Goal: Task Accomplishment & Management: Manage account settings

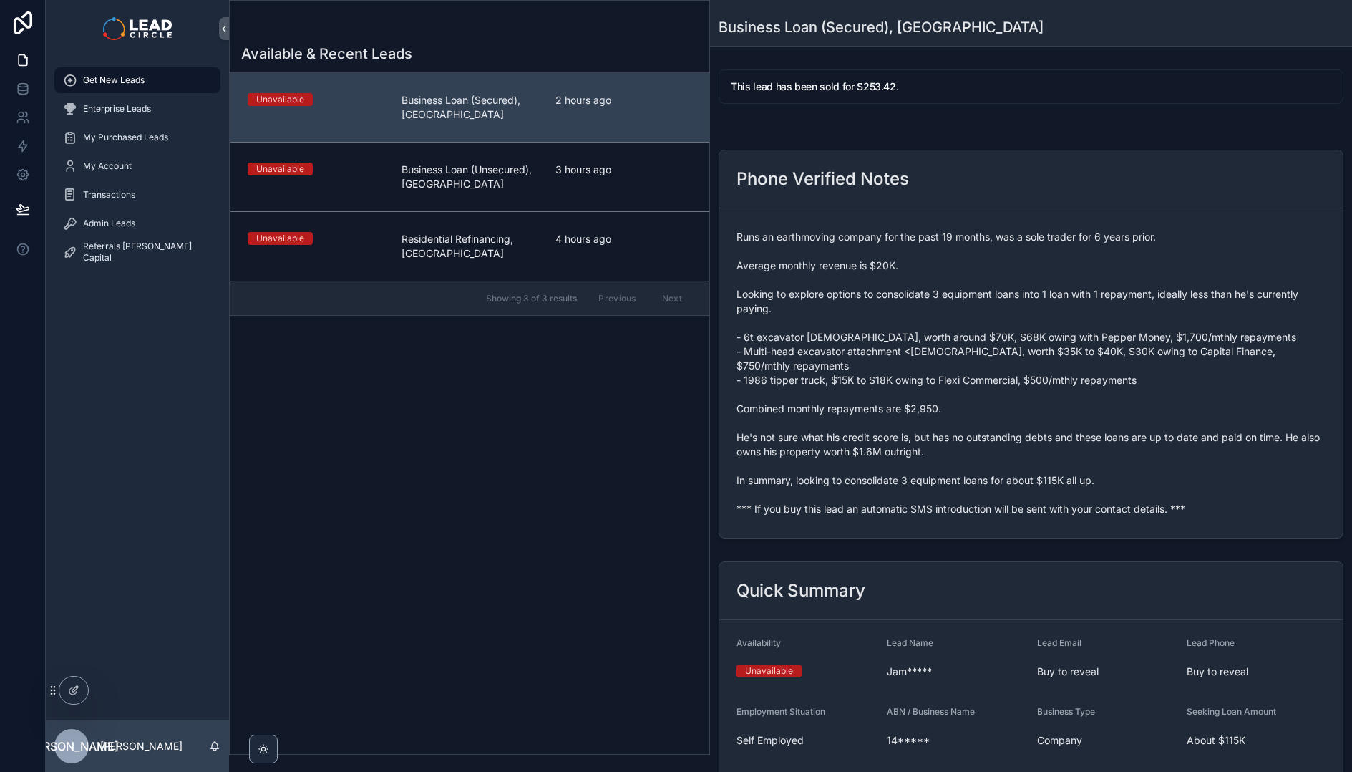
click at [987, 329] on span "Runs an earthmoving company for the past 19 months, was a sole trader for 6 yea…" at bounding box center [1031, 373] width 589 height 286
click at [1132, 465] on span "Runs an earthmoving company for the past 19 months, was a sole trader for 6 yea…" at bounding box center [1031, 373] width 589 height 286
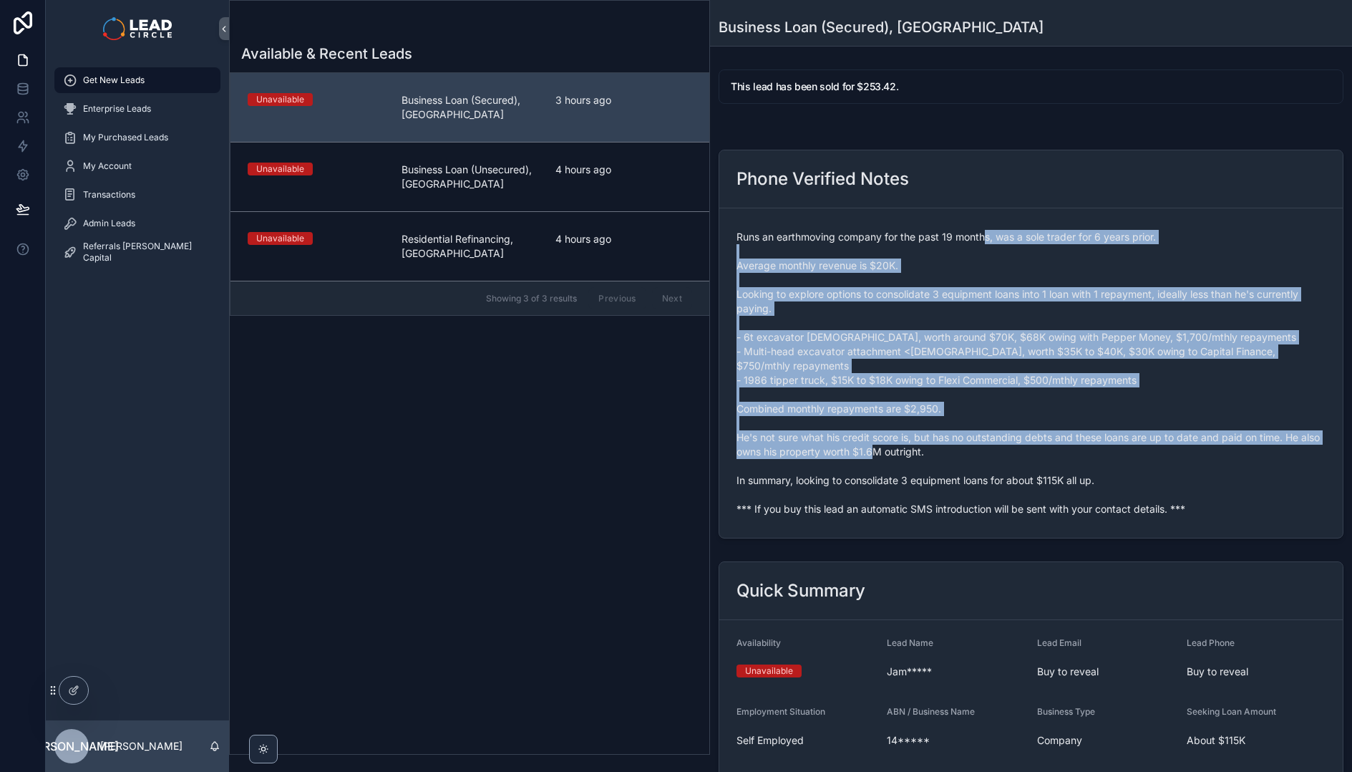
drag, startPoint x: 1170, startPoint y: 472, endPoint x: 961, endPoint y: 213, distance: 333.5
click at [964, 216] on form "Runs an earthmoving company for the past 19 months, was a sole trader for 6 yea…" at bounding box center [1030, 372] width 623 height 329
click at [961, 213] on form "Runs an earthmoving company for the past 19 months, was a sole trader for 6 yea…" at bounding box center [1030, 372] width 623 height 329
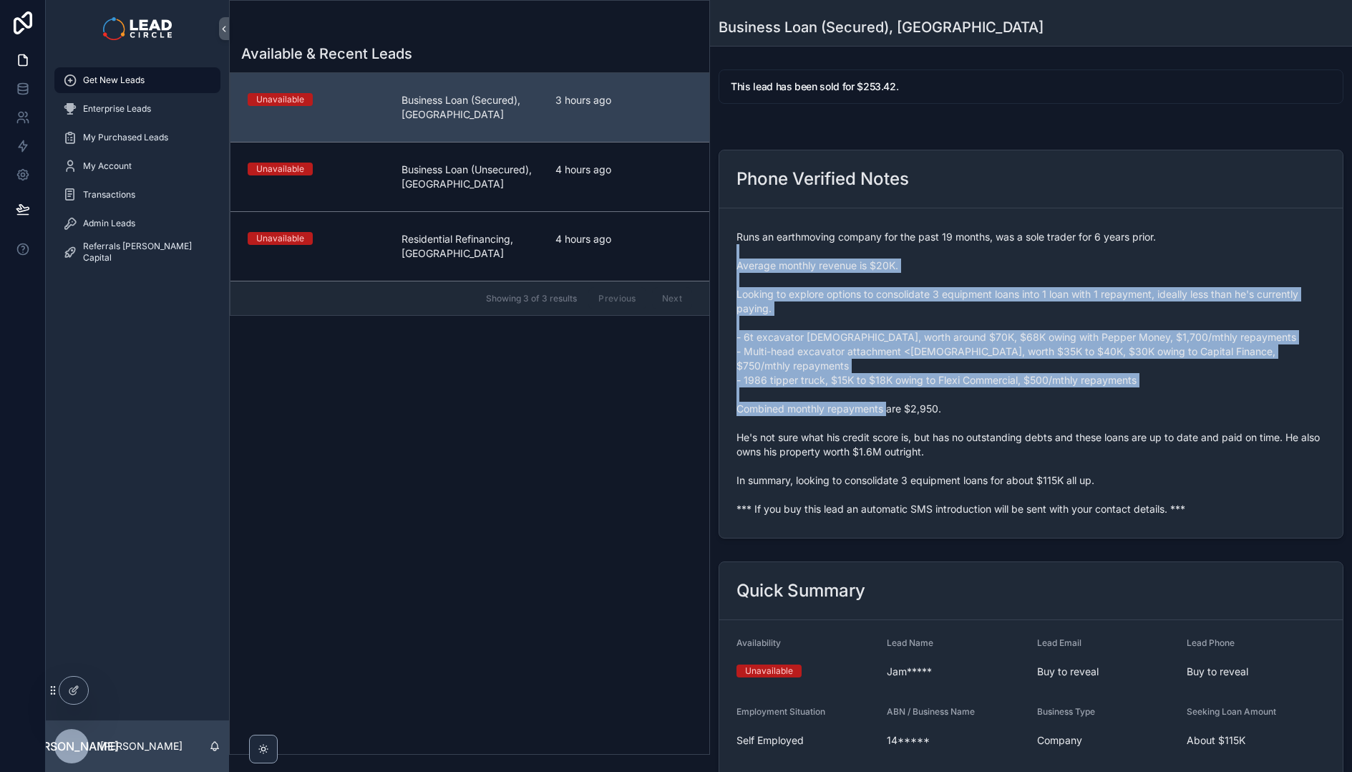
drag, startPoint x: 1082, startPoint y: 377, endPoint x: 1123, endPoint y: 417, distance: 57.2
click at [1123, 417] on span "Runs an earthmoving company for the past 19 months, was a sole trader for 6 yea…" at bounding box center [1031, 373] width 589 height 286
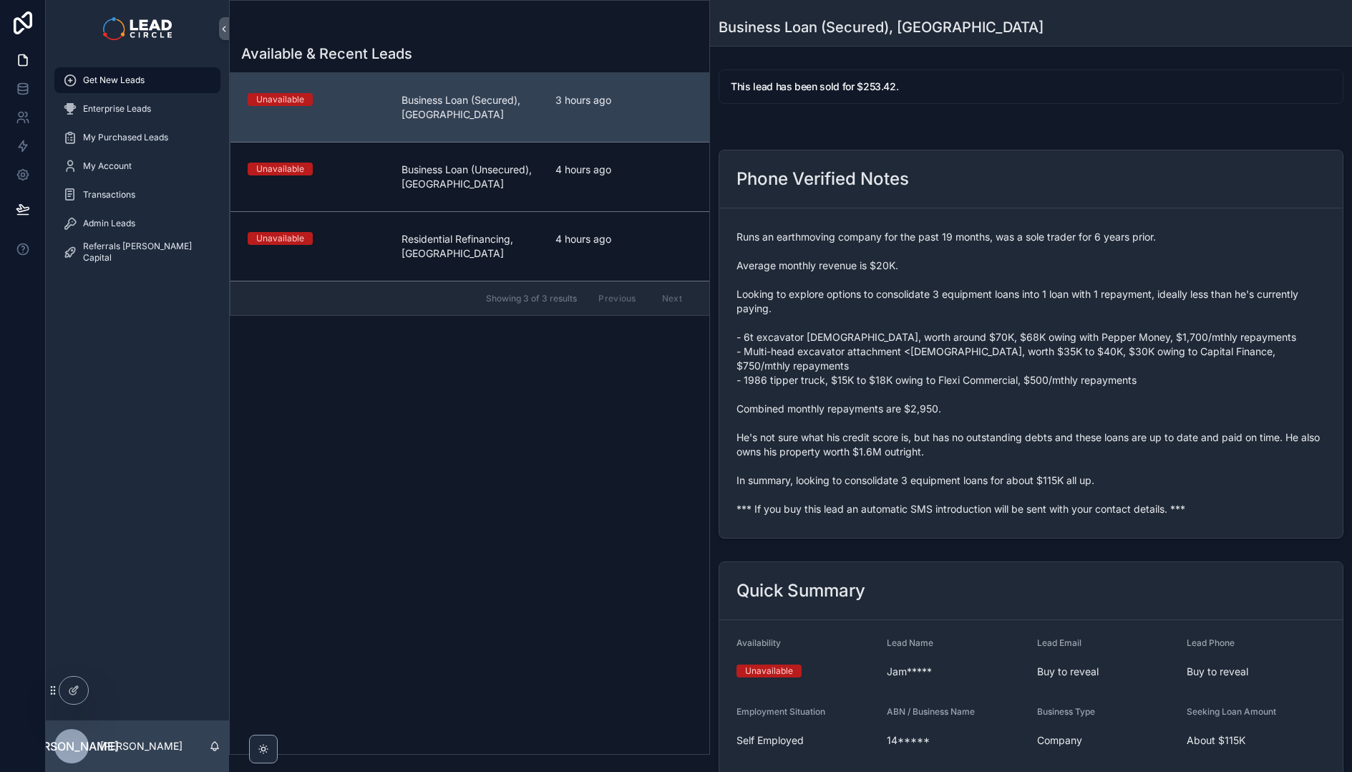
click at [1166, 440] on span "Runs an earthmoving company for the past 19 months, was a sole trader for 6 yea…" at bounding box center [1031, 373] width 589 height 286
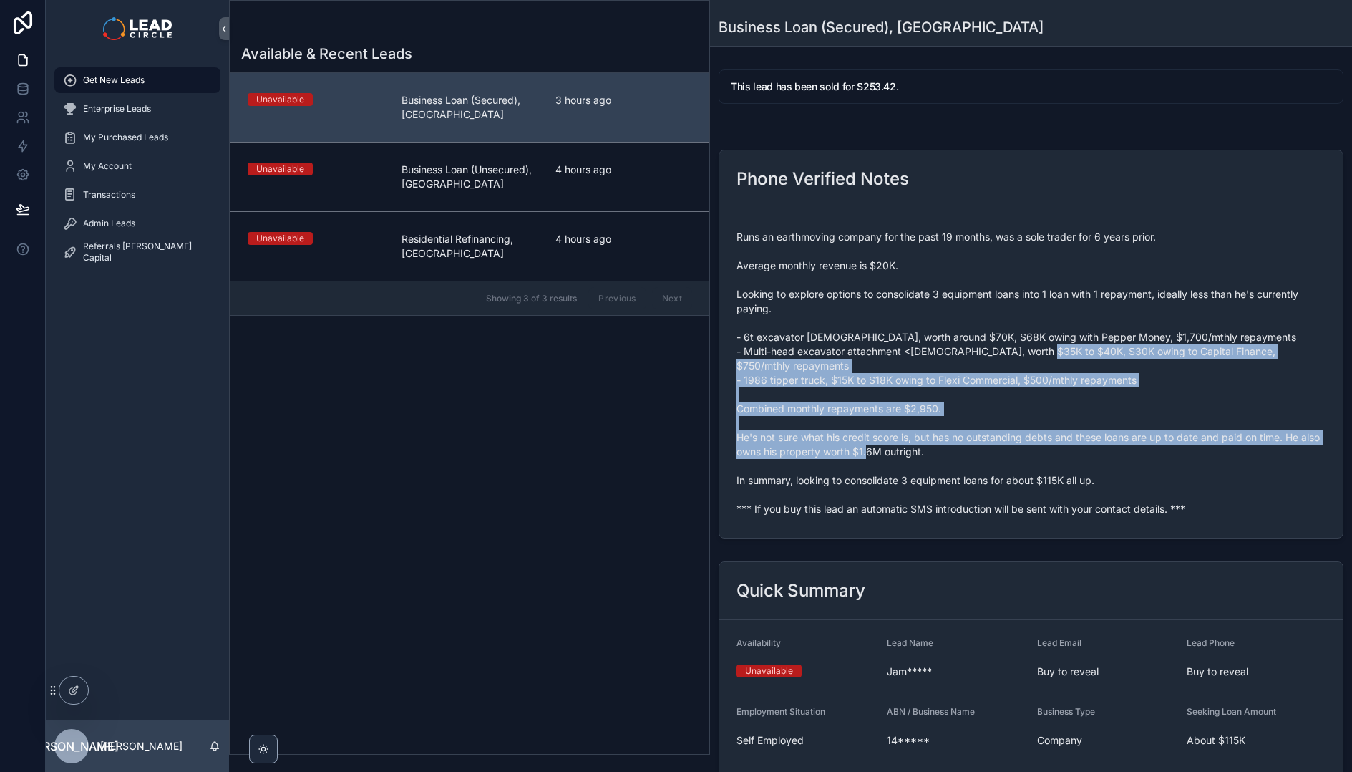
drag, startPoint x: 1077, startPoint y: 351, endPoint x: 940, endPoint y: 253, distance: 167.8
click at [940, 254] on span "Runs an earthmoving company for the past 19 months, was a sole trader for 6 yea…" at bounding box center [1031, 373] width 589 height 286
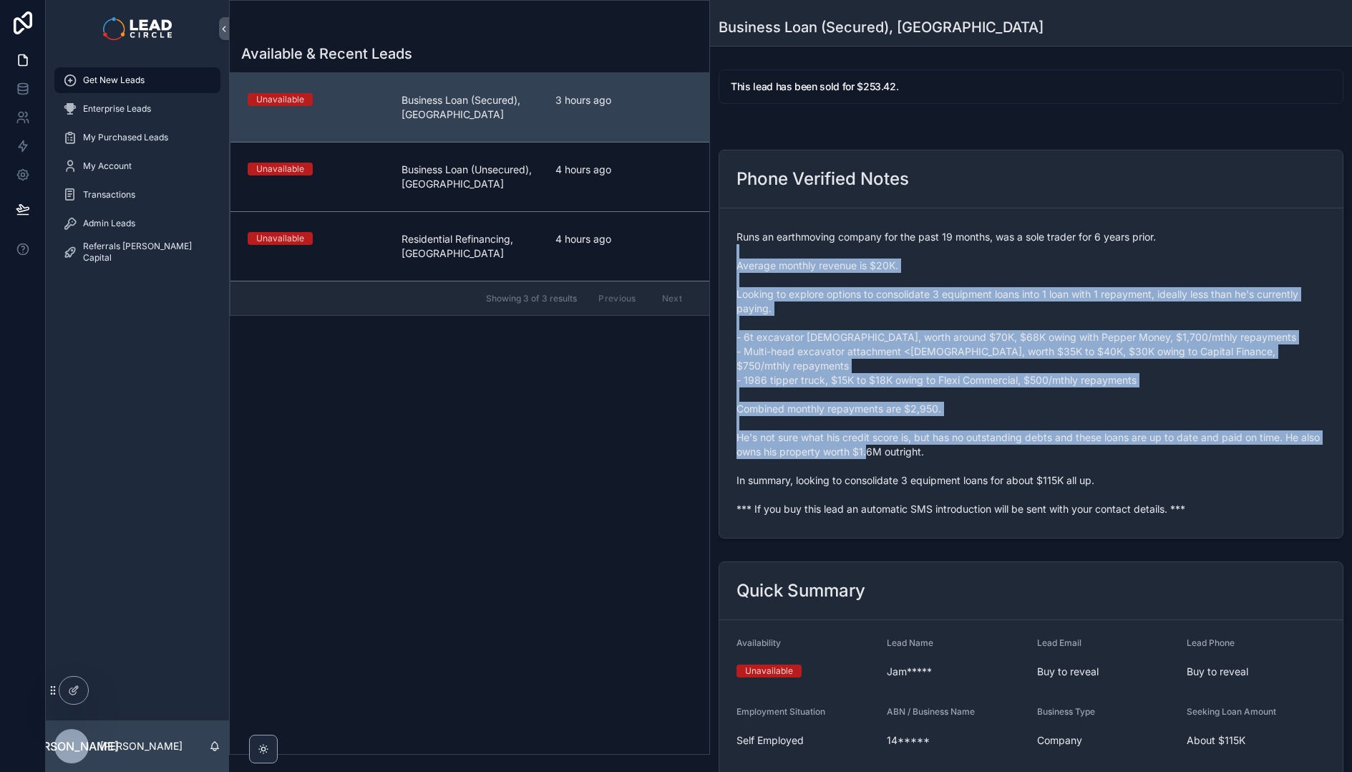
click at [940, 253] on span "Runs an earthmoving company for the past 19 months, was a sole trader for 6 yea…" at bounding box center [1031, 373] width 589 height 286
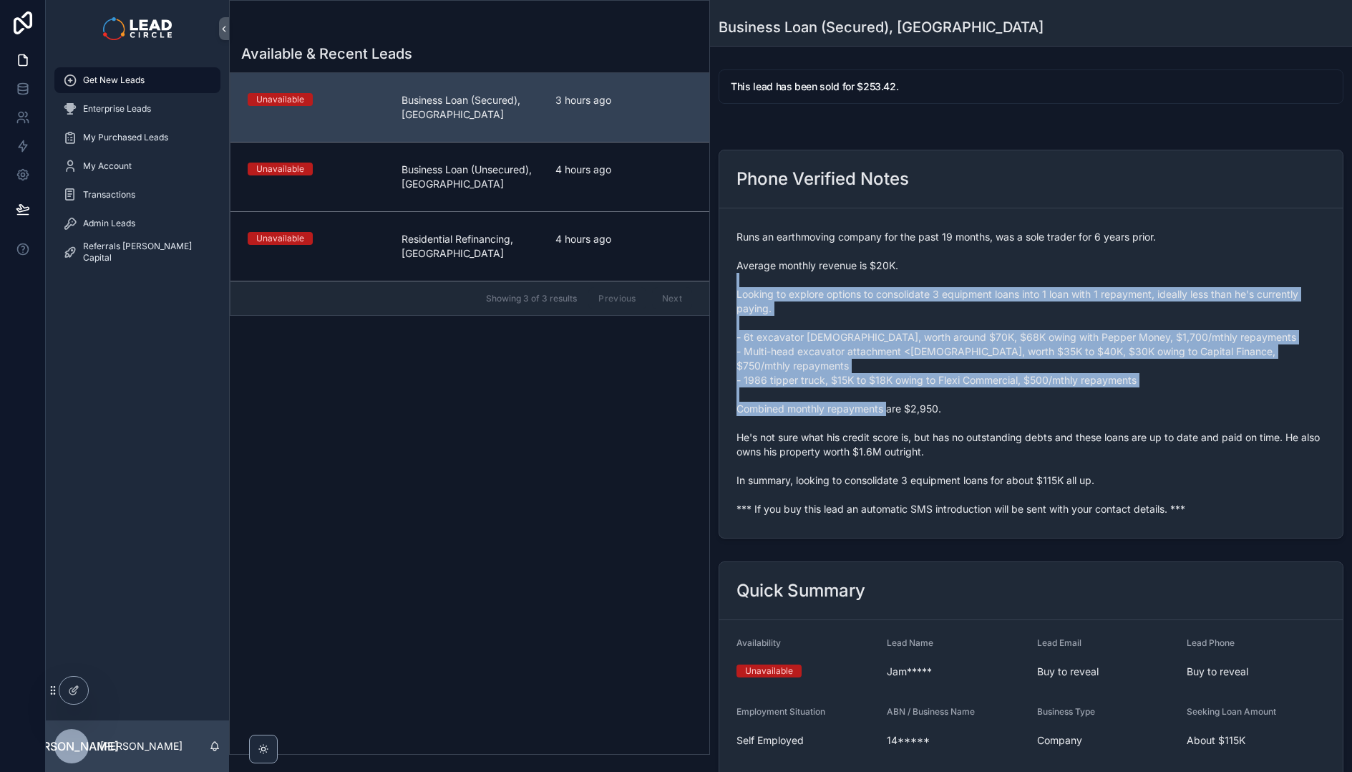
drag, startPoint x: 1006, startPoint y: 293, endPoint x: 1187, endPoint y: 422, distance: 222.3
click at [1184, 419] on span "Runs an earthmoving company for the past 19 months, was a sole trader for 6 yea…" at bounding box center [1031, 373] width 589 height 286
click at [1188, 422] on span "Runs an earthmoving company for the past 19 months, was a sole trader for 6 yea…" at bounding box center [1031, 373] width 589 height 286
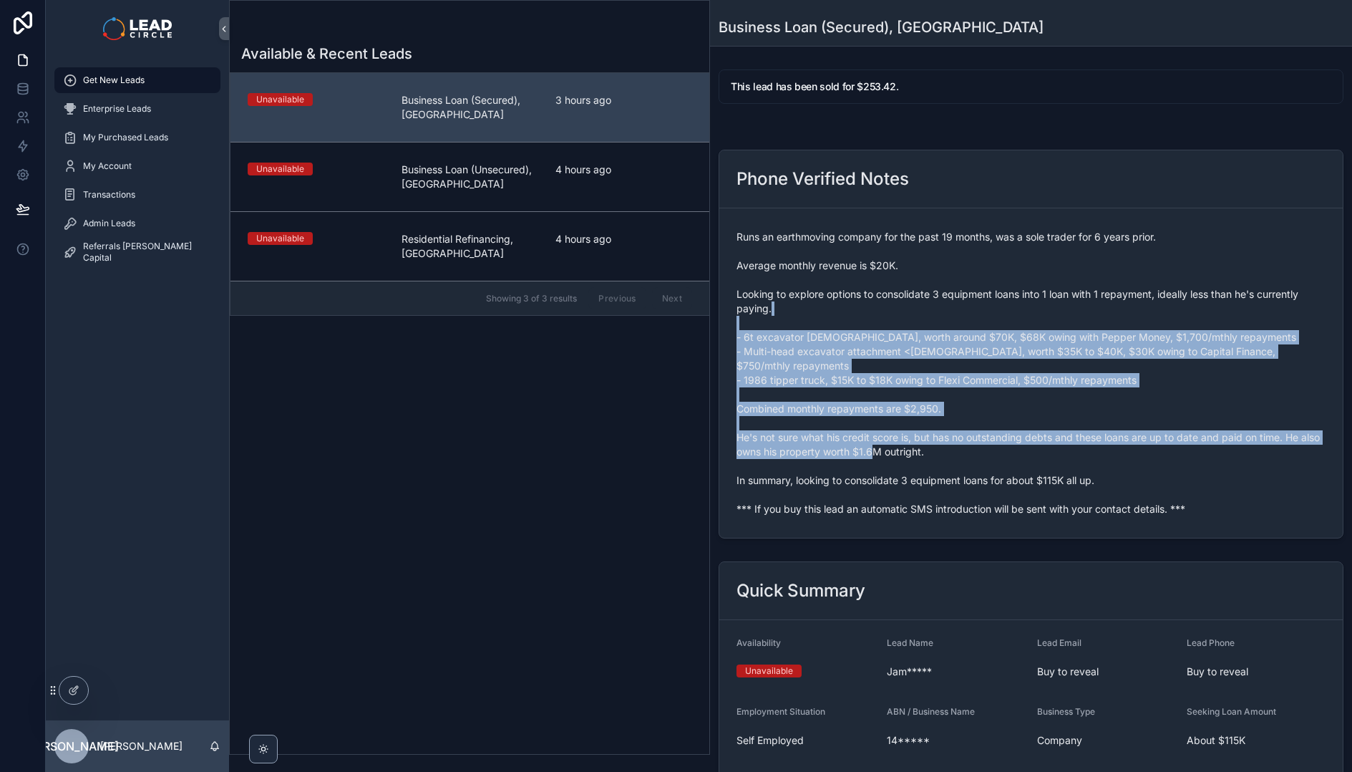
drag, startPoint x: 1230, startPoint y: 461, endPoint x: 1033, endPoint y: 309, distance: 249.1
click at [1037, 313] on span "Runs an earthmoving company for the past 19 months, was a sole trader for 6 yea…" at bounding box center [1031, 373] width 589 height 286
click at [1033, 309] on span "Runs an earthmoving company for the past 19 months, was a sole trader for 6 yea…" at bounding box center [1031, 373] width 589 height 286
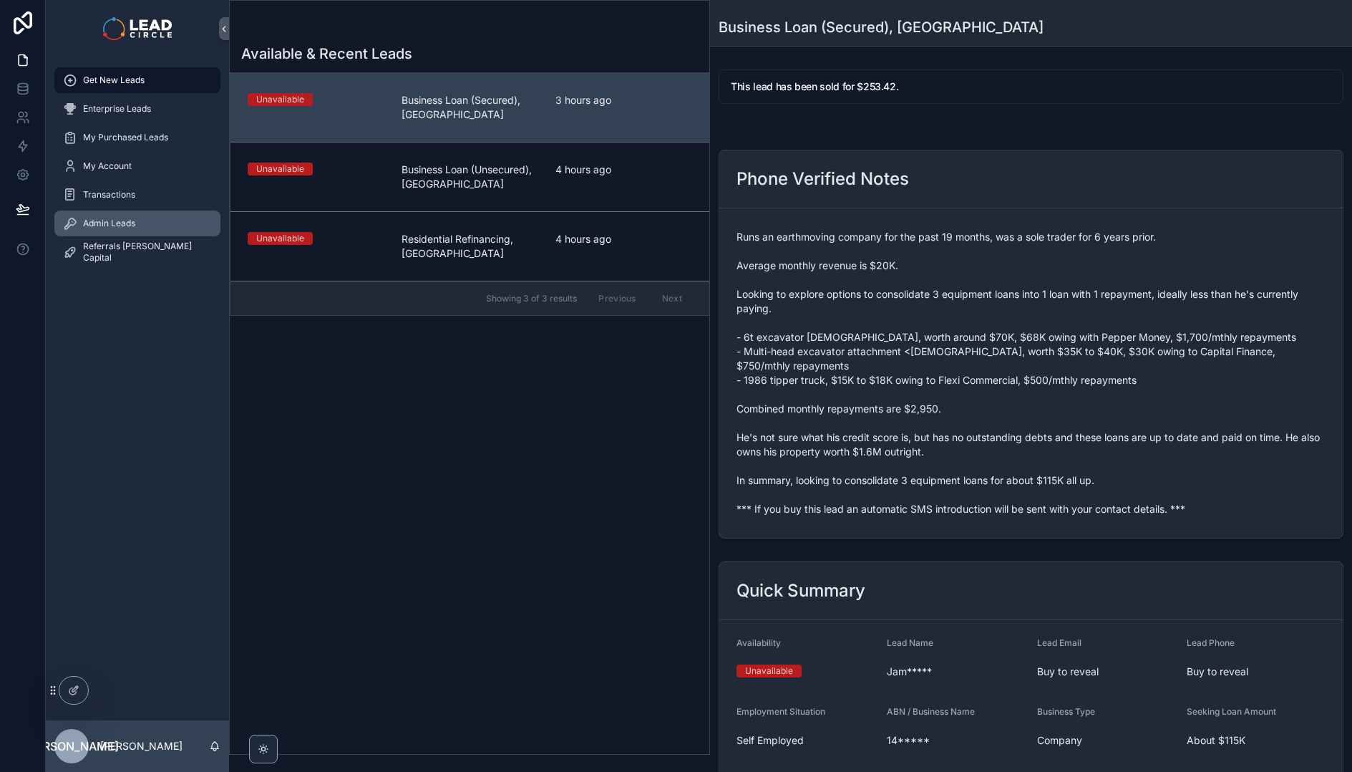
click at [136, 225] on div "Admin Leads" at bounding box center [137, 223] width 149 height 23
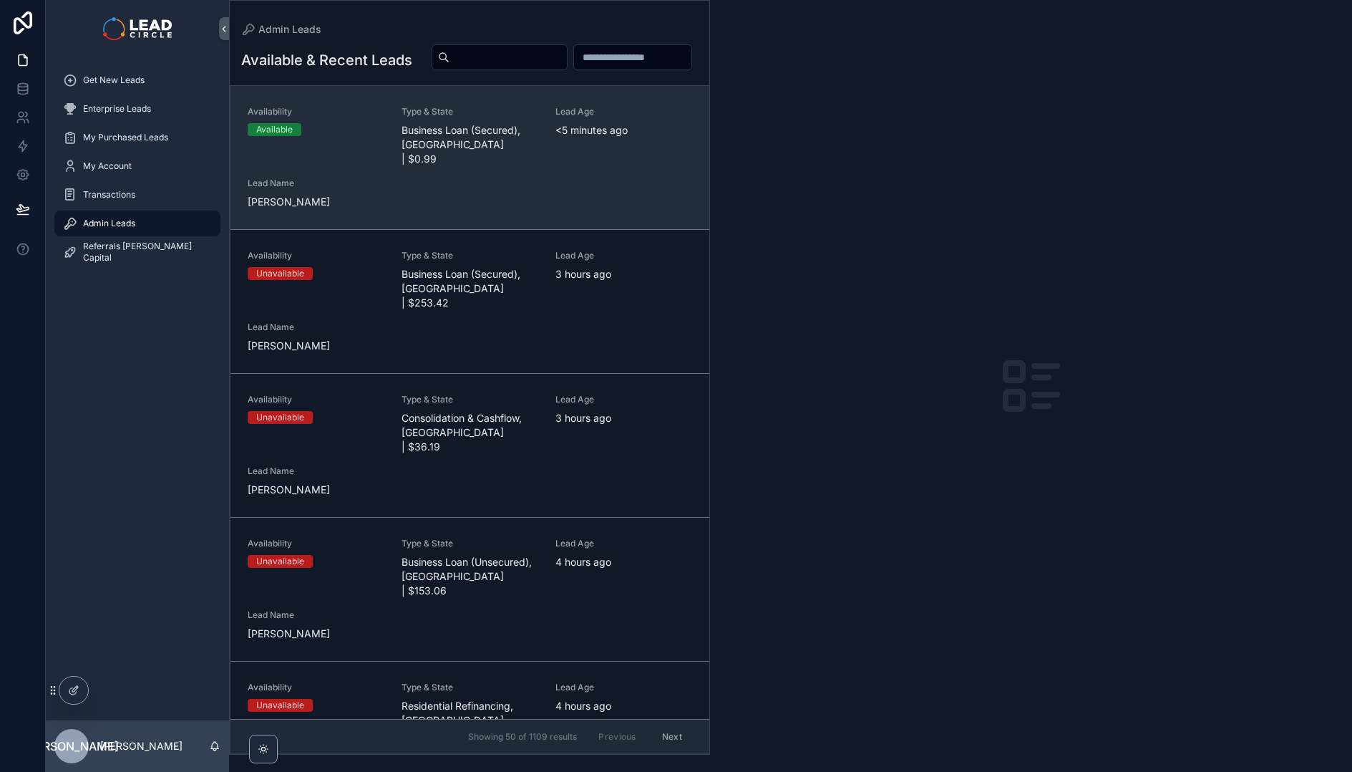
click at [475, 166] on span "Business Loan (Secured), [GEOGRAPHIC_DATA] | $0.99" at bounding box center [470, 144] width 137 height 43
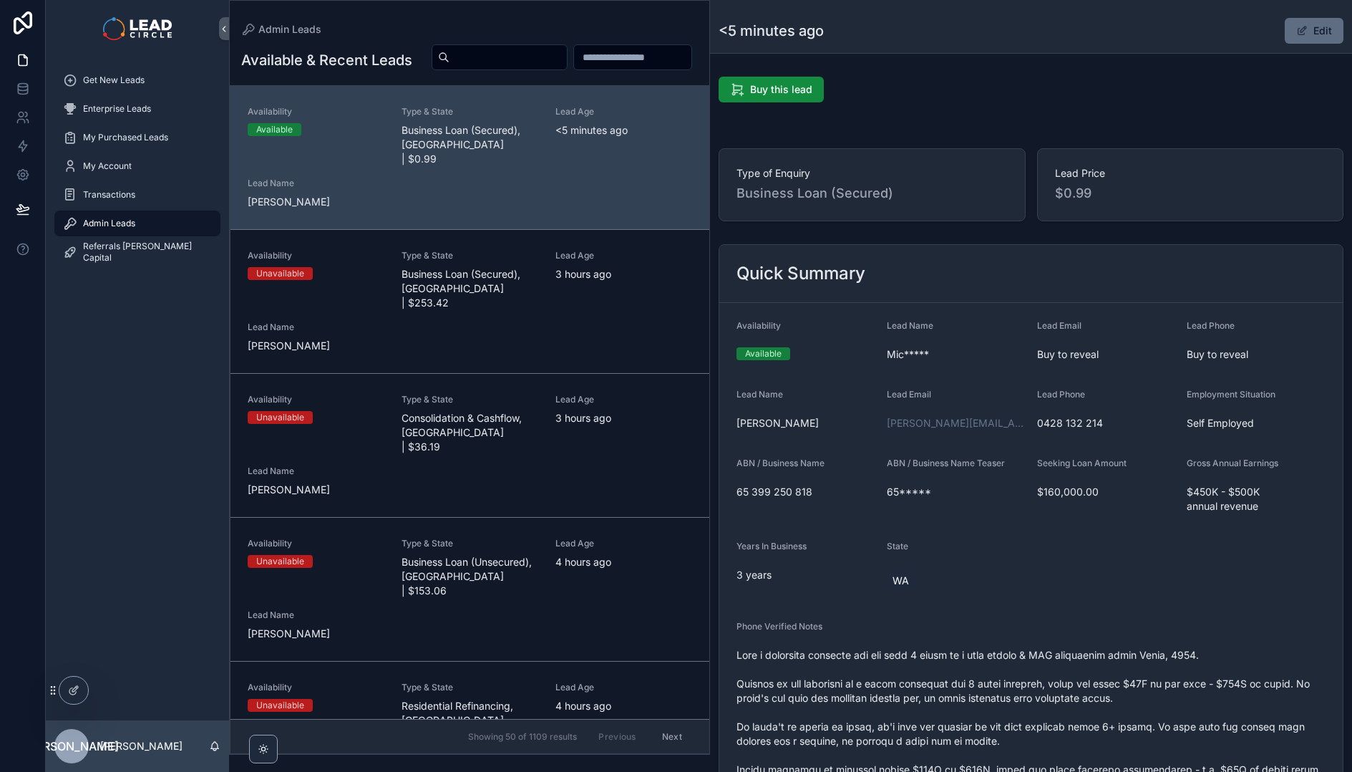
click at [1299, 31] on span "scrollable content" at bounding box center [1301, 30] width 11 height 11
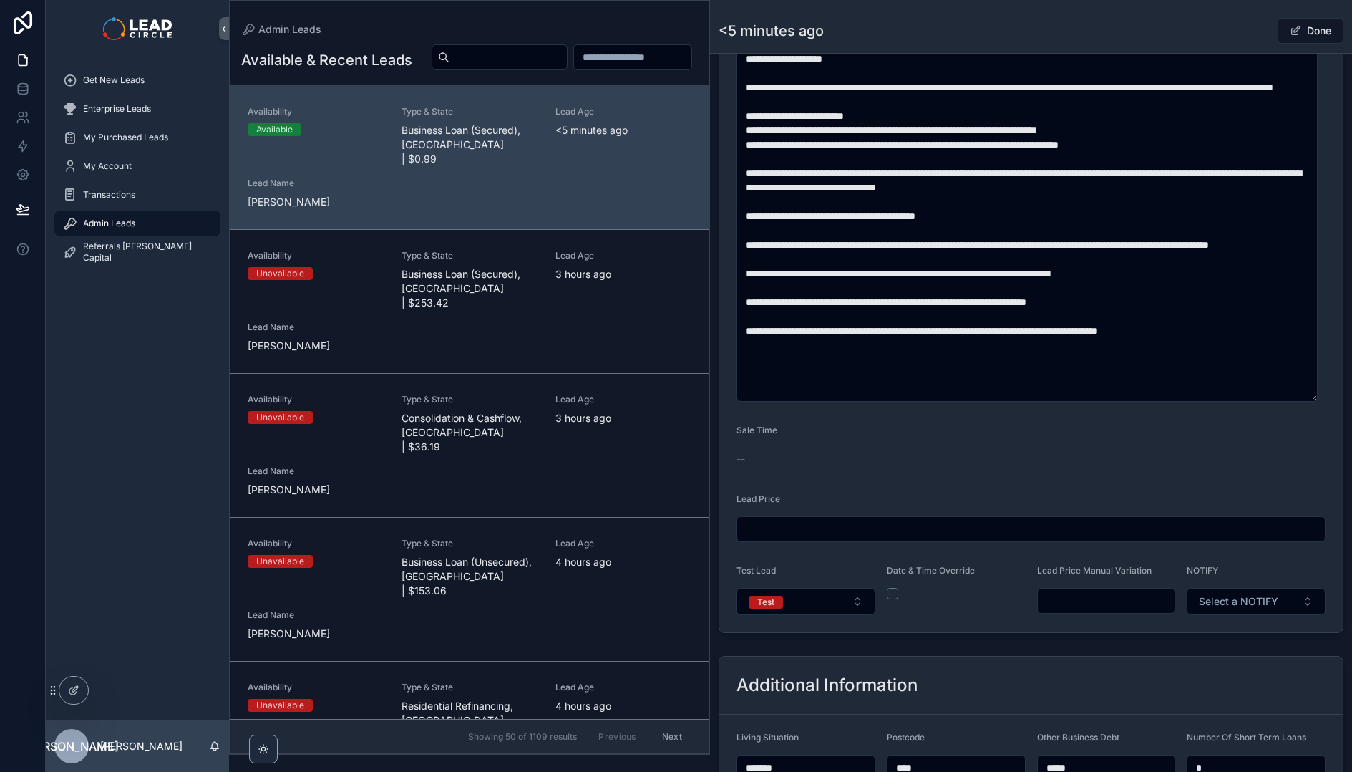
scroll to position [981, 0]
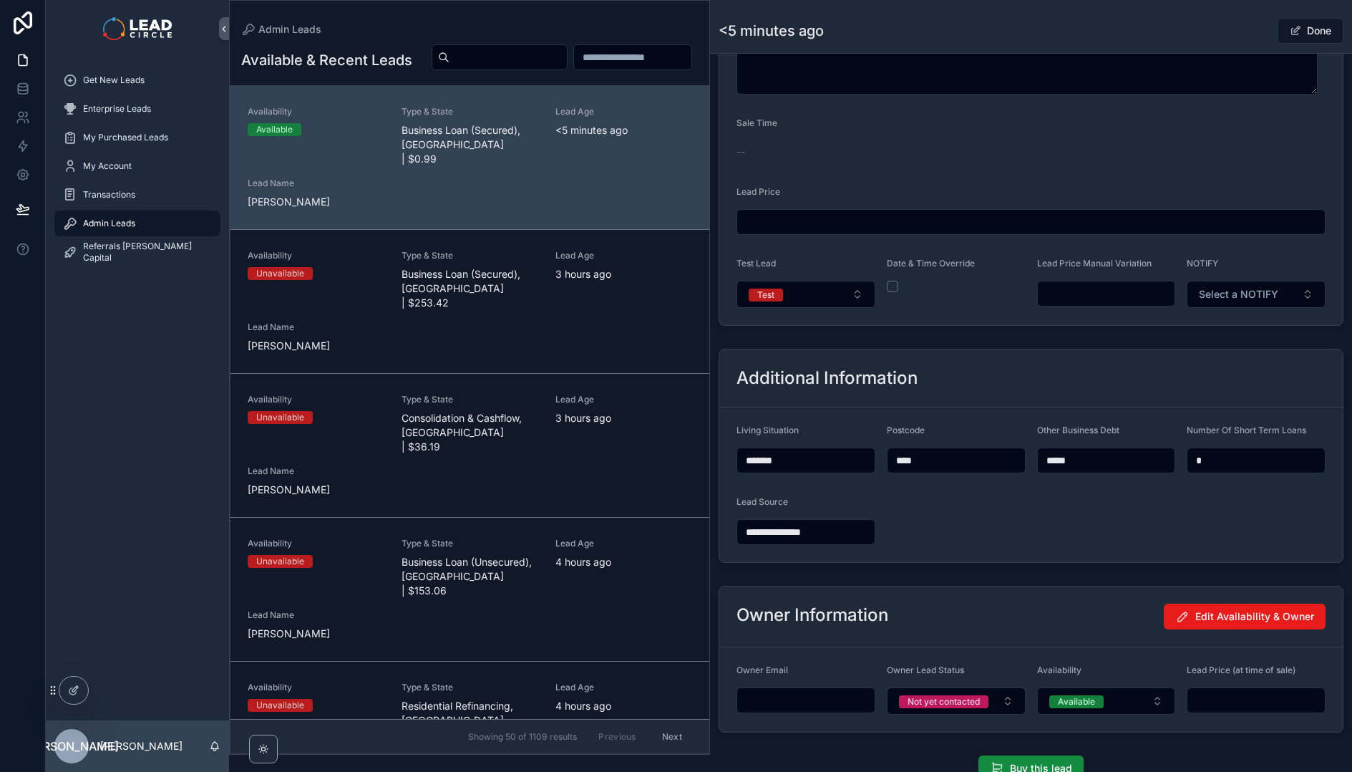
click at [1126, 300] on input "scrollable content" at bounding box center [1106, 293] width 137 height 20
type input "*******"
click at [1115, 296] on input "*******" at bounding box center [1106, 293] width 137 height 20
click at [833, 296] on button "Test" at bounding box center [806, 294] width 139 height 27
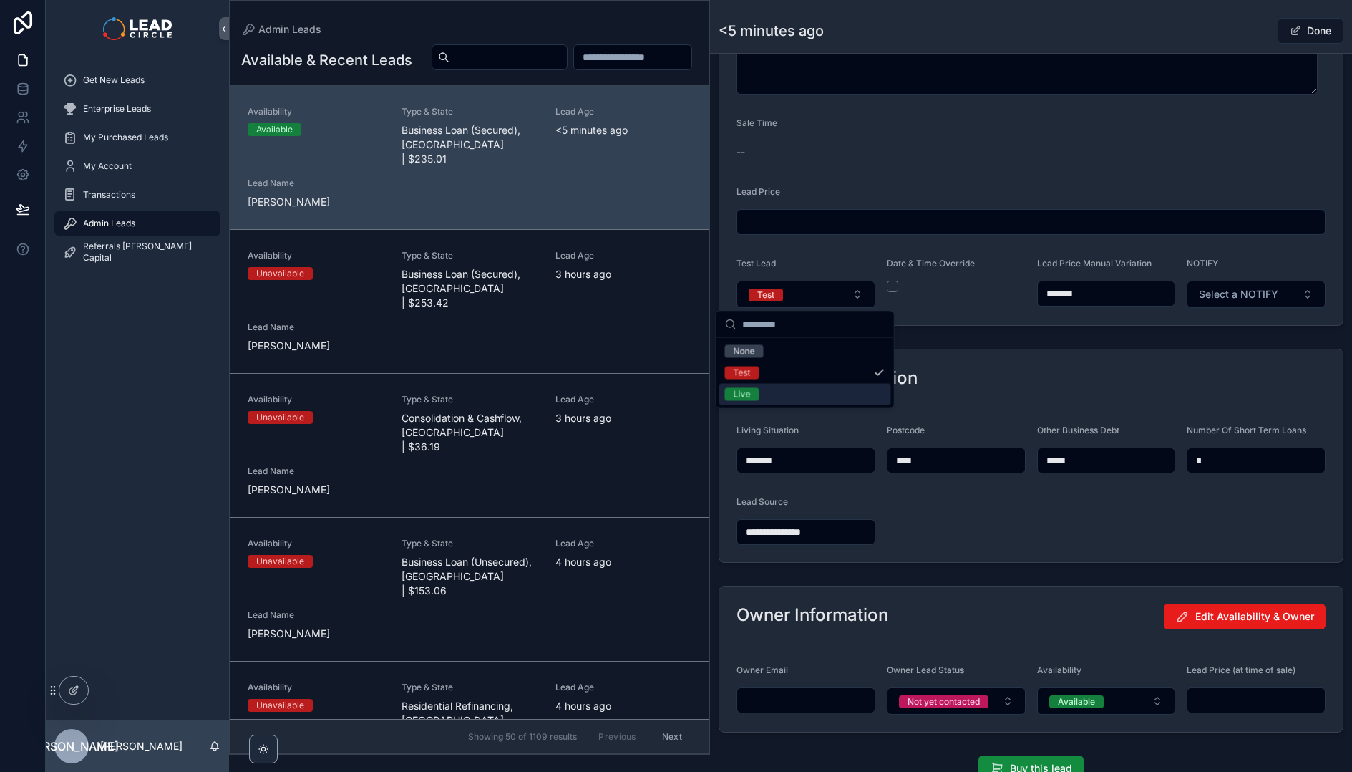
click at [820, 395] on div "Live" at bounding box center [805, 394] width 172 height 21
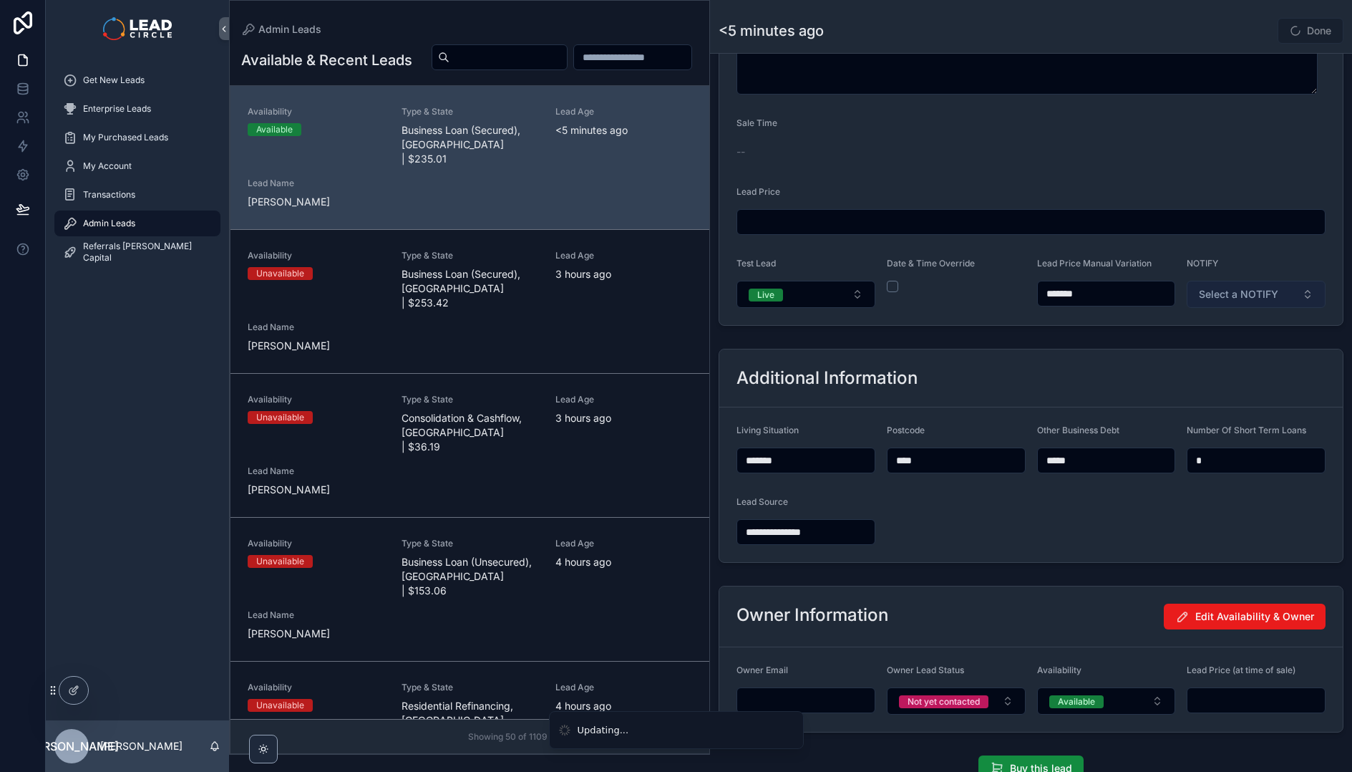
click at [1251, 294] on span "Select a NOTIFY" at bounding box center [1238, 294] width 79 height 14
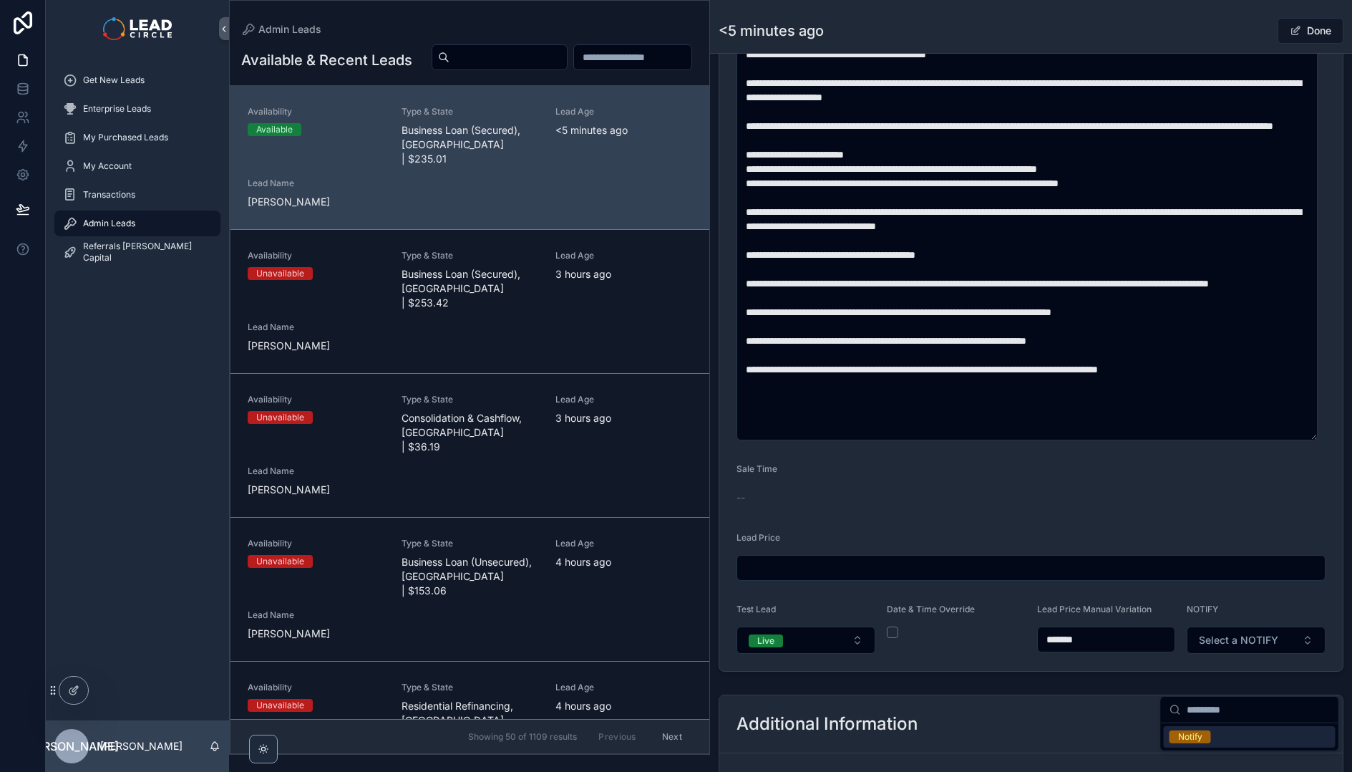
scroll to position [581, 0]
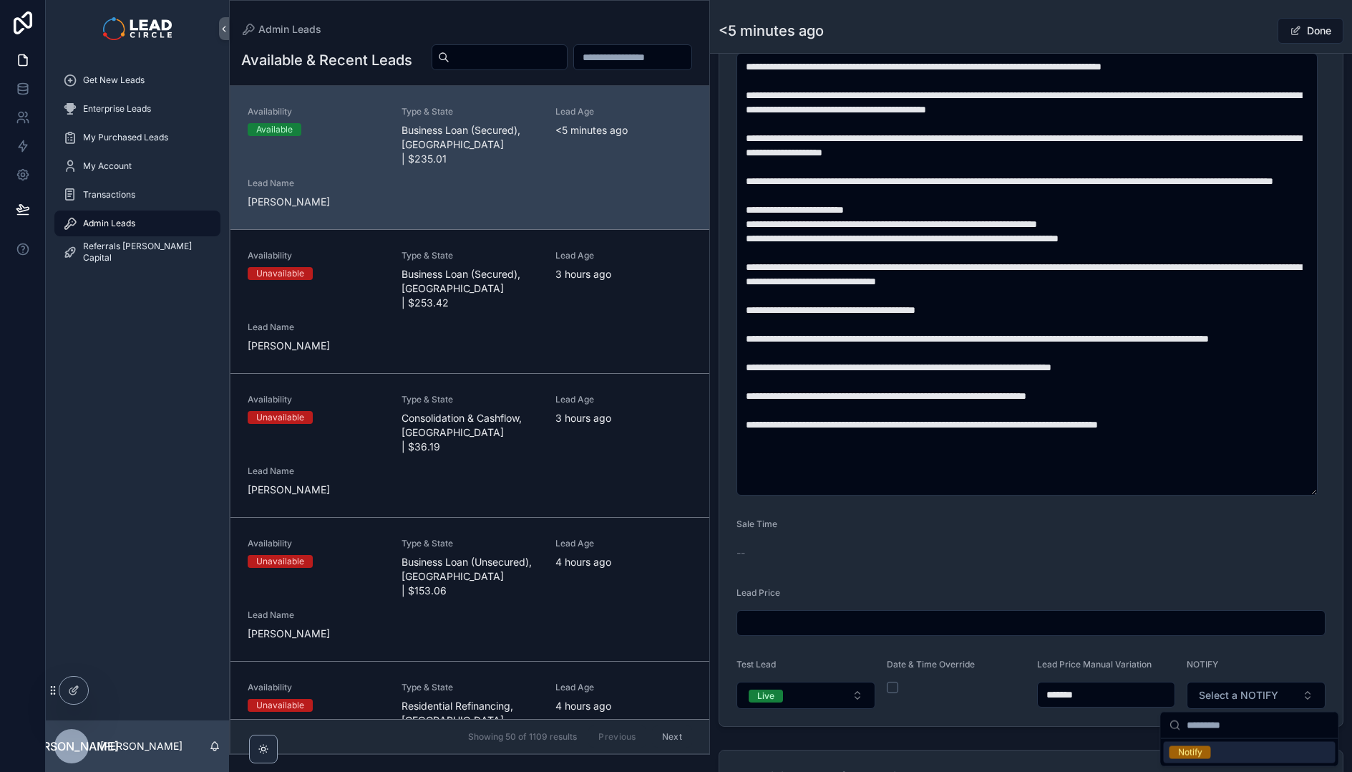
click at [1215, 755] on div "Notify" at bounding box center [1250, 752] width 172 height 21
click at [1308, 31] on button "Done" at bounding box center [1311, 31] width 66 height 26
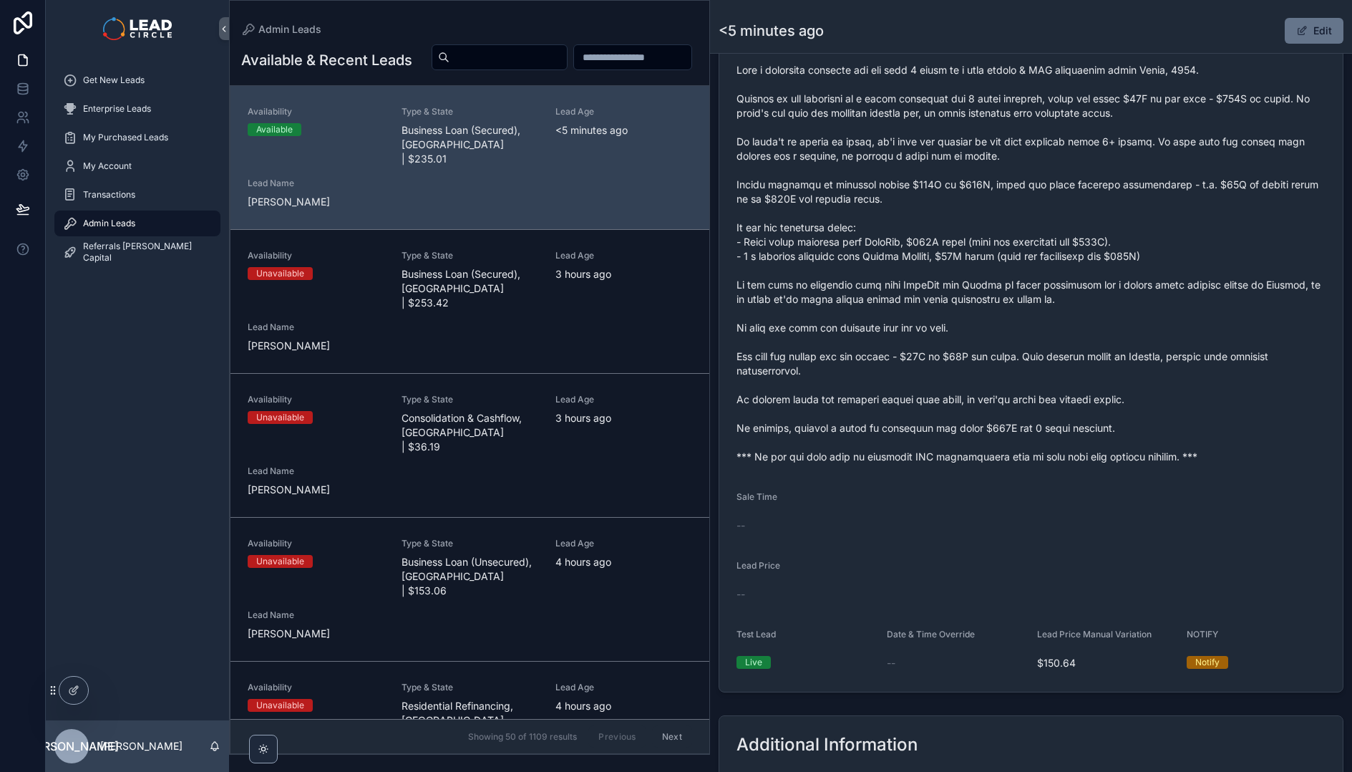
click at [1006, 478] on form "Availability Available Lead Name Mic***** Lead Email Buy to reveal Lead Phone B…" at bounding box center [1030, 205] width 623 height 974
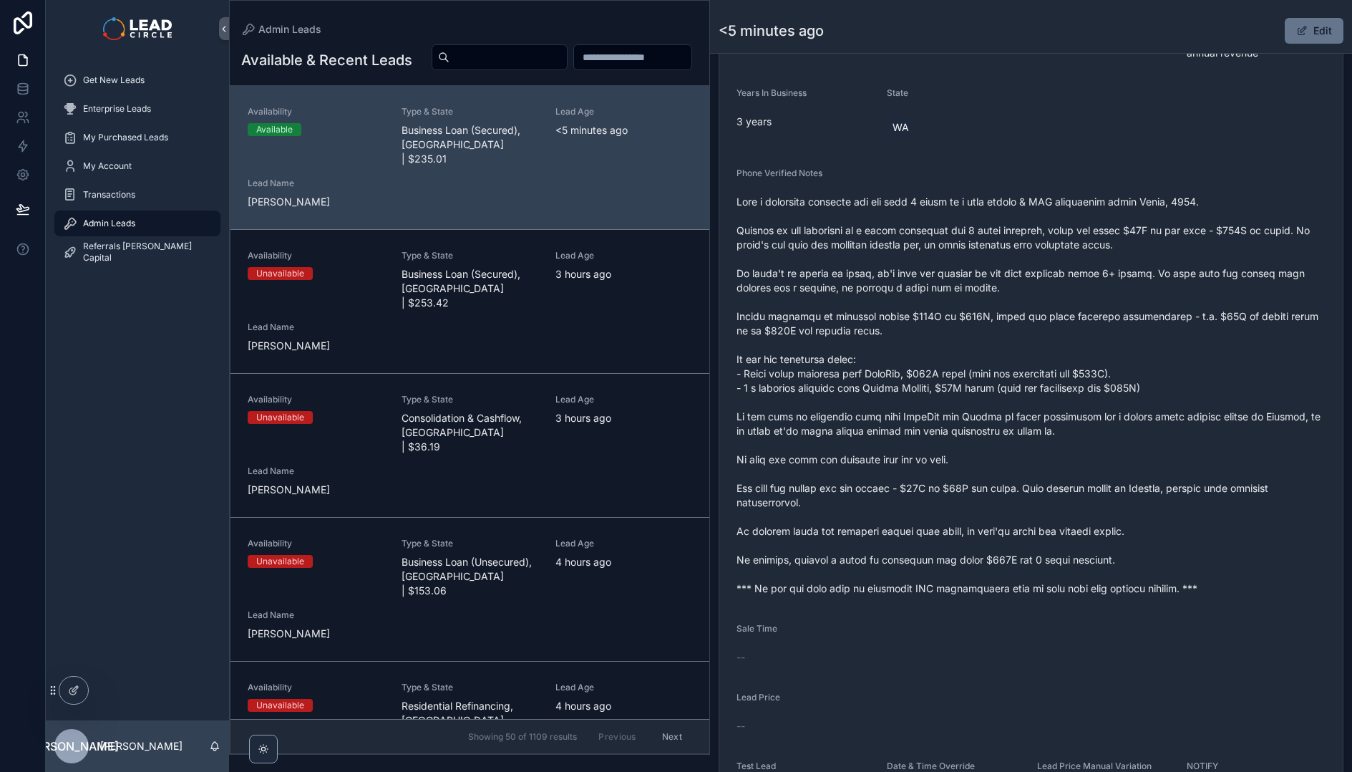
scroll to position [450, 0]
drag, startPoint x: 906, startPoint y: 237, endPoint x: 978, endPoint y: 255, distance: 74.5
click at [978, 255] on span "scrollable content" at bounding box center [1031, 398] width 589 height 401
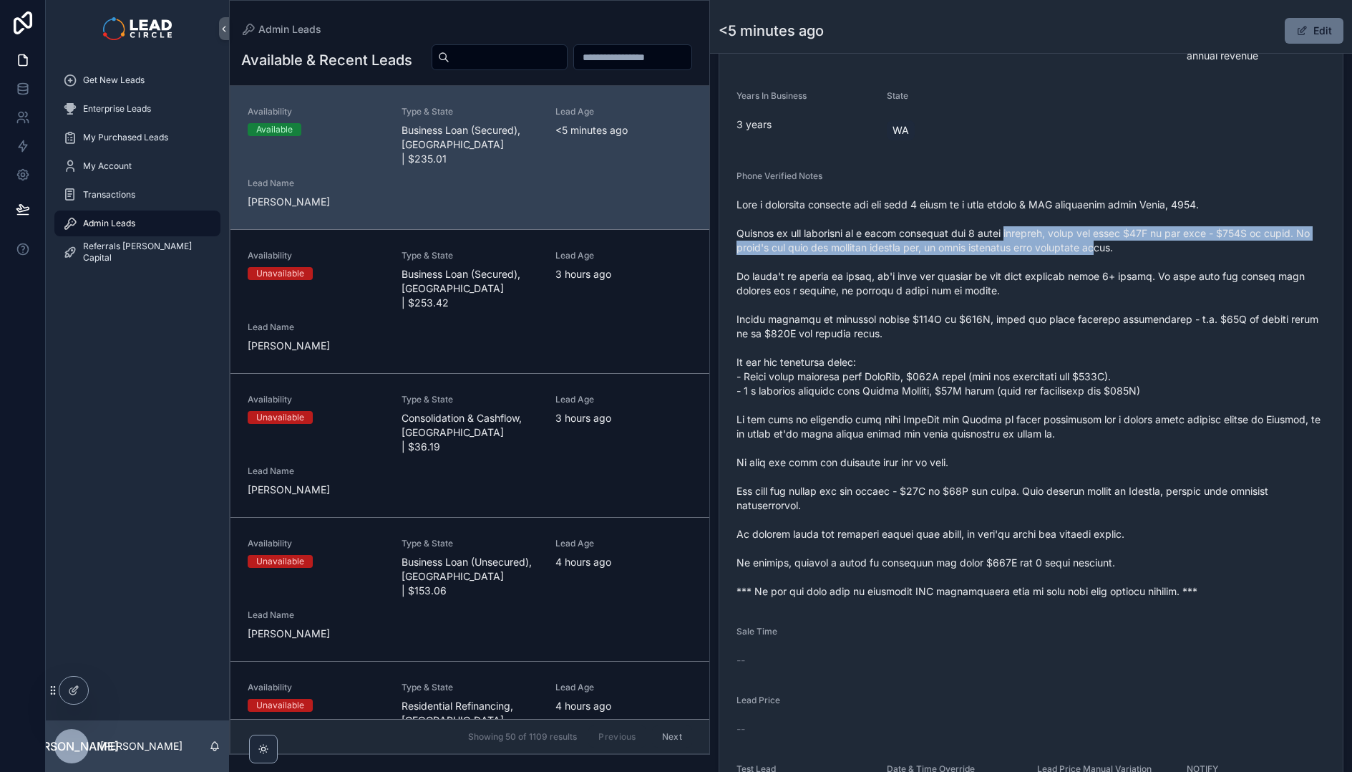
drag, startPoint x: 1097, startPoint y: 251, endPoint x: 974, endPoint y: 228, distance: 125.9
click at [974, 228] on span "scrollable content" at bounding box center [1031, 398] width 589 height 401
drag, startPoint x: 974, startPoint y: 228, endPoint x: 1182, endPoint y: 251, distance: 209.6
click at [1181, 251] on span "scrollable content" at bounding box center [1031, 398] width 589 height 401
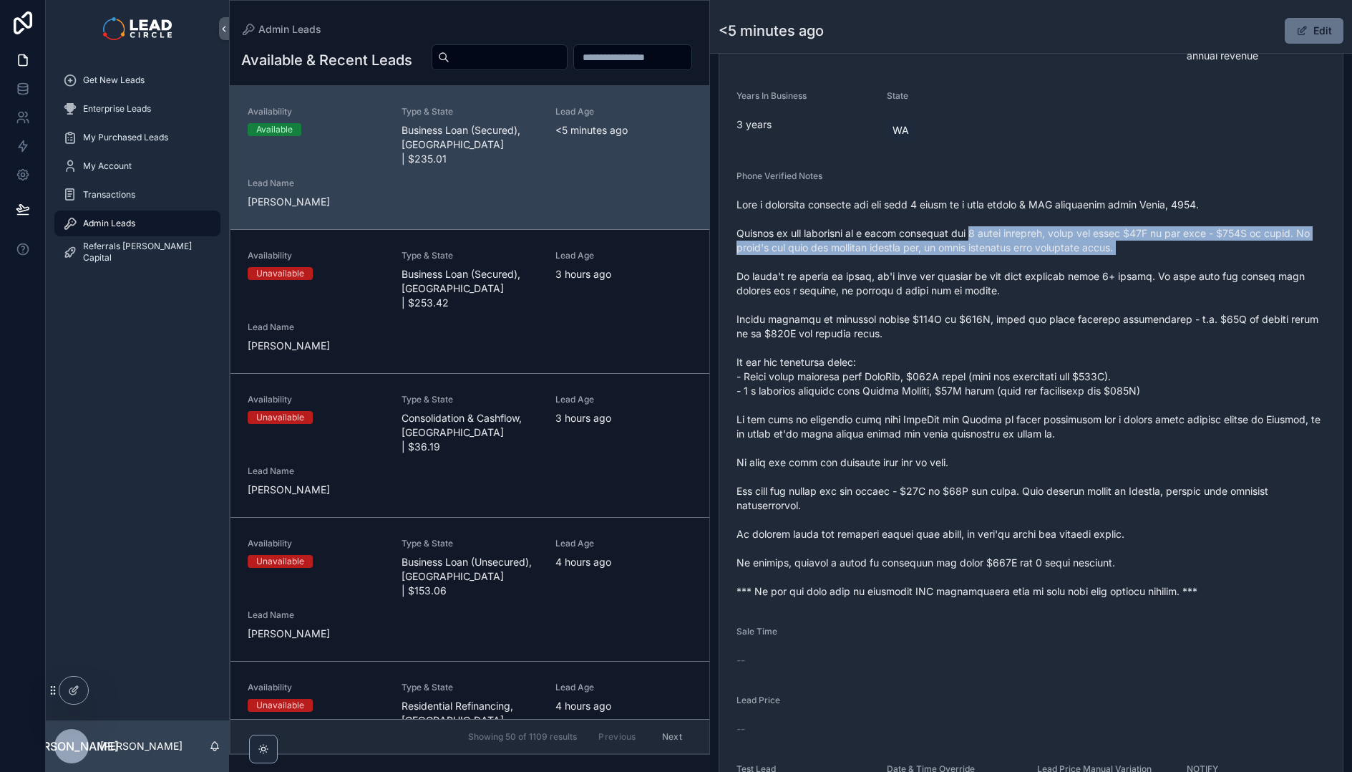
click at [1182, 251] on span "scrollable content" at bounding box center [1031, 398] width 589 height 401
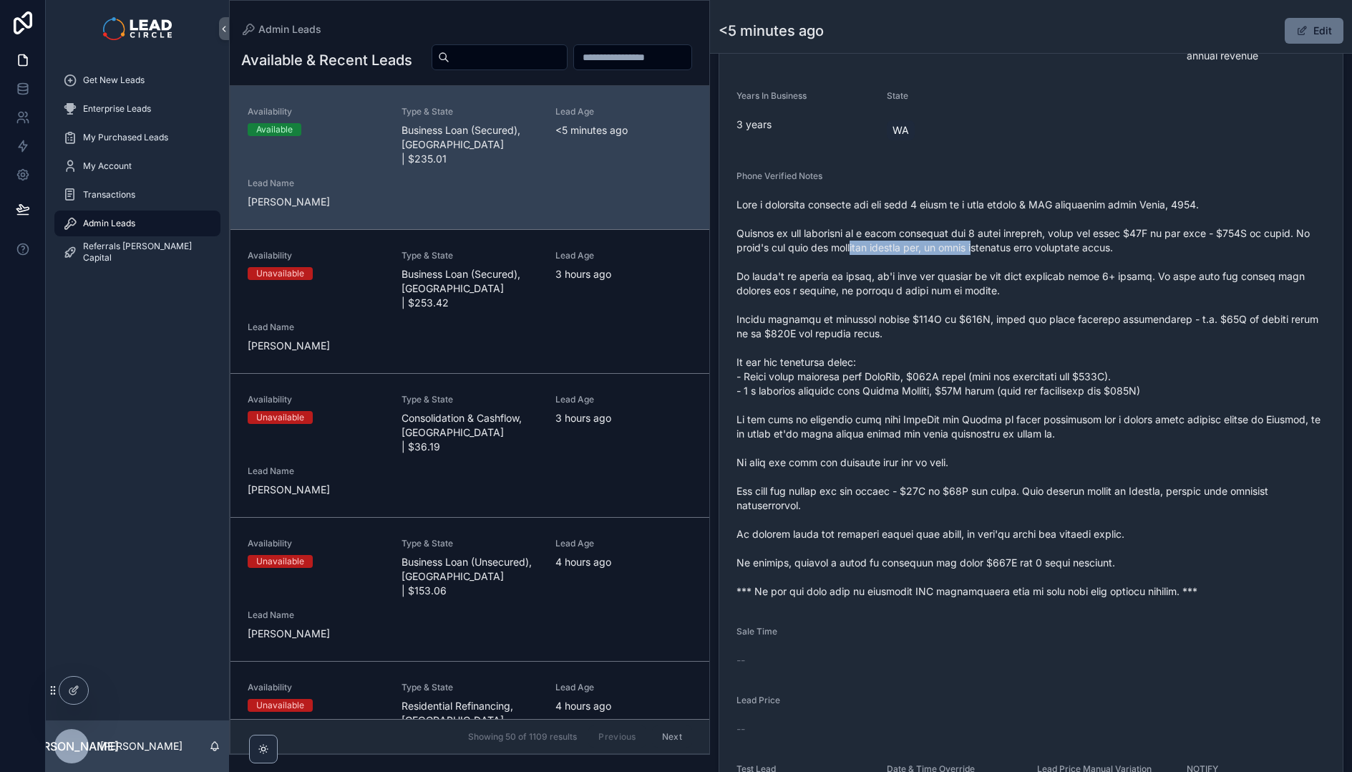
drag, startPoint x: 865, startPoint y: 250, endPoint x: 1043, endPoint y: 248, distance: 177.5
click at [1037, 248] on span "scrollable content" at bounding box center [1031, 398] width 589 height 401
click at [1043, 248] on span "scrollable content" at bounding box center [1031, 398] width 589 height 401
click at [903, 252] on span "scrollable content" at bounding box center [1031, 398] width 589 height 401
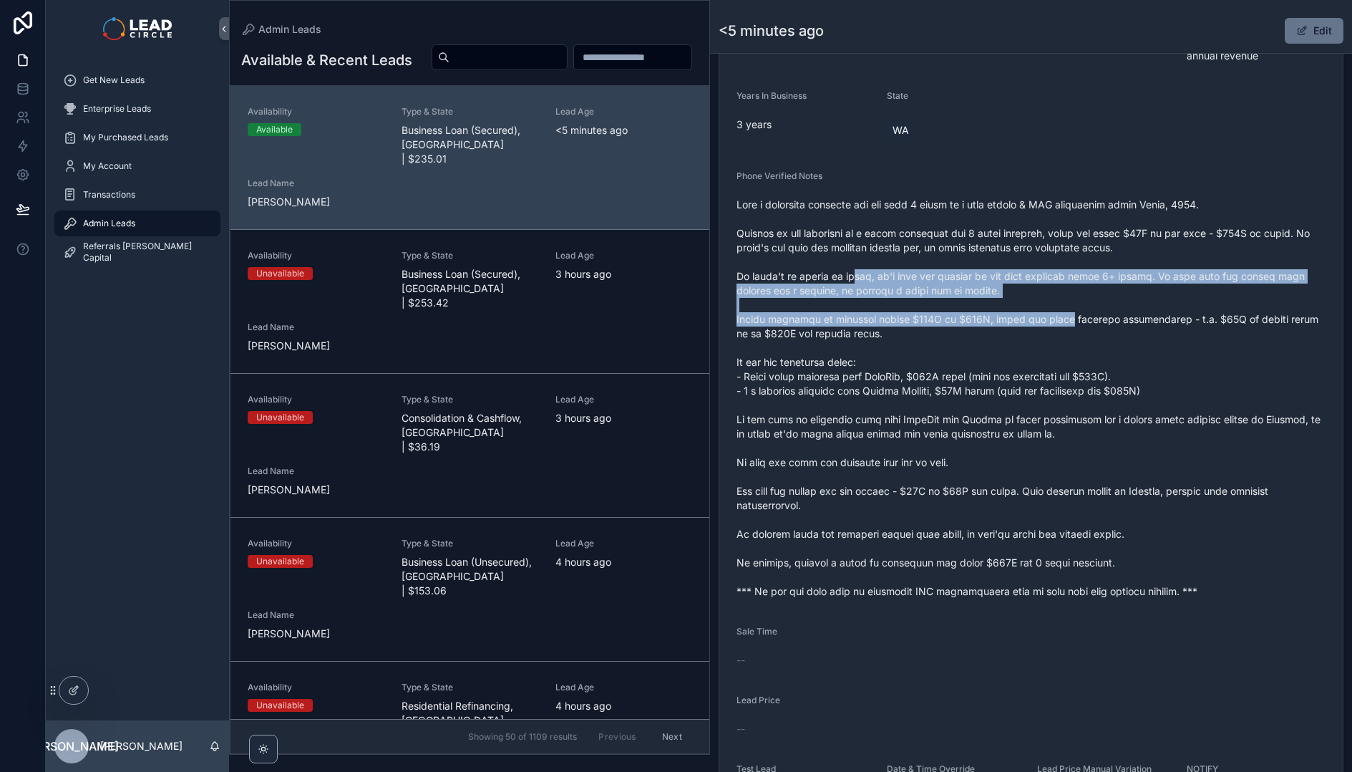
drag, startPoint x: 1003, startPoint y: 313, endPoint x: 1063, endPoint y: 319, distance: 60.4
click at [1063, 319] on span "scrollable content" at bounding box center [1031, 398] width 589 height 401
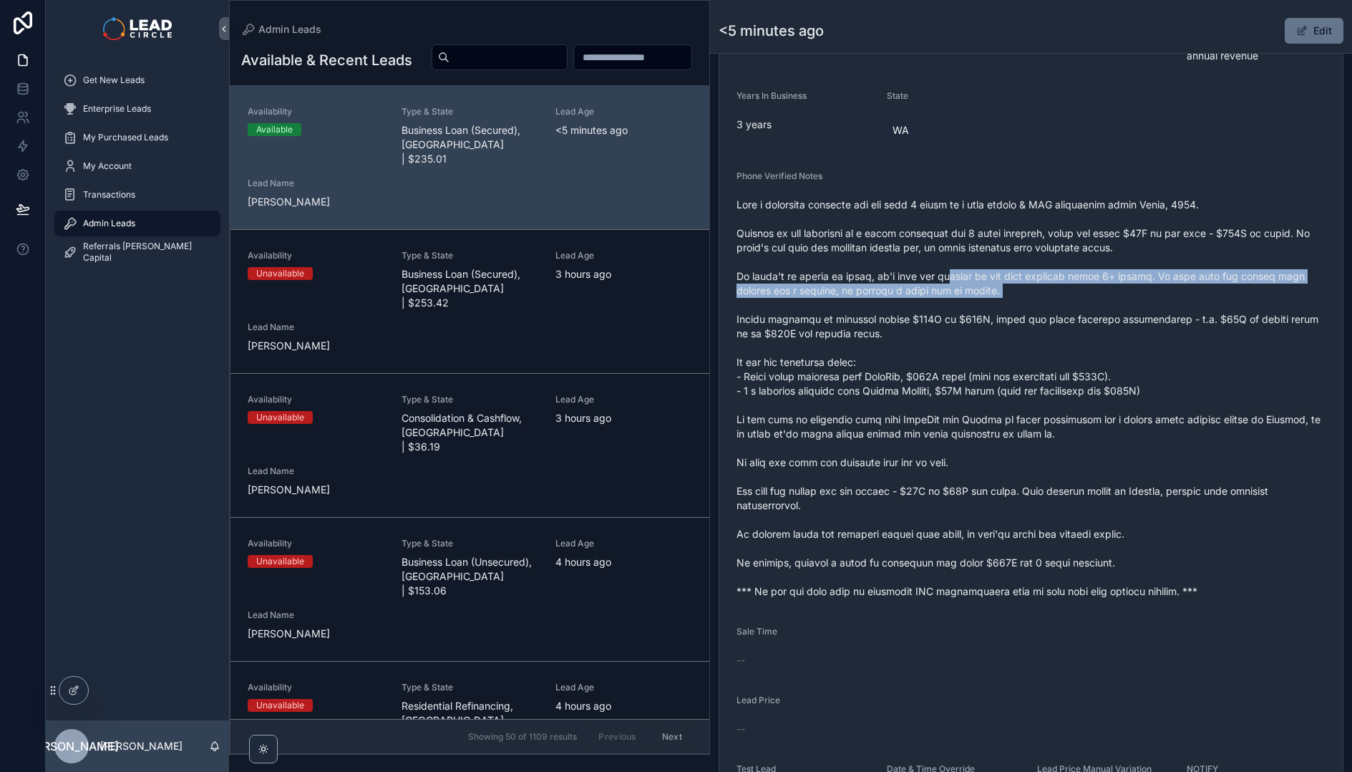
click at [943, 273] on span "scrollable content" at bounding box center [1031, 398] width 589 height 401
drag, startPoint x: 979, startPoint y: 276, endPoint x: 1050, endPoint y: 298, distance: 75.2
click at [1050, 298] on span "scrollable content" at bounding box center [1031, 398] width 589 height 401
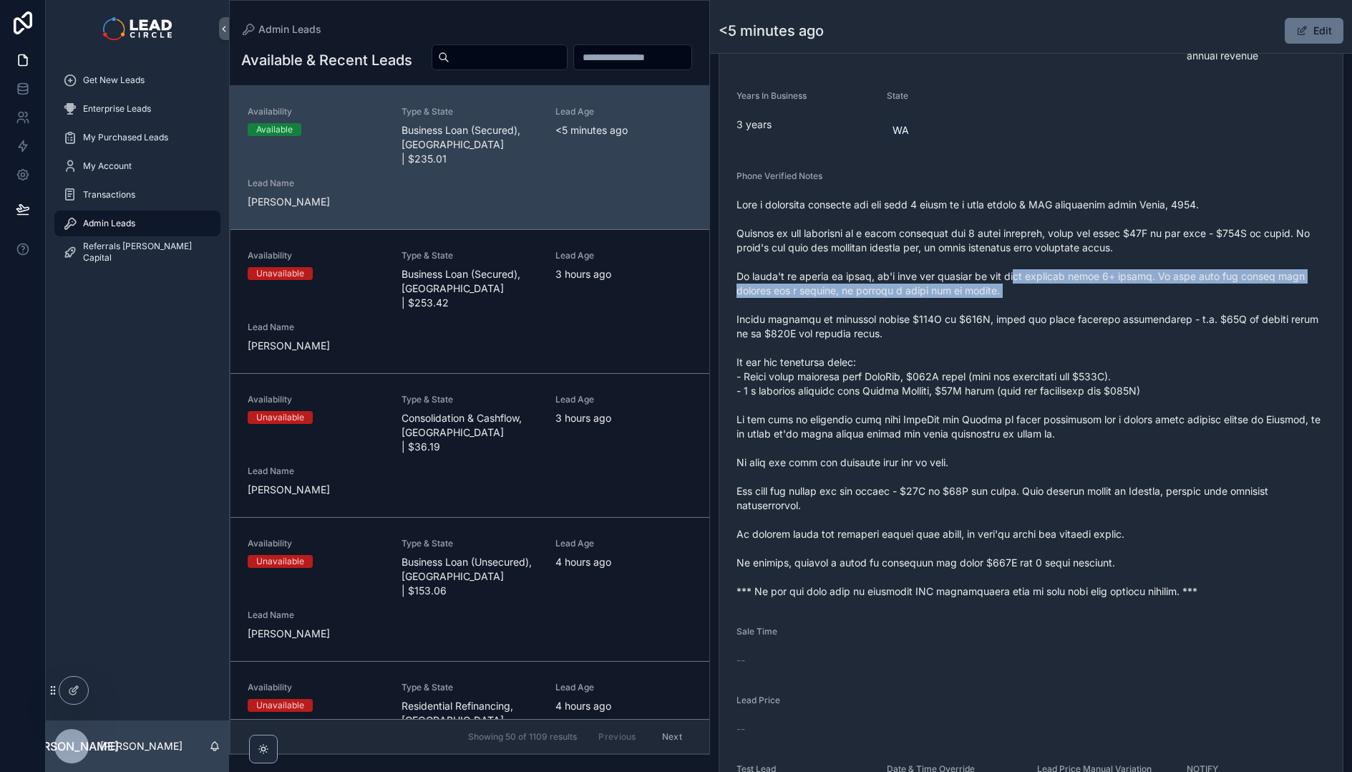
drag, startPoint x: 1053, startPoint y: 298, endPoint x: 1001, endPoint y: 271, distance: 57.9
click at [1001, 271] on span "scrollable content" at bounding box center [1031, 398] width 589 height 401
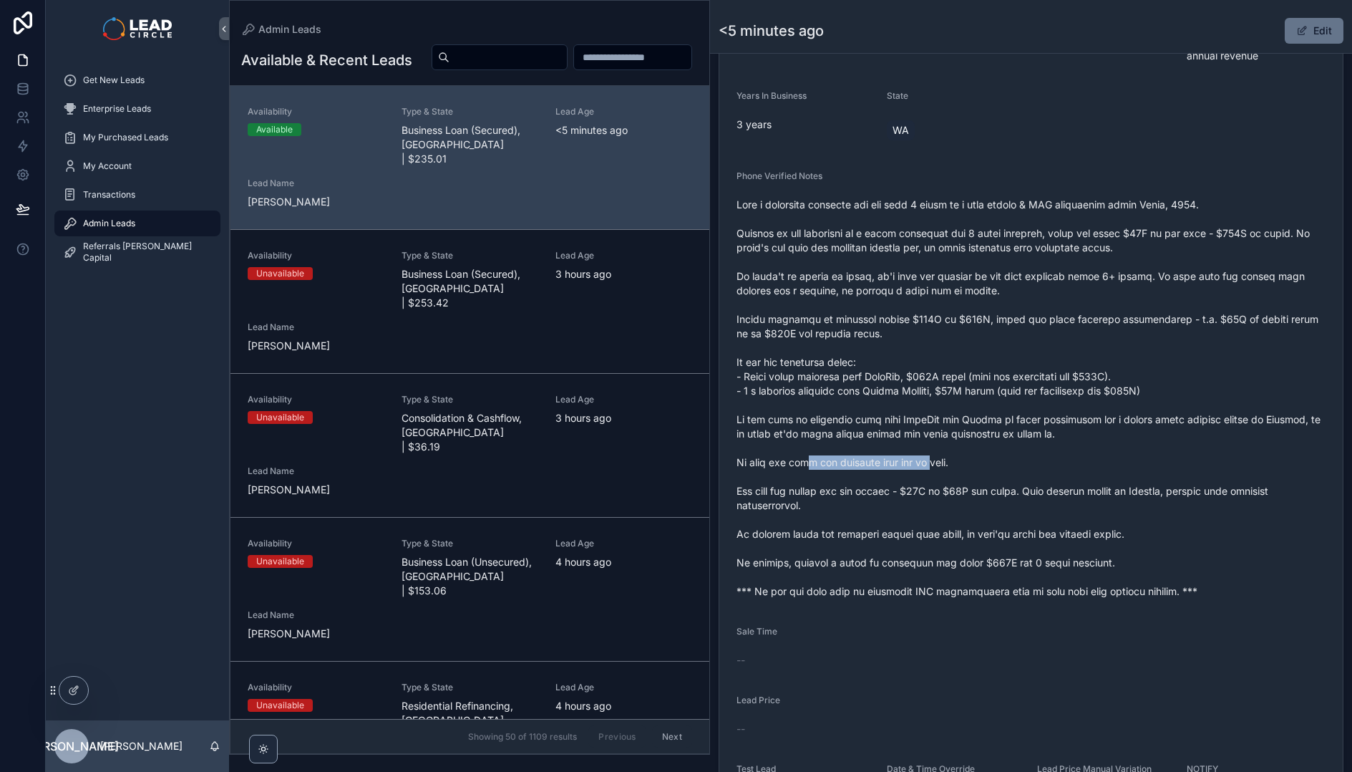
drag, startPoint x: 858, startPoint y: 465, endPoint x: 958, endPoint y: 461, distance: 100.3
click at [957, 462] on span "scrollable content" at bounding box center [1031, 398] width 589 height 401
click at [969, 461] on span "scrollable content" at bounding box center [1031, 398] width 589 height 401
click at [1301, 31] on button "Edit" at bounding box center [1314, 31] width 59 height 26
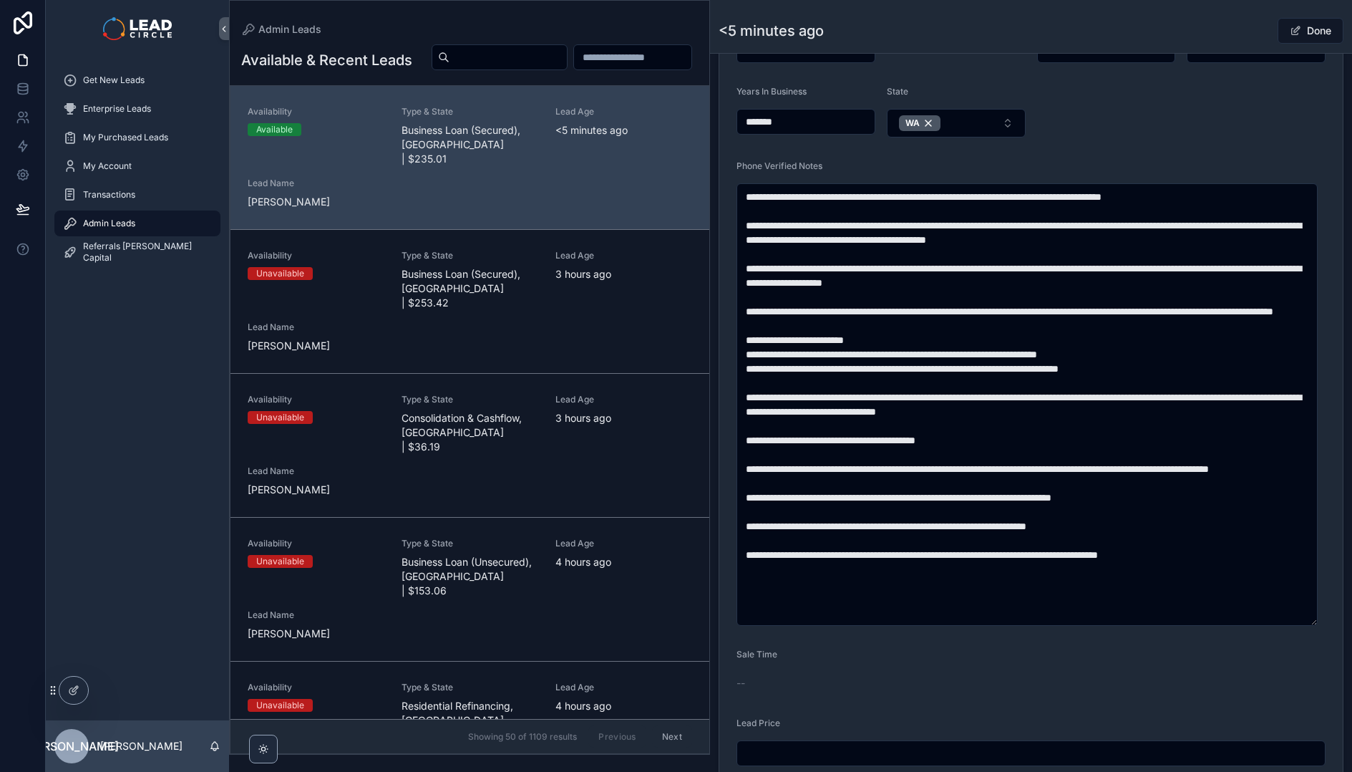
scroll to position [457, 0]
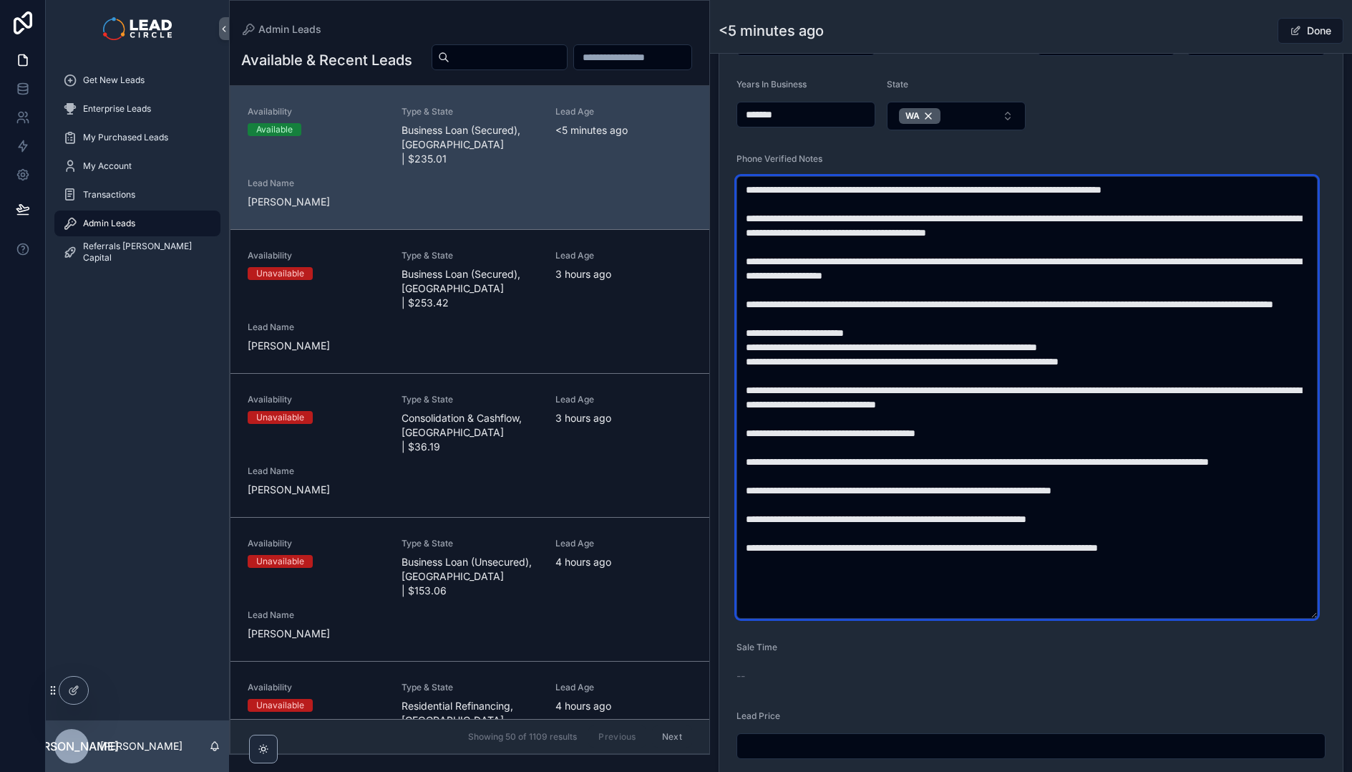
click at [947, 545] on textarea "scrollable content" at bounding box center [1027, 397] width 581 height 442
type textarea "**********"
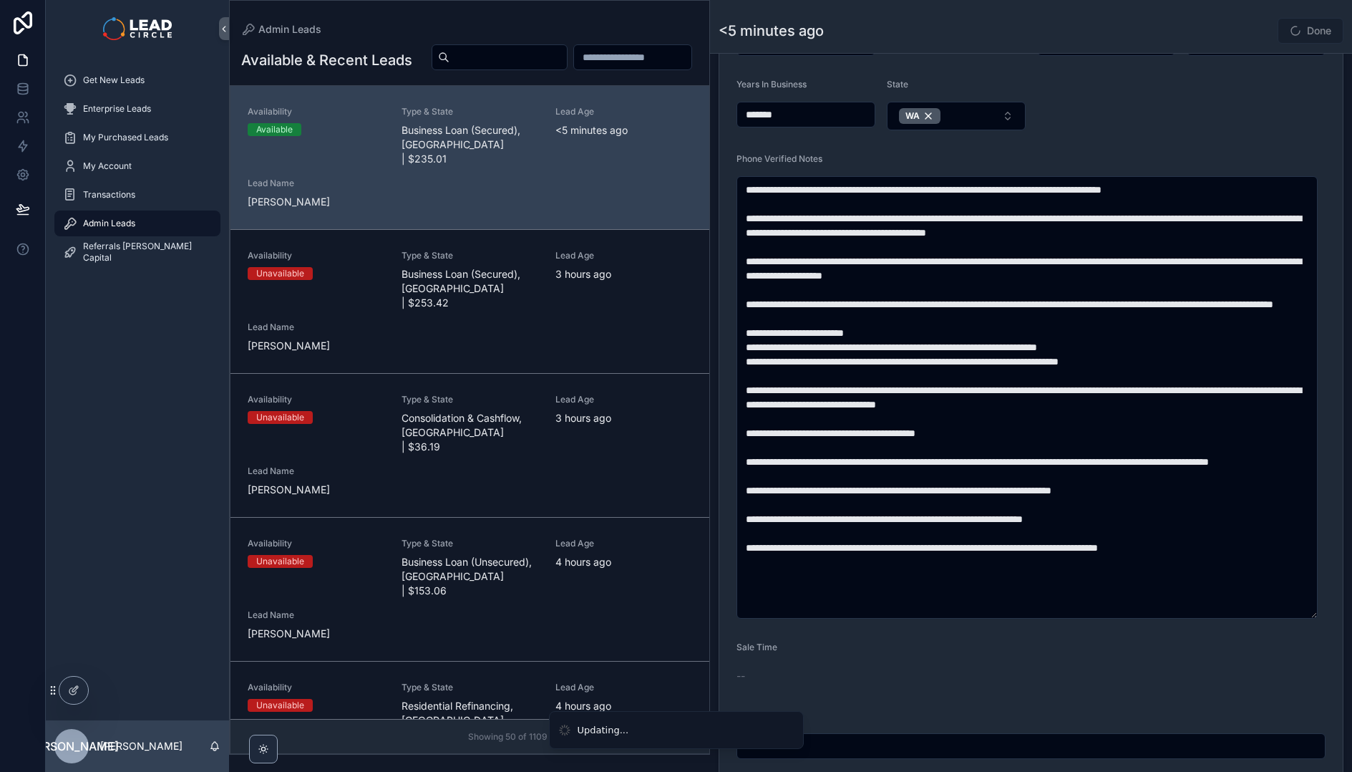
click at [1250, 59] on form "**********" at bounding box center [1030, 347] width 623 height 1004
click at [1245, 31] on div "Done" at bounding box center [1289, 30] width 107 height 27
click at [1291, 32] on span "scrollable content" at bounding box center [1295, 30] width 11 height 11
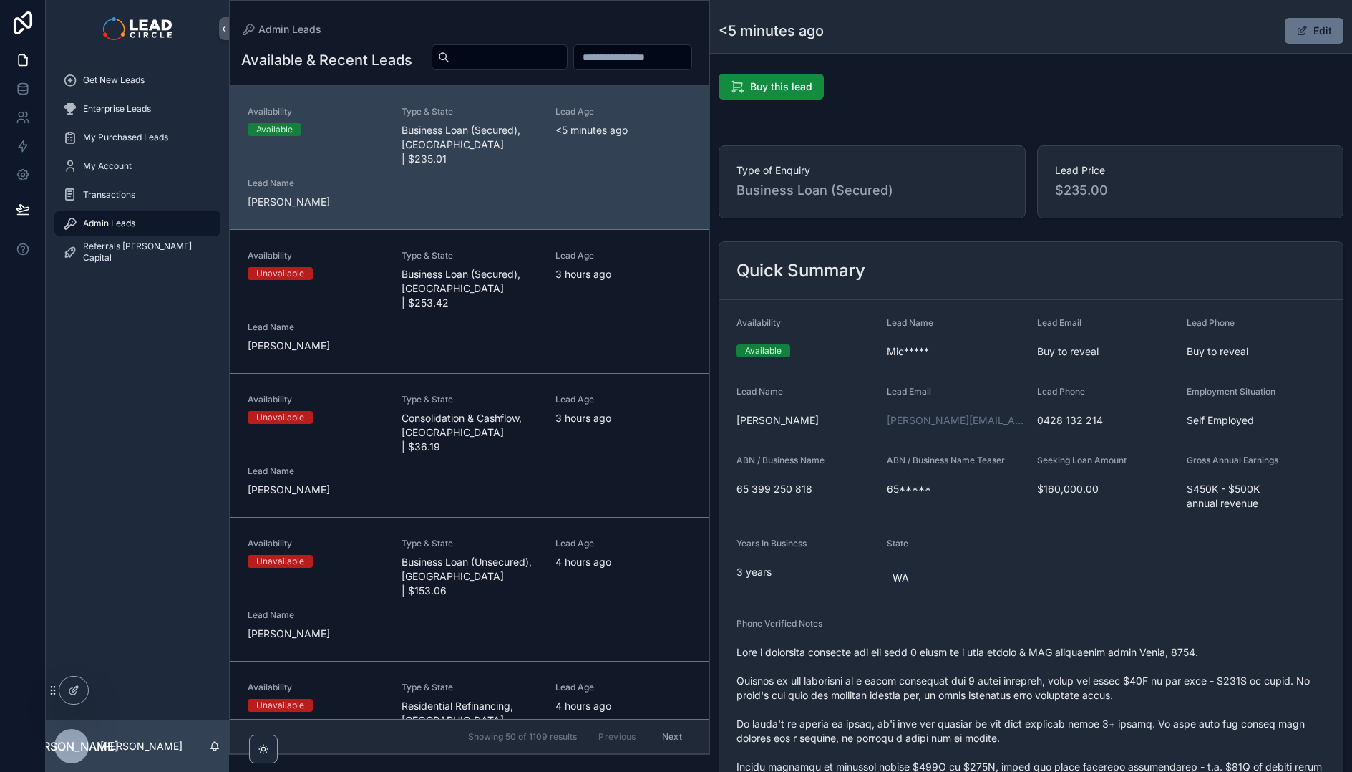
scroll to position [0, 0]
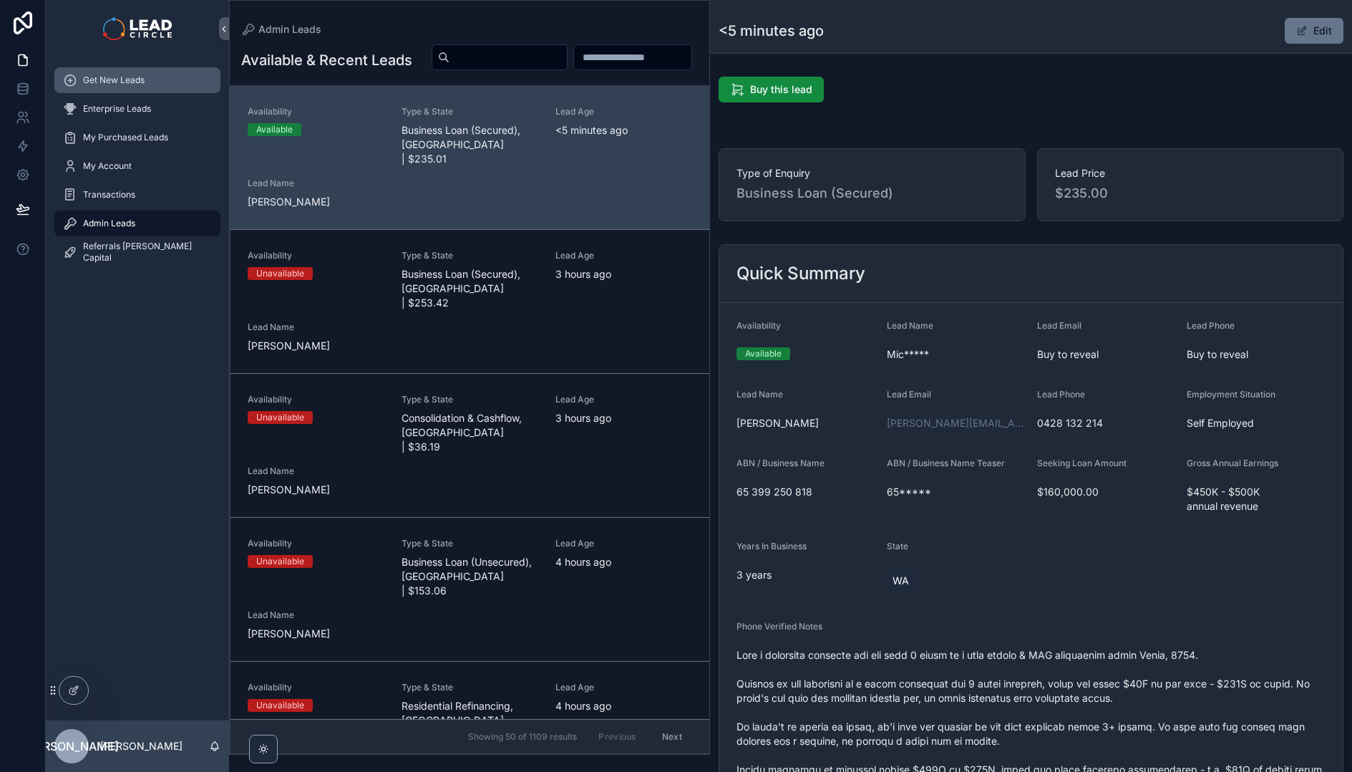
click at [155, 79] on div "Get New Leads" at bounding box center [137, 80] width 149 height 23
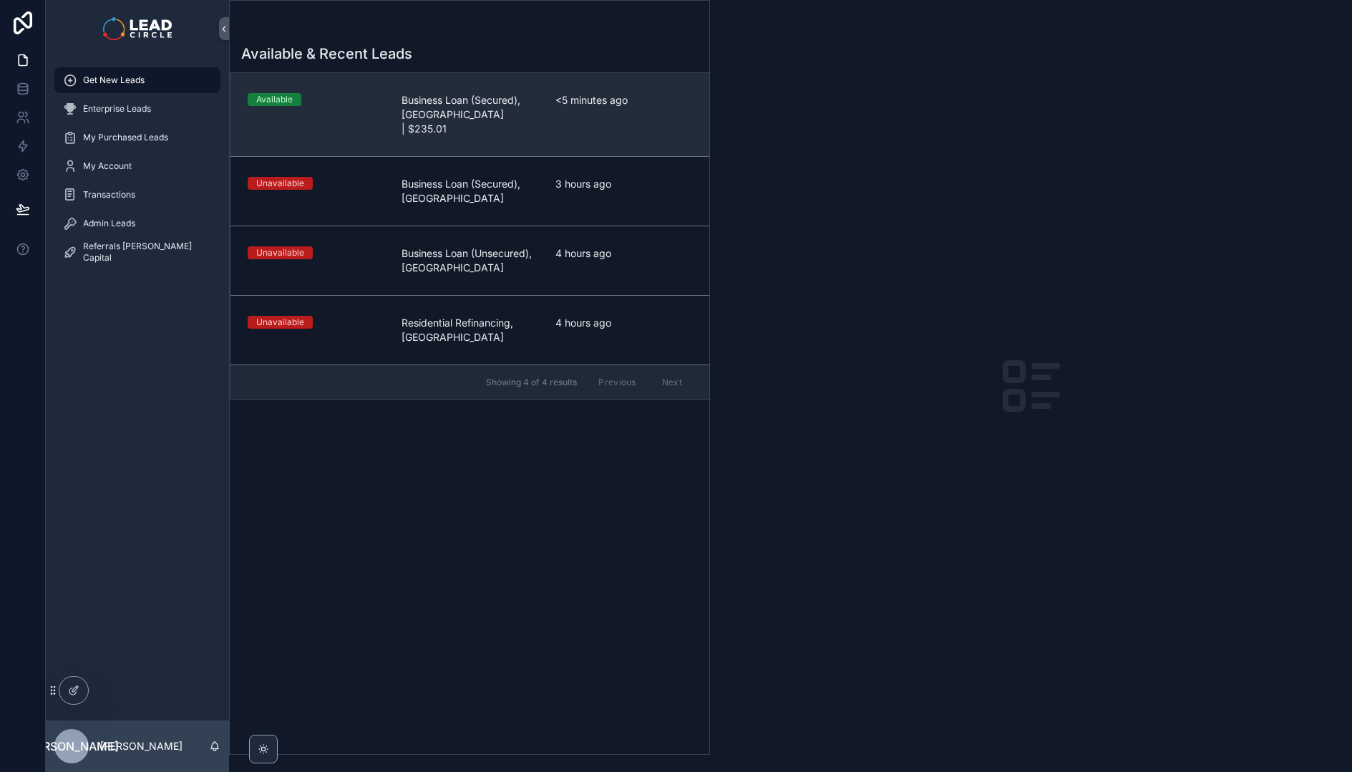
click at [477, 121] on span "Business Loan (Secured), [GEOGRAPHIC_DATA] | $235.01" at bounding box center [470, 114] width 137 height 43
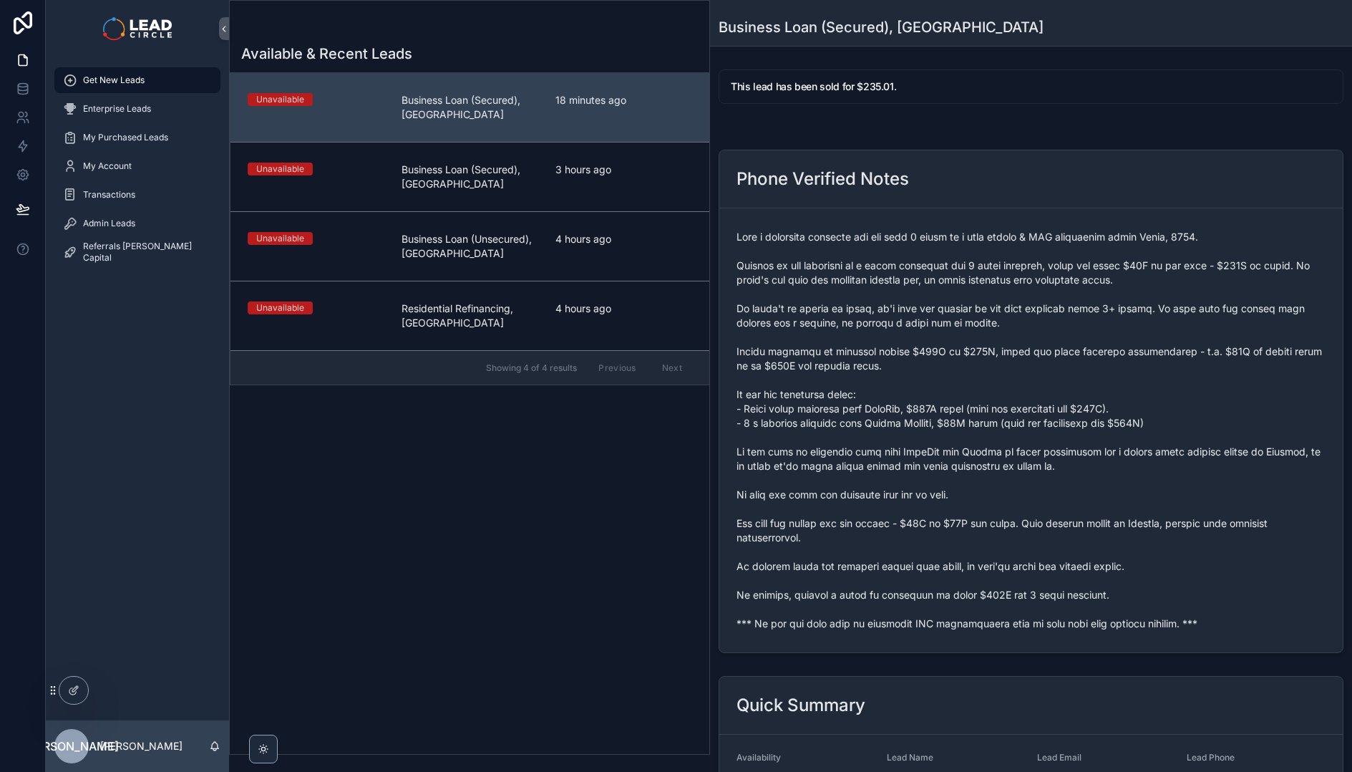
click at [852, 626] on span "scrollable content" at bounding box center [1031, 430] width 589 height 401
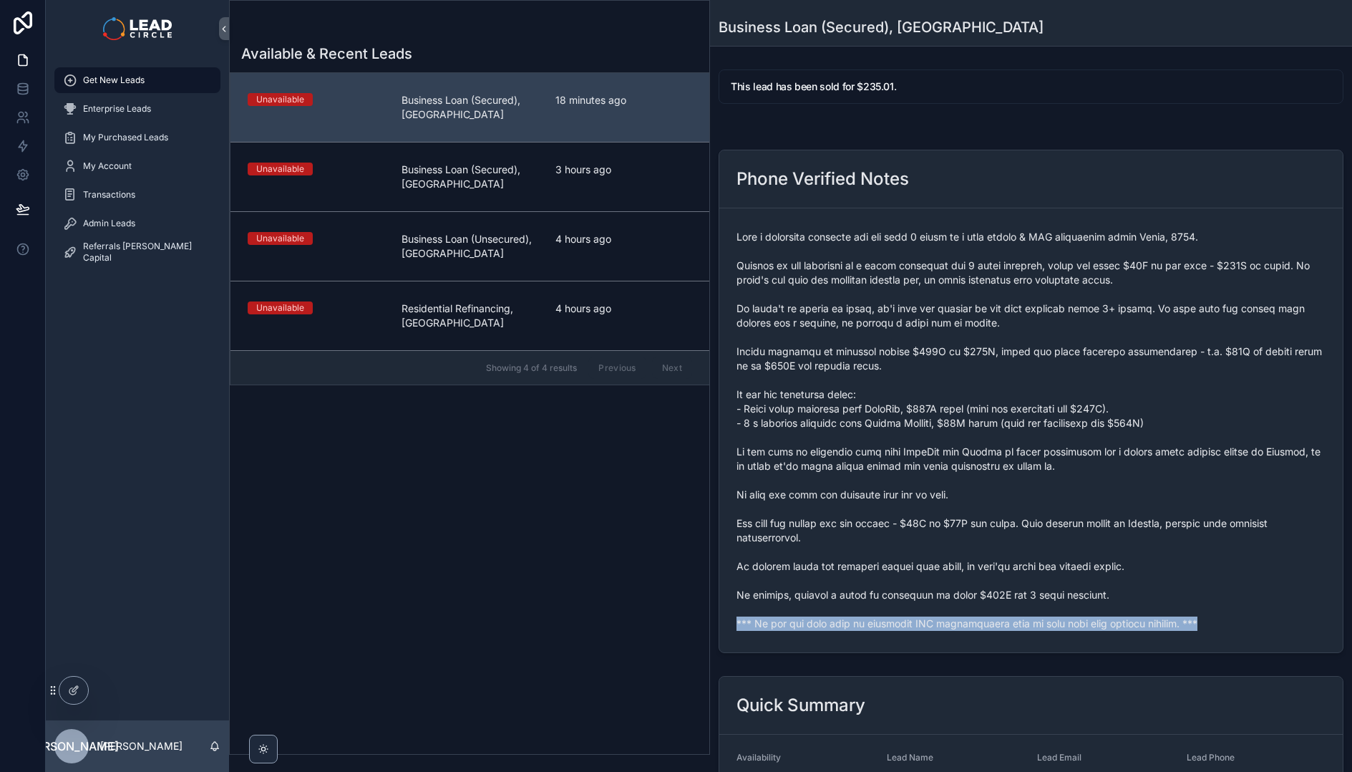
click at [852, 626] on span "scrollable content" at bounding box center [1031, 430] width 589 height 401
copy span "*** If you buy this lead an automatic SMS introduction will be sent with your c…"
click at [146, 230] on div "Admin Leads" at bounding box center [137, 223] width 149 height 23
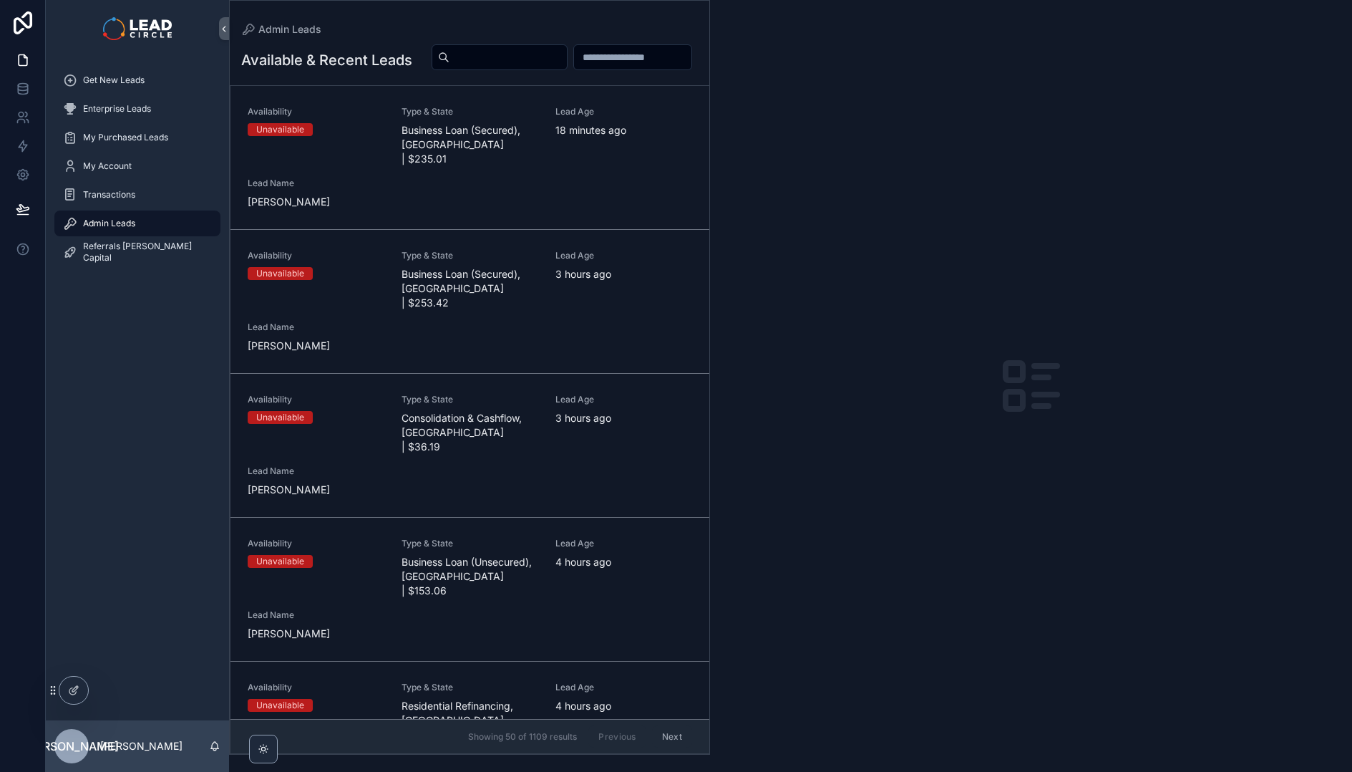
click at [567, 60] on input "scrollable content" at bounding box center [508, 57] width 117 height 20
paste input "**********"
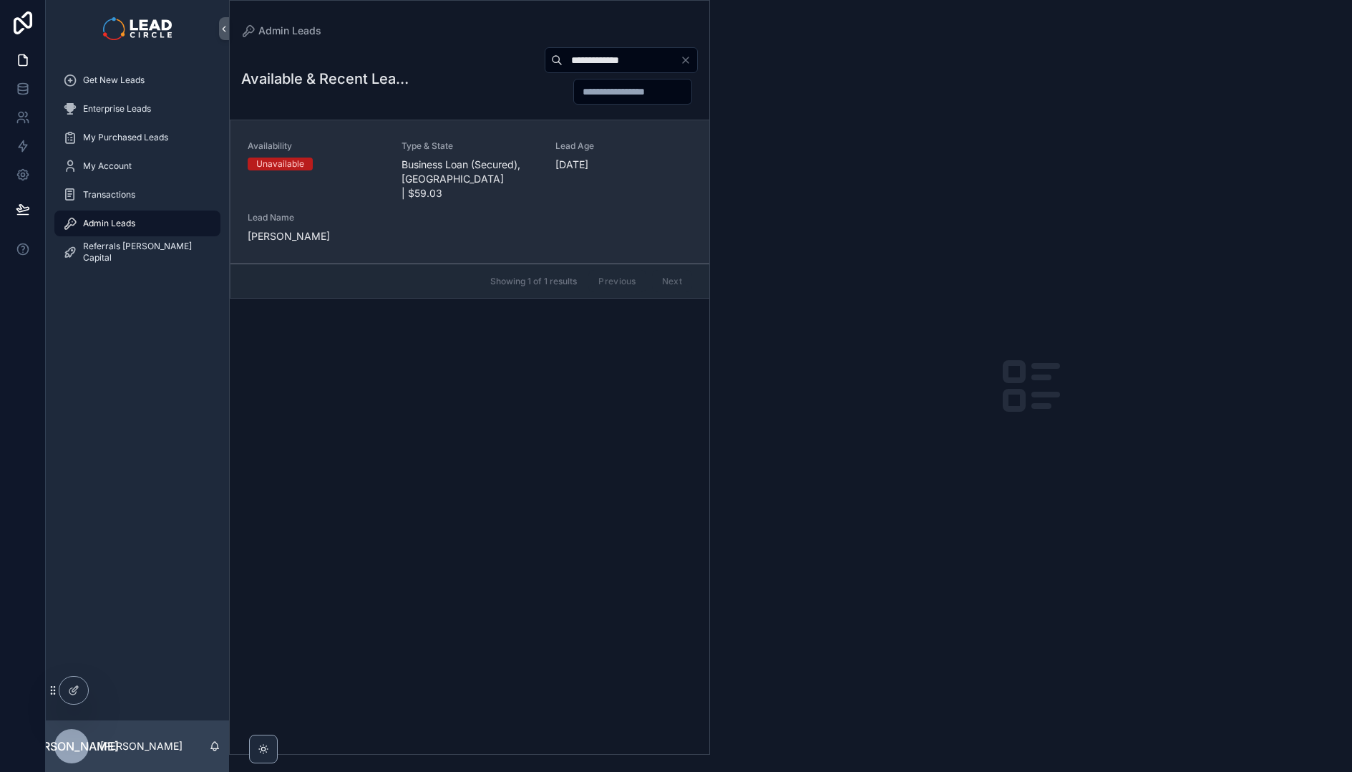
click at [556, 176] on div "Lead Age [DEMOGRAPHIC_DATA][DATE]" at bounding box center [623, 170] width 137 height 60
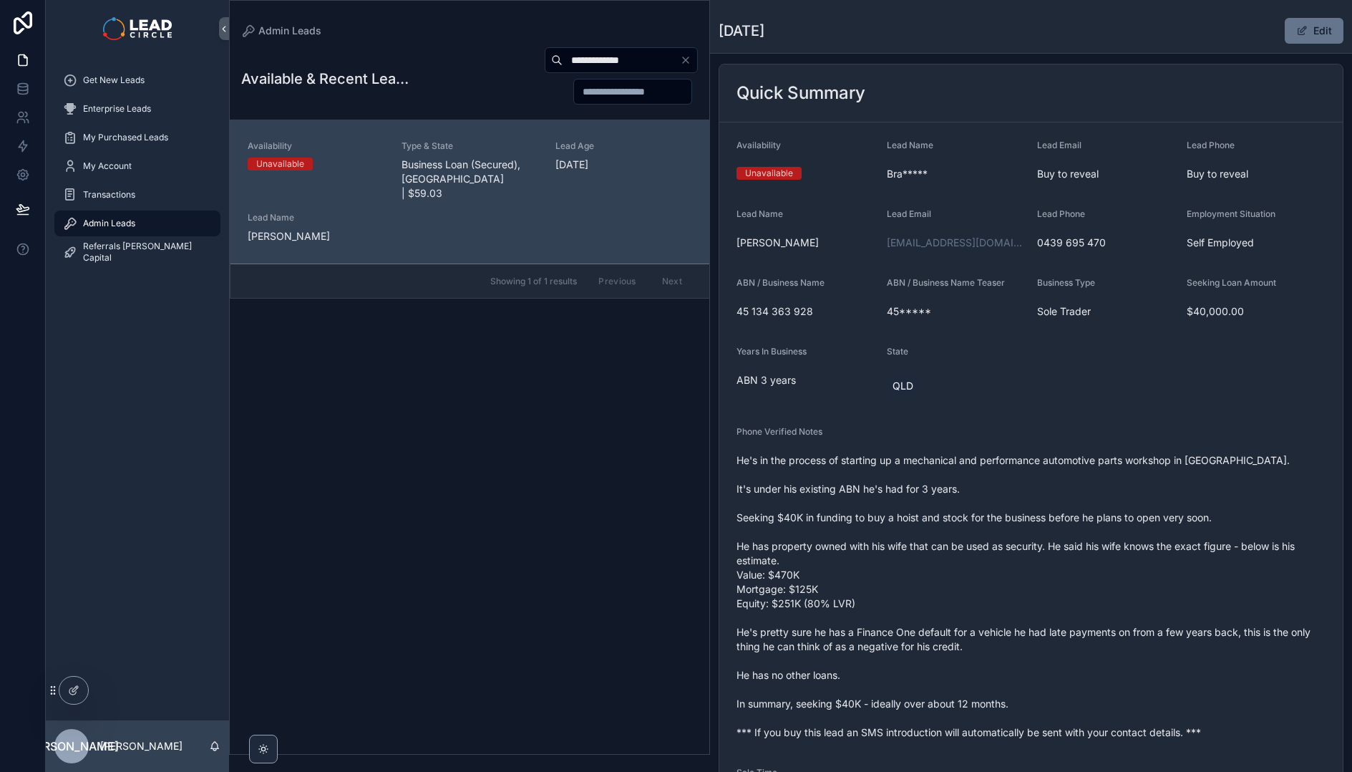
scroll to position [112, 0]
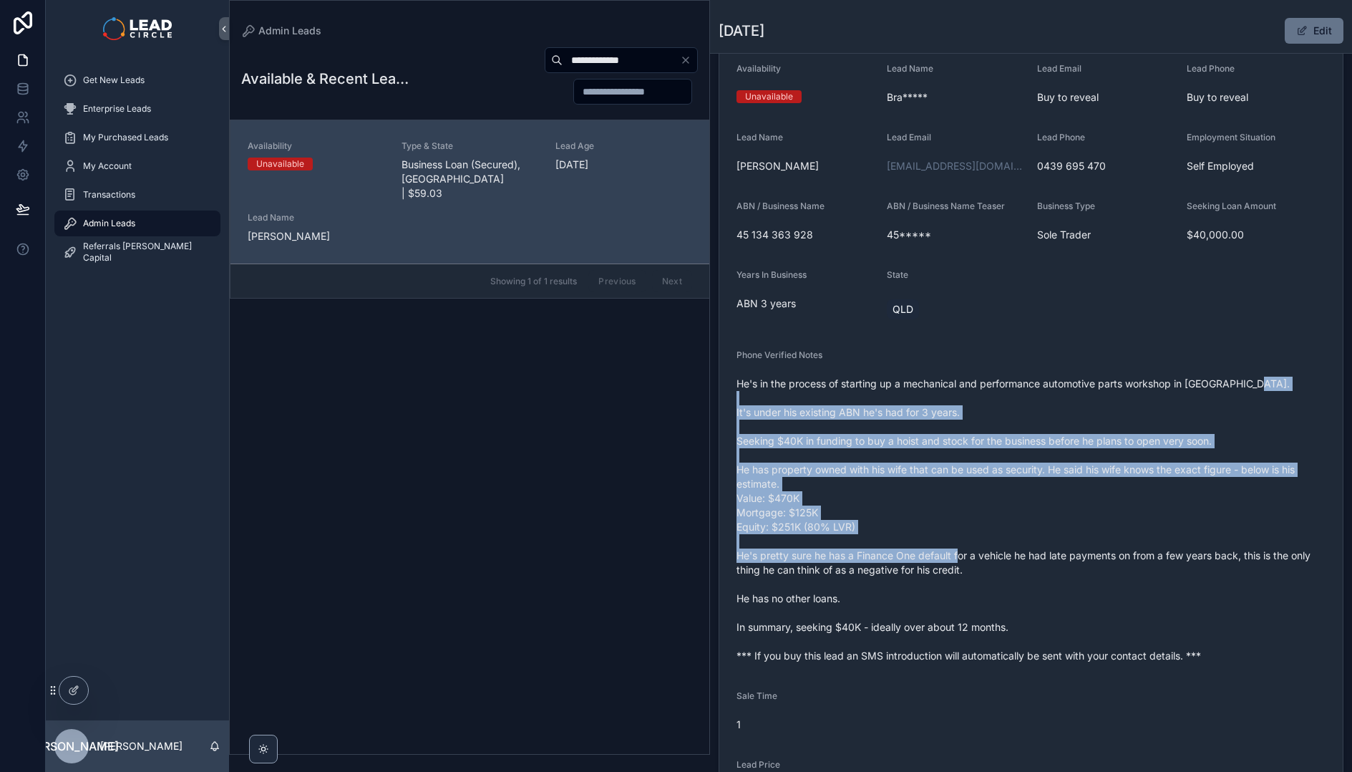
drag, startPoint x: 938, startPoint y: 419, endPoint x: 986, endPoint y: 561, distance: 149.4
click at [986, 561] on span "He's in the process of starting up a mechanical and performance automotive part…" at bounding box center [1031, 520] width 589 height 286
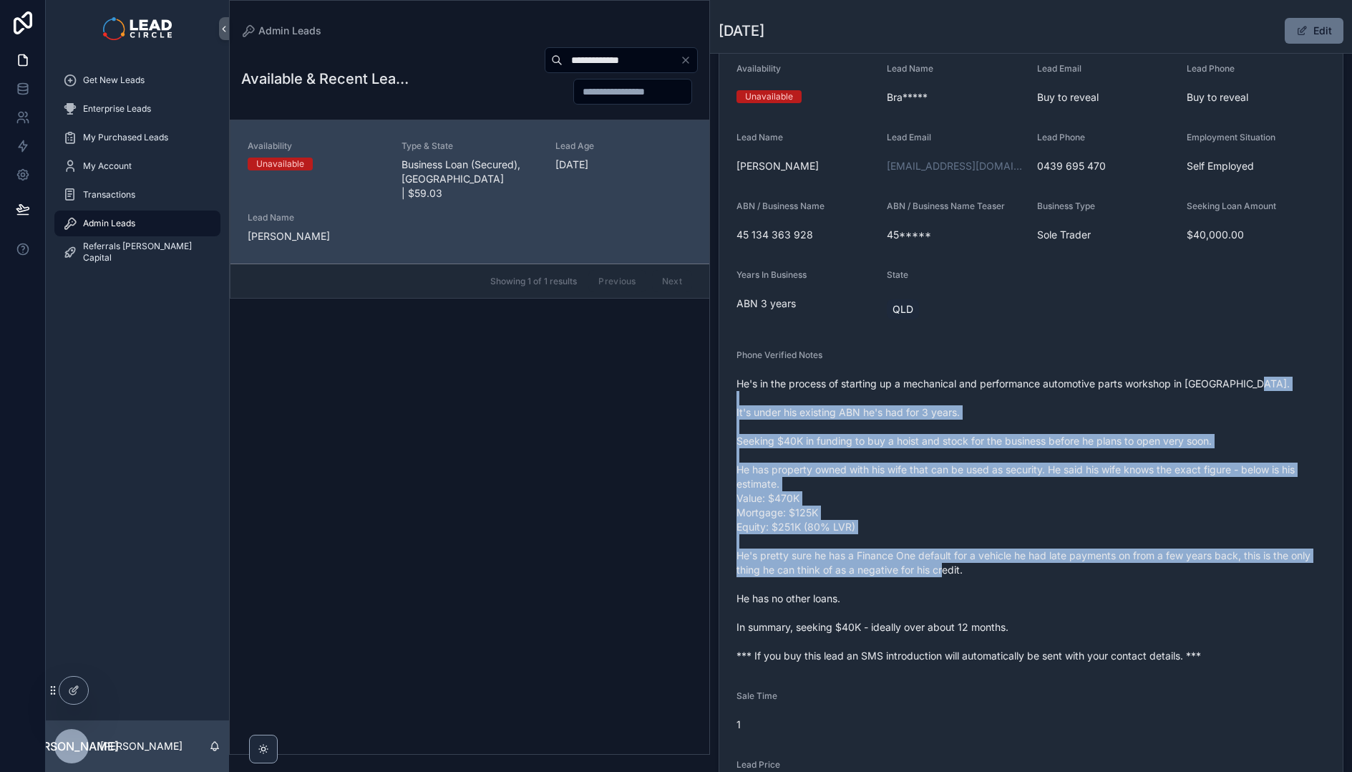
drag, startPoint x: 1024, startPoint y: 587, endPoint x: 947, endPoint y: 352, distance: 247.0
click at [947, 355] on div "Phone Verified Notes He's in the process of starting up a mechanical and perfor…" at bounding box center [1031, 508] width 589 height 318
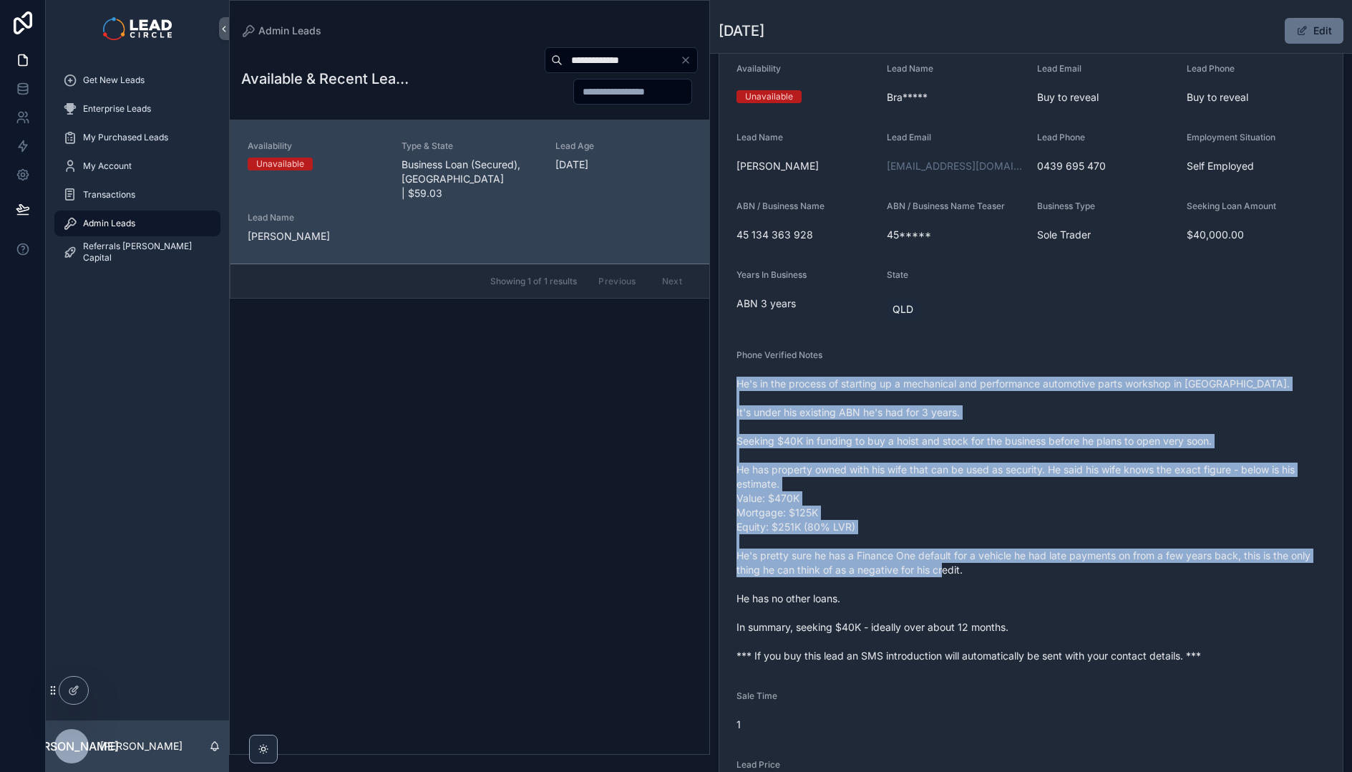
click at [947, 352] on div "Phone Verified Notes" at bounding box center [1031, 357] width 589 height 17
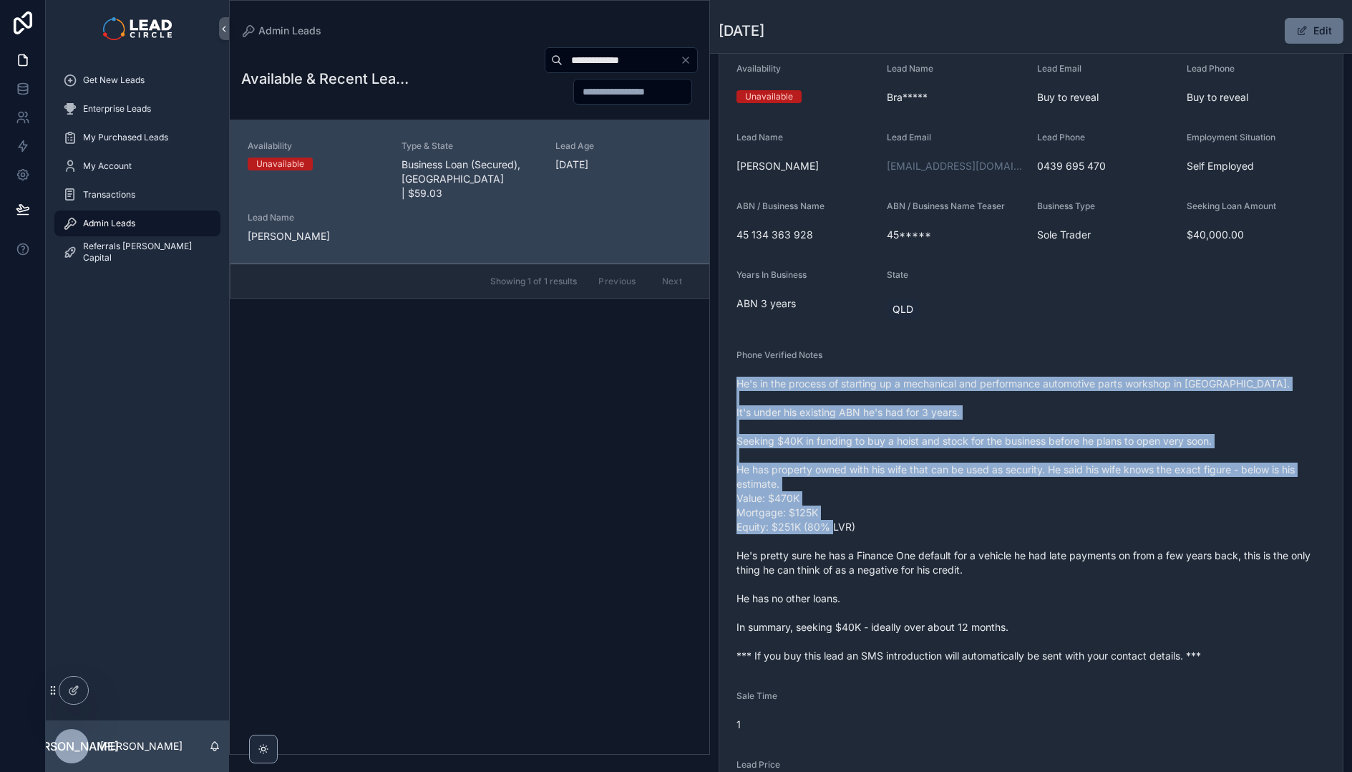
drag, startPoint x: 1001, startPoint y: 457, endPoint x: 1047, endPoint y: 539, distance: 94.6
click at [1047, 539] on div "Phone Verified Notes He's in the process of starting up a mechanical and perfor…" at bounding box center [1031, 508] width 589 height 318
click at [1047, 539] on span "He's in the process of starting up a mechanical and performance automotive part…" at bounding box center [1031, 520] width 589 height 286
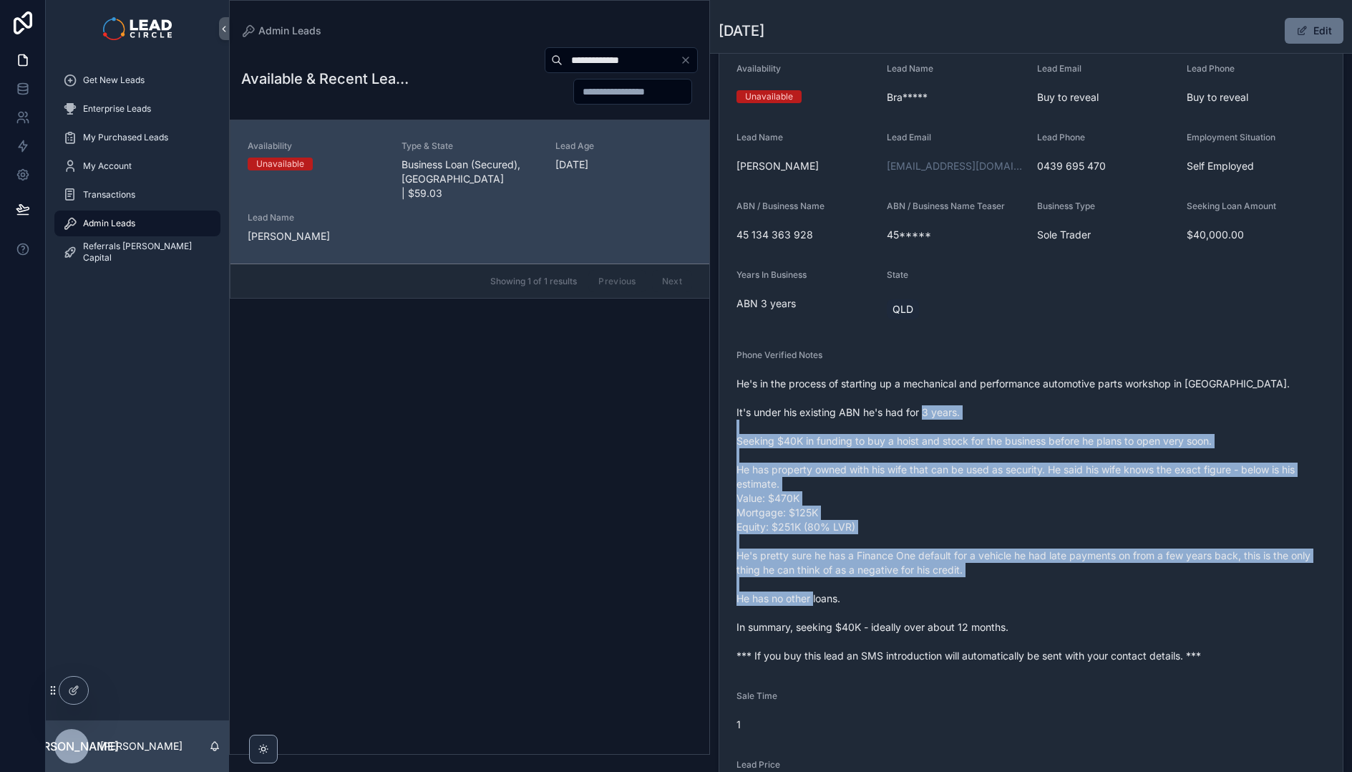
drag, startPoint x: 1084, startPoint y: 596, endPoint x: 903, endPoint y: 346, distance: 308.0
click at [903, 346] on form "Availability Unavailable Lead Name Bra***** Lead Email Buy to reveal Lead Phone…" at bounding box center [1030, 468] width 623 height 845
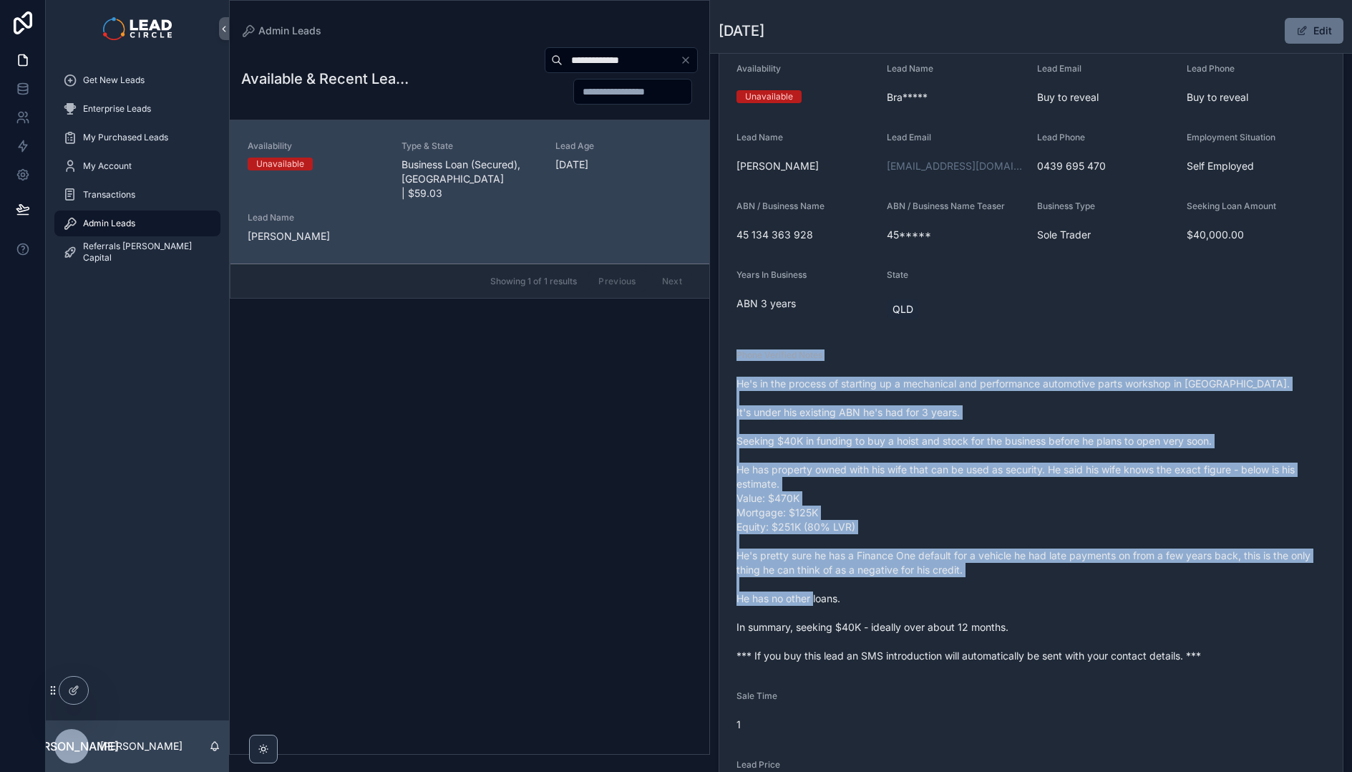
click at [903, 346] on form "Availability Unavailable Lead Name Bra***** Lead Email Buy to reveal Lead Phone…" at bounding box center [1030, 468] width 623 height 845
drag, startPoint x: 903, startPoint y: 346, endPoint x: 1065, endPoint y: 578, distance: 282.8
click at [1065, 578] on form "Availability Unavailable Lead Name Bra***** Lead Email Buy to reveal Lead Phone…" at bounding box center [1030, 468] width 623 height 845
click at [1065, 578] on span "He's in the process of starting up a mechanical and performance automotive part…" at bounding box center [1031, 520] width 589 height 286
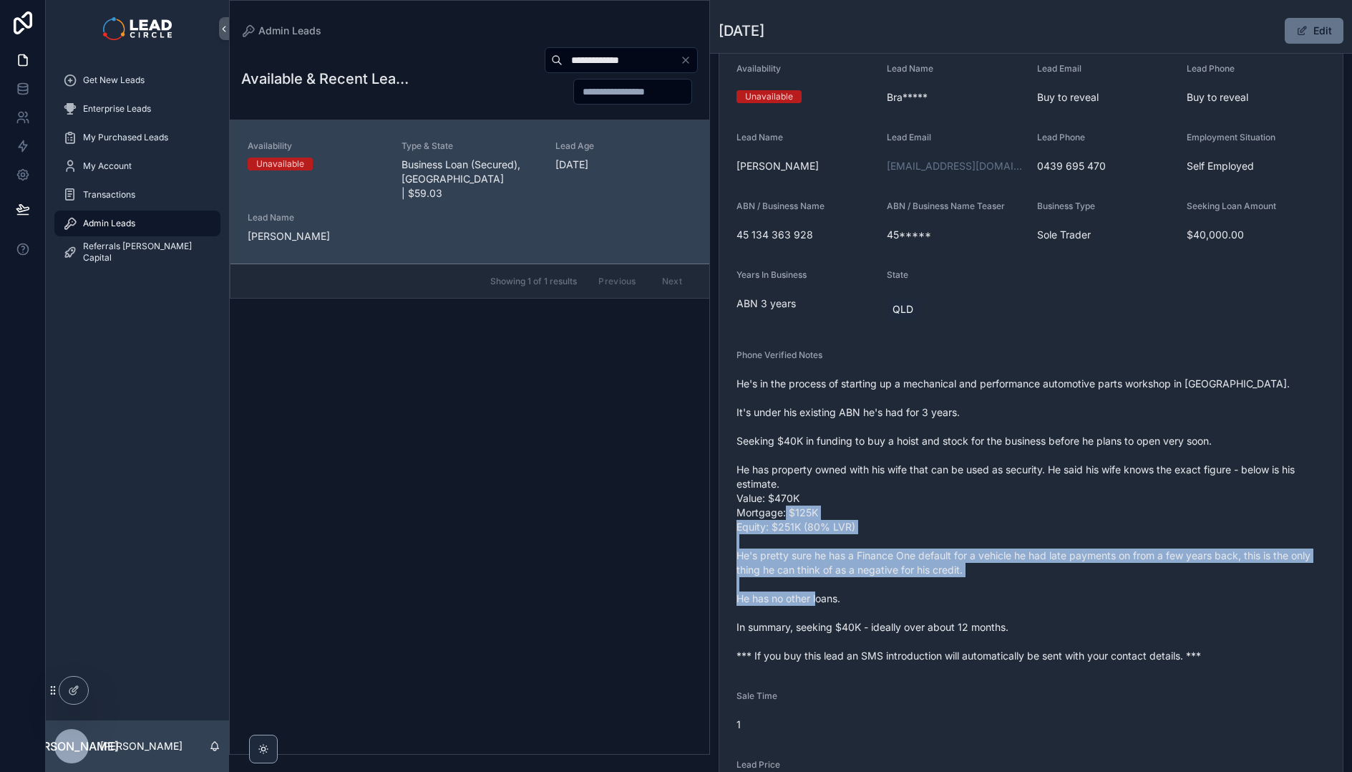
click at [986, 410] on span "He's in the process of starting up a mechanical and performance automotive part…" at bounding box center [1031, 520] width 589 height 286
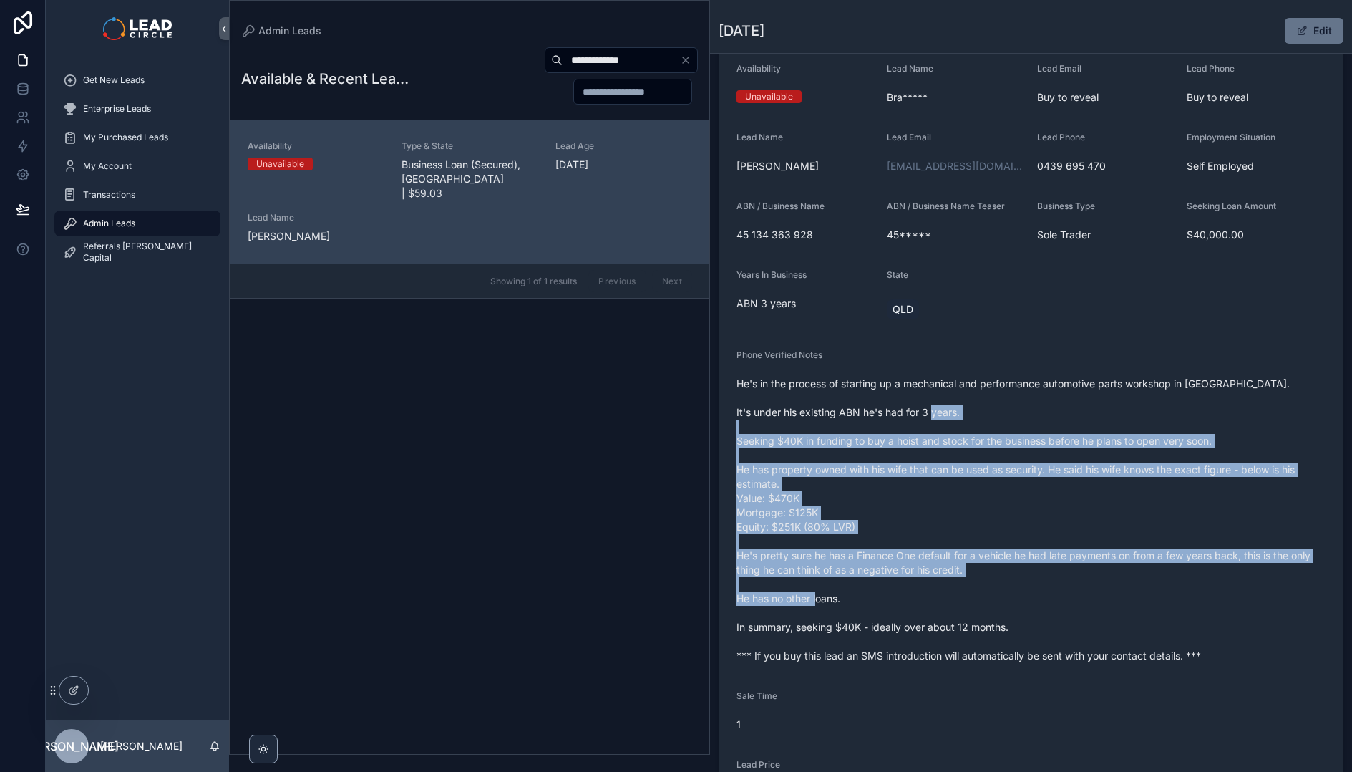
click at [986, 407] on span "He's in the process of starting up a mechanical and performance automotive part…" at bounding box center [1031, 520] width 589 height 286
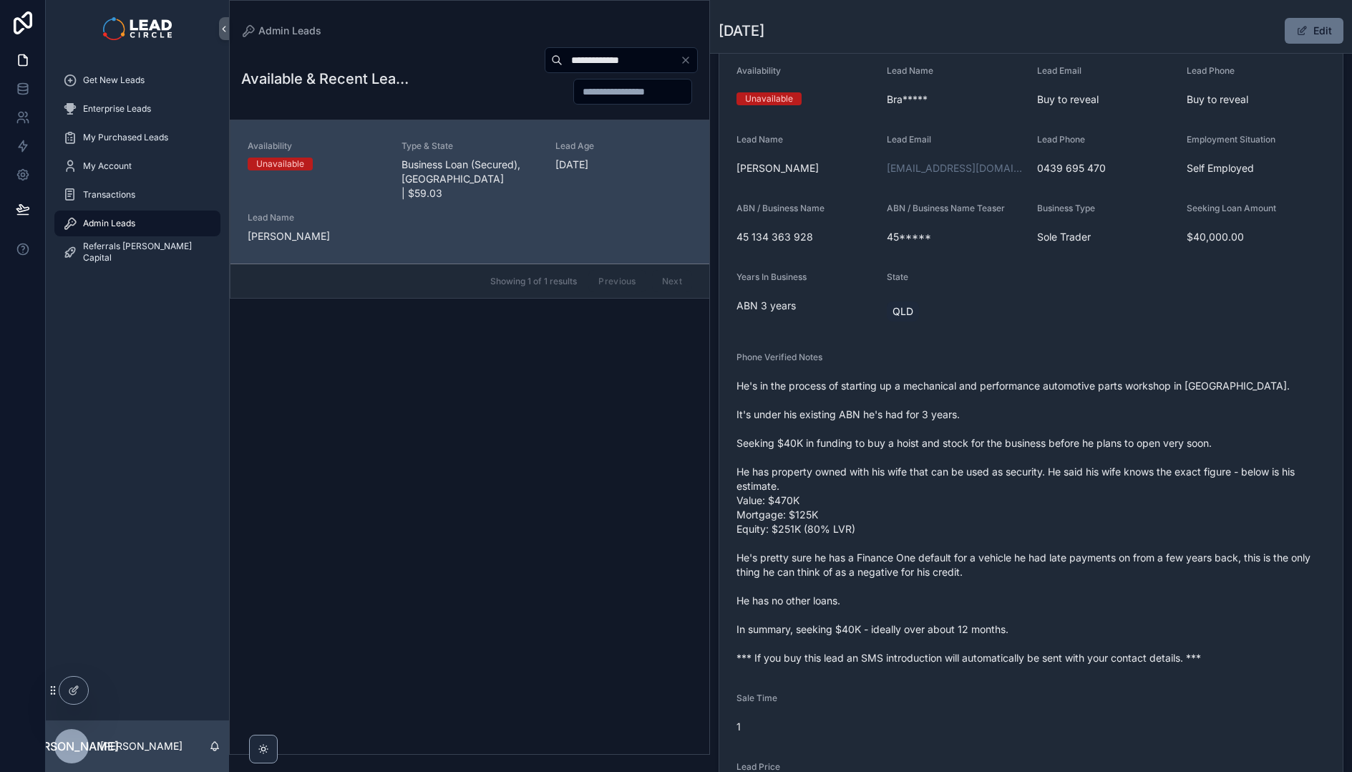
scroll to position [110, 0]
click at [598, 64] on input "**********" at bounding box center [621, 60] width 117 height 20
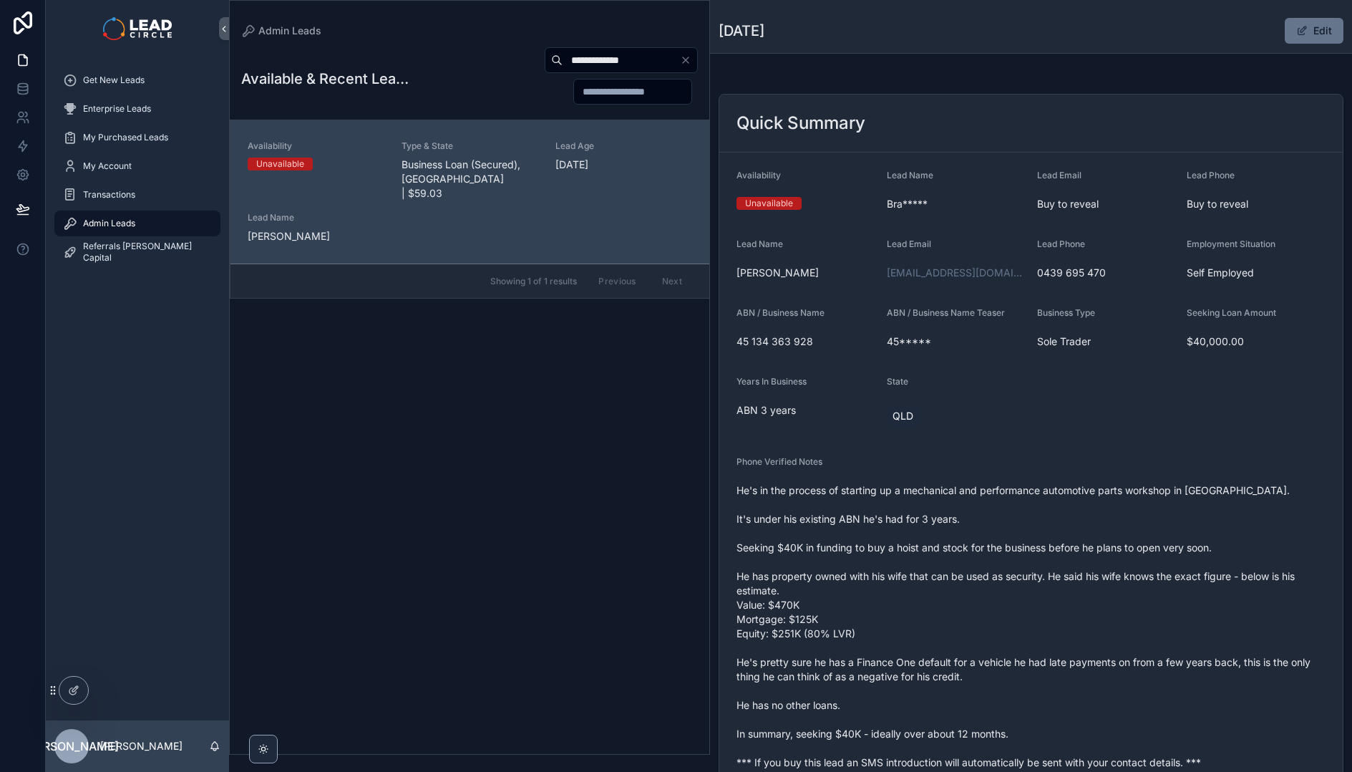
scroll to position [0, 0]
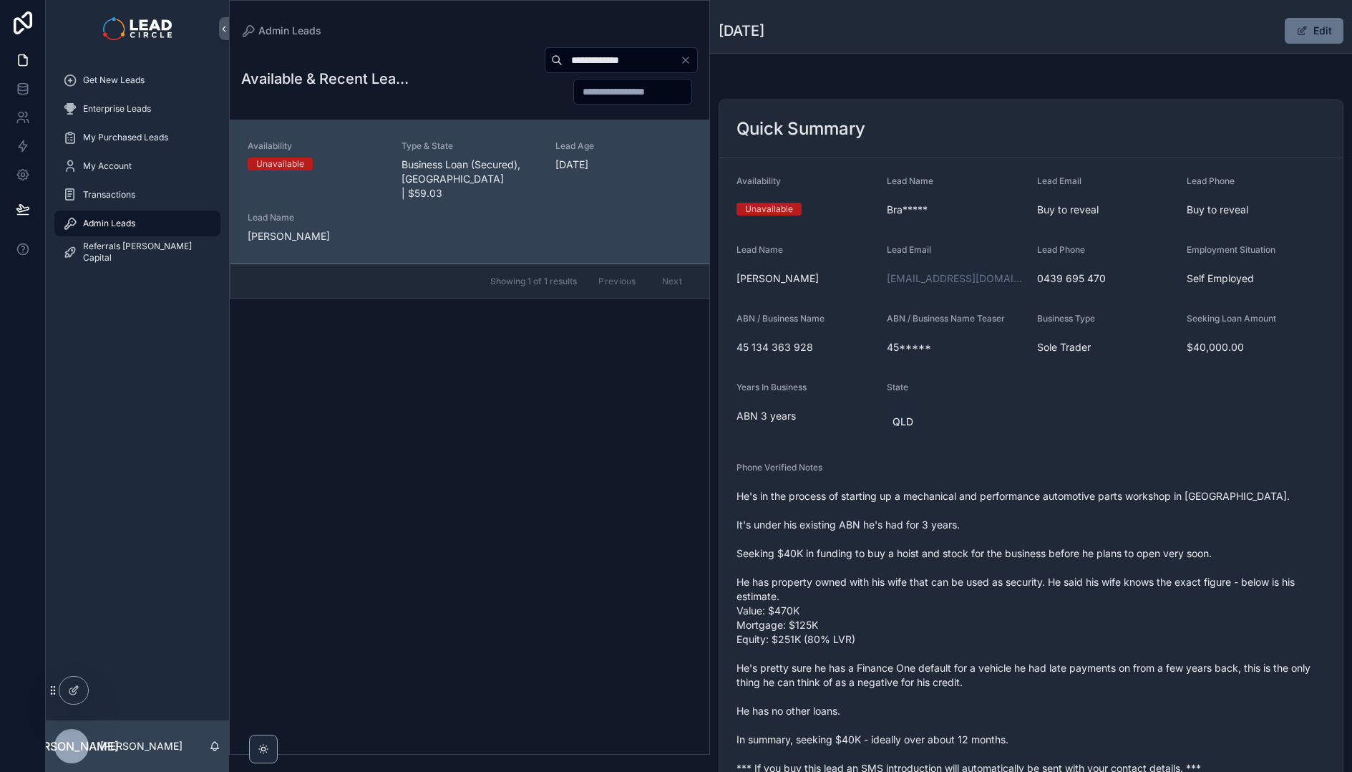
paste input "scrollable content"
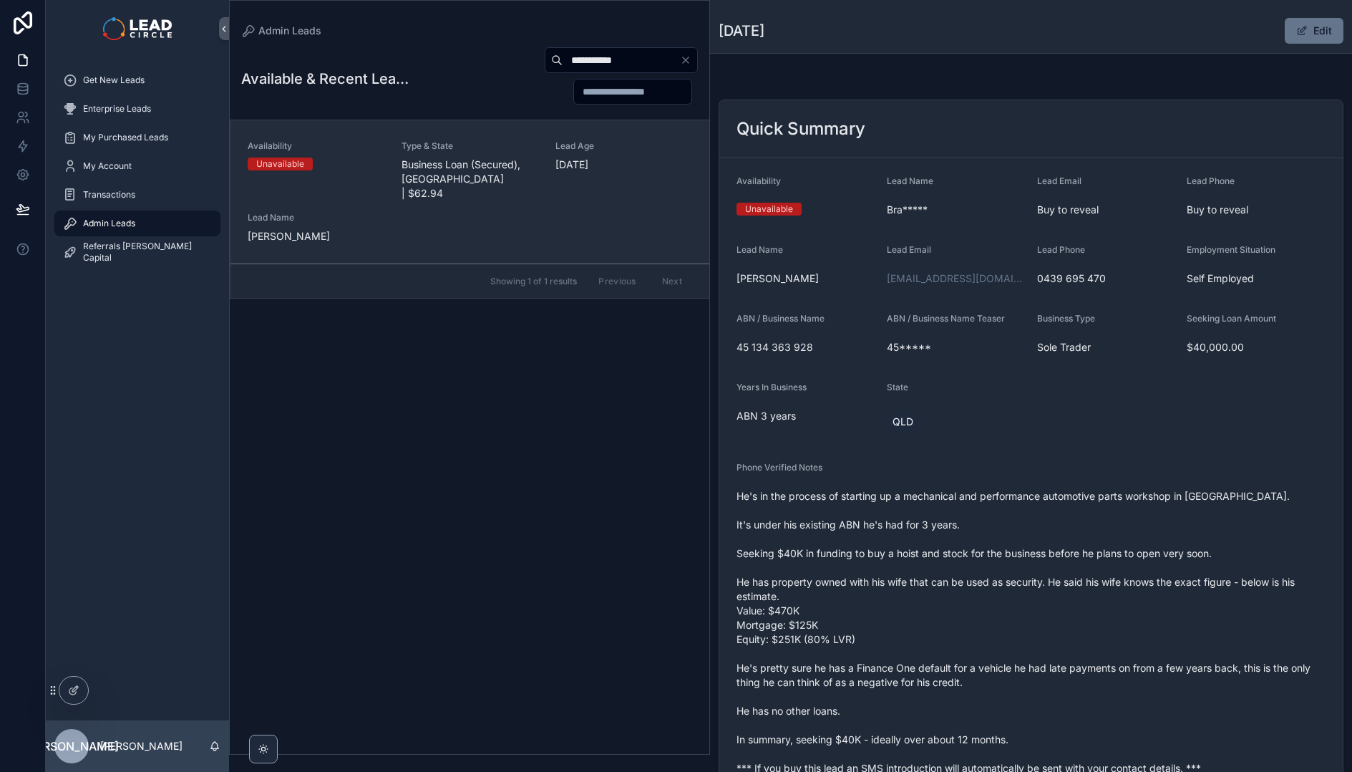
click at [504, 156] on div "Type & State Business Loan (Secured), [GEOGRAPHIC_DATA] | $62.94" at bounding box center [470, 170] width 137 height 60
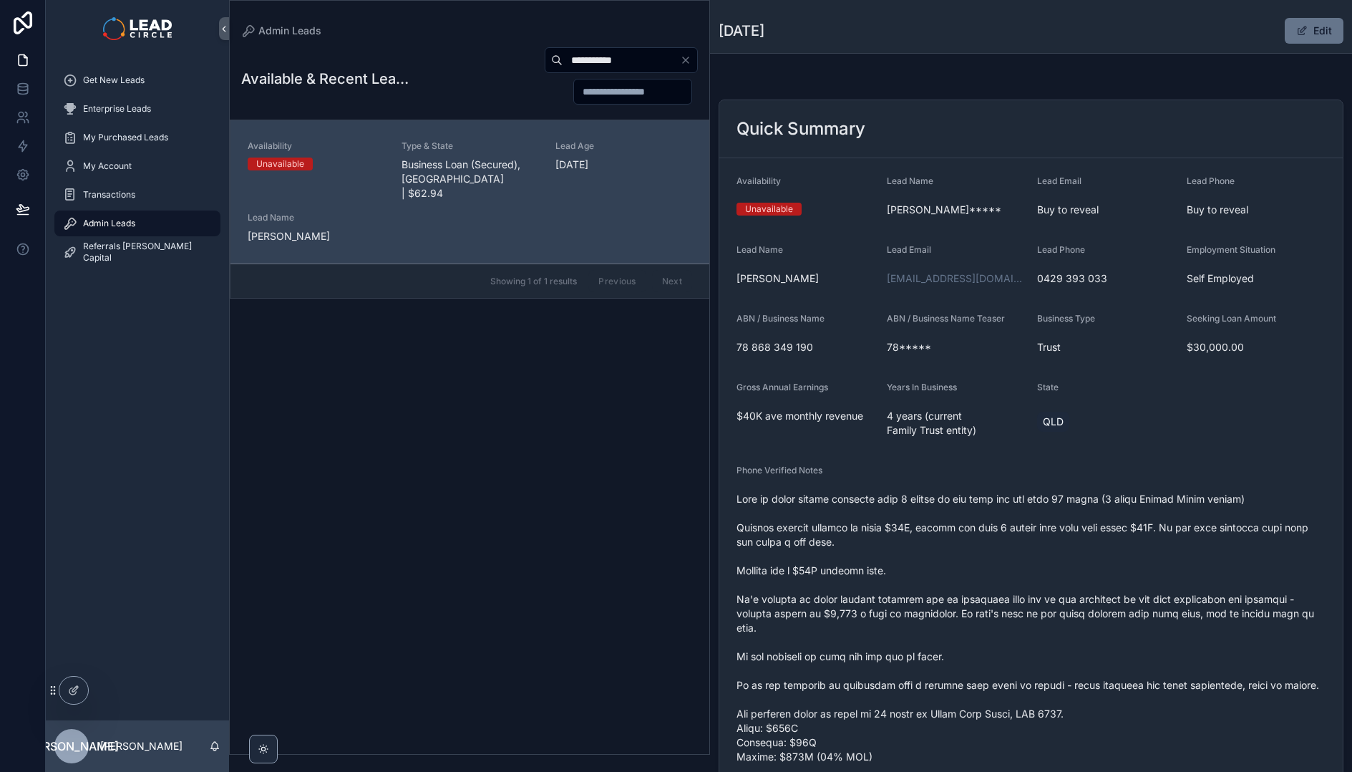
click at [581, 62] on input "**********" at bounding box center [621, 60] width 117 height 20
paste input "*********"
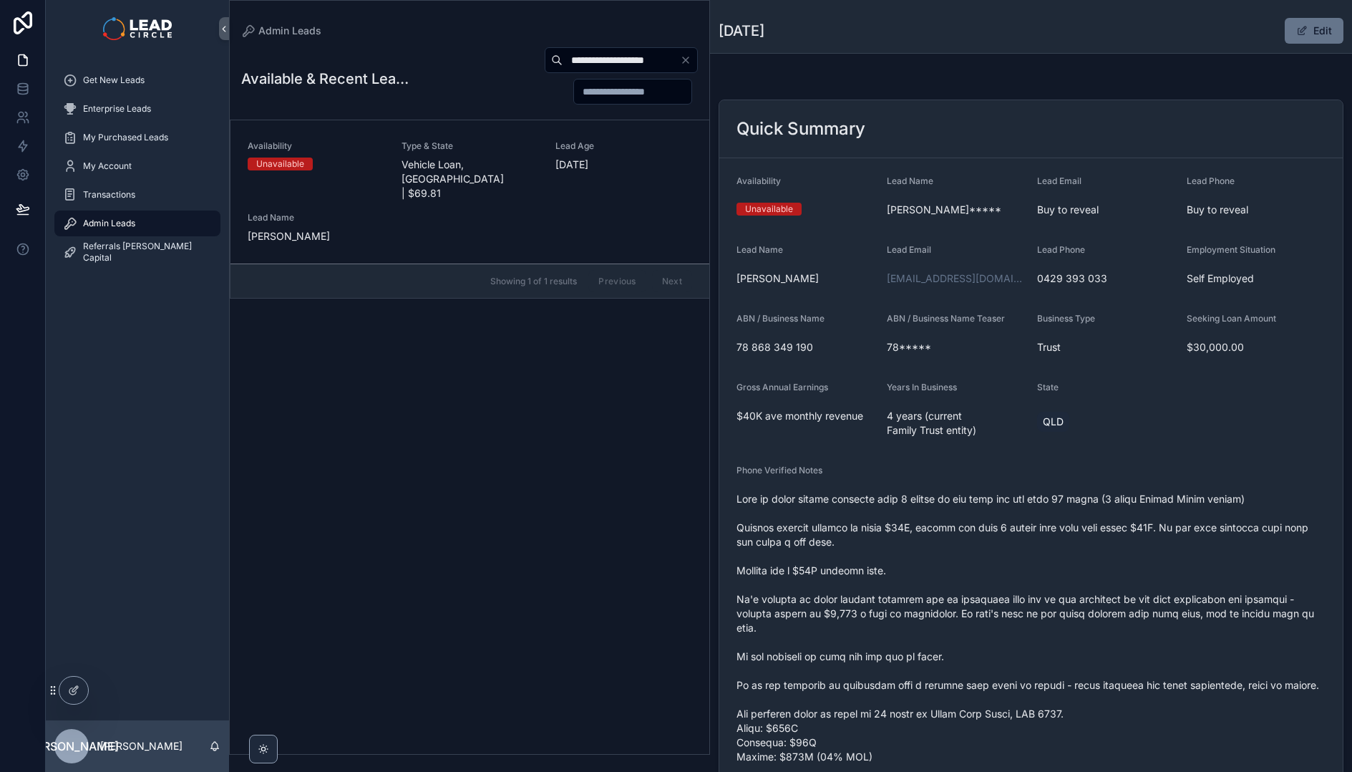
click at [505, 159] on span "Vehicle Loan, [GEOGRAPHIC_DATA] | $69.81" at bounding box center [470, 178] width 137 height 43
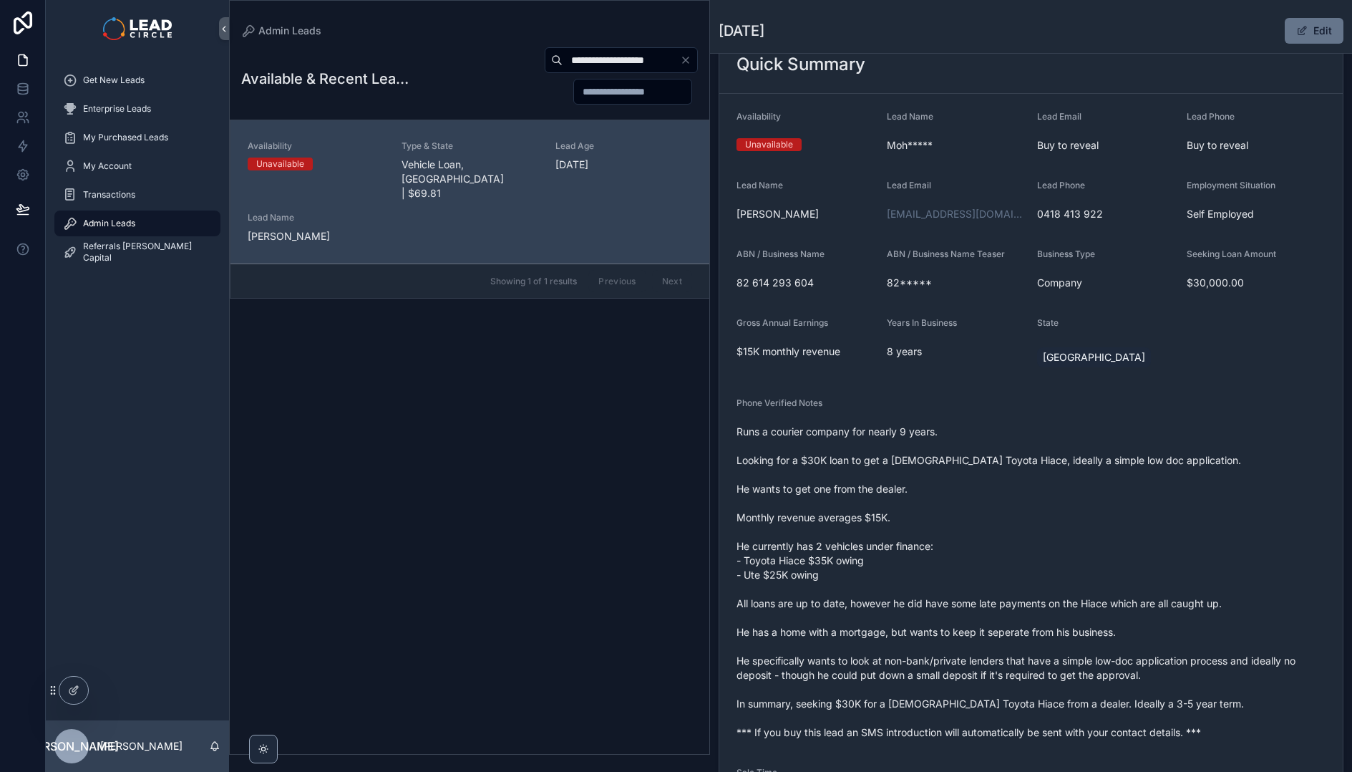
scroll to position [72, 0]
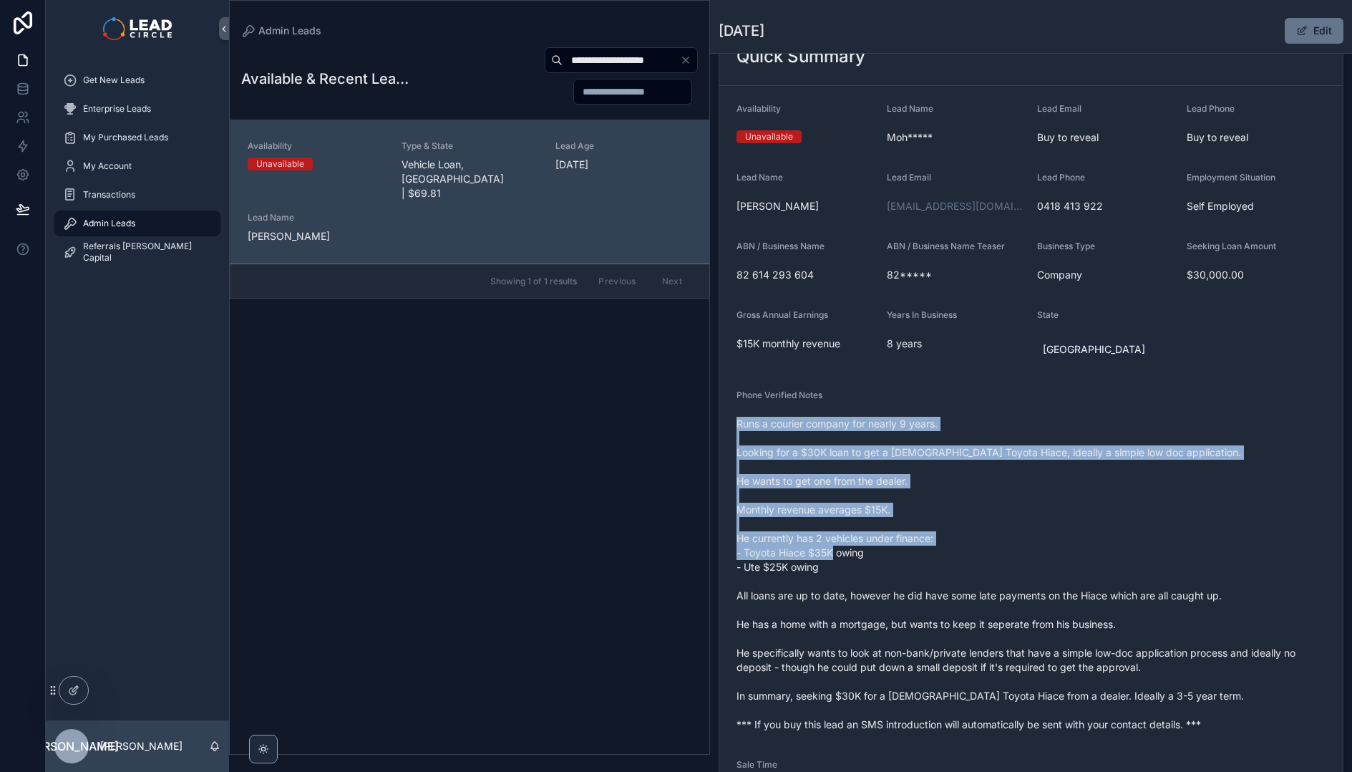
drag, startPoint x: 979, startPoint y: 492, endPoint x: 1004, endPoint y: 558, distance: 70.7
click at [1004, 558] on div "Phone Verified Notes Runs a courier company for nearly 9 years. Looking for a $…" at bounding box center [1031, 562] width 589 height 346
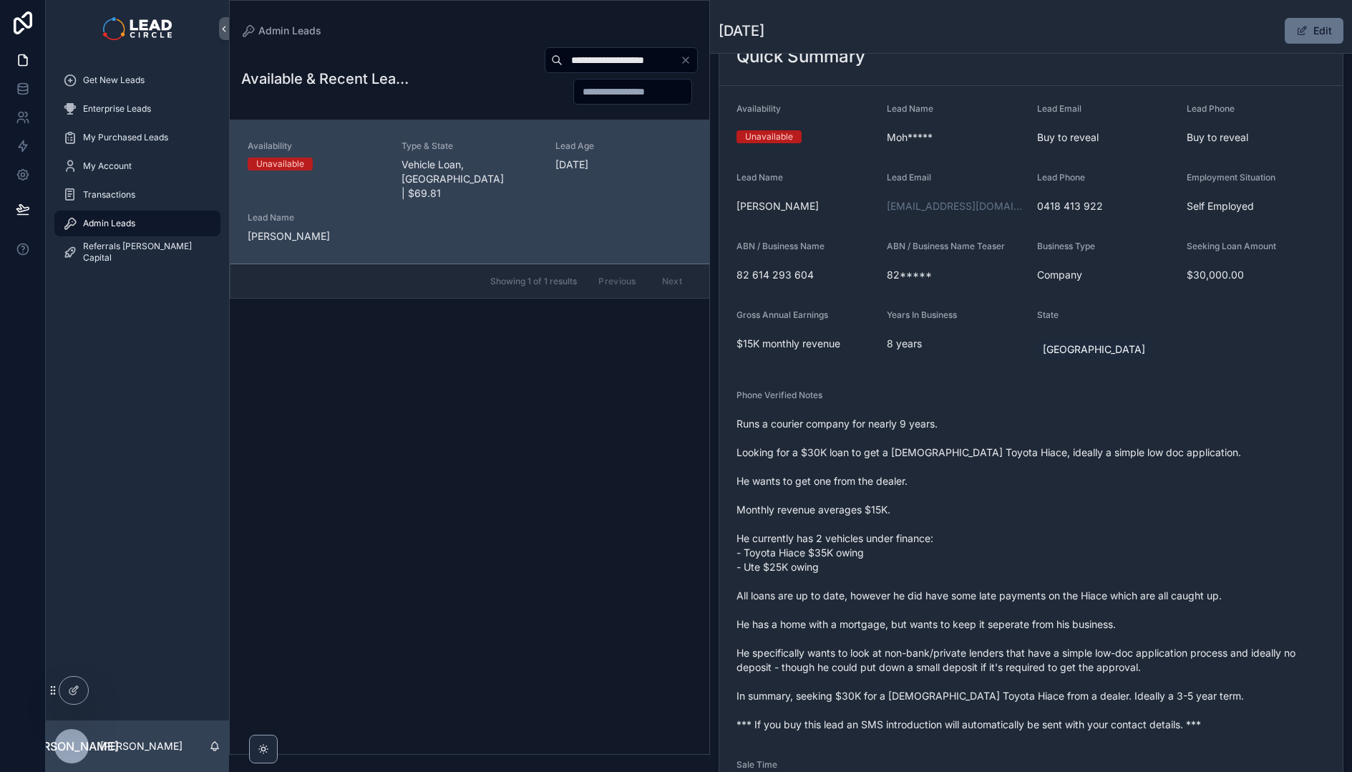
click at [1004, 558] on span "Runs a courier company for nearly 9 years. Looking for a $30K loan to get a [DE…" at bounding box center [1031, 574] width 589 height 315
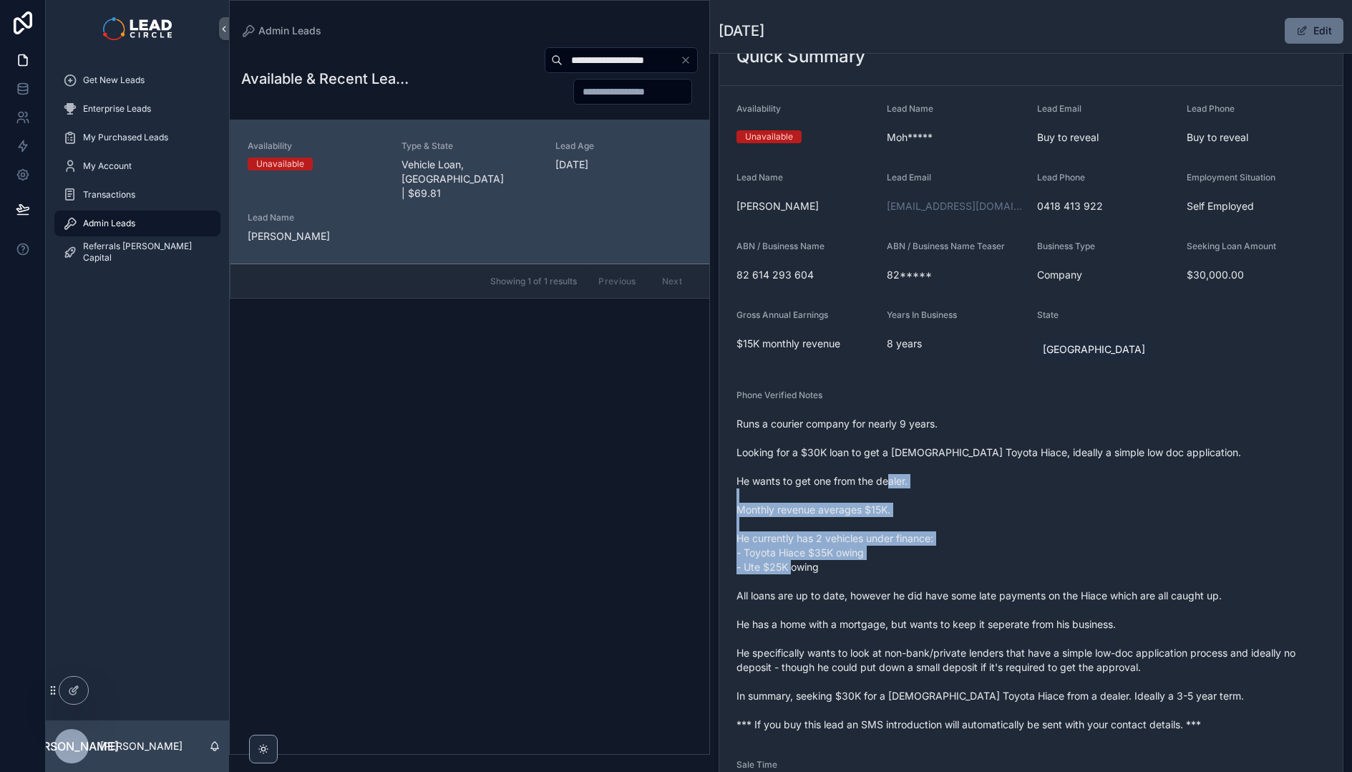
drag, startPoint x: 1036, startPoint y: 576, endPoint x: 984, endPoint y: 446, distance: 140.6
click at [984, 446] on span "Runs a courier company for nearly 9 years. Looking for a $30K loan to get a [DE…" at bounding box center [1031, 574] width 589 height 315
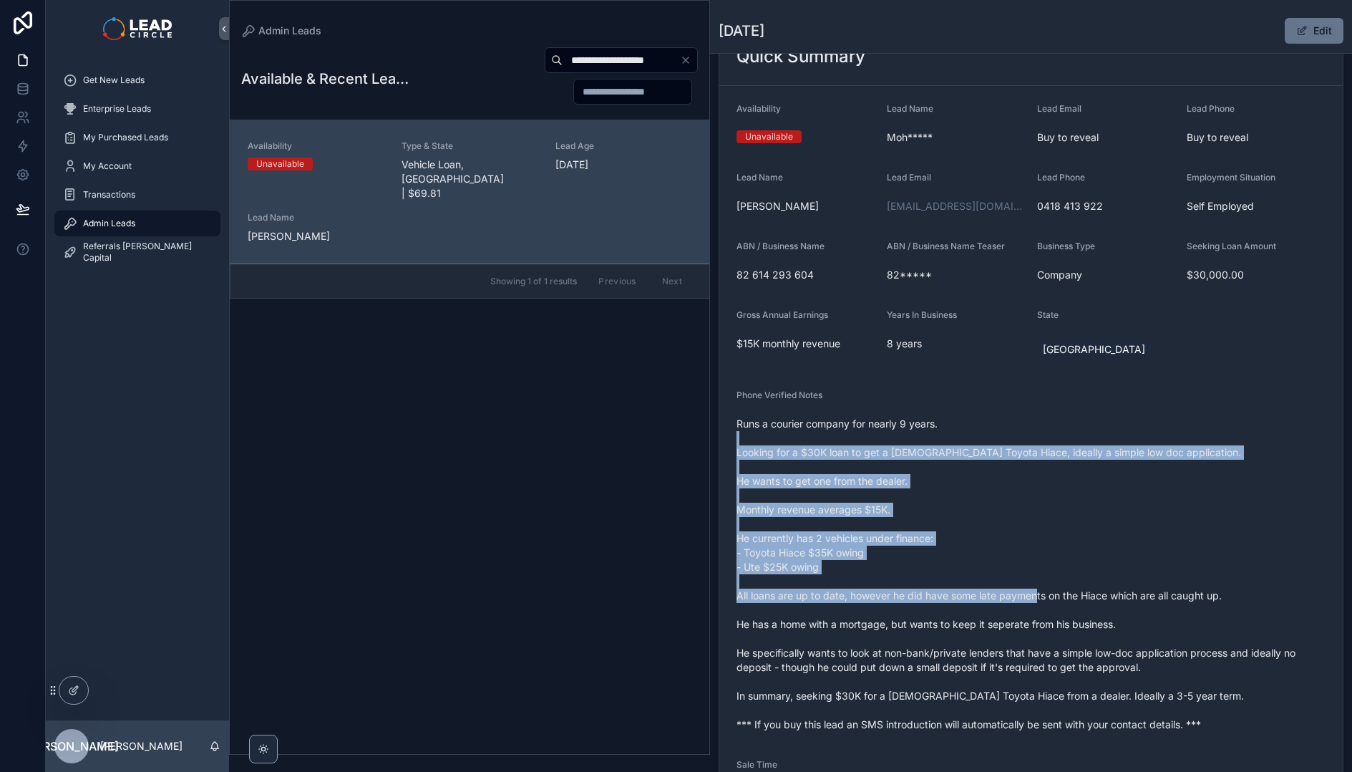
drag, startPoint x: 991, startPoint y: 434, endPoint x: 1064, endPoint y: 592, distance: 173.9
click at [1064, 593] on span "Runs a courier company for nearly 9 years. Looking for a $30K loan to get a [DE…" at bounding box center [1031, 574] width 589 height 315
drag, startPoint x: 1064, startPoint y: 592, endPoint x: 1066, endPoint y: 581, distance: 11.5
click at [1064, 592] on span "Runs a courier company for nearly 9 years. Looking for a $30K loan to get a [DE…" at bounding box center [1031, 574] width 589 height 315
drag, startPoint x: 1020, startPoint y: 476, endPoint x: 1001, endPoint y: 441, distance: 39.7
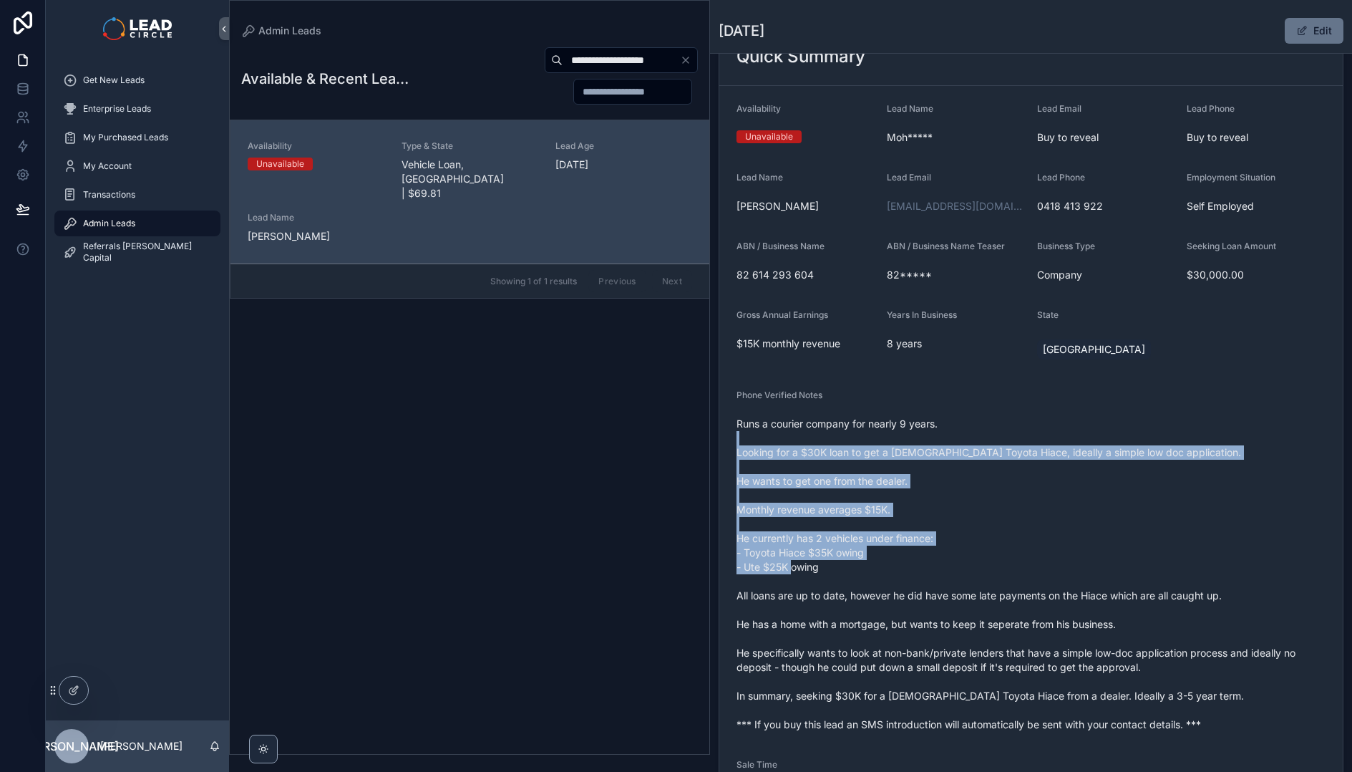
click at [1001, 441] on span "Runs a courier company for nearly 9 years. Looking for a $30K loan to get a [DE…" at bounding box center [1031, 574] width 589 height 315
drag, startPoint x: 1001, startPoint y: 441, endPoint x: 1013, endPoint y: 589, distance: 148.6
click at [1013, 589] on span "Runs a courier company for nearly 9 years. Looking for a $30K loan to get a [DE…" at bounding box center [1031, 574] width 589 height 315
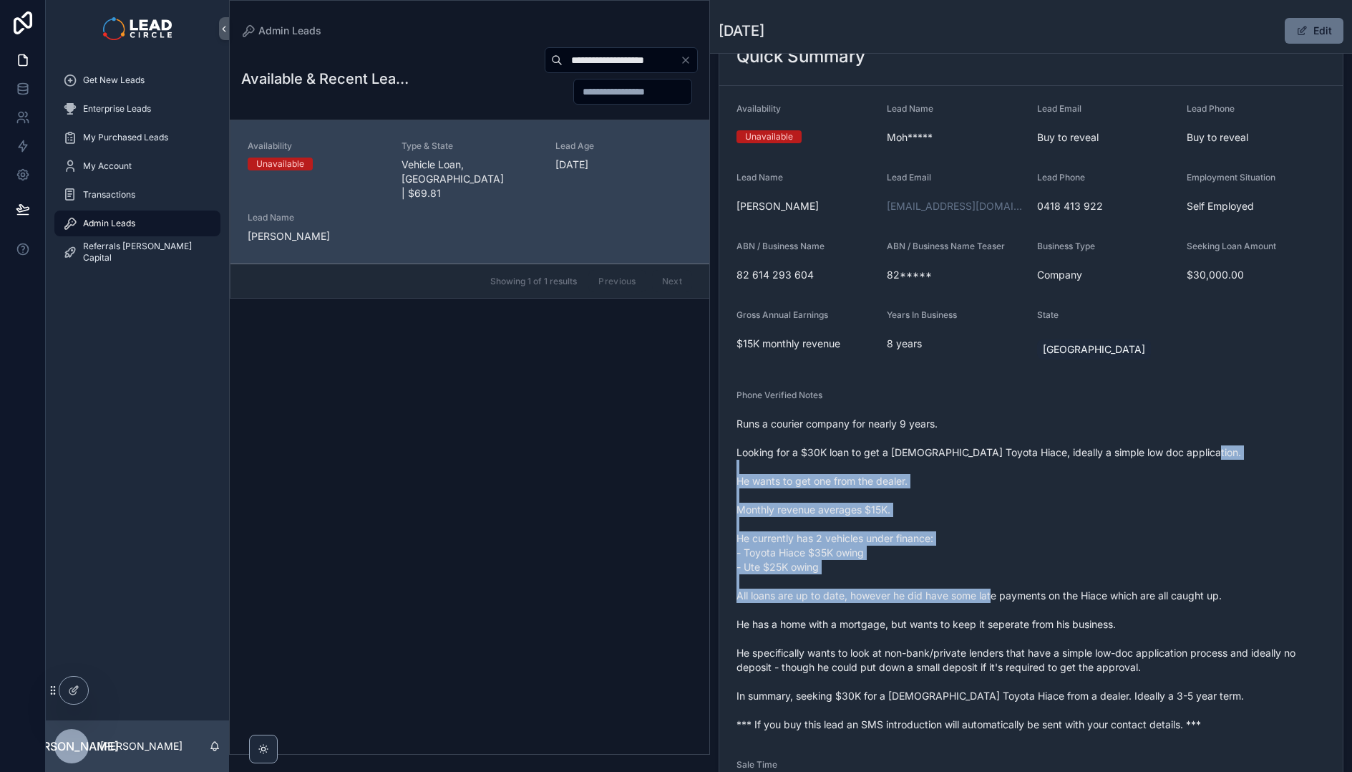
drag, startPoint x: 1021, startPoint y: 585, endPoint x: 961, endPoint y: 464, distance: 135.4
click at [961, 465] on span "Runs a courier company for nearly 9 years. Looking for a $30K loan to get a [DE…" at bounding box center [1031, 574] width 589 height 315
click at [961, 464] on span "Runs a courier company for nearly 9 years. Looking for a $30K loan to get a [DE…" at bounding box center [1031, 574] width 589 height 315
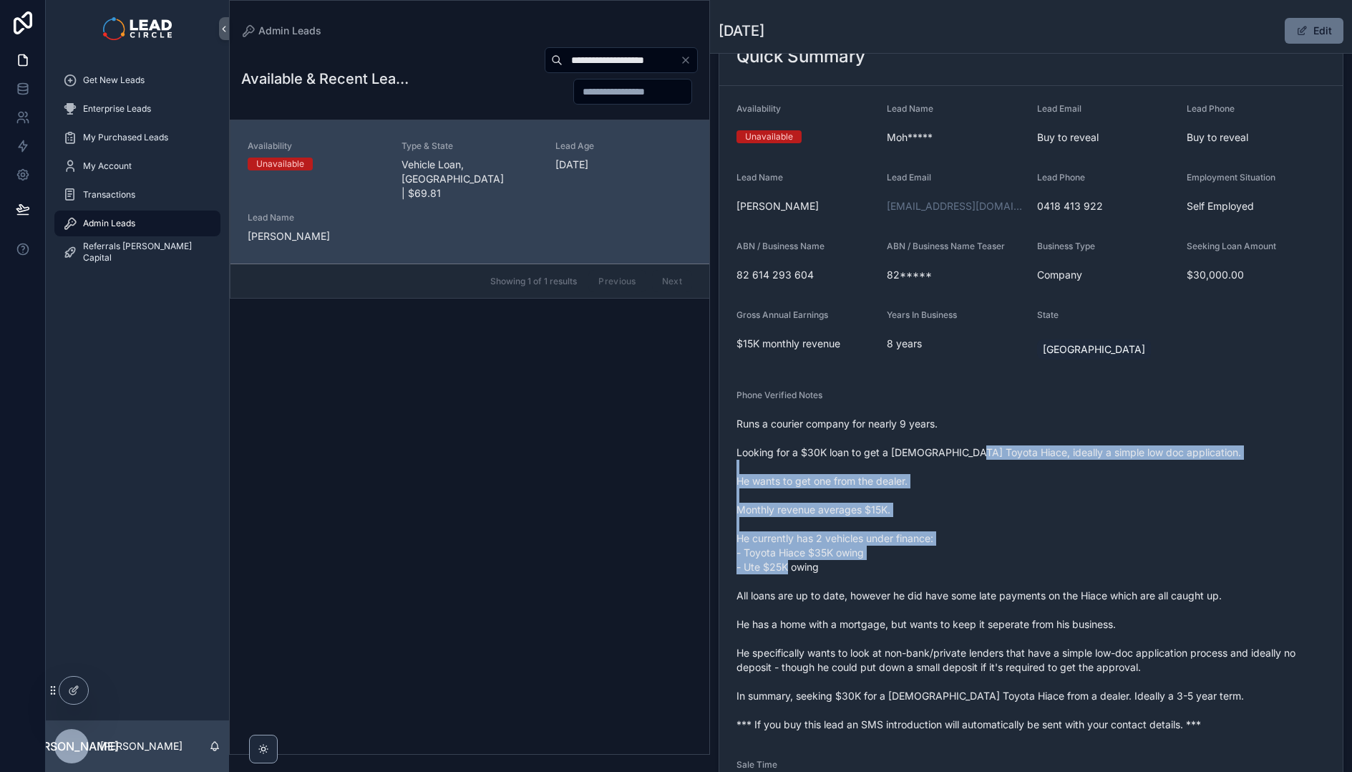
drag, startPoint x: 963, startPoint y: 447, endPoint x: 990, endPoint y: 568, distance: 123.3
click at [990, 568] on span "Runs a courier company for nearly 9 years. Looking for a $30K loan to get a [DE…" at bounding box center [1031, 574] width 589 height 315
drag, startPoint x: 996, startPoint y: 568, endPoint x: 958, endPoint y: 466, distance: 109.2
click at [958, 466] on span "Runs a courier company for nearly 9 years. Looking for a $30K loan to get a [DE…" at bounding box center [1031, 574] width 589 height 315
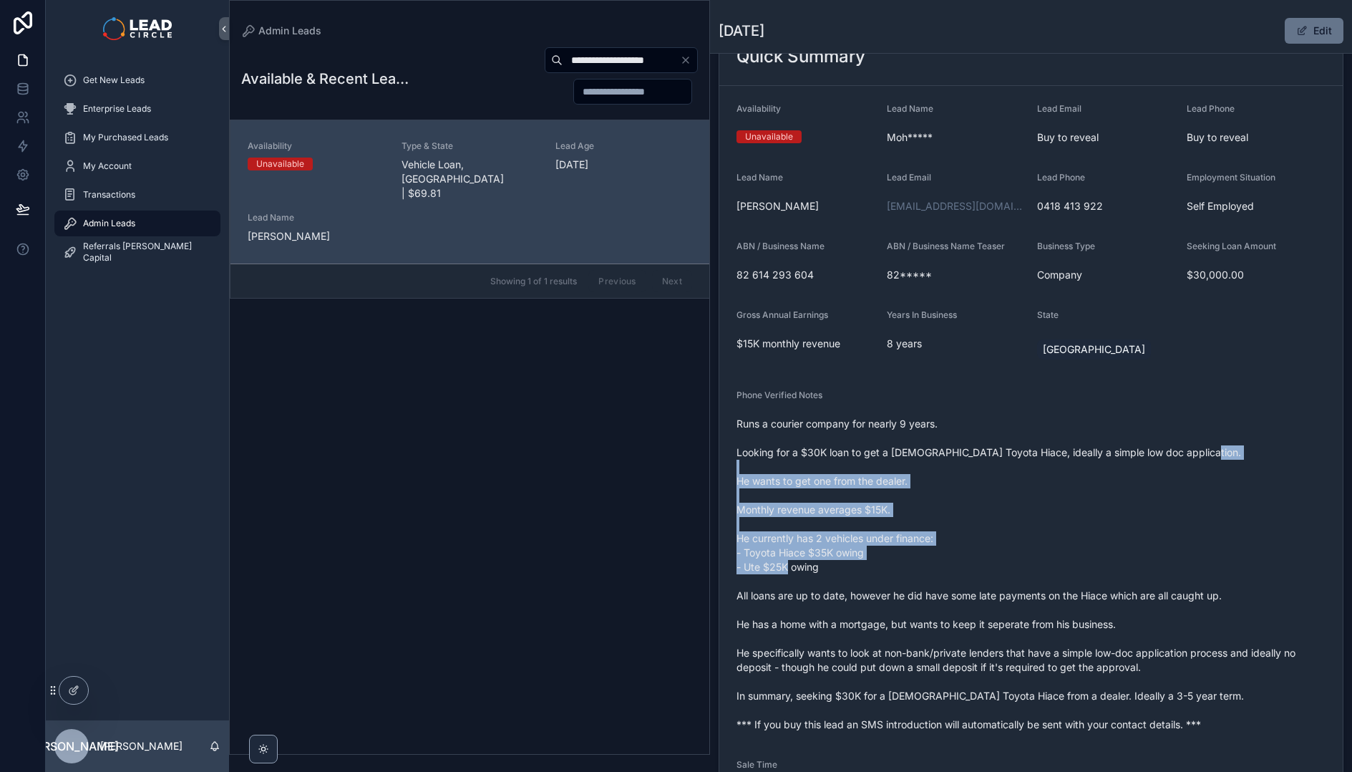
click at [958, 466] on span "Runs a courier company for nearly 9 years. Looking for a $30K loan to get a [DE…" at bounding box center [1031, 574] width 589 height 315
click at [1007, 581] on span "Runs a courier company for nearly 9 years. Looking for a $30K loan to get a [DE…" at bounding box center [1031, 574] width 589 height 315
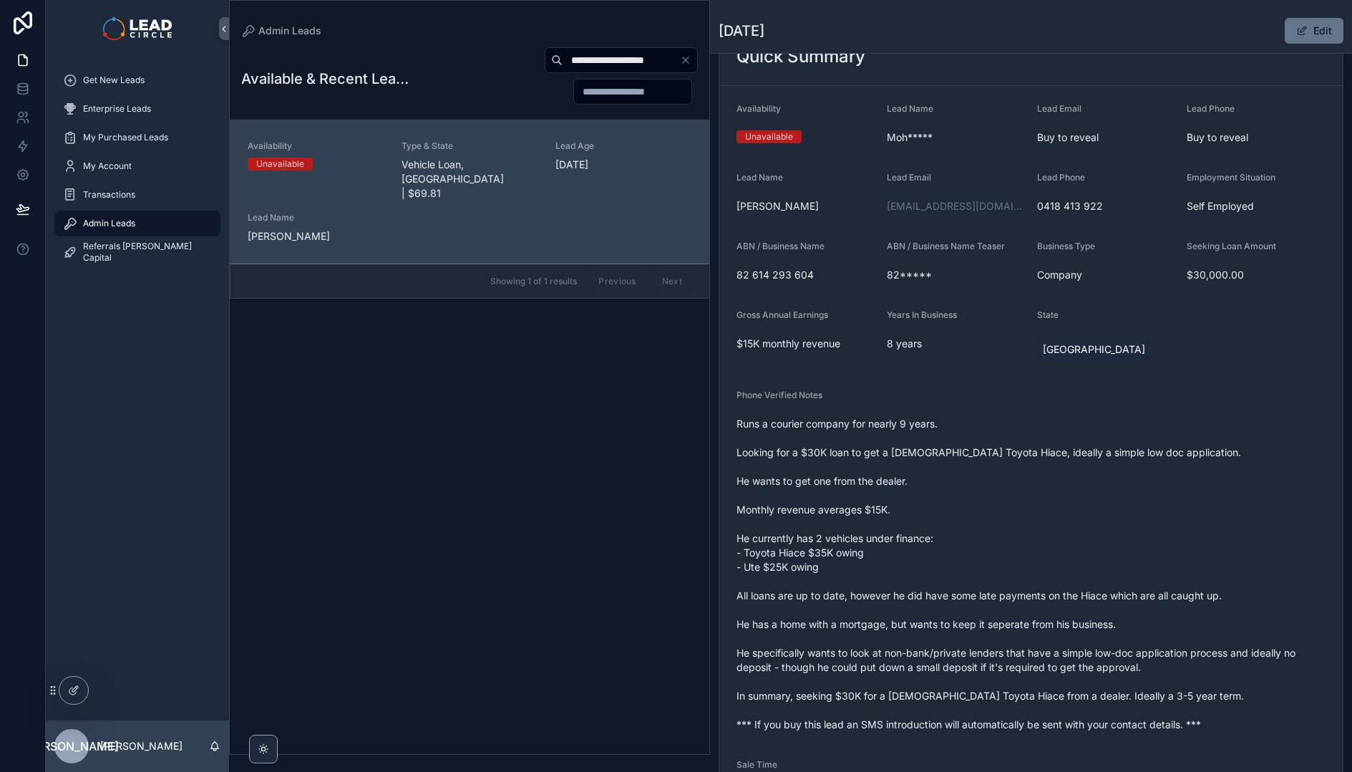
click at [646, 58] on input "**********" at bounding box center [621, 60] width 117 height 20
paste input "scrollable content"
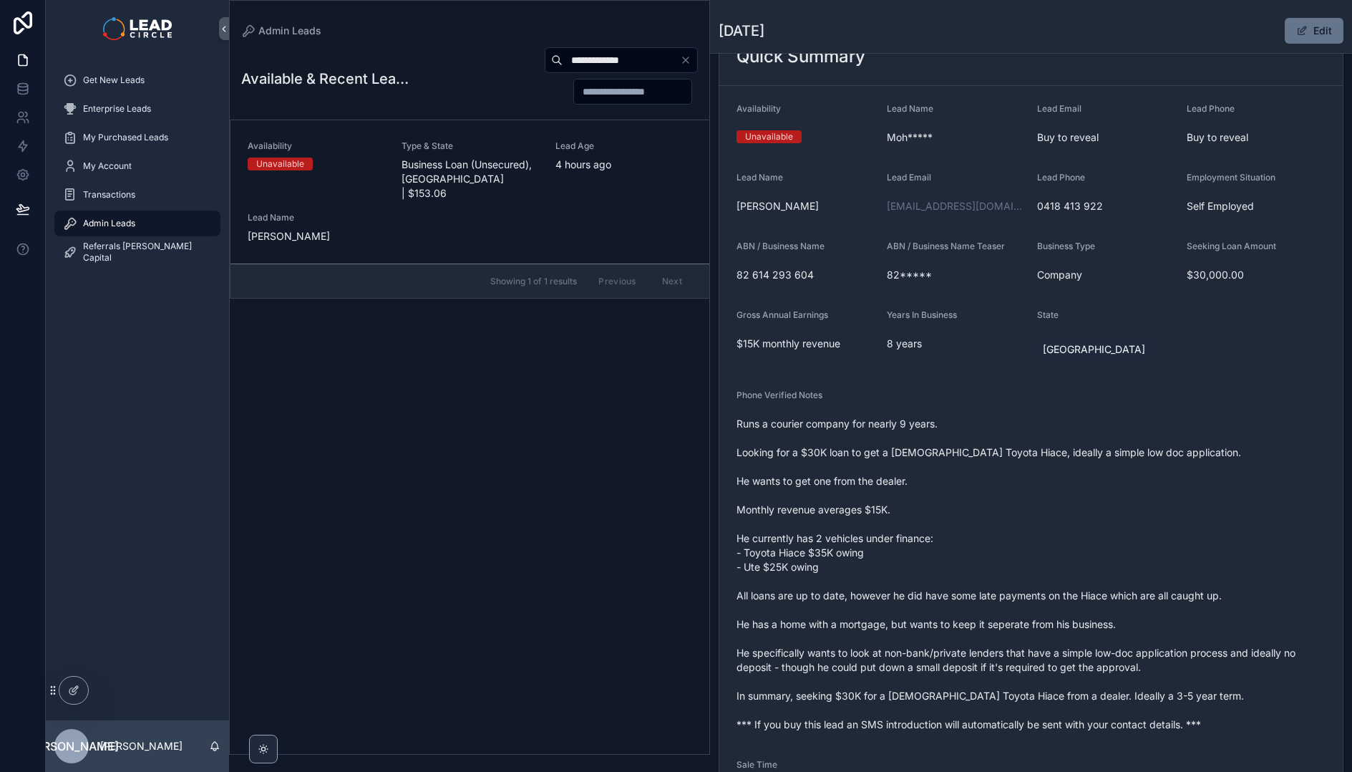
type input "**********"
click at [481, 155] on div "Type & State Business Loan (Unsecured), [GEOGRAPHIC_DATA] | $153.06" at bounding box center [470, 170] width 137 height 60
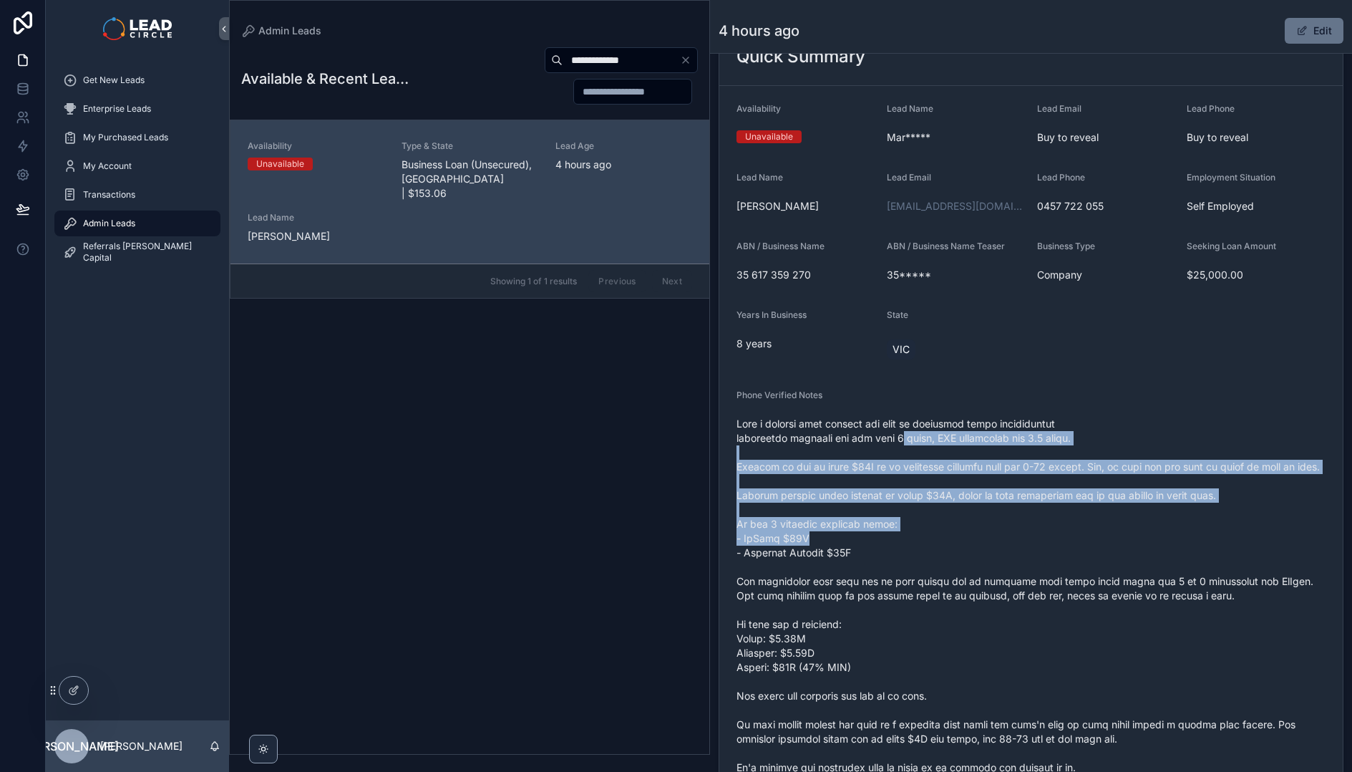
drag, startPoint x: 895, startPoint y: 437, endPoint x: 934, endPoint y: 554, distance: 123.8
click at [934, 554] on span "scrollable content" at bounding box center [1031, 624] width 589 height 415
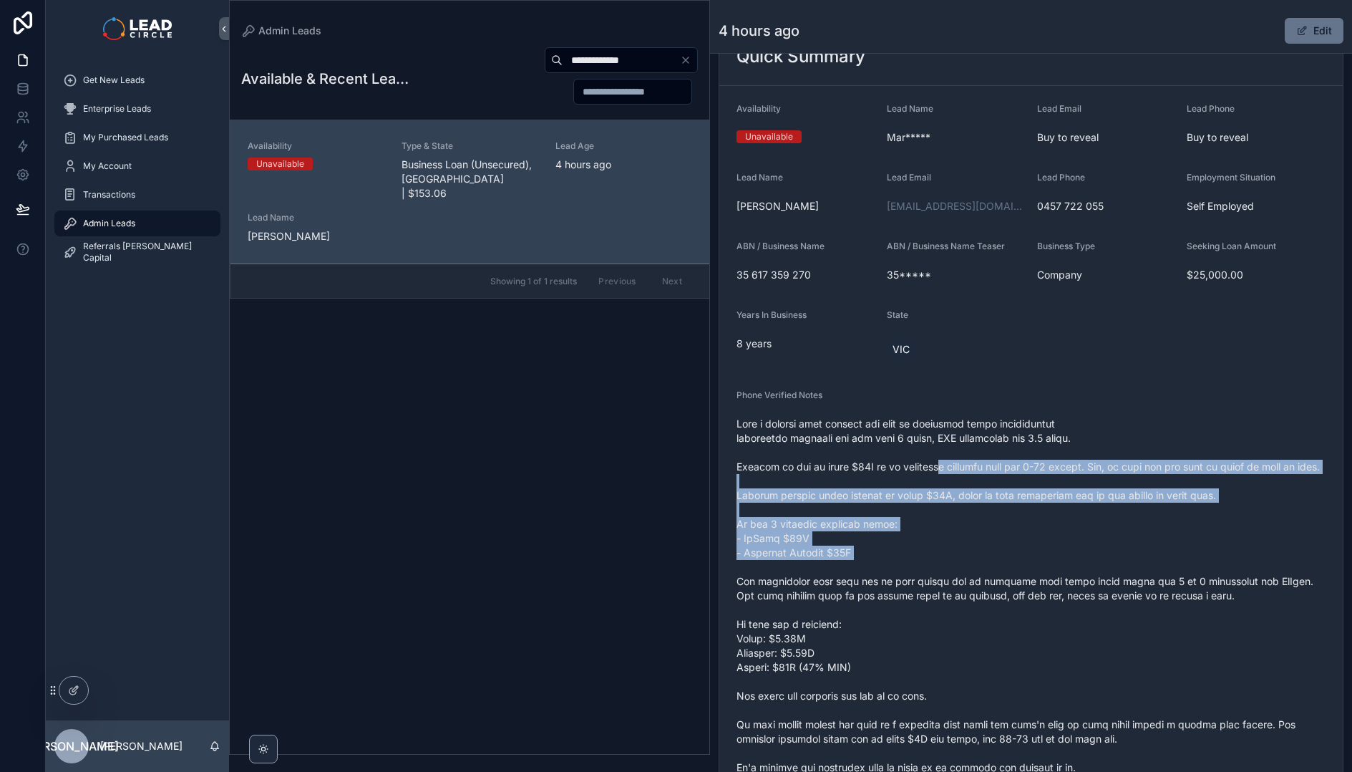
drag, startPoint x: 976, startPoint y: 576, endPoint x: 946, endPoint y: 470, distance: 109.2
click at [947, 473] on span "scrollable content" at bounding box center [1031, 624] width 589 height 415
click at [946, 470] on span "scrollable content" at bounding box center [1031, 624] width 589 height 415
drag, startPoint x: 946, startPoint y: 464, endPoint x: 983, endPoint y: 580, distance: 121.6
click at [983, 580] on span "scrollable content" at bounding box center [1031, 624] width 589 height 415
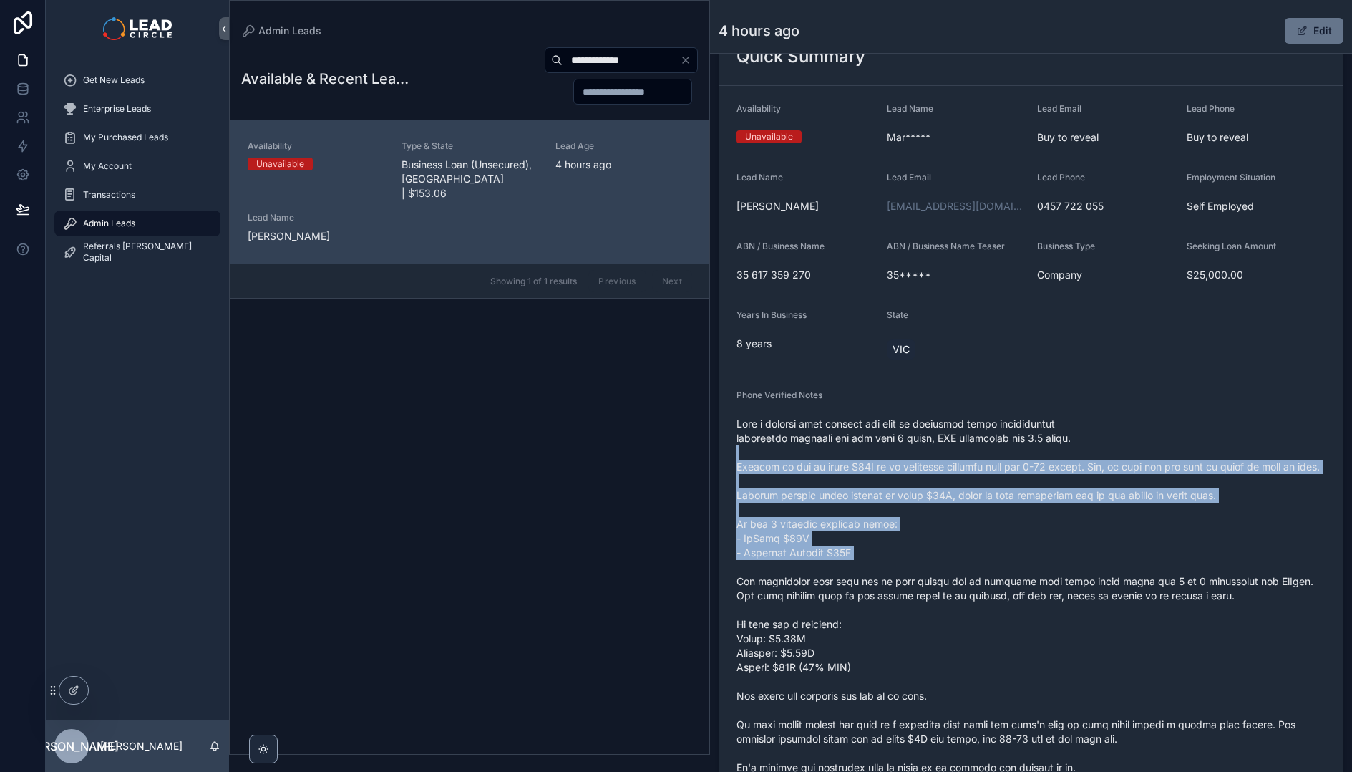
click at [983, 580] on span "scrollable content" at bounding box center [1031, 624] width 589 height 415
drag, startPoint x: 984, startPoint y: 573, endPoint x: 922, endPoint y: 472, distance: 119.2
click at [922, 472] on span "scrollable content" at bounding box center [1031, 624] width 589 height 415
drag, startPoint x: 922, startPoint y: 469, endPoint x: 996, endPoint y: 569, distance: 124.8
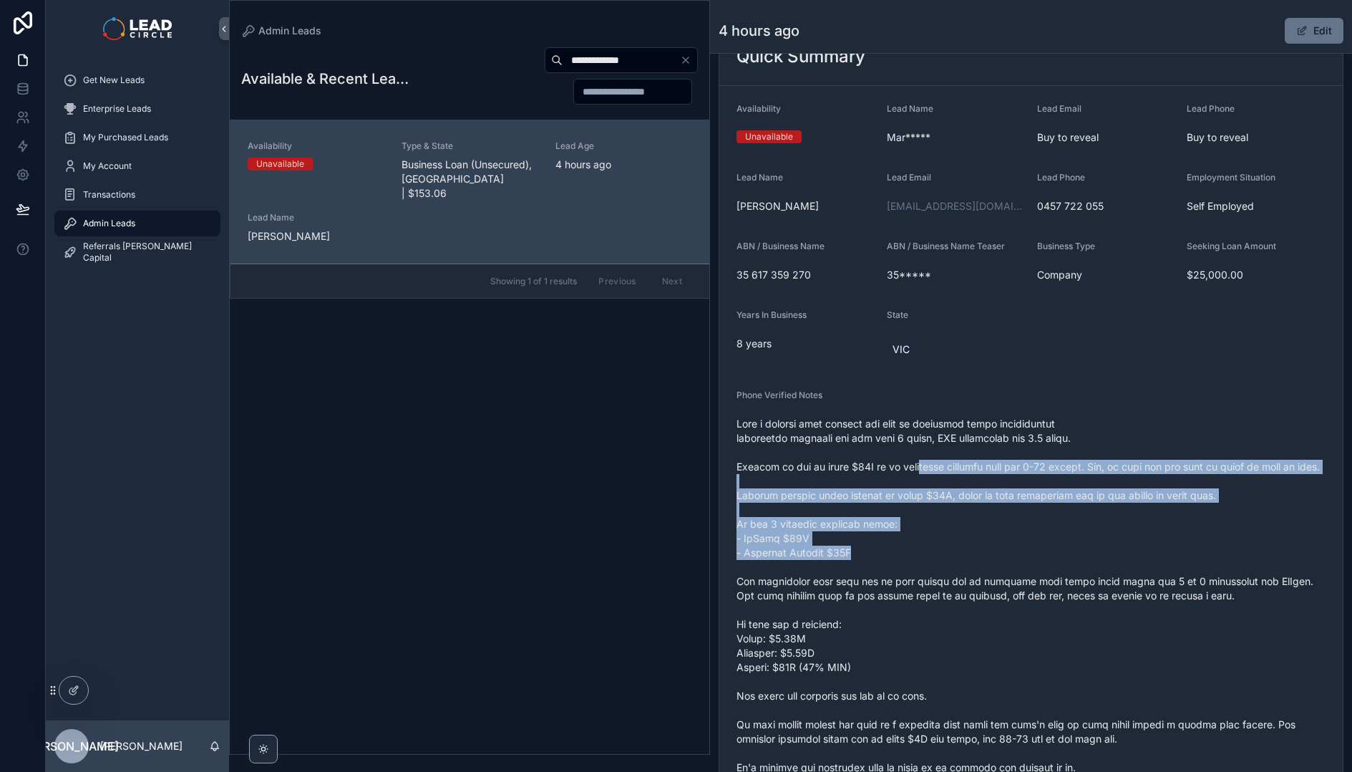
click at [996, 569] on span "scrollable content" at bounding box center [1031, 624] width 589 height 415
drag, startPoint x: 996, startPoint y: 563, endPoint x: 871, endPoint y: 468, distance: 156.8
click at [871, 468] on span "scrollable content" at bounding box center [1031, 624] width 589 height 415
click at [871, 467] on span "scrollable content" at bounding box center [1031, 624] width 589 height 415
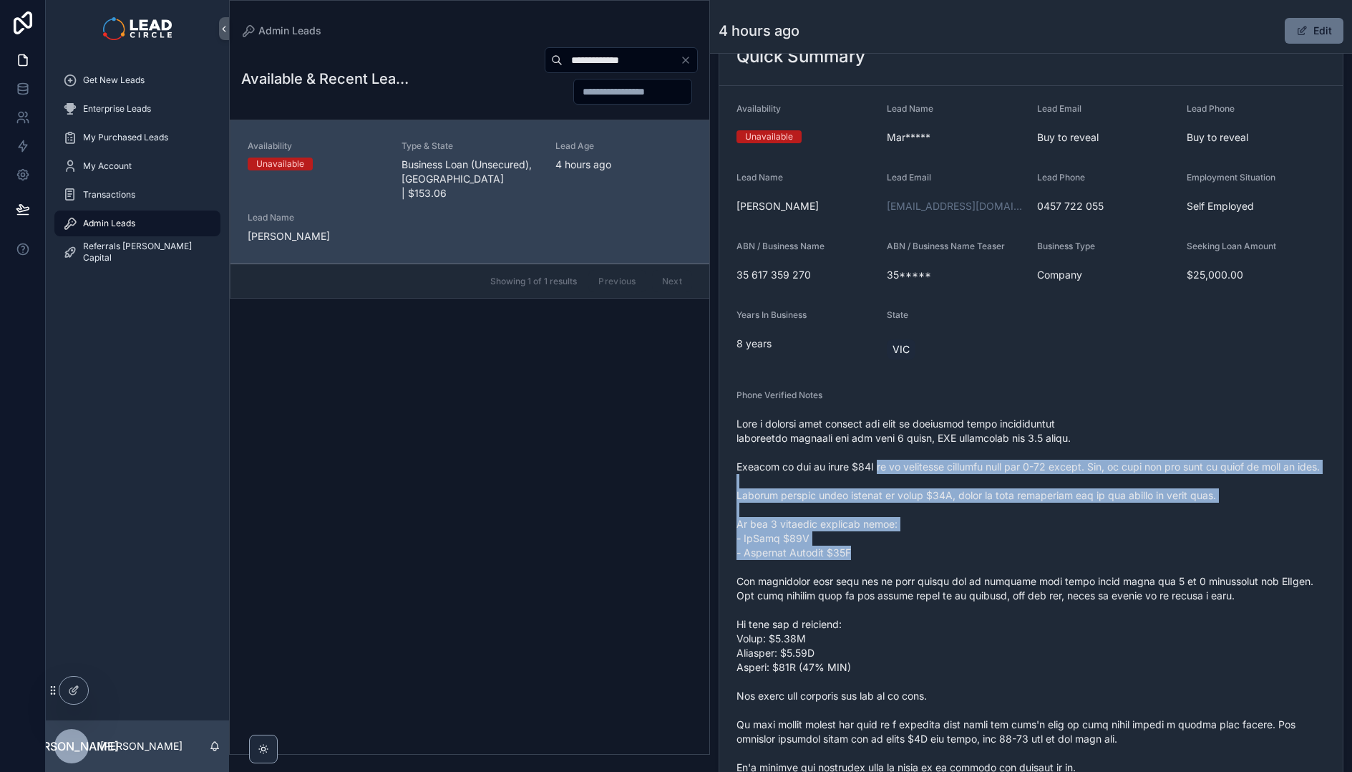
drag, startPoint x: 895, startPoint y: 525, endPoint x: 941, endPoint y: 576, distance: 69.0
click at [941, 576] on span "scrollable content" at bounding box center [1031, 624] width 589 height 415
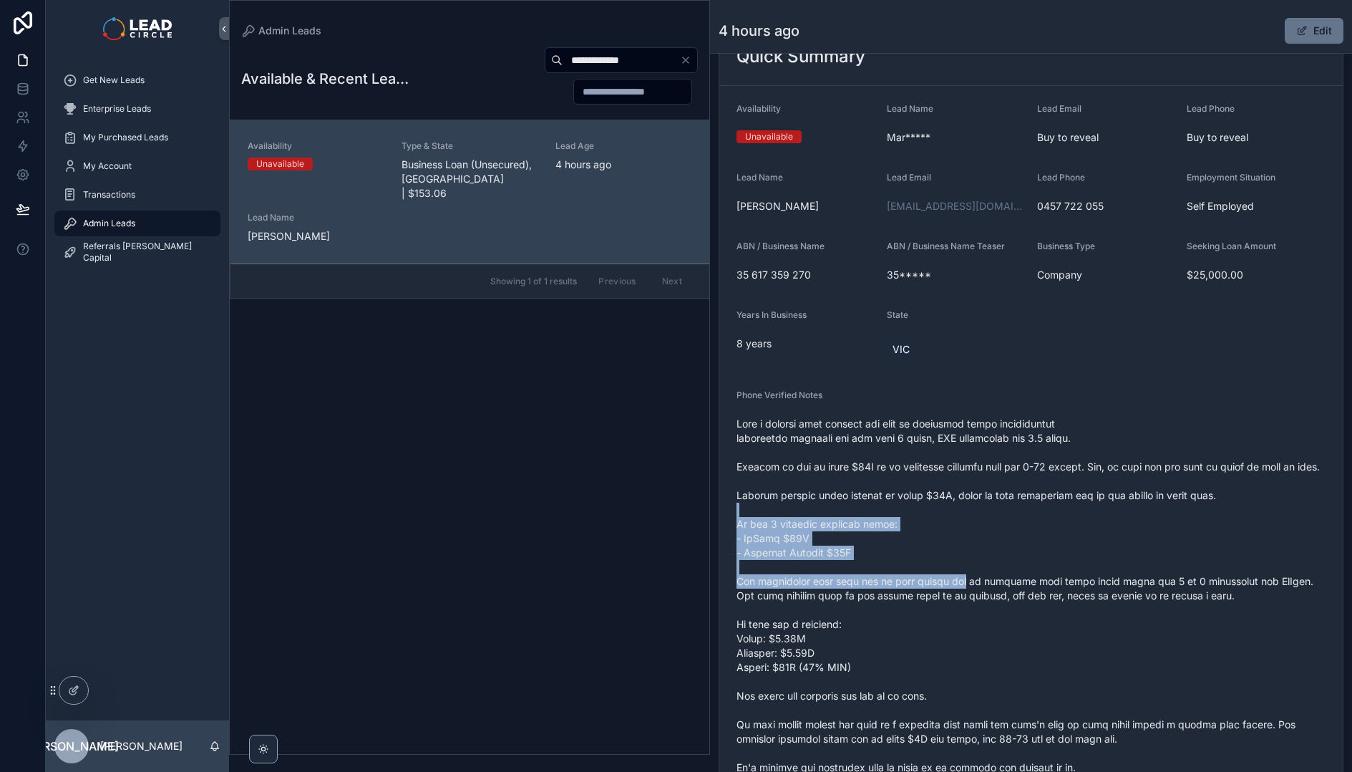
drag, startPoint x: 963, startPoint y: 589, endPoint x: 858, endPoint y: 520, distance: 125.5
click at [860, 522] on span "scrollable content" at bounding box center [1031, 624] width 589 height 415
click at [858, 520] on span "scrollable content" at bounding box center [1031, 624] width 589 height 415
drag, startPoint x: 858, startPoint y: 520, endPoint x: 963, endPoint y: 584, distance: 123.4
click at [963, 584] on span "scrollable content" at bounding box center [1031, 624] width 589 height 415
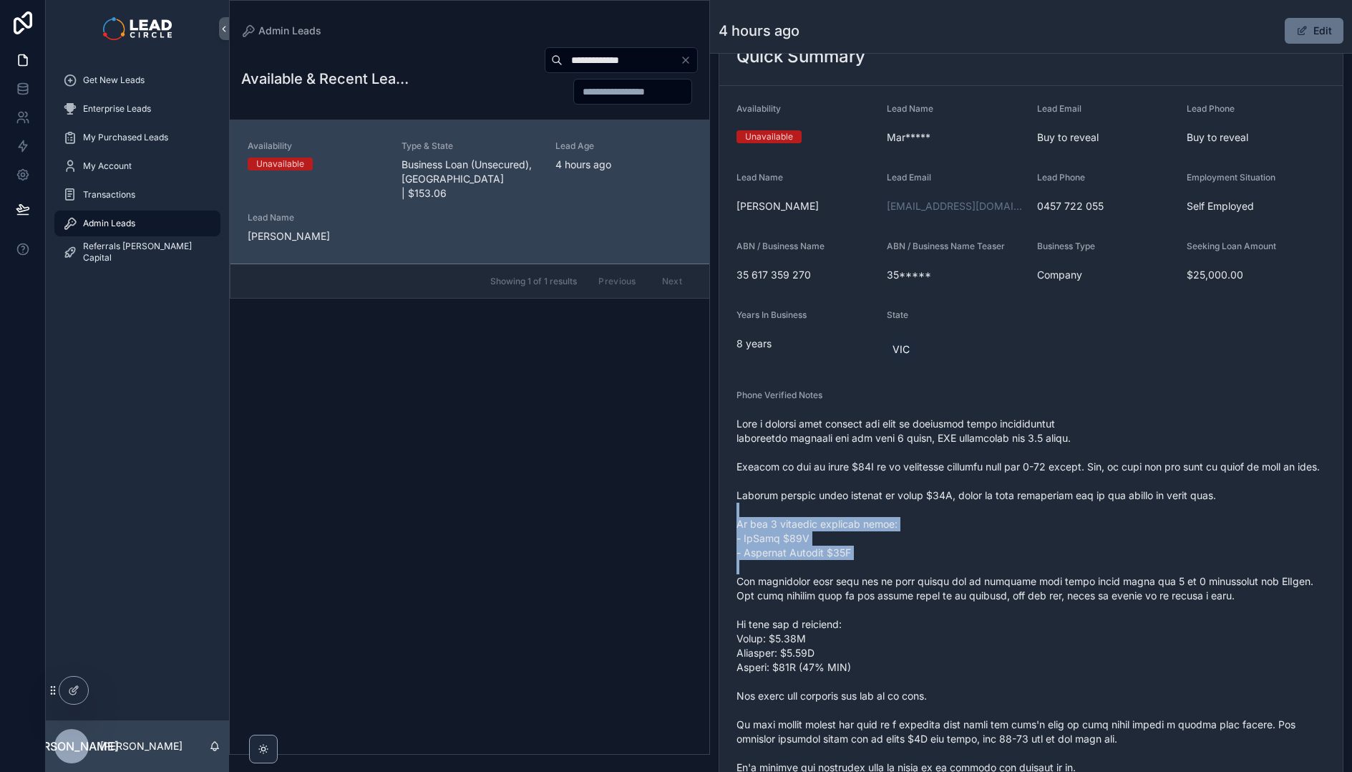
click at [963, 584] on span "scrollable content" at bounding box center [1031, 624] width 589 height 415
drag, startPoint x: 966, startPoint y: 583, endPoint x: 854, endPoint y: 523, distance: 127.2
click at [855, 523] on span "scrollable content" at bounding box center [1031, 624] width 589 height 415
click at [854, 522] on span "scrollable content" at bounding box center [1031, 624] width 589 height 415
drag, startPoint x: 855, startPoint y: 521, endPoint x: 938, endPoint y: 567, distance: 95.5
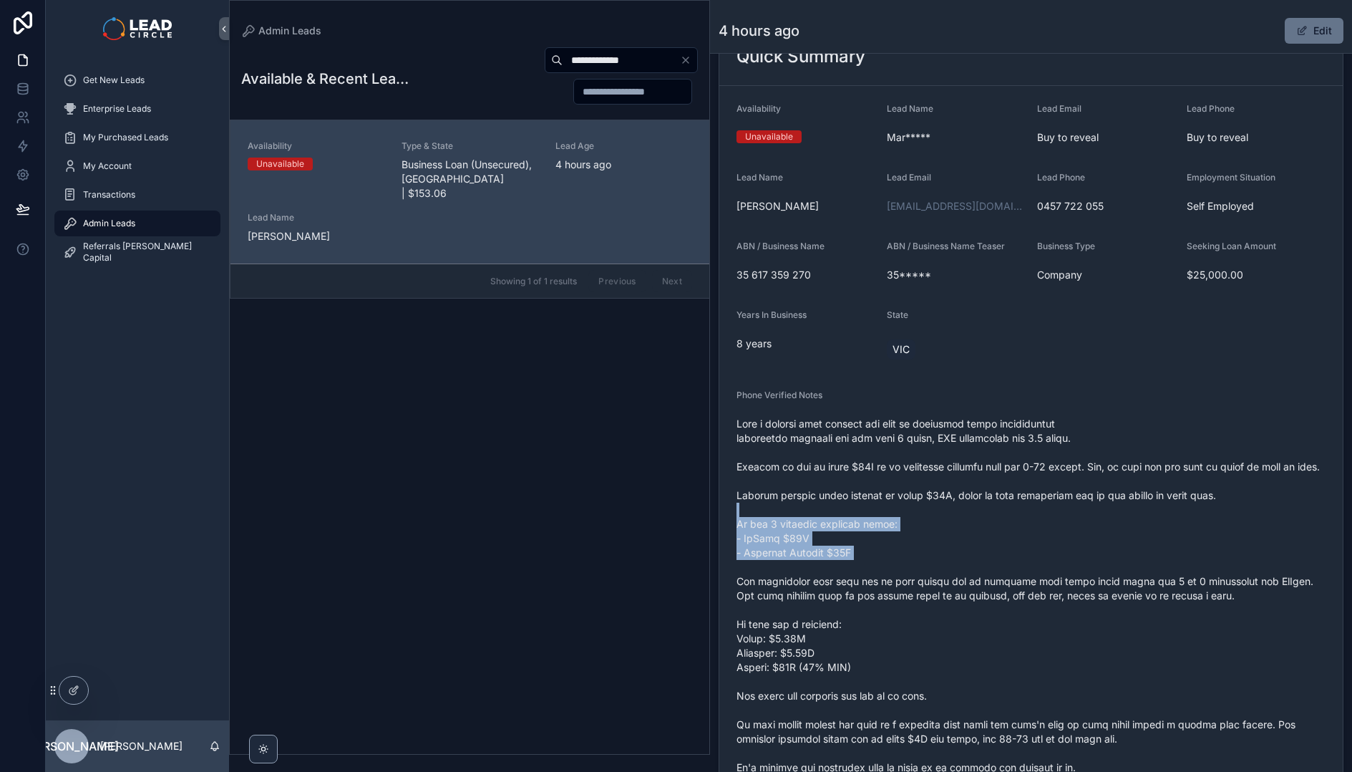
click at [938, 567] on span "scrollable content" at bounding box center [1031, 624] width 589 height 415
drag, startPoint x: 959, startPoint y: 574, endPoint x: 856, endPoint y: 530, distance: 112.2
click at [856, 530] on span "scrollable content" at bounding box center [1031, 624] width 589 height 415
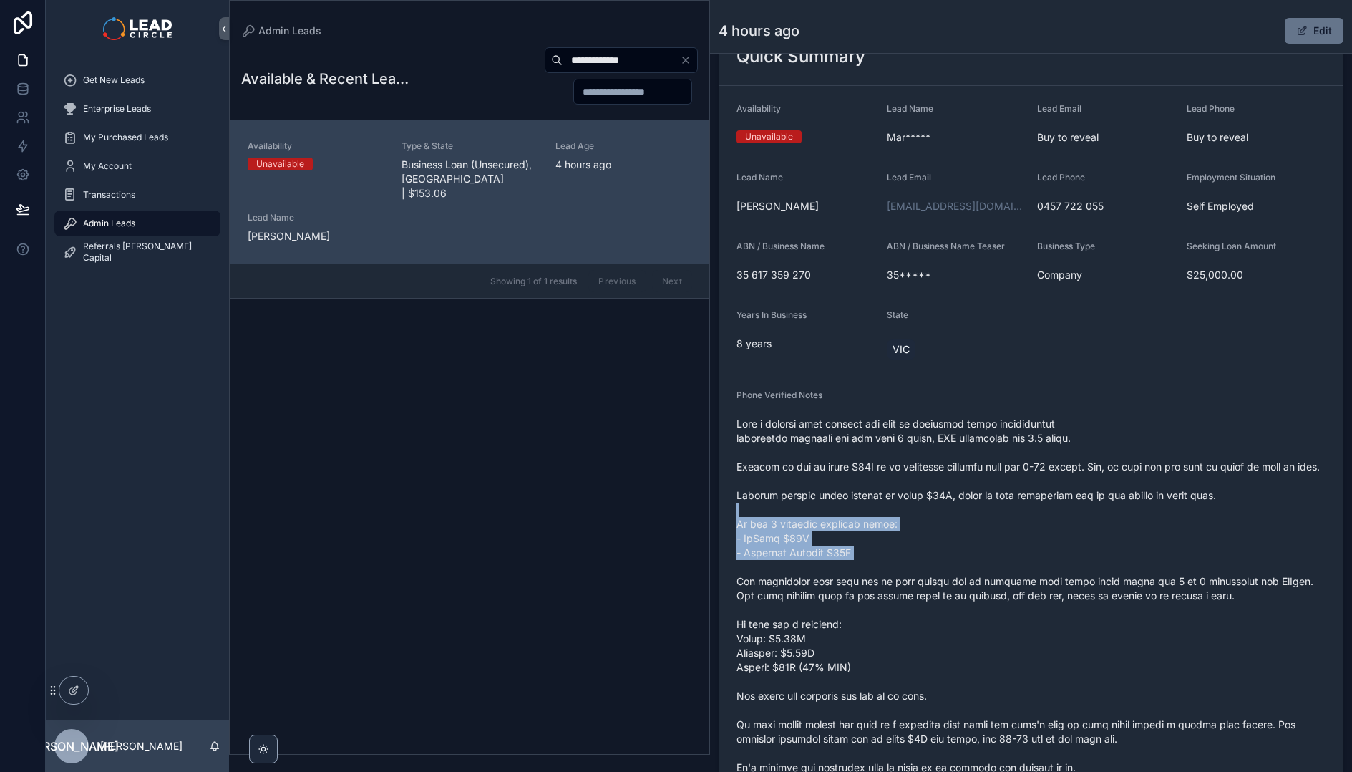
click at [956, 580] on span "scrollable content" at bounding box center [1031, 624] width 589 height 415
drag, startPoint x: 951, startPoint y: 574, endPoint x: 875, endPoint y: 533, distance: 86.2
click at [875, 534] on span "scrollable content" at bounding box center [1031, 624] width 589 height 415
click at [875, 533] on span "scrollable content" at bounding box center [1031, 624] width 589 height 415
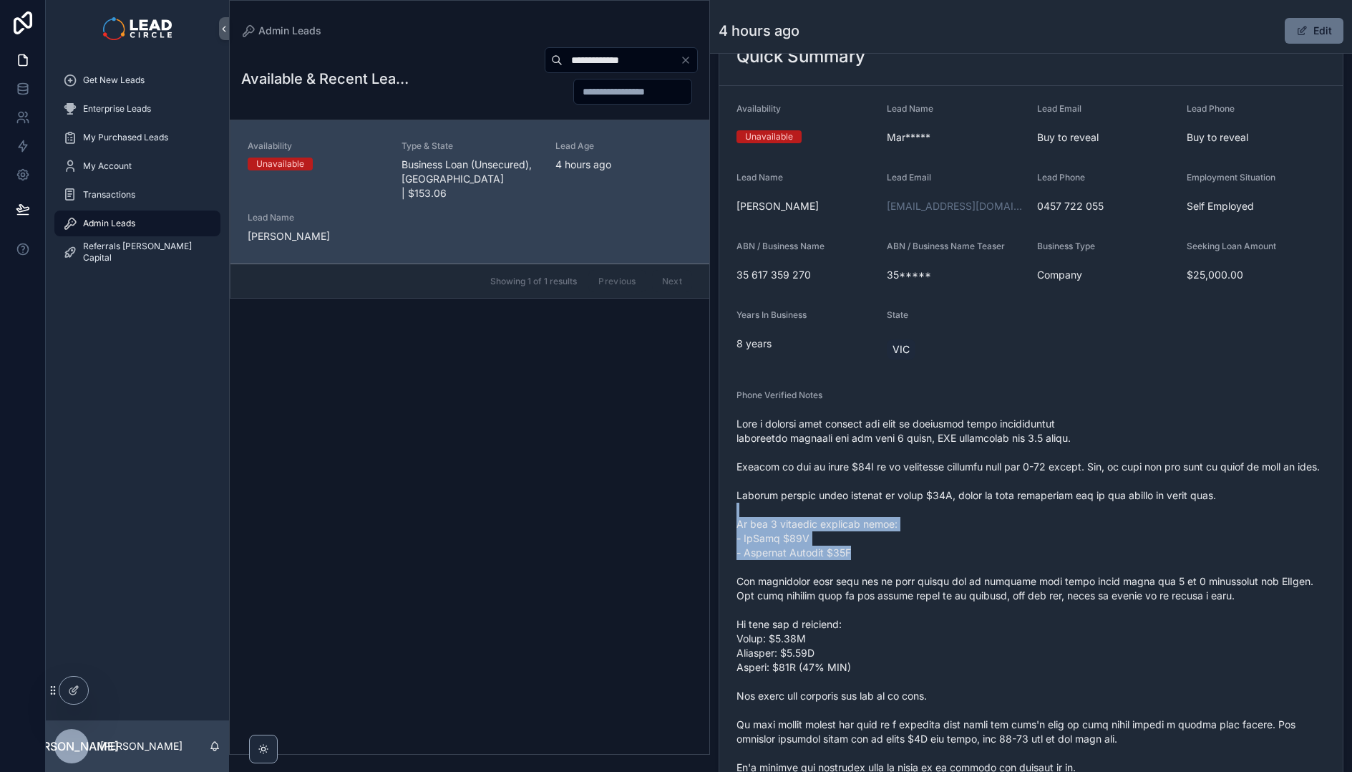
drag, startPoint x: 875, startPoint y: 528, endPoint x: 968, endPoint y: 568, distance: 102.0
click at [968, 568] on span "scrollable content" at bounding box center [1031, 624] width 589 height 415
drag, startPoint x: 969, startPoint y: 568, endPoint x: 884, endPoint y: 532, distance: 92.7
click at [884, 532] on span "scrollable content" at bounding box center [1031, 624] width 589 height 415
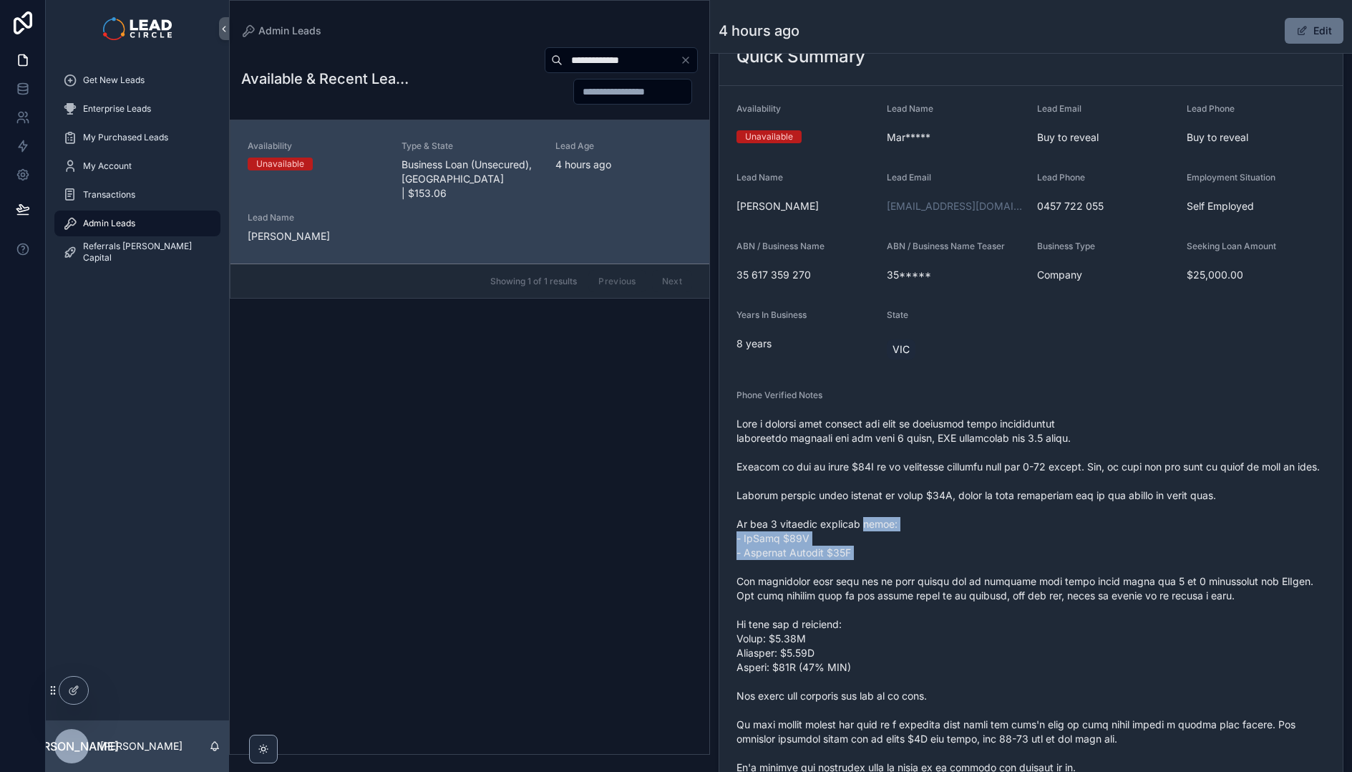
click at [884, 532] on span "scrollable content" at bounding box center [1031, 624] width 589 height 415
drag, startPoint x: 883, startPoint y: 529, endPoint x: 946, endPoint y: 571, distance: 75.4
click at [946, 571] on span "scrollable content" at bounding box center [1031, 624] width 589 height 415
click at [860, 543] on span "scrollable content" at bounding box center [1031, 624] width 589 height 415
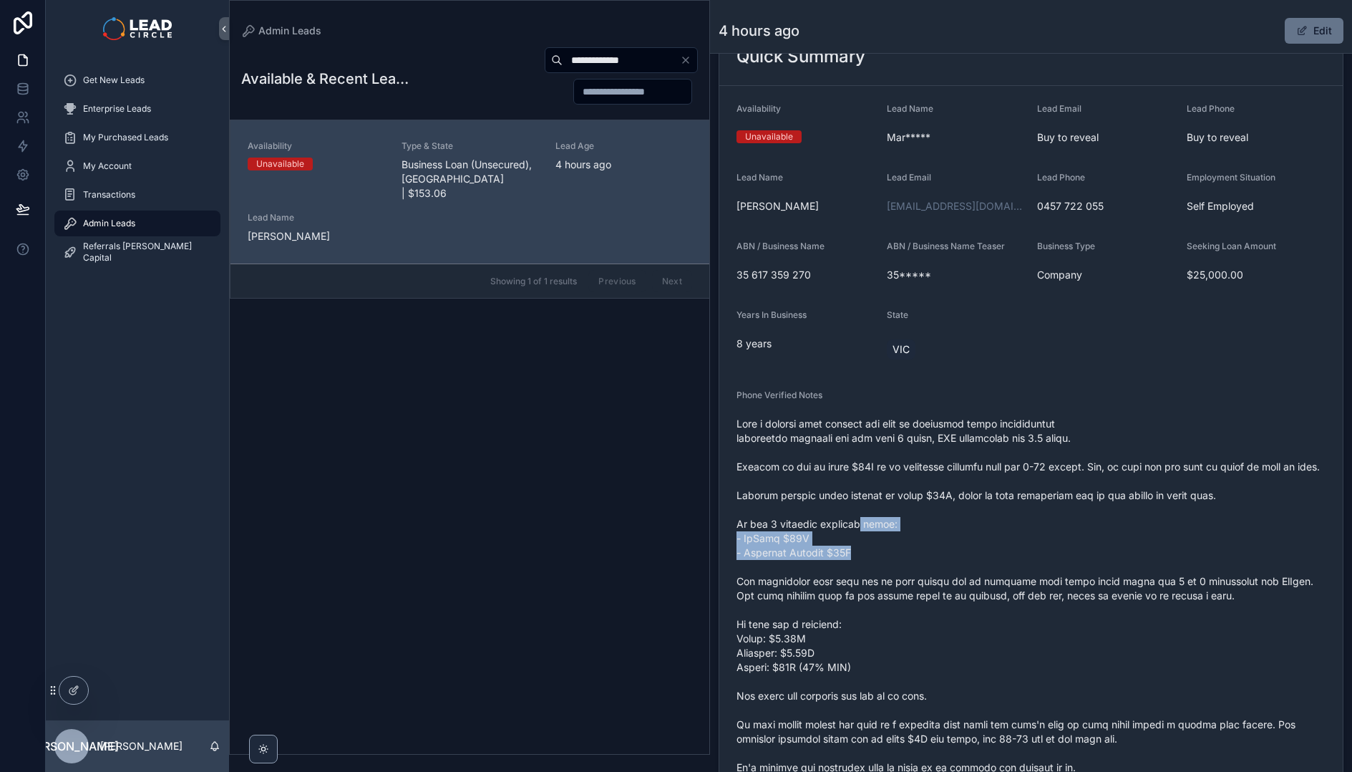
click at [860, 543] on span "scrollable content" at bounding box center [1031, 624] width 589 height 415
drag, startPoint x: 836, startPoint y: 550, endPoint x: 931, endPoint y: 576, distance: 97.9
click at [921, 576] on span "scrollable content" at bounding box center [1031, 624] width 589 height 415
click at [931, 576] on span "scrollable content" at bounding box center [1031, 624] width 589 height 415
drag, startPoint x: 888, startPoint y: 566, endPoint x: 808, endPoint y: 547, distance: 82.5
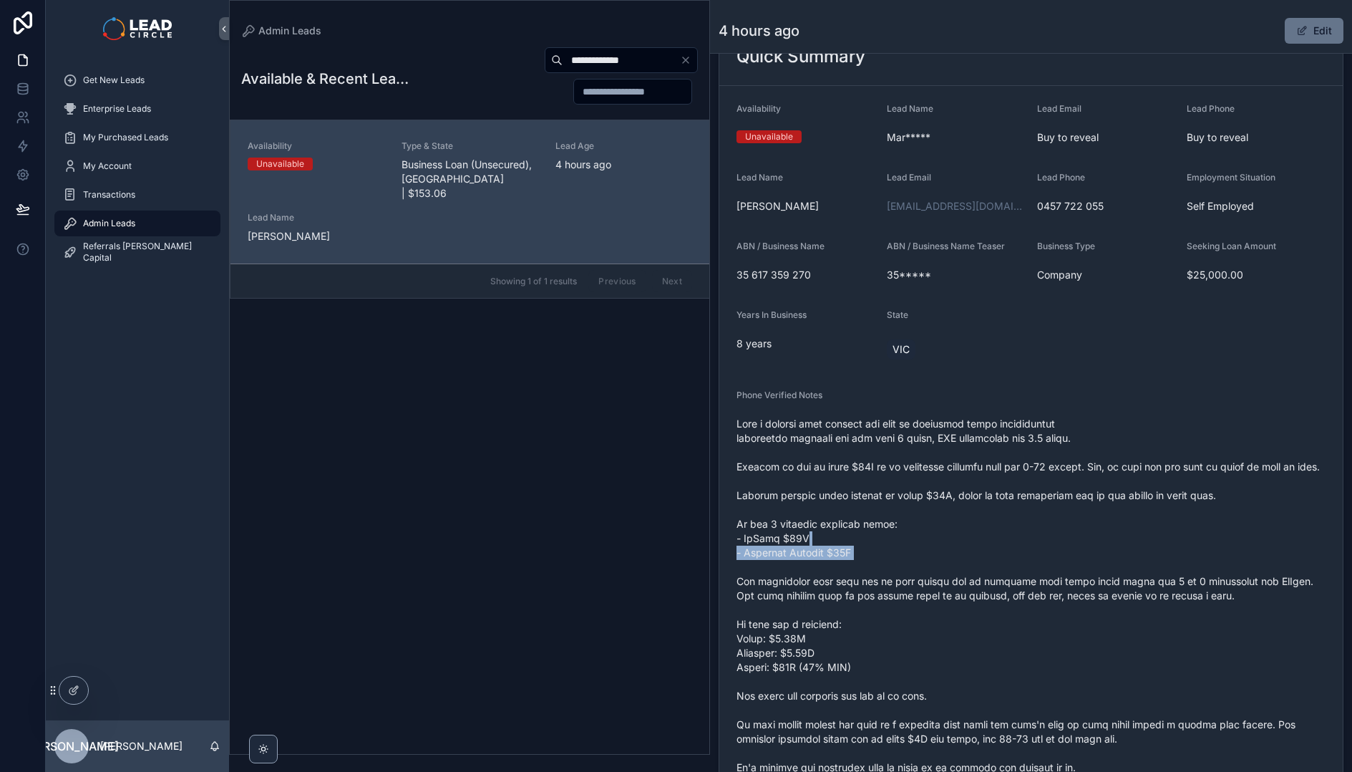
click at [808, 547] on span "scrollable content" at bounding box center [1031, 624] width 589 height 415
drag, startPoint x: 798, startPoint y: 548, endPoint x: 933, endPoint y: 575, distance: 138.0
click at [925, 575] on span "scrollable content" at bounding box center [1031, 624] width 589 height 415
click at [933, 575] on span "scrollable content" at bounding box center [1031, 624] width 589 height 415
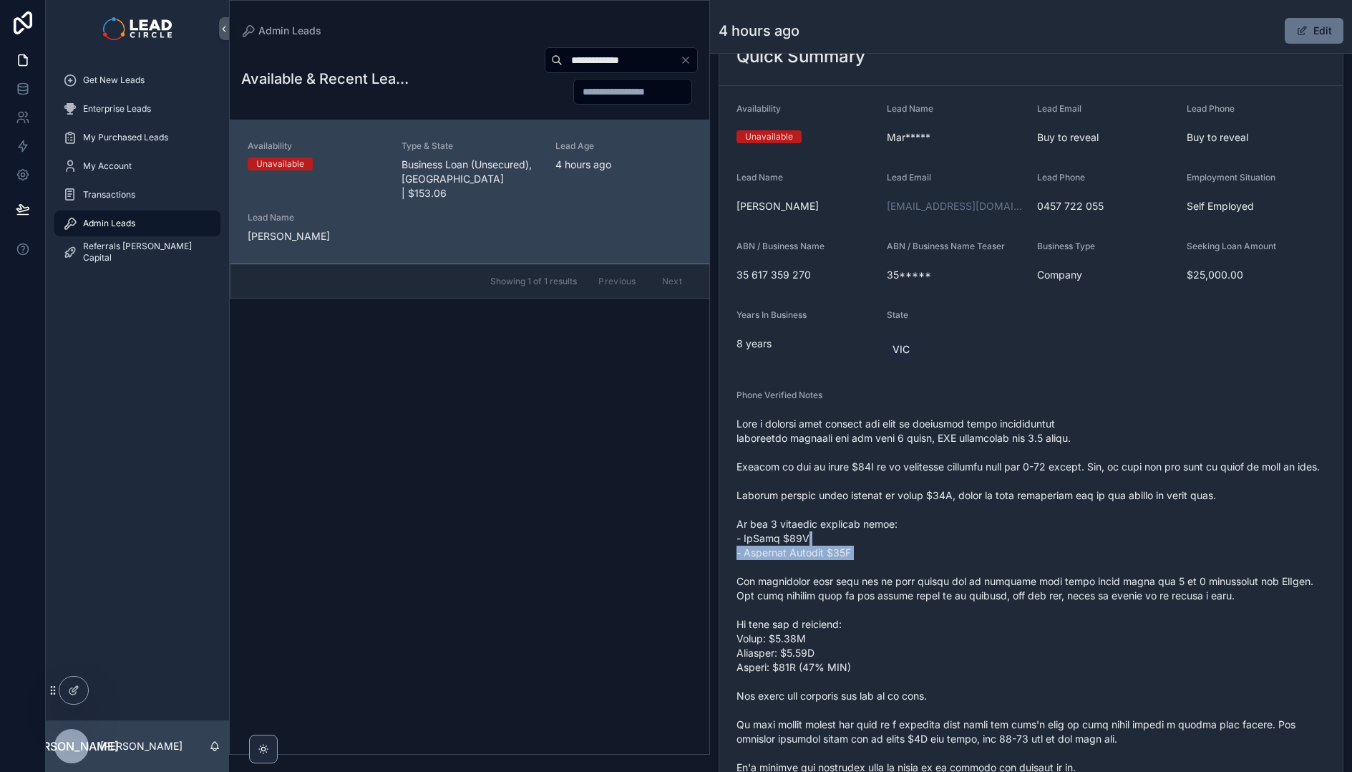
click at [826, 547] on span "scrollable content" at bounding box center [1031, 624] width 589 height 415
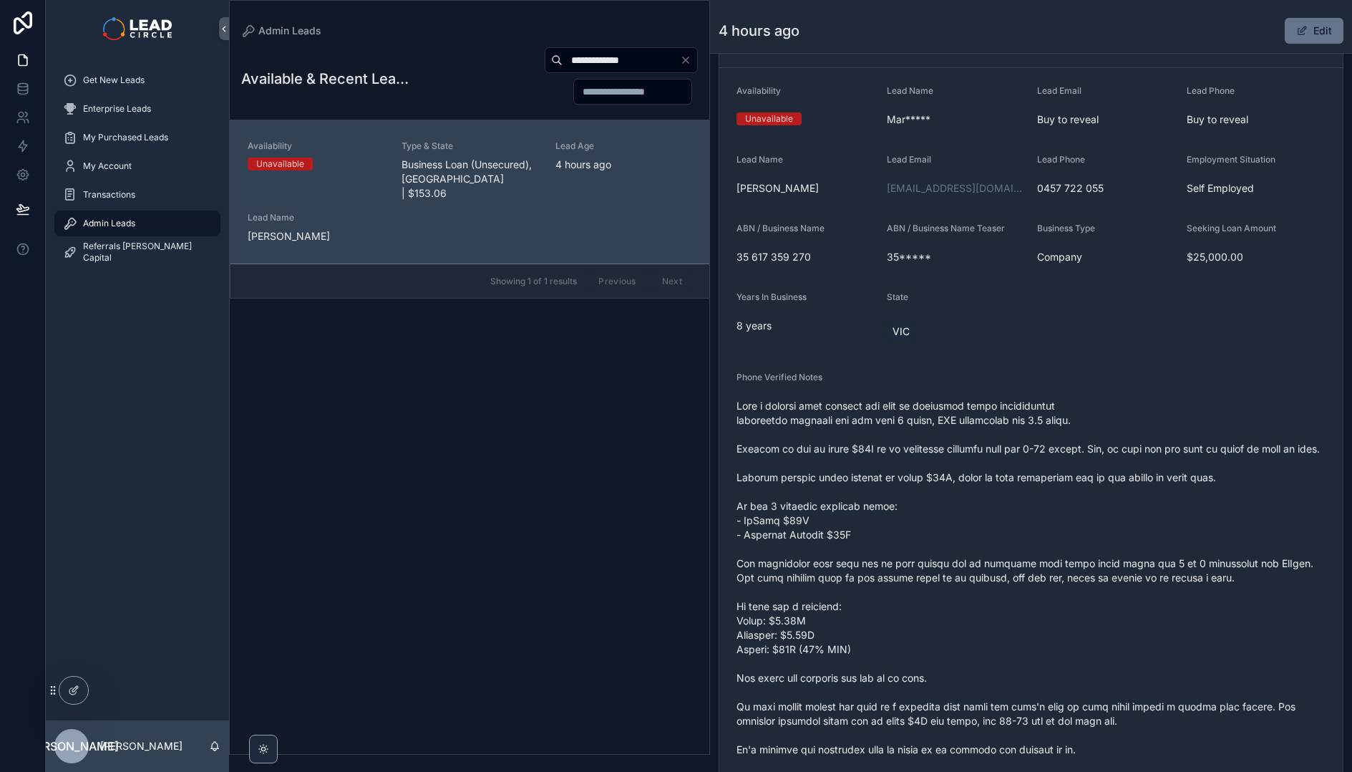
scroll to position [91, 0]
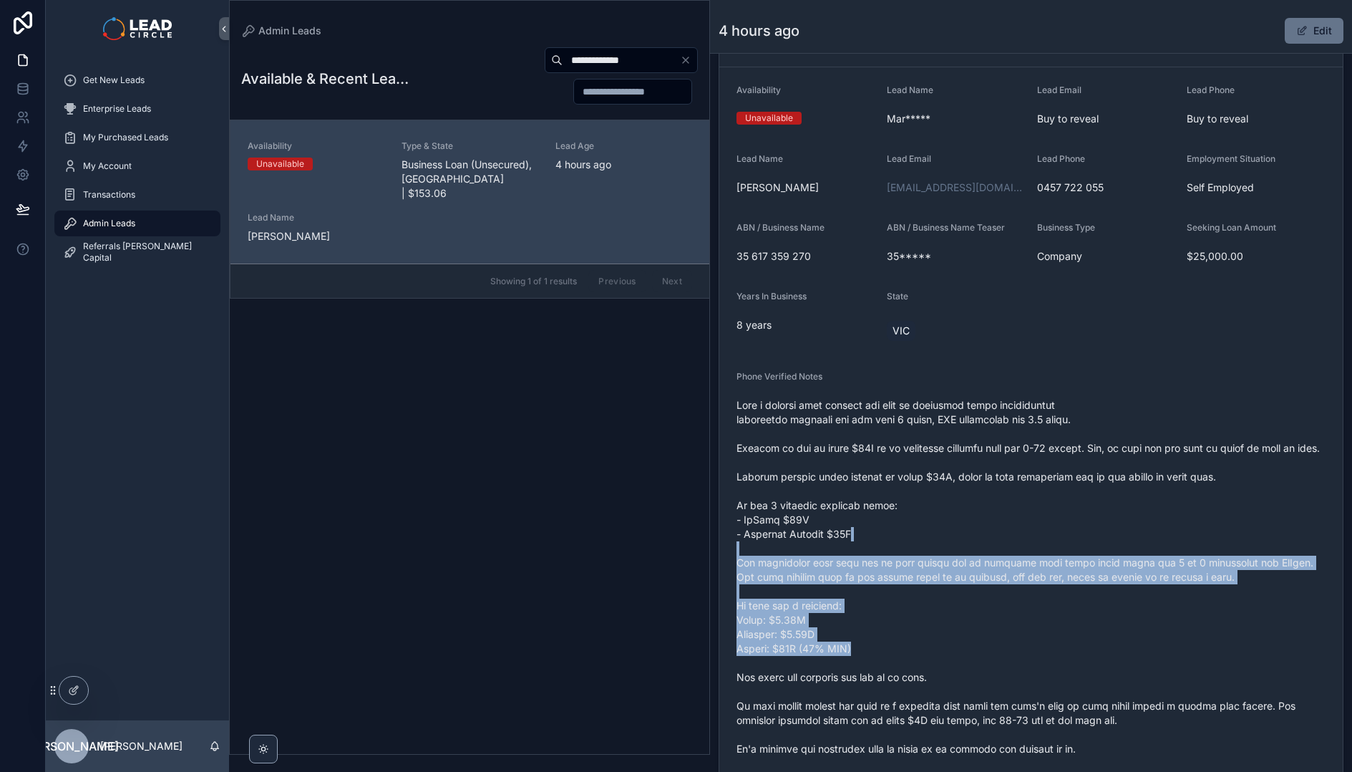
drag, startPoint x: 877, startPoint y: 558, endPoint x: 991, endPoint y: 662, distance: 155.0
click at [991, 662] on span "scrollable content" at bounding box center [1031, 605] width 589 height 415
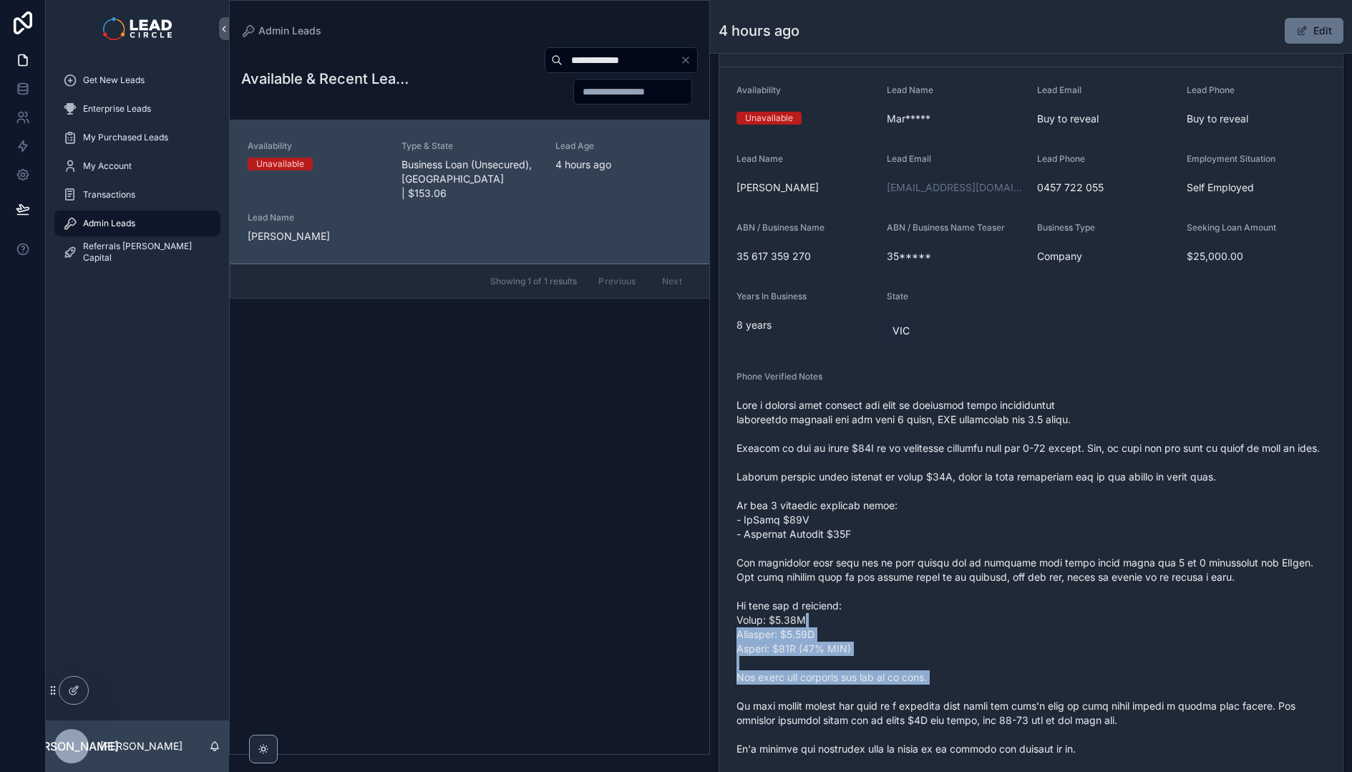
drag, startPoint x: 1040, startPoint y: 711, endPoint x: 938, endPoint y: 617, distance: 138.3
click at [940, 621] on span "scrollable content" at bounding box center [1031, 605] width 589 height 415
click at [937, 614] on span "scrollable content" at bounding box center [1031, 605] width 589 height 415
click at [984, 718] on span "scrollable content" at bounding box center [1031, 605] width 589 height 415
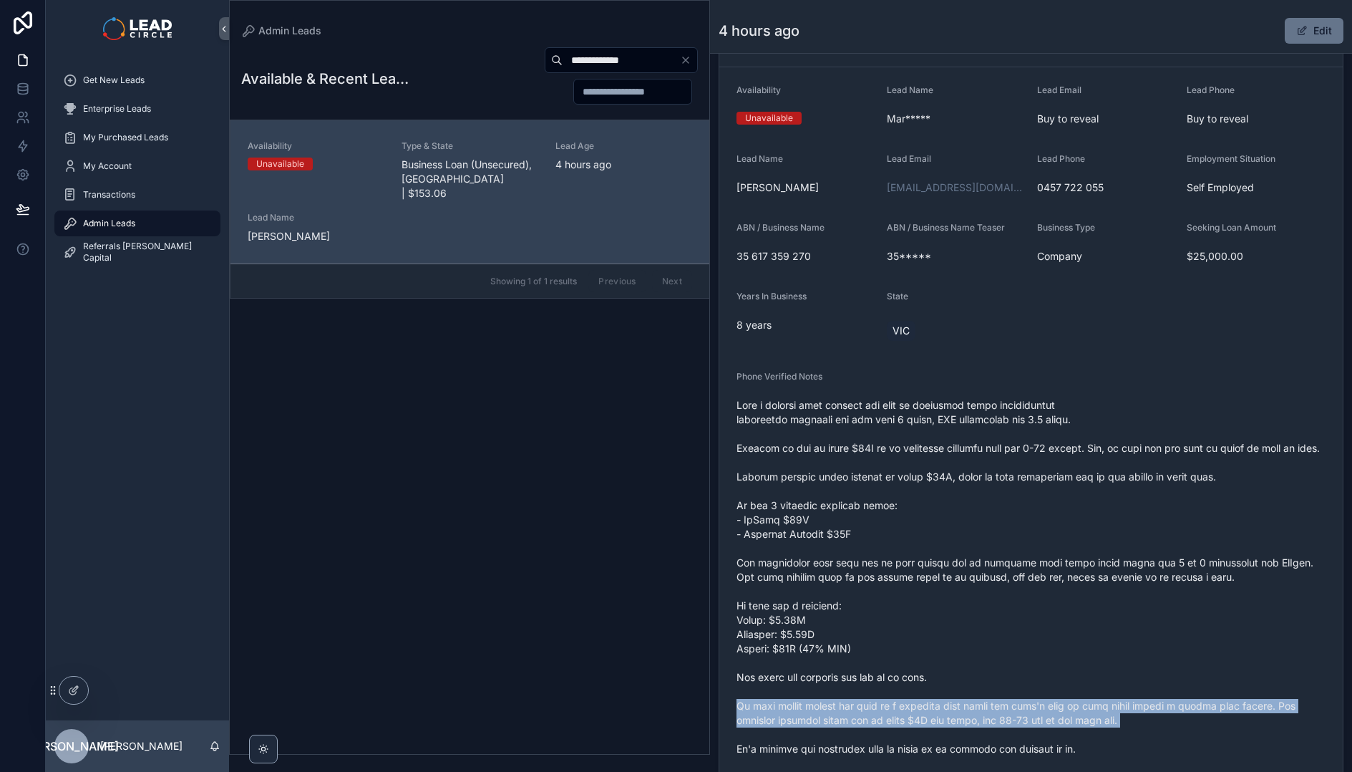
click at [984, 718] on span "scrollable content" at bounding box center [1031, 605] width 589 height 415
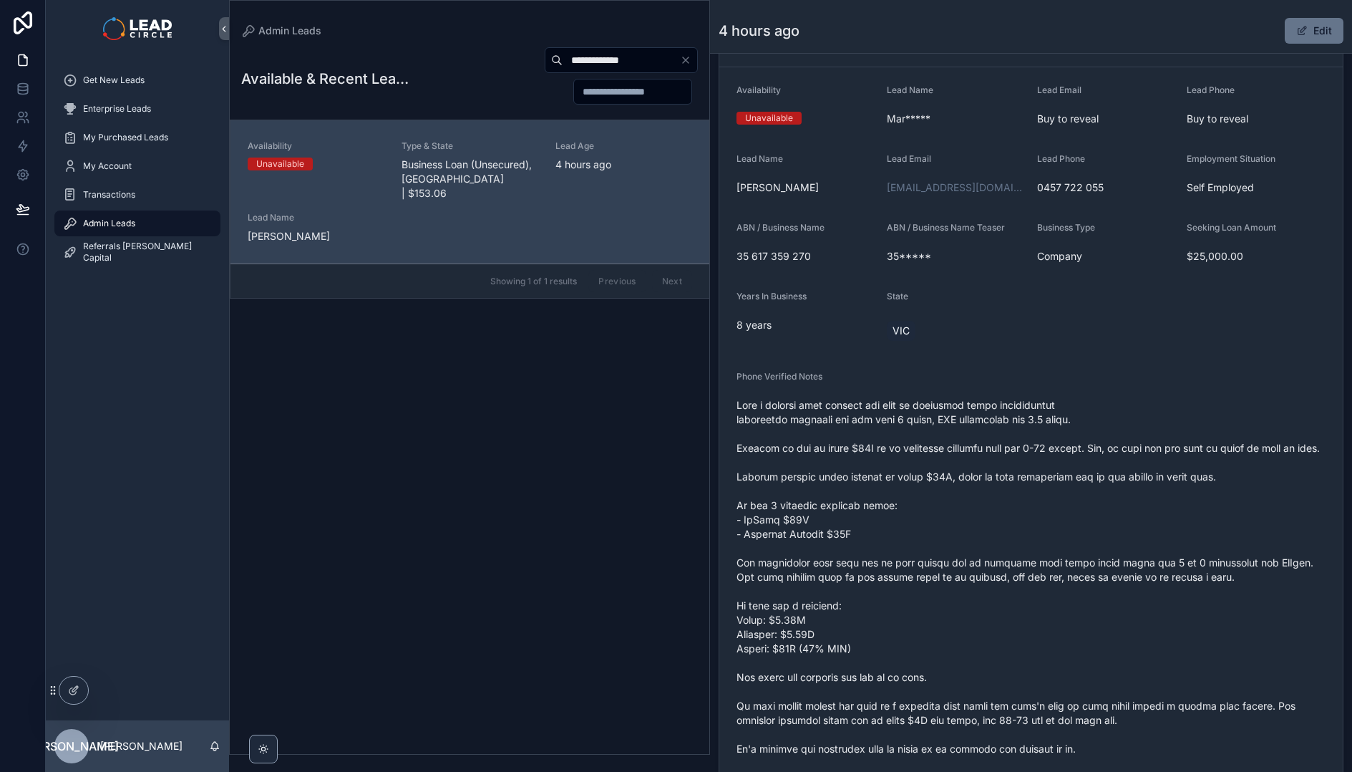
click at [992, 639] on span "scrollable content" at bounding box center [1031, 605] width 589 height 415
drag
click at [905, 573] on span "scrollable content" at bounding box center [1031, 605] width 589 height 415
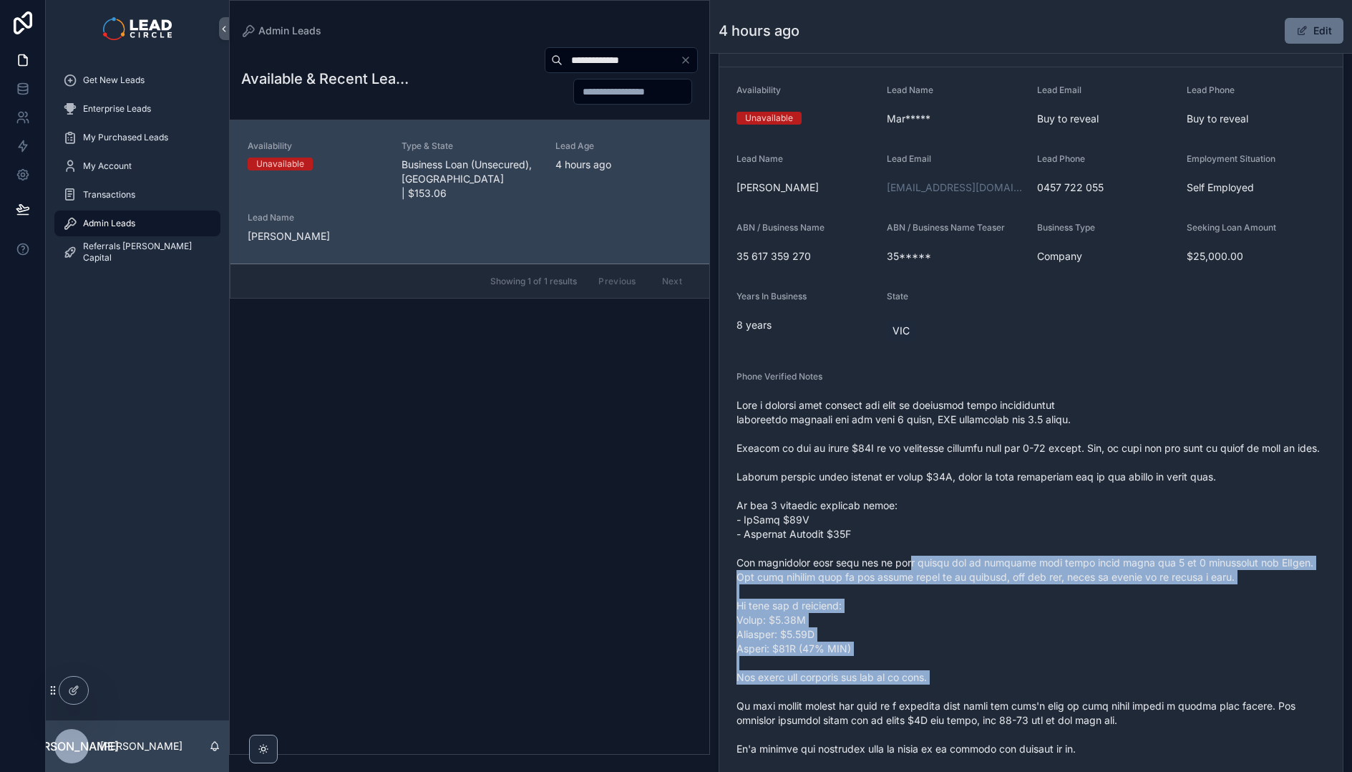
click at [905, 573] on span "scrollable content" at bounding box center [1031, 605] width 589 height 415
click at [1032, 676] on span "scrollable content" at bounding box center [1031, 605] width 589 height 415
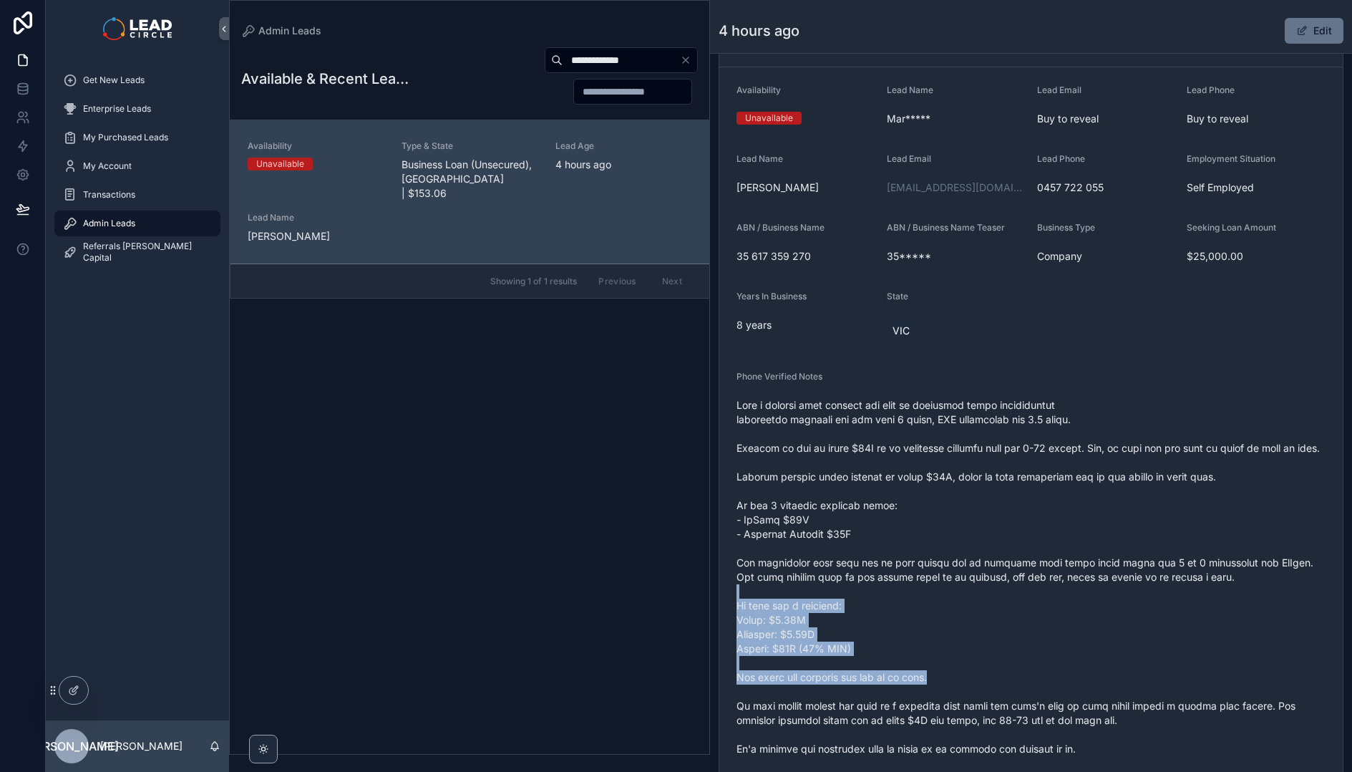
click at [951, 598] on span "scrollable content" at bounding box center [1031, 605] width 589 height 415
click at [945, 588] on span "scrollable content" at bounding box center [1031, 605] width 589 height 415
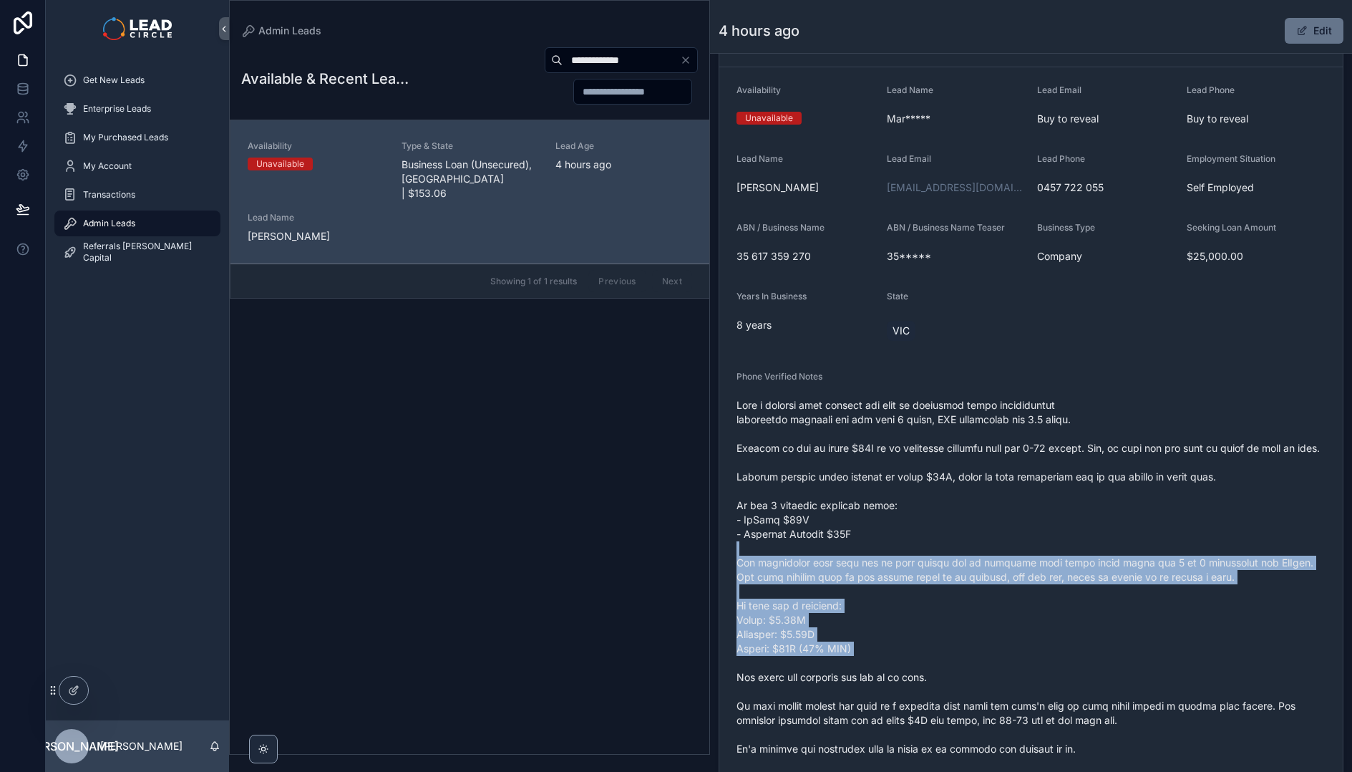
click at [1029, 684] on span "scrollable content" at bounding box center [1031, 605] width 589 height 415
click at [1030, 684] on span "scrollable content" at bounding box center [1031, 605] width 589 height 415
click at [956, 563] on span "scrollable content" at bounding box center [1031, 605] width 589 height 415
click at [955, 560] on span "scrollable content" at bounding box center [1031, 605] width 589 height 415
click at [1026, 671] on span "scrollable content" at bounding box center [1031, 605] width 589 height 415
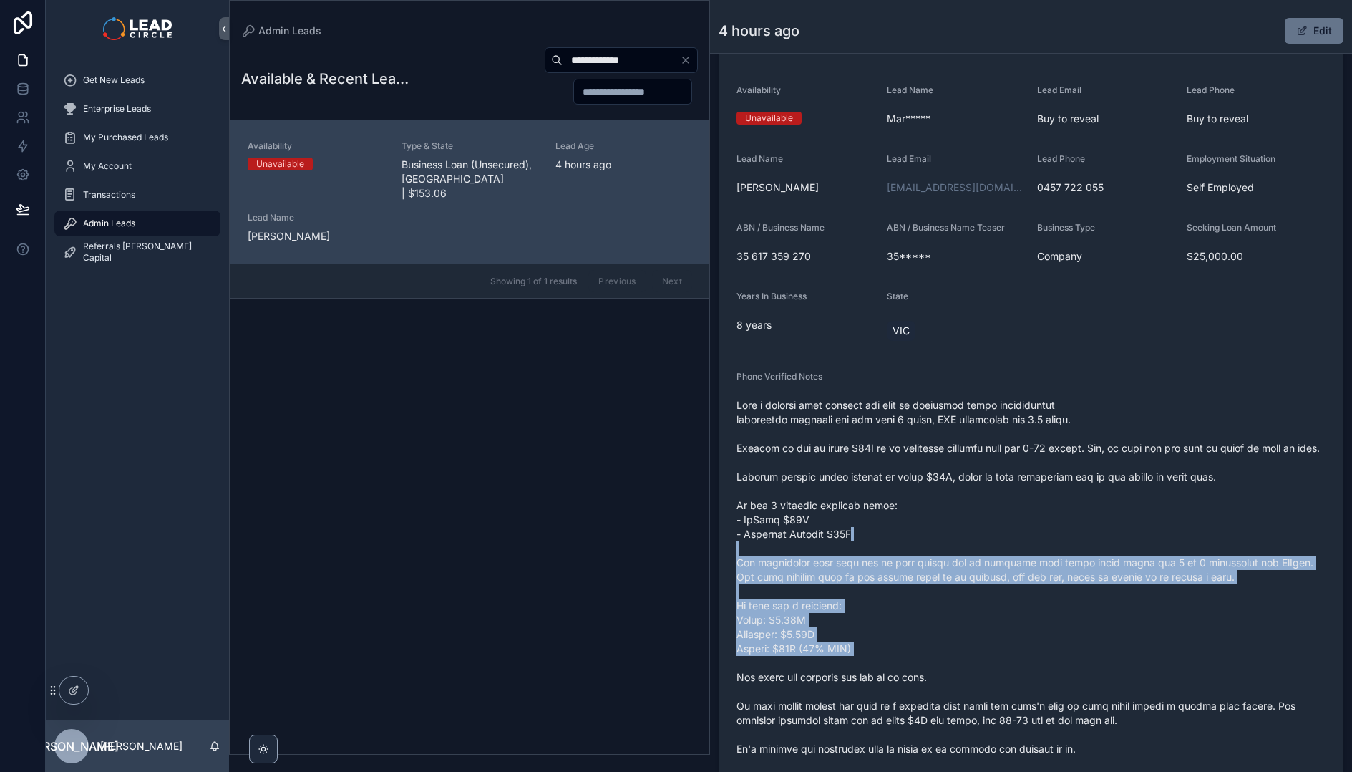
click at [1026, 671] on span "scrollable content" at bounding box center [1031, 605] width 589 height 415
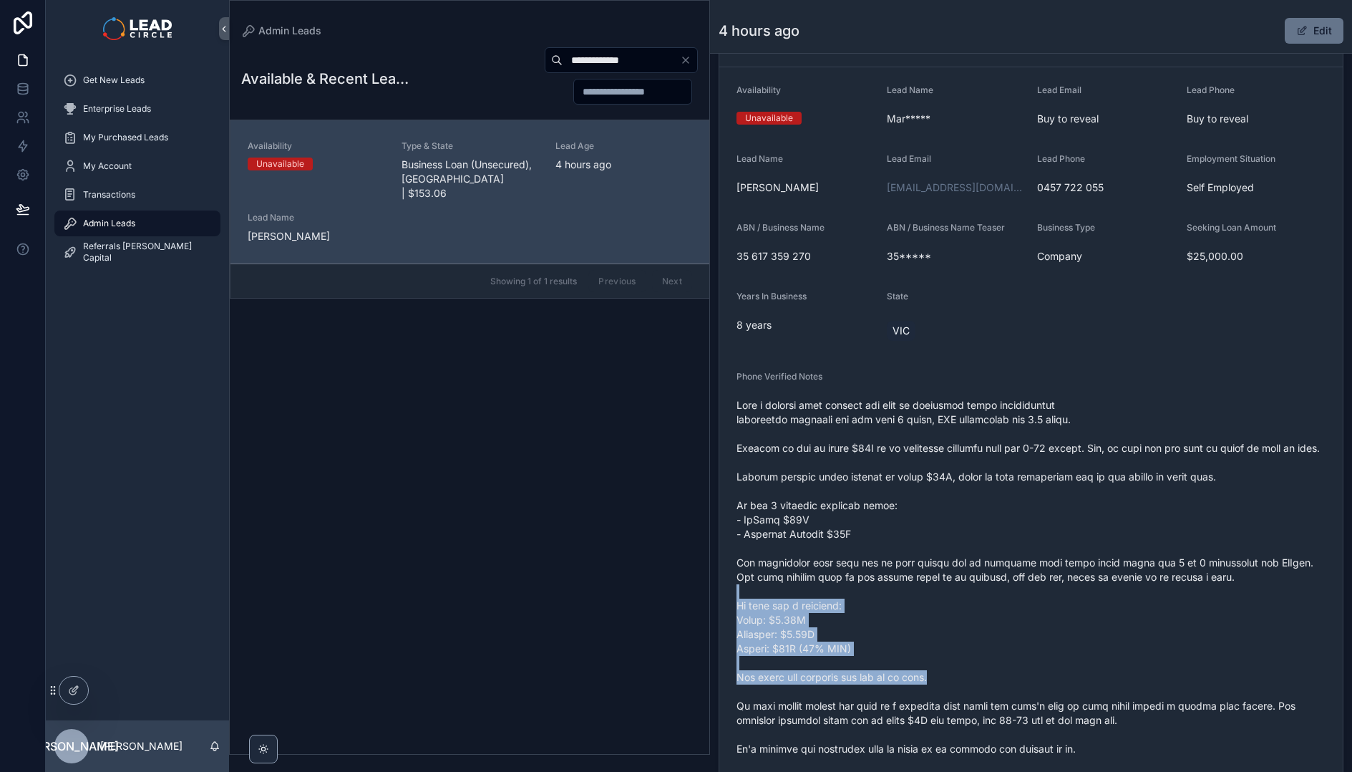
click at [949, 538] on span "scrollable content" at bounding box center [1031, 605] width 589 height 415
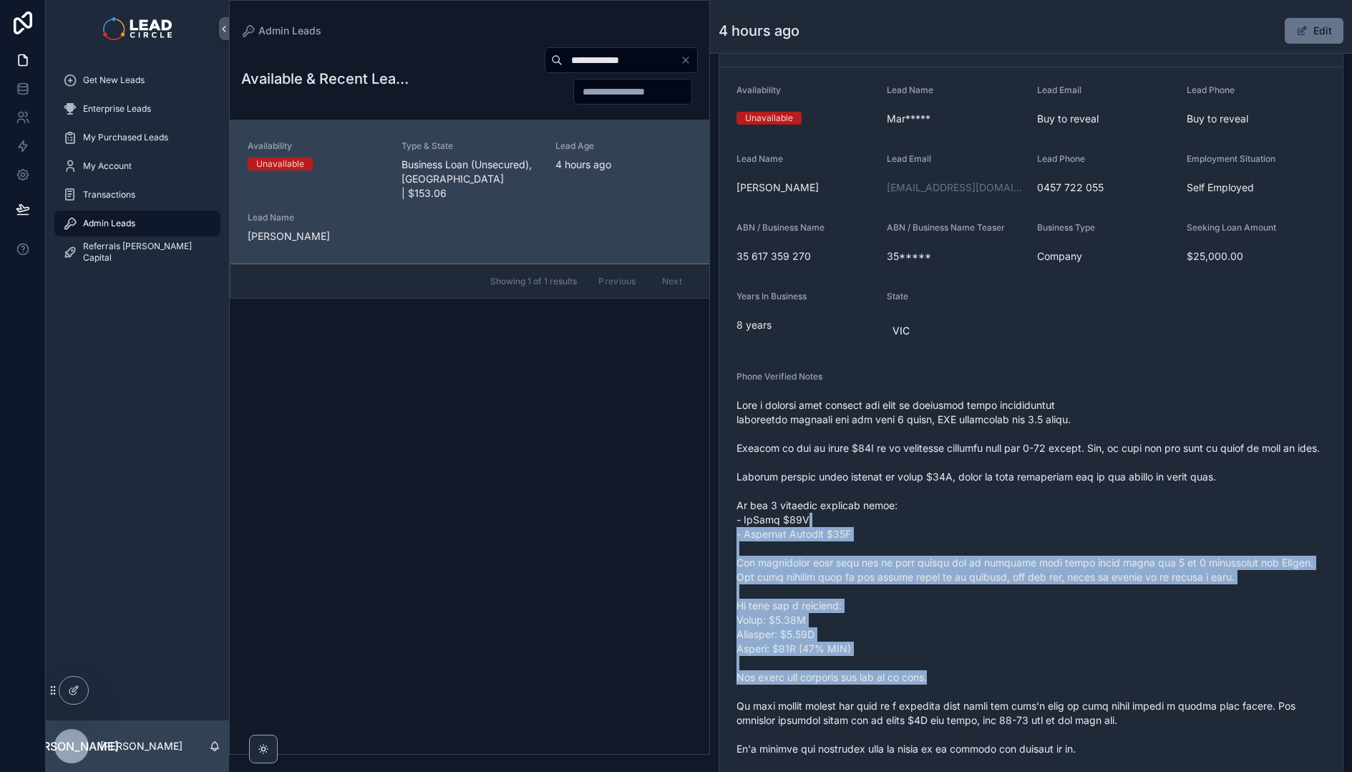
click at [947, 528] on span "scrollable content" at bounding box center [1031, 605] width 589 height 415
click at [1027, 656] on span "scrollable content" at bounding box center [1031, 605] width 589 height 415
click at [974, 549] on span "scrollable content" at bounding box center [1031, 605] width 589 height 415
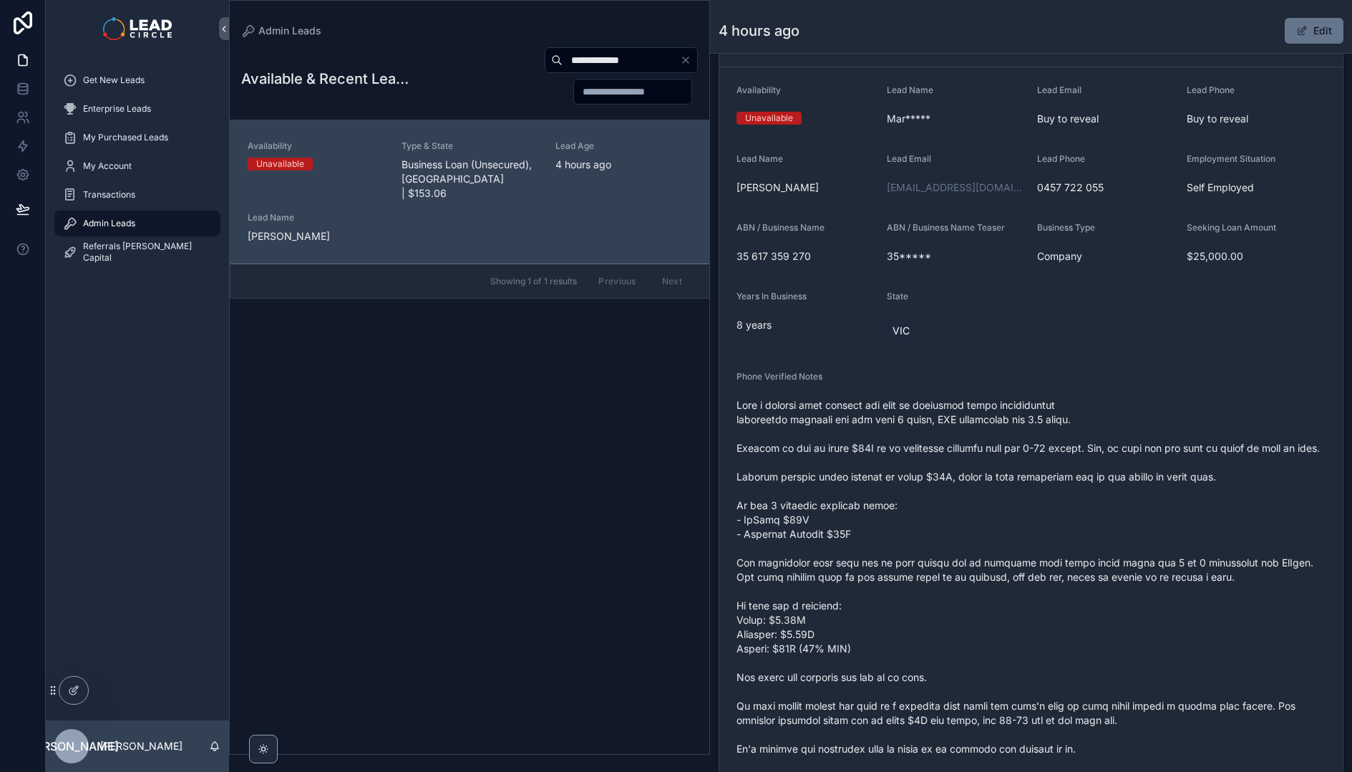
click at [967, 530] on span "scrollable content" at bounding box center [1031, 605] width 589 height 415
click at [688, 59] on icon "Clear" at bounding box center [685, 59] width 11 height 11
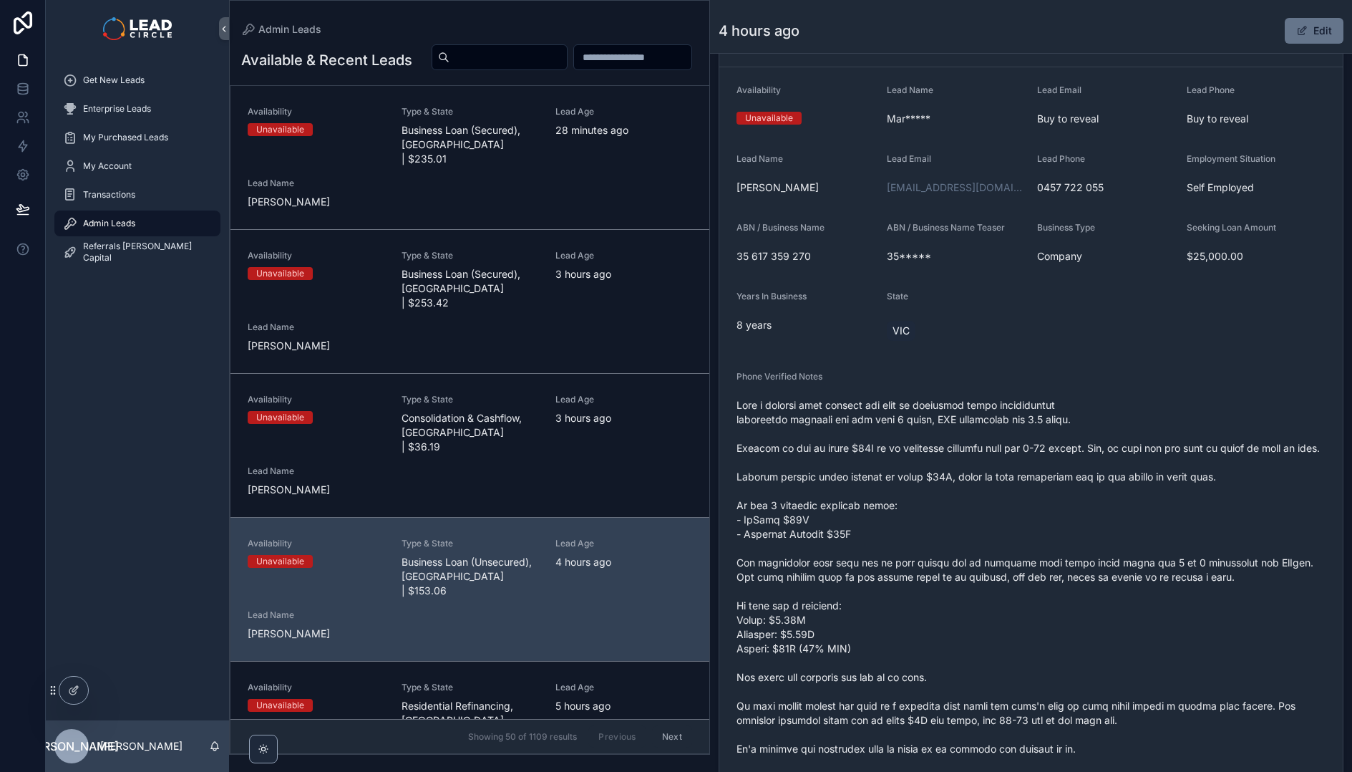
click at [598, 425] on span "3 hours ago" at bounding box center [623, 418] width 137 height 14
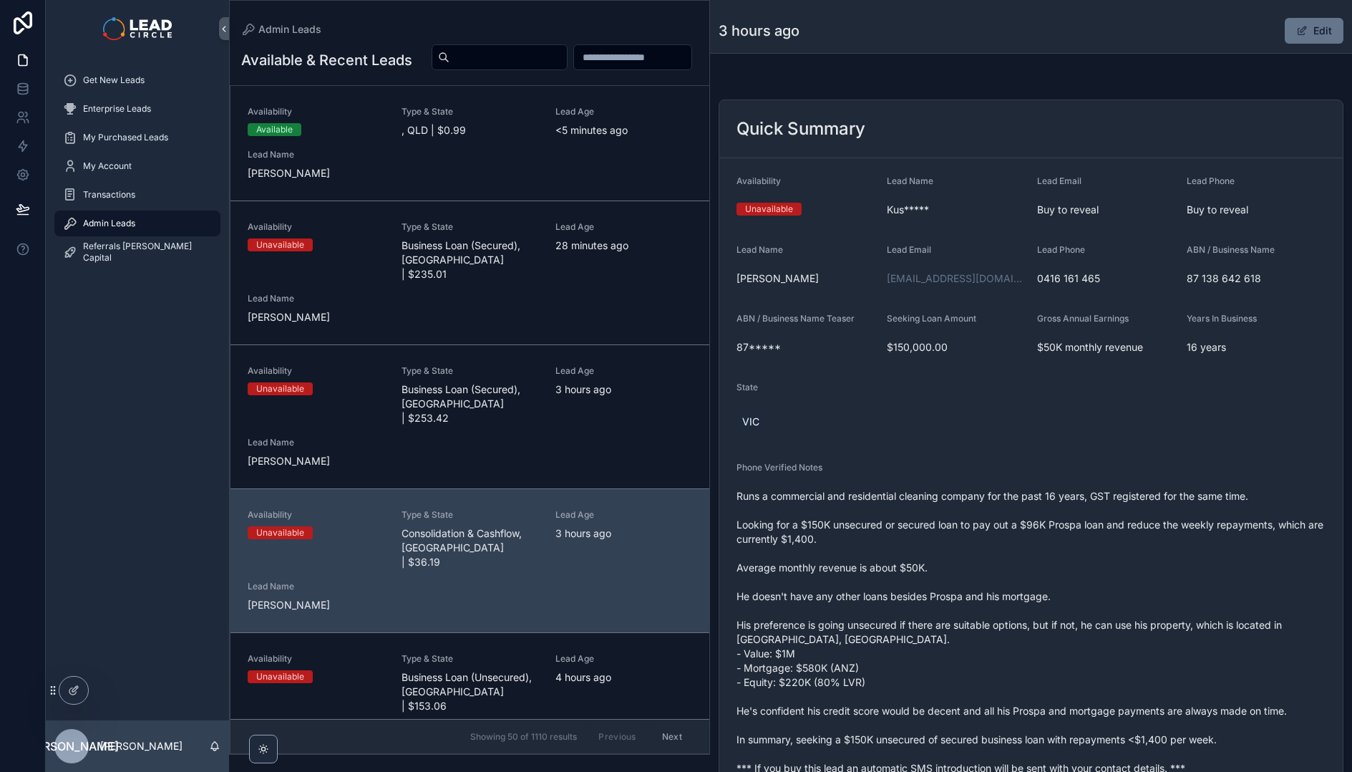
click at [458, 67] on div "scrollable content" at bounding box center [559, 57] width 278 height 27
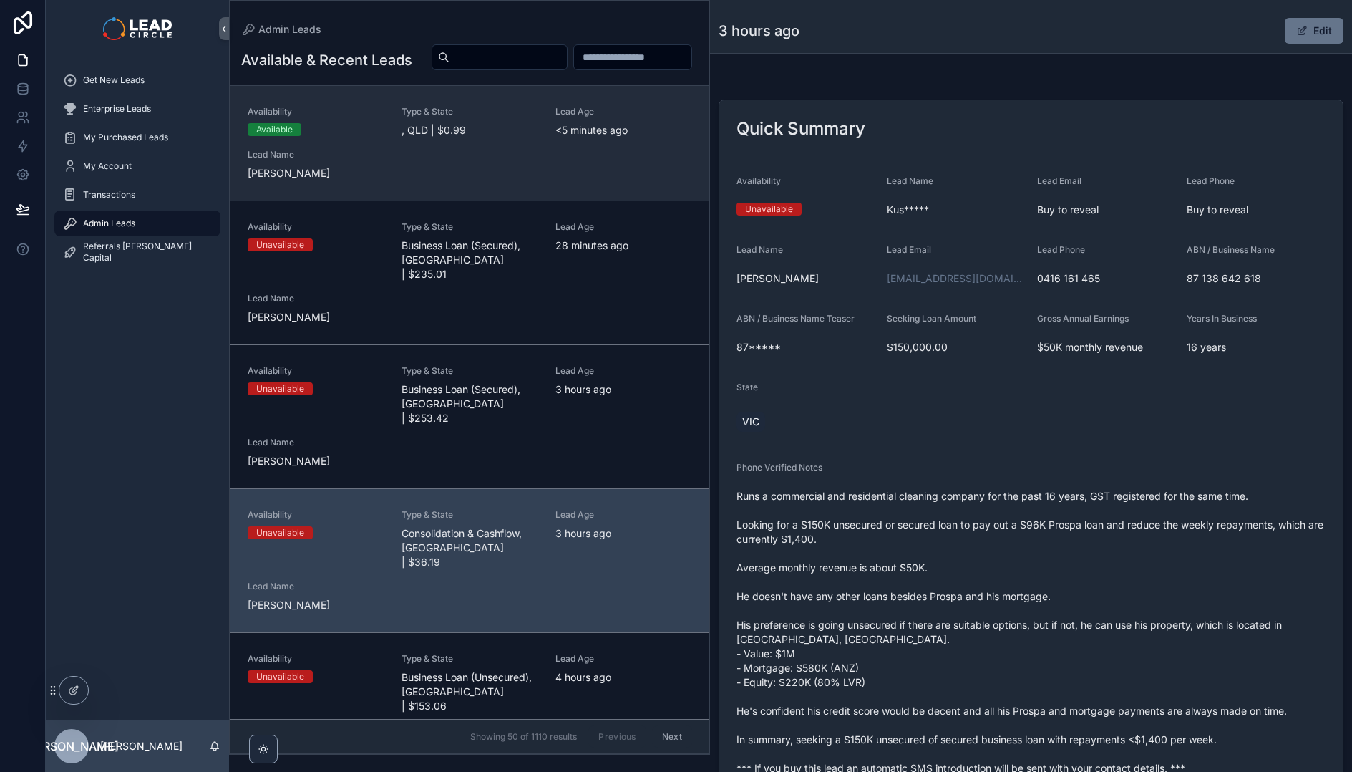
click at [457, 200] on link "Availability Available Type & State , QLD | $0.99 Lead Age <[DEMOGRAPHIC_DATA] …" at bounding box center [469, 143] width 479 height 115
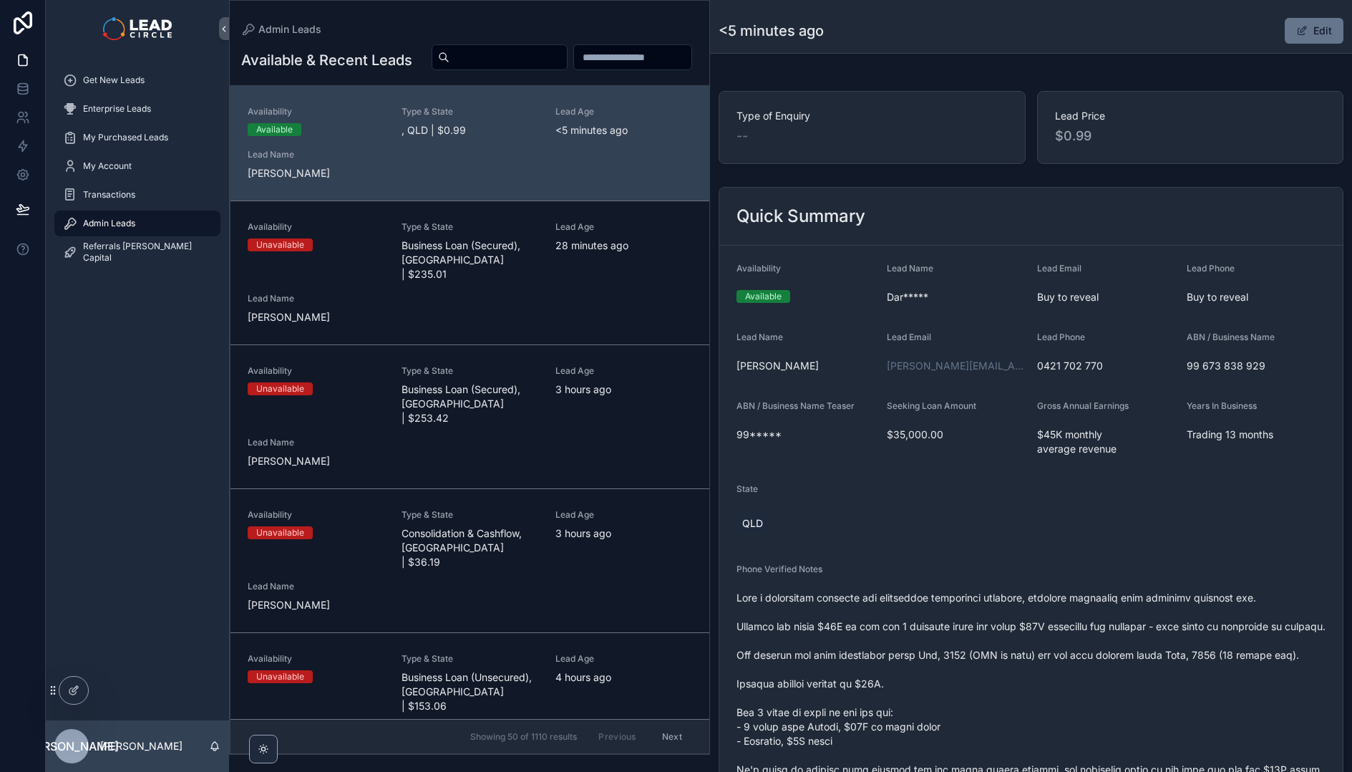
scroll to position [118, 0]
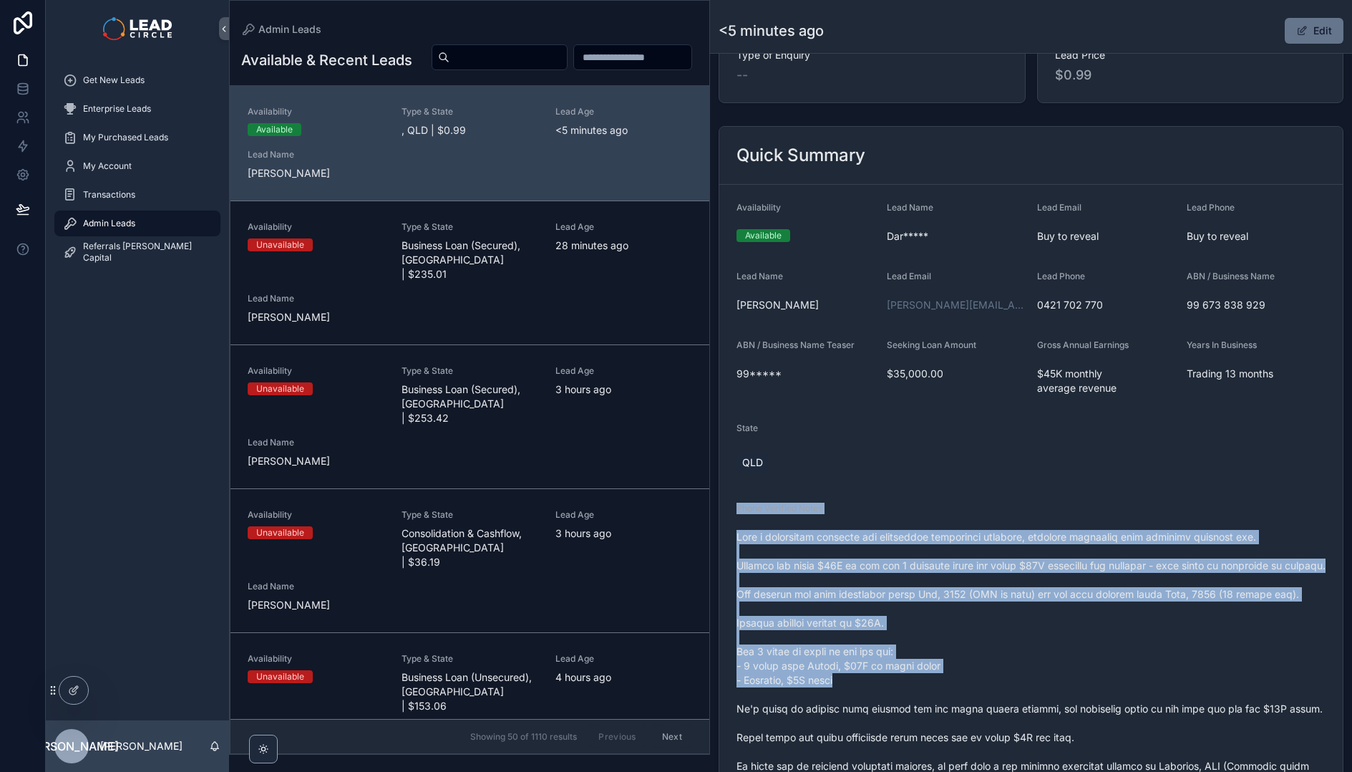
click at [1016, 703] on form "Availability Available Lead Name Dar***** Lead Email Buy to reveal Lead Phone B…" at bounding box center [1030, 729] width 623 height 1088
click at [1016, 703] on span "scrollable content" at bounding box center [1031, 787] width 589 height 515
click at [935, 520] on div "Phone Verified Notes" at bounding box center [1031, 776] width 589 height 547
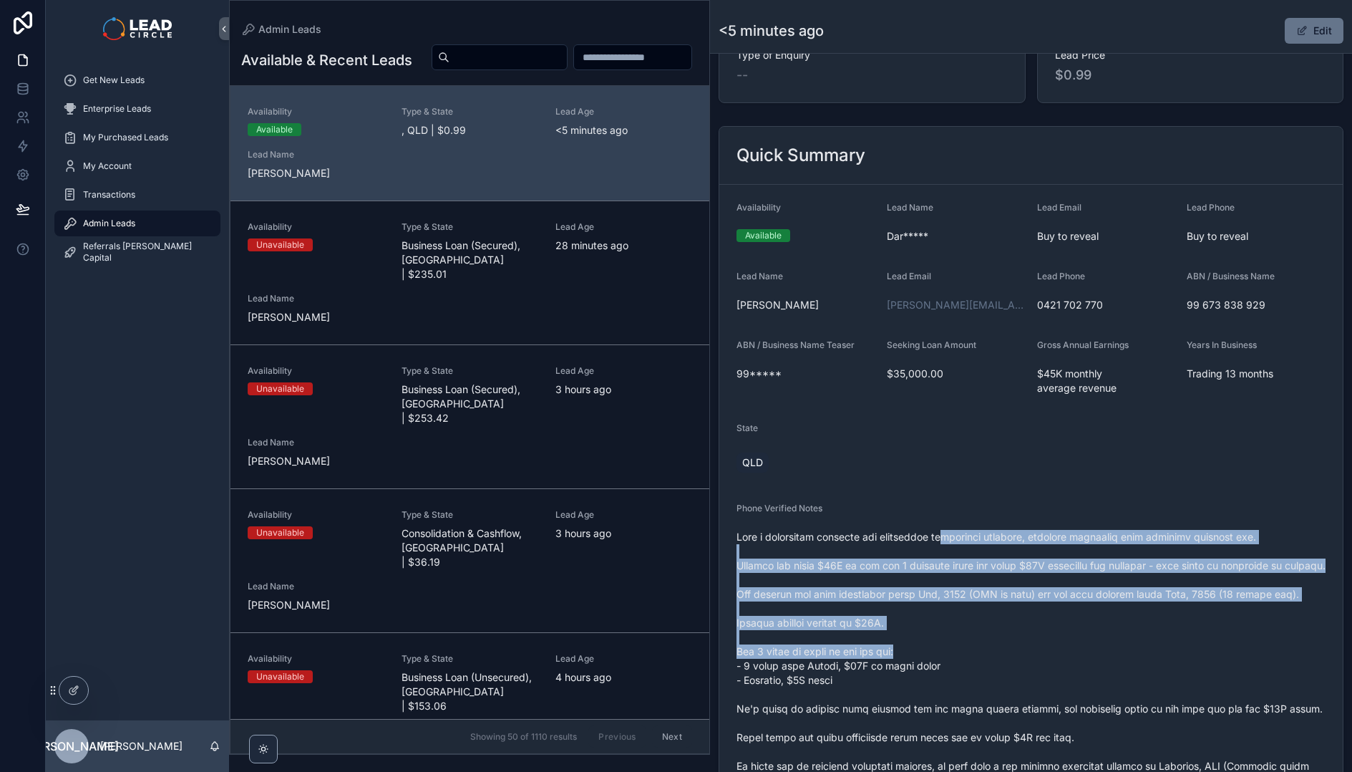
click at [1023, 665] on span "scrollable content" at bounding box center [1031, 787] width 589 height 515
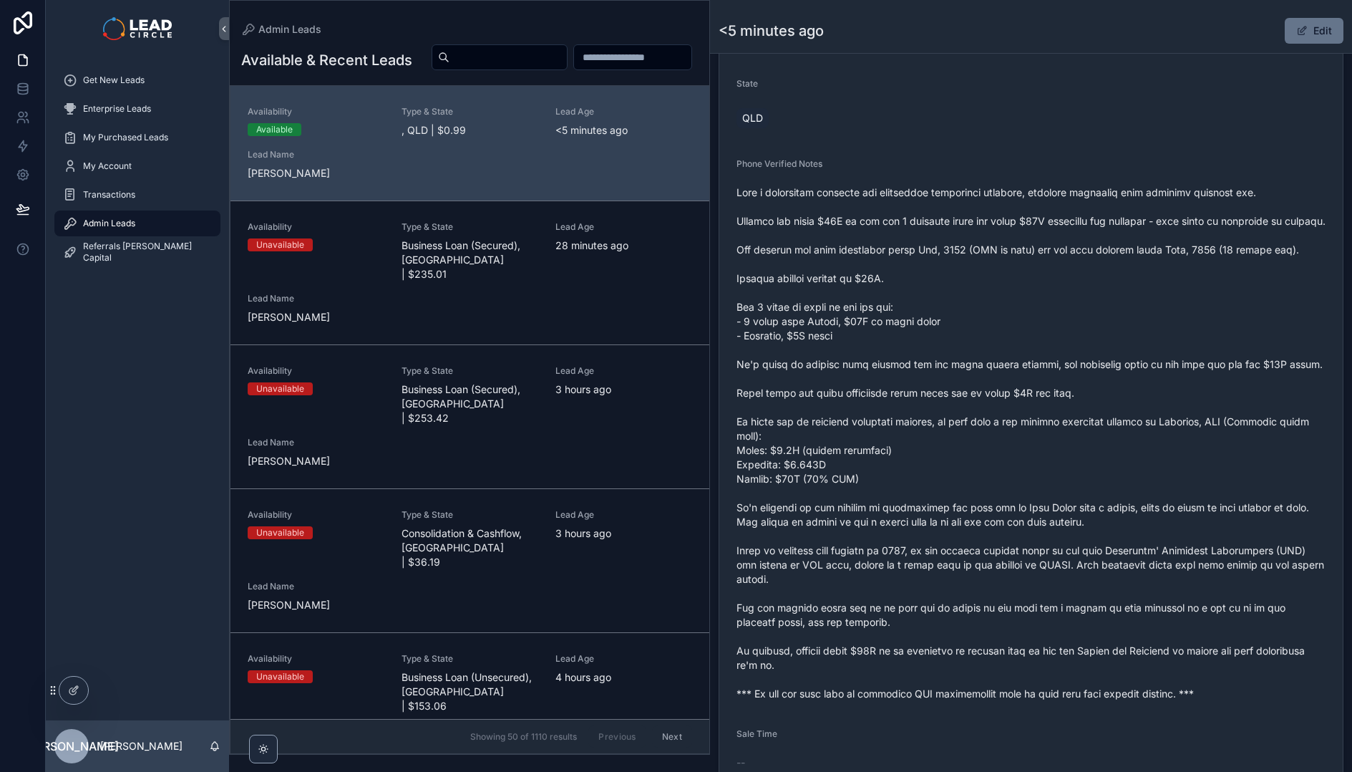
scroll to position [464, 0]
click at [893, 578] on span "scrollable content" at bounding box center [1031, 441] width 589 height 515
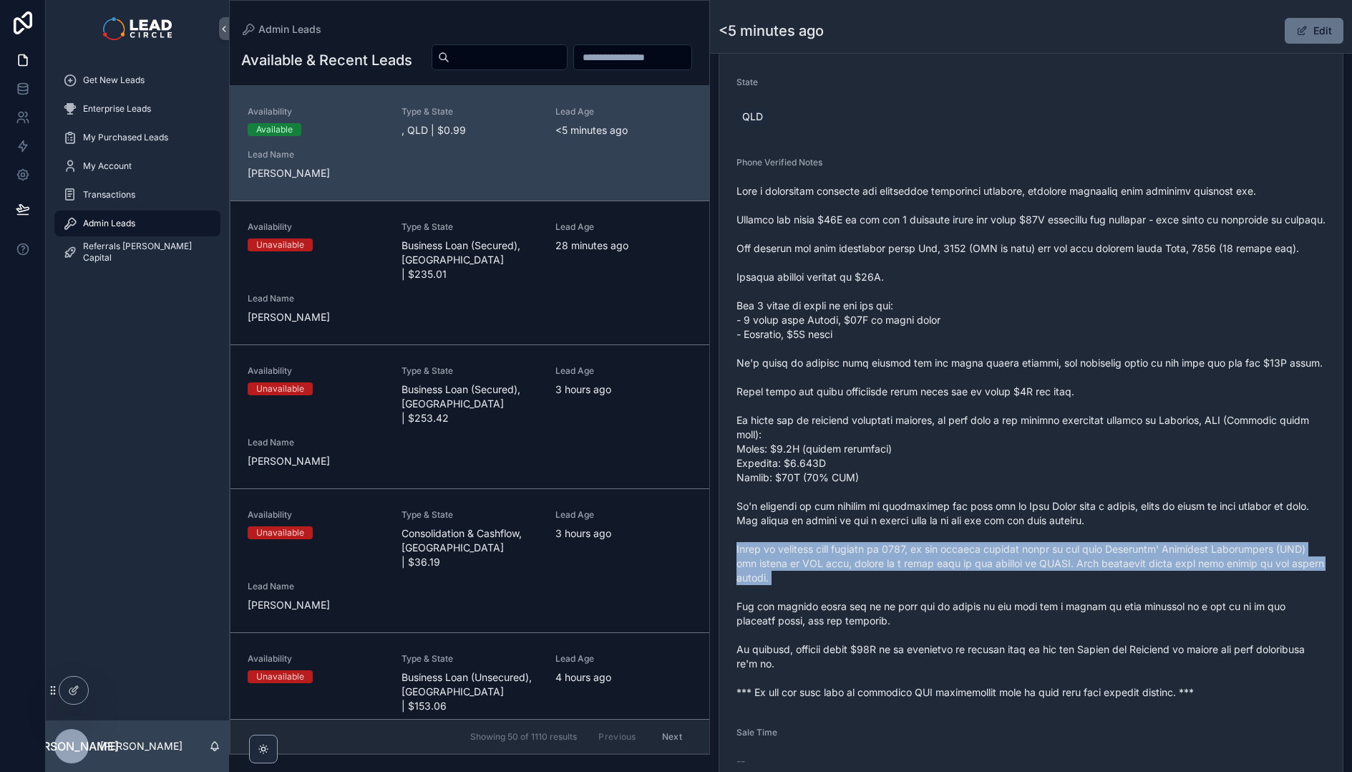
click at [893, 578] on span "scrollable content" at bounding box center [1031, 441] width 589 height 515
click at [981, 602] on span "scrollable content" at bounding box center [1031, 441] width 589 height 515
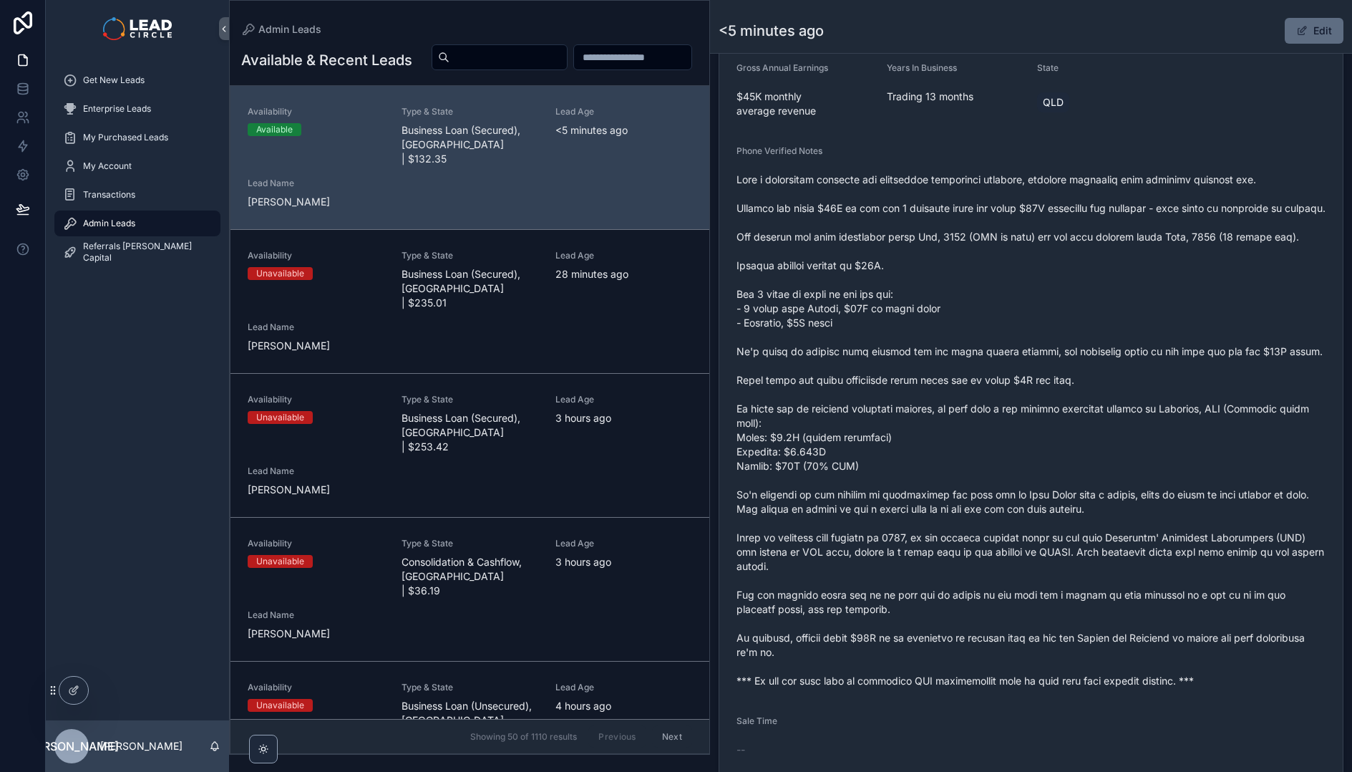
click at [1296, 31] on span "scrollable content" at bounding box center [1301, 30] width 11 height 11
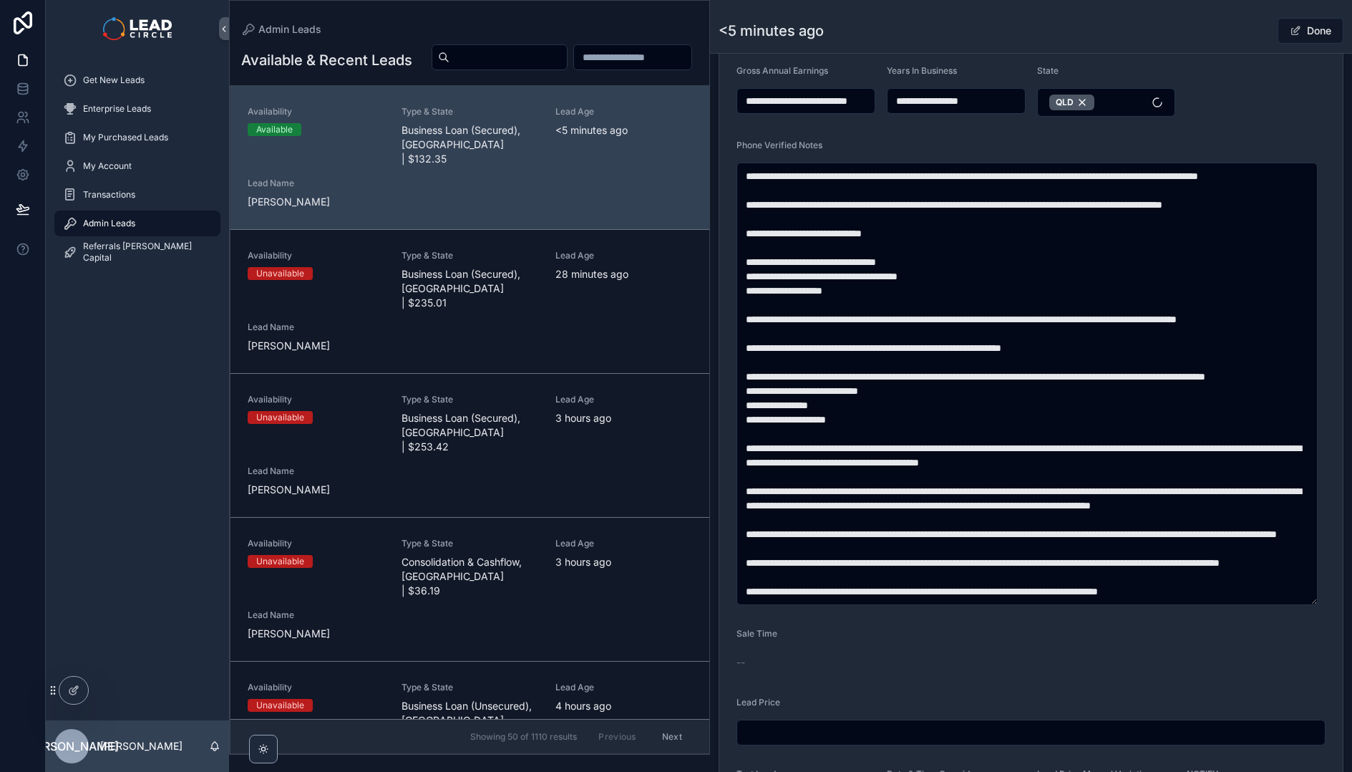
scroll to position [129, 0]
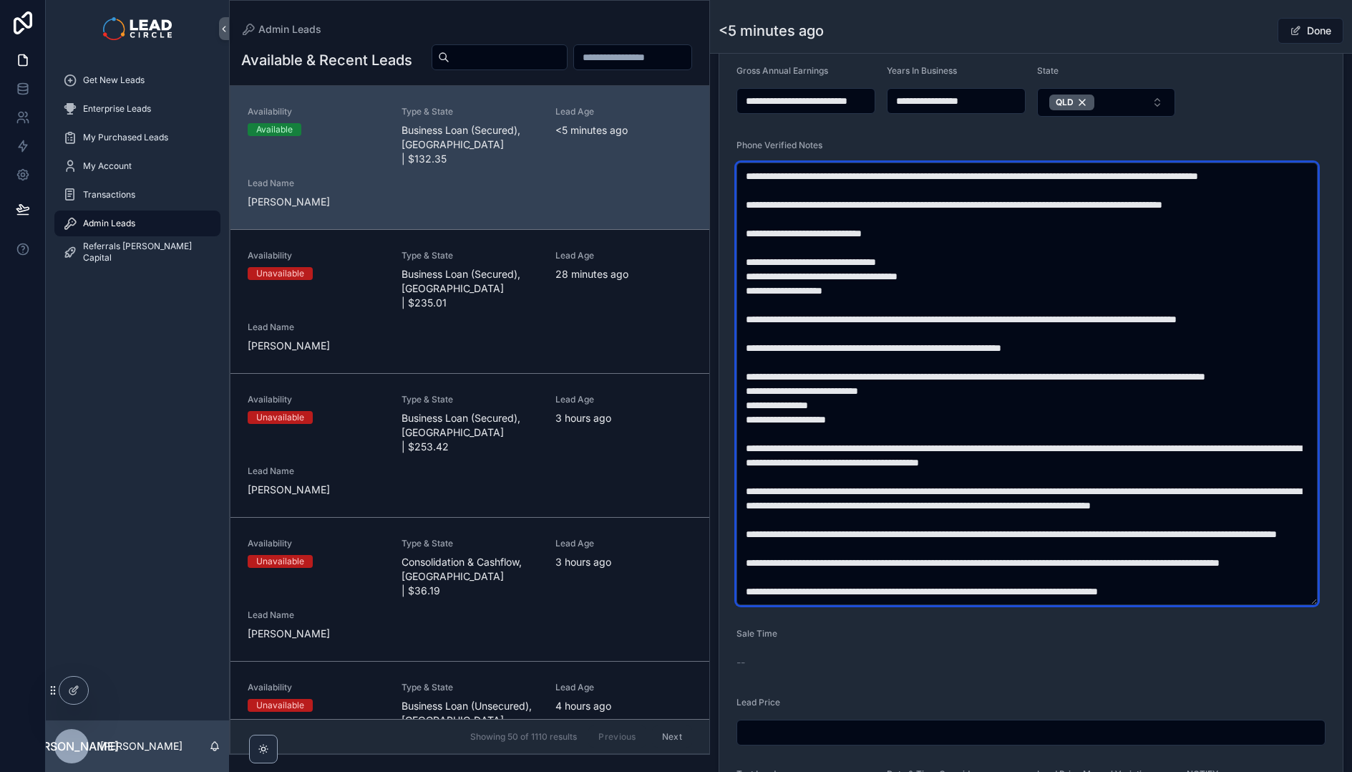
click at [747, 449] on textarea "scrollable content" at bounding box center [1027, 383] width 581 height 442
type textarea "**********"
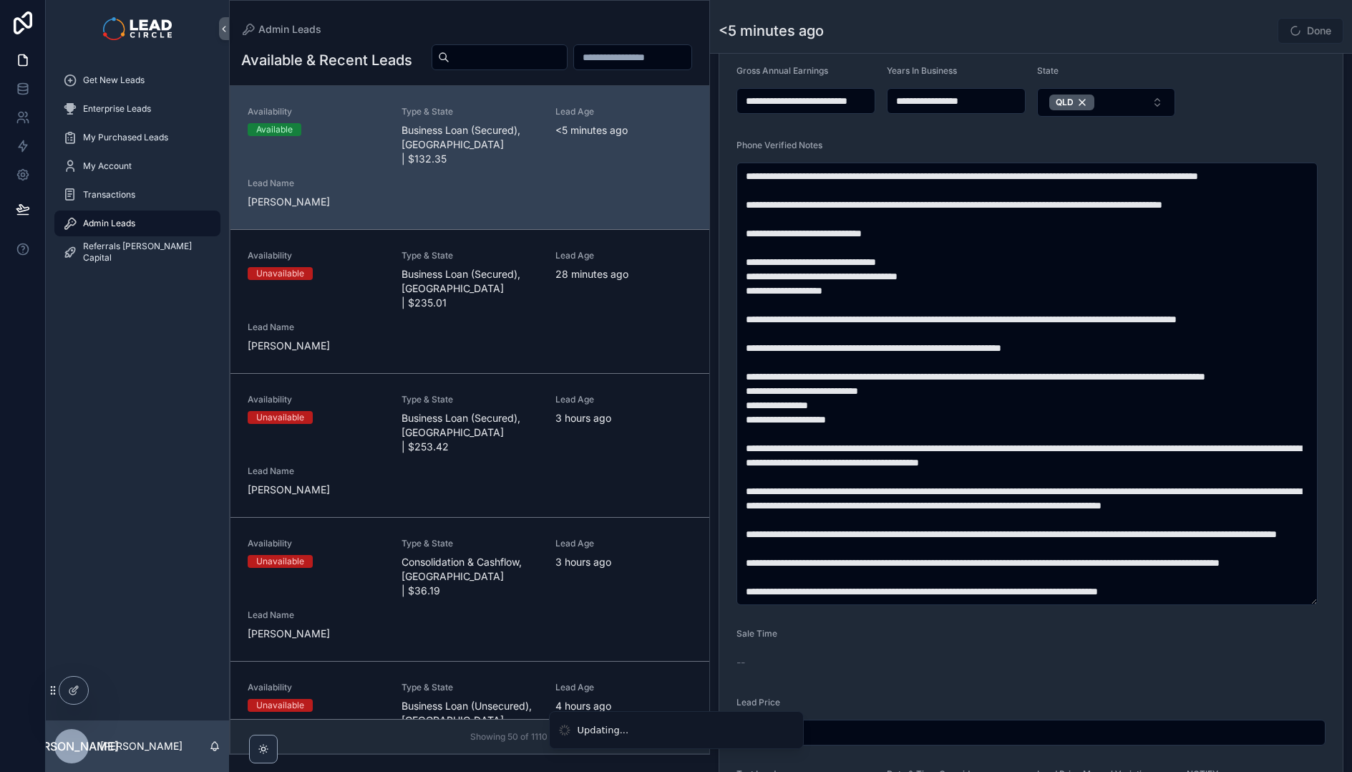
click at [1285, 52] on div "Back to Admin Leads Admin Leads <5 minutes ago Done" at bounding box center [1031, 26] width 625 height 53
click at [1243, 34] on div "Done" at bounding box center [1289, 30] width 107 height 27
click at [1301, 34] on button "Done" at bounding box center [1311, 31] width 66 height 26
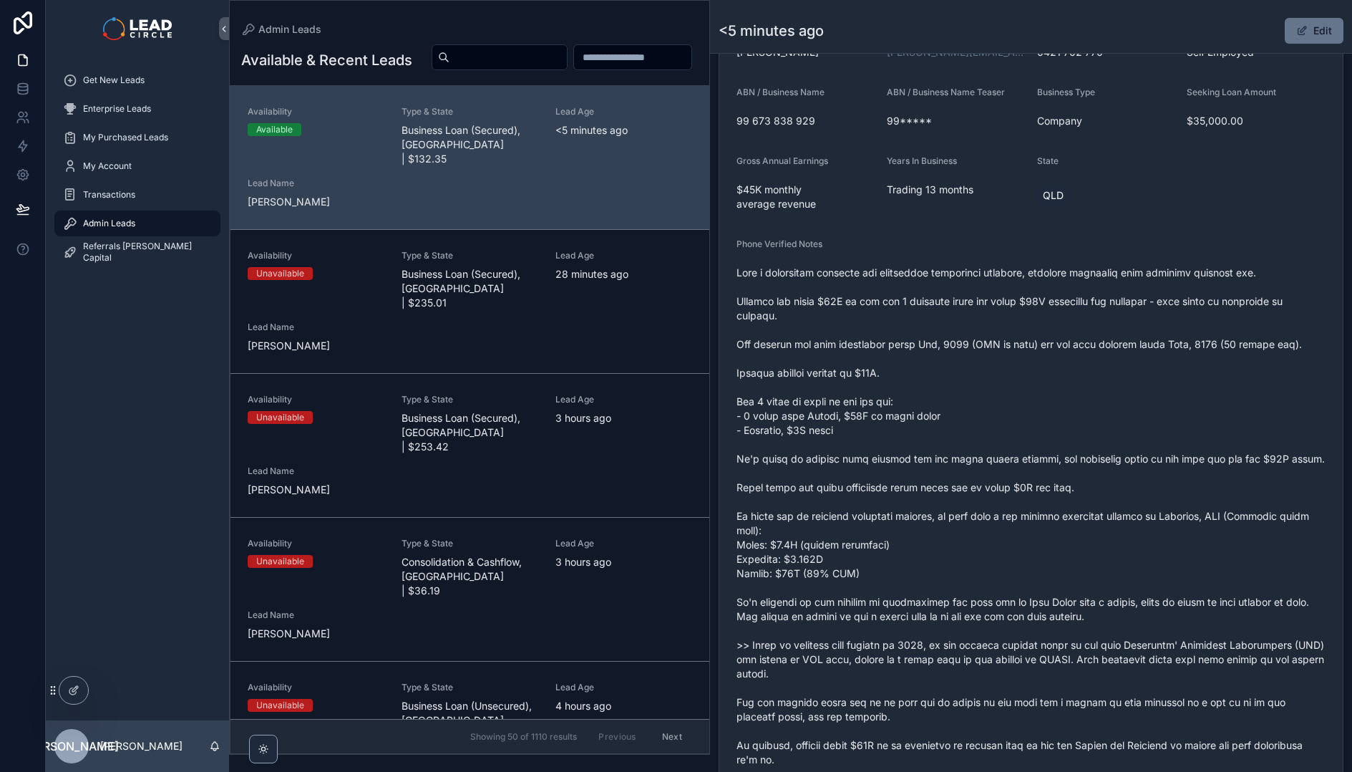
scroll to position [361, 0]
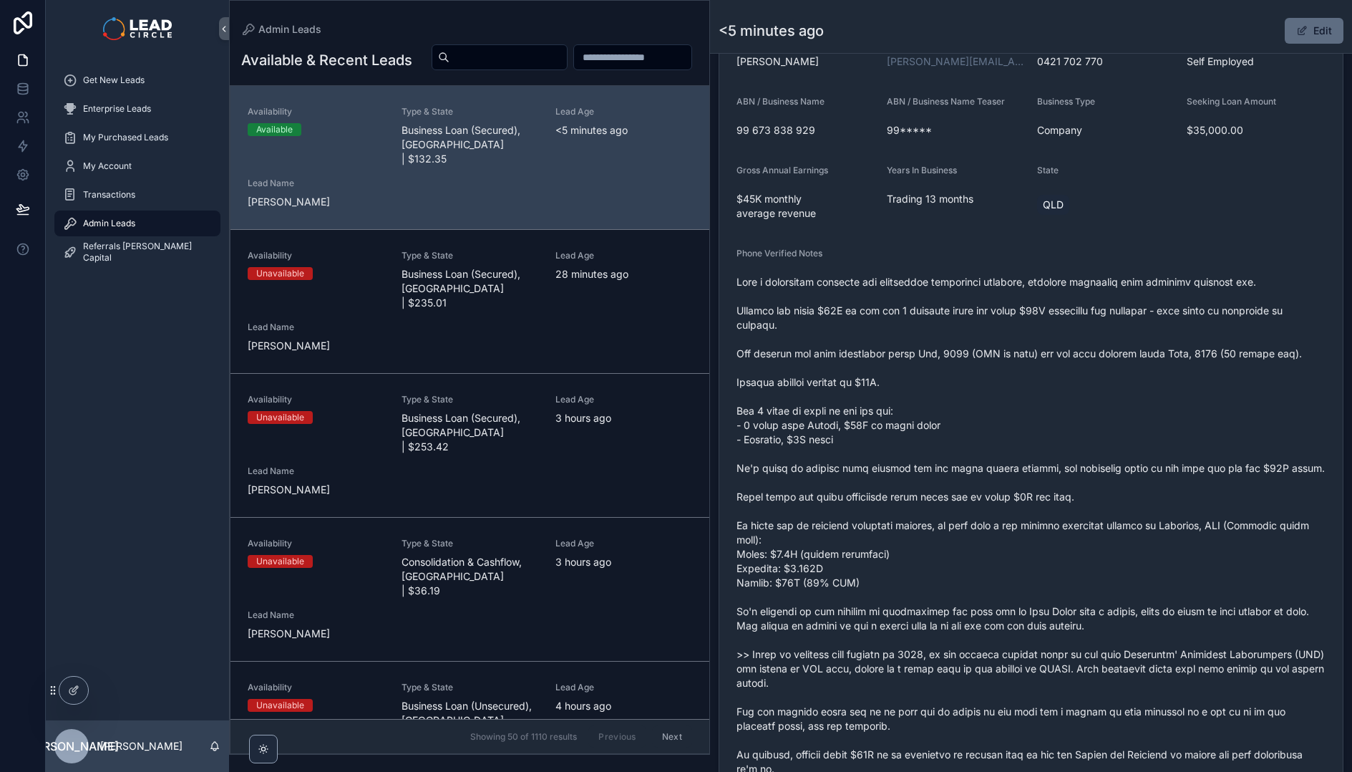
click at [1319, 33] on button "Edit" at bounding box center [1314, 31] width 59 height 26
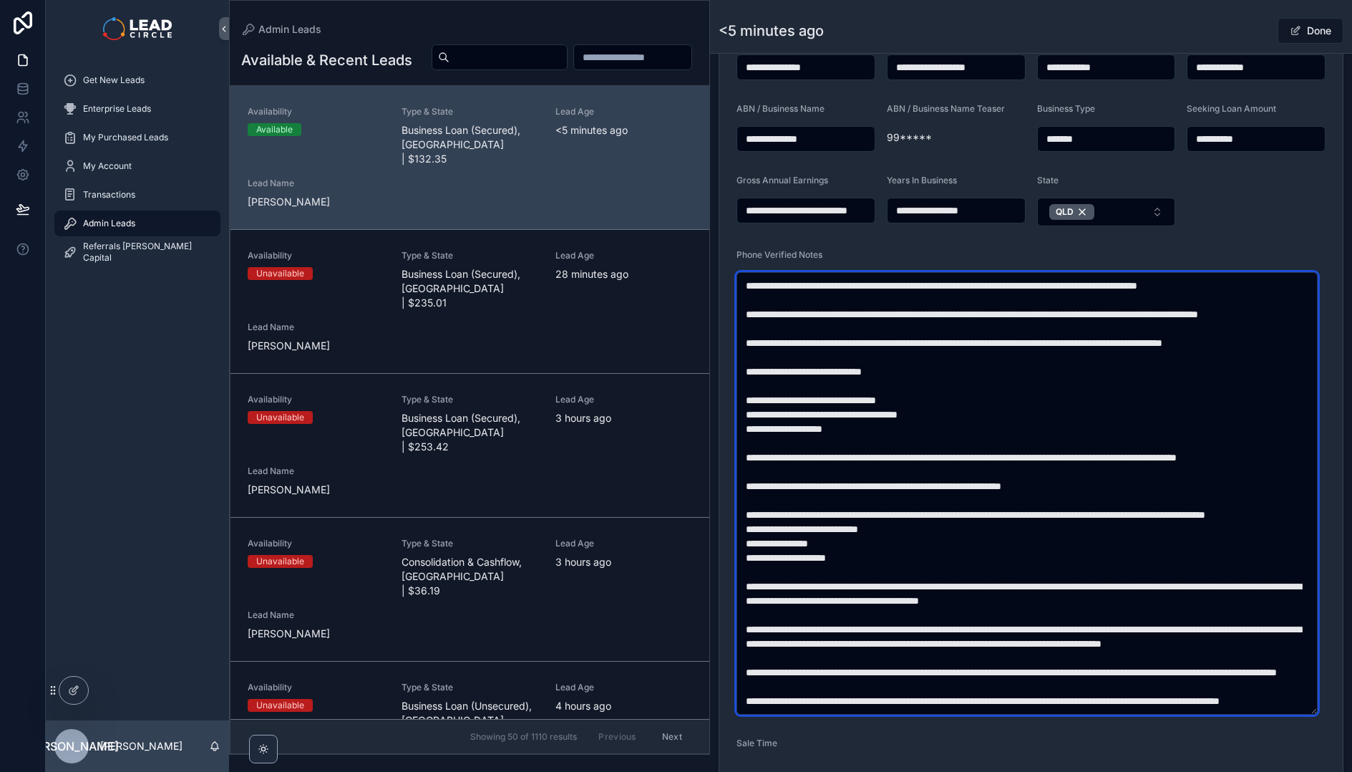
click at [764, 688] on textarea "scrollable content" at bounding box center [1027, 493] width 581 height 442
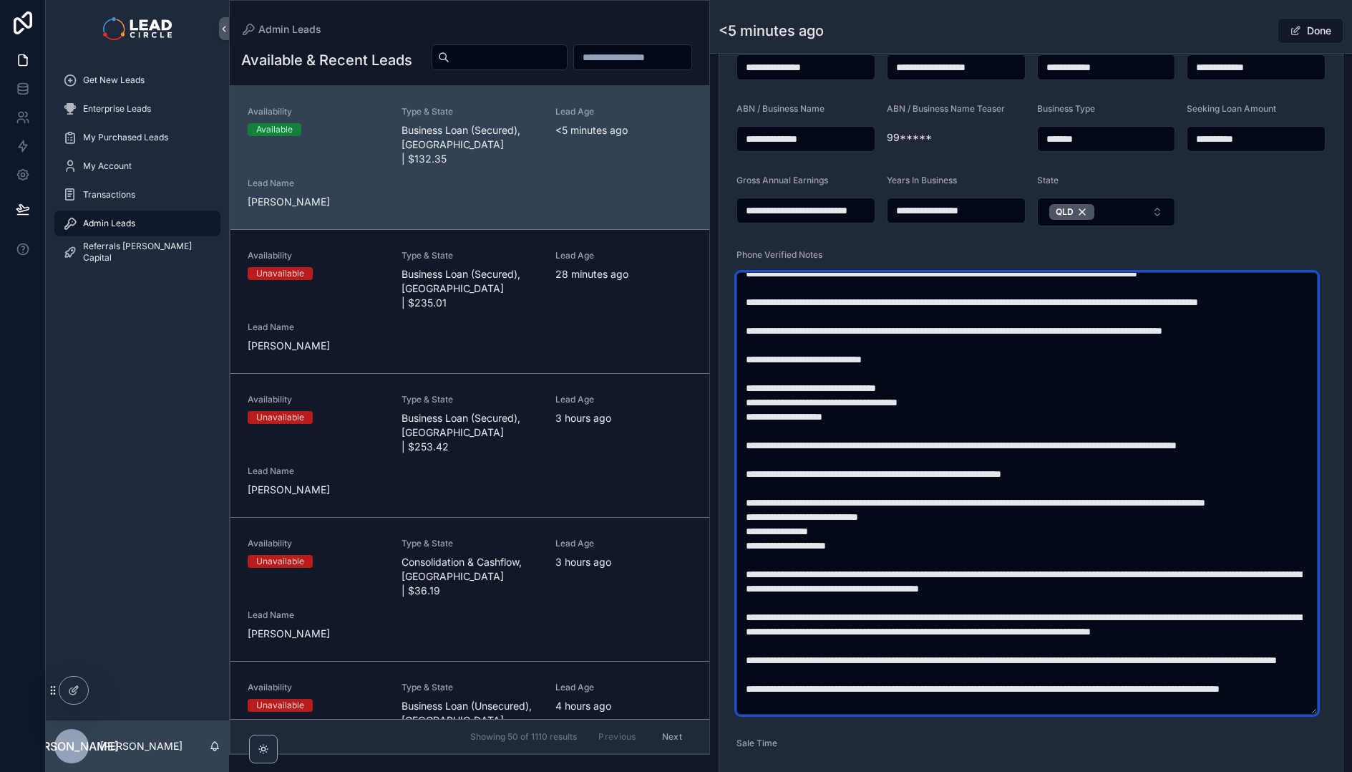
scroll to position [26, 0]
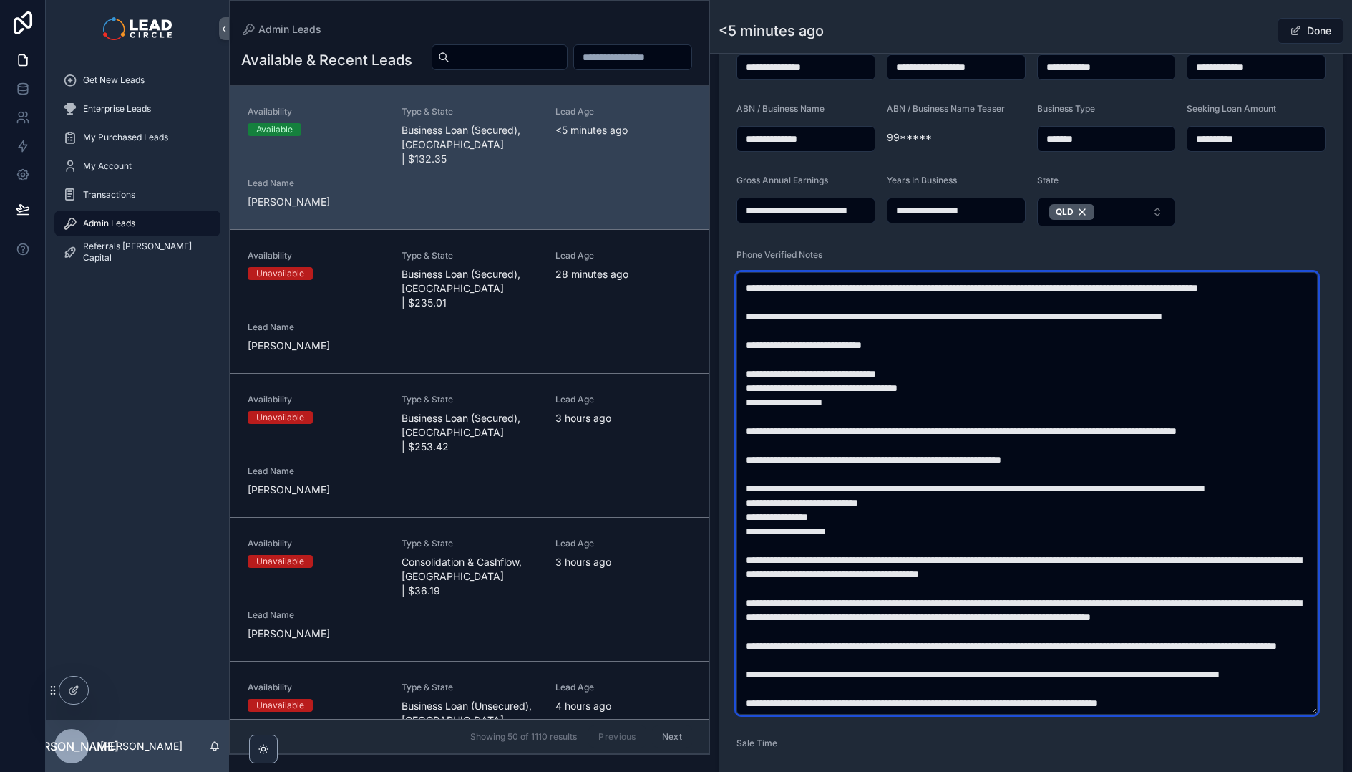
drag, startPoint x: 895, startPoint y: 688, endPoint x: 792, endPoint y: 659, distance: 106.3
click at [742, 656] on textarea "scrollable content" at bounding box center [1027, 493] width 581 height 442
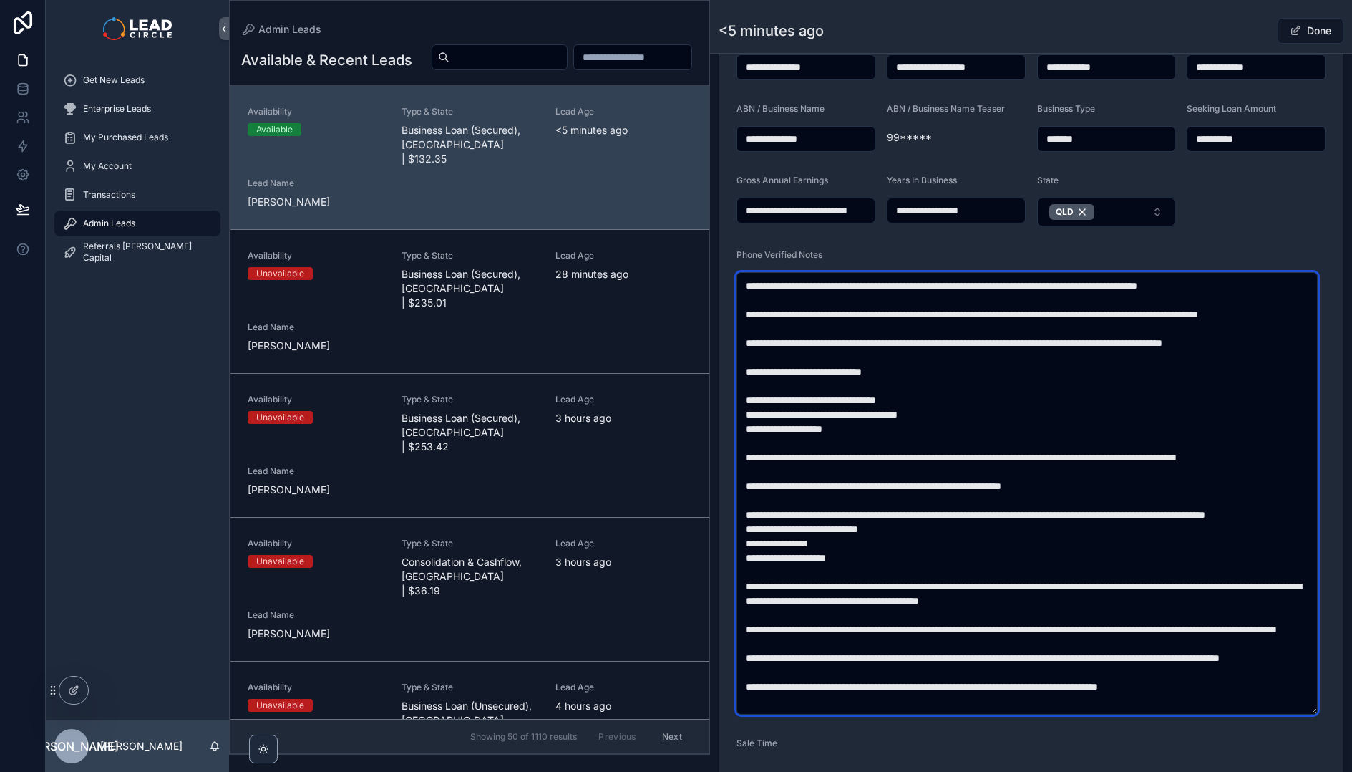
click at [867, 301] on textarea "scrollable content" at bounding box center [1027, 493] width 581 height 442
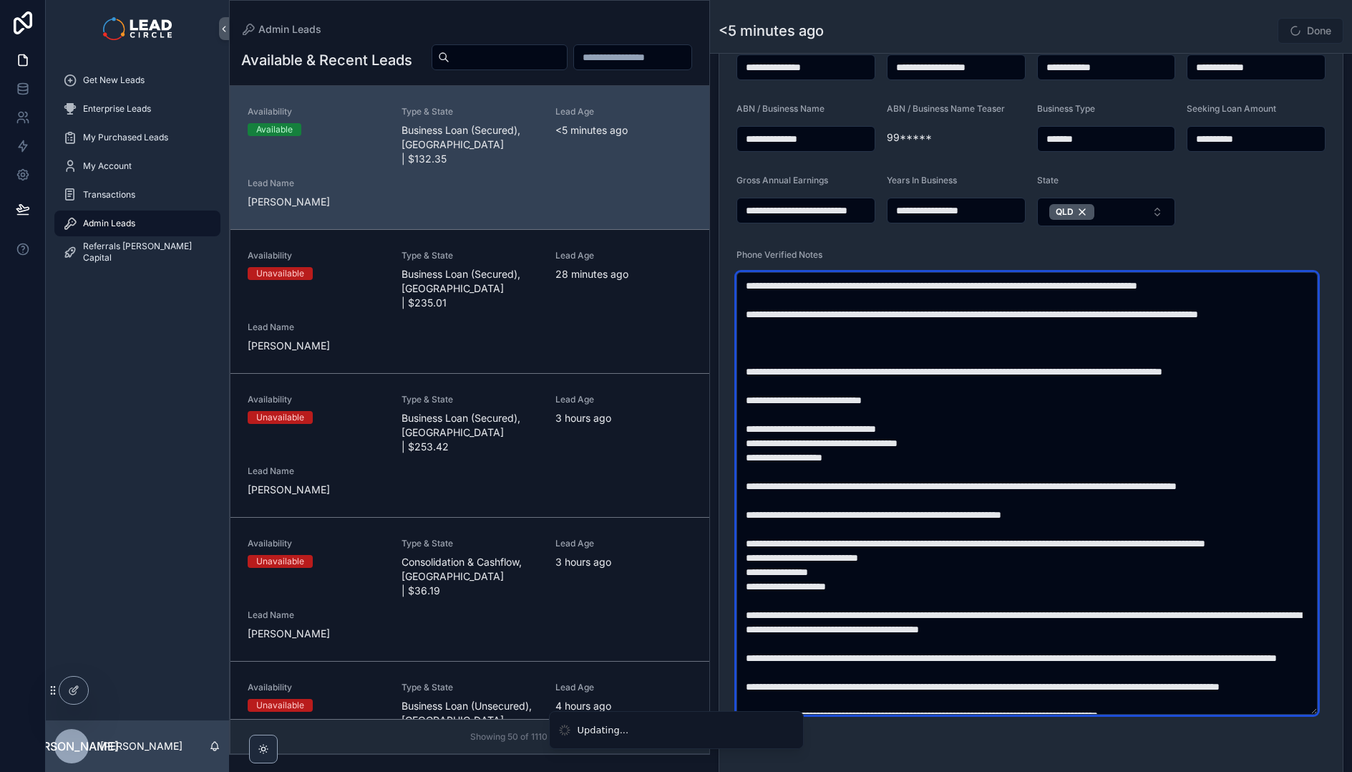
paste textarea "**********"
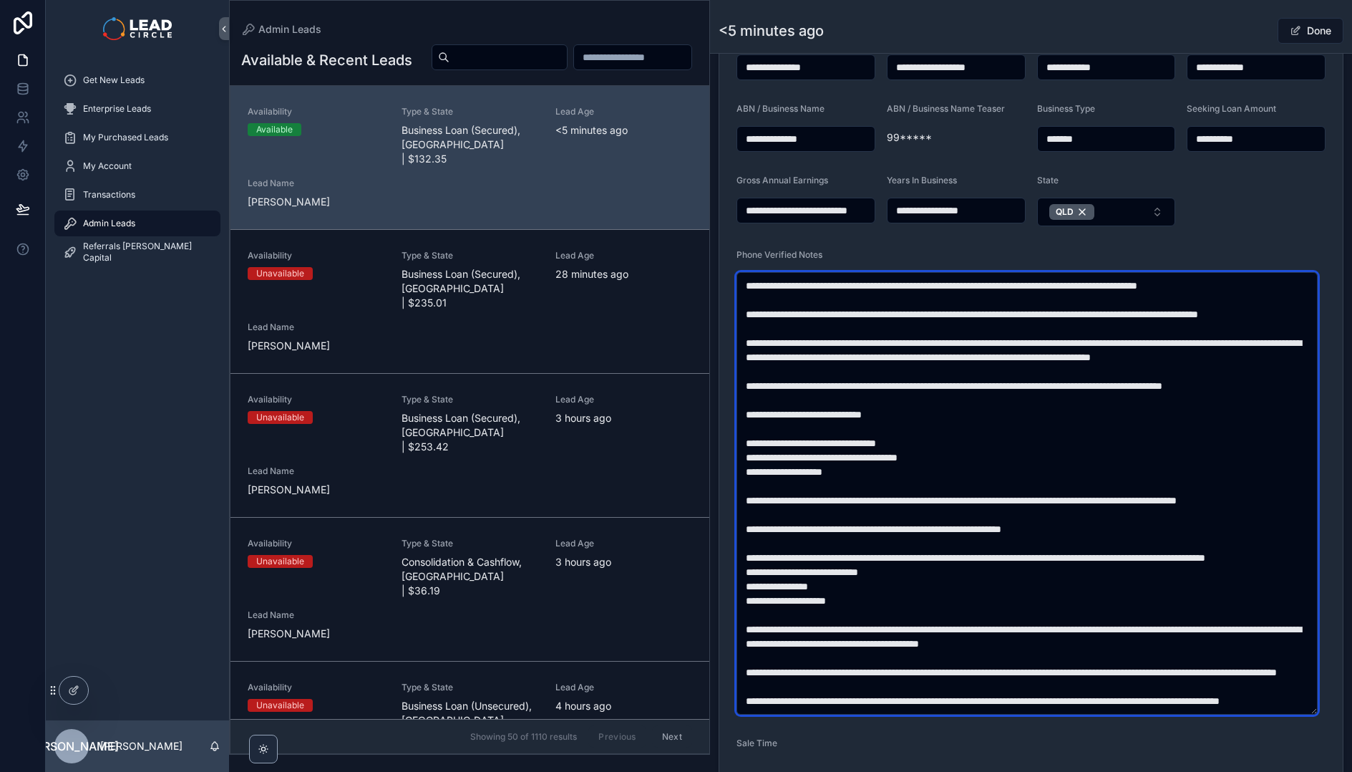
click at [764, 414] on textarea "scrollable content" at bounding box center [1027, 493] width 581 height 442
click at [790, 413] on textarea "scrollable content" at bounding box center [1027, 493] width 581 height 442
click at [767, 413] on textarea "scrollable content" at bounding box center [1027, 493] width 581 height 442
drag, startPoint x: 997, startPoint y: 419, endPoint x: 1036, endPoint y: 517, distance: 105.7
click at [1036, 517] on textarea "scrollable content" at bounding box center [1027, 493] width 581 height 442
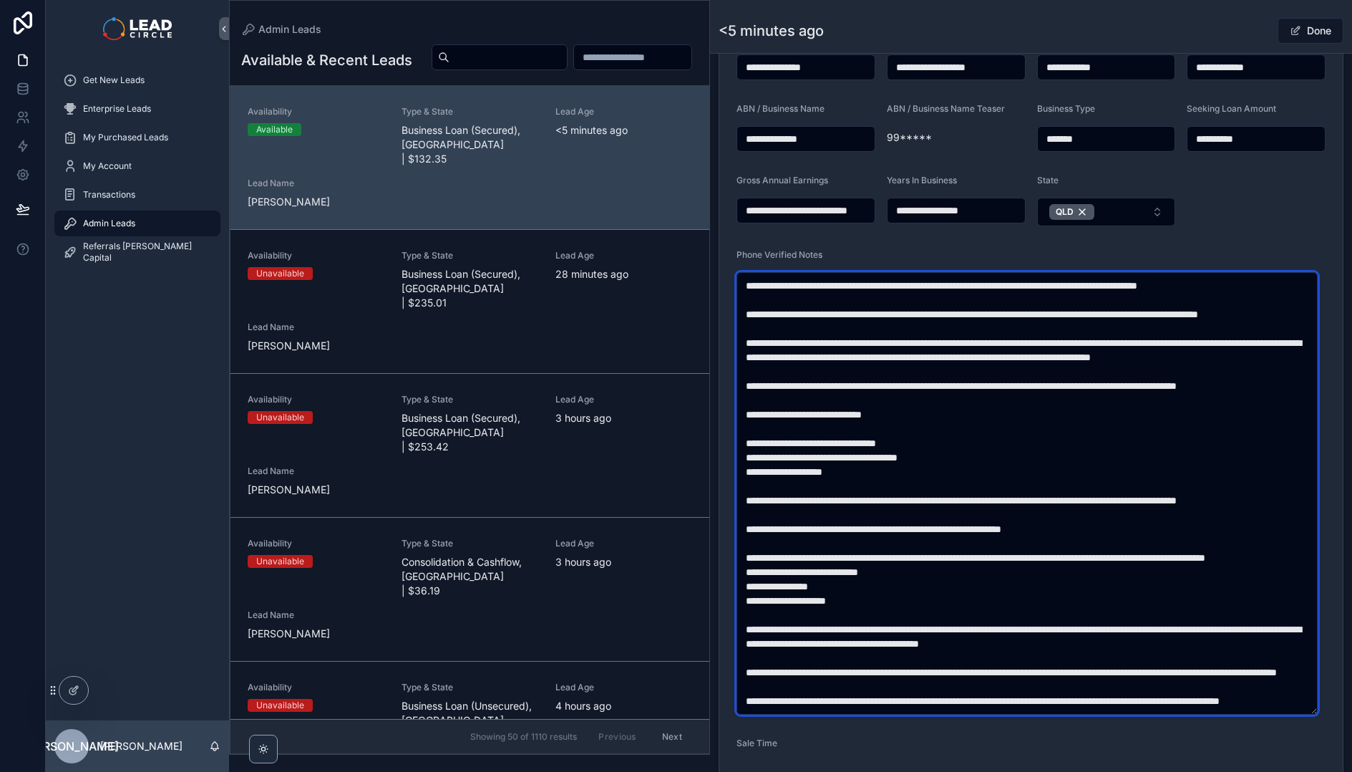
click at [1036, 517] on textarea "scrollable content" at bounding box center [1027, 493] width 581 height 442
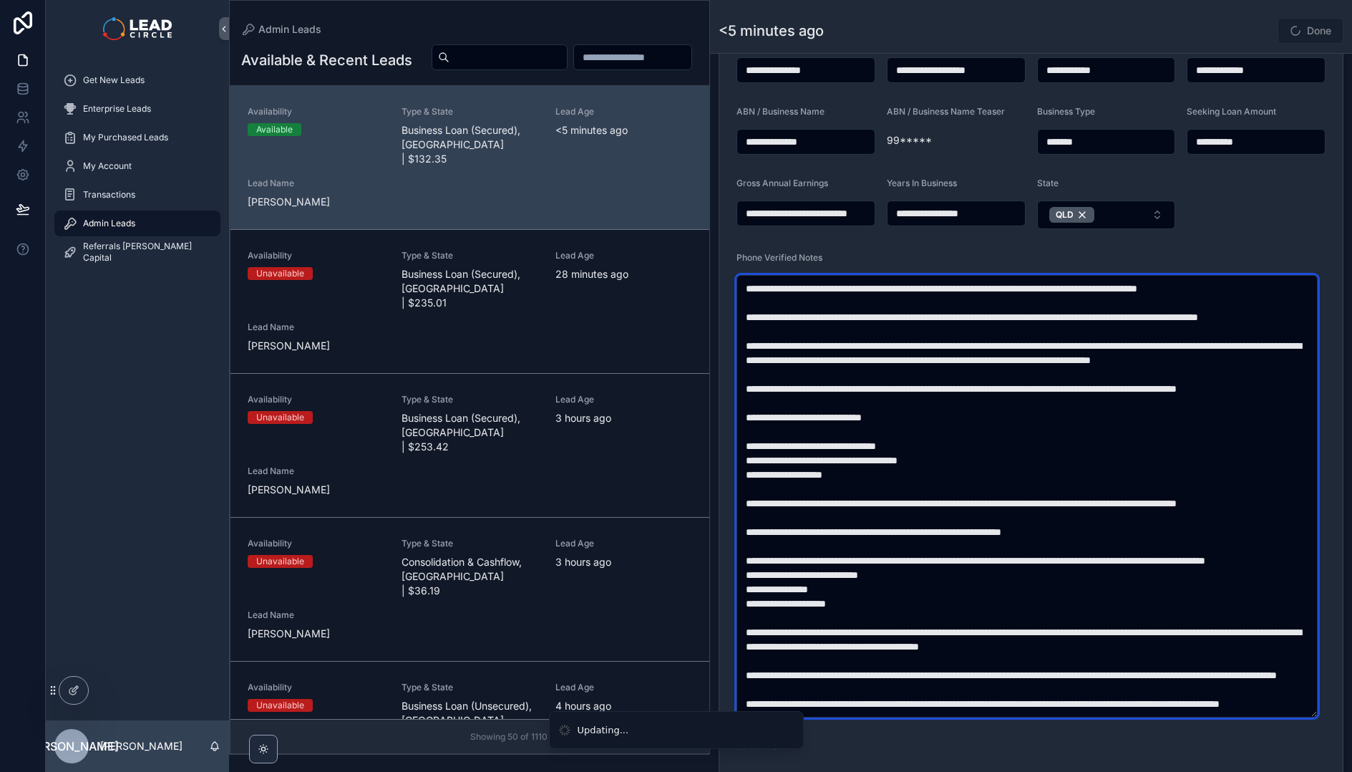
drag, startPoint x: 1040, startPoint y: 399, endPoint x: 1054, endPoint y: 503, distance: 105.5
click at [1054, 503] on textarea "scrollable content" at bounding box center [1027, 496] width 581 height 442
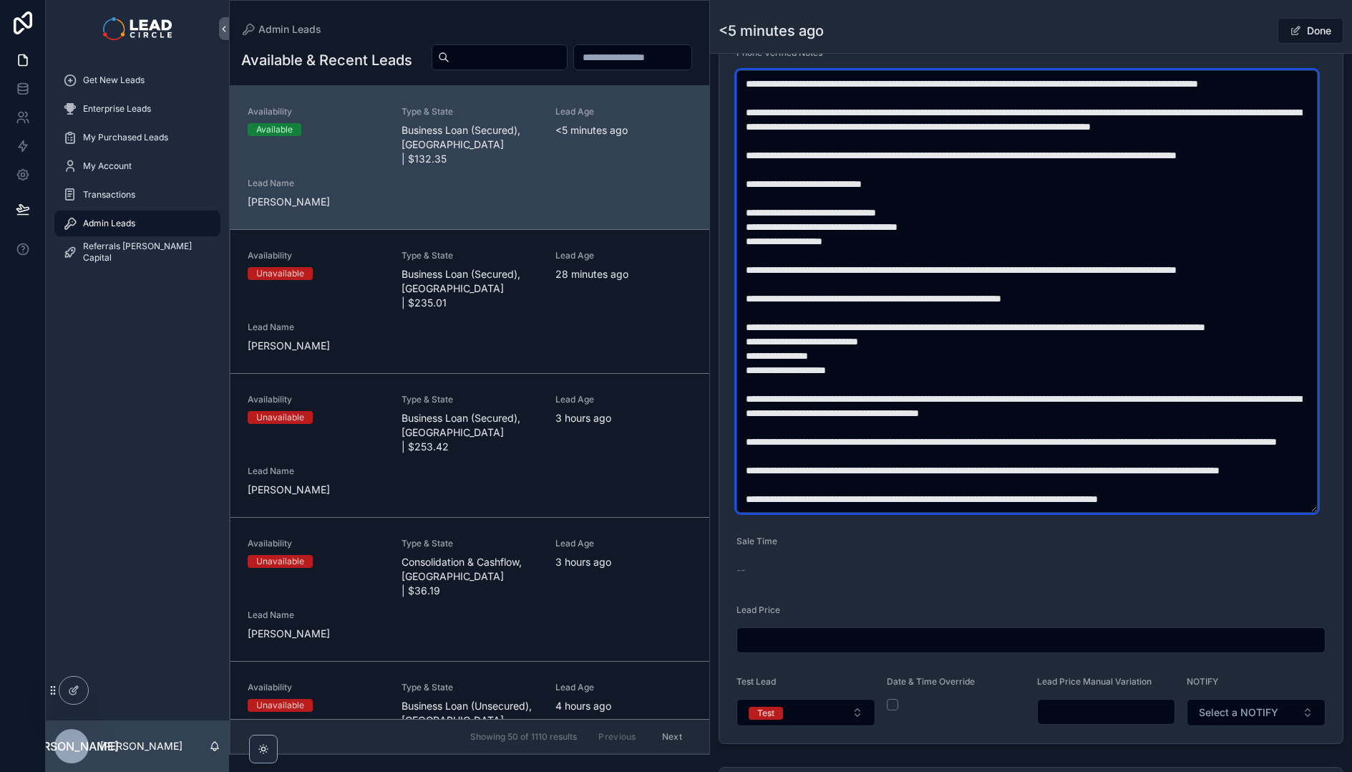
scroll to position [762, 0]
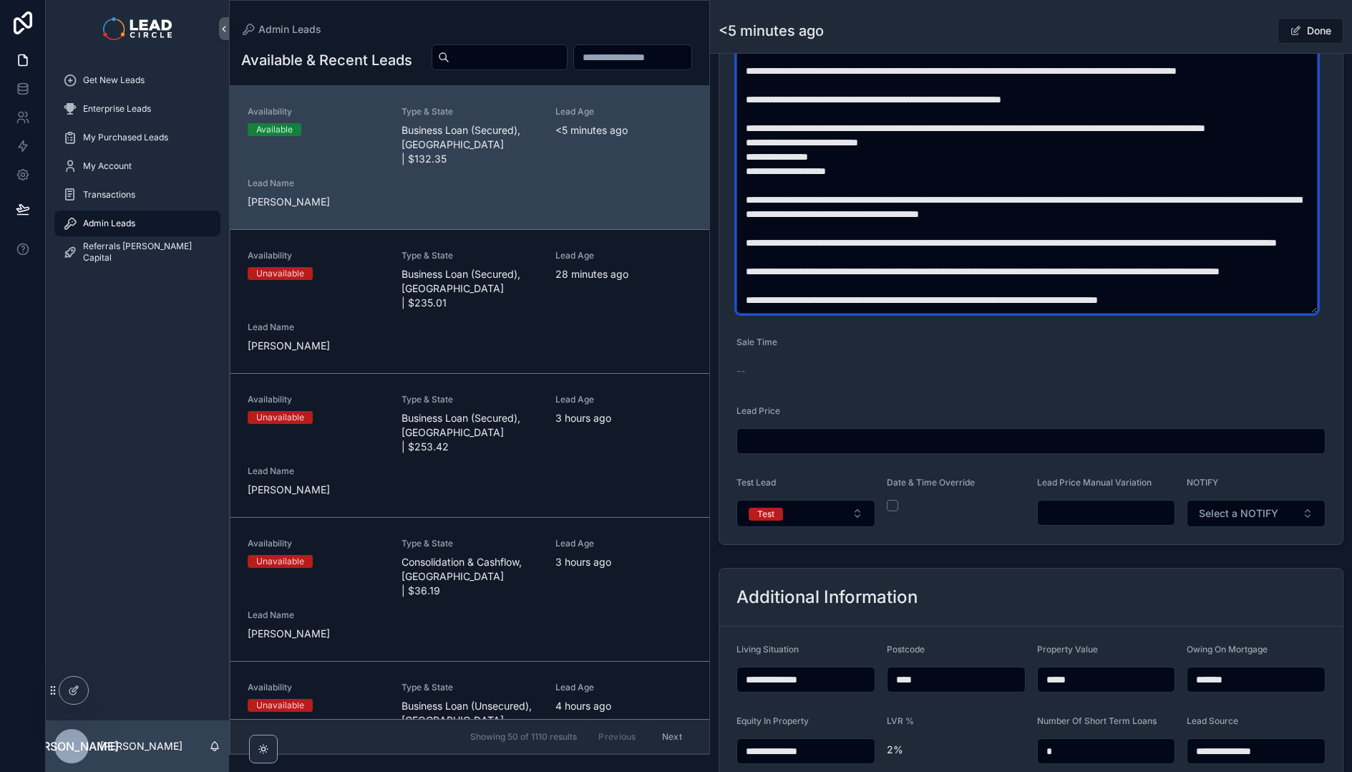
type textarea "**********"
click at [1106, 515] on input "scrollable content" at bounding box center [1106, 513] width 137 height 20
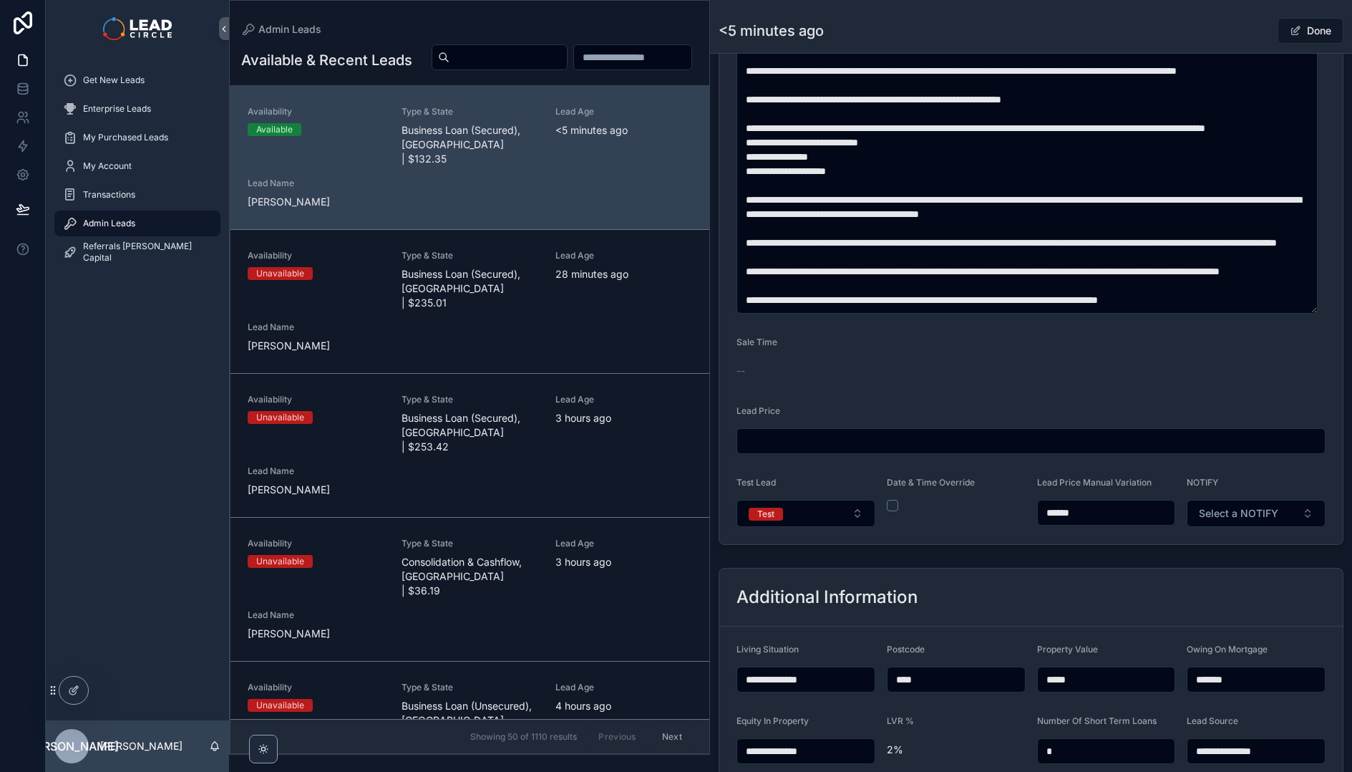
click at [1140, 548] on div "**********" at bounding box center [1031, 13] width 642 height 1074
click at [834, 510] on button "Test" at bounding box center [806, 513] width 139 height 27
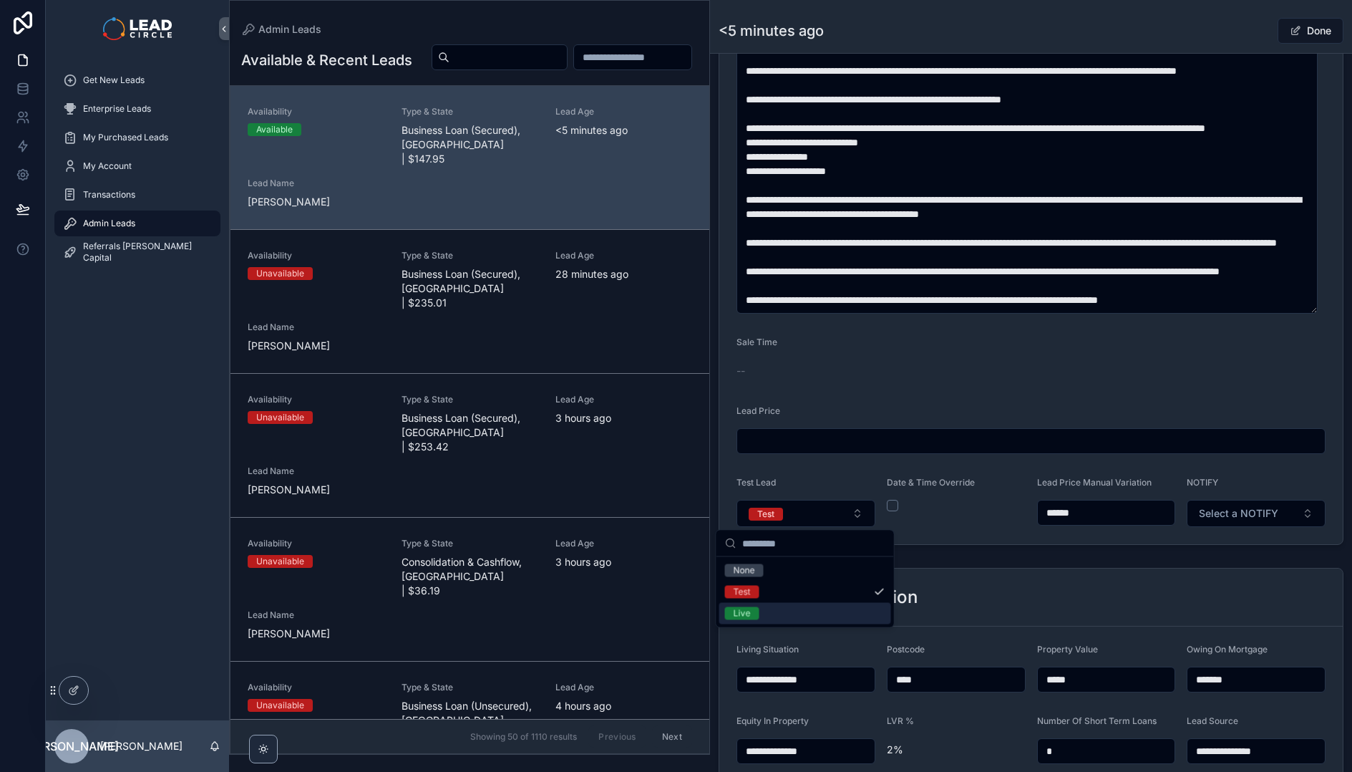
click at [1021, 552] on div "**********" at bounding box center [1031, 157] width 642 height 1697
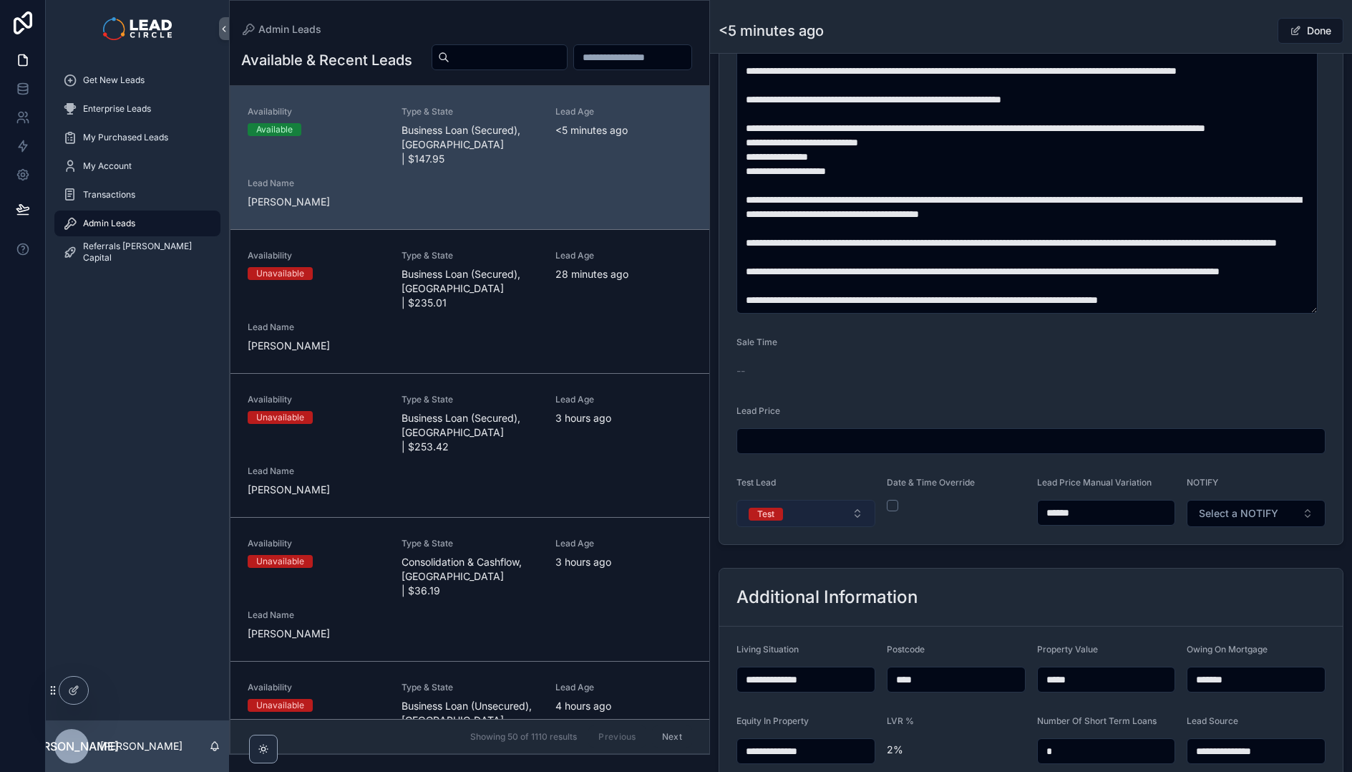
click at [855, 517] on button "Test" at bounding box center [806, 513] width 139 height 27
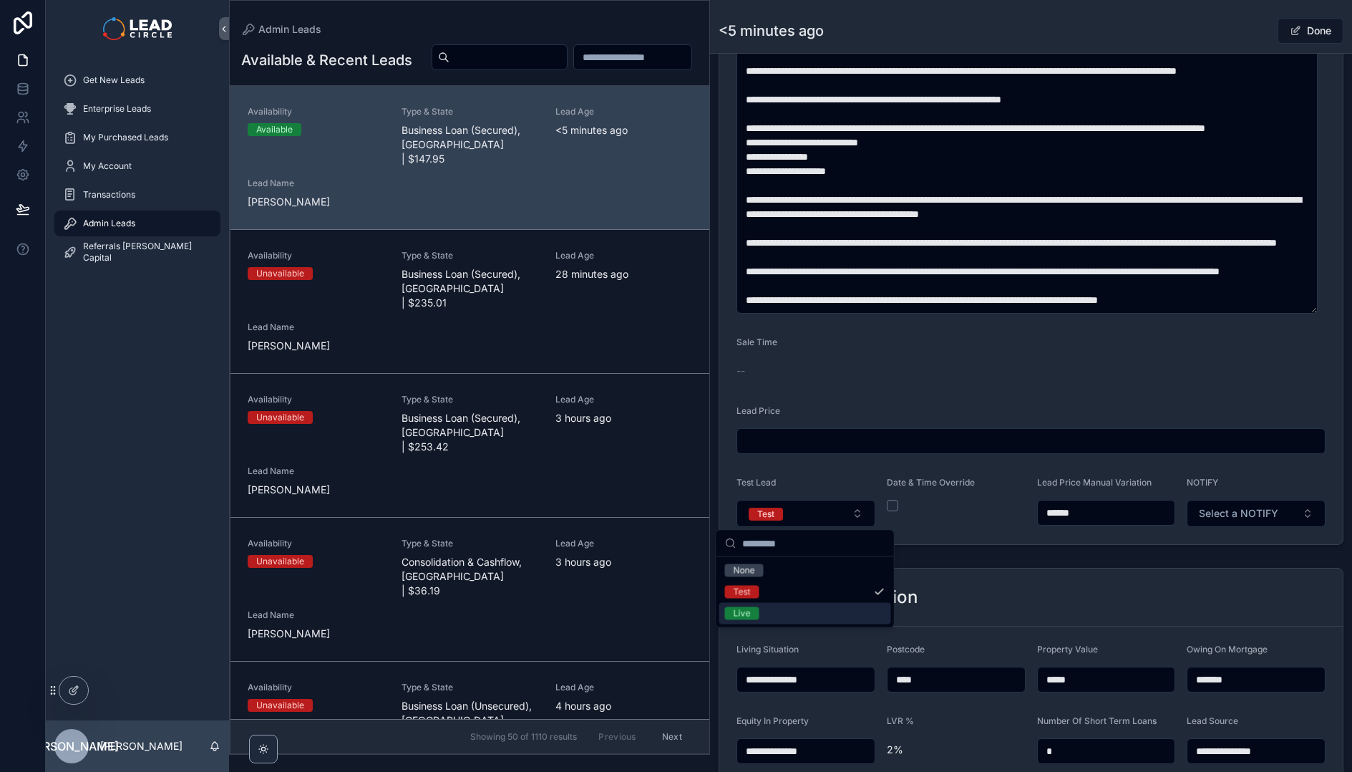
click at [1058, 513] on input "******" at bounding box center [1106, 513] width 137 height 20
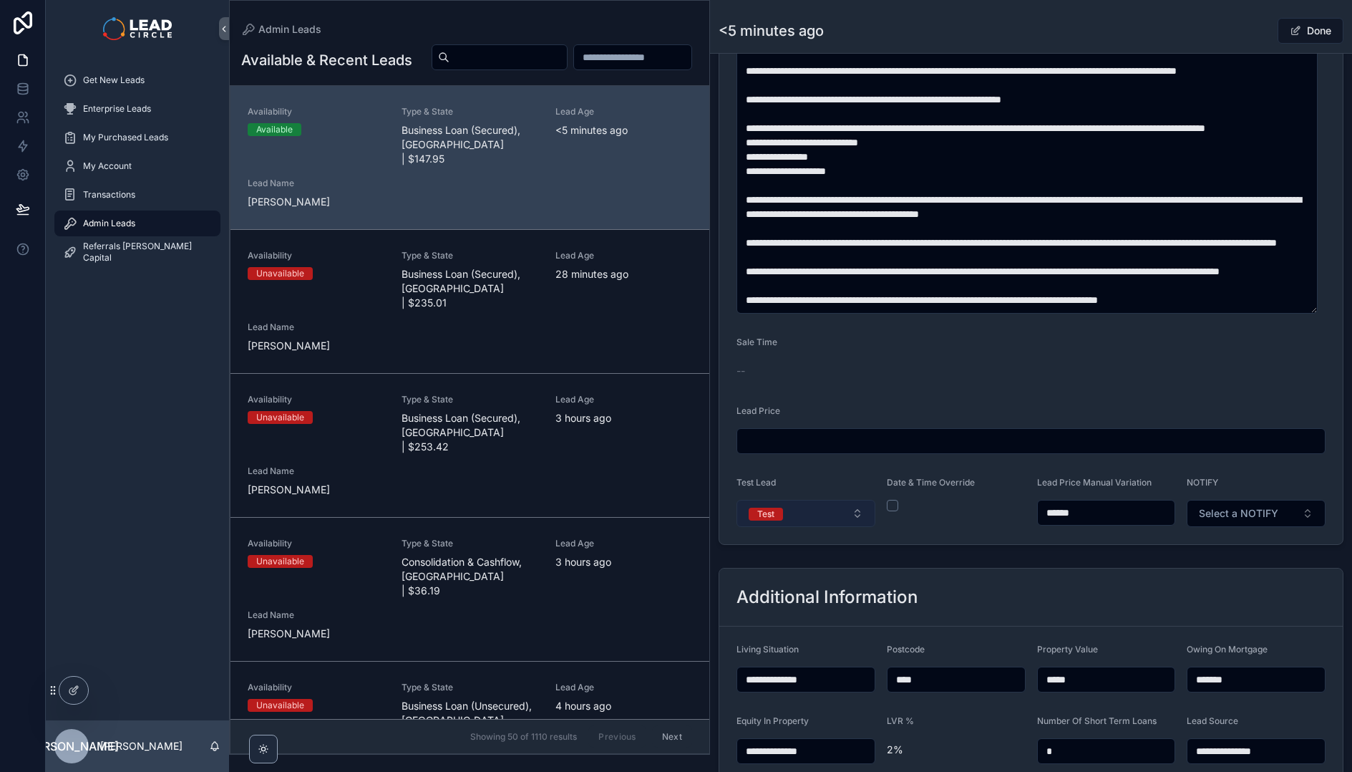
click at [845, 521] on button "Test" at bounding box center [806, 513] width 139 height 27
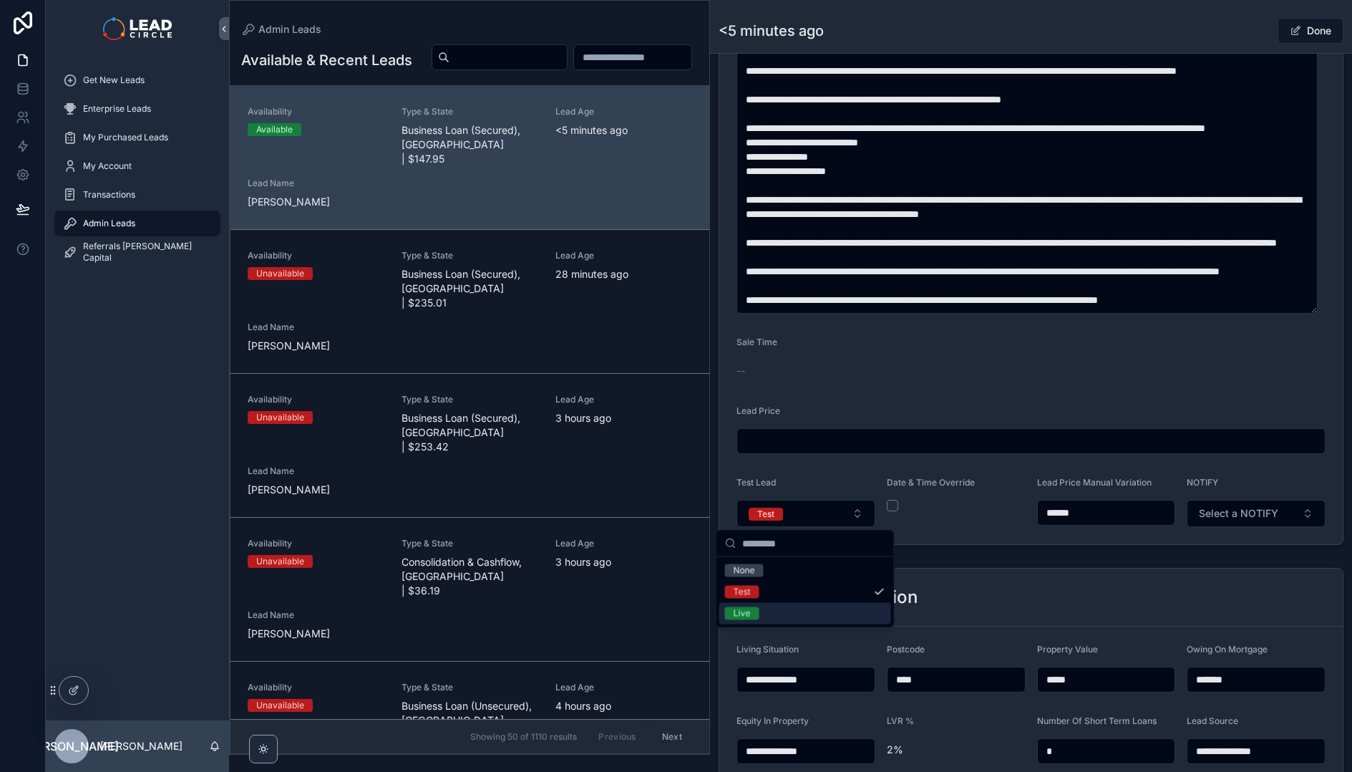
click at [811, 614] on div "Live" at bounding box center [805, 613] width 172 height 21
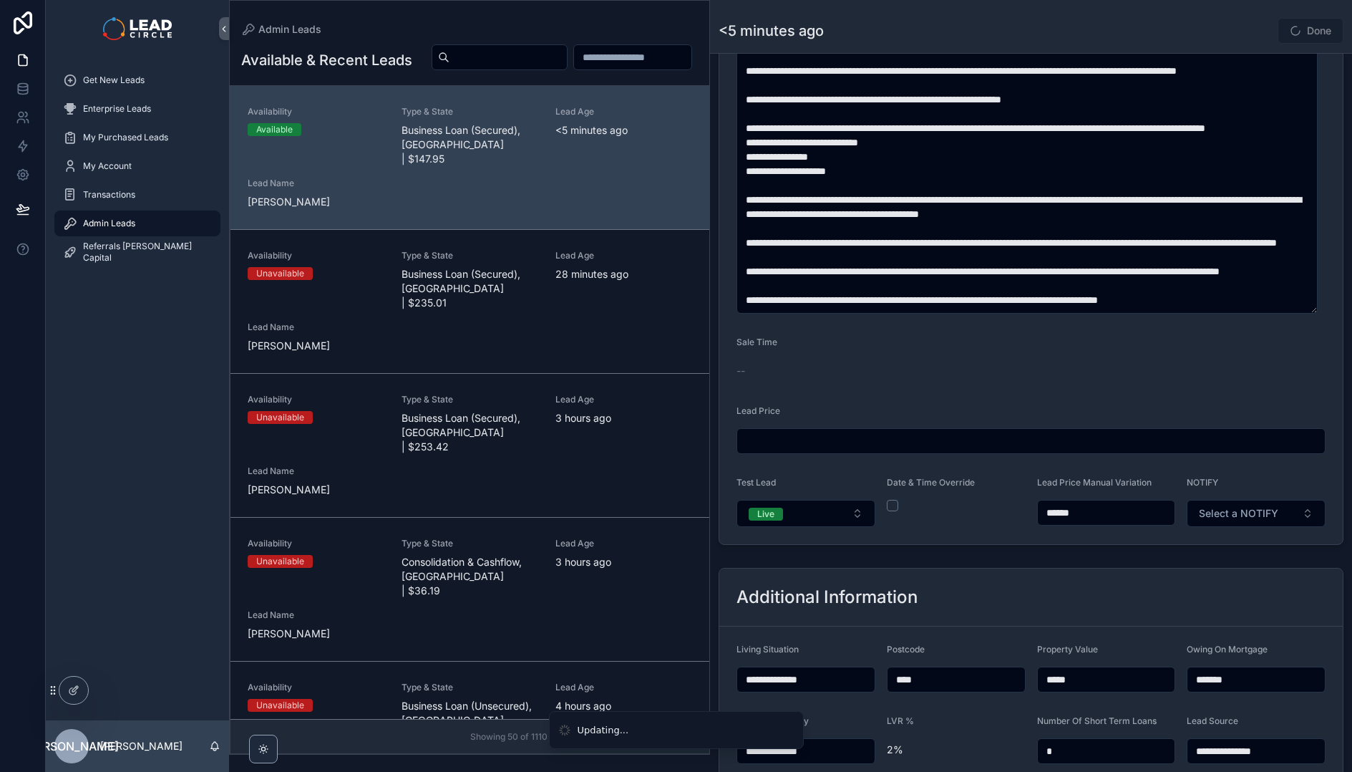
click at [1040, 568] on div "Additional Information" at bounding box center [1030, 597] width 623 height 58
drag, startPoint x: 1057, startPoint y: 513, endPoint x: 1074, endPoint y: 515, distance: 18.0
click at [1058, 513] on input "******" at bounding box center [1106, 513] width 137 height 20
type input "******"
click at [1161, 540] on form "**********" at bounding box center [1030, 42] width 623 height 1004
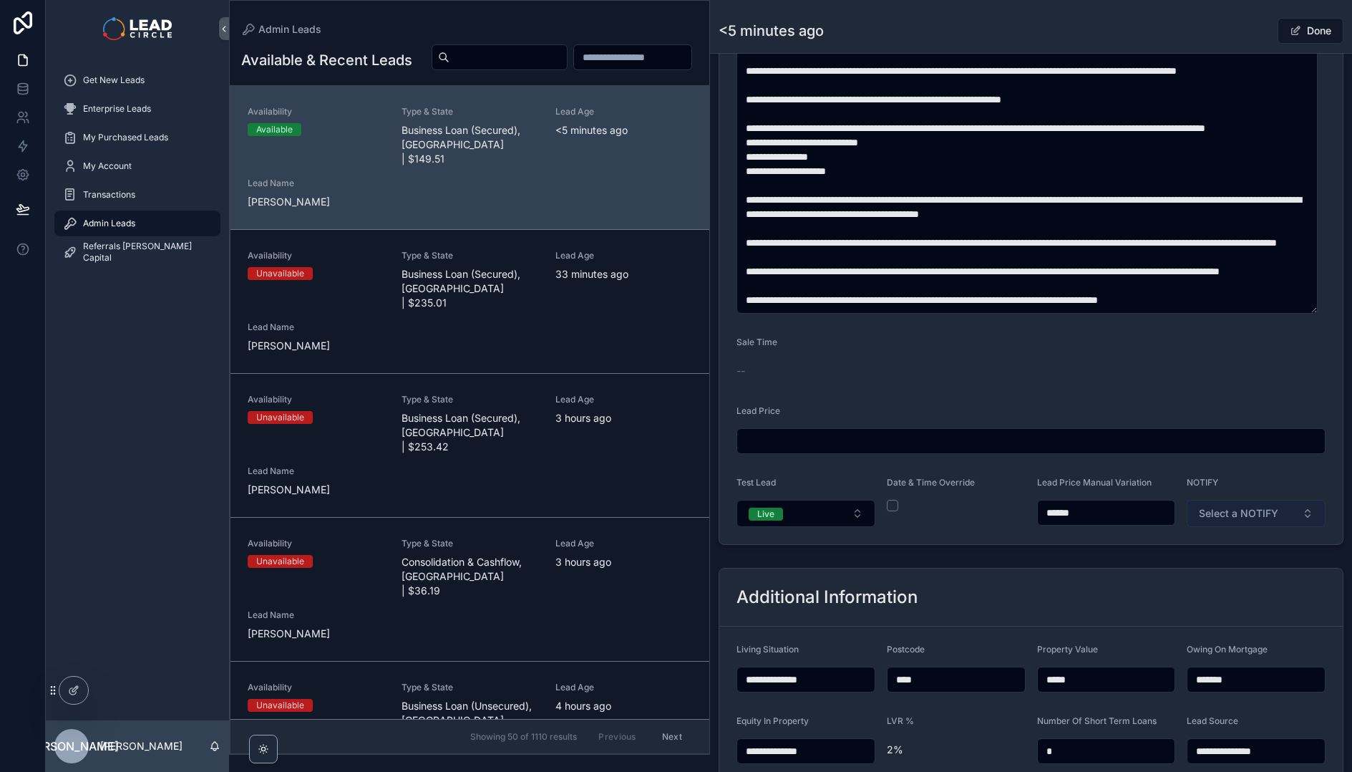
click at [1248, 523] on button "Select a NOTIFY" at bounding box center [1256, 513] width 139 height 27
click at [1218, 571] on div "Notify" at bounding box center [1250, 570] width 172 height 21
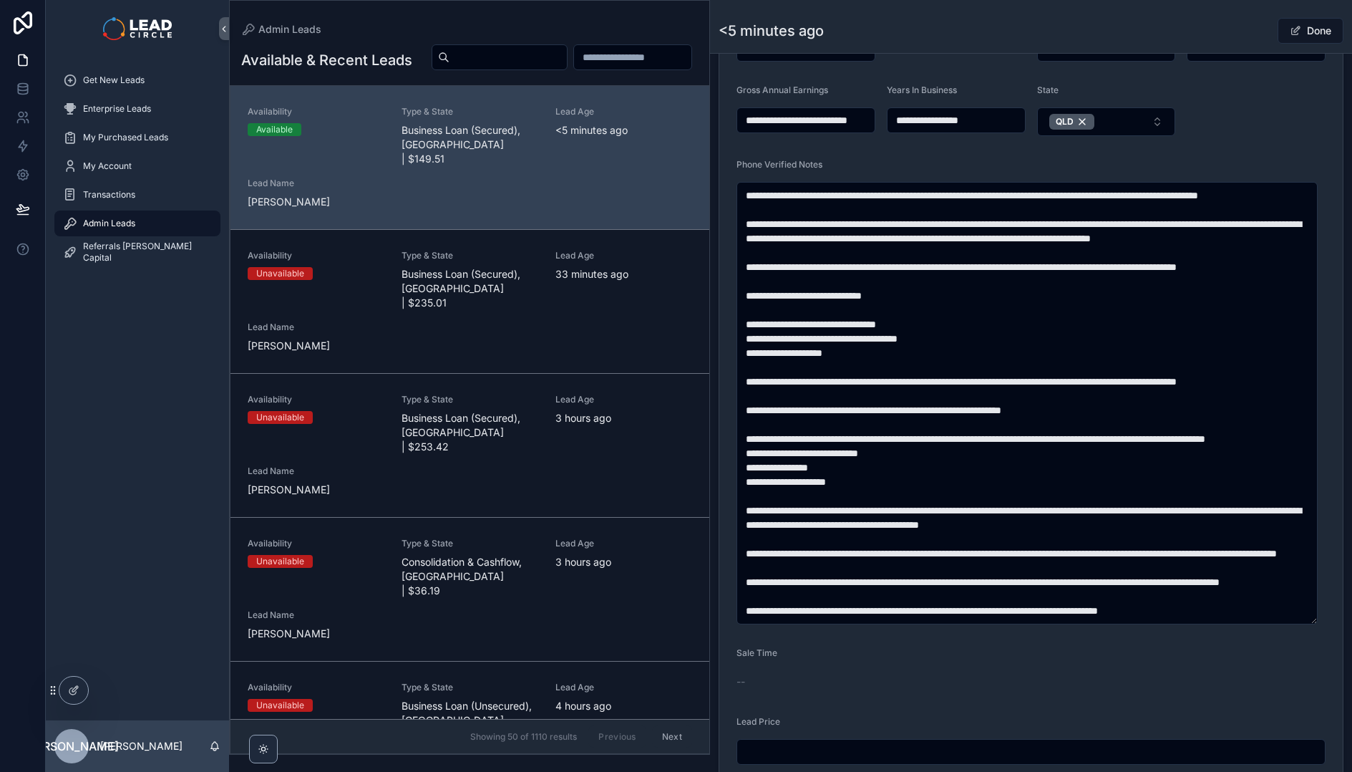
scroll to position [455, 0]
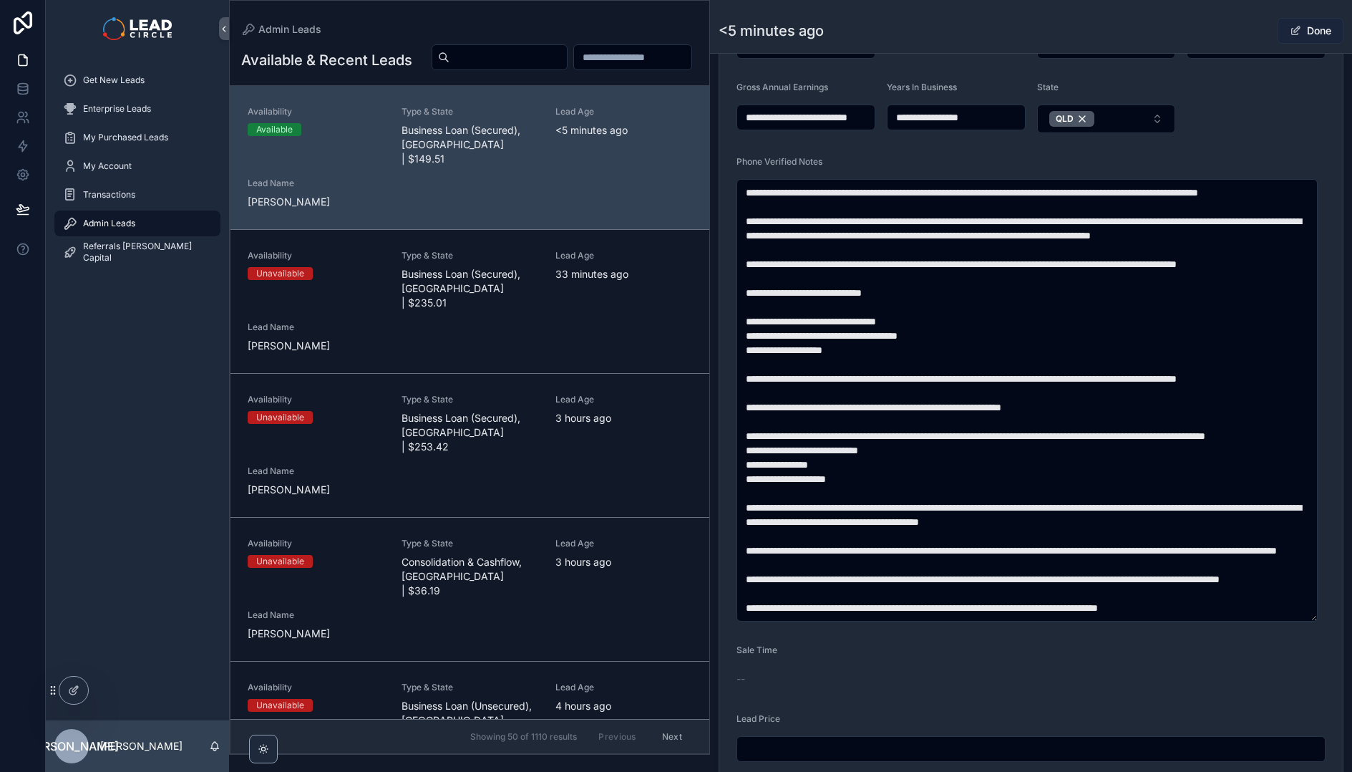
click at [1308, 39] on button "Done" at bounding box center [1311, 31] width 66 height 26
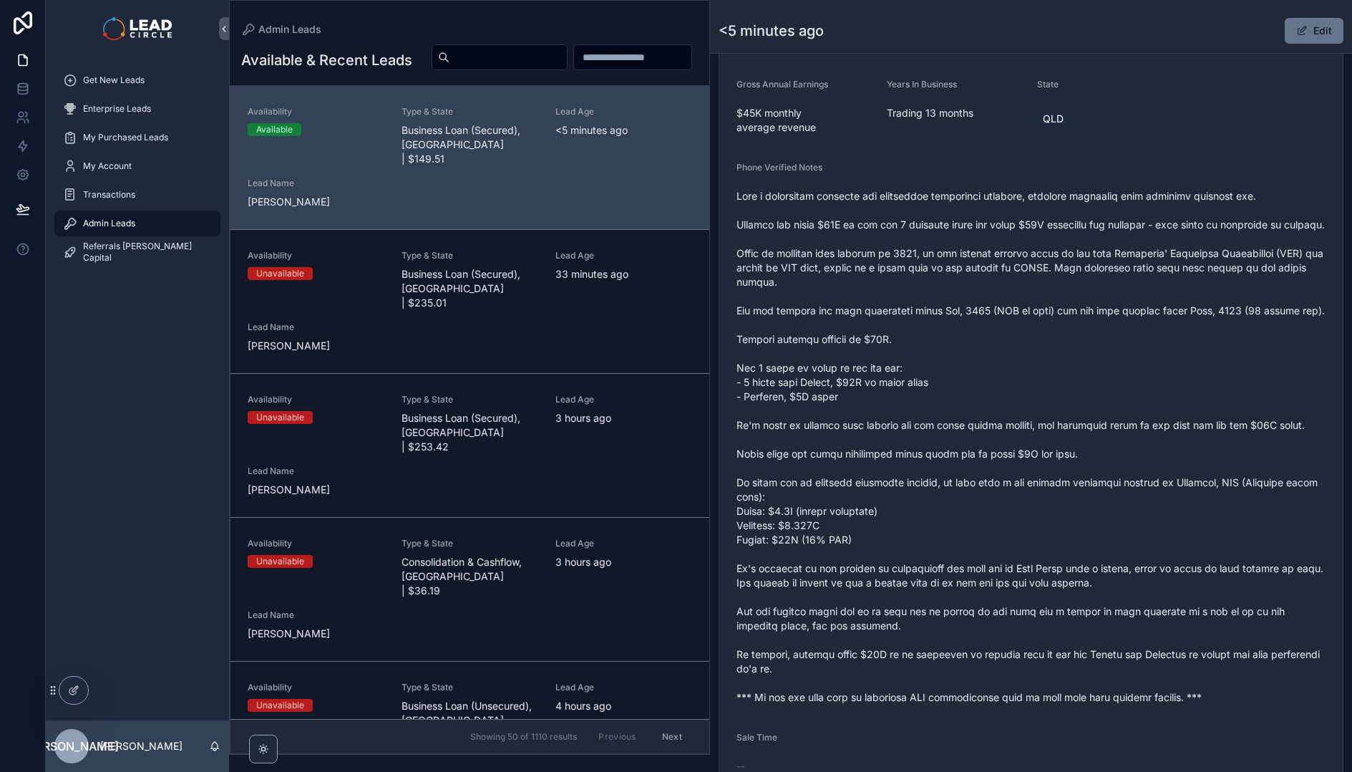
scroll to position [421, 0]
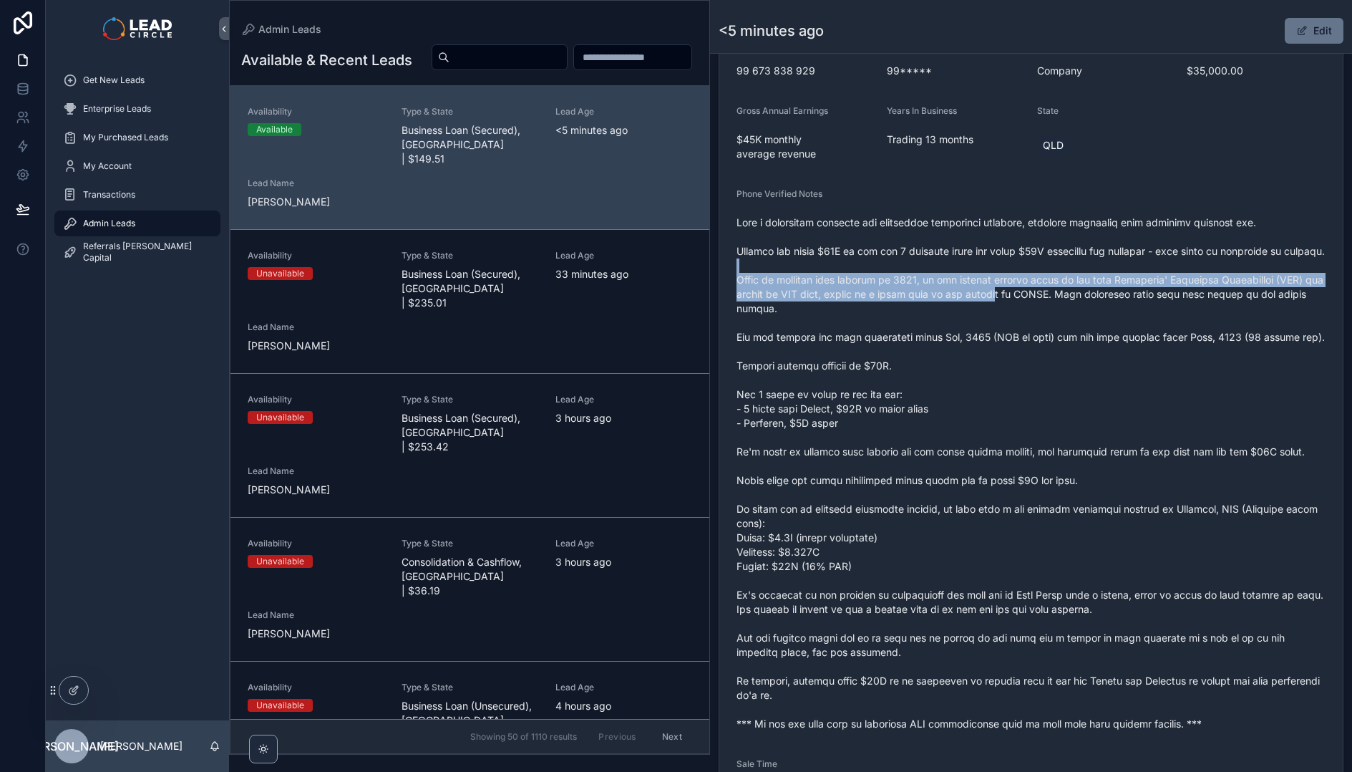
drag, startPoint x: 1011, startPoint y: 283, endPoint x: 1019, endPoint y: 311, distance: 29.9
click at [1019, 311] on span "scrollable content" at bounding box center [1031, 472] width 589 height 515
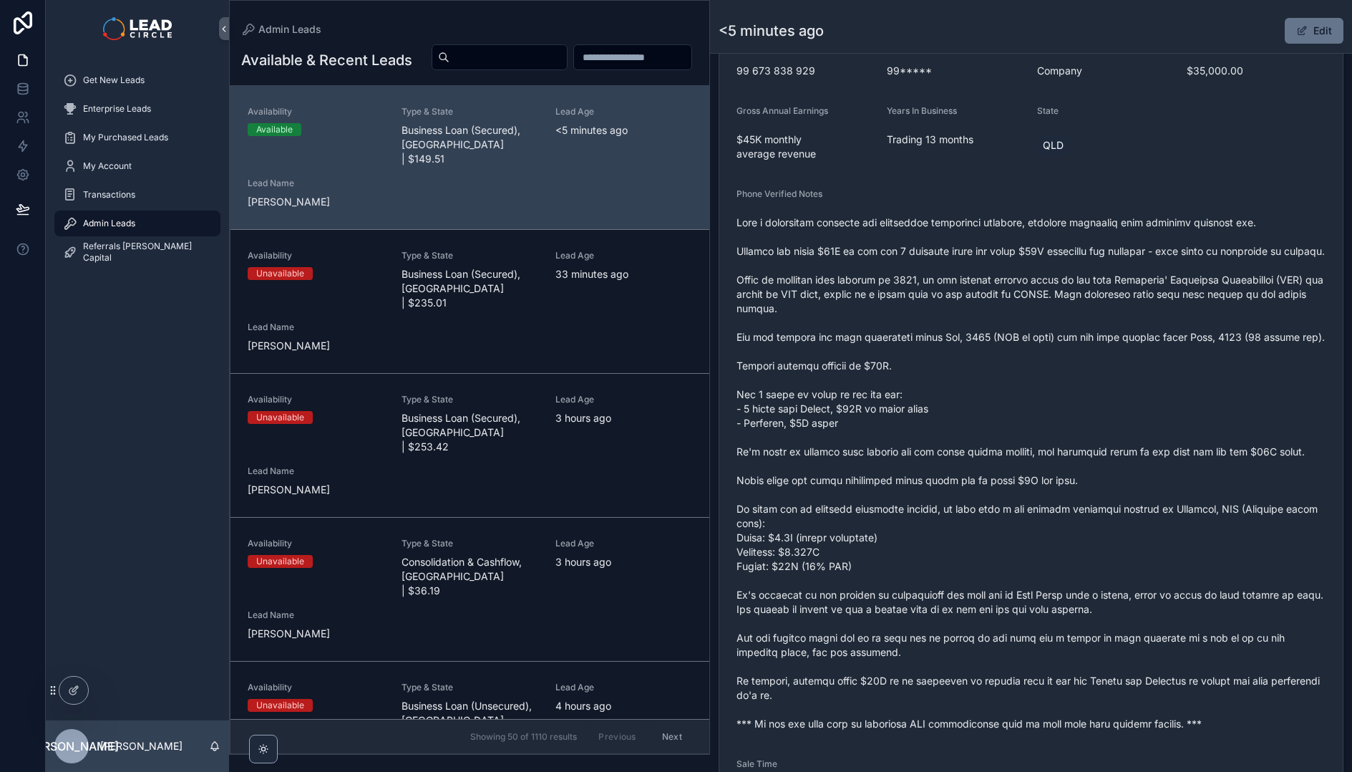
drag, startPoint x: 1049, startPoint y: 316, endPoint x: 1026, endPoint y: 296, distance: 29.4
click at [1029, 298] on span "scrollable content" at bounding box center [1031, 472] width 589 height 515
click at [1026, 296] on span "scrollable content" at bounding box center [1031, 472] width 589 height 515
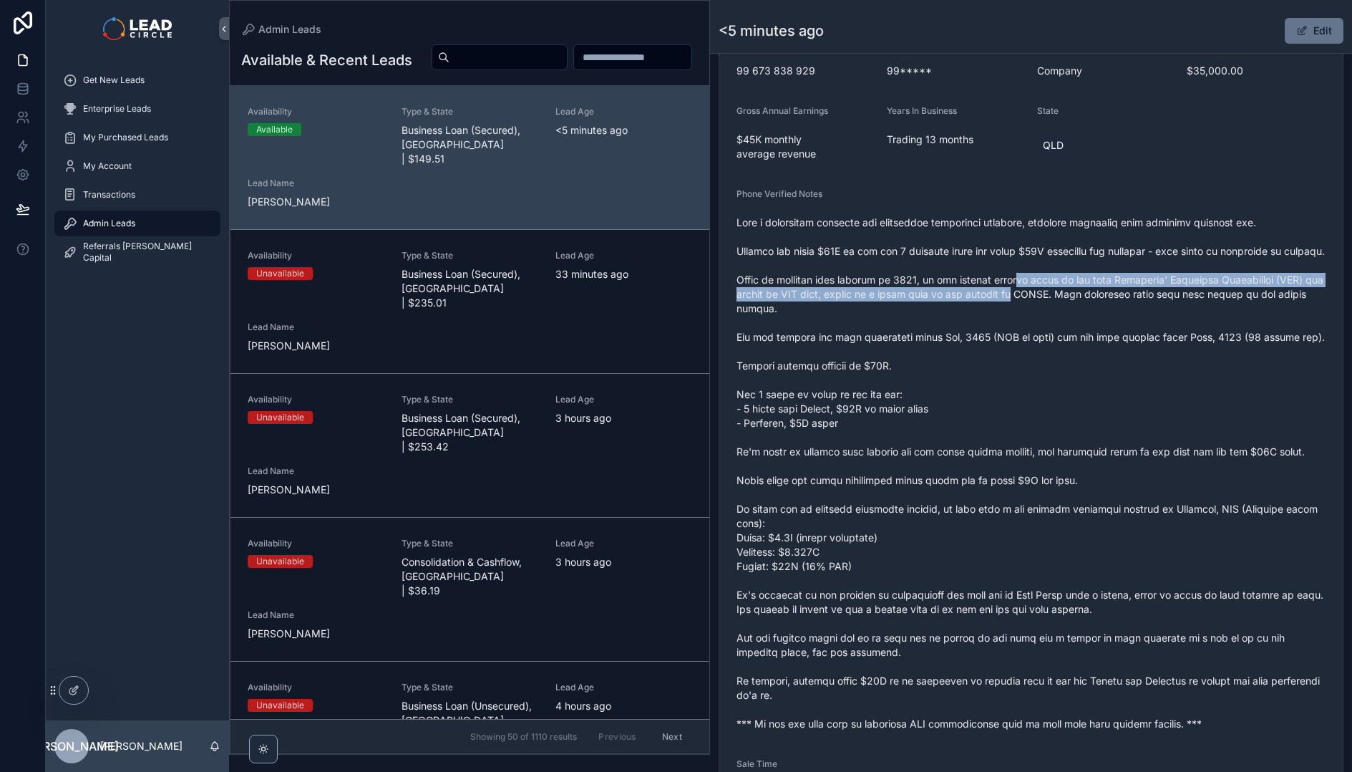
drag, startPoint x: 1026, startPoint y: 296, endPoint x: 1036, endPoint y: 319, distance: 25.9
click at [1036, 319] on span "scrollable content" at bounding box center [1031, 472] width 589 height 515
drag, startPoint x: 1056, startPoint y: 322, endPoint x: 1034, endPoint y: 294, distance: 35.2
click at [1035, 296] on span "scrollable content" at bounding box center [1031, 472] width 589 height 515
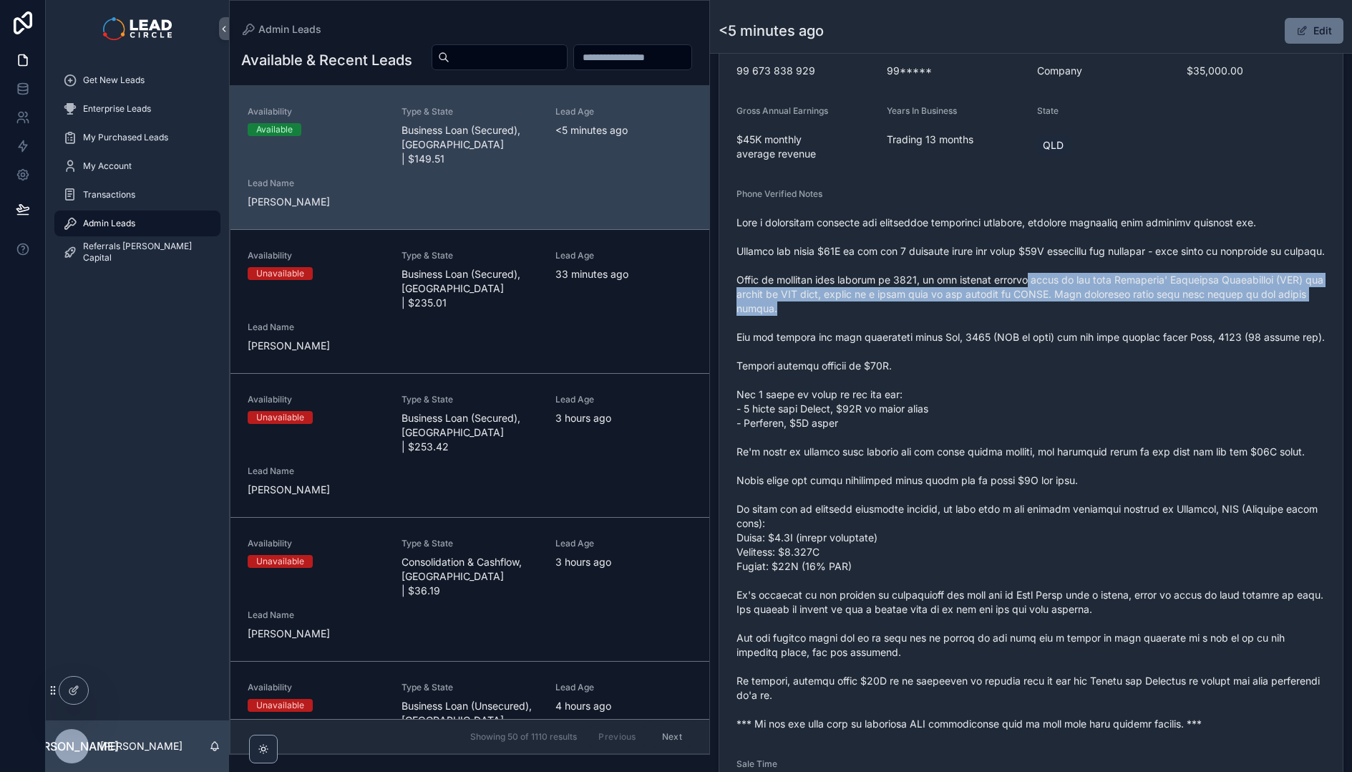
click at [1034, 294] on span "scrollable content" at bounding box center [1031, 472] width 589 height 515
drag, startPoint x: 1041, startPoint y: 298, endPoint x: 1056, endPoint y: 324, distance: 29.8
click at [1056, 324] on span "scrollable content" at bounding box center [1031, 472] width 589 height 515
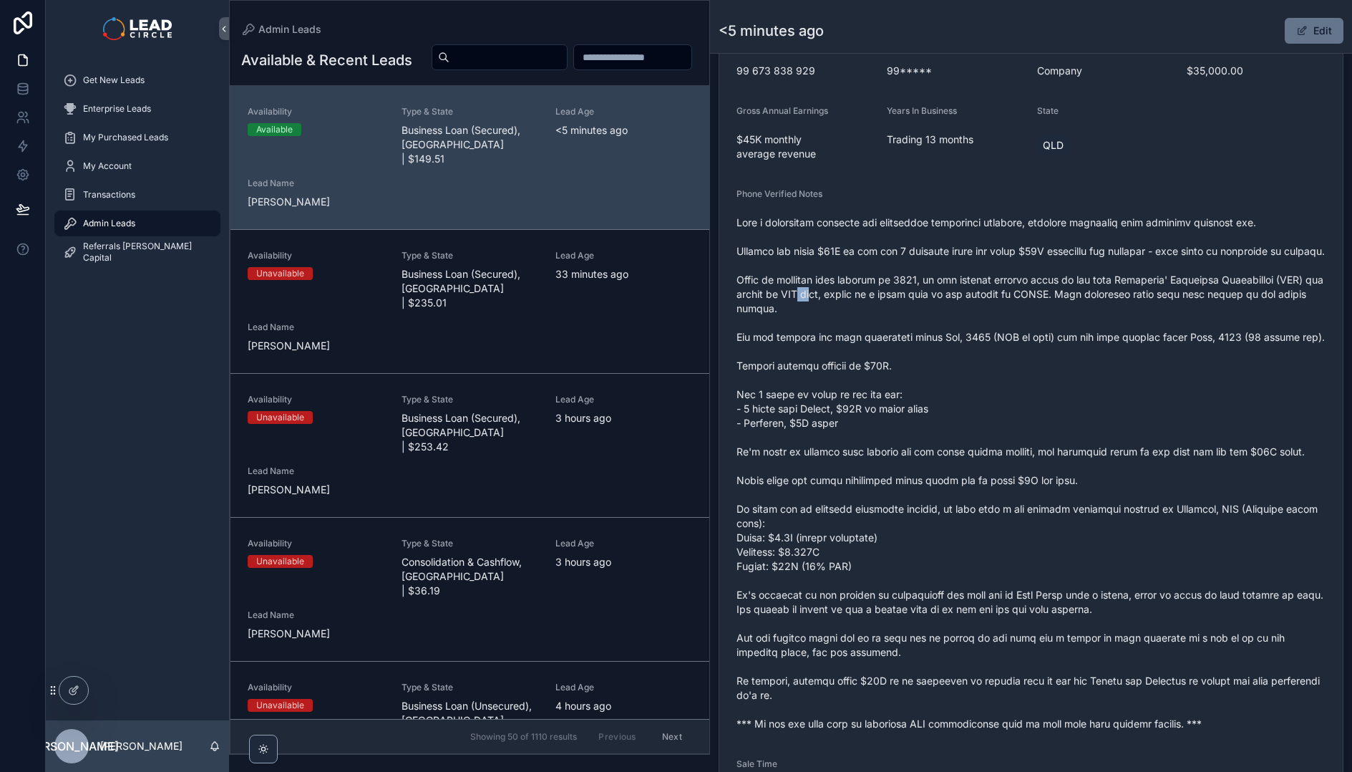
drag, startPoint x: 892, startPoint y: 309, endPoint x: 963, endPoint y: 313, distance: 71.0
click at [951, 313] on span "scrollable content" at bounding box center [1031, 472] width 589 height 515
click at [966, 313] on span "scrollable content" at bounding box center [1031, 472] width 589 height 515
drag, startPoint x: 902, startPoint y: 308, endPoint x: 1115, endPoint y: 317, distance: 213.5
click at [1097, 317] on span "scrollable content" at bounding box center [1031, 472] width 589 height 515
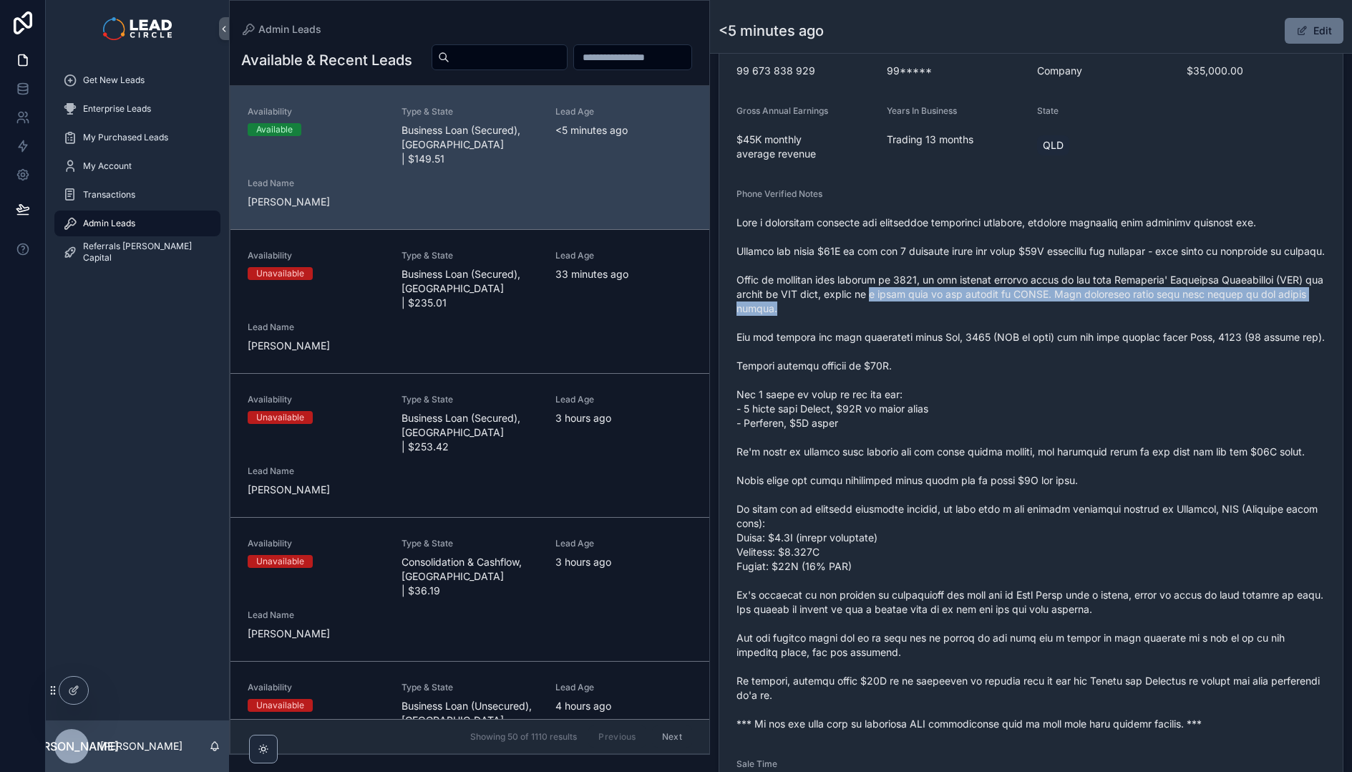
click at [1115, 317] on span "scrollable content" at bounding box center [1031, 472] width 589 height 515
drag, startPoint x: 1137, startPoint y: 309, endPoint x: 966, endPoint y: 309, distance: 171.1
click at [966, 309] on span "scrollable content" at bounding box center [1031, 472] width 589 height 515
drag, startPoint x: 1053, startPoint y: 314, endPoint x: 1220, endPoint y: 311, distance: 166.8
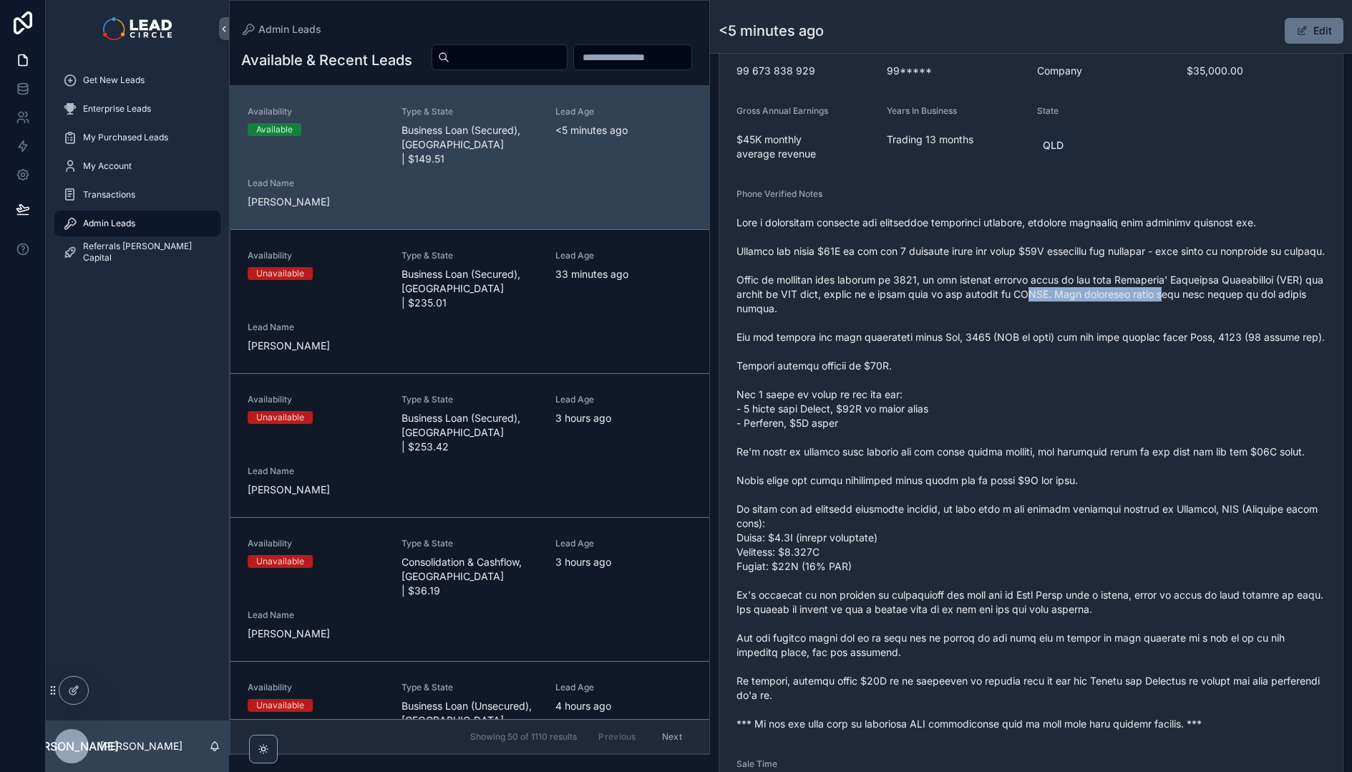
click at [1207, 312] on span "scrollable content" at bounding box center [1031, 472] width 589 height 515
click at [1220, 311] on span "scrollable content" at bounding box center [1031, 472] width 589 height 515
drag, startPoint x: 1266, startPoint y: 310, endPoint x: 1103, endPoint y: 304, distance: 163.3
click at [1103, 304] on span "scrollable content" at bounding box center [1031, 472] width 589 height 515
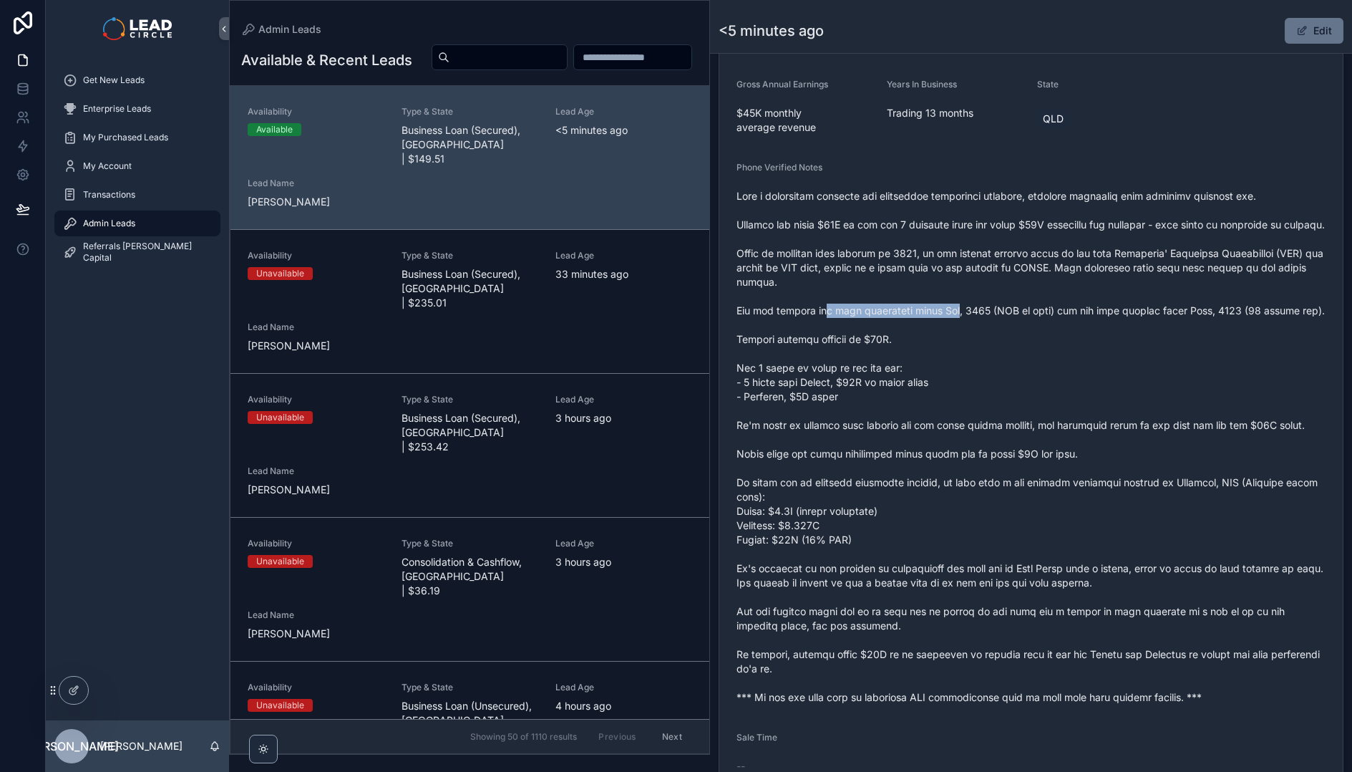
drag, startPoint x: 837, startPoint y: 323, endPoint x: 987, endPoint y: 327, distance: 150.4
click at [979, 327] on span "scrollable content" at bounding box center [1031, 446] width 589 height 515
click at [987, 327] on span "scrollable content" at bounding box center [1031, 446] width 589 height 515
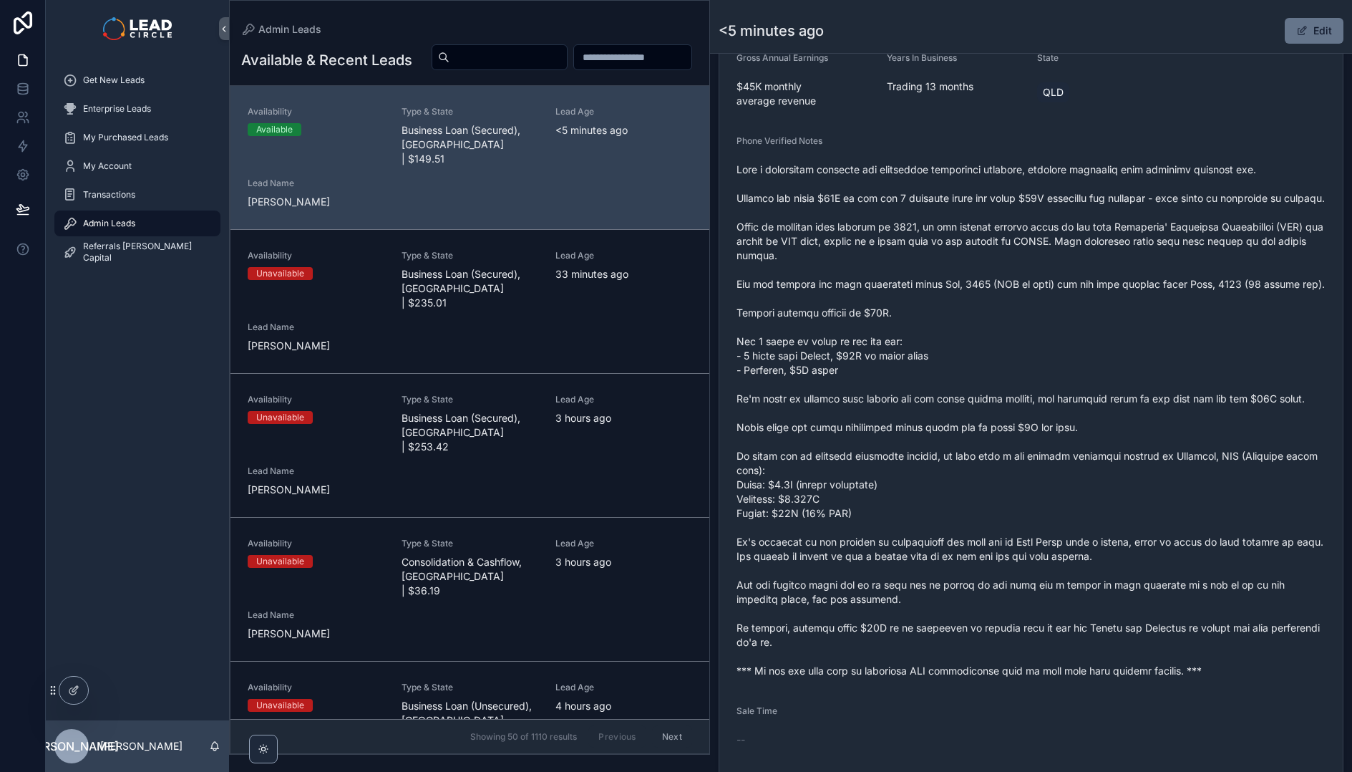
scroll to position [475, 0]
drag, startPoint x: 1130, startPoint y: 297, endPoint x: 1042, endPoint y: 296, distance: 88.1
click at [1042, 296] on span "scrollable content" at bounding box center [1031, 419] width 589 height 515
drag, startPoint x: 1161, startPoint y: 300, endPoint x: 1221, endPoint y: 298, distance: 60.1
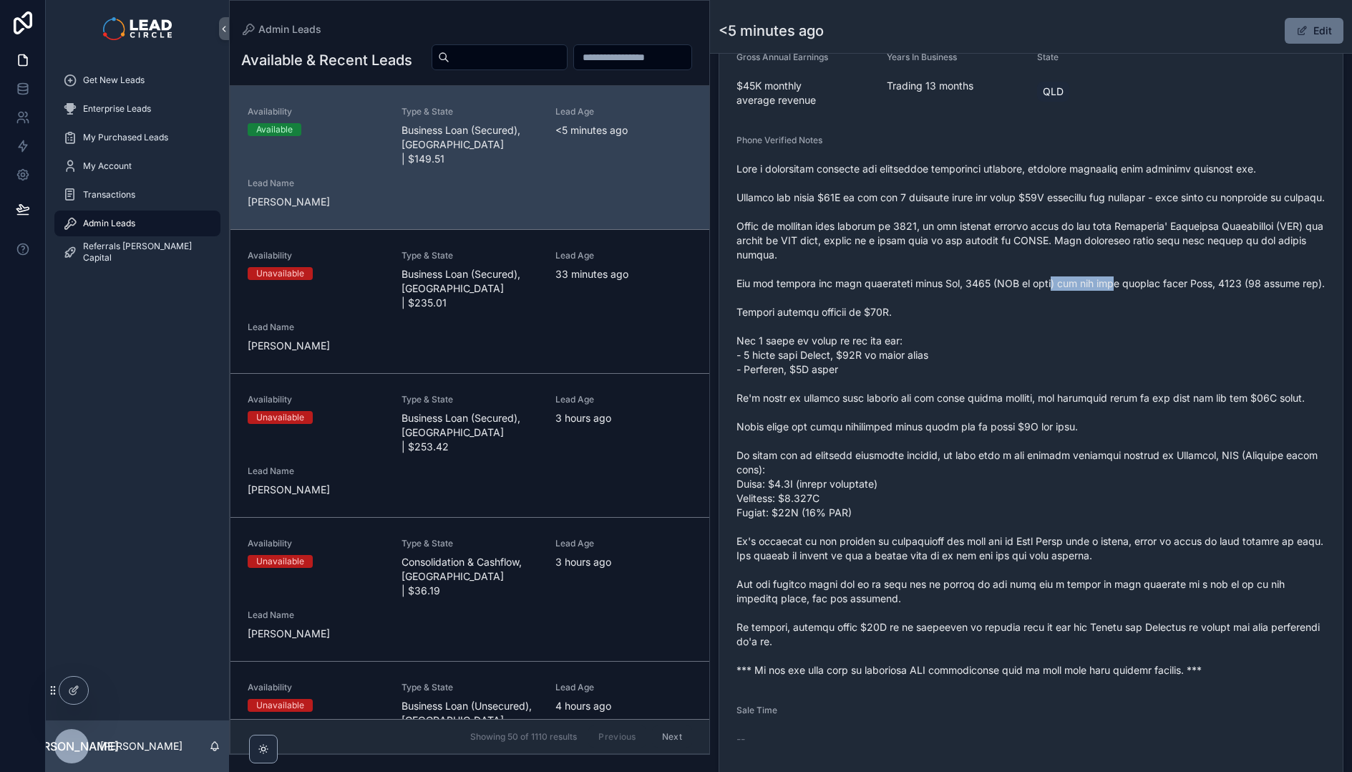
click at [1215, 299] on span "scrollable content" at bounding box center [1031, 419] width 589 height 515
click at [1221, 298] on span "scrollable content" at bounding box center [1031, 419] width 589 height 515
drag, startPoint x: 1234, startPoint y: 297, endPoint x: 1138, endPoint y: 296, distance: 95.9
click at [1138, 296] on span "scrollable content" at bounding box center [1031, 419] width 589 height 515
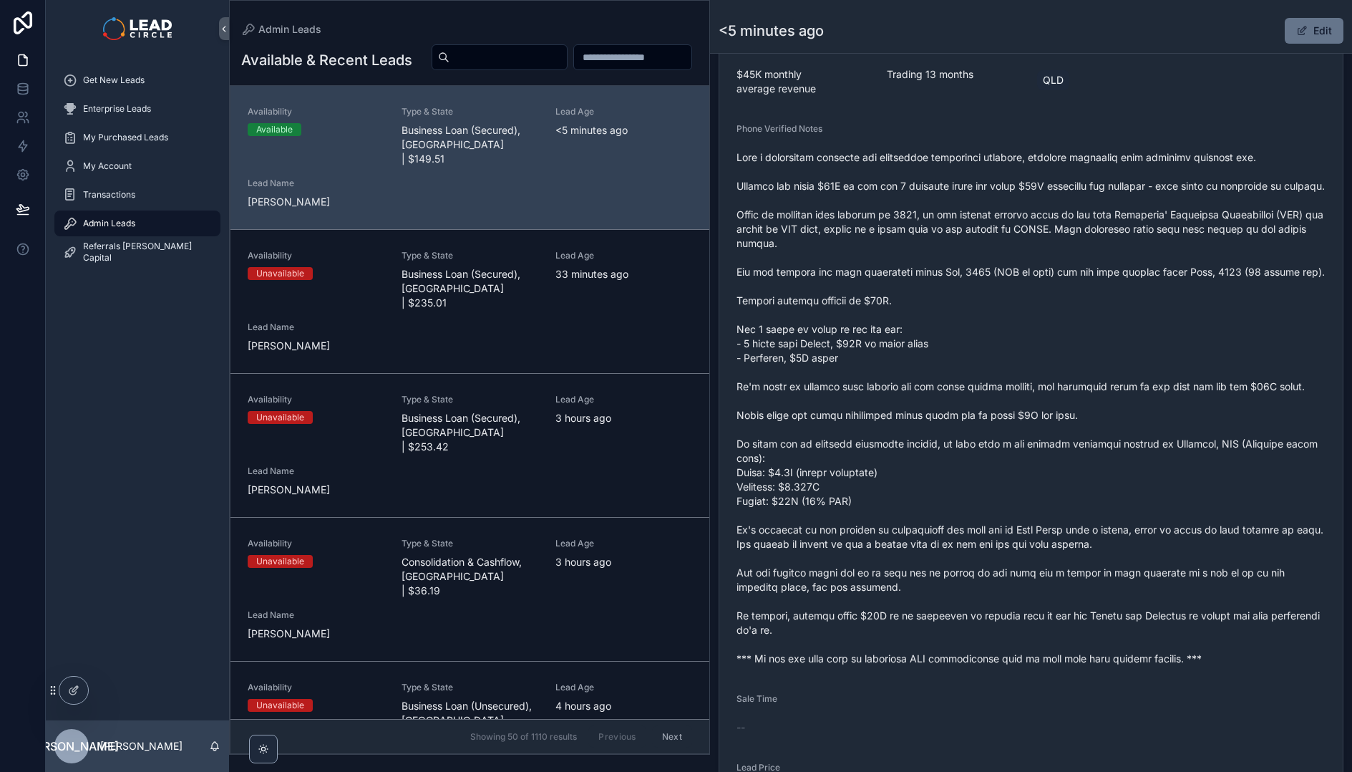
scroll to position [502, 0]
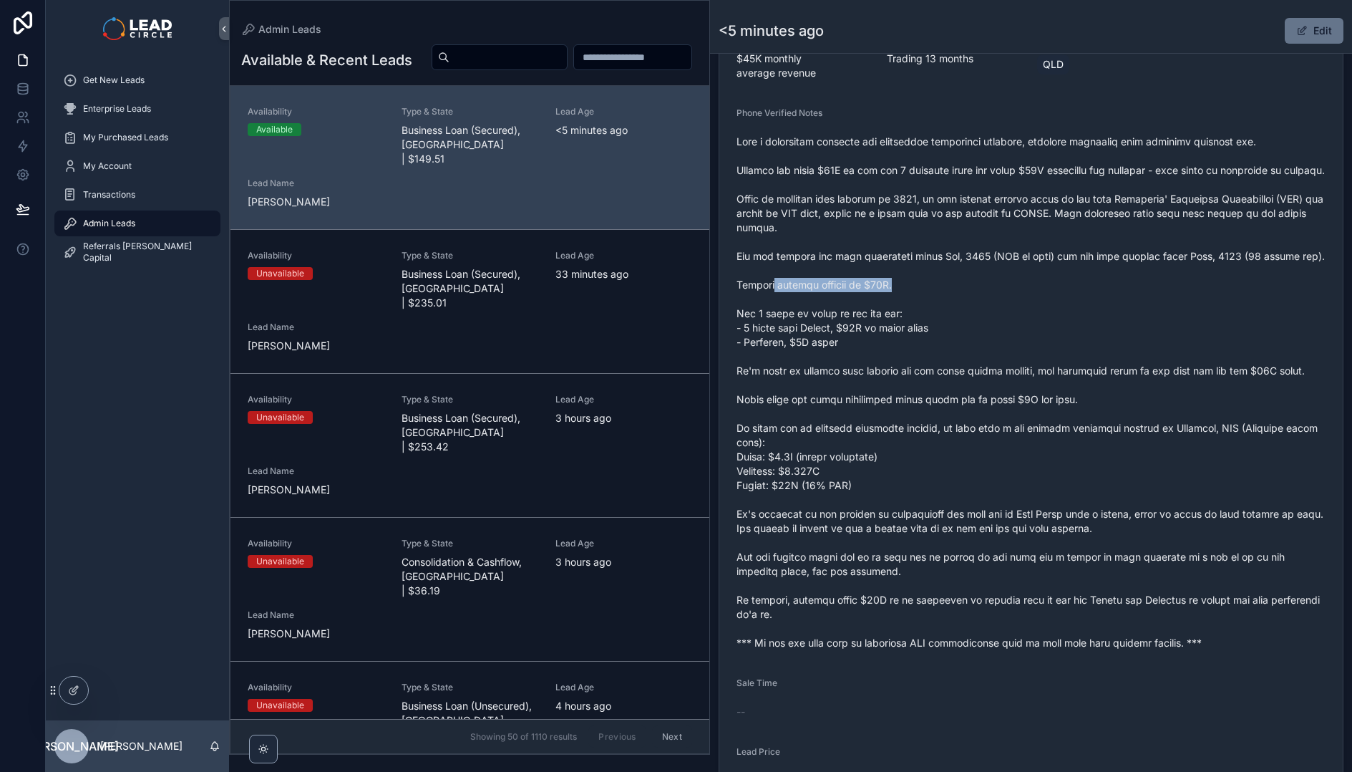
drag, startPoint x: 772, startPoint y: 311, endPoint x: 990, endPoint y: 312, distance: 217.6
click at [987, 312] on span "scrollable content" at bounding box center [1031, 392] width 589 height 515
click at [990, 312] on span "scrollable content" at bounding box center [1031, 392] width 589 height 515
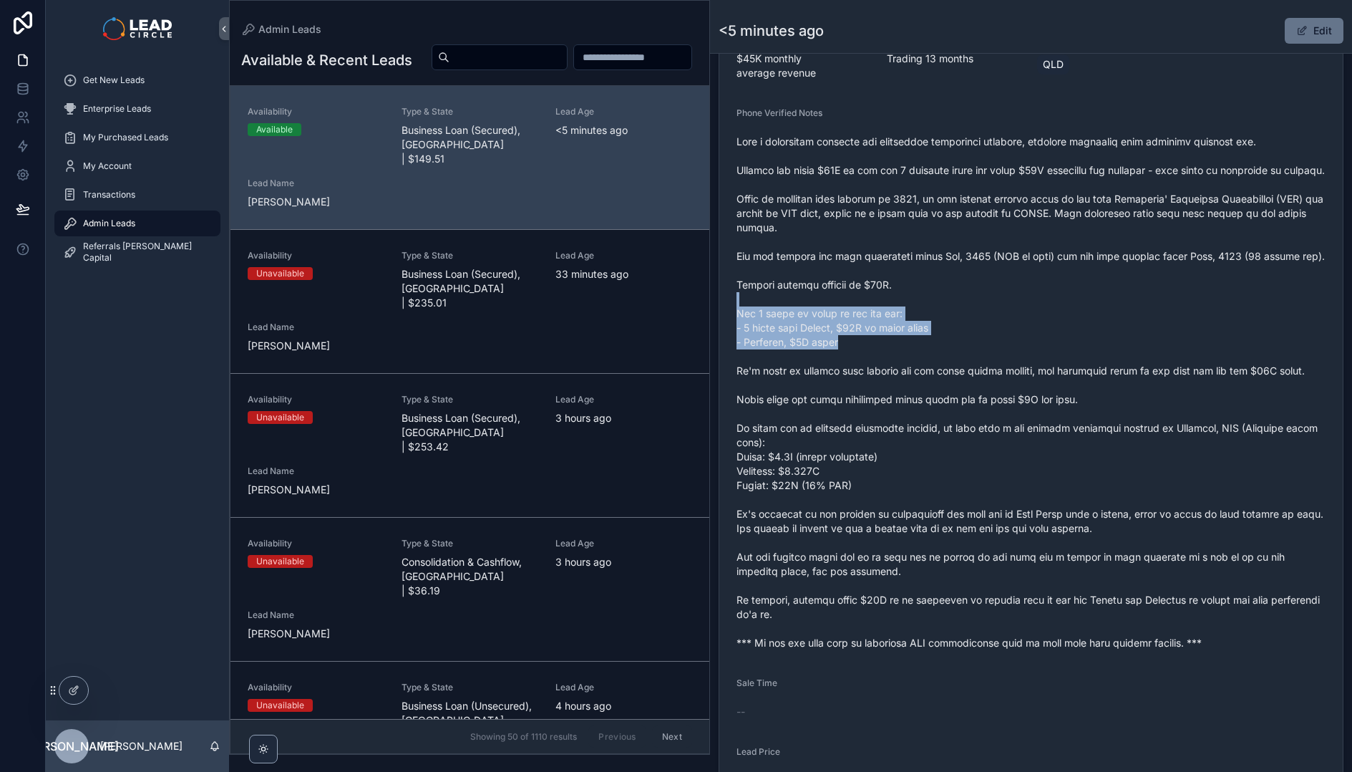
drag, startPoint x: 857, startPoint y: 330, endPoint x: 899, endPoint y: 382, distance: 67.2
click at [899, 382] on span "scrollable content" at bounding box center [1031, 392] width 589 height 515
drag, startPoint x: 916, startPoint y: 376, endPoint x: 814, endPoint y: 344, distance: 106.6
click at [815, 344] on span "scrollable content" at bounding box center [1031, 392] width 589 height 515
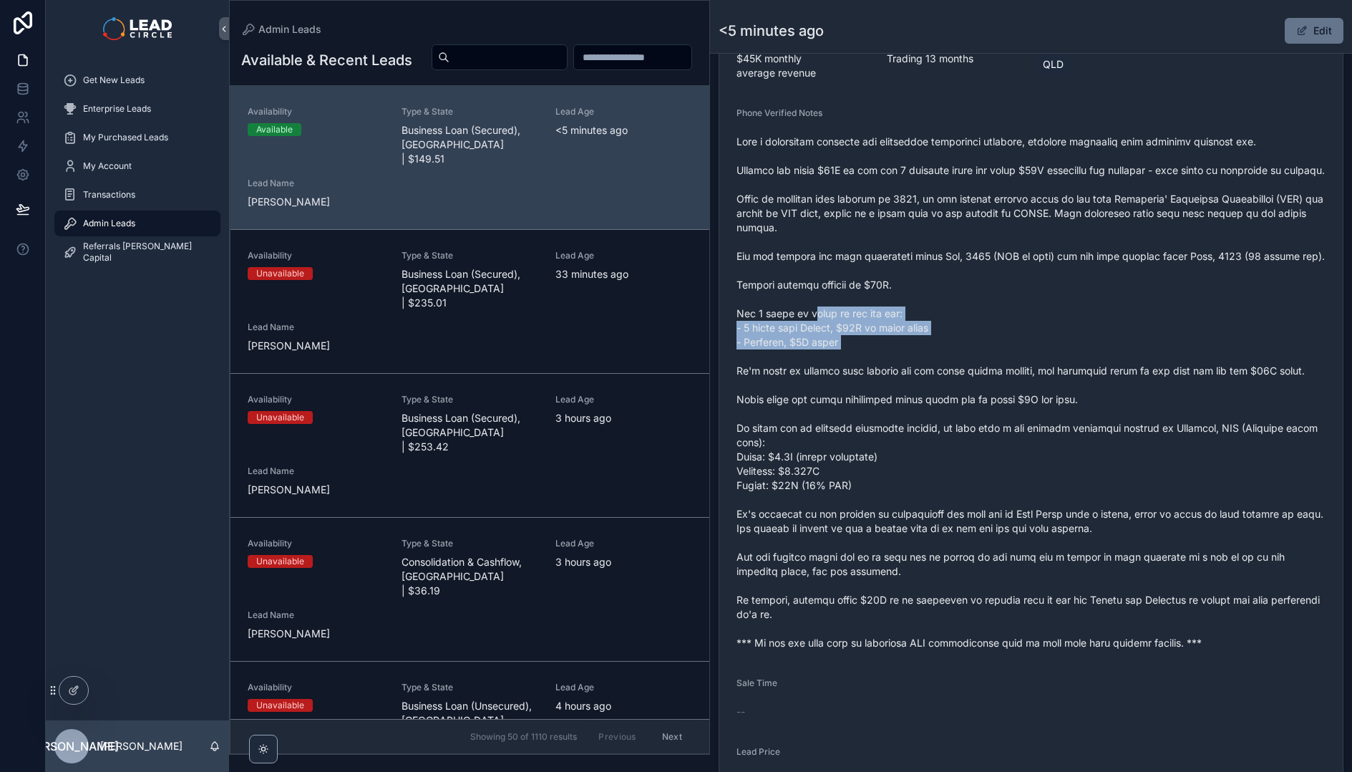
click at [814, 344] on span "scrollable content" at bounding box center [1031, 392] width 589 height 515
drag, startPoint x: 892, startPoint y: 374, endPoint x: 905, endPoint y: 380, distance: 14.1
click at [905, 380] on span "scrollable content" at bounding box center [1031, 392] width 589 height 515
click at [813, 334] on span "scrollable content" at bounding box center [1031, 392] width 589 height 515
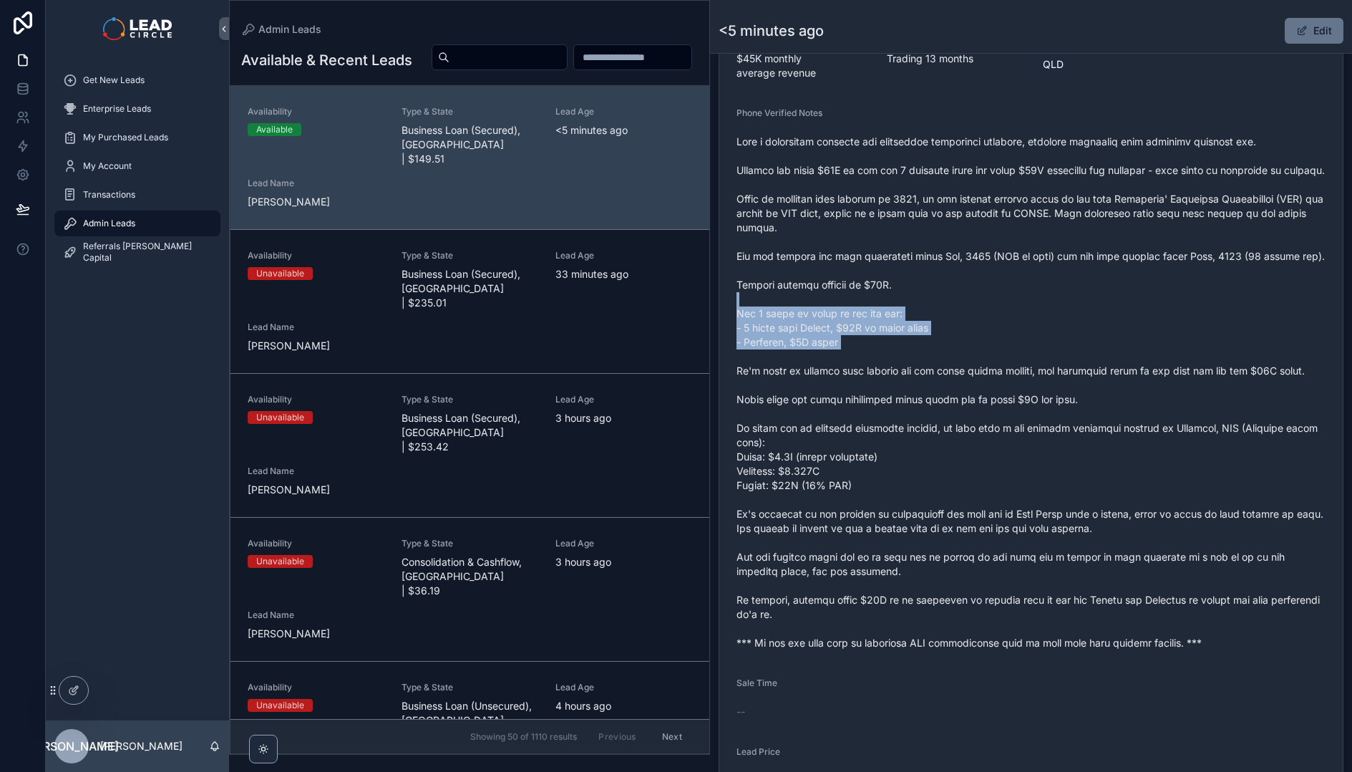
click at [813, 334] on span "scrollable content" at bounding box center [1031, 392] width 589 height 515
drag, startPoint x: 813, startPoint y: 334, endPoint x: 928, endPoint y: 382, distance: 124.2
click at [927, 382] on span "scrollable content" at bounding box center [1031, 392] width 589 height 515
click at [928, 382] on span "scrollable content" at bounding box center [1031, 392] width 589 height 515
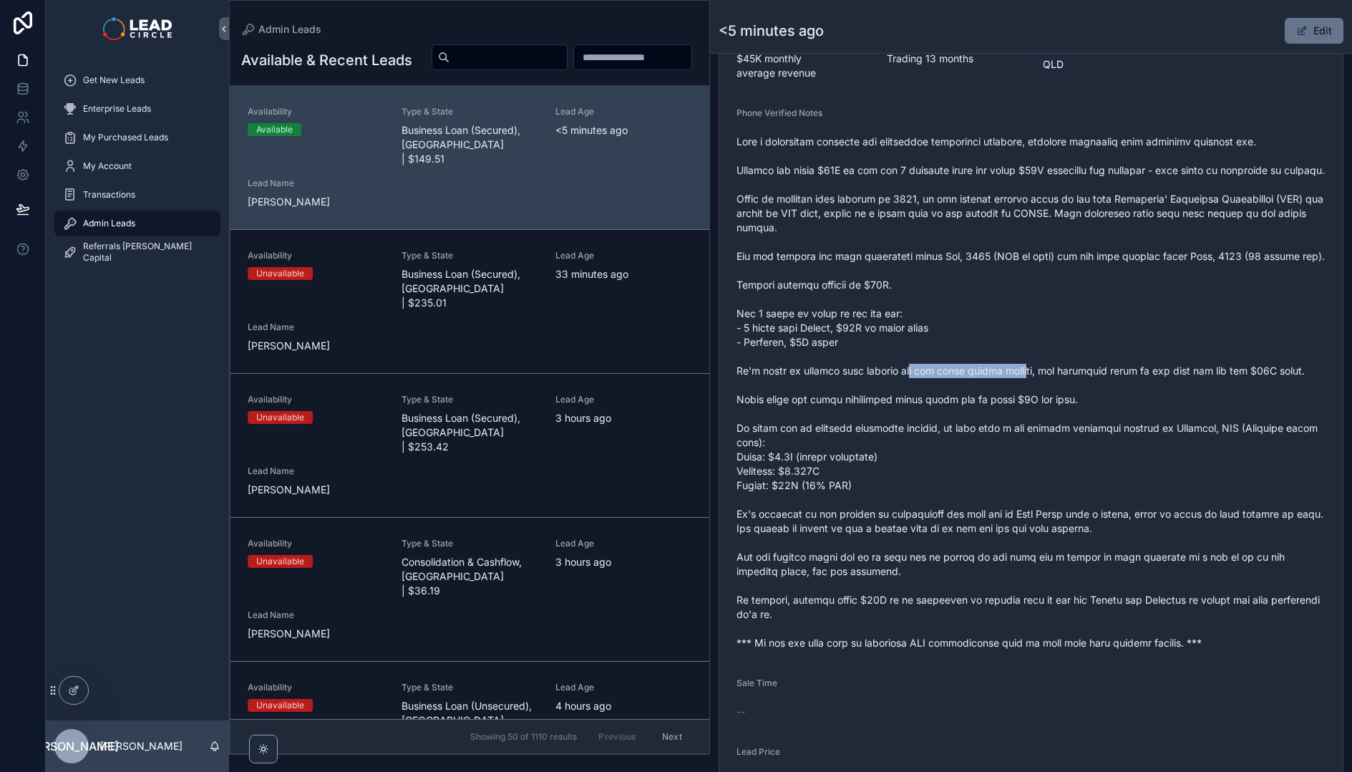
drag, startPoint x: 916, startPoint y: 402, endPoint x: 1041, endPoint y: 404, distance: 125.3
click at [1033, 404] on span "scrollable content" at bounding box center [1031, 392] width 589 height 515
click at [1041, 404] on span "scrollable content" at bounding box center [1031, 392] width 589 height 515
drag, startPoint x: 1057, startPoint y: 401, endPoint x: 960, endPoint y: 389, distance: 97.3
click at [960, 389] on span "scrollable content" at bounding box center [1031, 392] width 589 height 515
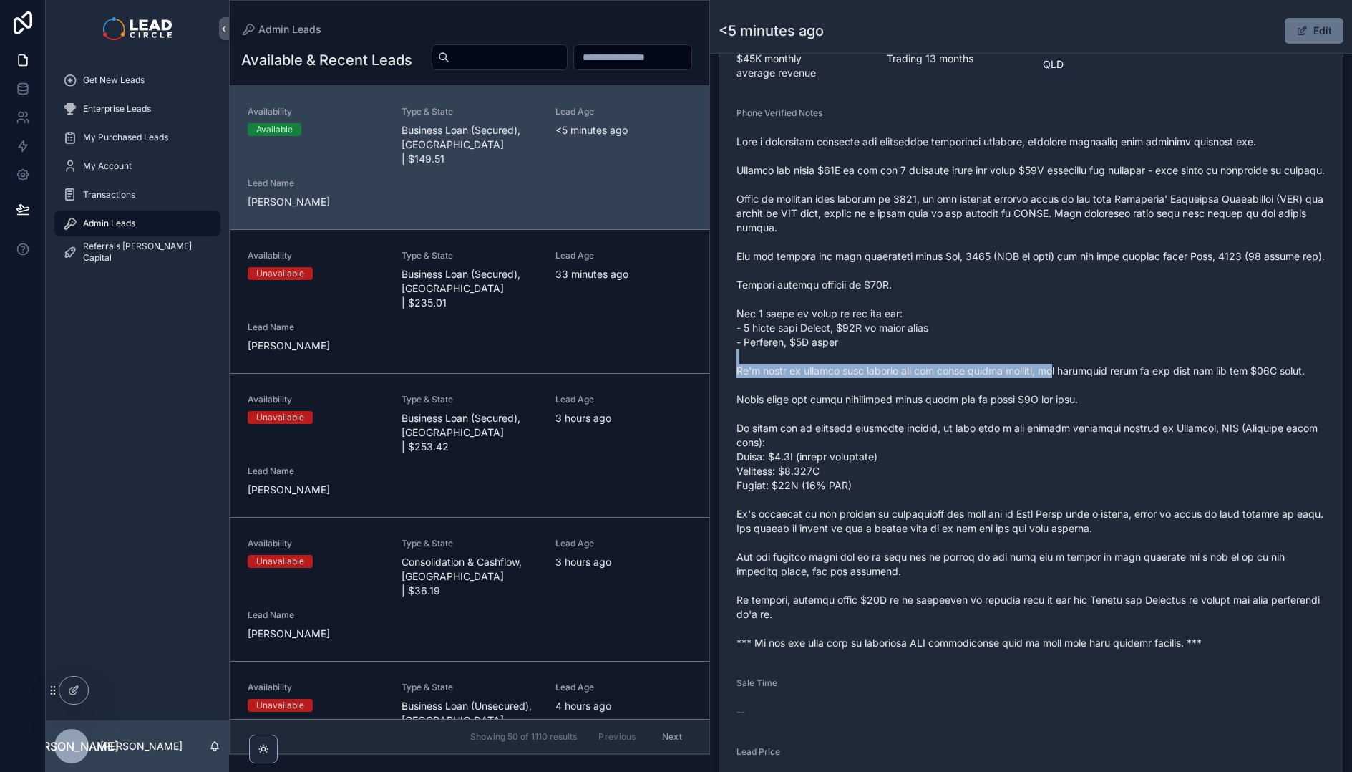
click at [960, 389] on span "scrollable content" at bounding box center [1031, 392] width 589 height 515
drag, startPoint x: 1058, startPoint y: 399, endPoint x: 1097, endPoint y: 399, distance: 38.7
click at [1086, 399] on span "scrollable content" at bounding box center [1031, 392] width 589 height 515
click at [1097, 399] on span "scrollable content" at bounding box center [1031, 392] width 589 height 515
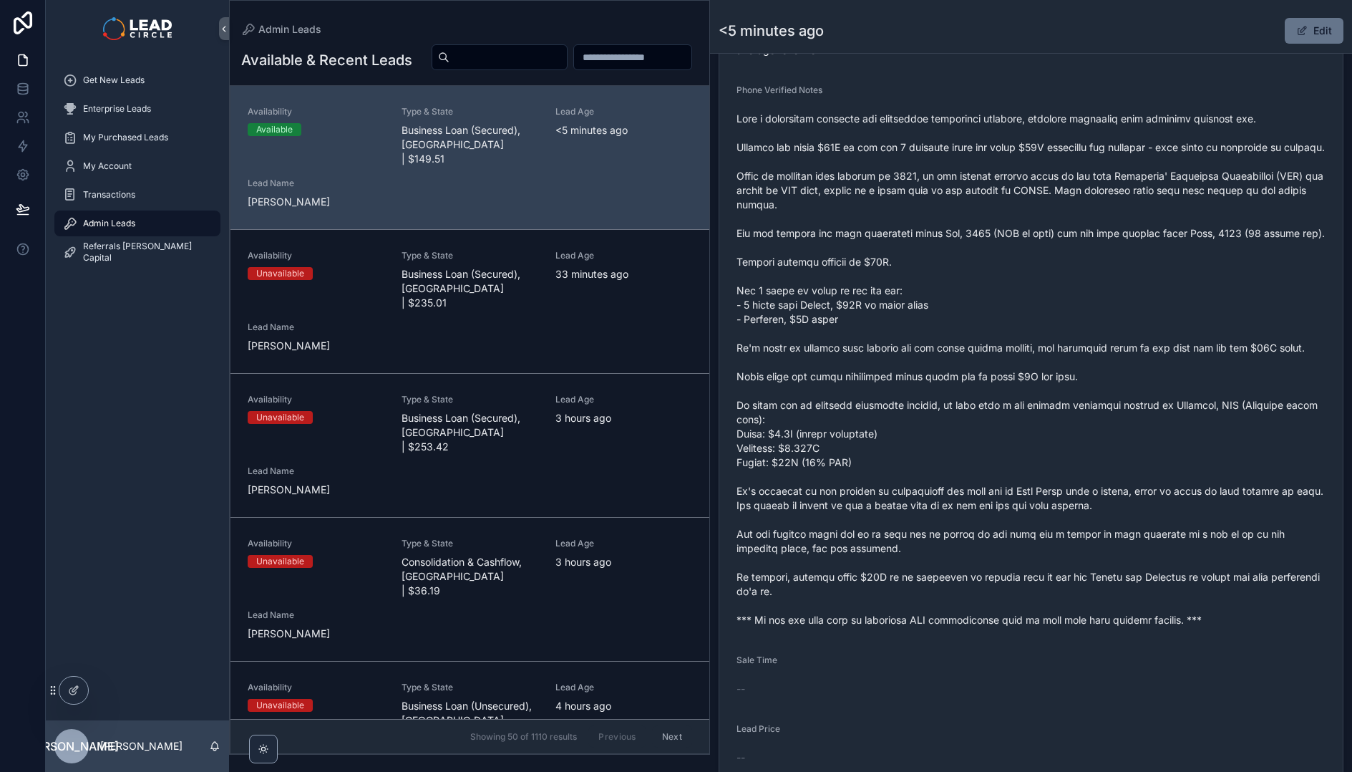
scroll to position [549, 0]
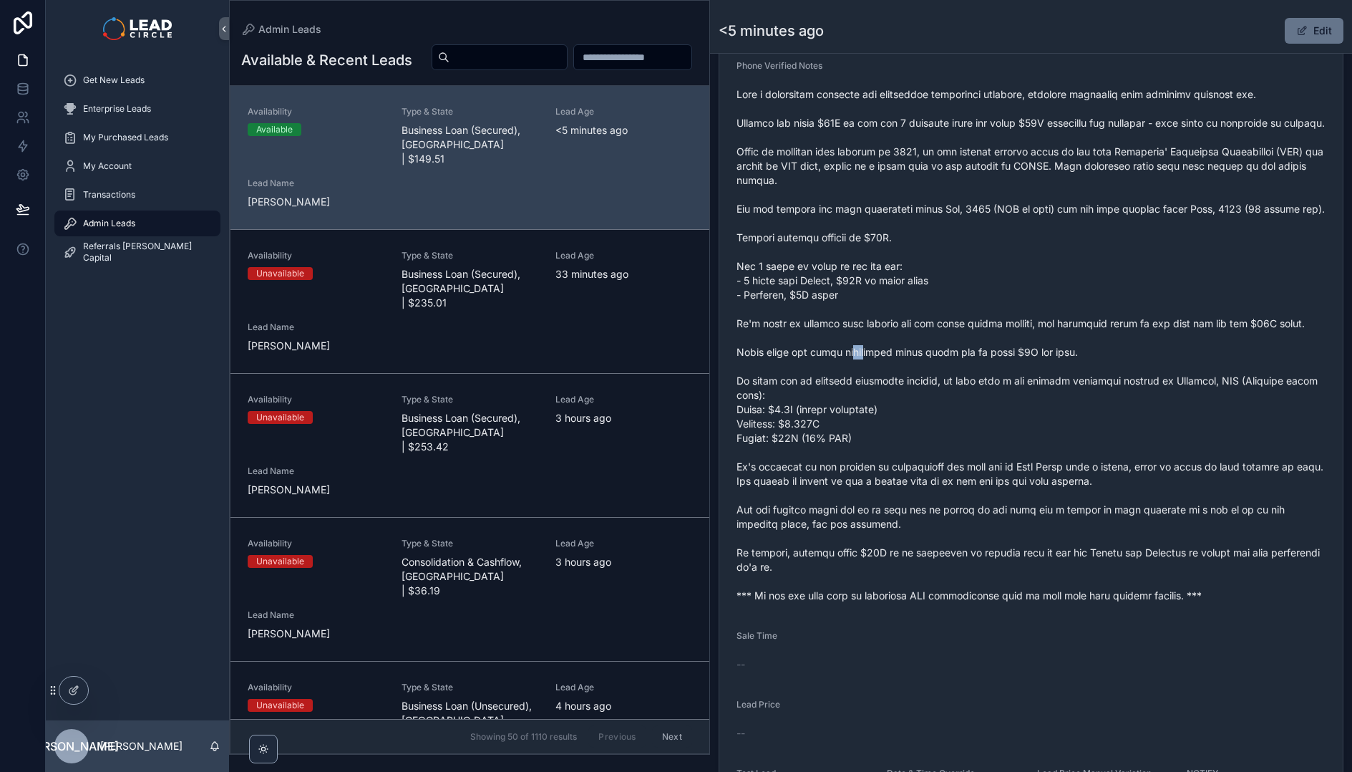
drag, startPoint x: 852, startPoint y: 381, endPoint x: 948, endPoint y: 386, distance: 96.8
click at [939, 387] on span "scrollable content" at bounding box center [1031, 344] width 589 height 515
click at [948, 386] on span "scrollable content" at bounding box center [1031, 344] width 589 height 515
drag, startPoint x: 966, startPoint y: 377, endPoint x: 882, endPoint y: 369, distance: 84.1
click at [882, 369] on span "scrollable content" at bounding box center [1031, 344] width 589 height 515
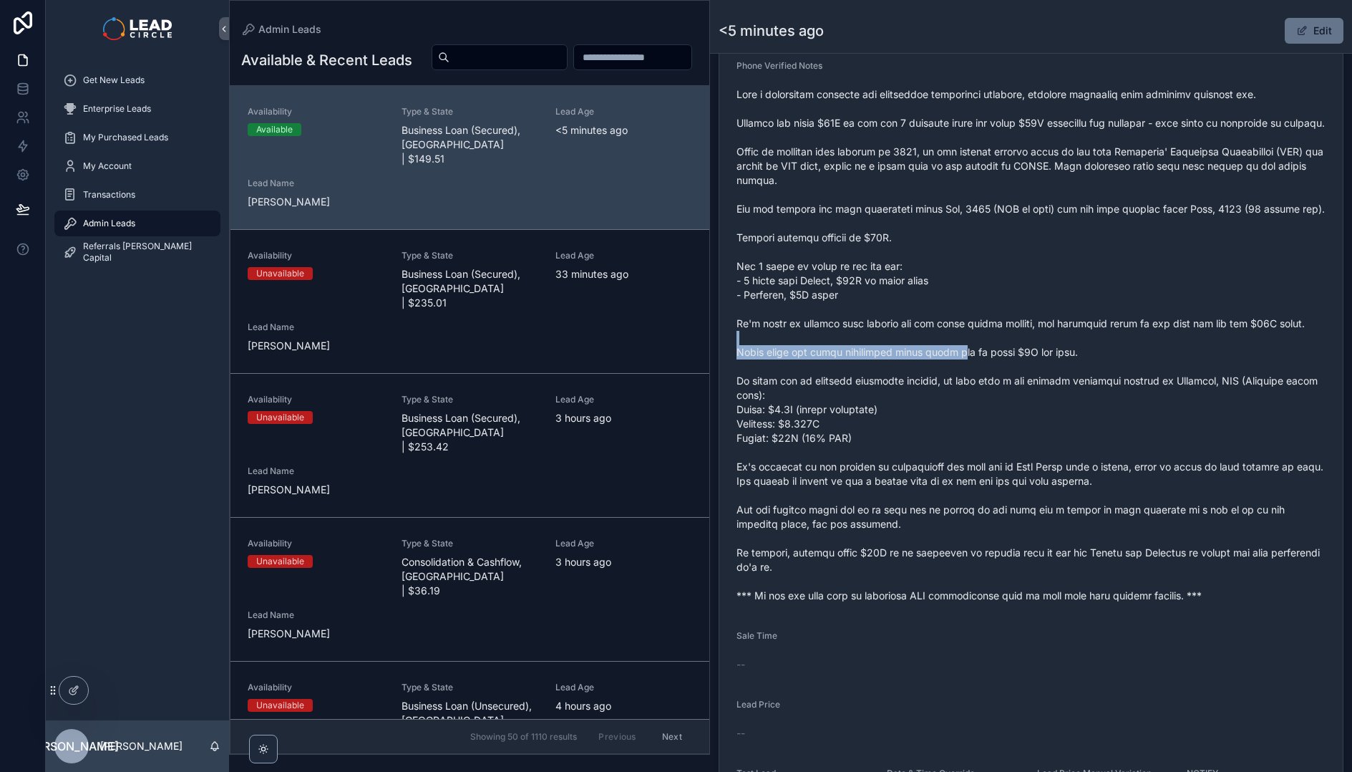
click at [882, 369] on span "scrollable content" at bounding box center [1031, 344] width 589 height 515
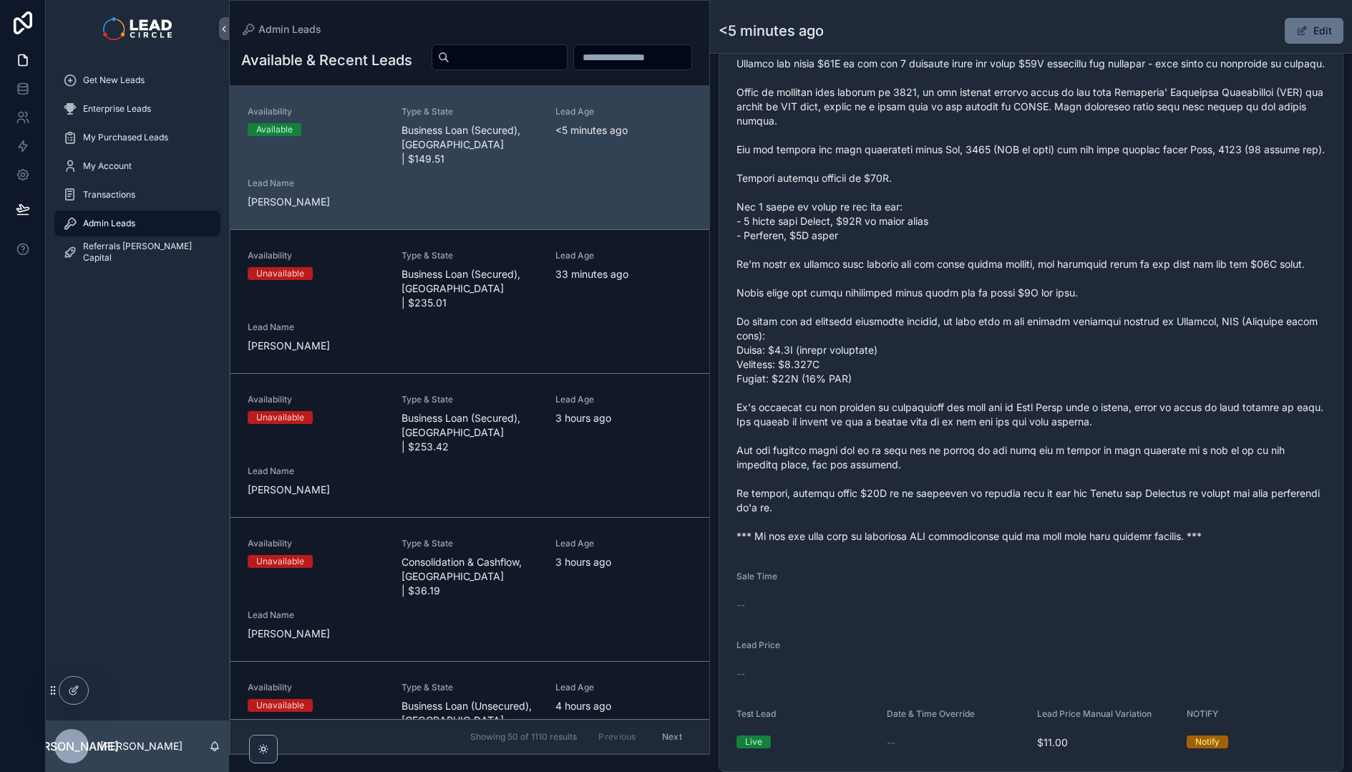
scroll to position [646, 0]
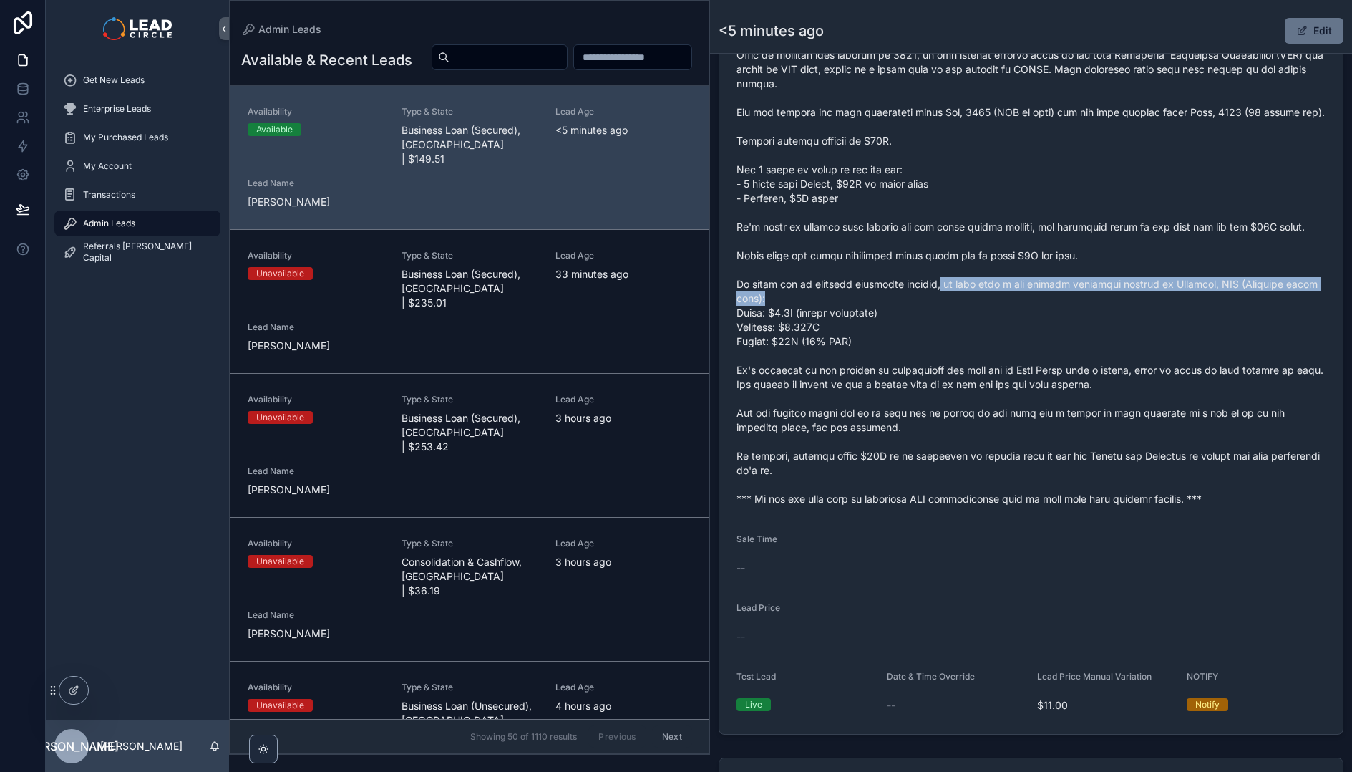
drag, startPoint x: 936, startPoint y: 309, endPoint x: 1150, endPoint y: 325, distance: 214.7
click at [1145, 325] on span "scrollable content" at bounding box center [1031, 248] width 589 height 515
click at [1079, 314] on span "scrollable content" at bounding box center [1031, 248] width 589 height 515
drag, startPoint x: 1108, startPoint y: 314, endPoint x: 1006, endPoint y: 315, distance: 102.4
click at [1006, 315] on span "scrollable content" at bounding box center [1031, 248] width 589 height 515
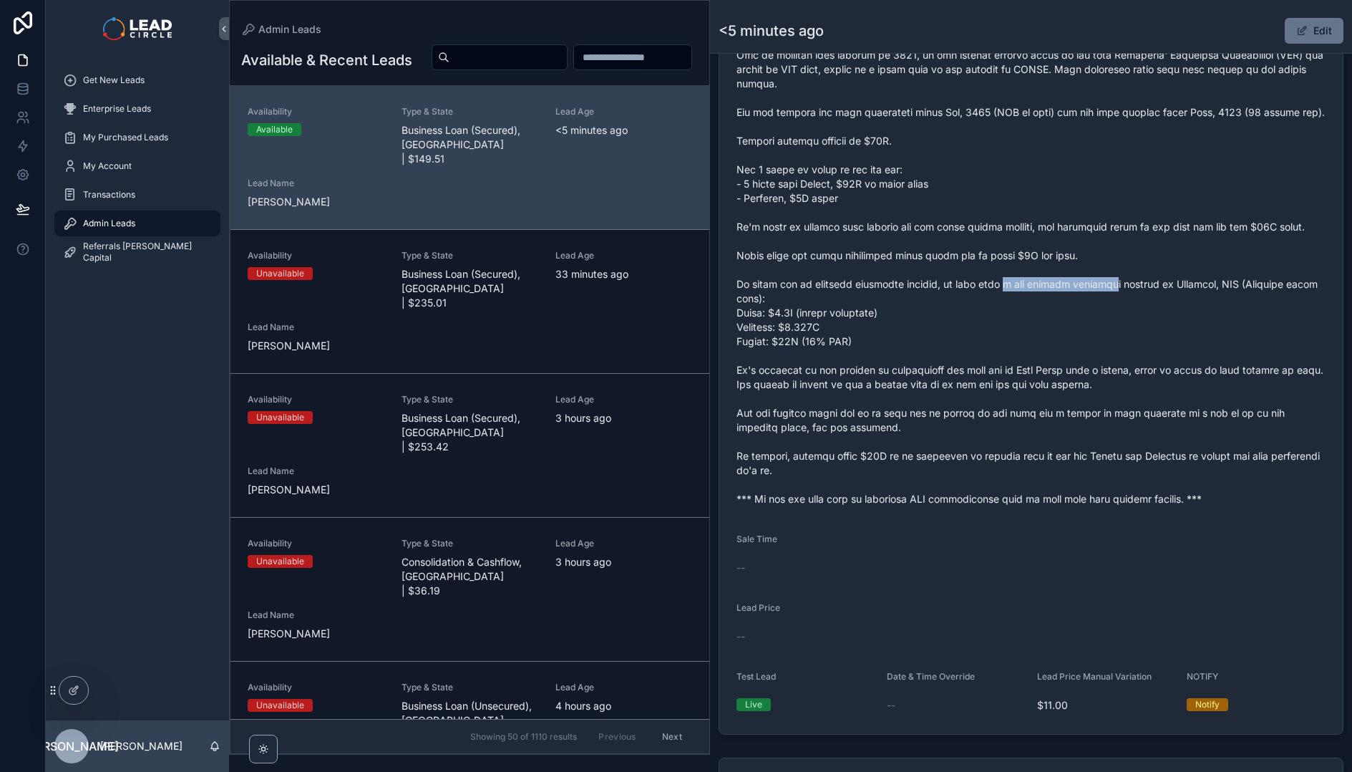
click at [1006, 315] on span "scrollable content" at bounding box center [1031, 248] width 589 height 515
drag, startPoint x: 1006, startPoint y: 315, endPoint x: 1117, endPoint y: 314, distance: 111.0
click at [1110, 314] on span "scrollable content" at bounding box center [1031, 248] width 589 height 515
click at [1117, 314] on span "scrollable content" at bounding box center [1031, 248] width 589 height 515
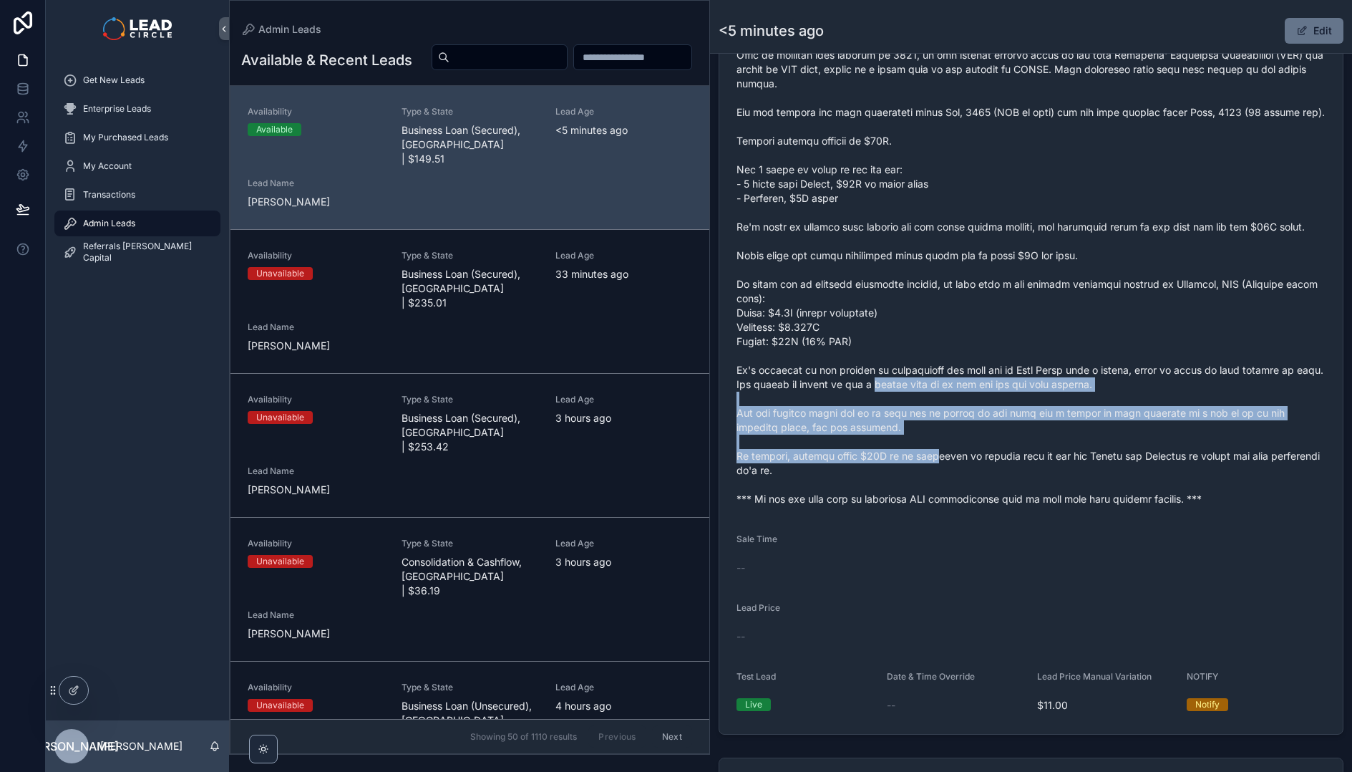
drag, startPoint x: 918, startPoint y: 440, endPoint x: 964, endPoint y: 502, distance: 77.3
click at [963, 502] on span "scrollable content" at bounding box center [1031, 248] width 589 height 515
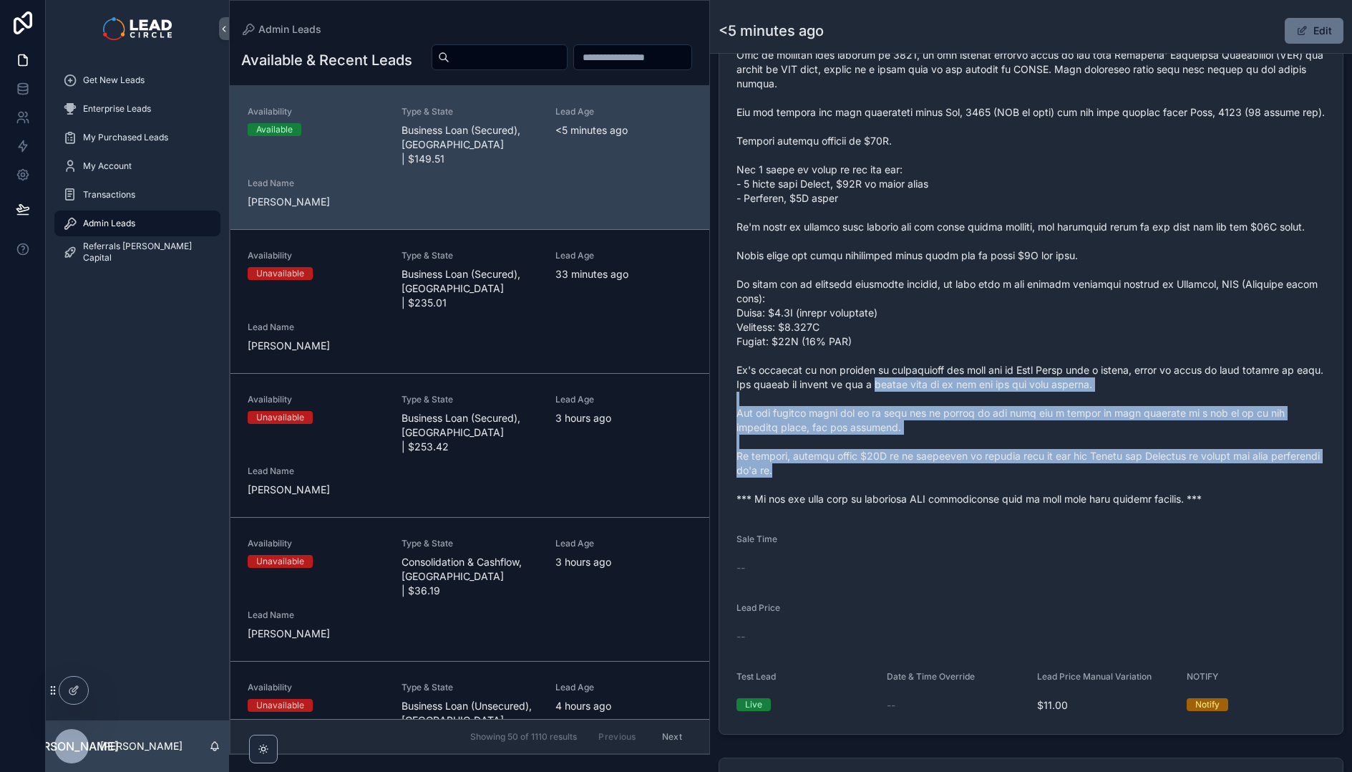
click at [964, 502] on span "scrollable content" at bounding box center [1031, 248] width 589 height 515
drag, startPoint x: 936, startPoint y: 413, endPoint x: 976, endPoint y: 506, distance: 101.3
click at [975, 506] on span "scrollable content" at bounding box center [1031, 248] width 589 height 515
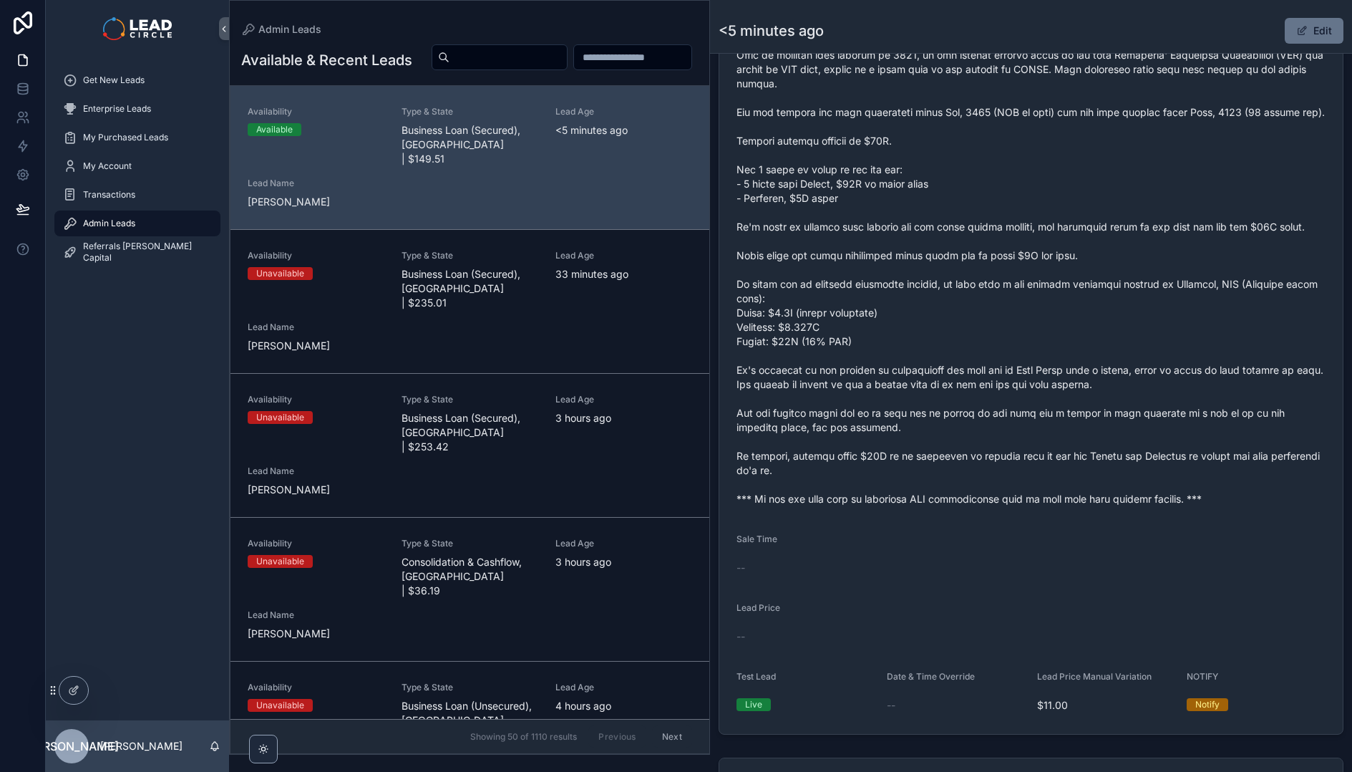
click at [976, 506] on span "scrollable content" at bounding box center [1031, 248] width 589 height 515
click at [151, 83] on div "Get New Leads" at bounding box center [137, 80] width 149 height 23
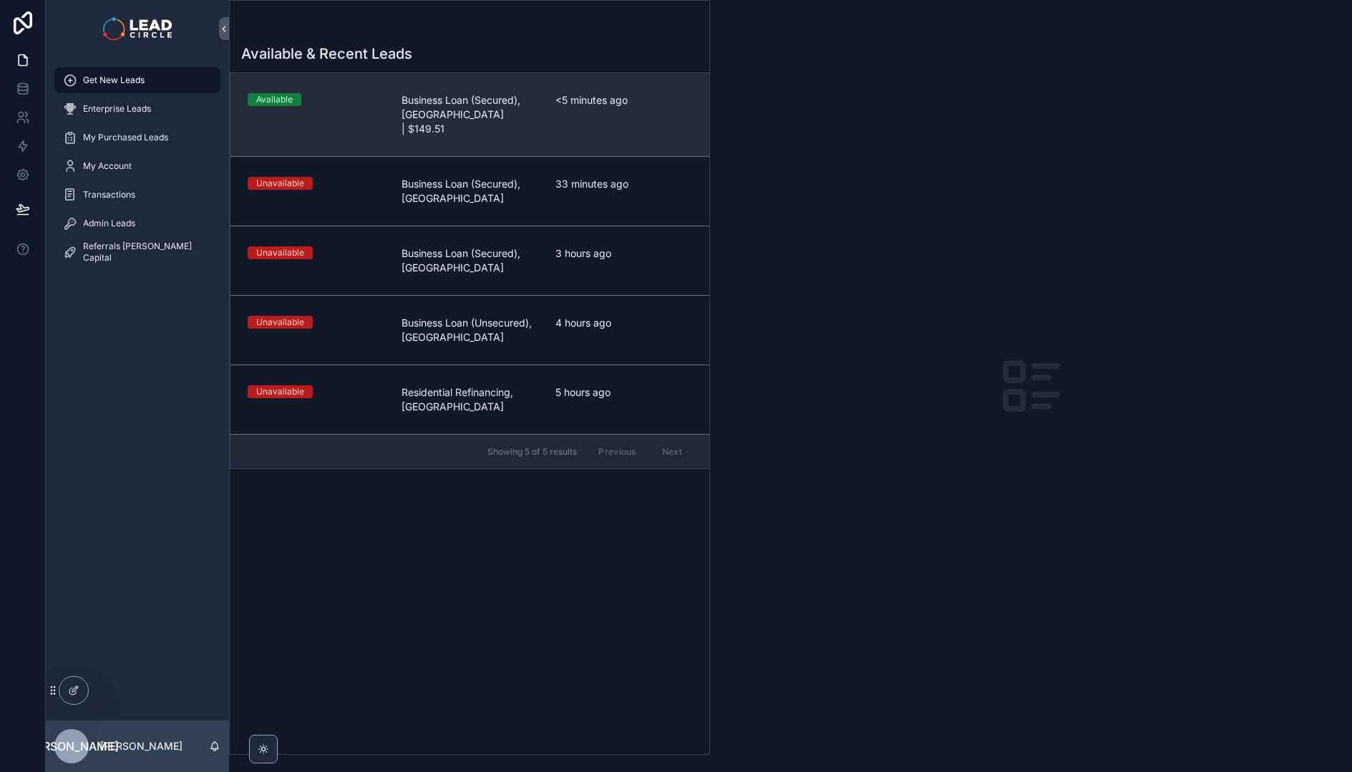
click at [533, 79] on link "Available Business Loan (Secured), [GEOGRAPHIC_DATA] | $149.51 <5 minutes ago" at bounding box center [469, 114] width 479 height 83
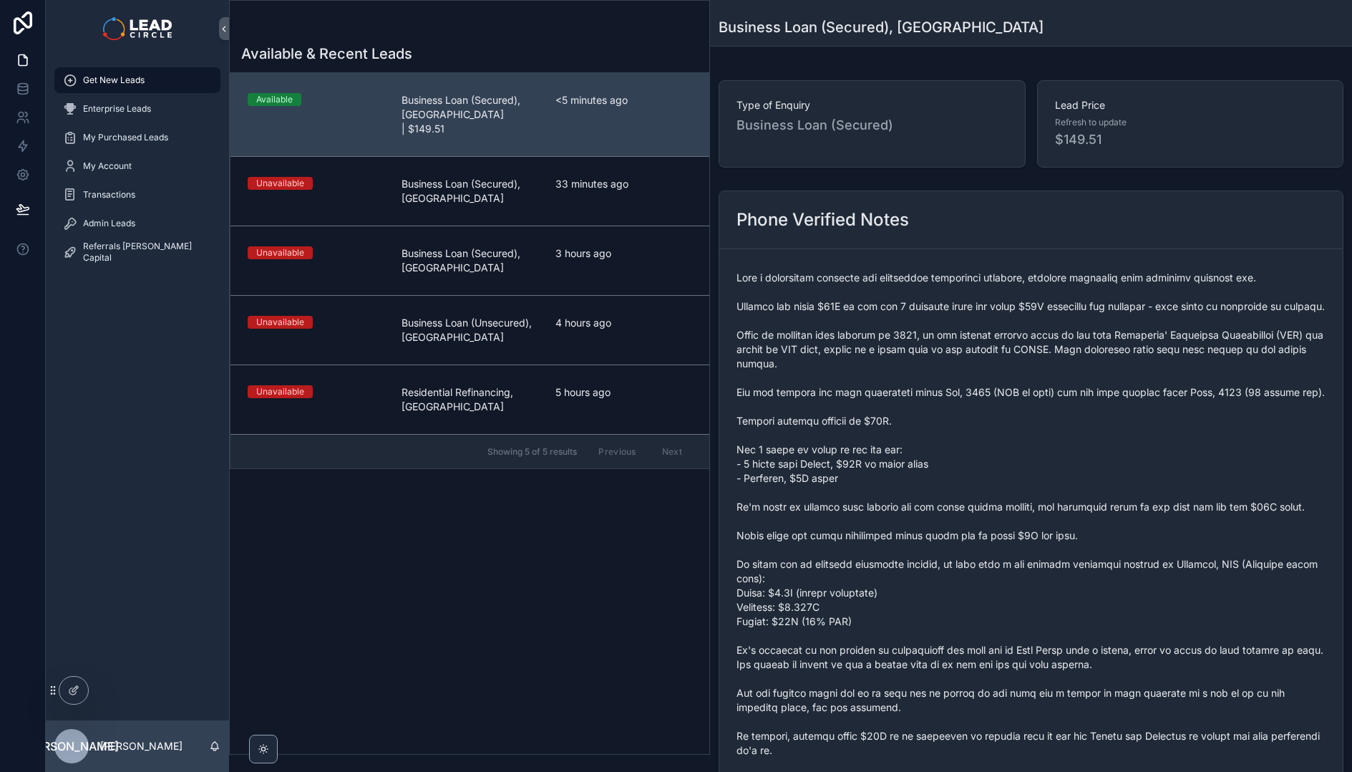
scroll to position [272, 0]
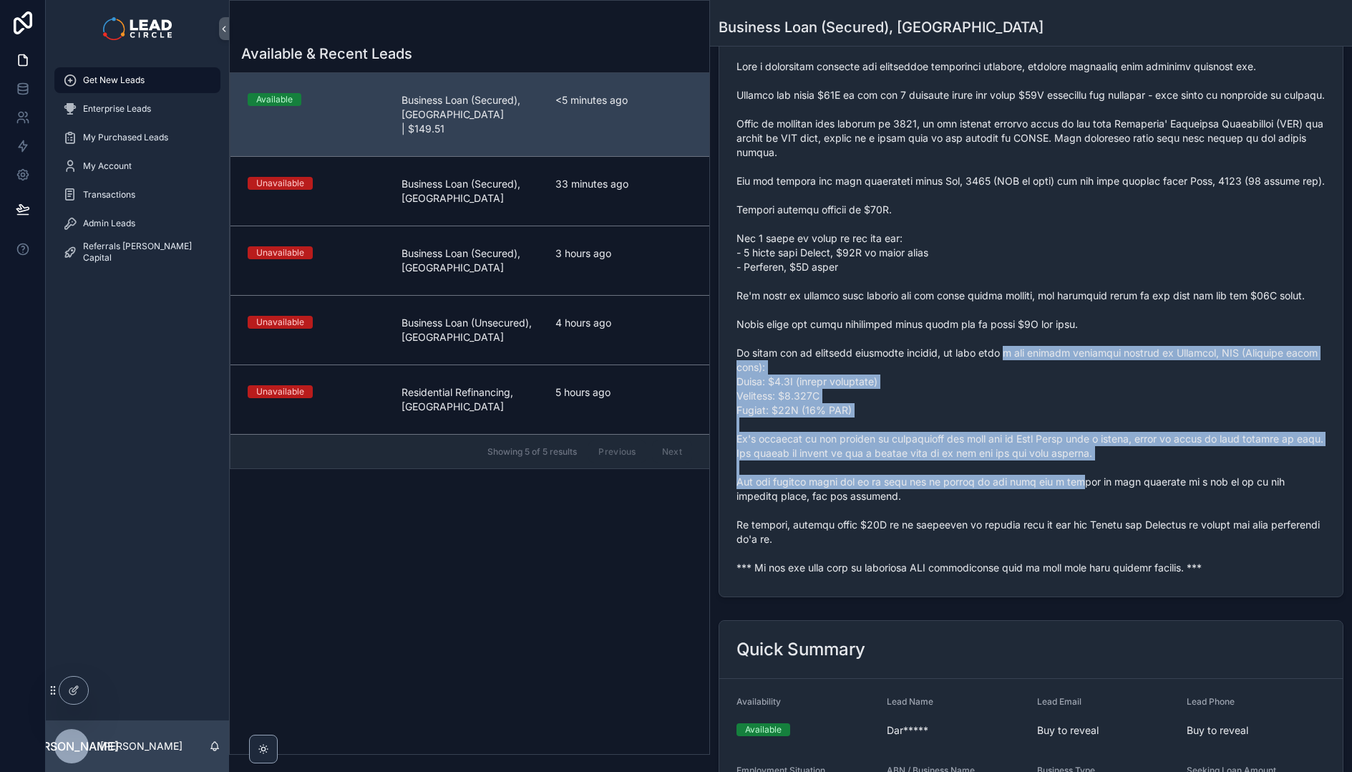
drag, startPoint x: 1051, startPoint y: 475, endPoint x: 1082, endPoint y: 508, distance: 45.6
click at [1082, 508] on span "scrollable content" at bounding box center [1031, 316] width 589 height 515
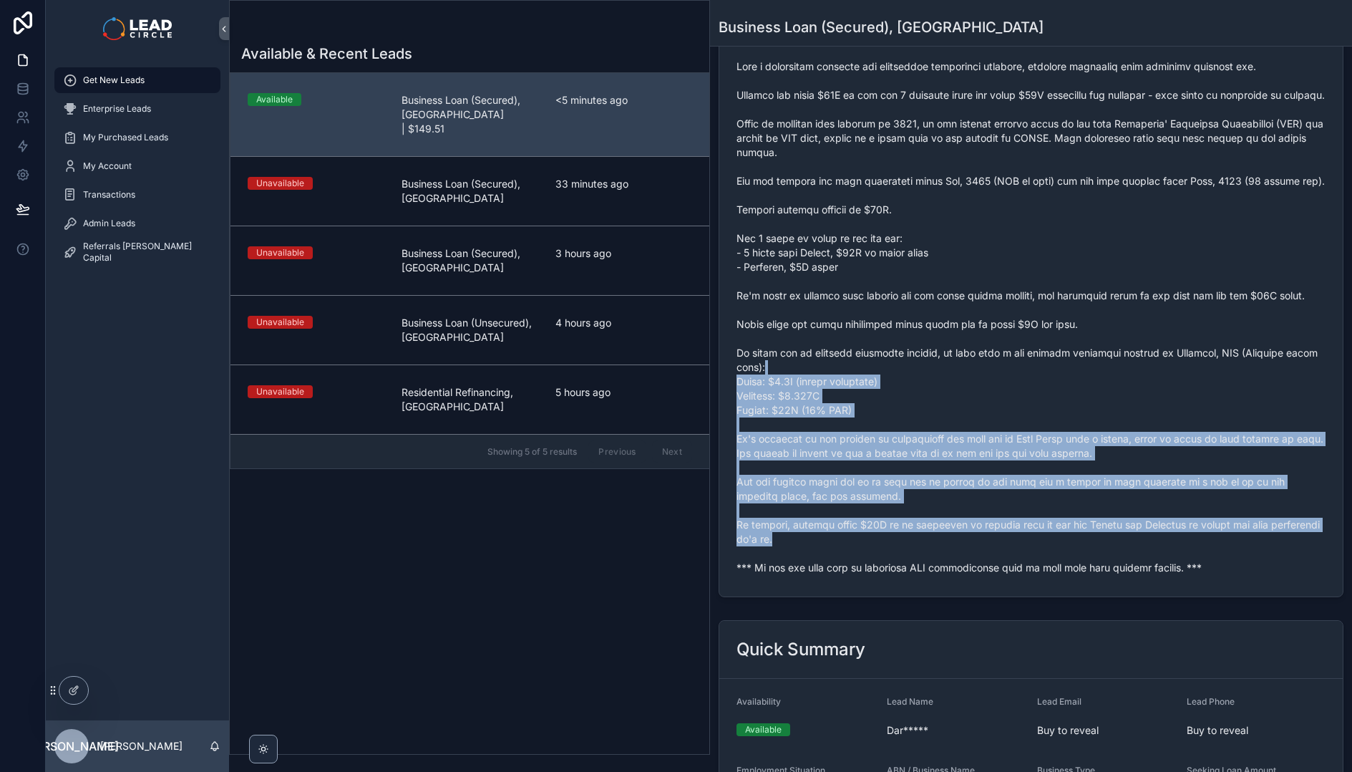
drag, startPoint x: 1158, startPoint y: 574, endPoint x: 989, endPoint y: 374, distance: 262.0
click at [992, 378] on span "scrollable content" at bounding box center [1031, 316] width 589 height 515
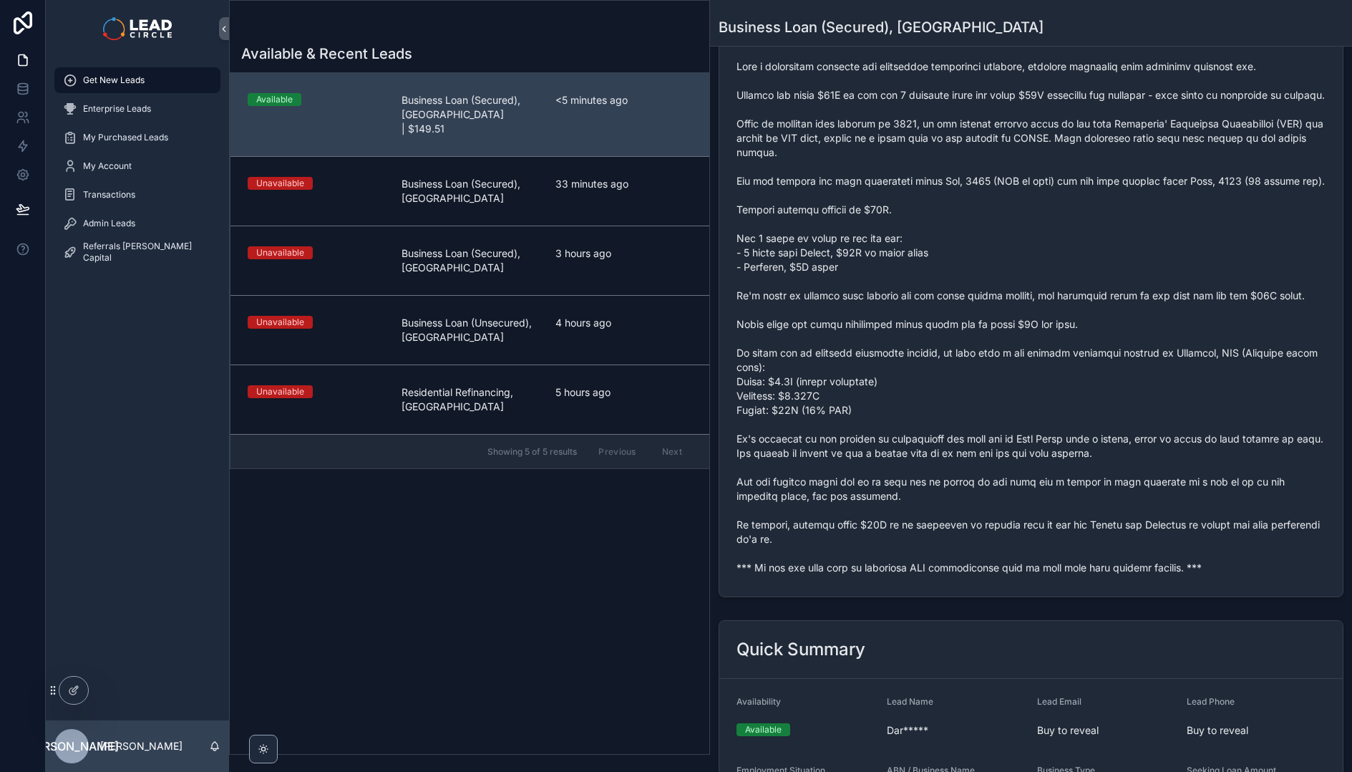
click at [988, 372] on span "scrollable content" at bounding box center [1031, 316] width 589 height 515
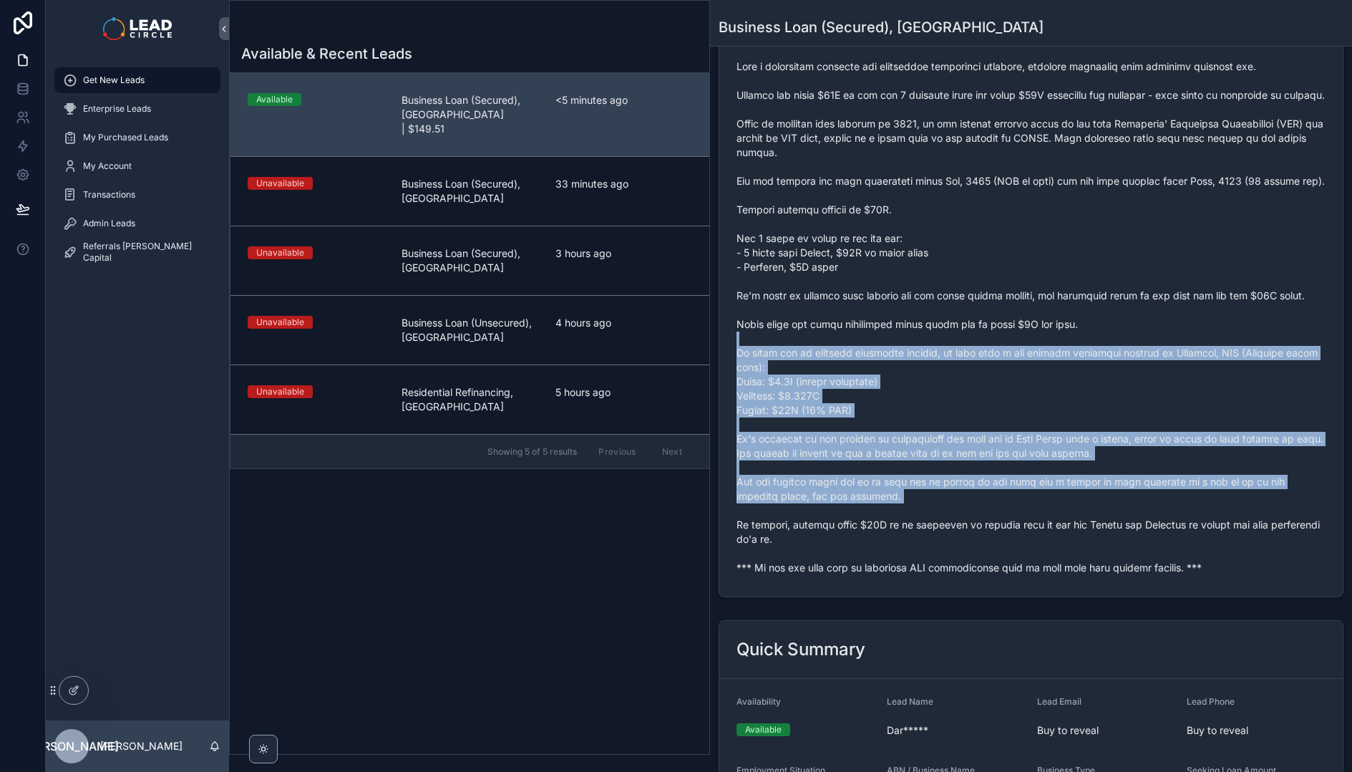
drag, startPoint x: 988, startPoint y: 372, endPoint x: 1173, endPoint y: 558, distance: 262.2
click at [1172, 558] on span "scrollable content" at bounding box center [1031, 316] width 589 height 515
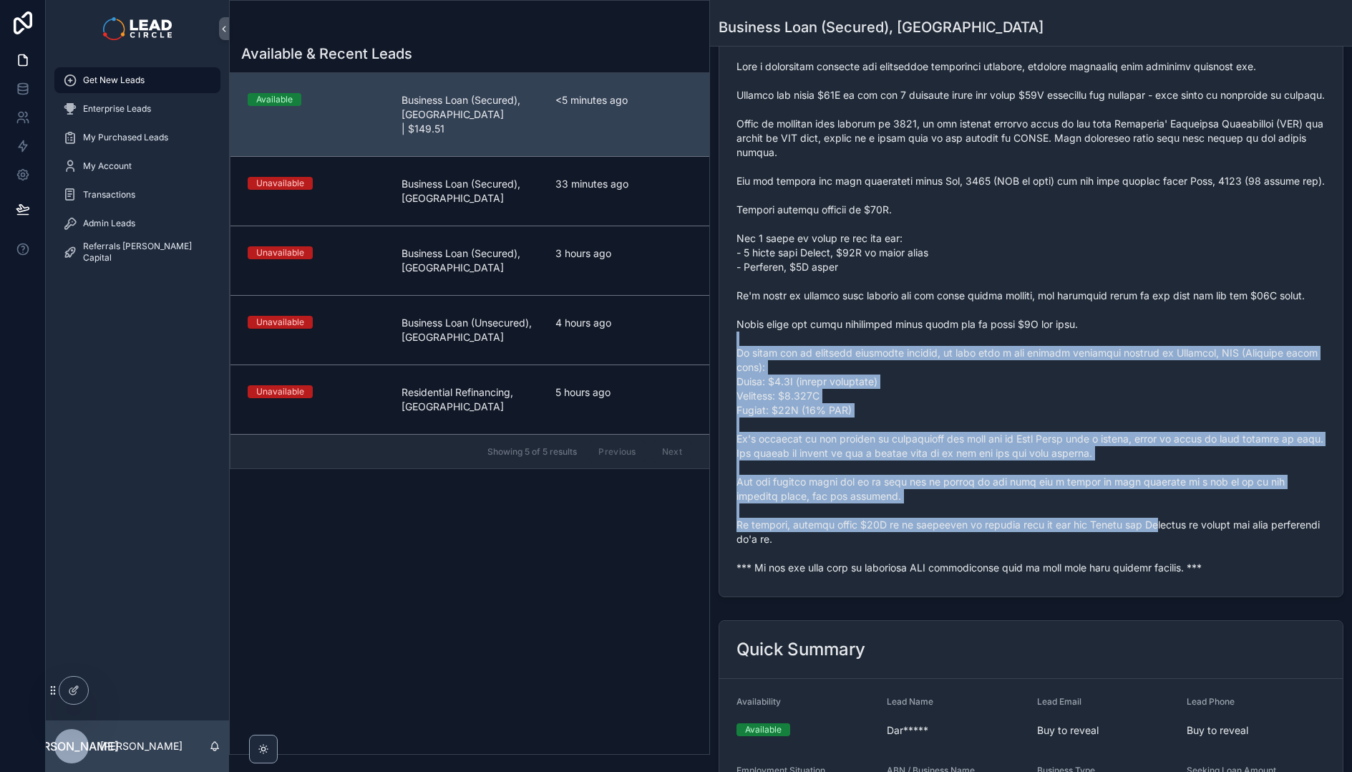
click at [1173, 558] on span "scrollable content" at bounding box center [1031, 316] width 589 height 515
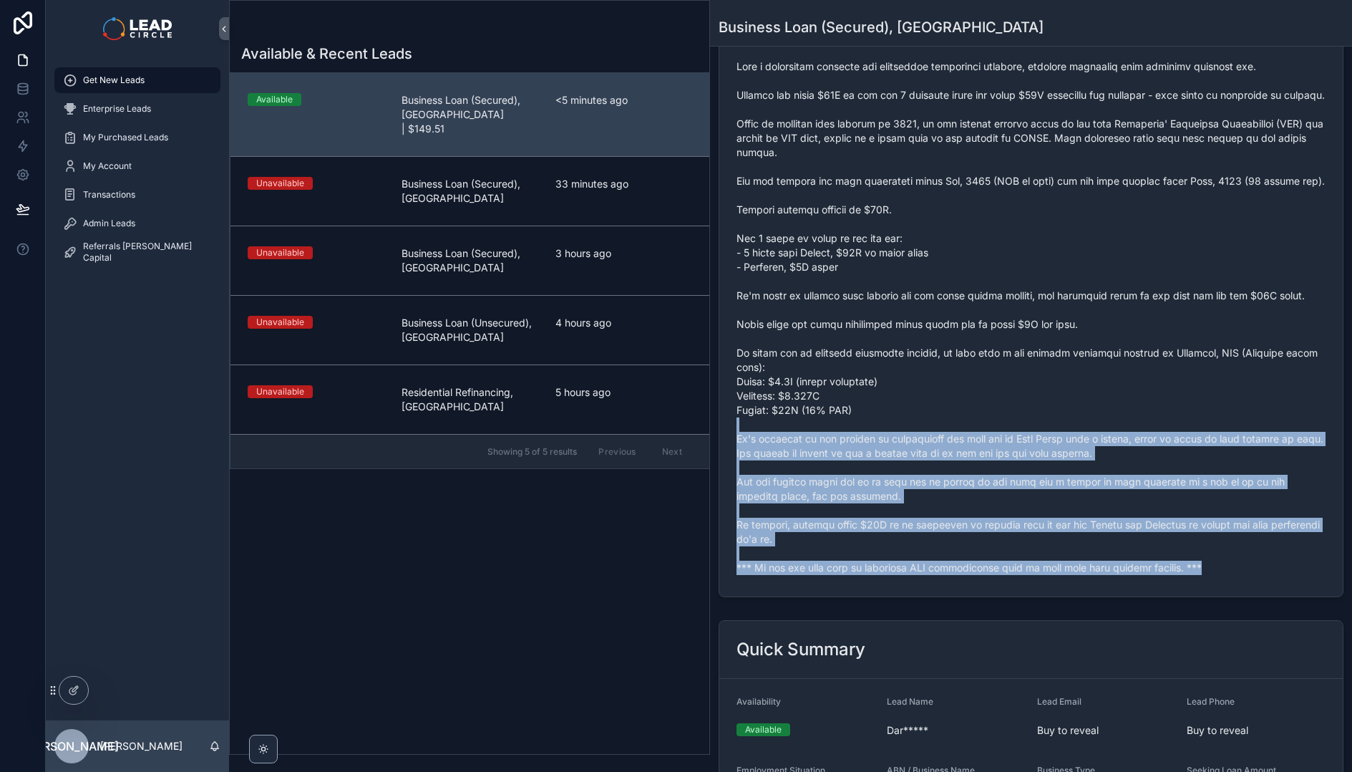
drag, startPoint x: 1232, startPoint y: 600, endPoint x: 1115, endPoint y: 432, distance: 204.1
click at [1117, 436] on span "scrollable content" at bounding box center [1031, 316] width 589 height 515
click at [1115, 432] on span "scrollable content" at bounding box center [1031, 316] width 589 height 515
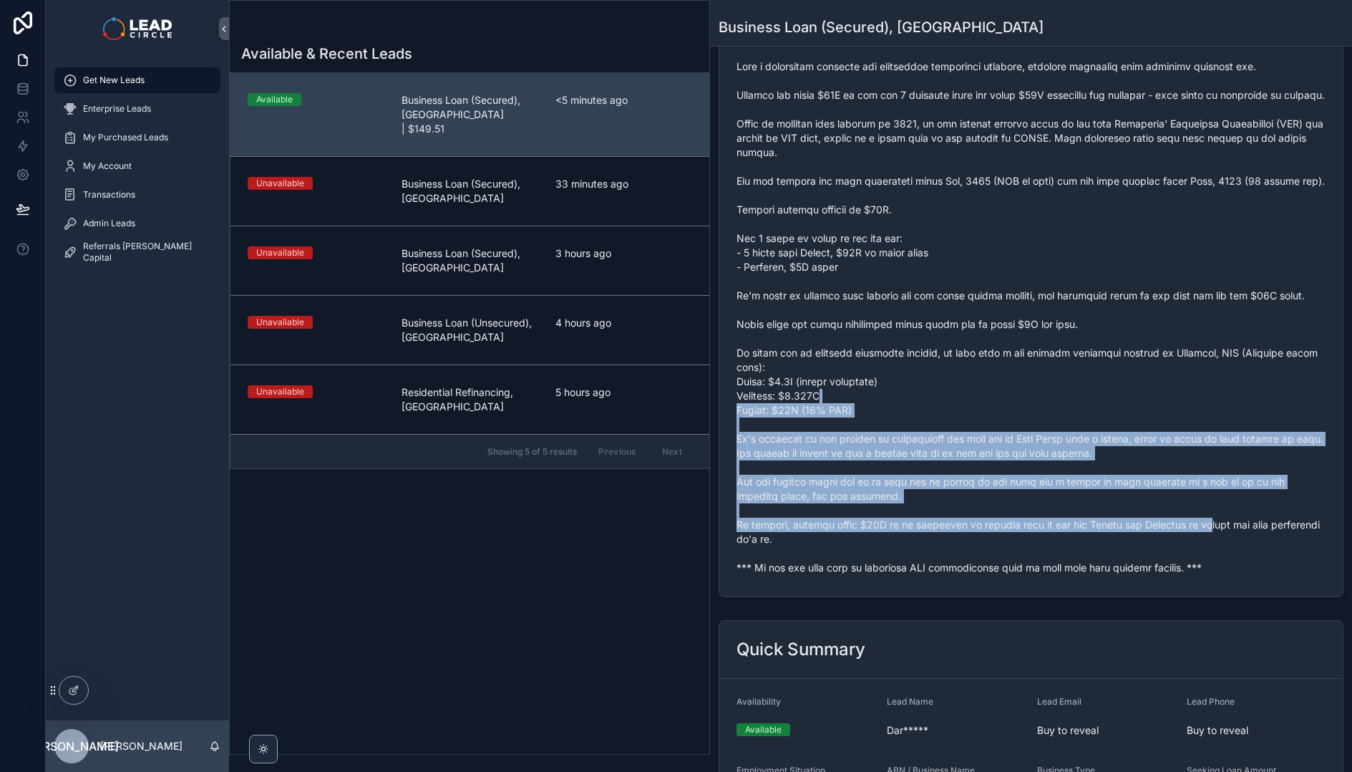
drag, startPoint x: 1127, startPoint y: 417, endPoint x: 1219, endPoint y: 547, distance: 159.3
click at [1219, 547] on span "scrollable content" at bounding box center [1031, 316] width 589 height 515
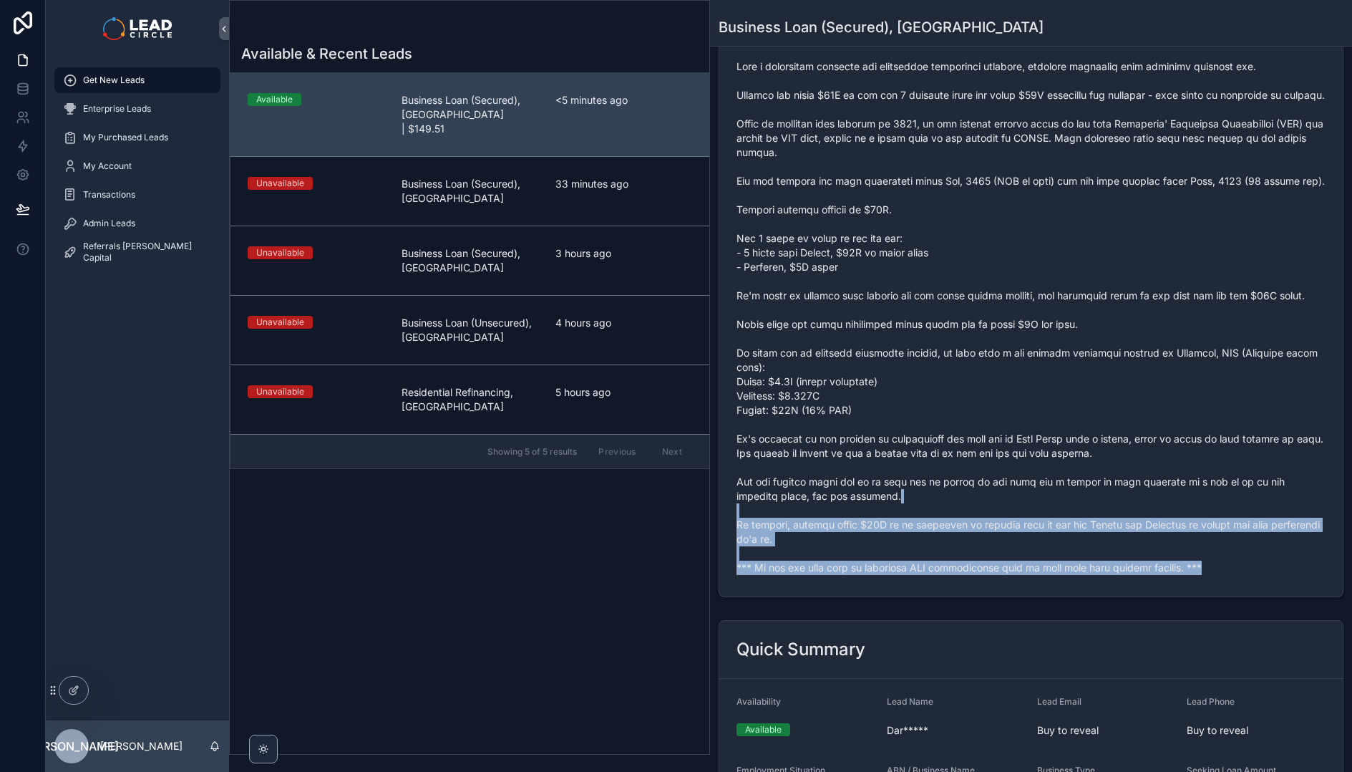
drag, startPoint x: 1241, startPoint y: 606, endPoint x: 1200, endPoint y: 499, distance: 114.9
click at [1200, 516] on div "scrollable content" at bounding box center [1031, 317] width 589 height 524
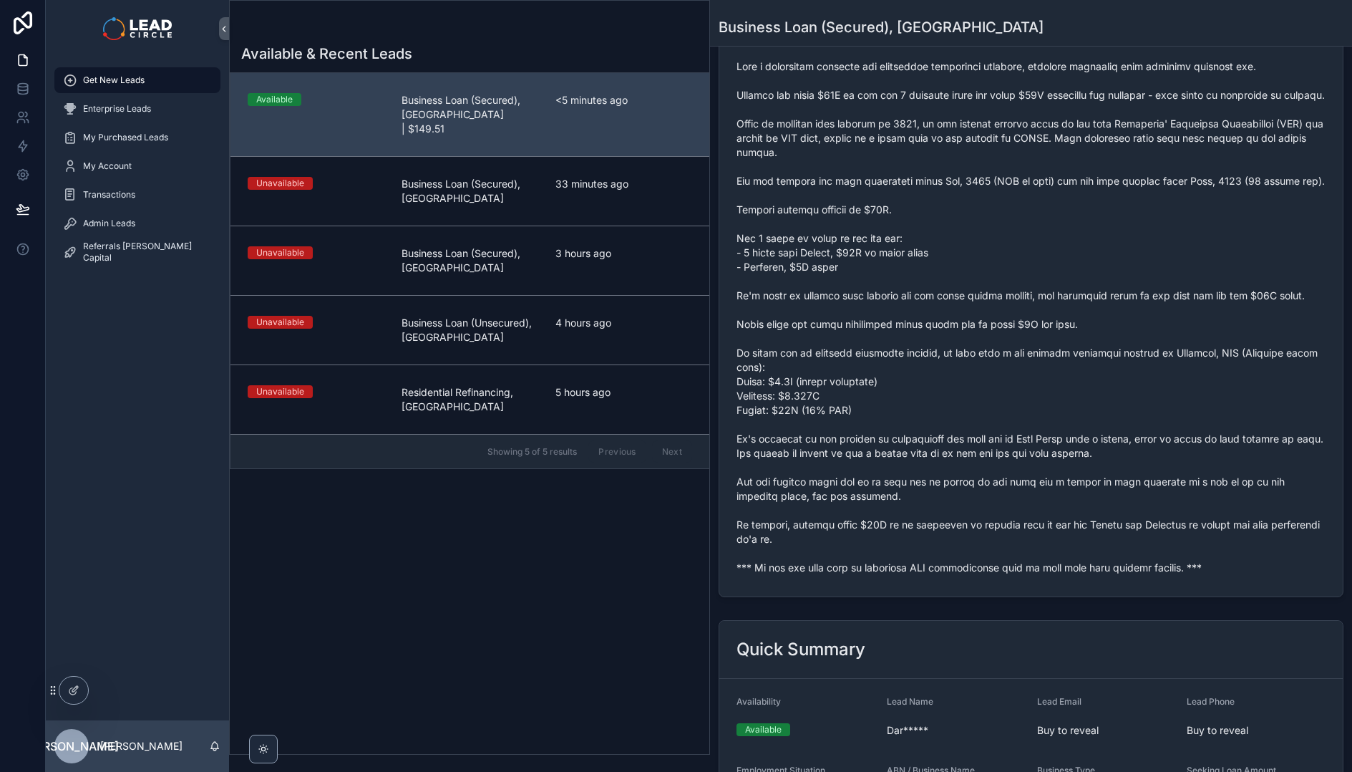
click at [1199, 495] on span "scrollable content" at bounding box center [1031, 316] width 589 height 515
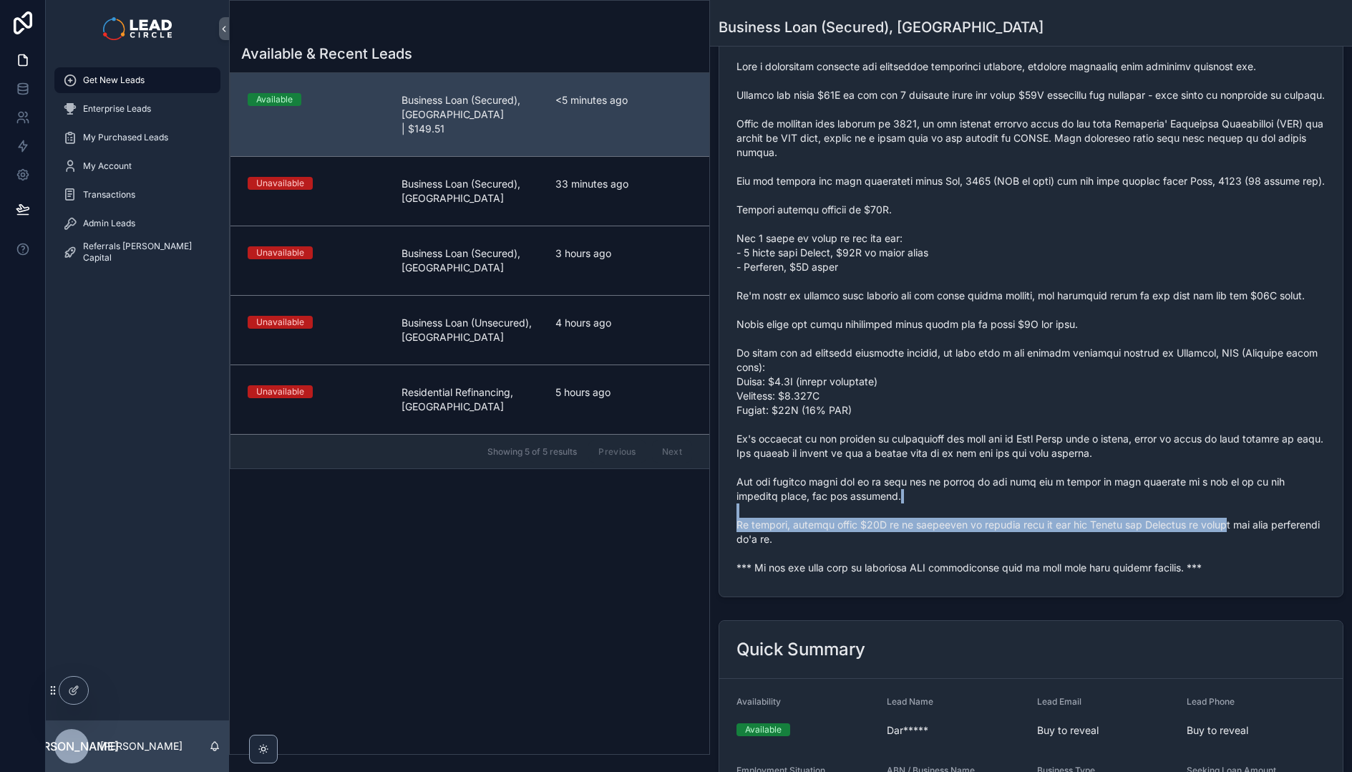
drag, startPoint x: 1235, startPoint y: 529, endPoint x: 1237, endPoint y: 556, distance: 27.2
click at [1237, 556] on span "scrollable content" at bounding box center [1031, 316] width 589 height 515
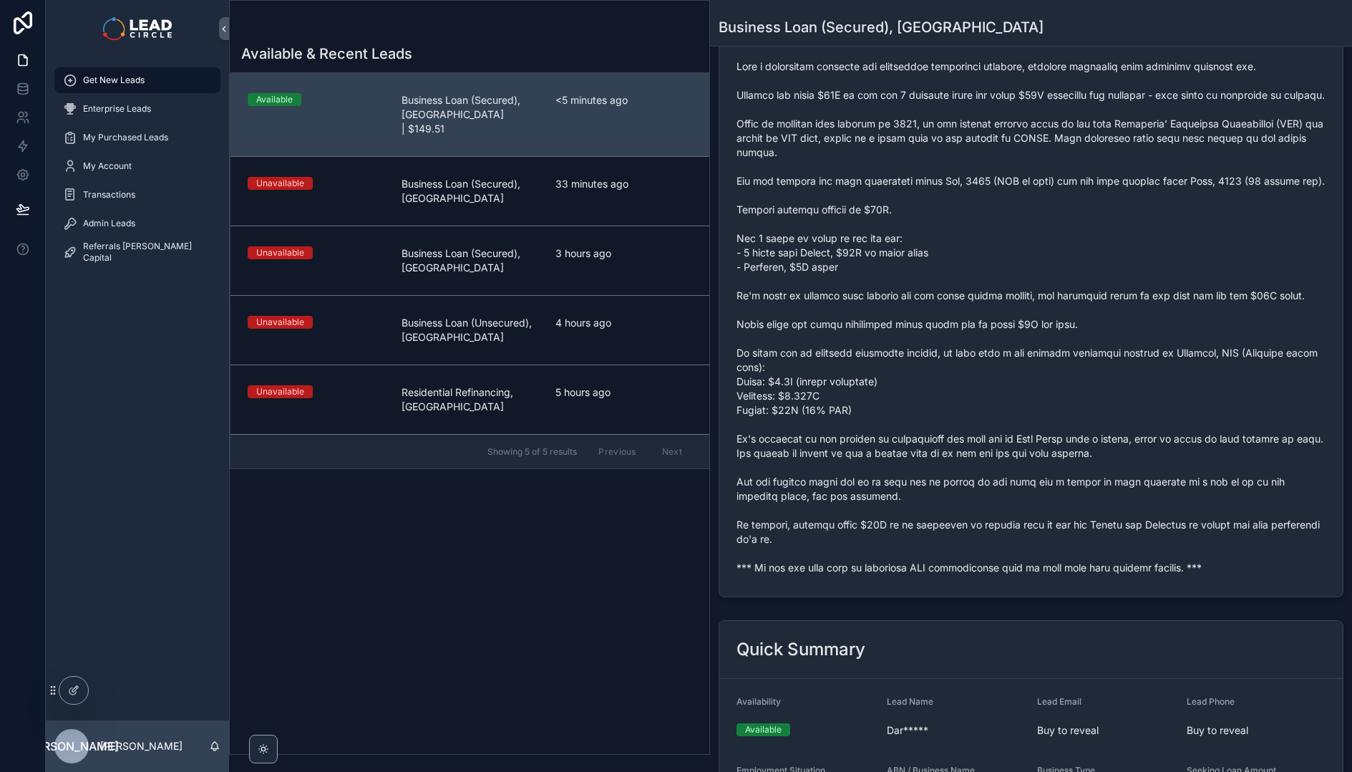
click at [1186, 520] on span "scrollable content" at bounding box center [1031, 316] width 589 height 515
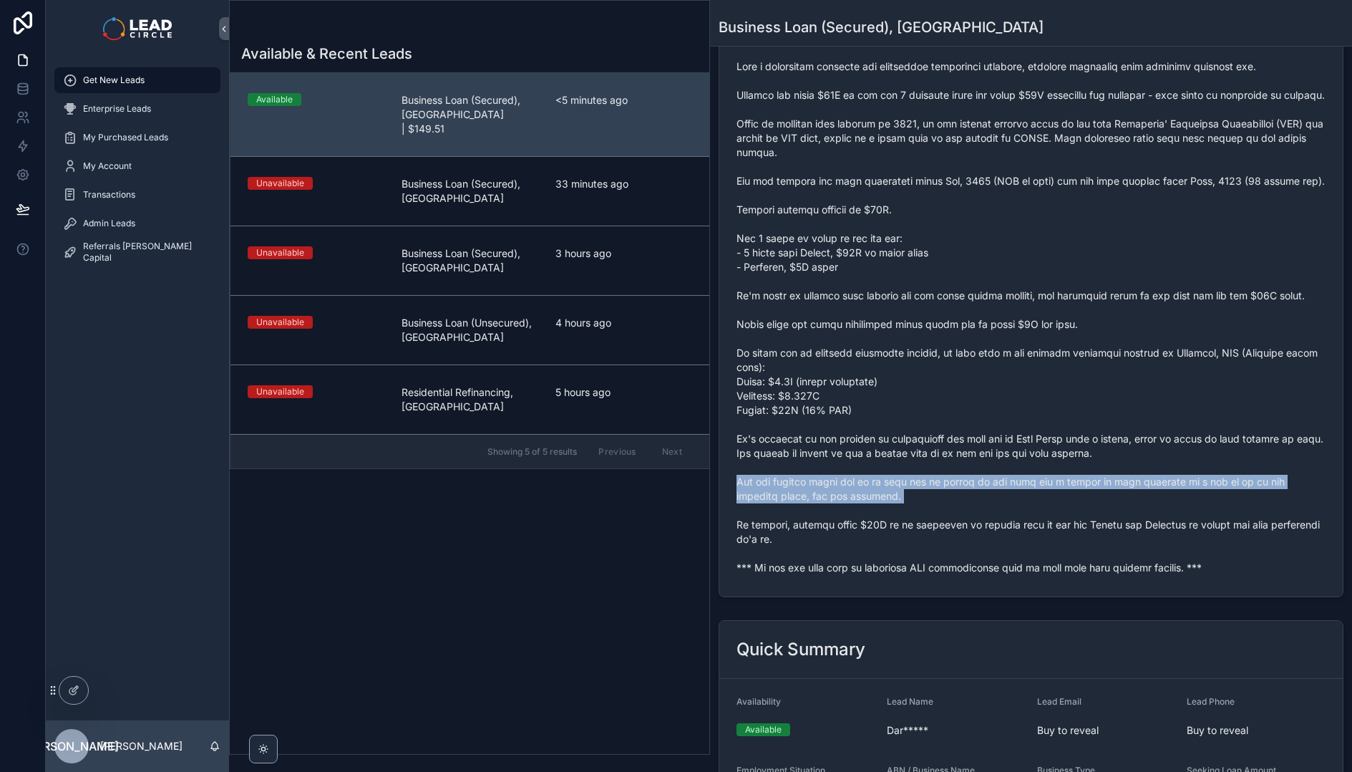
click at [1186, 520] on span "scrollable content" at bounding box center [1031, 316] width 589 height 515
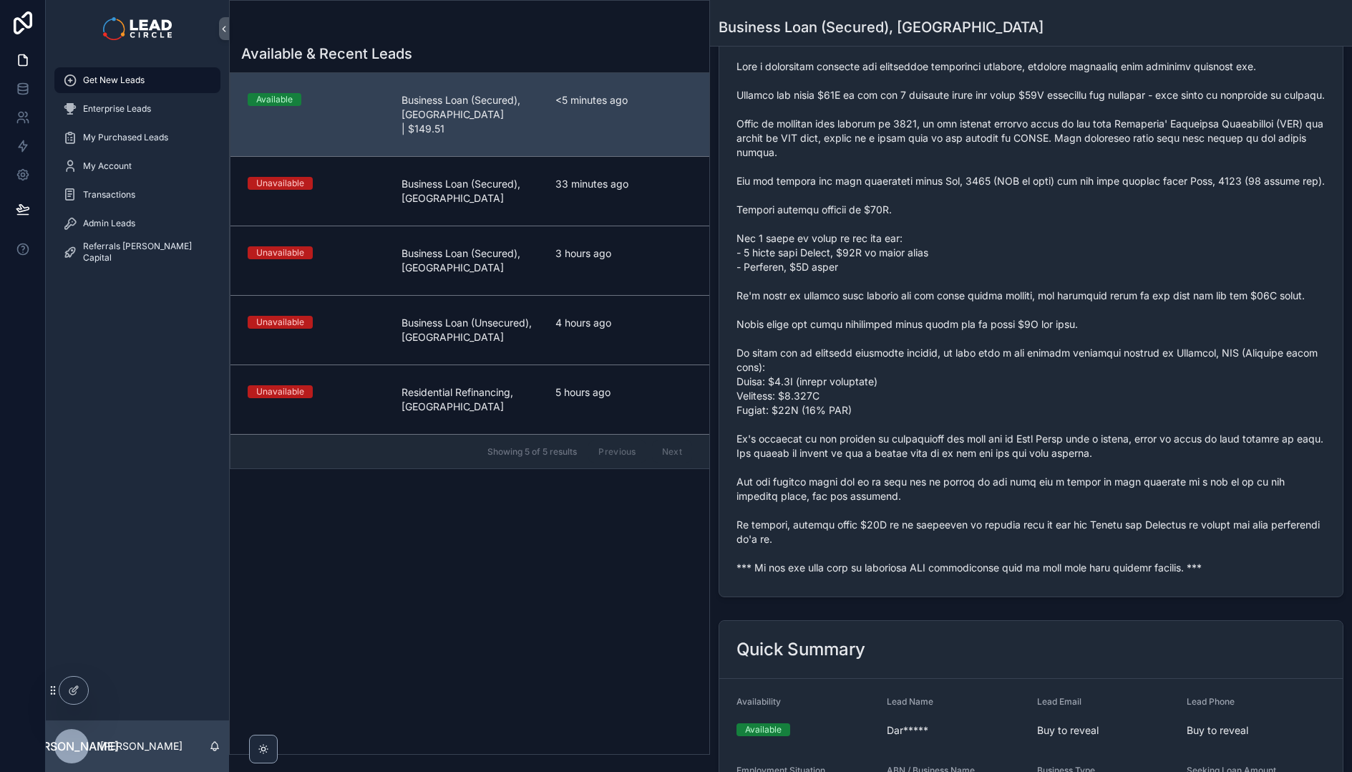
click at [1259, 565] on span "scrollable content" at bounding box center [1031, 316] width 589 height 515
click at [188, 229] on div "Admin Leads" at bounding box center [137, 223] width 149 height 23
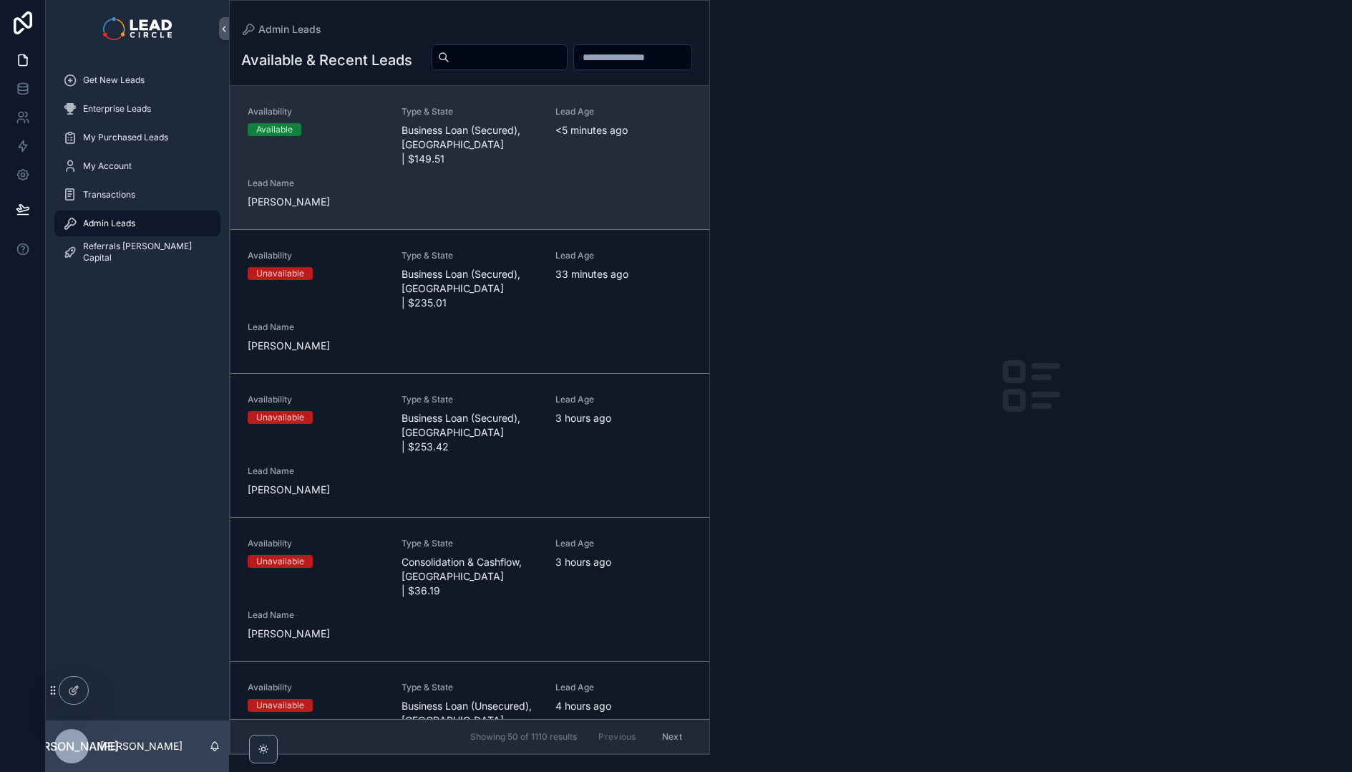
click at [563, 196] on div "Availability Available Type & State Business Loan (Secured), [GEOGRAPHIC_DATA] …" at bounding box center [470, 157] width 445 height 103
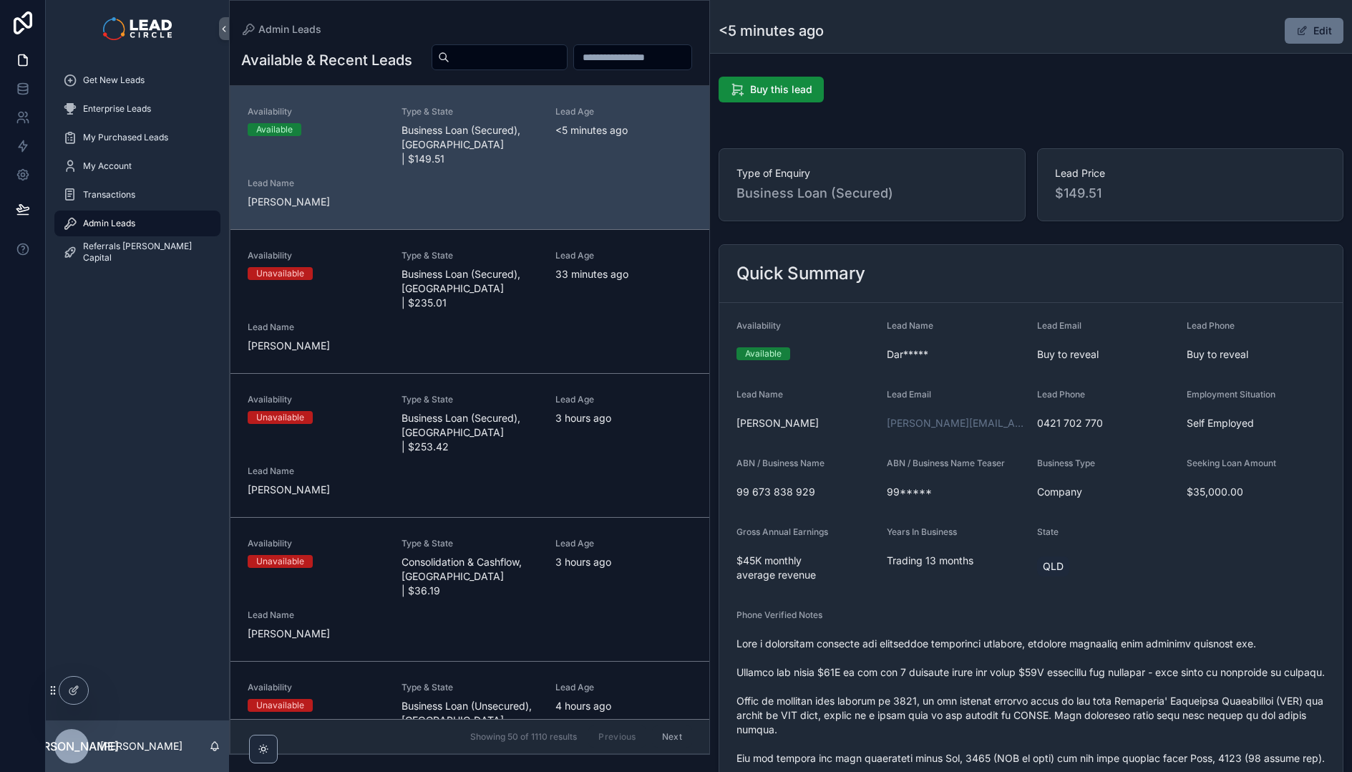
click at [1303, 29] on button "Edit" at bounding box center [1314, 31] width 59 height 26
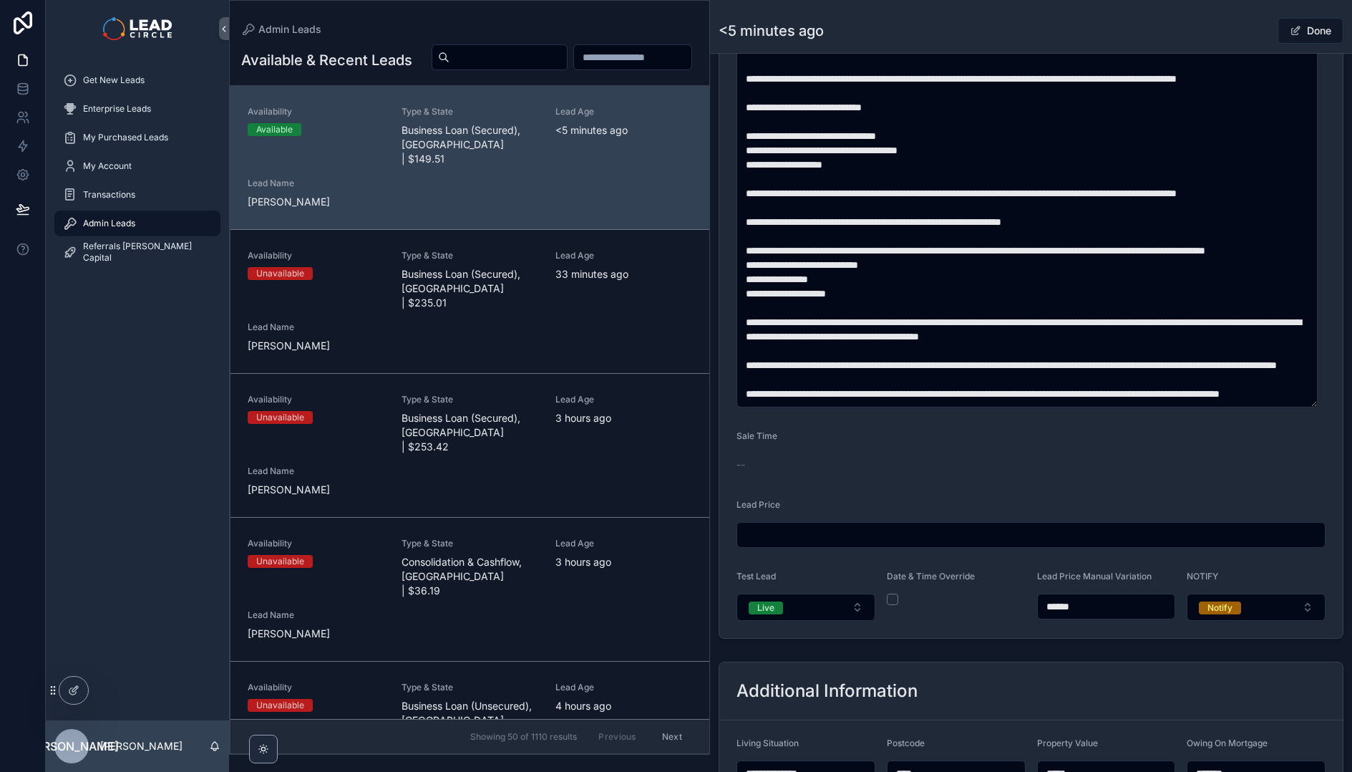
scroll to position [129, 0]
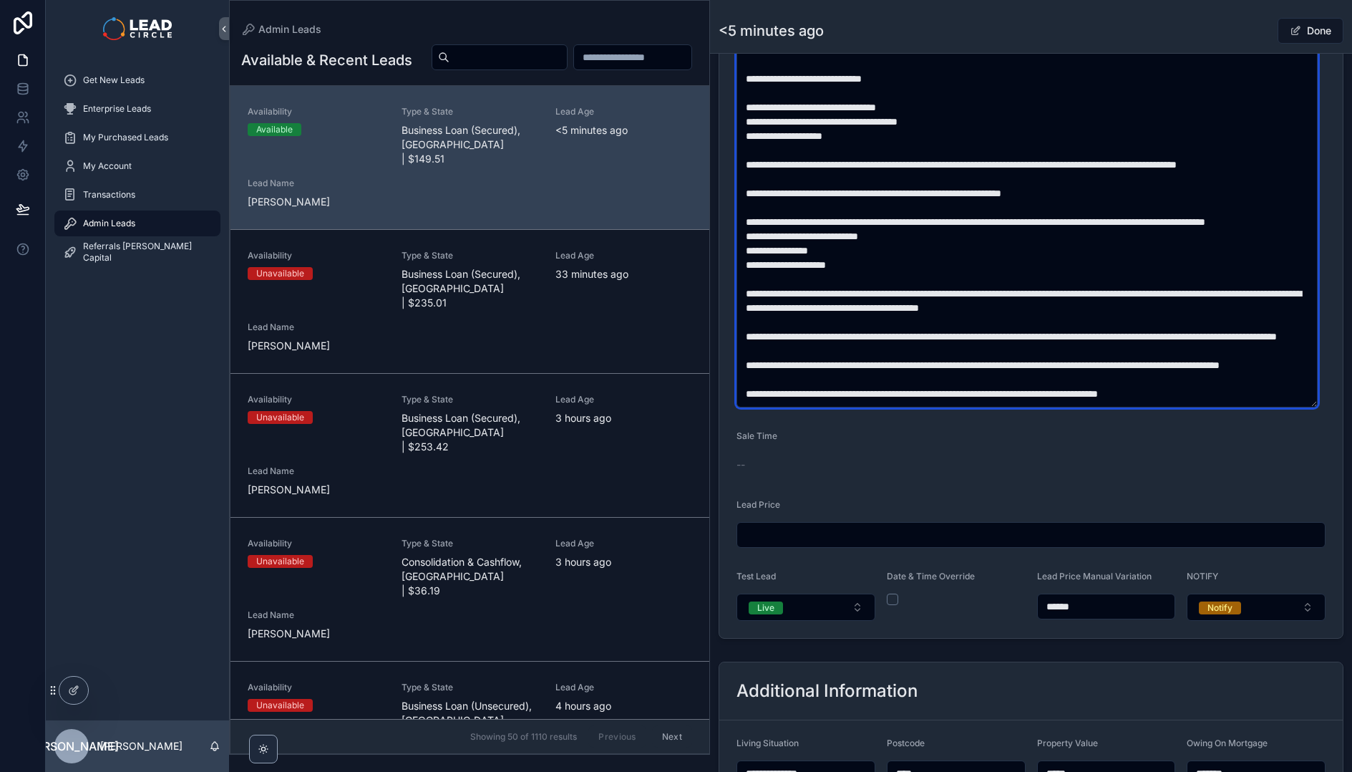
click at [1053, 264] on textarea "scrollable content" at bounding box center [1027, 186] width 581 height 442
type textarea "**********"
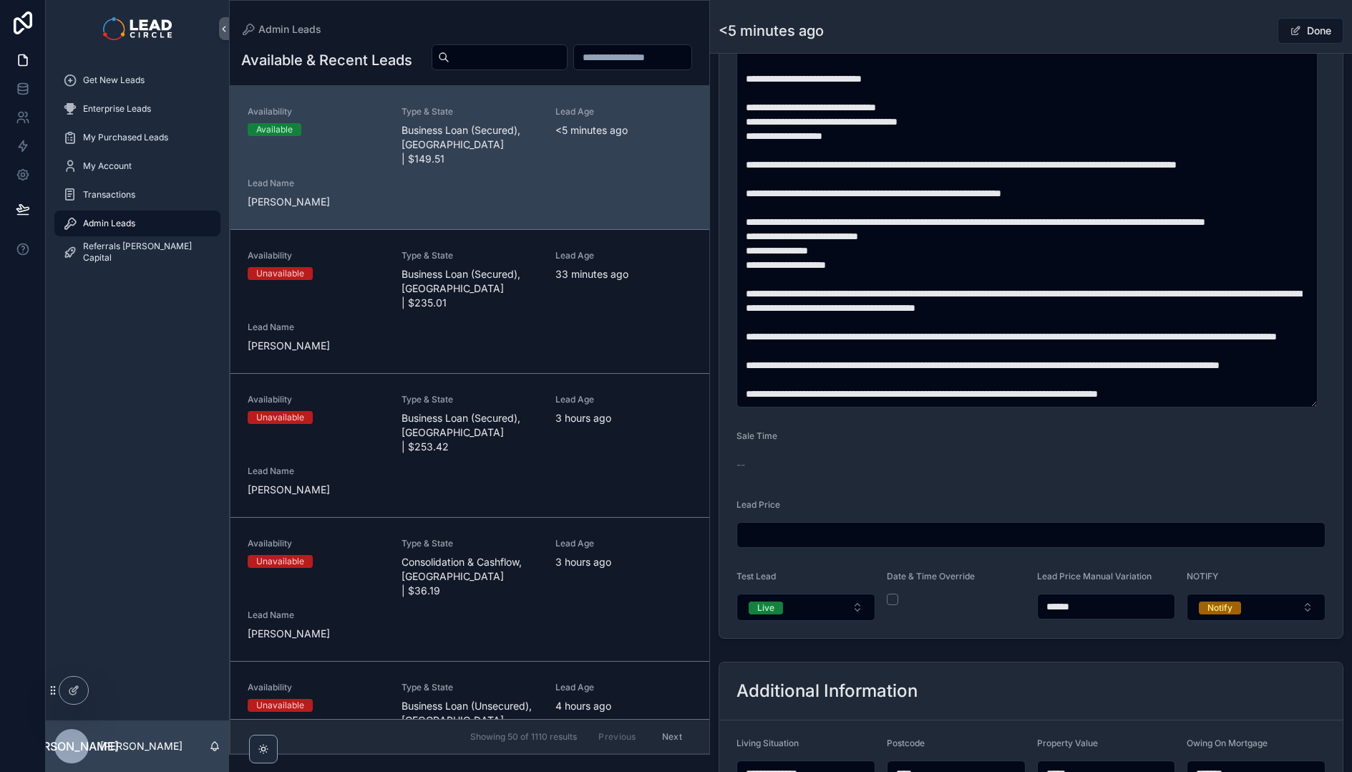
click at [1304, 29] on button "Done" at bounding box center [1311, 31] width 66 height 26
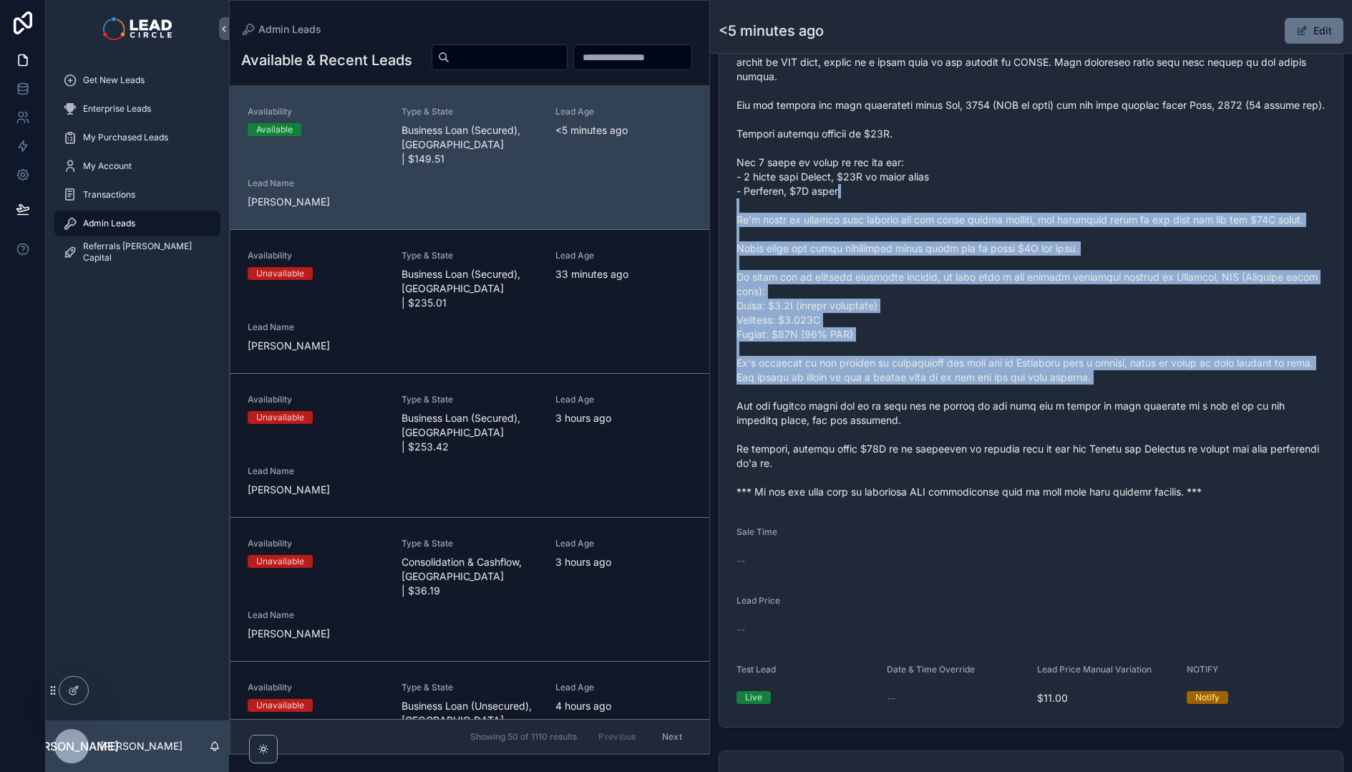
drag, startPoint x: 1220, startPoint y: 404, endPoint x: 1225, endPoint y: 420, distance: 17.2
click at [1225, 420] on span "scrollable content" at bounding box center [1031, 234] width 589 height 530
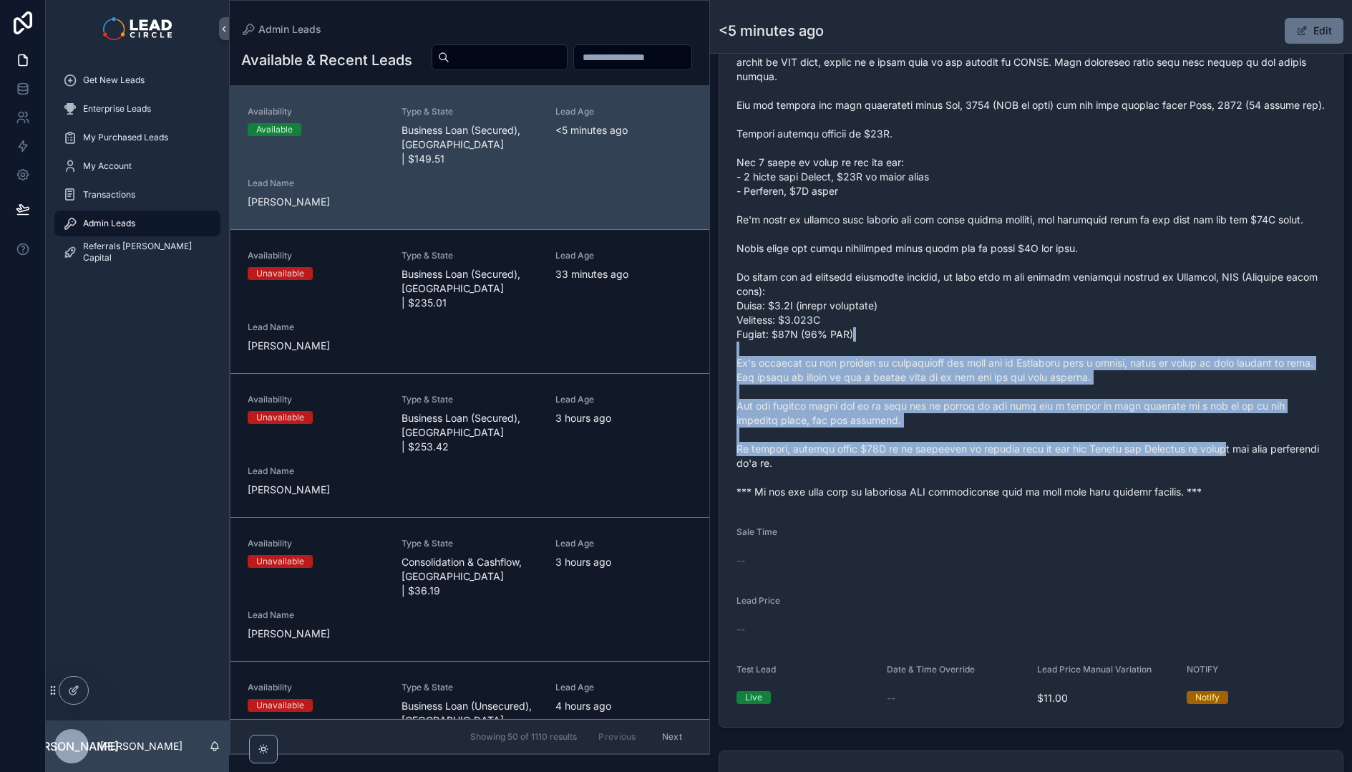
drag, startPoint x: 1237, startPoint y: 465, endPoint x: 1153, endPoint y: 311, distance: 175.2
click at [1159, 321] on span "scrollable content" at bounding box center [1031, 234] width 589 height 530
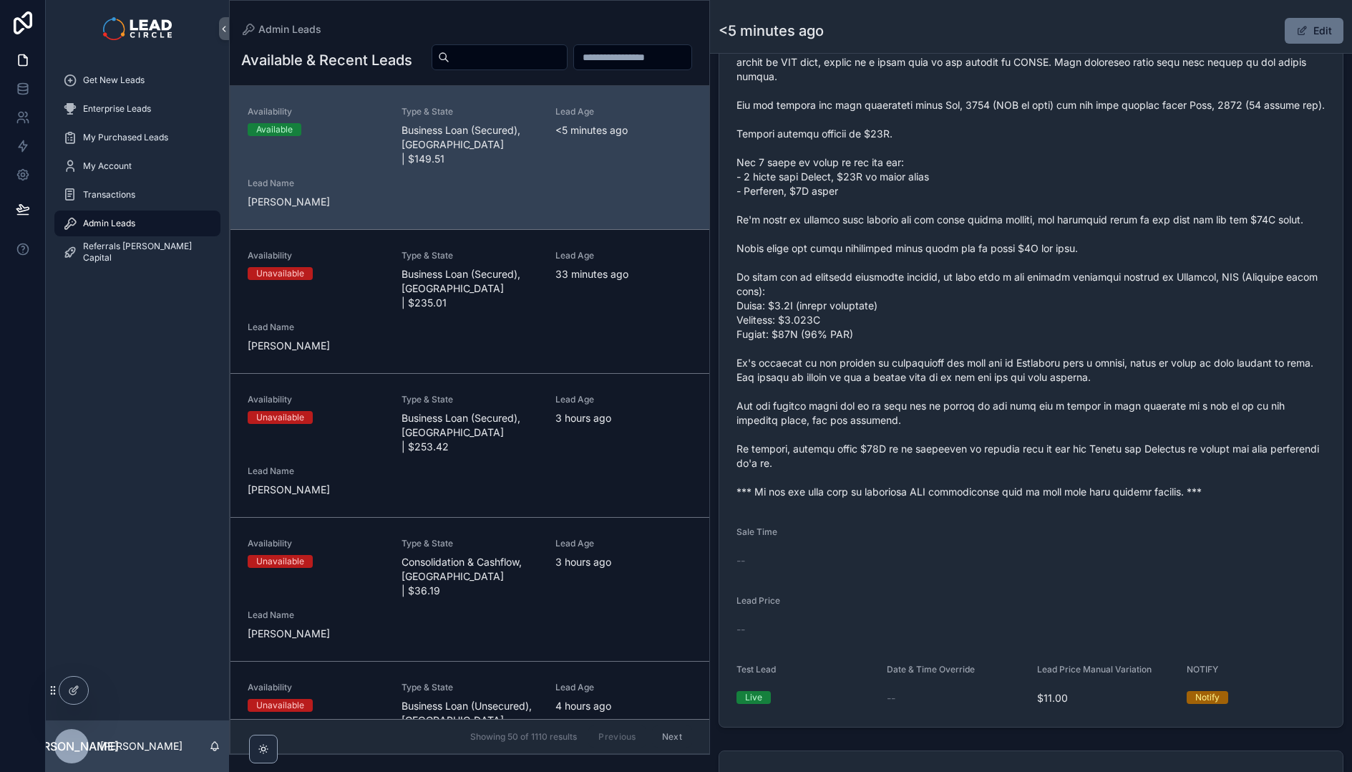
click at [1152, 307] on span "scrollable content" at bounding box center [1031, 234] width 589 height 530
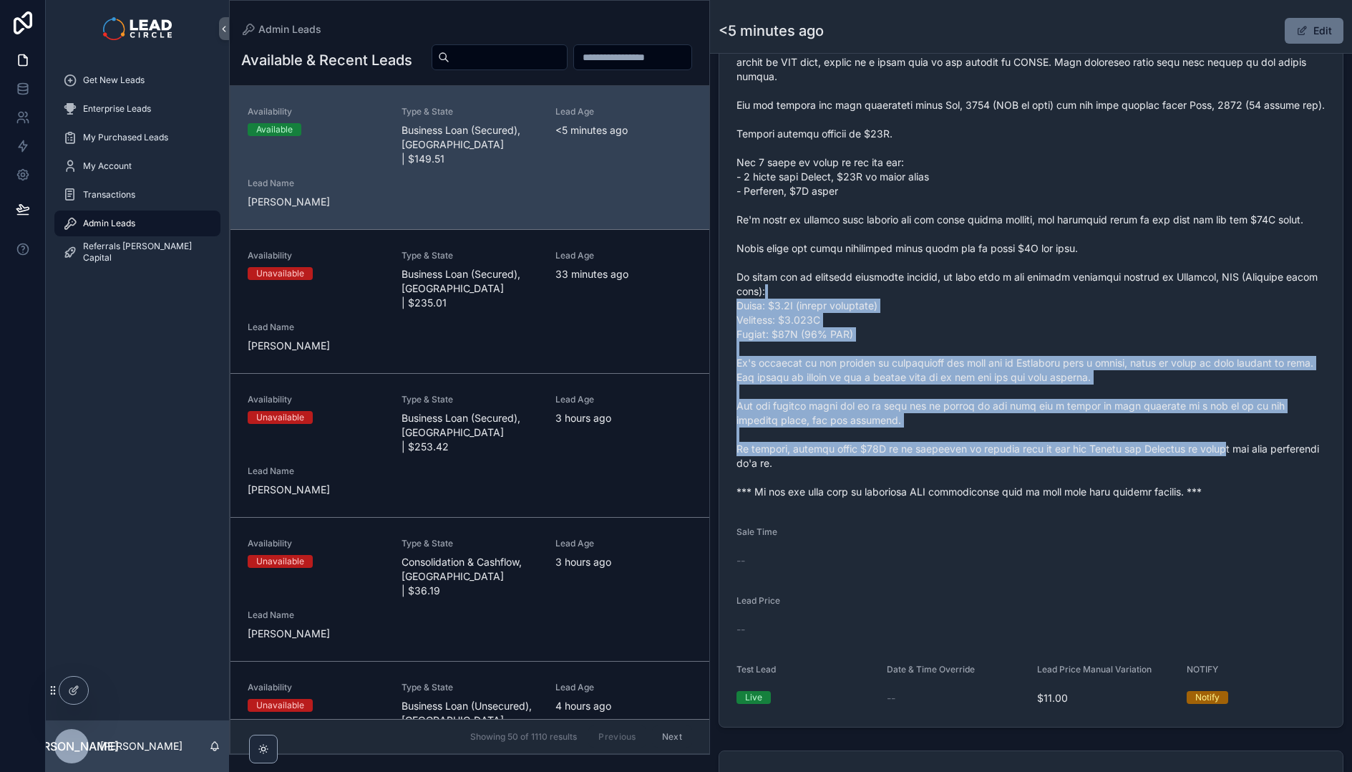
drag, startPoint x: 1152, startPoint y: 305, endPoint x: 1238, endPoint y: 470, distance: 185.7
click at [1238, 470] on span "scrollable content" at bounding box center [1031, 234] width 589 height 530
drag, startPoint x: 1247, startPoint y: 483, endPoint x: 1134, endPoint y: 334, distance: 187.0
click at [1135, 339] on span "scrollable content" at bounding box center [1031, 234] width 589 height 530
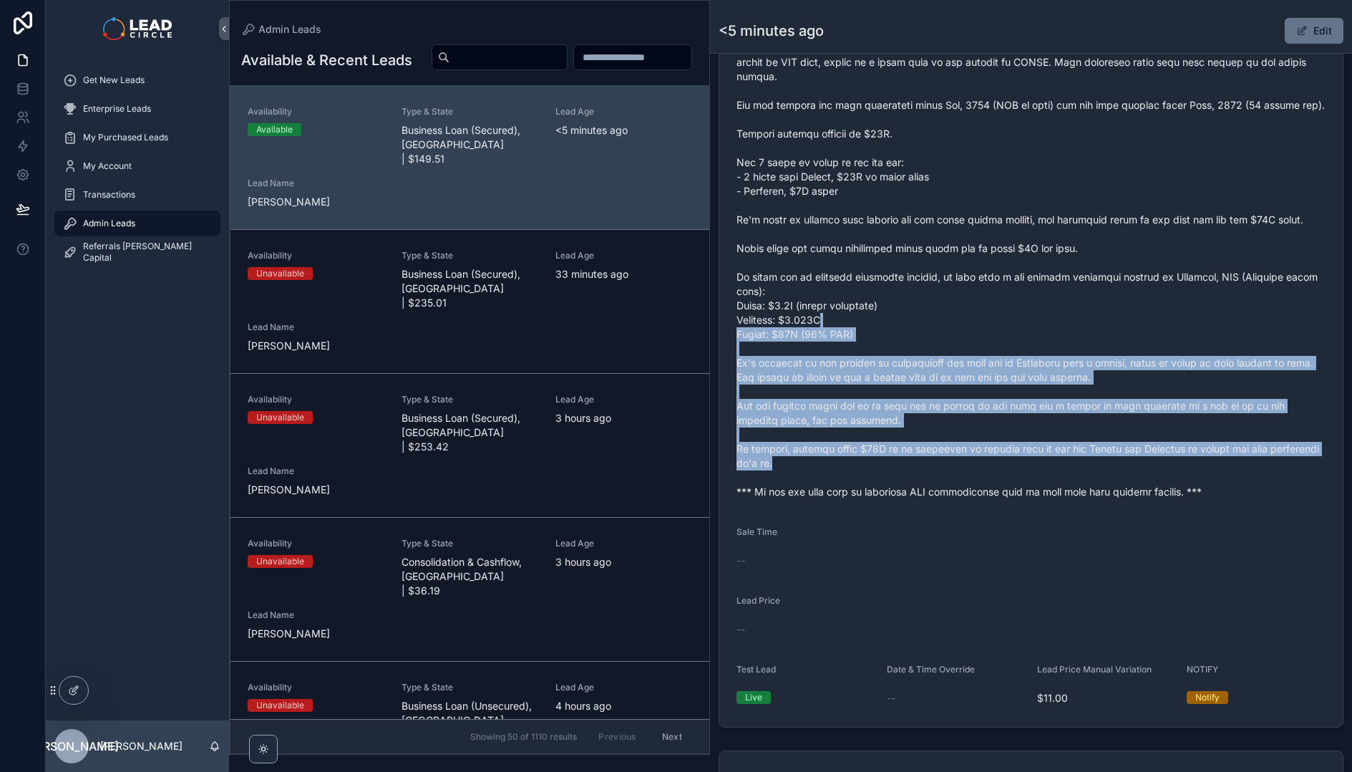
click at [1134, 334] on span "scrollable content" at bounding box center [1031, 234] width 589 height 530
drag, startPoint x: 1134, startPoint y: 334, endPoint x: 1226, endPoint y: 487, distance: 178.9
click at [1226, 487] on span "scrollable content" at bounding box center [1031, 234] width 589 height 530
click at [1230, 487] on span "scrollable content" at bounding box center [1031, 234] width 589 height 530
drag, startPoint x: 1218, startPoint y: 465, endPoint x: 1096, endPoint y: 339, distance: 175.7
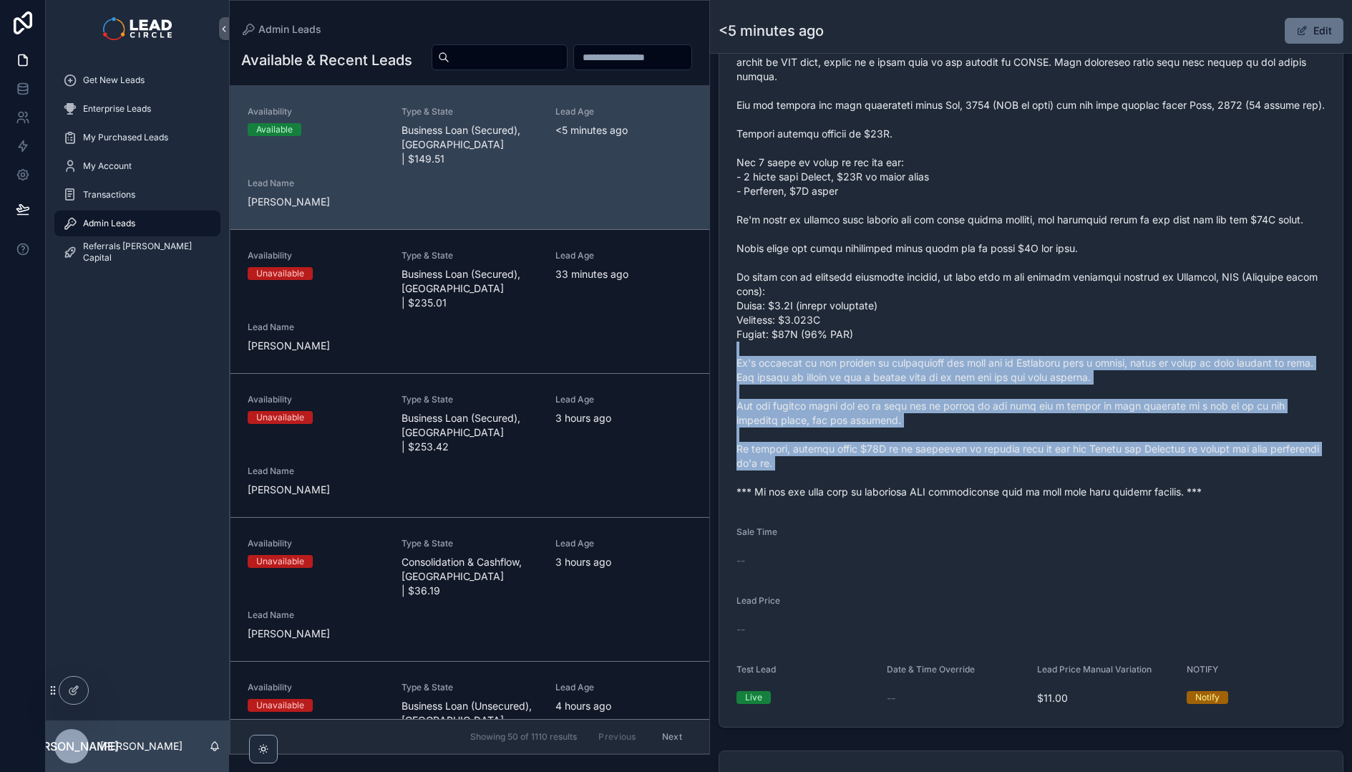
click at [1100, 344] on span "scrollable content" at bounding box center [1031, 234] width 589 height 530
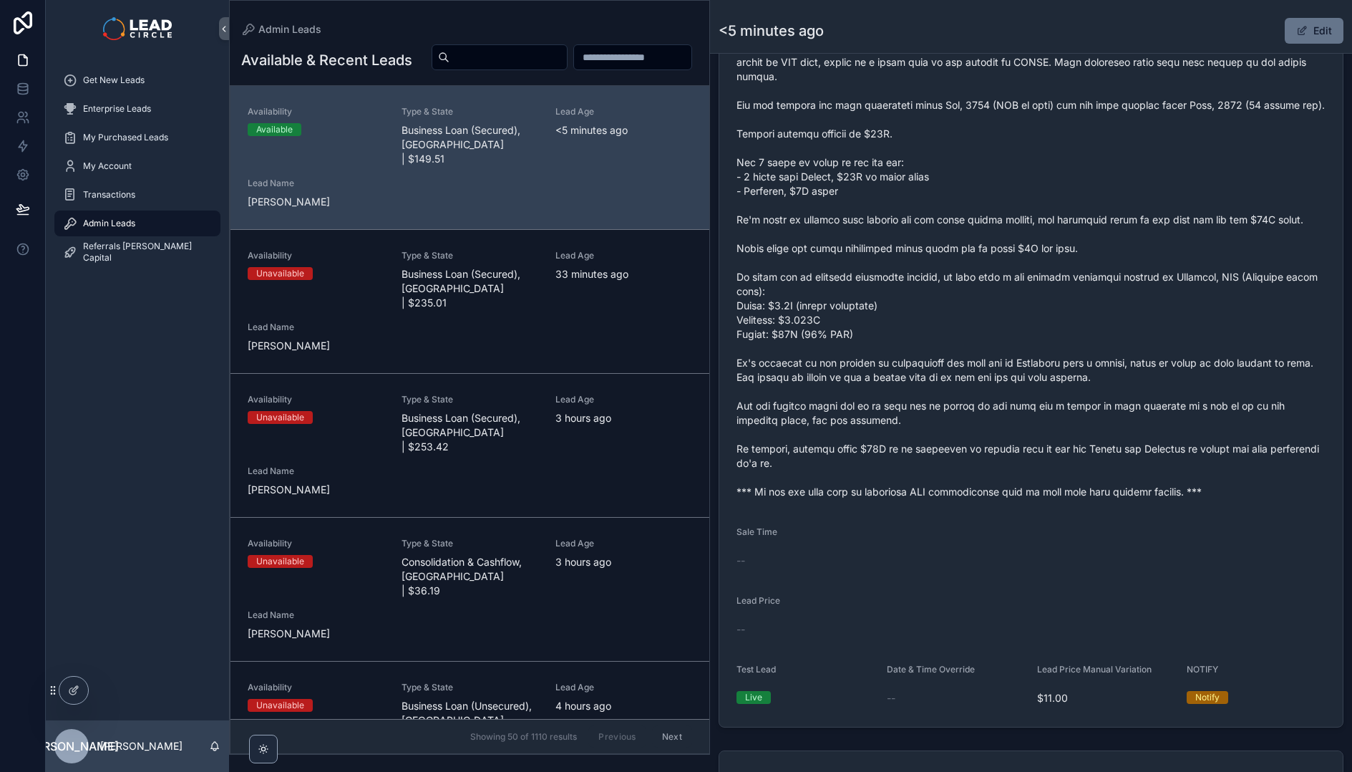
click at [1096, 339] on span "scrollable content" at bounding box center [1031, 234] width 589 height 530
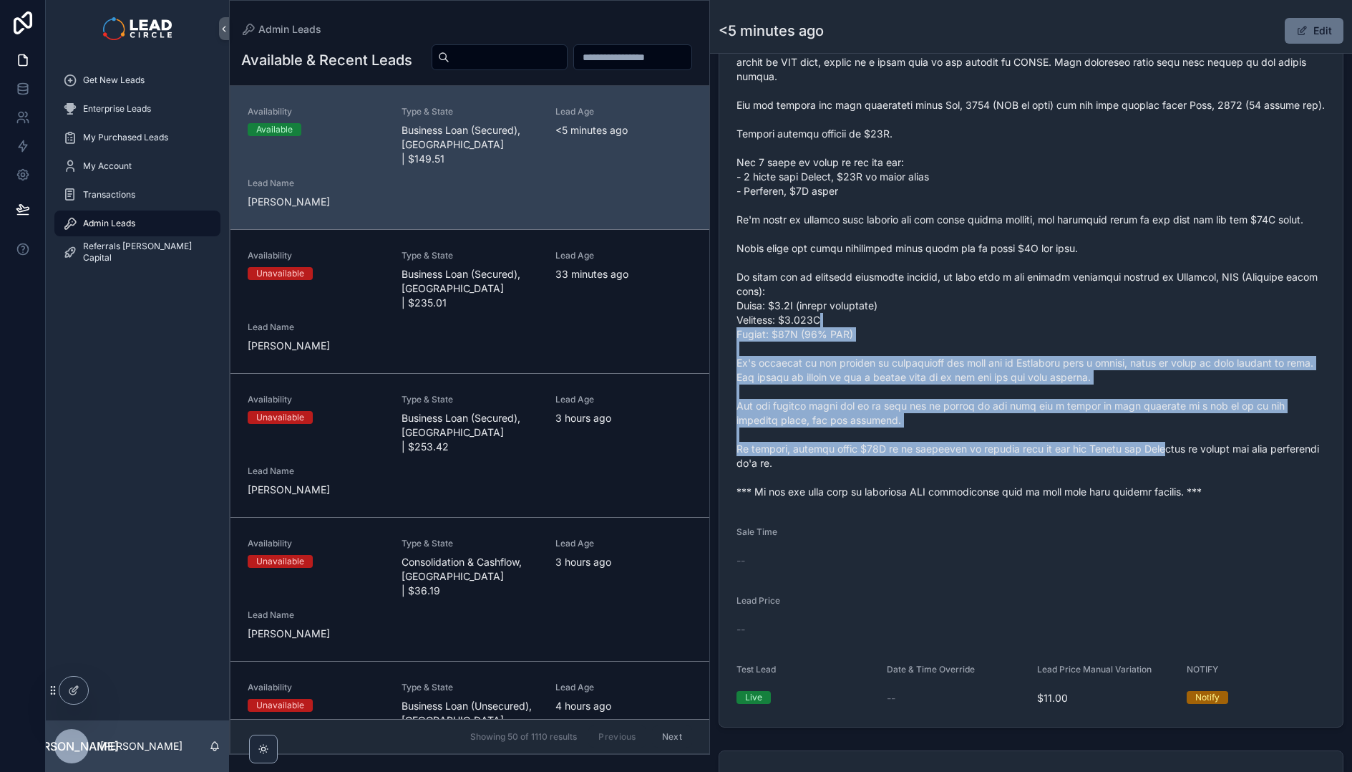
drag, startPoint x: 1167, startPoint y: 448, endPoint x: 1183, endPoint y: 466, distance: 23.4
click at [1183, 466] on span "scrollable content" at bounding box center [1031, 234] width 589 height 530
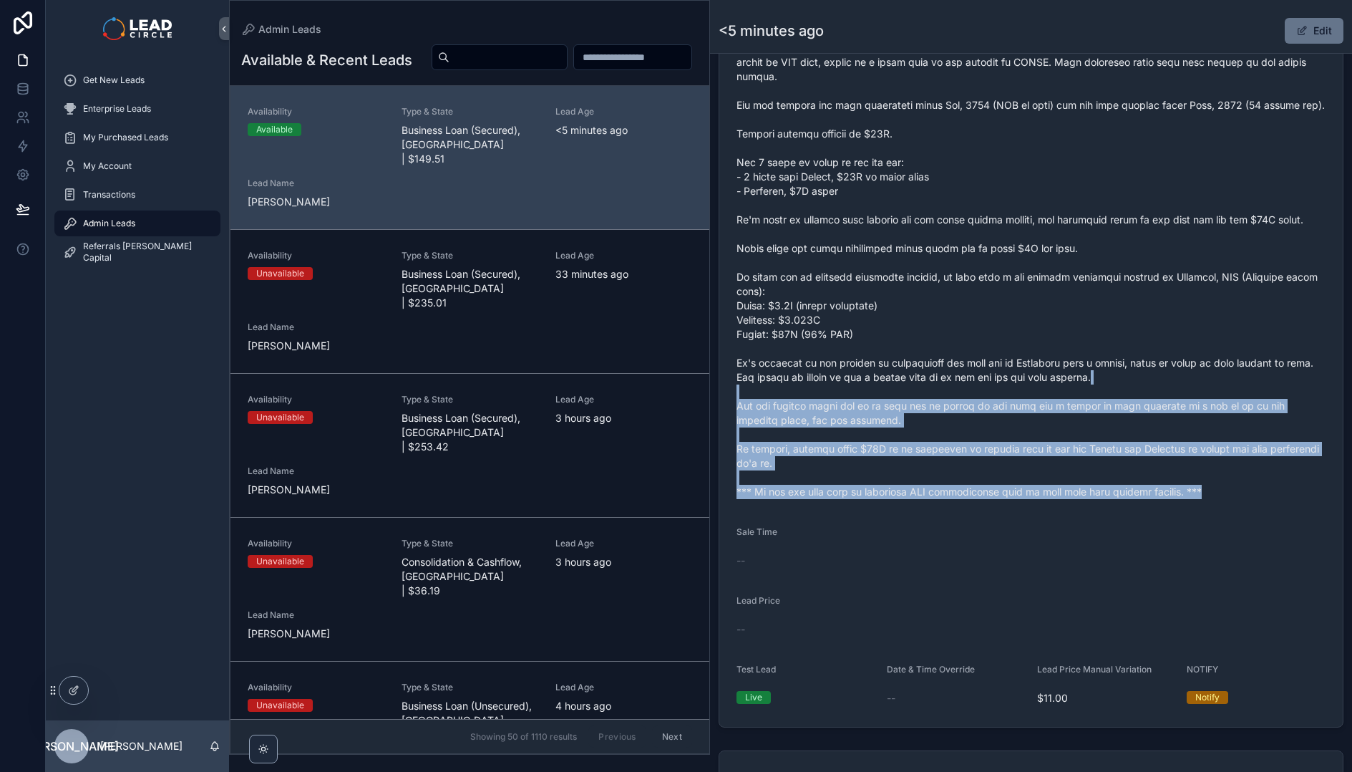
drag, startPoint x: 1237, startPoint y: 500, endPoint x: 1124, endPoint y: 387, distance: 160.5
click at [1124, 387] on span "scrollable content" at bounding box center [1031, 234] width 589 height 530
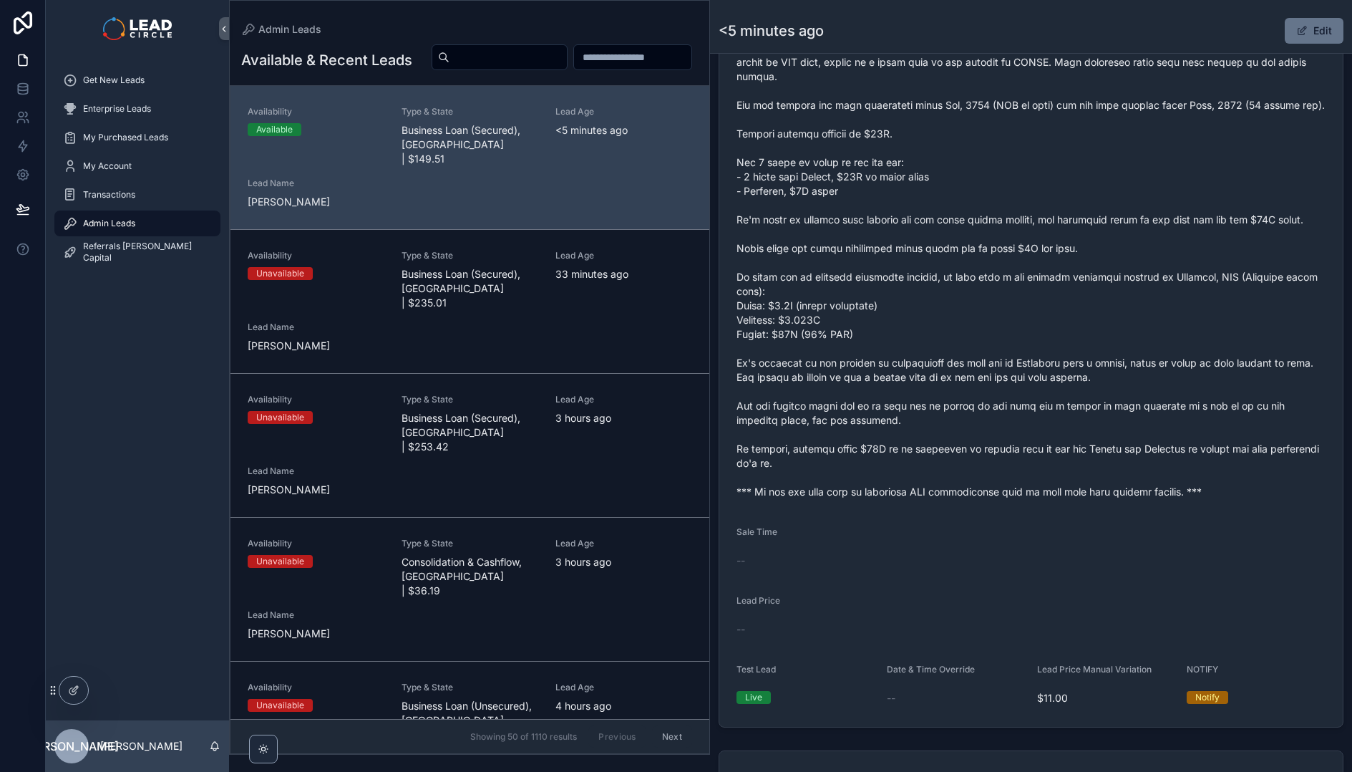
click at [1115, 380] on span "scrollable content" at bounding box center [1031, 234] width 589 height 530
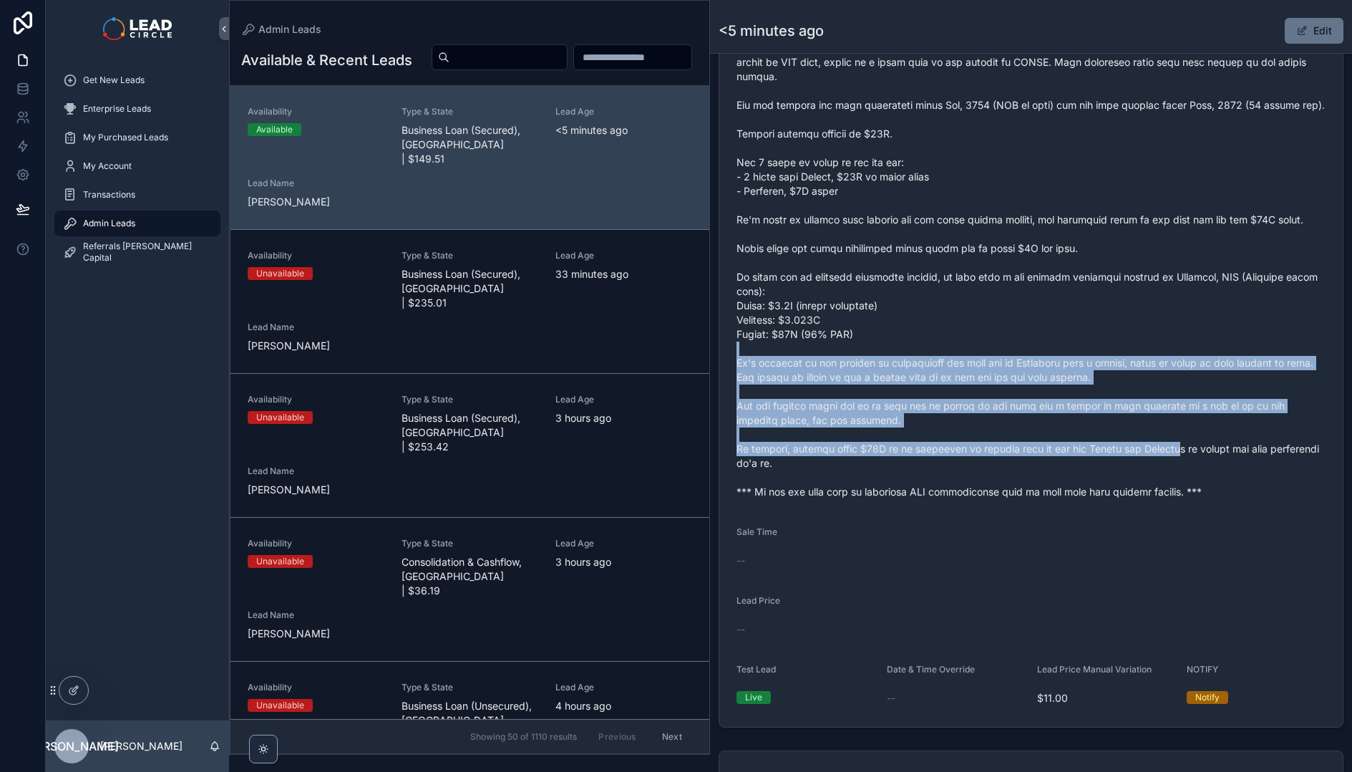
drag, startPoint x: 1127, startPoint y: 369, endPoint x: 1195, endPoint y: 458, distance: 112.4
click at [1195, 458] on span "scrollable content" at bounding box center [1031, 234] width 589 height 530
click at [1195, 459] on span "scrollable content" at bounding box center [1031, 234] width 589 height 530
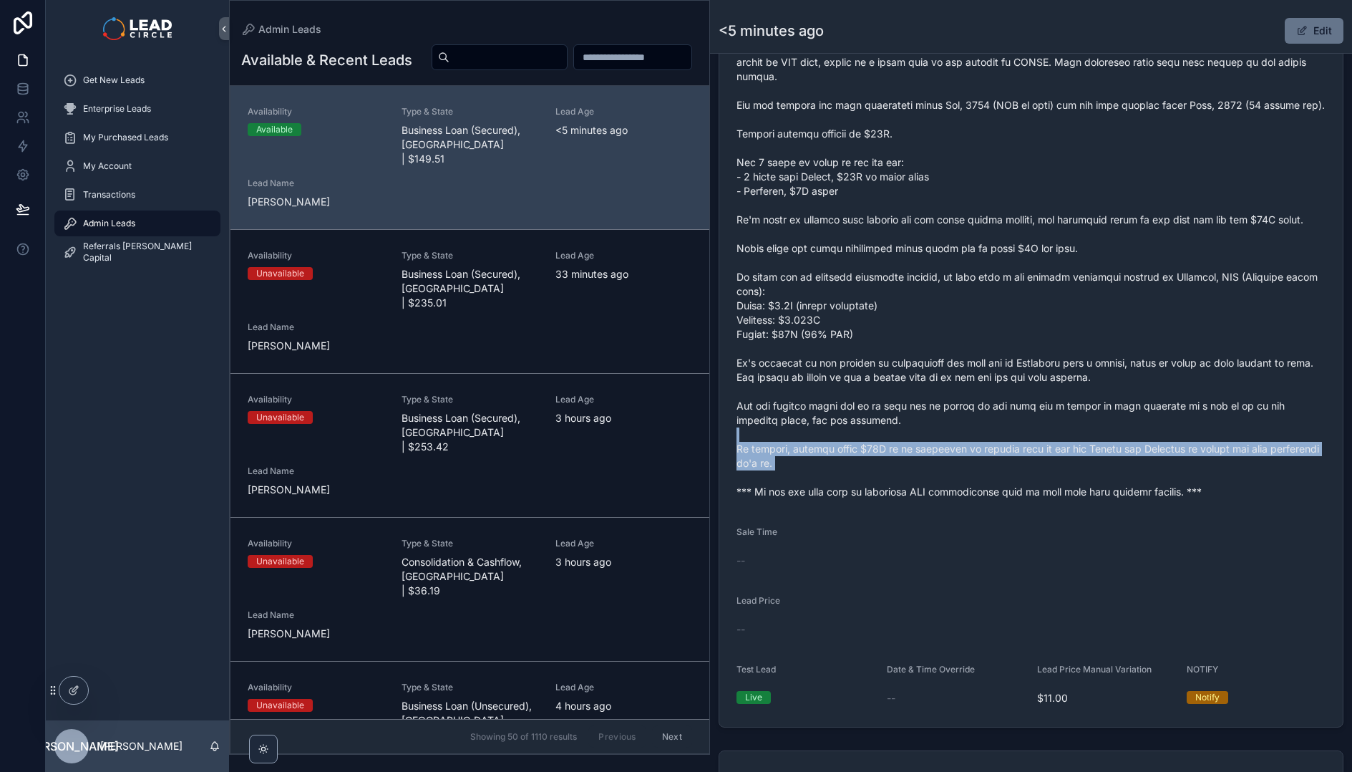
drag, startPoint x: 1226, startPoint y: 491, endPoint x: 1077, endPoint y: 370, distance: 191.8
click at [1081, 374] on span "scrollable content" at bounding box center [1031, 234] width 589 height 530
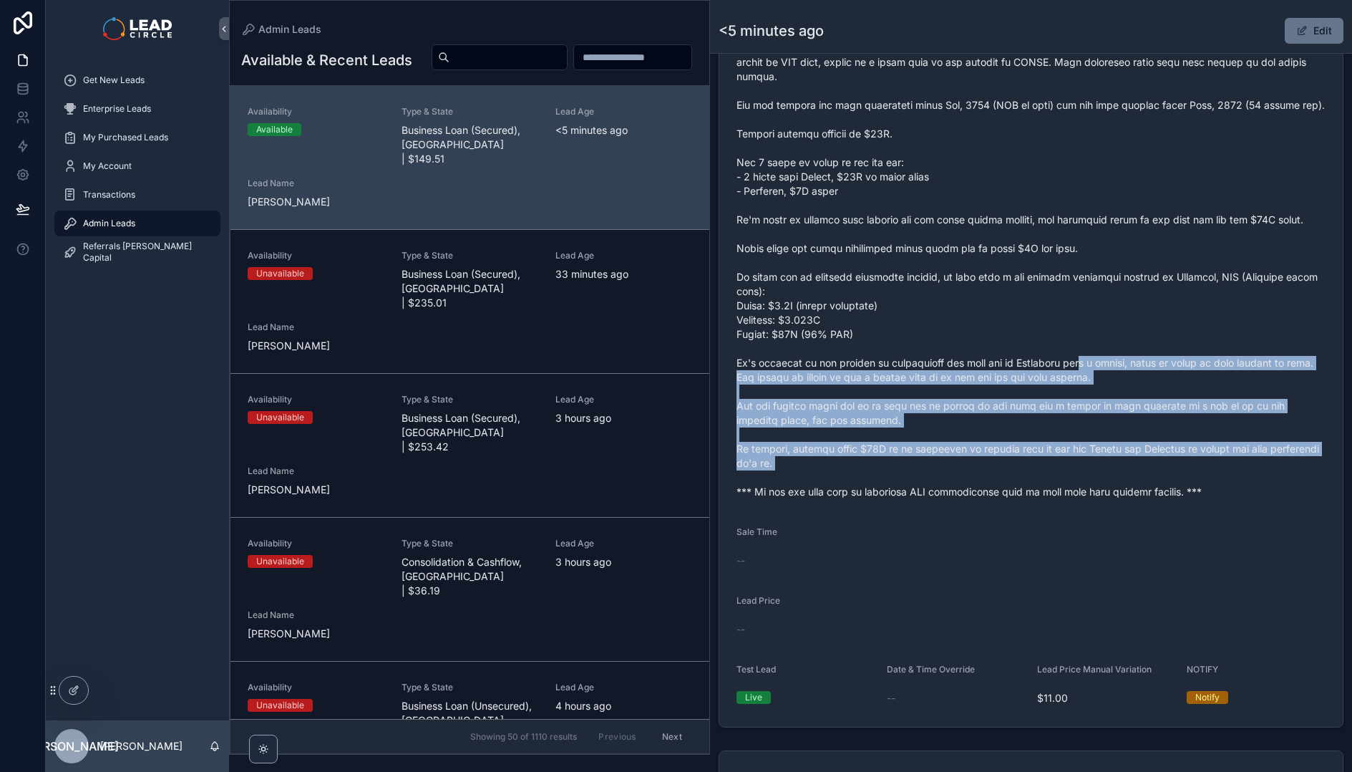
click at [1077, 370] on span "scrollable content" at bounding box center [1031, 234] width 589 height 530
drag, startPoint x: 1077, startPoint y: 370, endPoint x: 1122, endPoint y: 469, distance: 108.6
click at [1122, 469] on span "scrollable content" at bounding box center [1031, 234] width 589 height 530
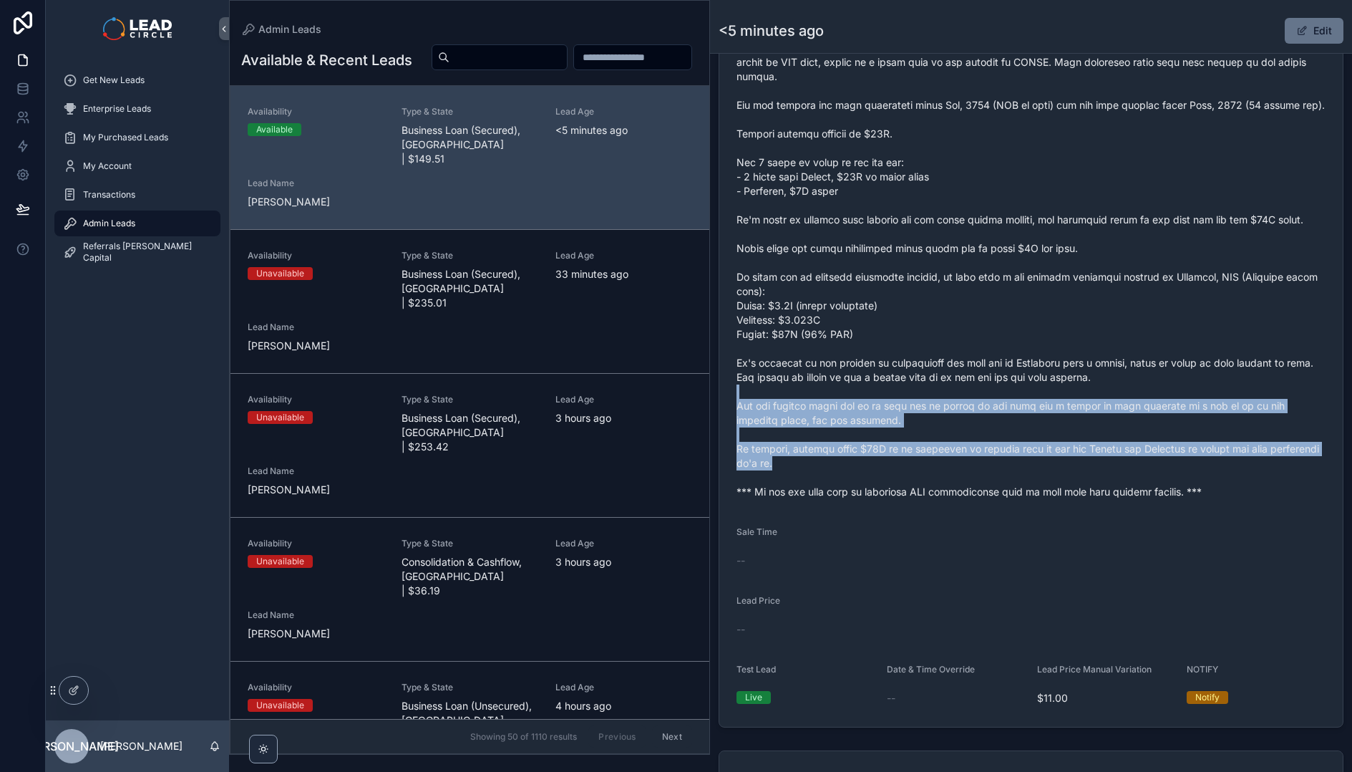
drag, startPoint x: 1138, startPoint y: 484, endPoint x: 982, endPoint y: 391, distance: 181.7
click at [1002, 402] on span "scrollable content" at bounding box center [1031, 234] width 589 height 530
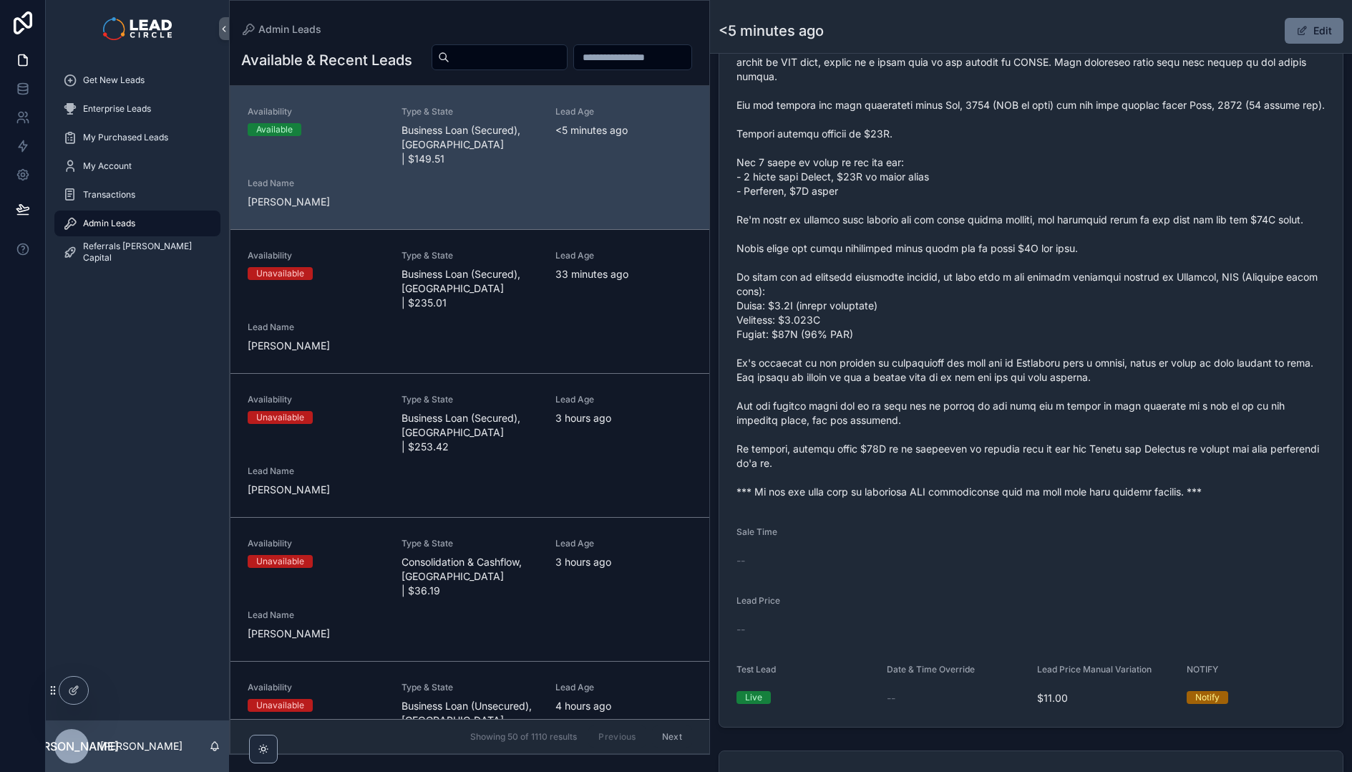
click at [982, 391] on span "scrollable content" at bounding box center [1031, 234] width 589 height 530
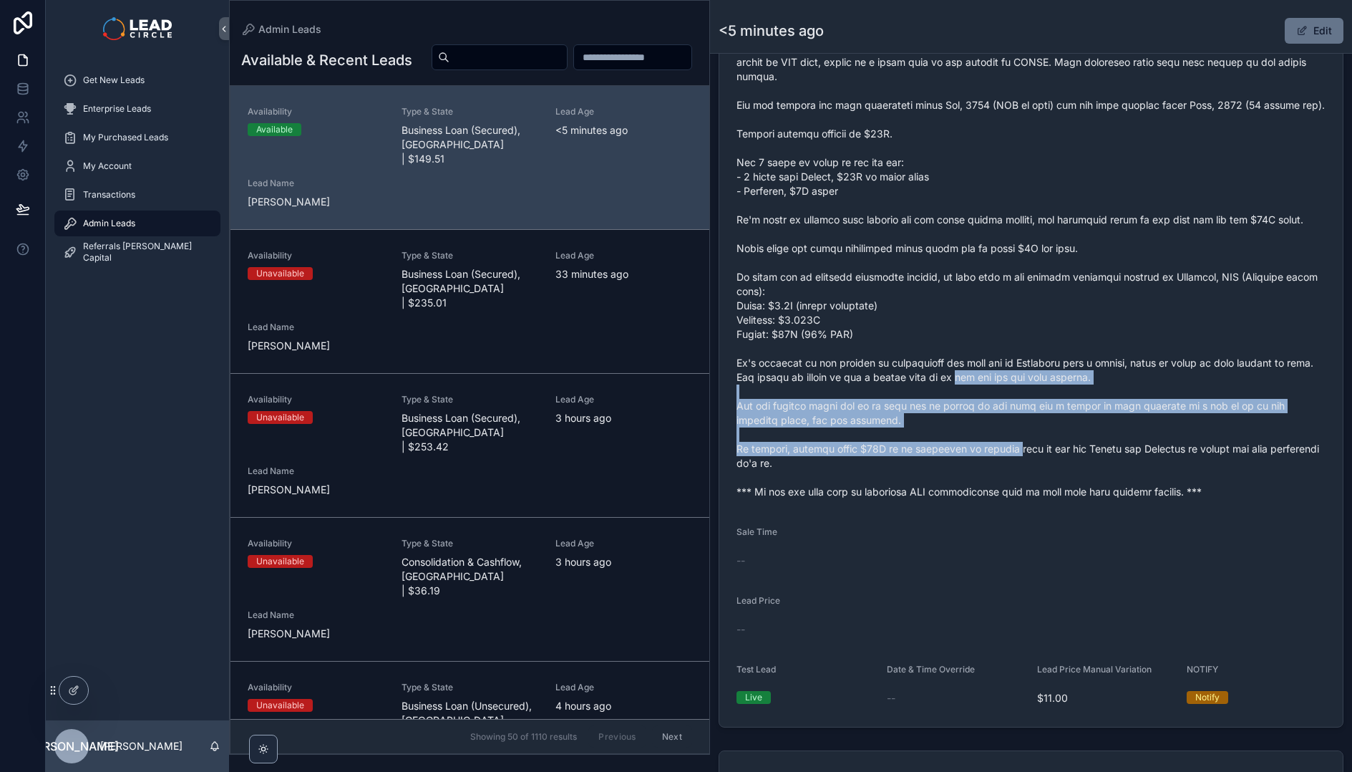
drag, startPoint x: 990, startPoint y: 409, endPoint x: 1035, endPoint y: 472, distance: 77.5
click at [1034, 472] on span "scrollable content" at bounding box center [1031, 234] width 589 height 530
click at [1035, 472] on span "scrollable content" at bounding box center [1031, 234] width 589 height 530
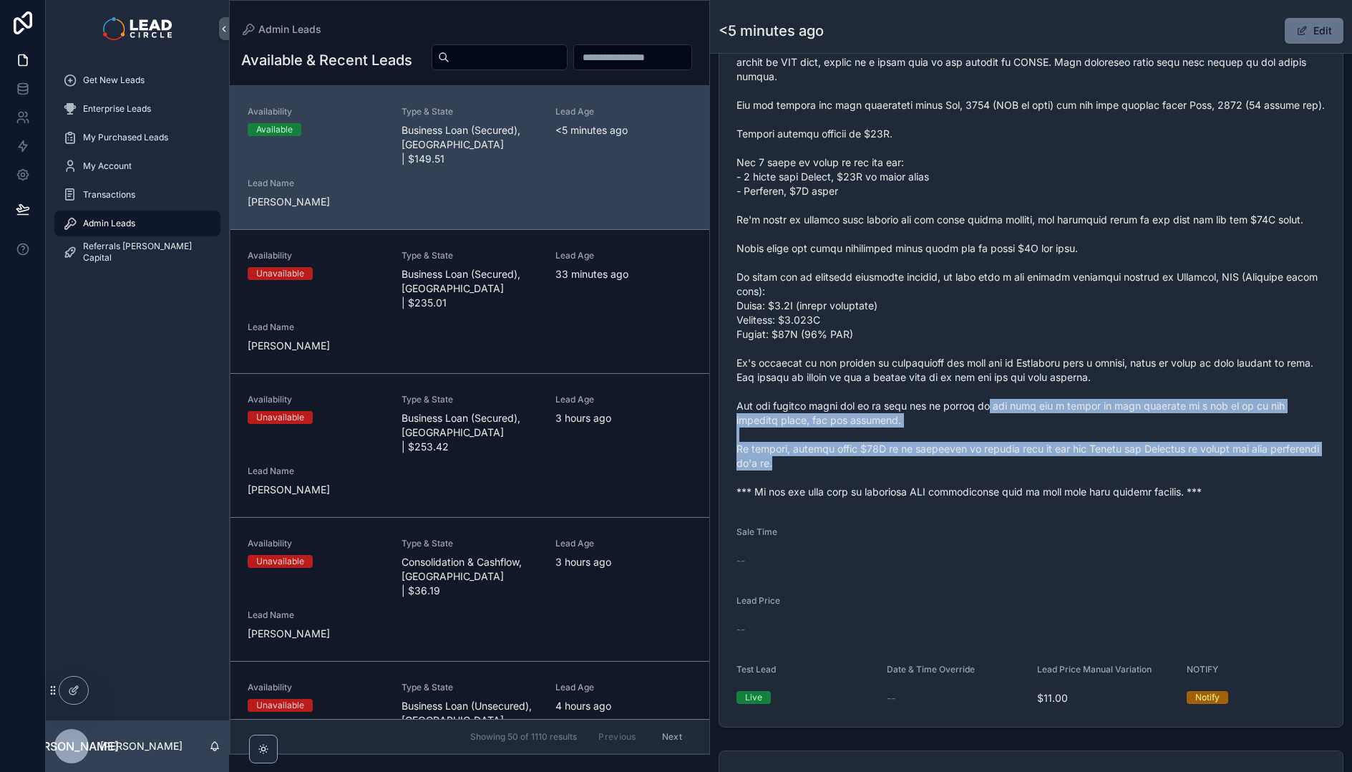
drag, startPoint x: 1051, startPoint y: 480, endPoint x: 951, endPoint y: 389, distance: 134.8
click at [961, 399] on span "scrollable content" at bounding box center [1031, 234] width 589 height 530
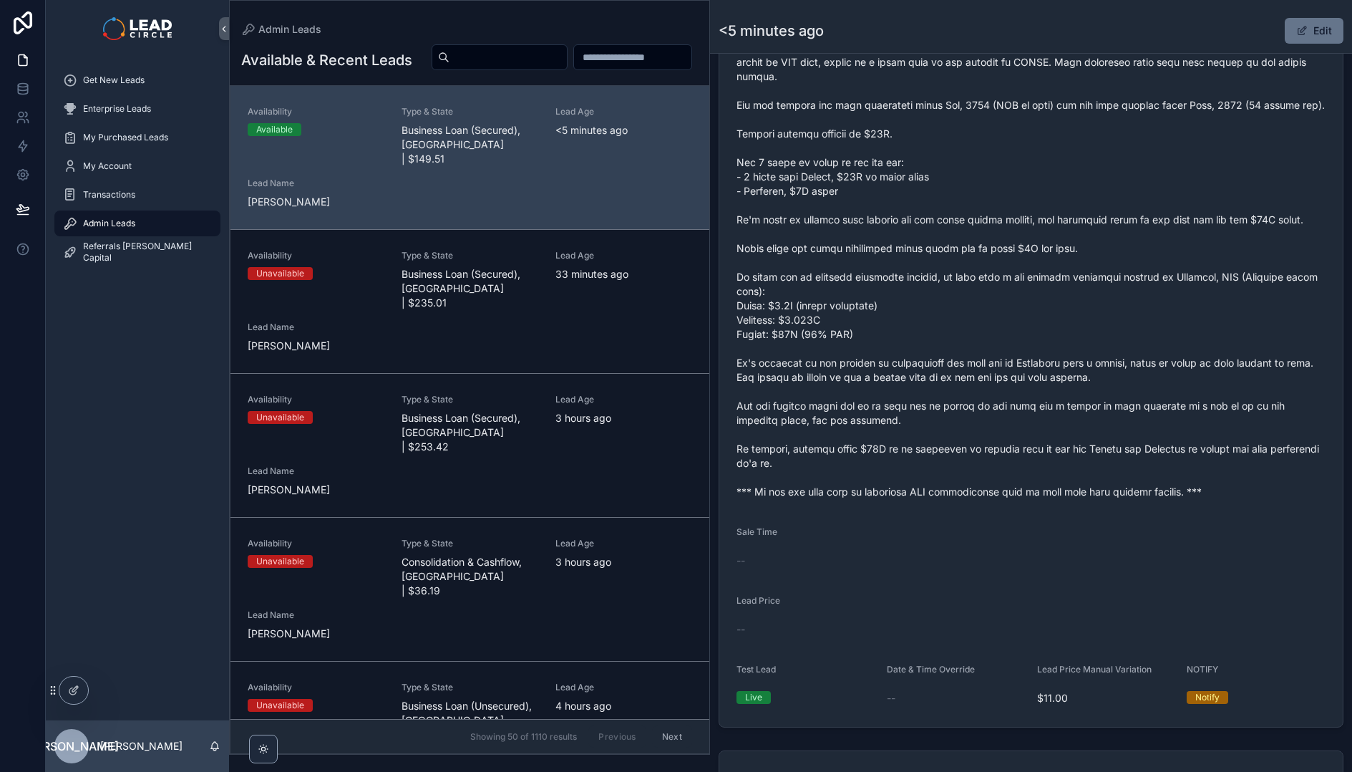
click at [951, 389] on span "scrollable content" at bounding box center [1031, 234] width 589 height 530
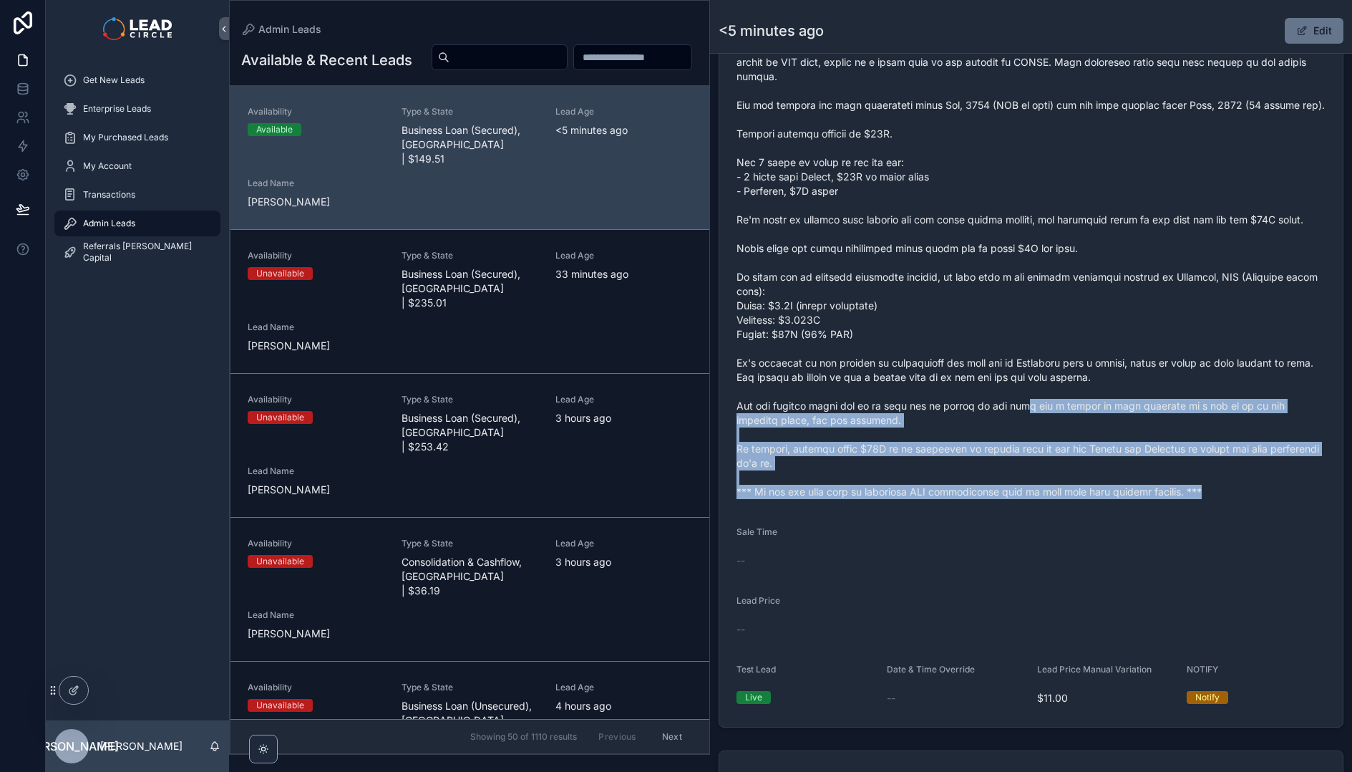
drag, startPoint x: 1089, startPoint y: 537, endPoint x: 1009, endPoint y: 402, distance: 156.6
click at [1017, 418] on form "Availability Available Lead Name Dar***** Lead Email Buy to reveal Lead Phone B…" at bounding box center [1030, 181] width 623 height 1091
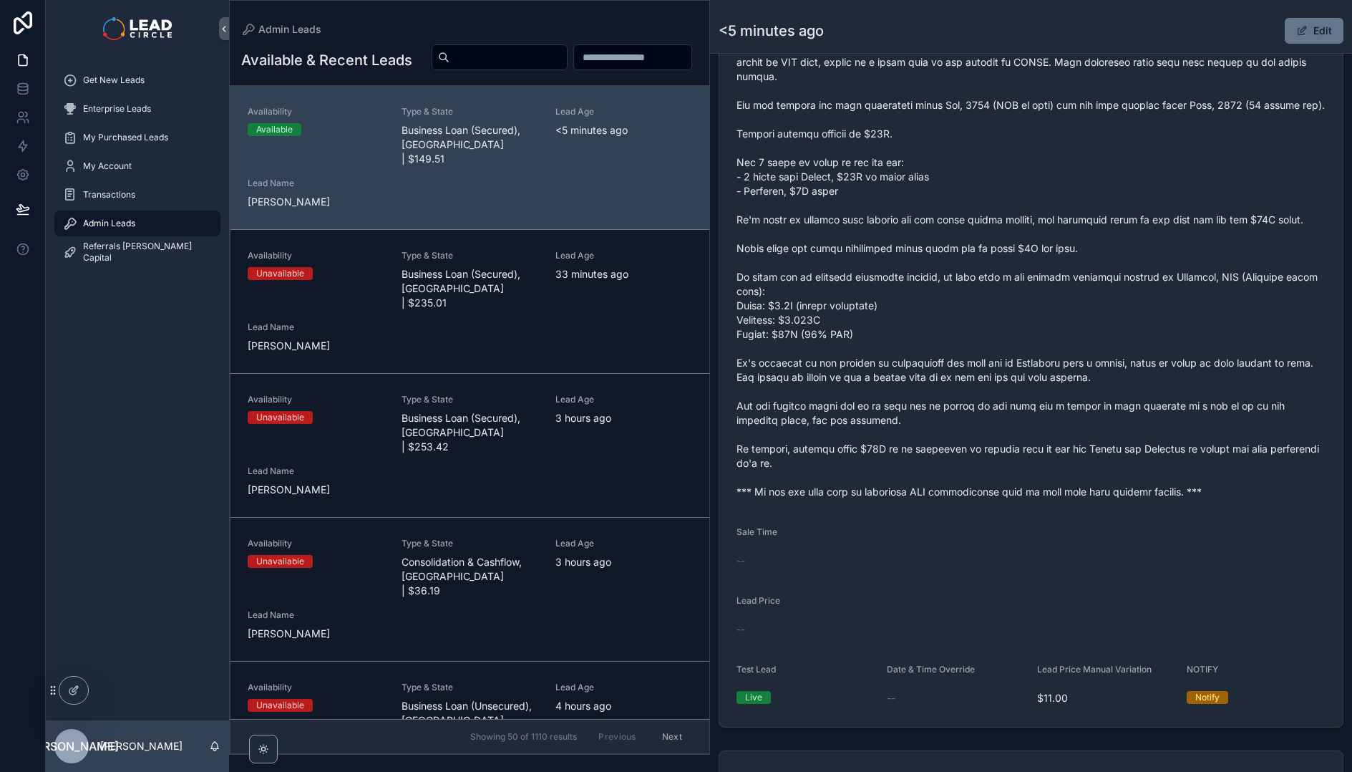
click at [1008, 401] on span "scrollable content" at bounding box center [1031, 234] width 589 height 530
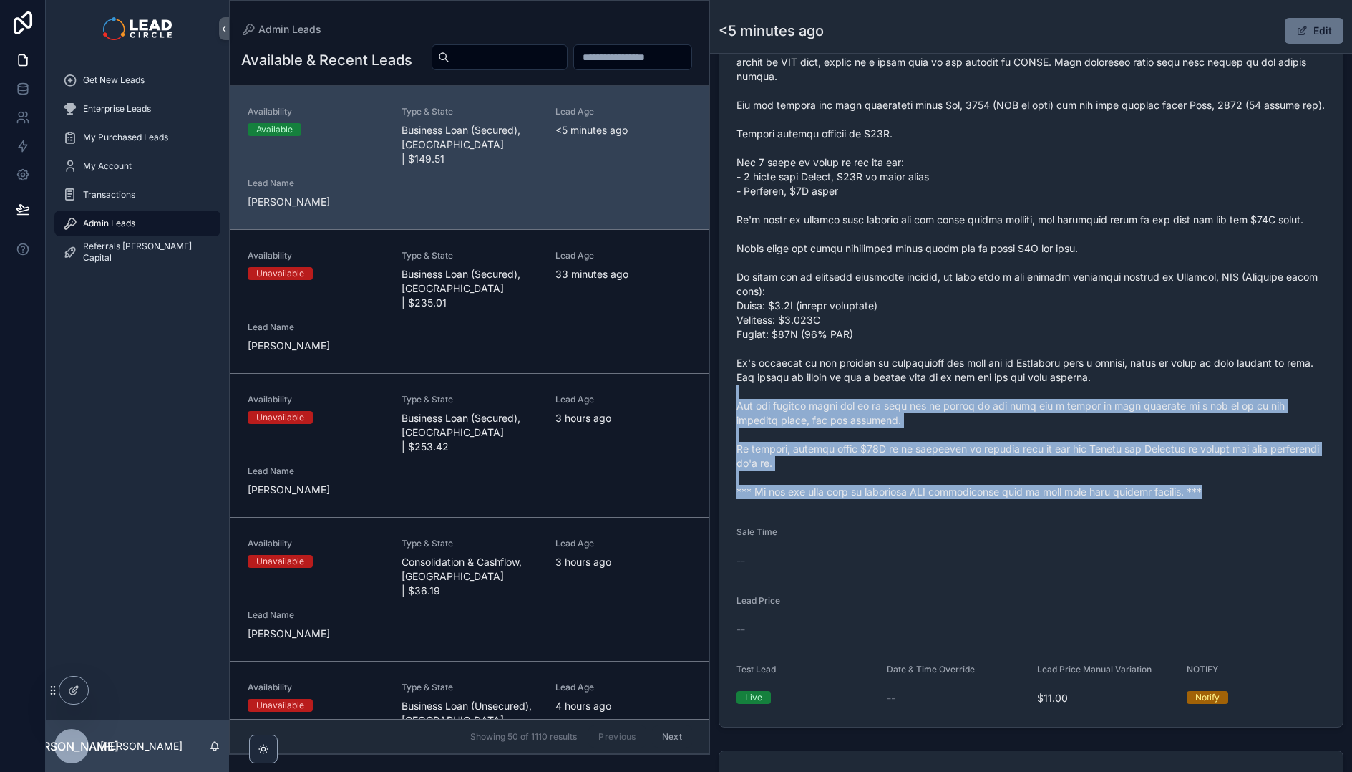
drag, startPoint x: 1071, startPoint y: 485, endPoint x: 1140, endPoint y: 543, distance: 89.5
click at [1137, 543] on form "Availability Available Lead Name Dar***** Lead Email Buy to reveal Lead Phone B…" at bounding box center [1030, 181] width 623 height 1091
click at [1140, 543] on form "Availability Available Lead Name Dar***** Lead Email Buy to reveal Lead Phone B…" at bounding box center [1030, 181] width 623 height 1091
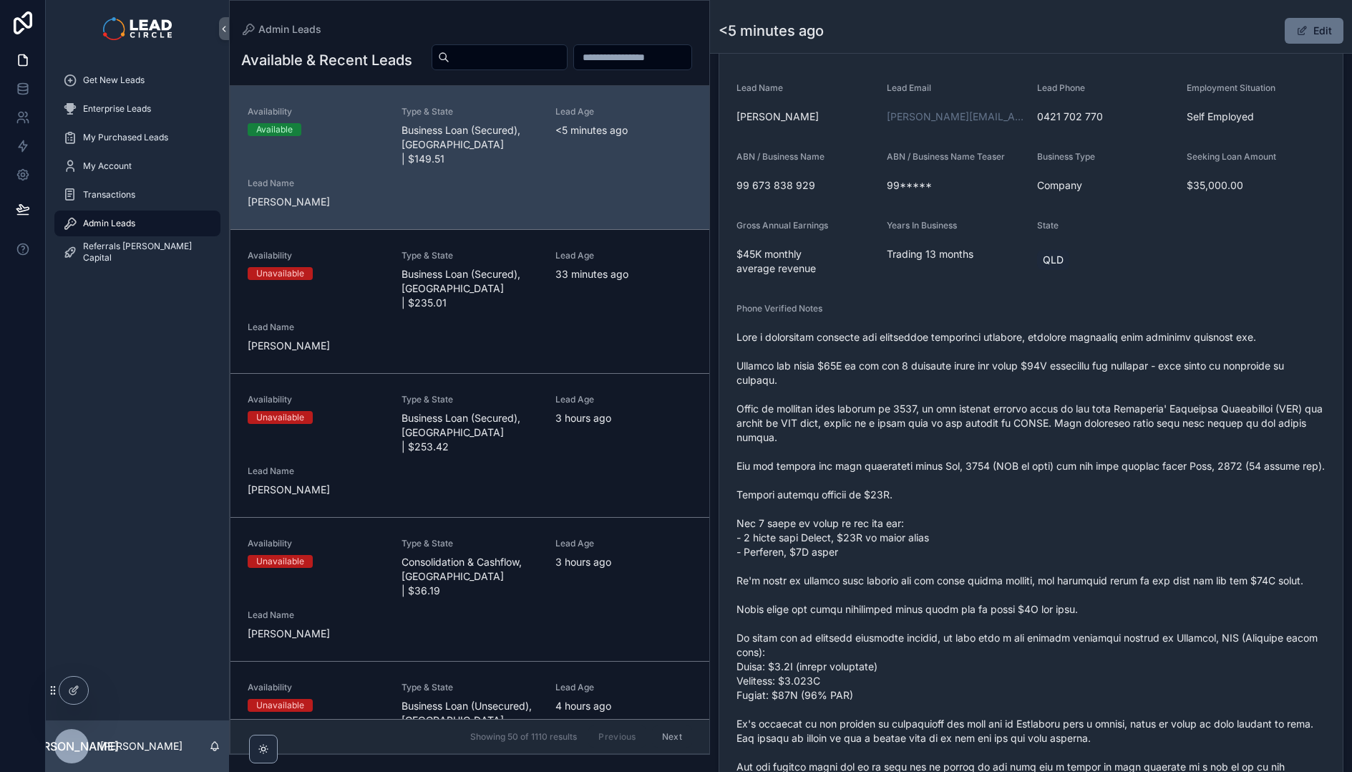
scroll to position [170, 0]
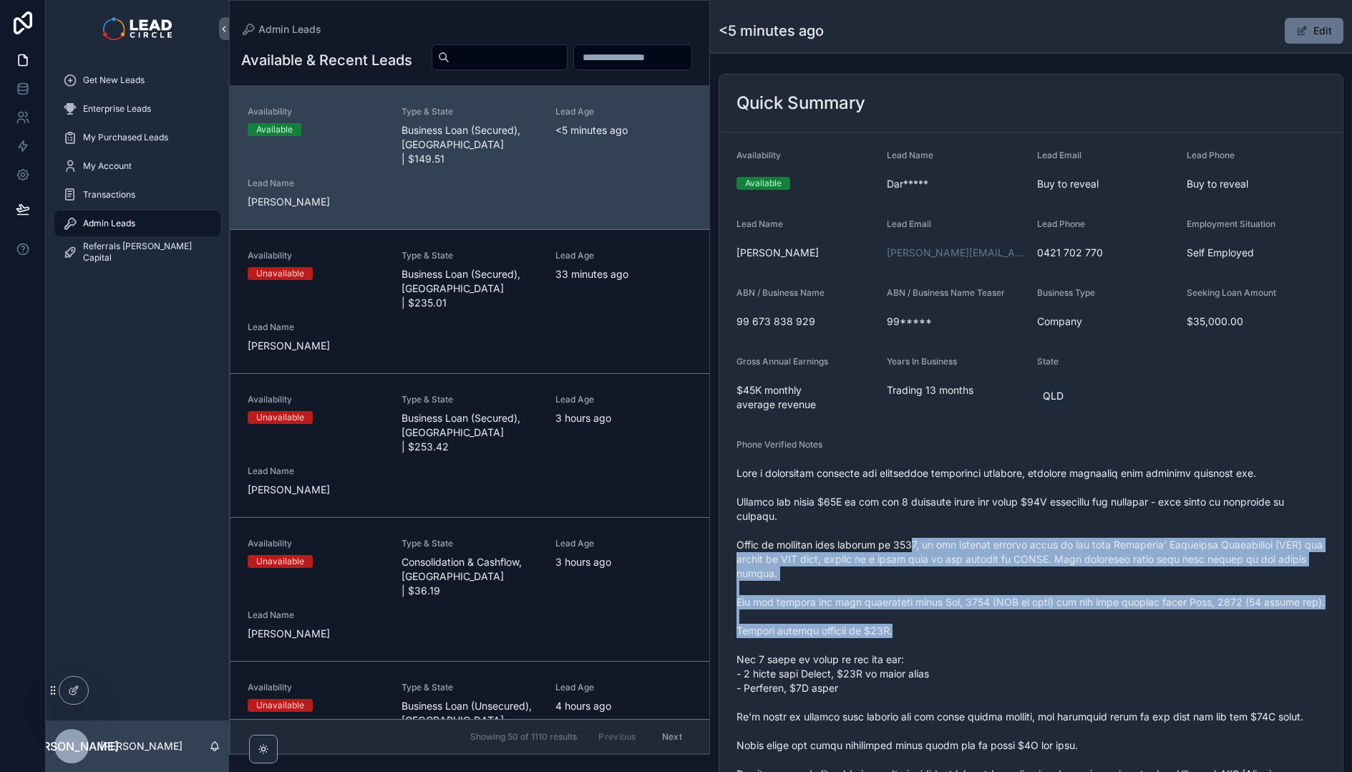
drag, startPoint x: 988, startPoint y: 632, endPoint x: 1004, endPoint y: 644, distance: 19.5
click at [1004, 644] on span "scrollable content" at bounding box center [1031, 731] width 589 height 530
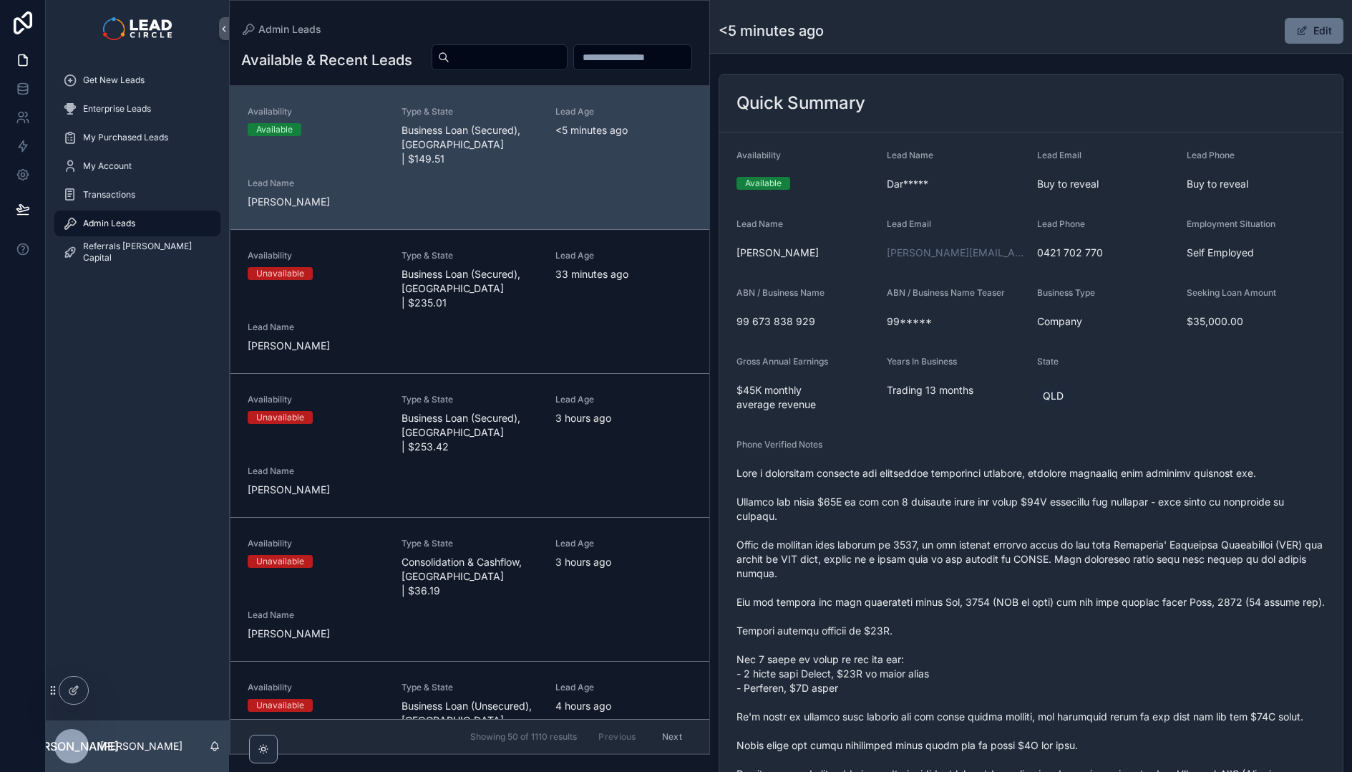
click at [1006, 649] on span "scrollable content" at bounding box center [1031, 731] width 589 height 530
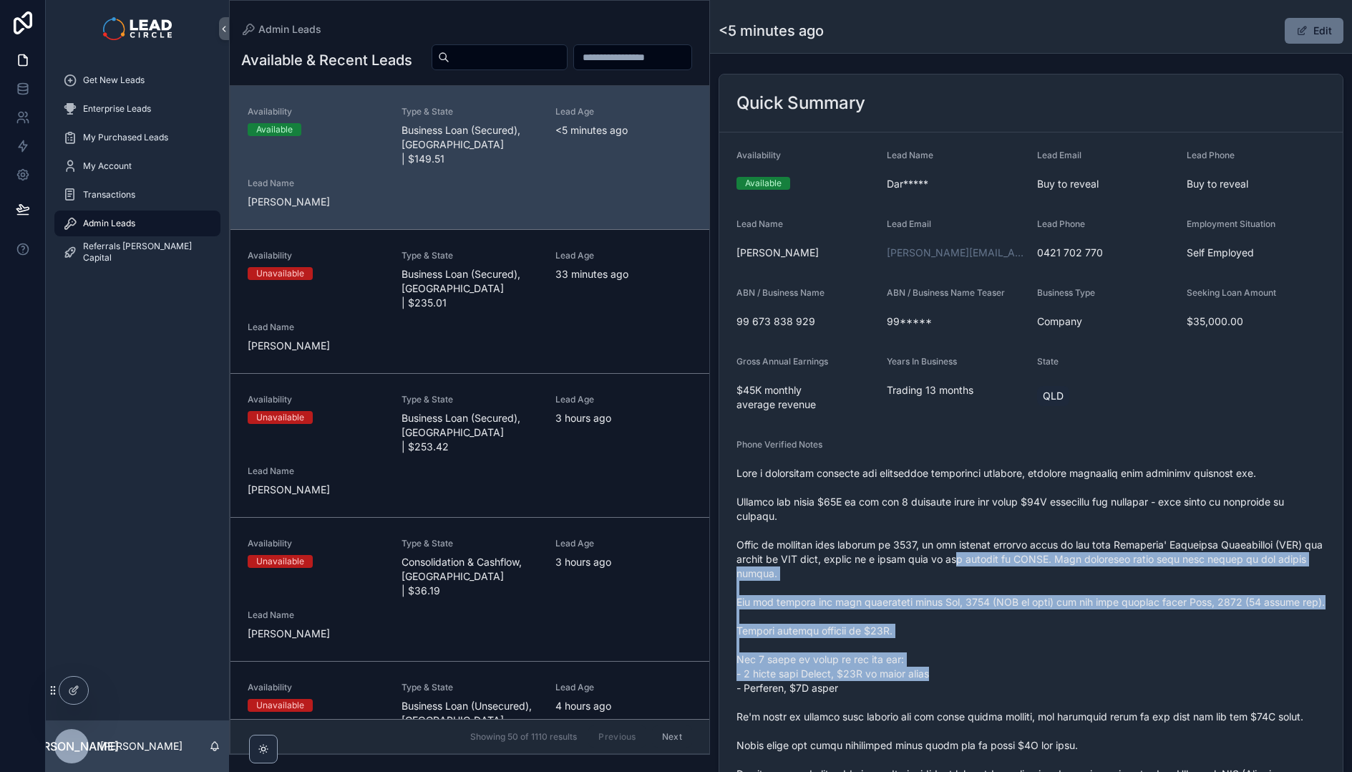
drag, startPoint x: 1060, startPoint y: 686, endPoint x: 981, endPoint y: 560, distance: 149.6
click at [981, 560] on span "scrollable content" at bounding box center [1031, 731] width 589 height 530
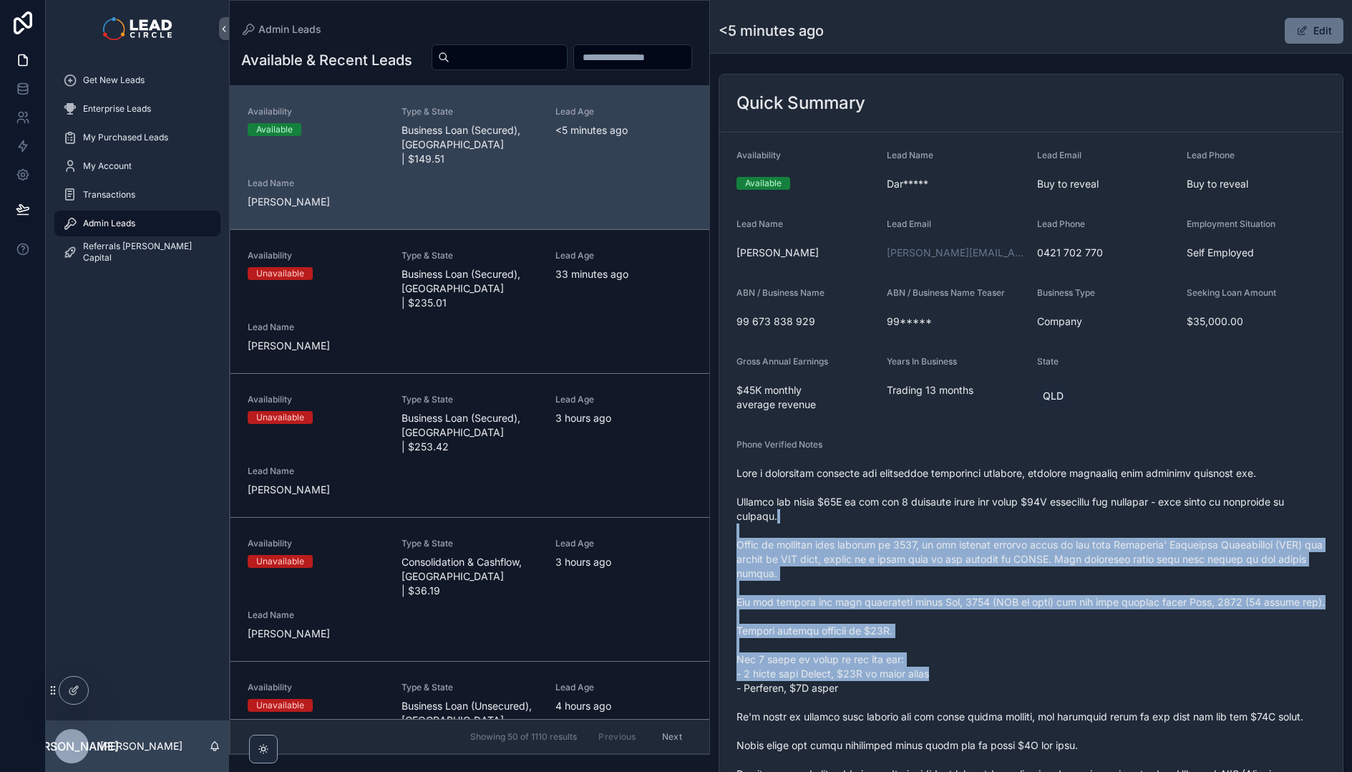
drag, startPoint x: 984, startPoint y: 519, endPoint x: 1133, endPoint y: 681, distance: 220.3
click at [1133, 681] on span "scrollable content" at bounding box center [1031, 731] width 589 height 530
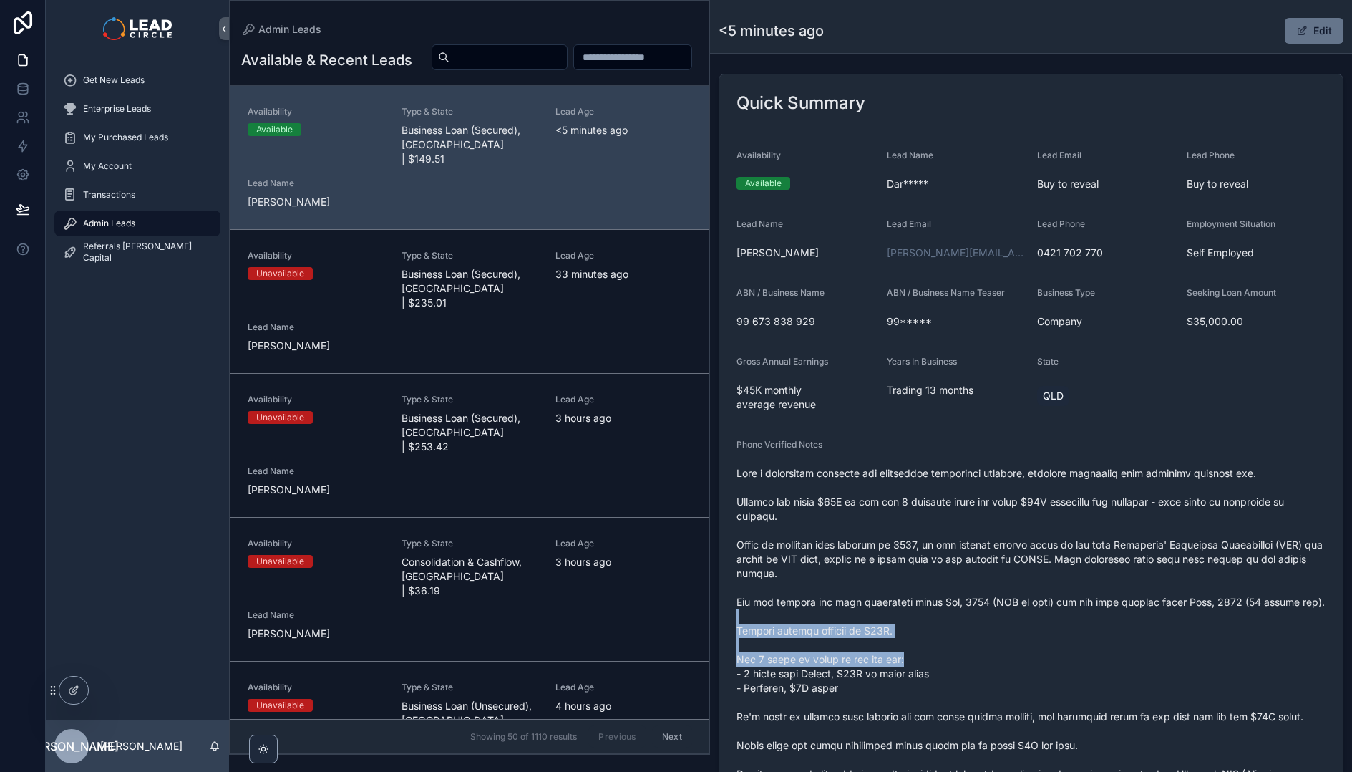
drag, startPoint x: 1132, startPoint y: 666, endPoint x: 1035, endPoint y: 539, distance: 159.3
click at [1047, 550] on span "scrollable content" at bounding box center [1031, 731] width 589 height 530
click at [1035, 539] on span "scrollable content" at bounding box center [1031, 731] width 589 height 530
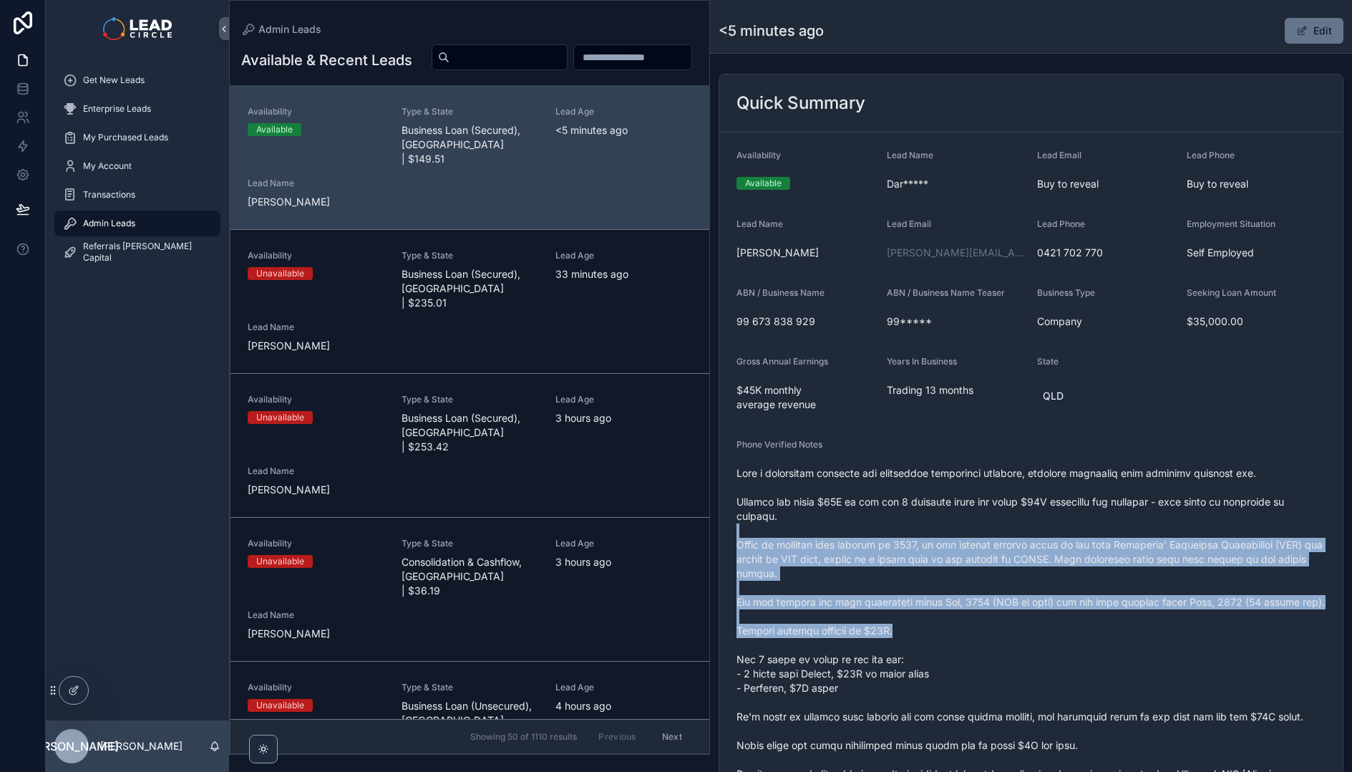
drag, startPoint x: 1034, startPoint y: 528, endPoint x: 1197, endPoint y: 680, distance: 223.3
click at [1197, 680] on span "scrollable content" at bounding box center [1031, 731] width 589 height 530
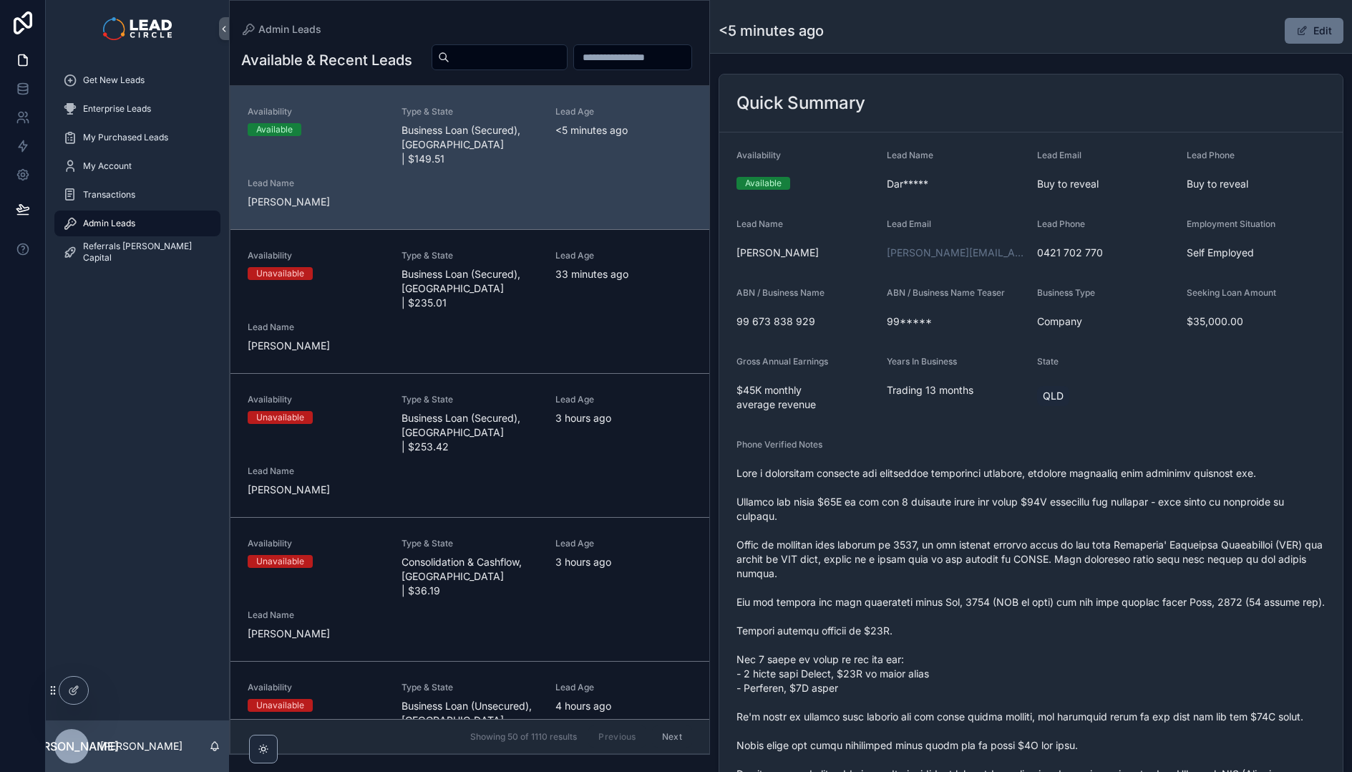
scroll to position [0, 0]
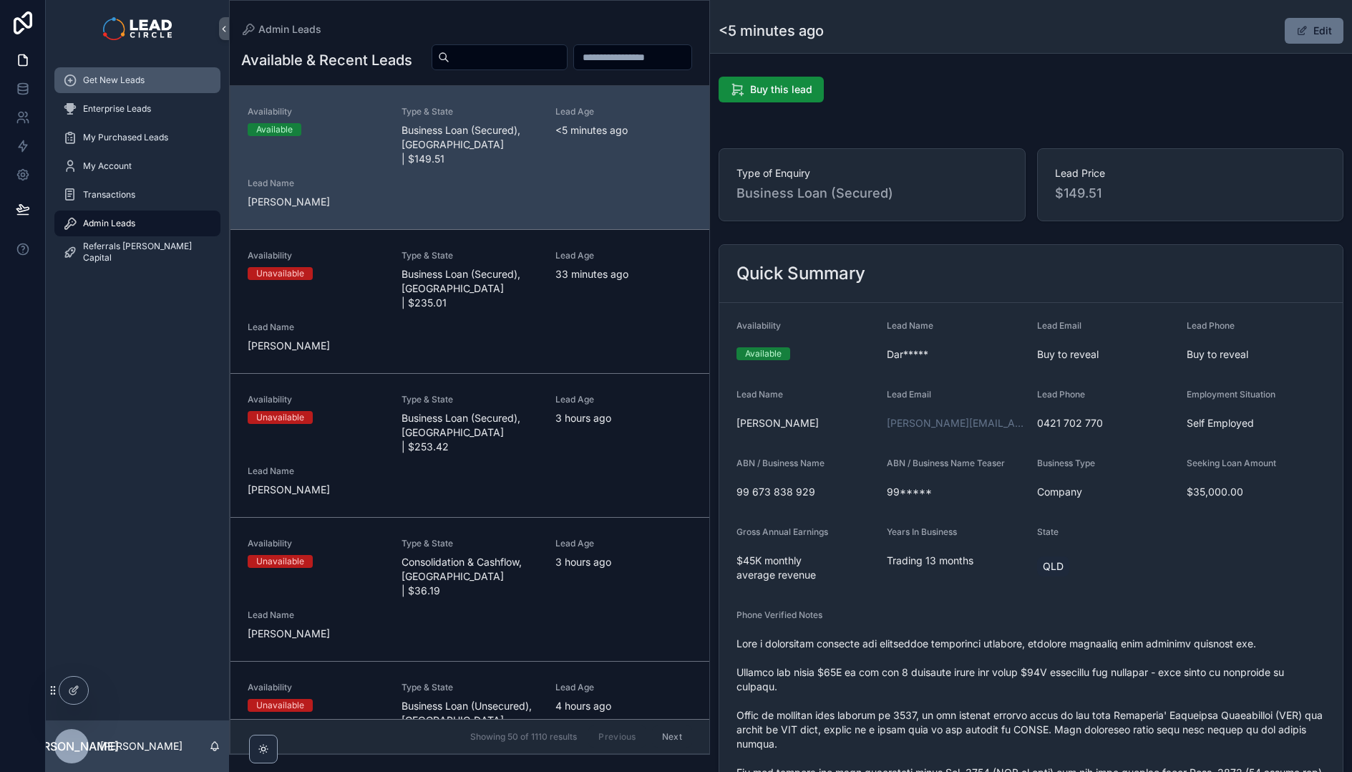
click at [97, 77] on span "Get New Leads" at bounding box center [114, 79] width 62 height 11
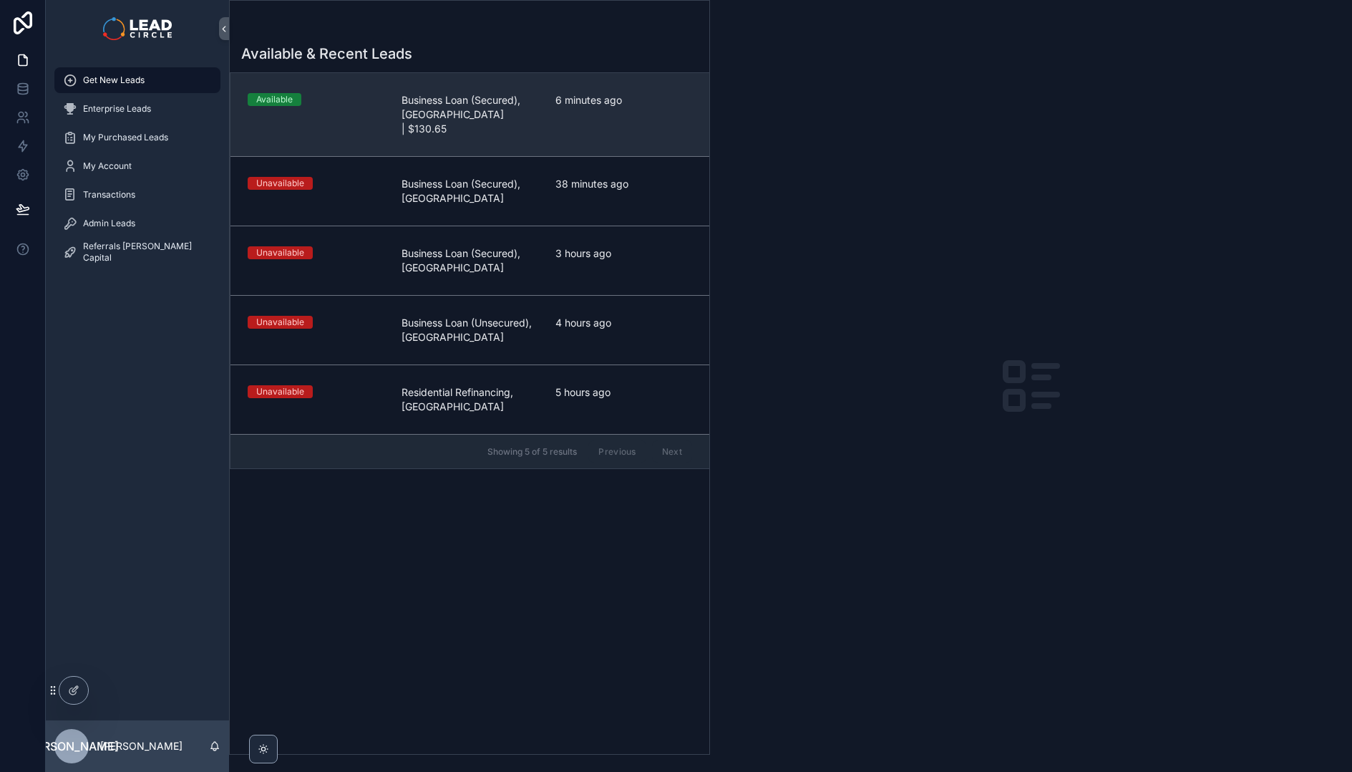
click at [511, 132] on link "Available Business Loan (Secured), [GEOGRAPHIC_DATA] | $130.65 6 minutes ago" at bounding box center [469, 114] width 479 height 83
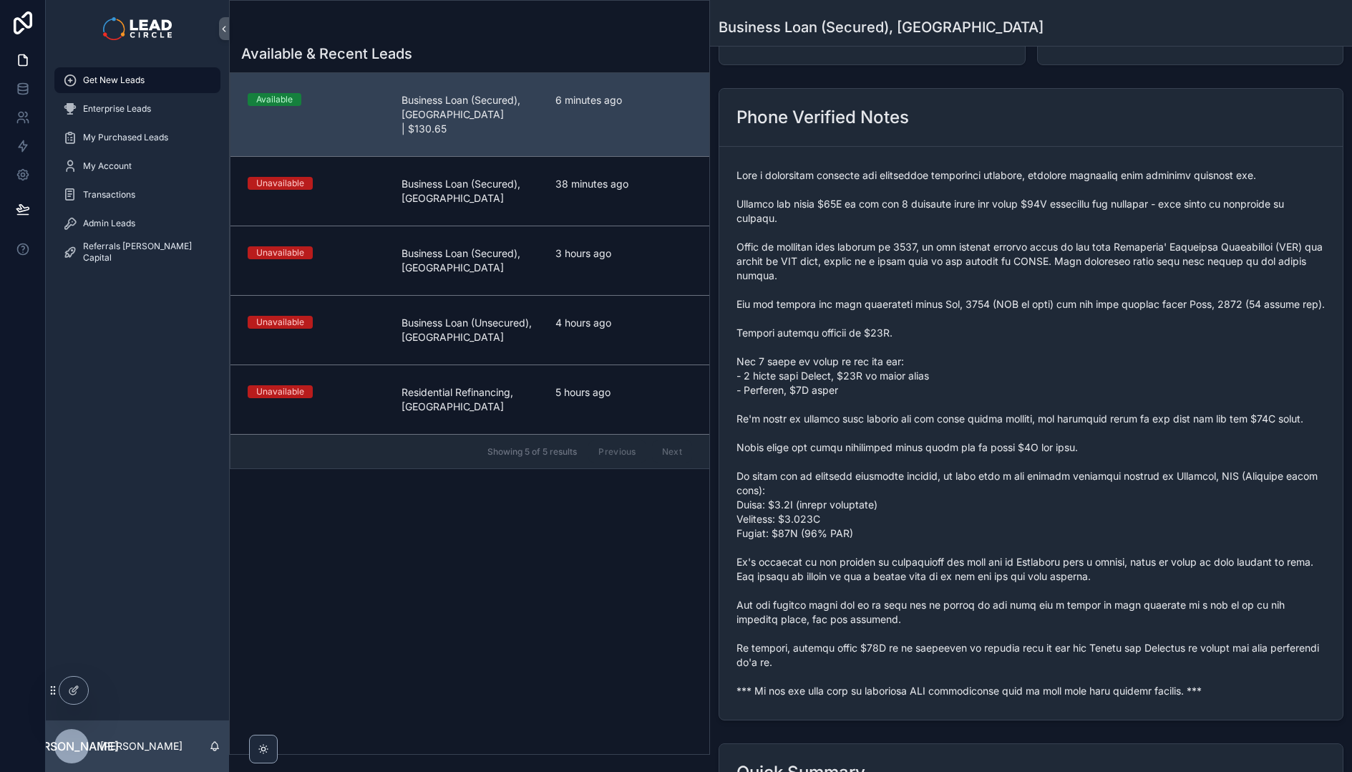
scroll to position [497, 0]
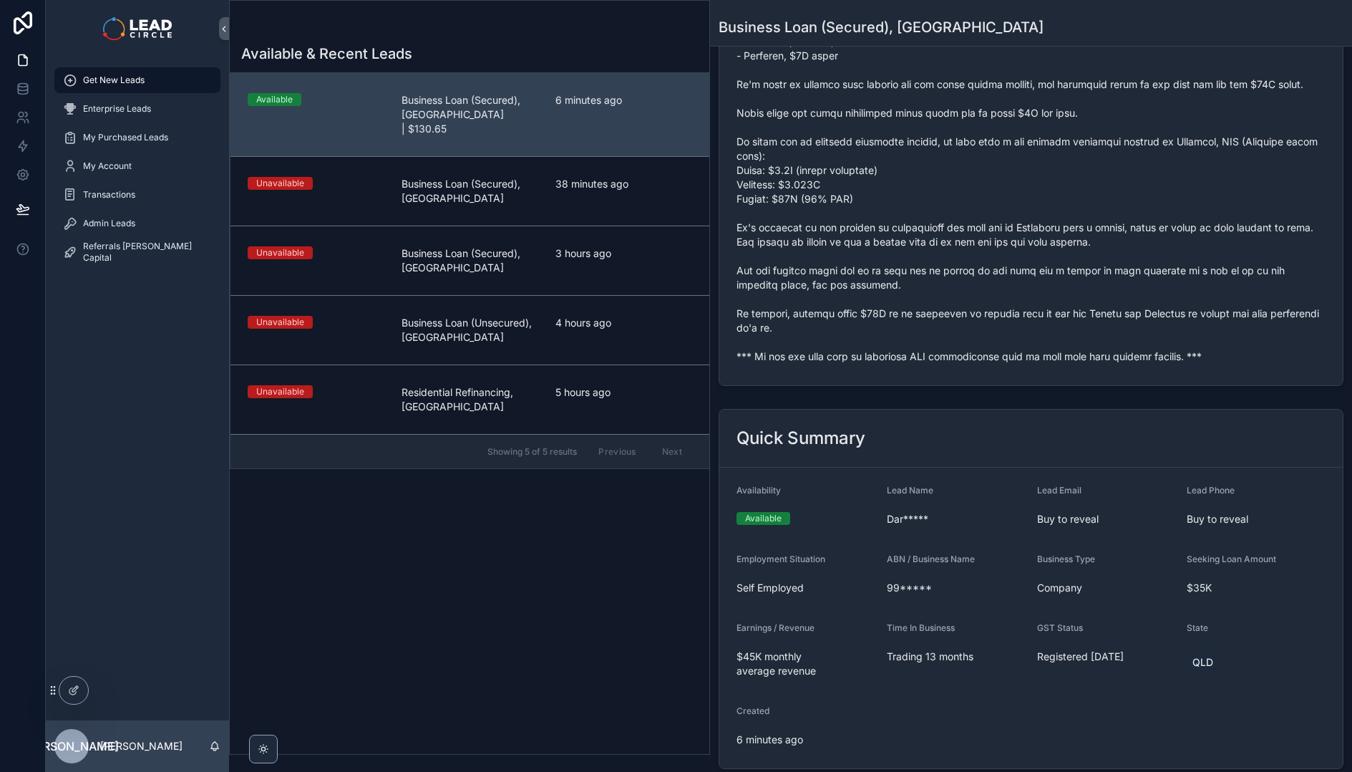
click at [817, 364] on span "scrollable content" at bounding box center [1031, 99] width 589 height 530
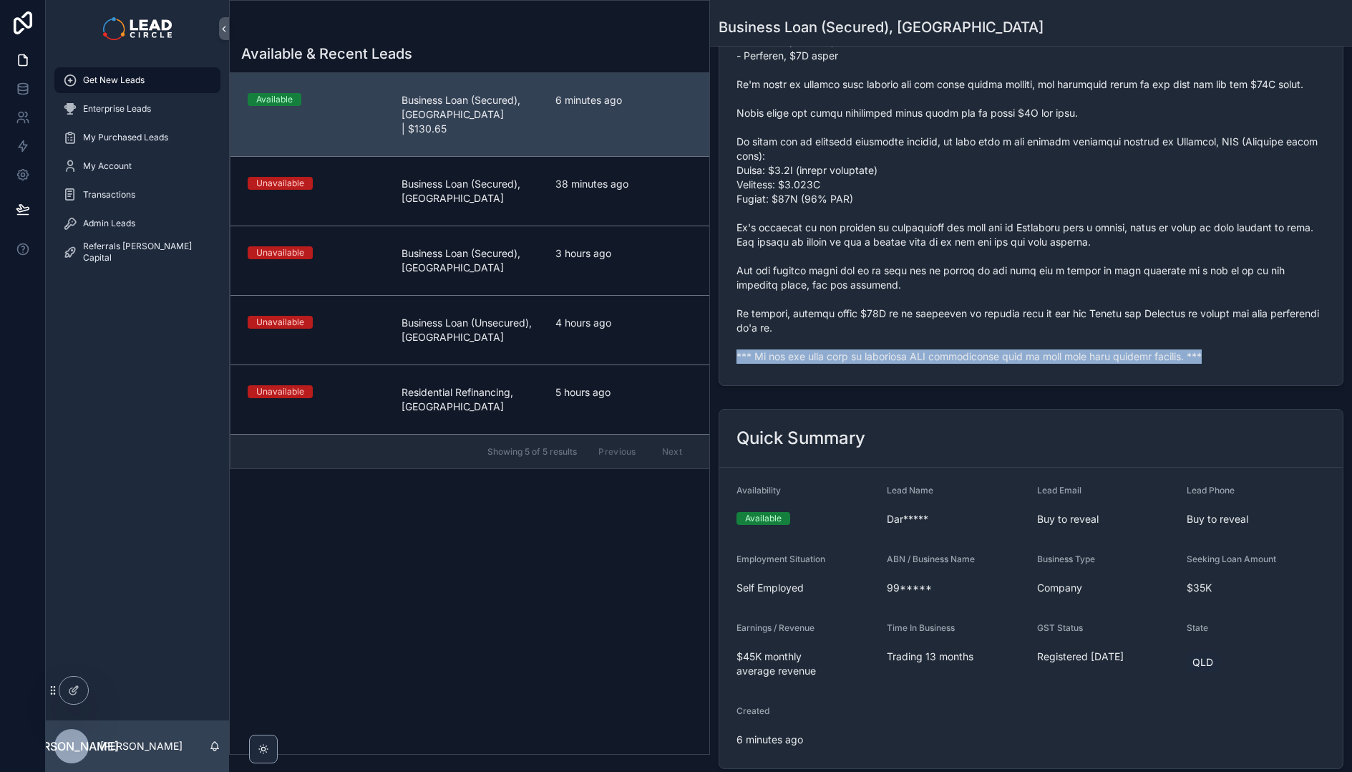
click at [817, 364] on span "scrollable content" at bounding box center [1031, 99] width 589 height 530
copy span "*** If you buy this lead an automatic SMS introduction will be sent with your c…"
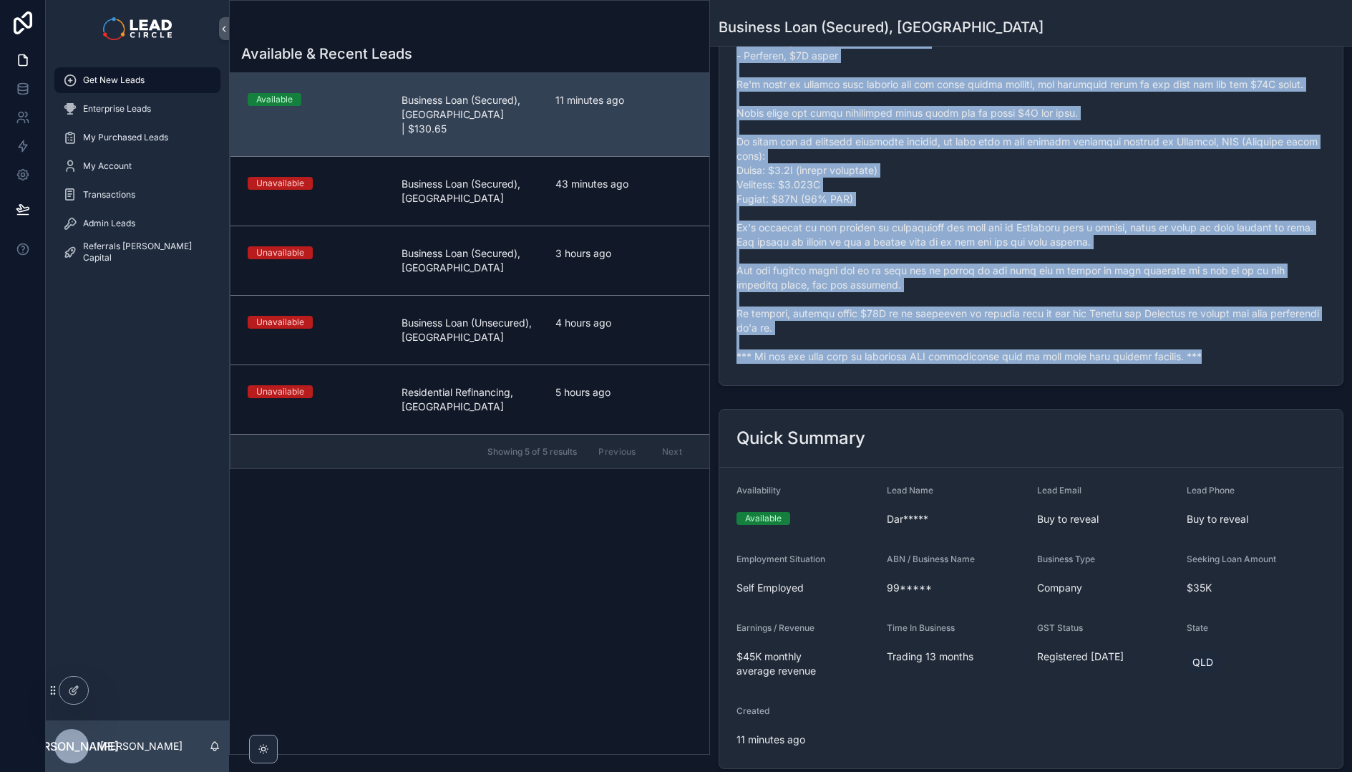
click at [941, 321] on span "scrollable content" at bounding box center [1031, 99] width 589 height 530
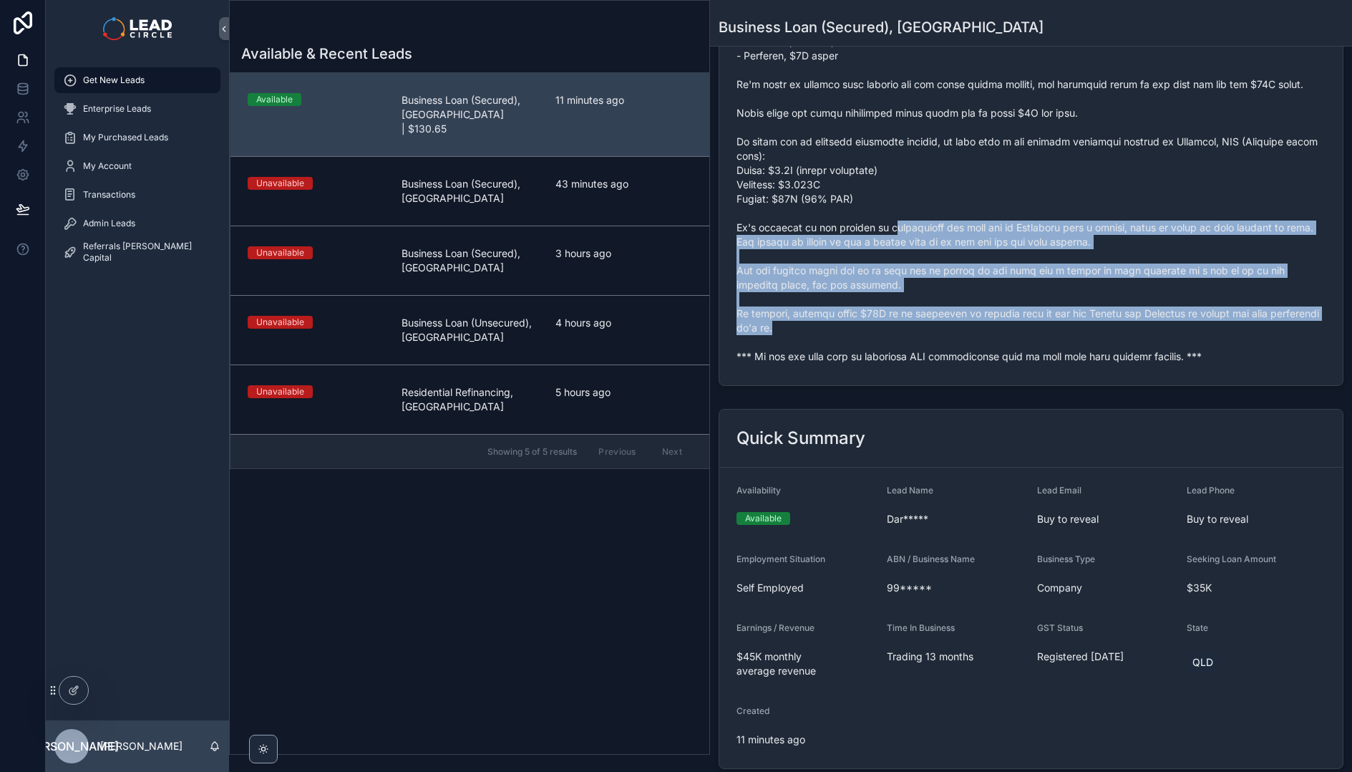
click at [957, 361] on span "scrollable content" at bounding box center [1031, 99] width 589 height 530
click at [958, 360] on span "scrollable content" at bounding box center [1031, 99] width 589 height 530
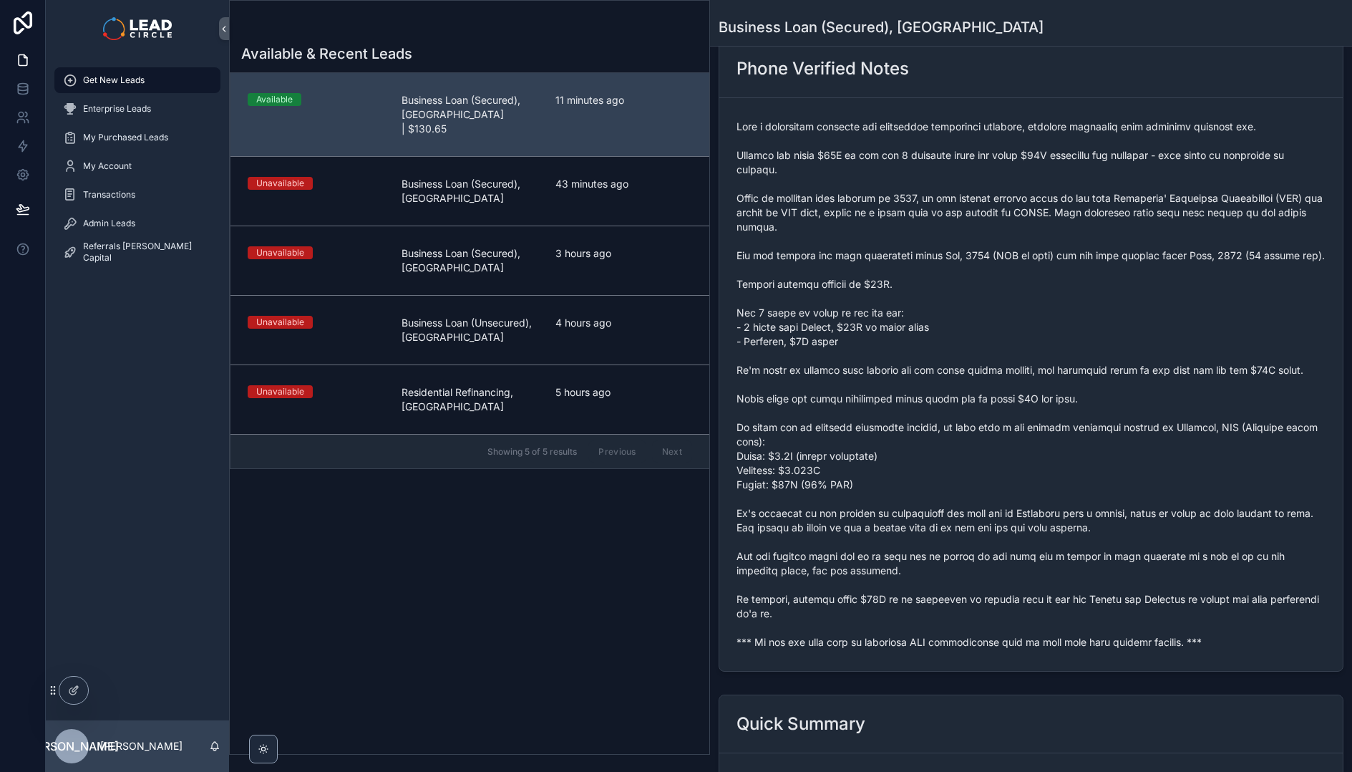
scroll to position [181, 0]
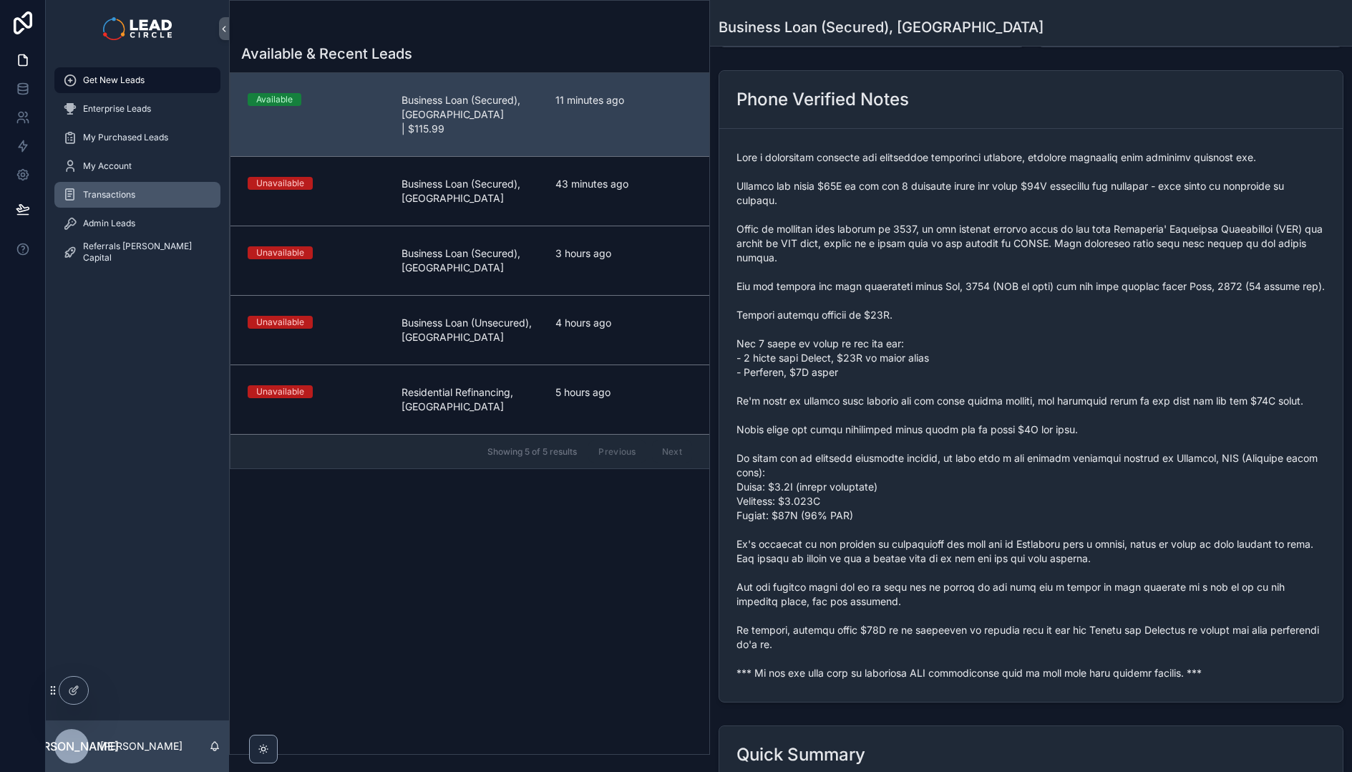
click at [76, 206] on link "Transactions" at bounding box center [137, 195] width 166 height 26
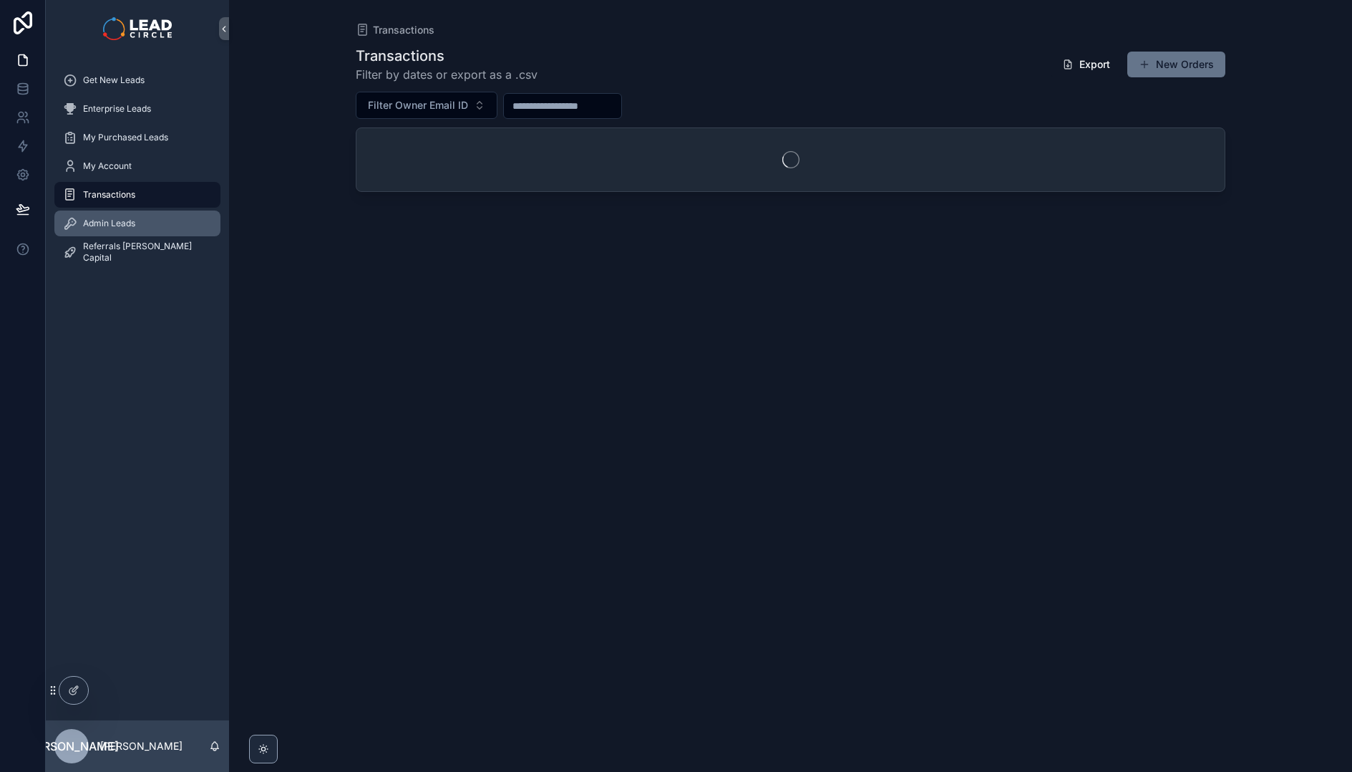
click at [91, 228] on span "Admin Leads" at bounding box center [109, 223] width 52 height 11
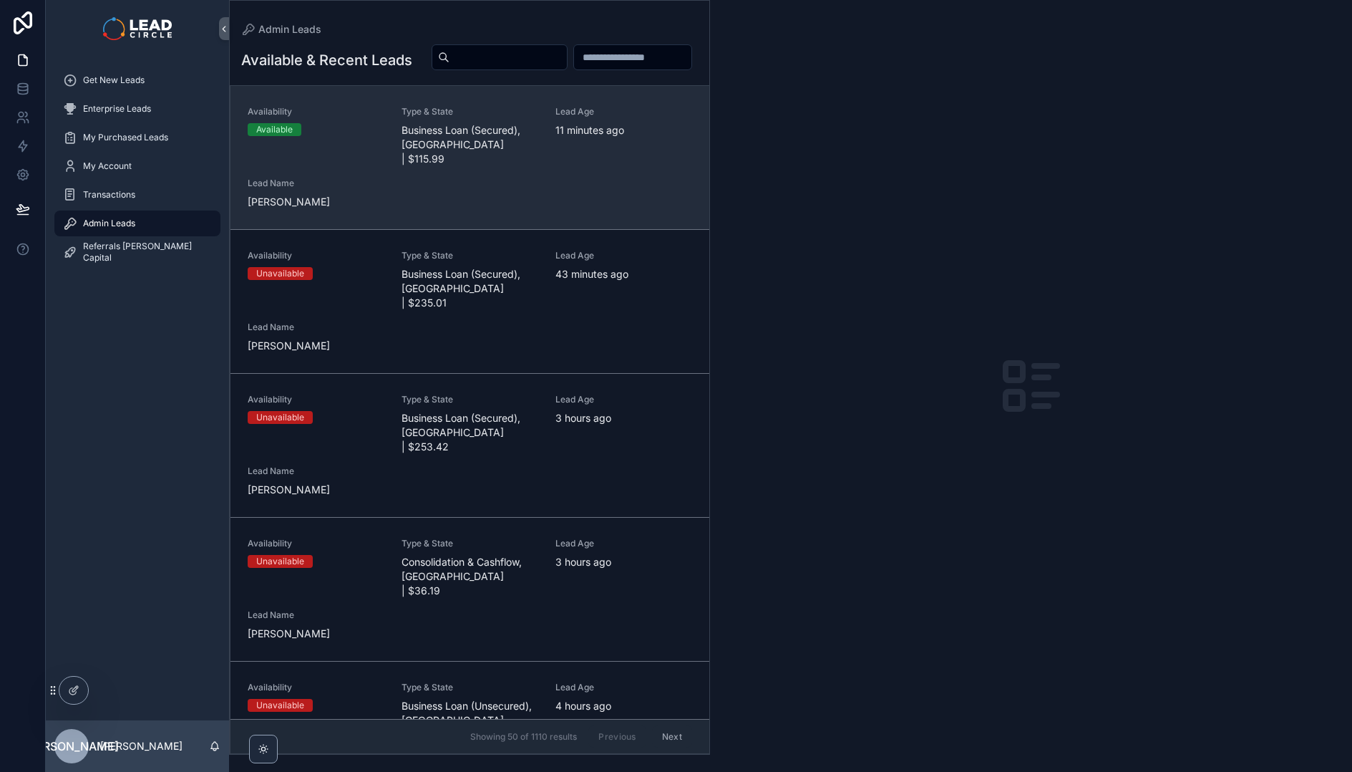
click at [423, 203] on div "Availability Available Type & State Business Loan (Secured), [GEOGRAPHIC_DATA] …" at bounding box center [470, 157] width 445 height 103
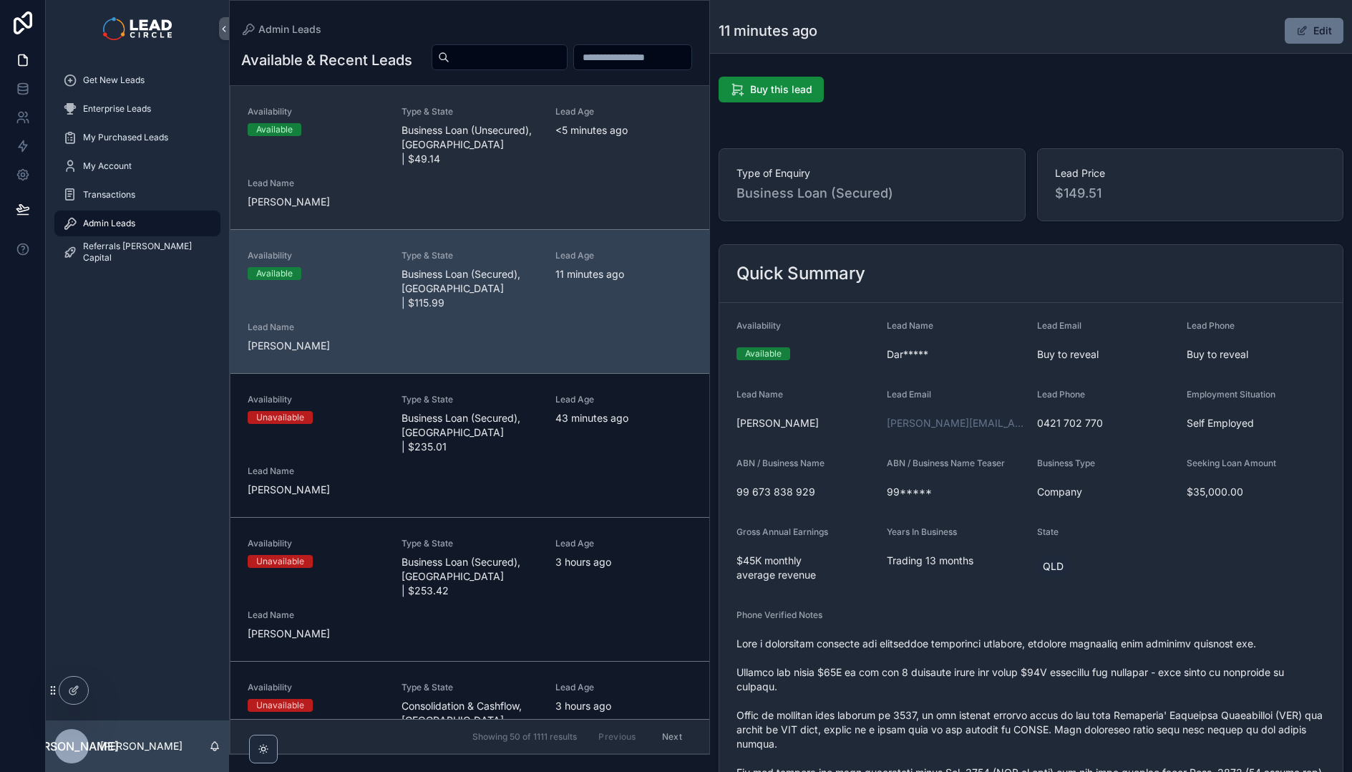
click at [603, 137] on span "<5 minutes ago" at bounding box center [623, 130] width 137 height 14
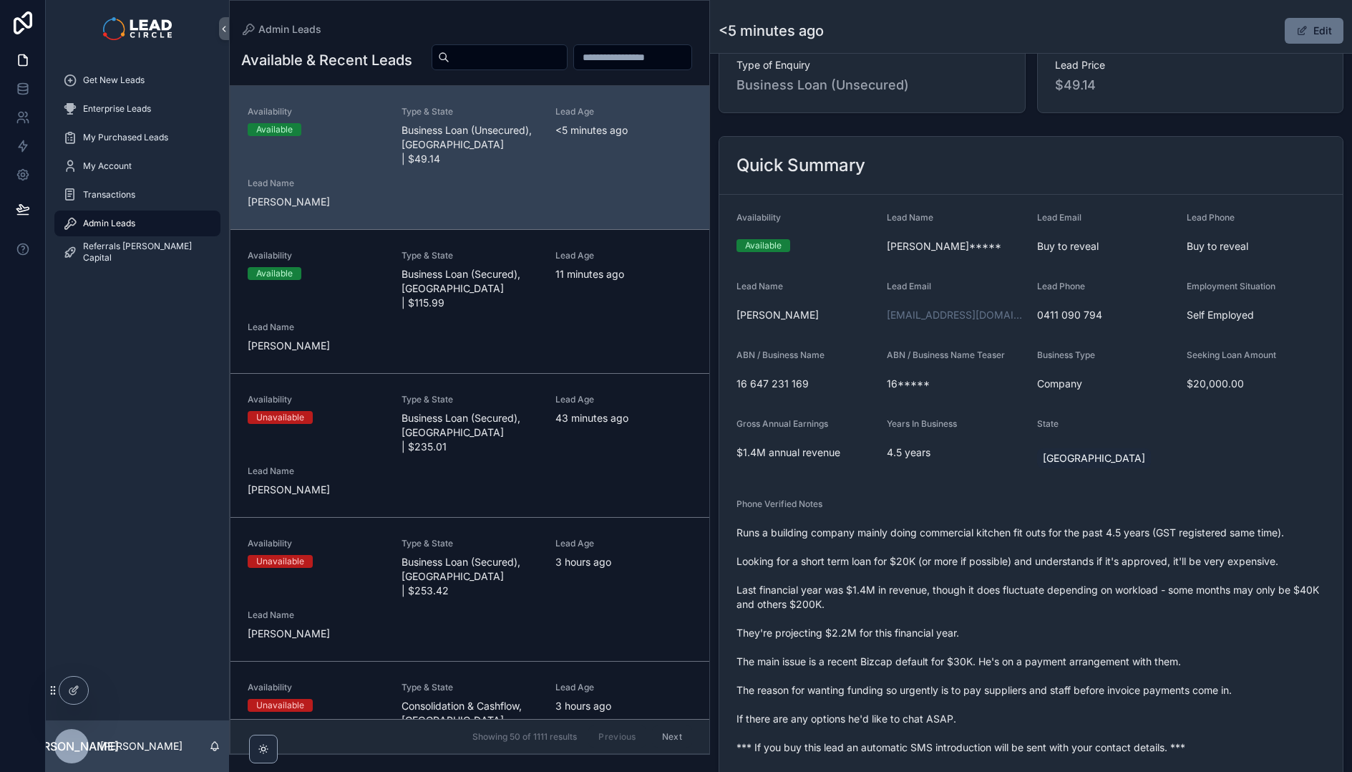
scroll to position [234, 0]
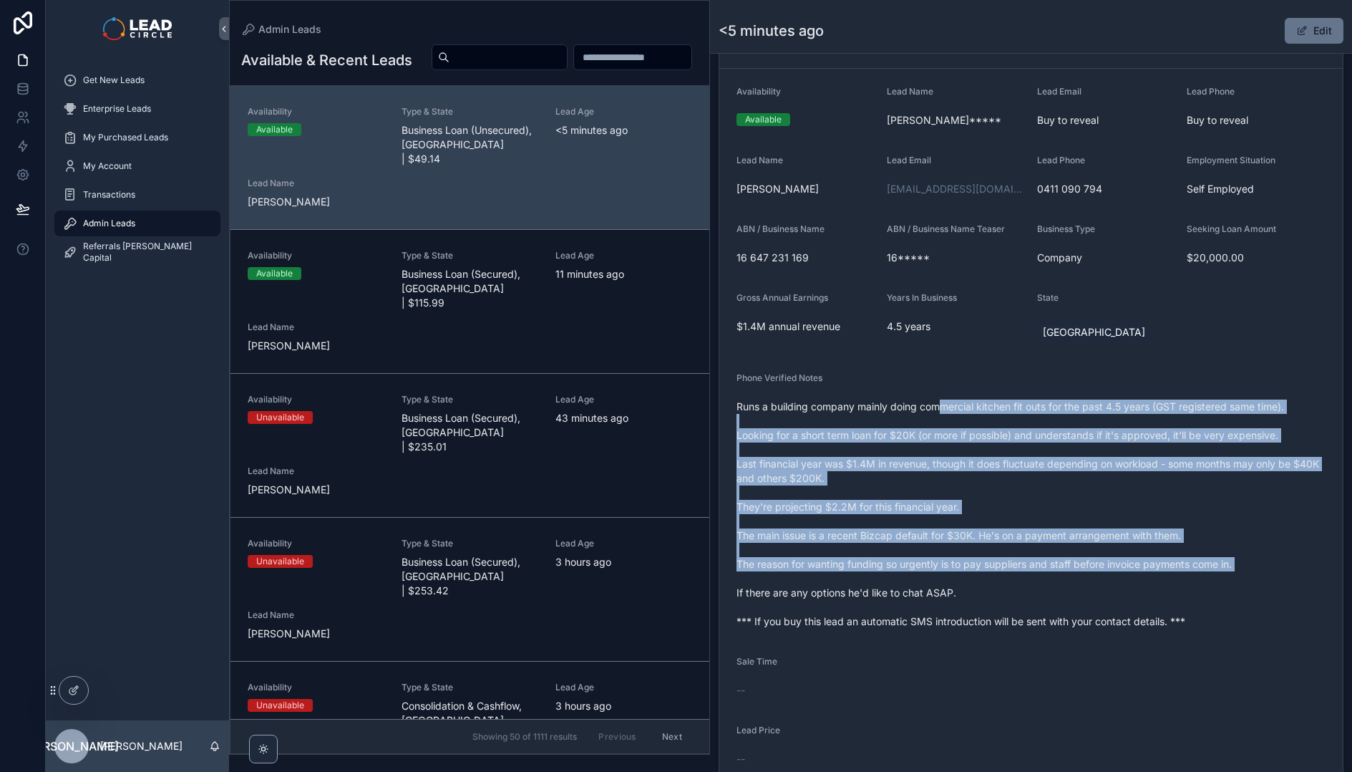
drag, startPoint x: 1016, startPoint y: 557, endPoint x: 1052, endPoint y: 591, distance: 49.1
click at [1051, 591] on span "Runs a building company mainly doing commercial kitchen fit outs for the past 4…" at bounding box center [1031, 513] width 589 height 229
click at [1052, 591] on span "Runs a building company mainly doing commercial kitchen fit outs for the past 4…" at bounding box center [1031, 513] width 589 height 229
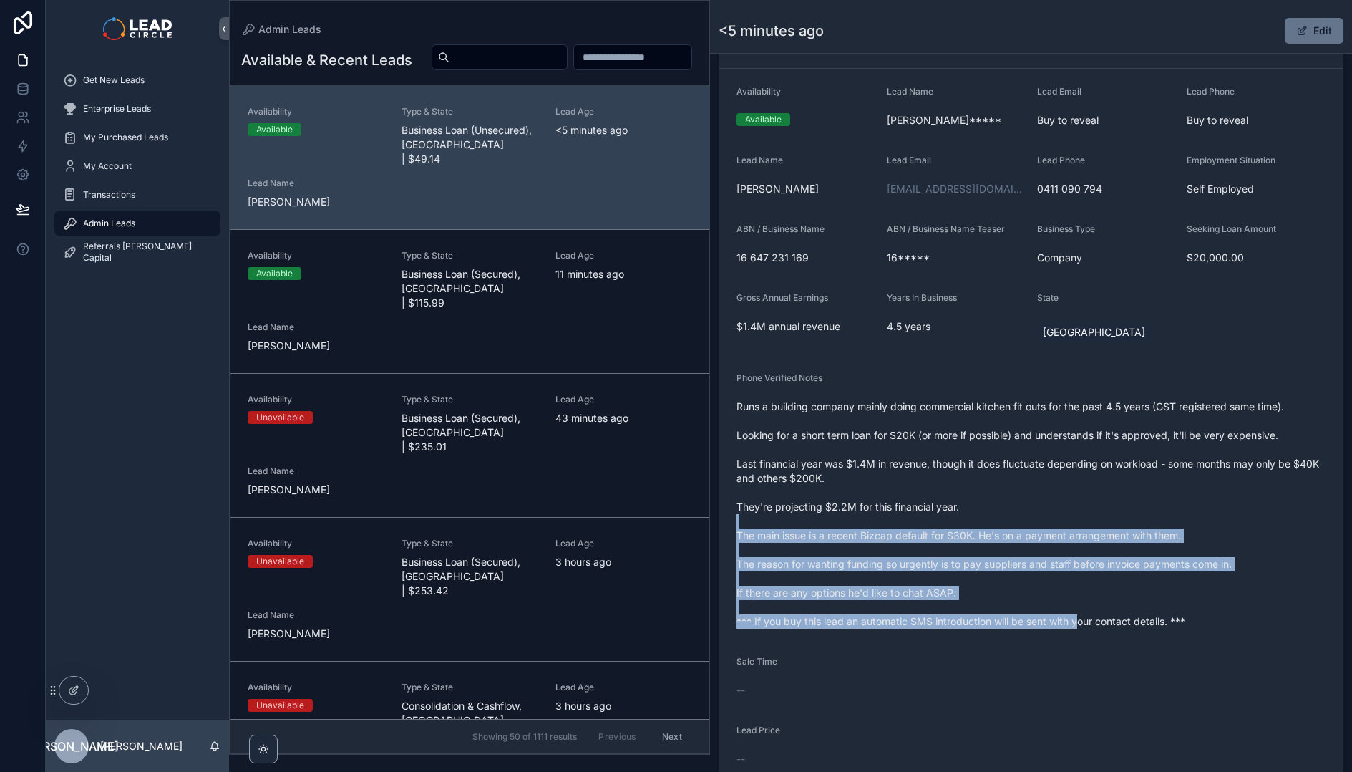
drag, startPoint x: 1081, startPoint y: 613, endPoint x: 948, endPoint y: 427, distance: 228.4
click at [969, 464] on span "Runs a building company mainly doing commercial kitchen fit outs for the past 4…" at bounding box center [1031, 513] width 589 height 229
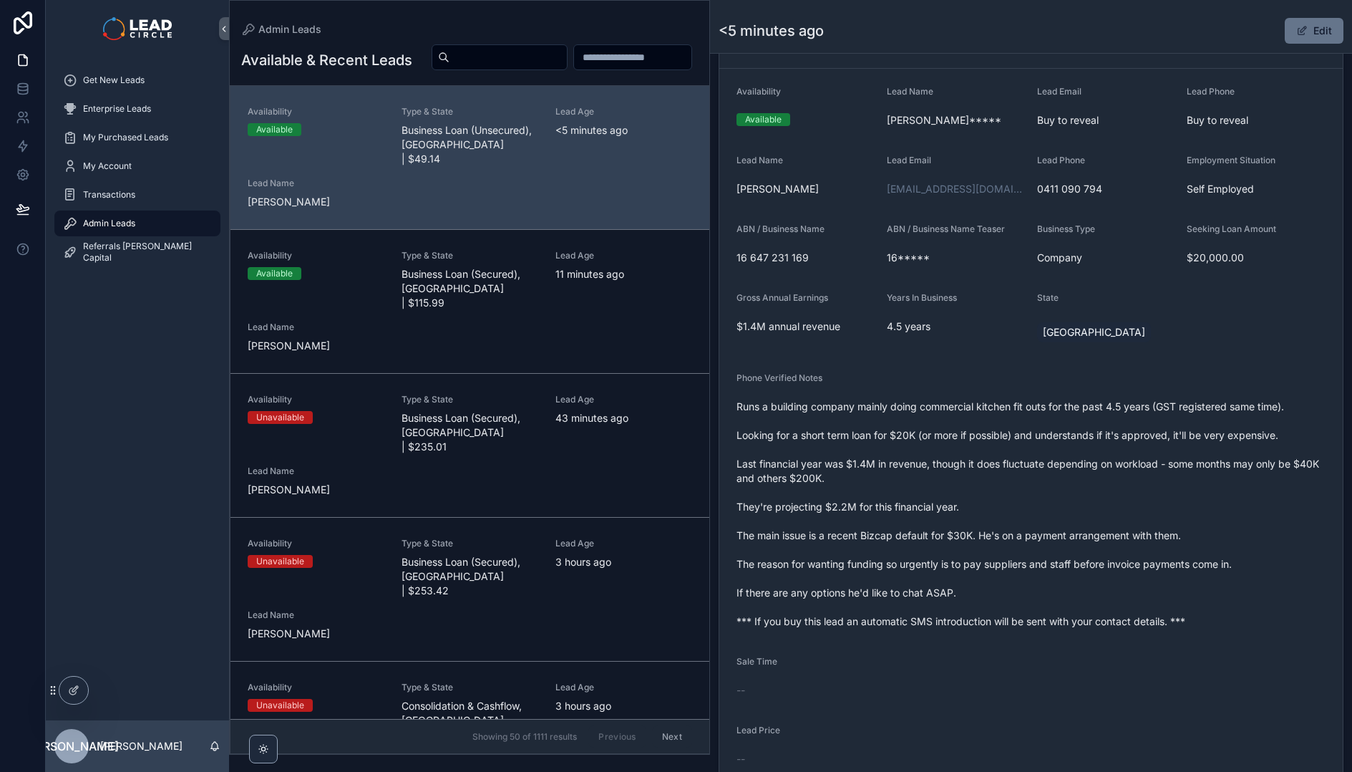
click at [944, 414] on span "Runs a building company mainly doing commercial kitchen fit outs for the past 4…" at bounding box center [1031, 513] width 589 height 229
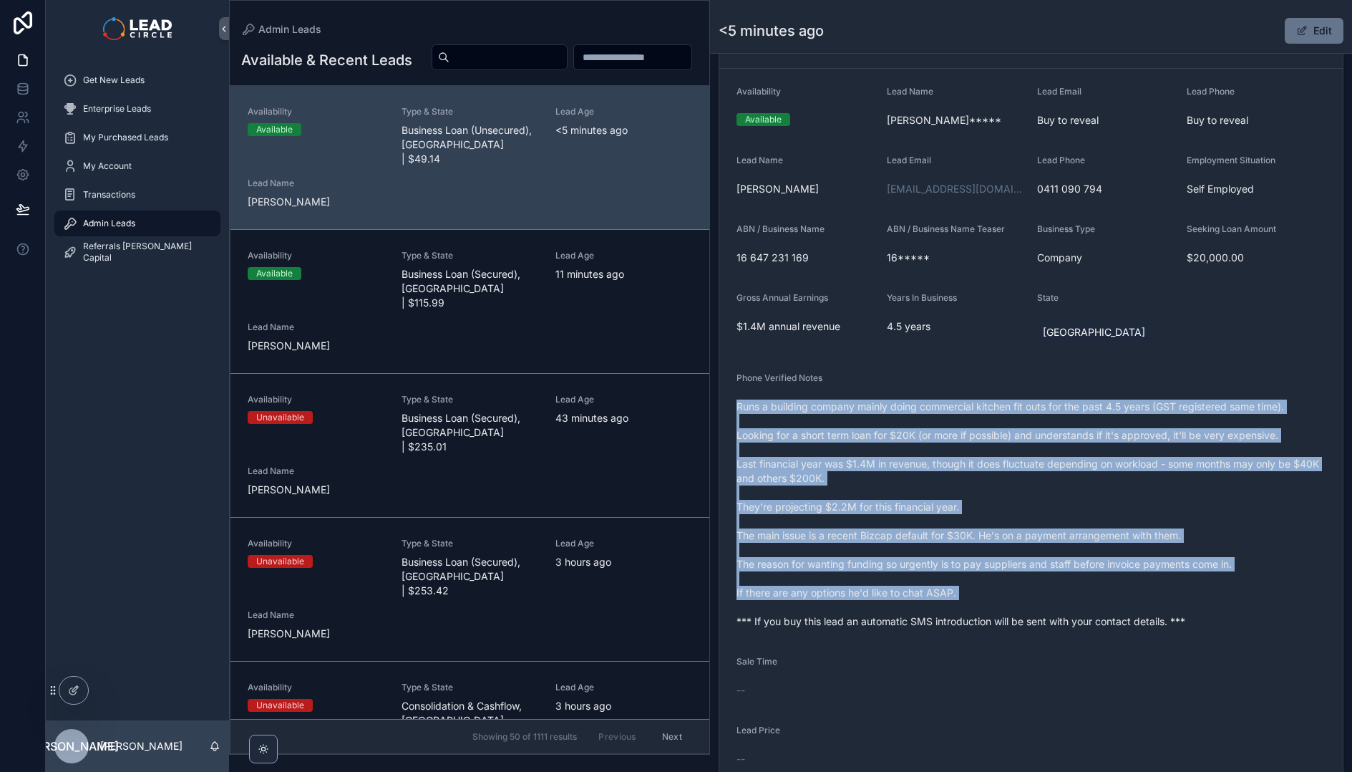
drag, startPoint x: 957, startPoint y: 386, endPoint x: 1178, endPoint y: 610, distance: 314.3
click at [1178, 610] on div "Phone Verified Notes Runs a building company mainly doing commercial kitchen fi…" at bounding box center [1031, 502] width 589 height 261
drag, startPoint x: 1185, startPoint y: 613, endPoint x: 1238, endPoint y: 654, distance: 66.3
click at [1185, 613] on span "Runs a building company mainly doing commercial kitchen fit outs for the past 4…" at bounding box center [1031, 513] width 589 height 229
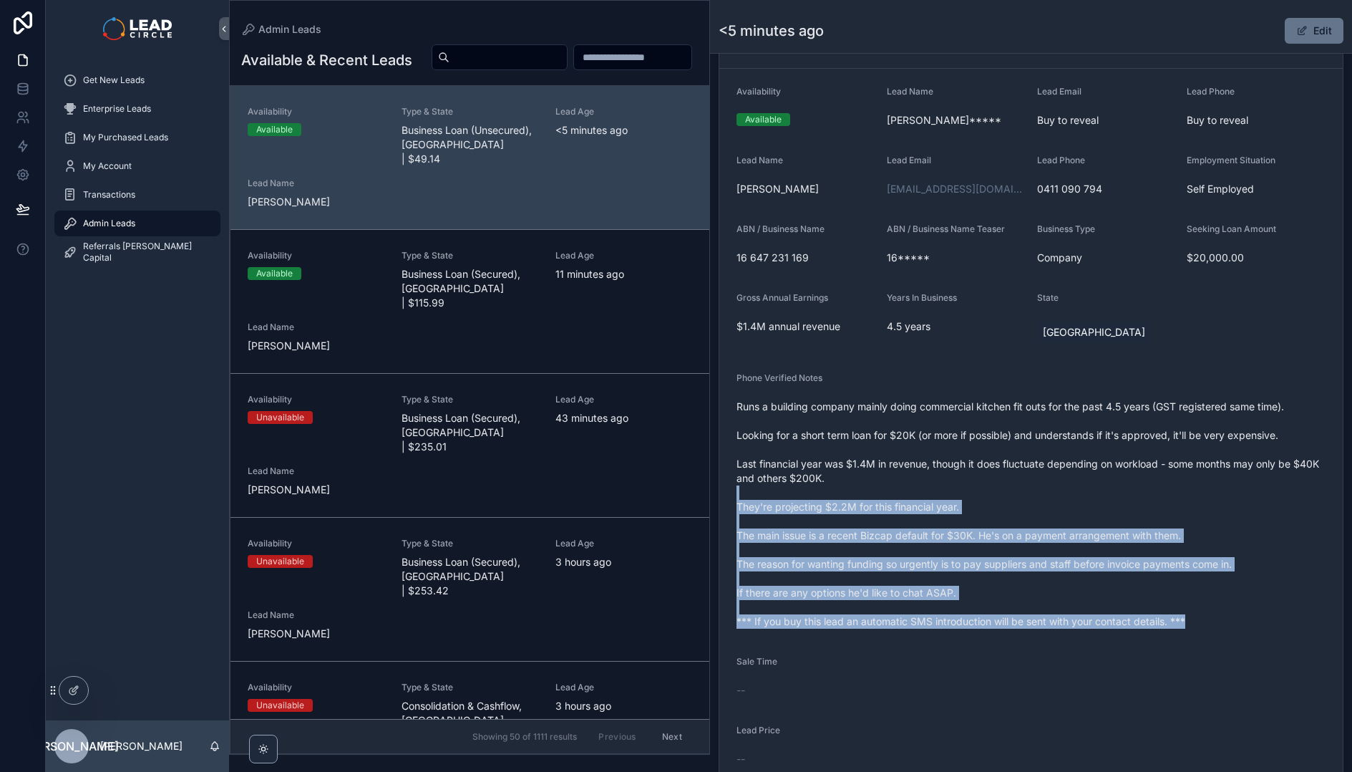
drag, startPoint x: 1238, startPoint y: 654, endPoint x: 1072, endPoint y: 429, distance: 278.9
click at [1079, 441] on form "Availability Available Lead Name [PERSON_NAME]***** Lead Email Buy to reveal Le…" at bounding box center [1030, 462] width 623 height 787
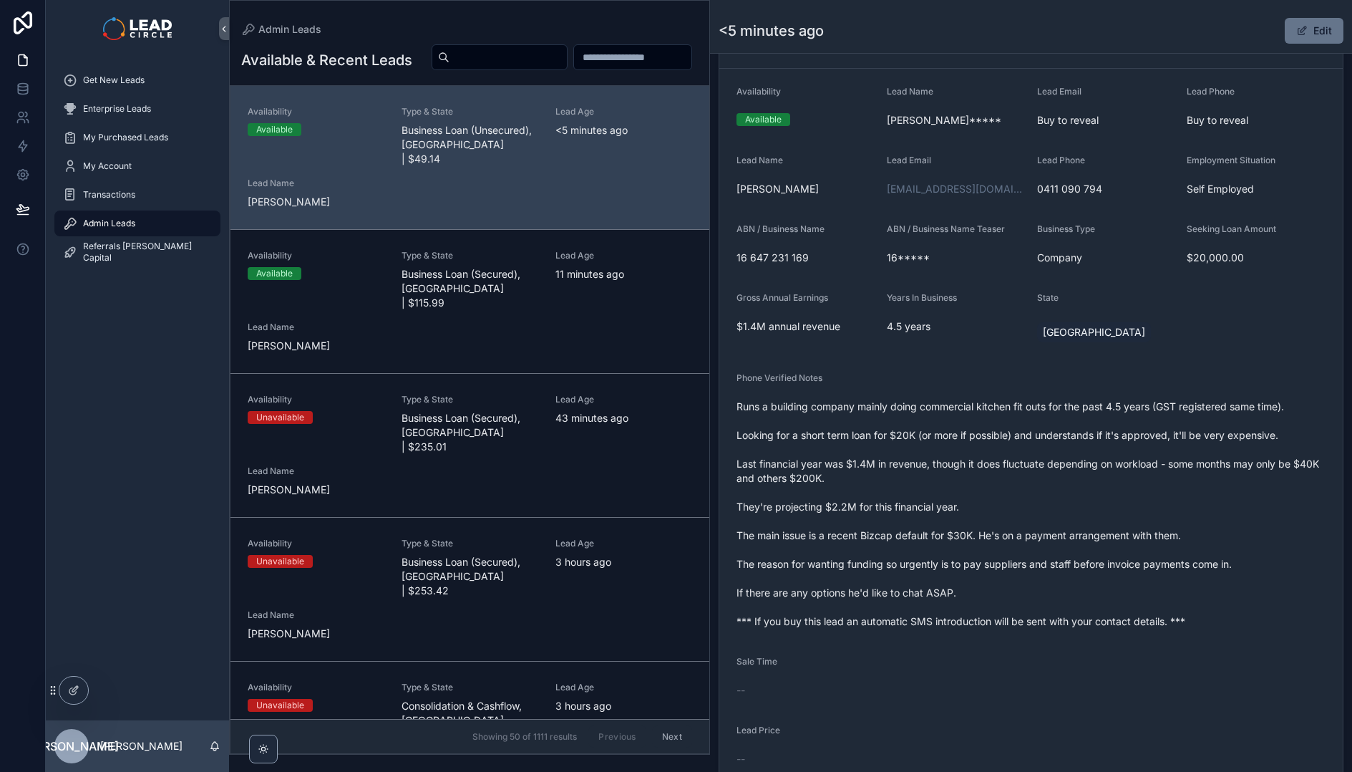
click at [1058, 412] on span "Runs a building company mainly doing commercial kitchen fit outs for the past 4…" at bounding box center [1031, 513] width 589 height 229
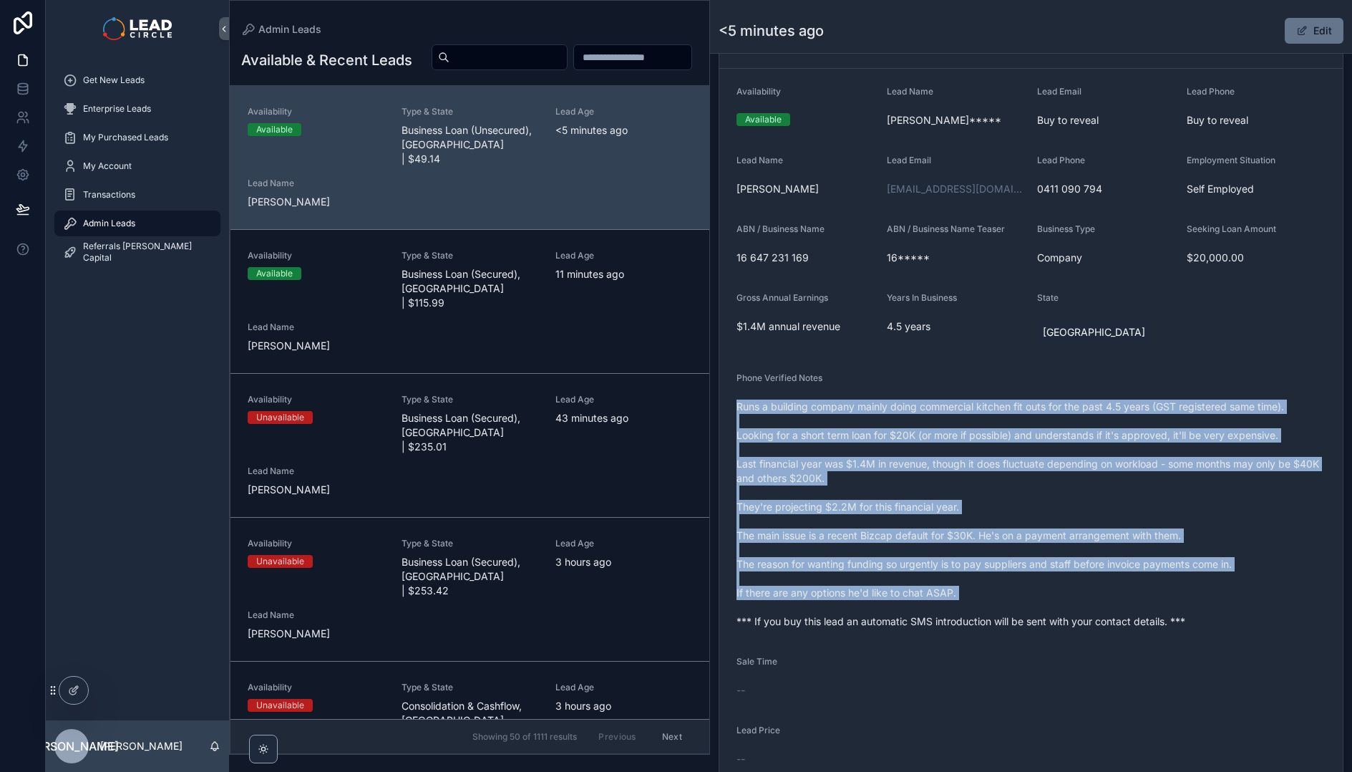
drag, startPoint x: 1049, startPoint y: 377, endPoint x: 1230, endPoint y: 610, distance: 295.4
click at [1230, 610] on div "Phone Verified Notes Runs a building company mainly doing commercial kitchen fi…" at bounding box center [1031, 502] width 589 height 261
drag, startPoint x: 1230, startPoint y: 610, endPoint x: 1271, endPoint y: 644, distance: 52.9
click at [1230, 610] on span "Runs a building company mainly doing commercial kitchen fit outs for the past 4…" at bounding box center [1031, 513] width 589 height 229
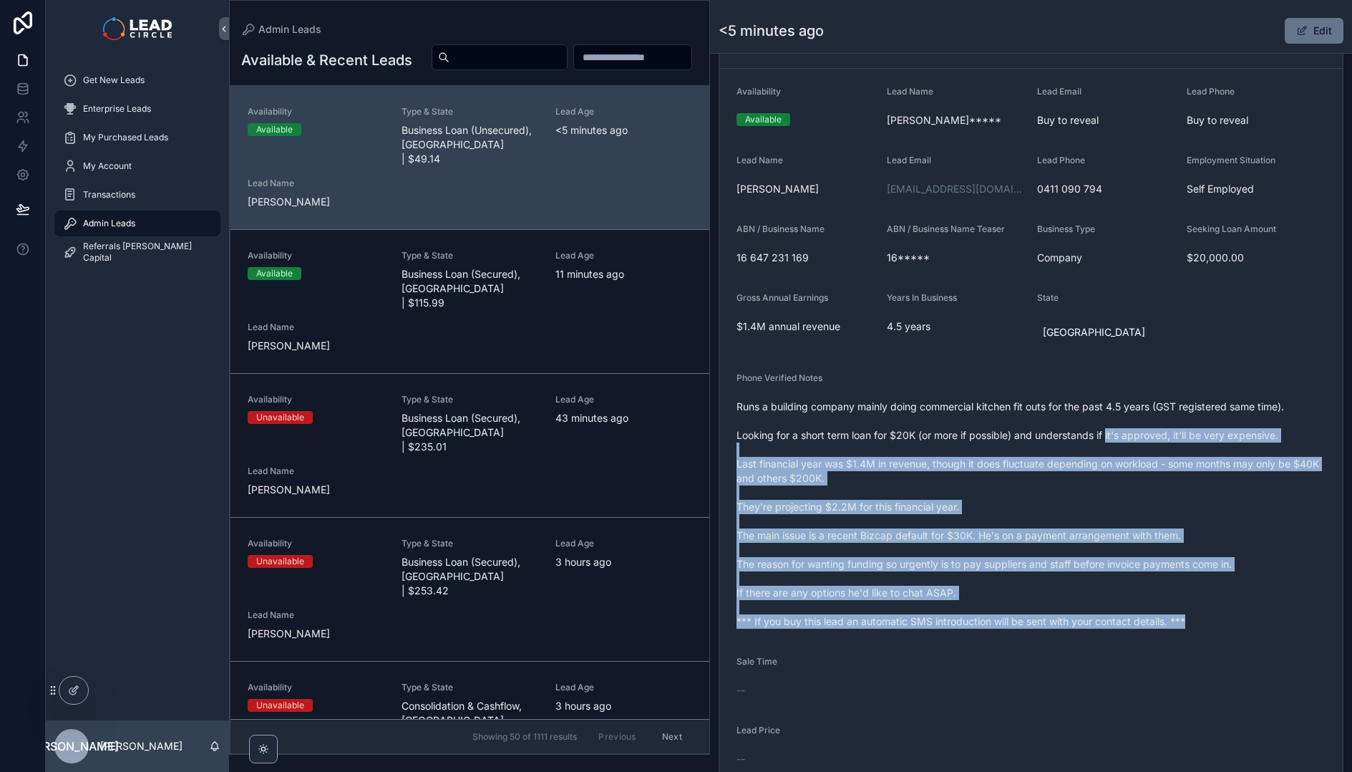
drag, startPoint x: 1271, startPoint y: 644, endPoint x: 1094, endPoint y: 416, distance: 288.7
click at [1098, 422] on form "Availability Available Lead Name [PERSON_NAME]***** Lead Email Buy to reveal Le…" at bounding box center [1030, 462] width 623 height 787
click at [1094, 416] on span "Runs a building company mainly doing commercial kitchen fit outs for the past 4…" at bounding box center [1031, 513] width 589 height 229
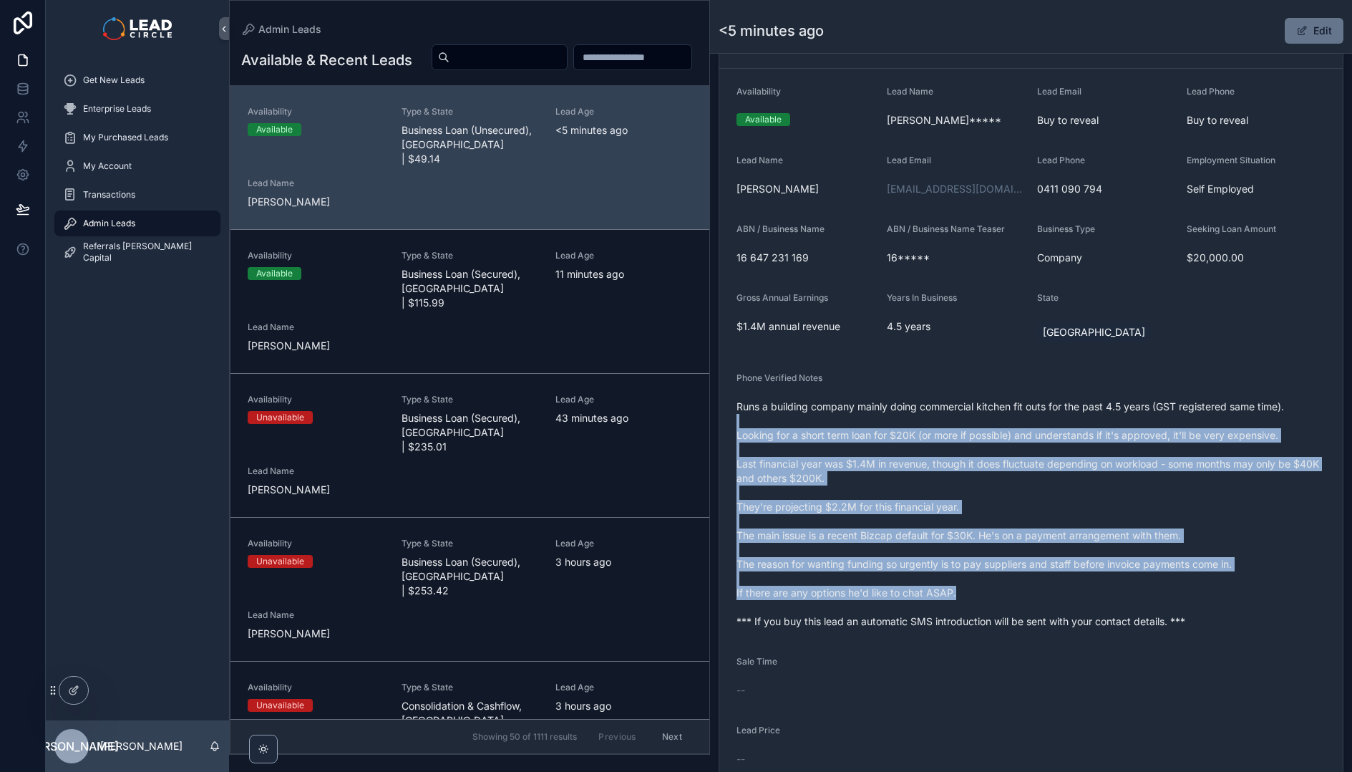
drag, startPoint x: 1115, startPoint y: 425, endPoint x: 1243, endPoint y: 587, distance: 205.9
click at [1243, 587] on span "Runs a building company mainly doing commercial kitchen fit outs for the past 4…" at bounding box center [1031, 513] width 589 height 229
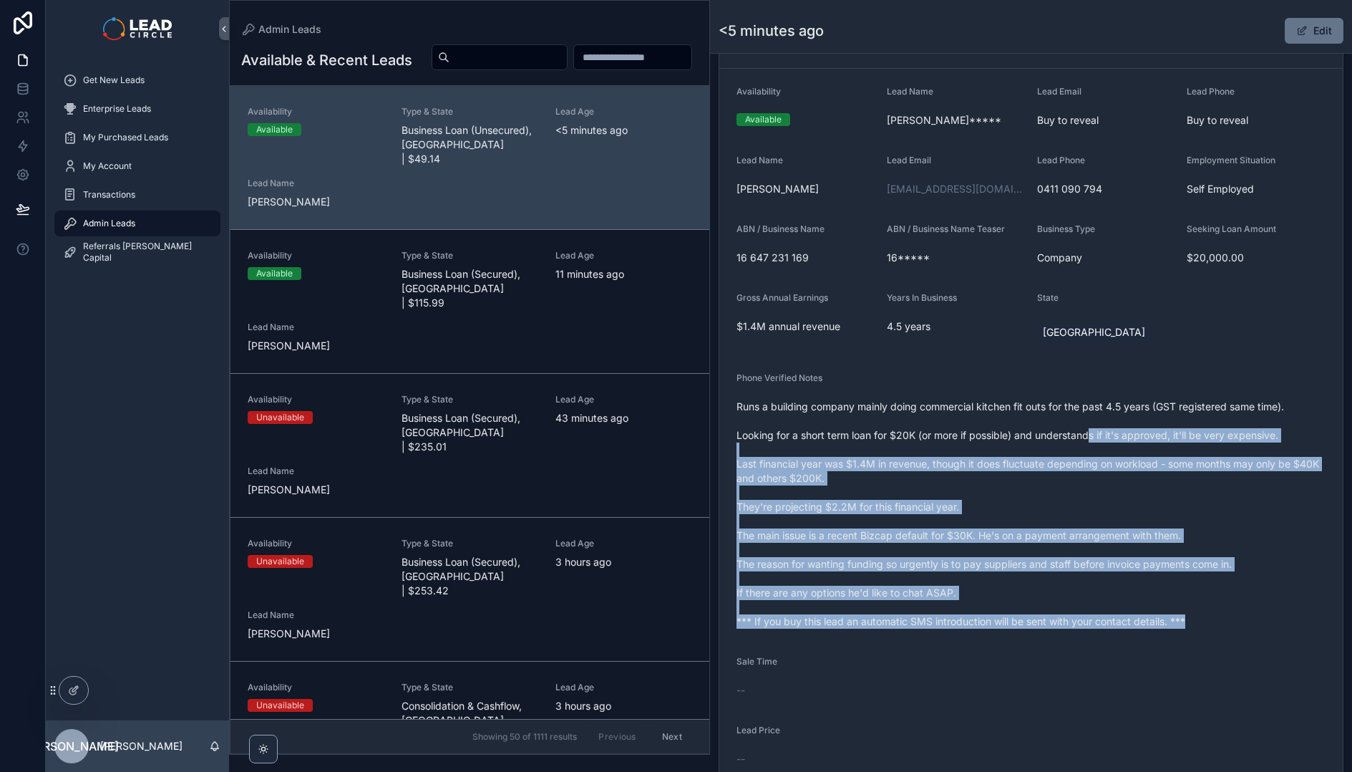
drag, startPoint x: 1268, startPoint y: 639, endPoint x: 1044, endPoint y: 382, distance: 340.4
click at [1049, 387] on form "Availability Available Lead Name [PERSON_NAME]***** Lead Email Buy to reveal Le…" at bounding box center [1030, 462] width 623 height 787
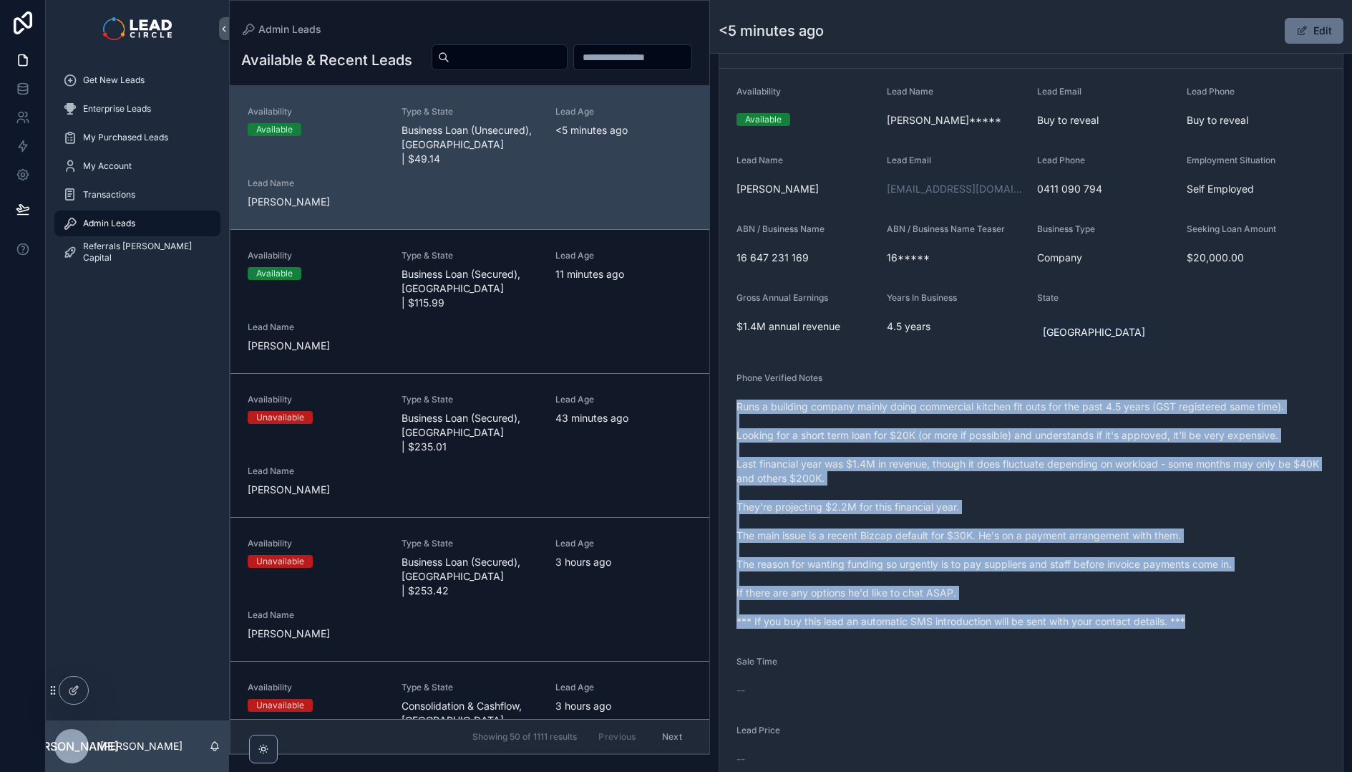
click at [1044, 382] on div "Phone Verified Notes" at bounding box center [1031, 380] width 589 height 17
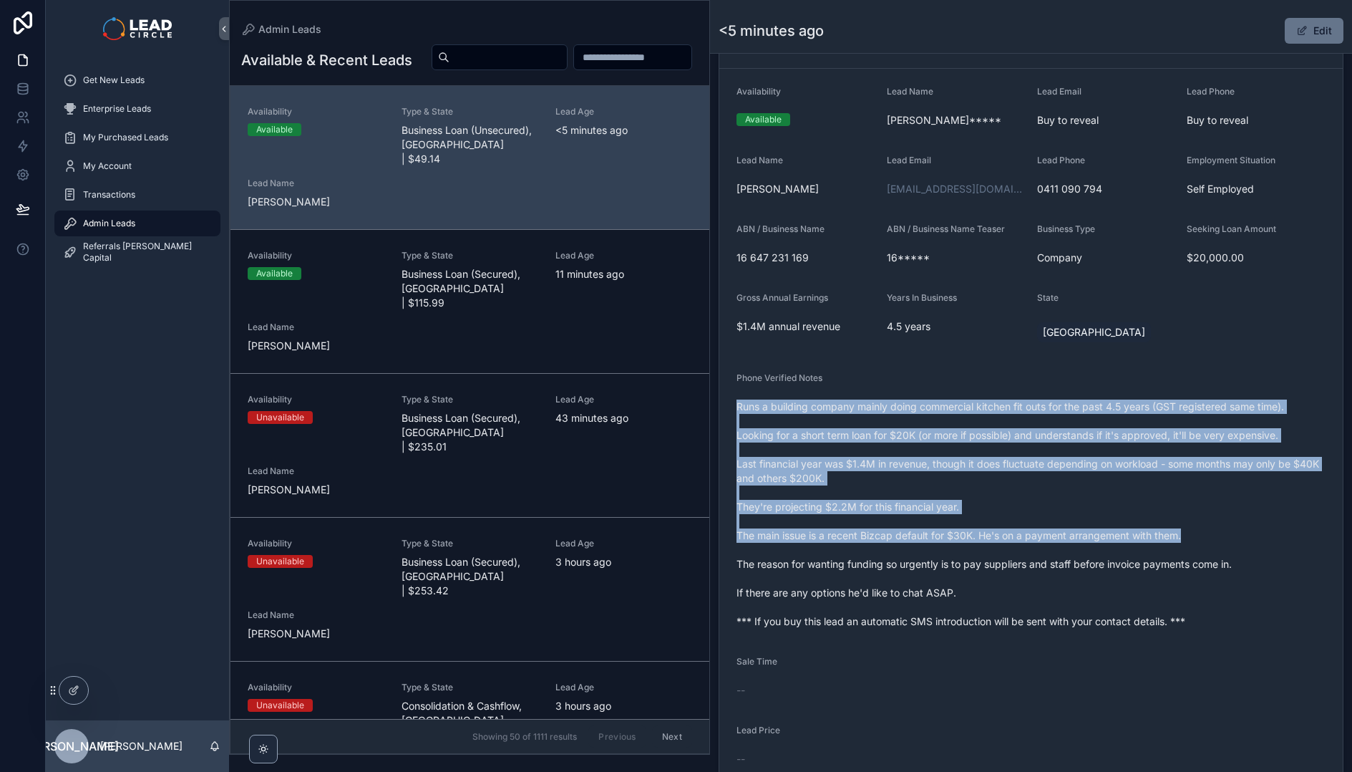
drag, startPoint x: 1066, startPoint y: 400, endPoint x: 1230, endPoint y: 565, distance: 232.8
click at [1230, 565] on div "Phone Verified Notes Runs a building company mainly doing commercial kitchen fi…" at bounding box center [1031, 502] width 589 height 261
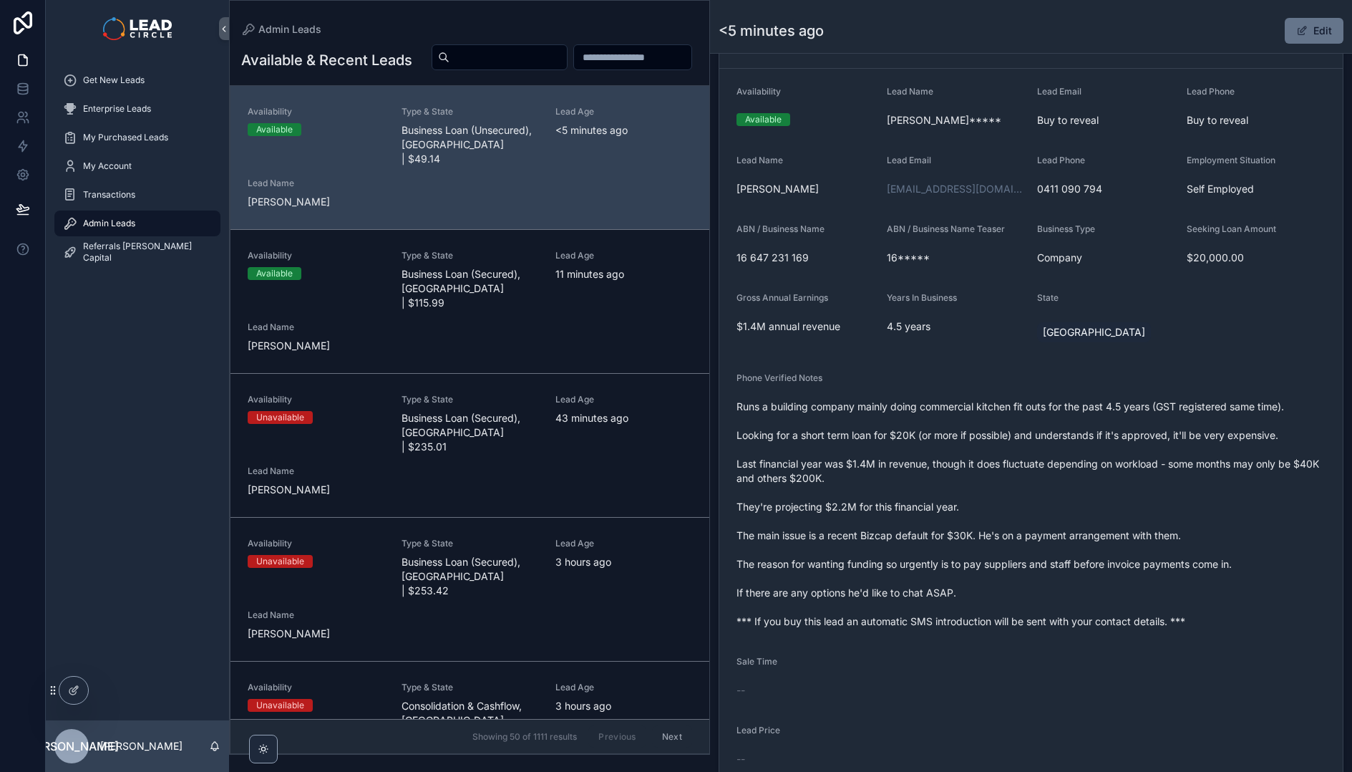
drag, startPoint x: 1230, startPoint y: 565, endPoint x: 1284, endPoint y: 620, distance: 76.9
click at [1232, 567] on span "Runs a building company mainly doing commercial kitchen fit outs for the past 4…" at bounding box center [1031, 513] width 589 height 229
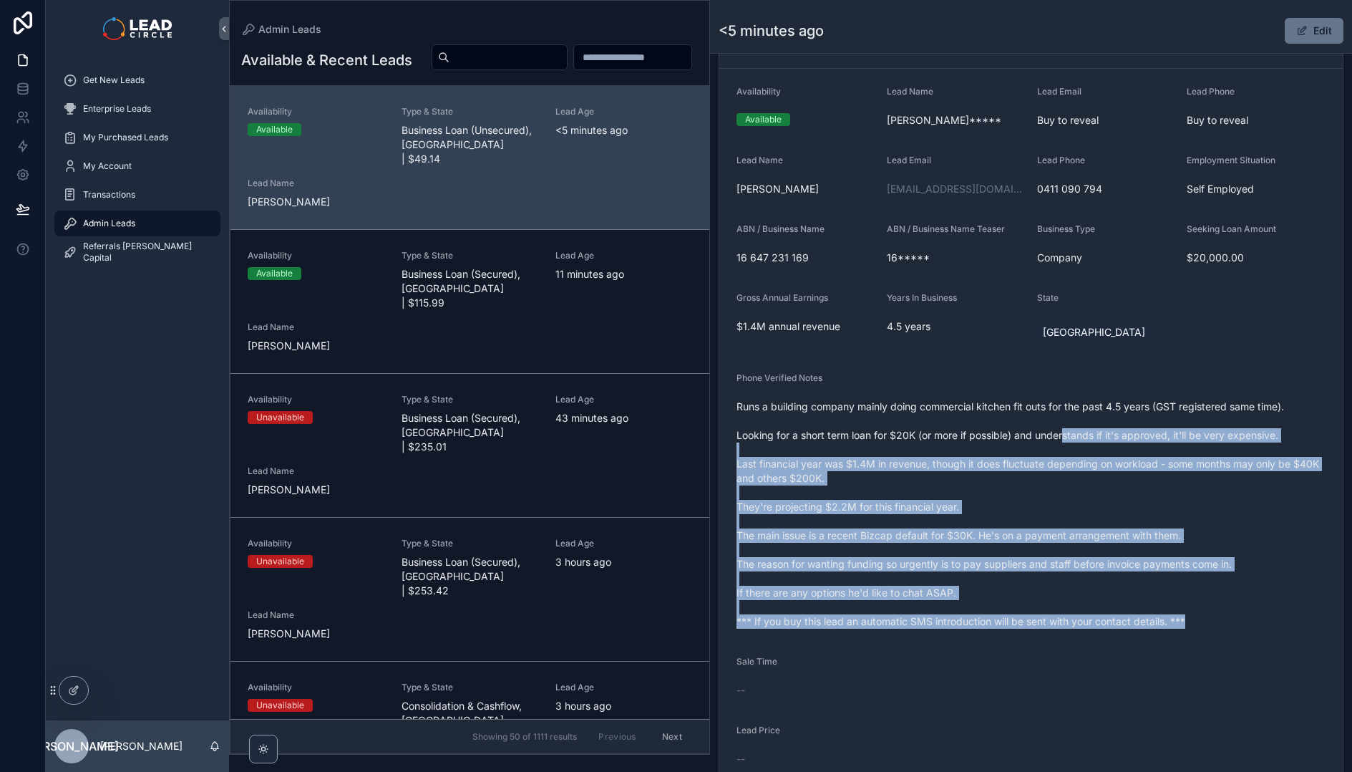
drag, startPoint x: 1195, startPoint y: 554, endPoint x: 1052, endPoint y: 421, distance: 195.0
click at [1052, 421] on form "Availability Available Lead Name [PERSON_NAME]***** Lead Email Buy to reveal Le…" at bounding box center [1030, 462] width 623 height 787
click at [1052, 421] on span "Runs a building company mainly doing commercial kitchen fit outs for the past 4…" at bounding box center [1031, 513] width 589 height 229
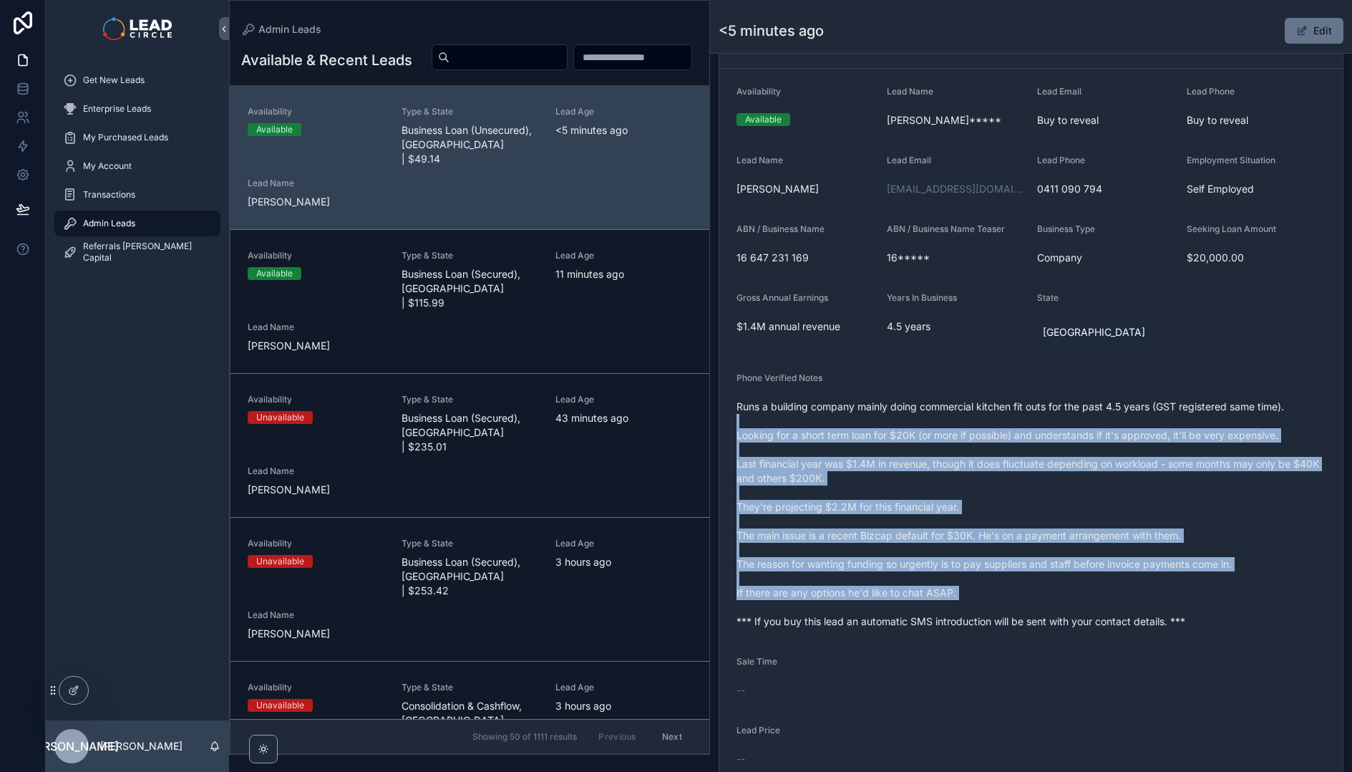
drag, startPoint x: 1073, startPoint y: 415, endPoint x: 1231, endPoint y: 617, distance: 256.5
click at [1232, 618] on span "Runs a building company mainly doing commercial kitchen fit outs for the past 4…" at bounding box center [1031, 513] width 589 height 229
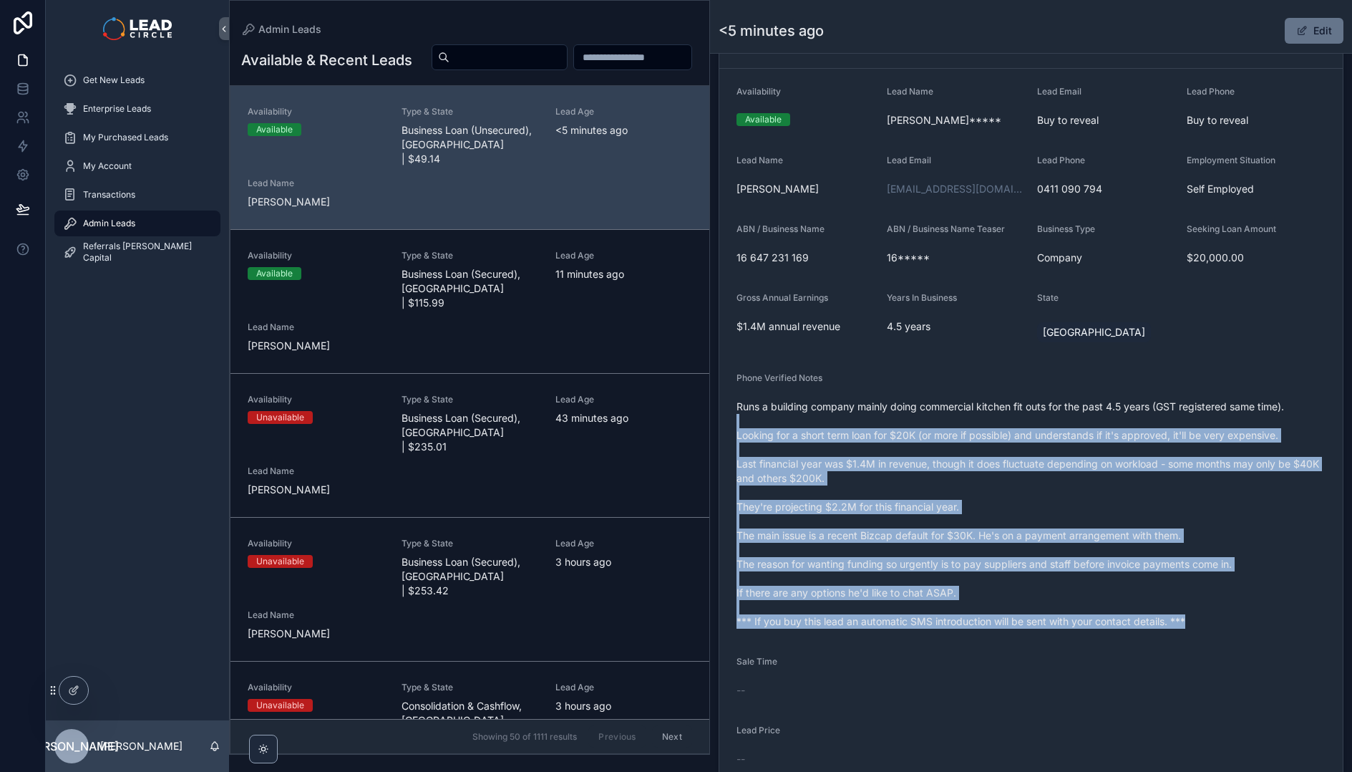
click at [1231, 617] on span "Runs a building company mainly doing commercial kitchen fit outs for the past 4…" at bounding box center [1031, 513] width 589 height 229
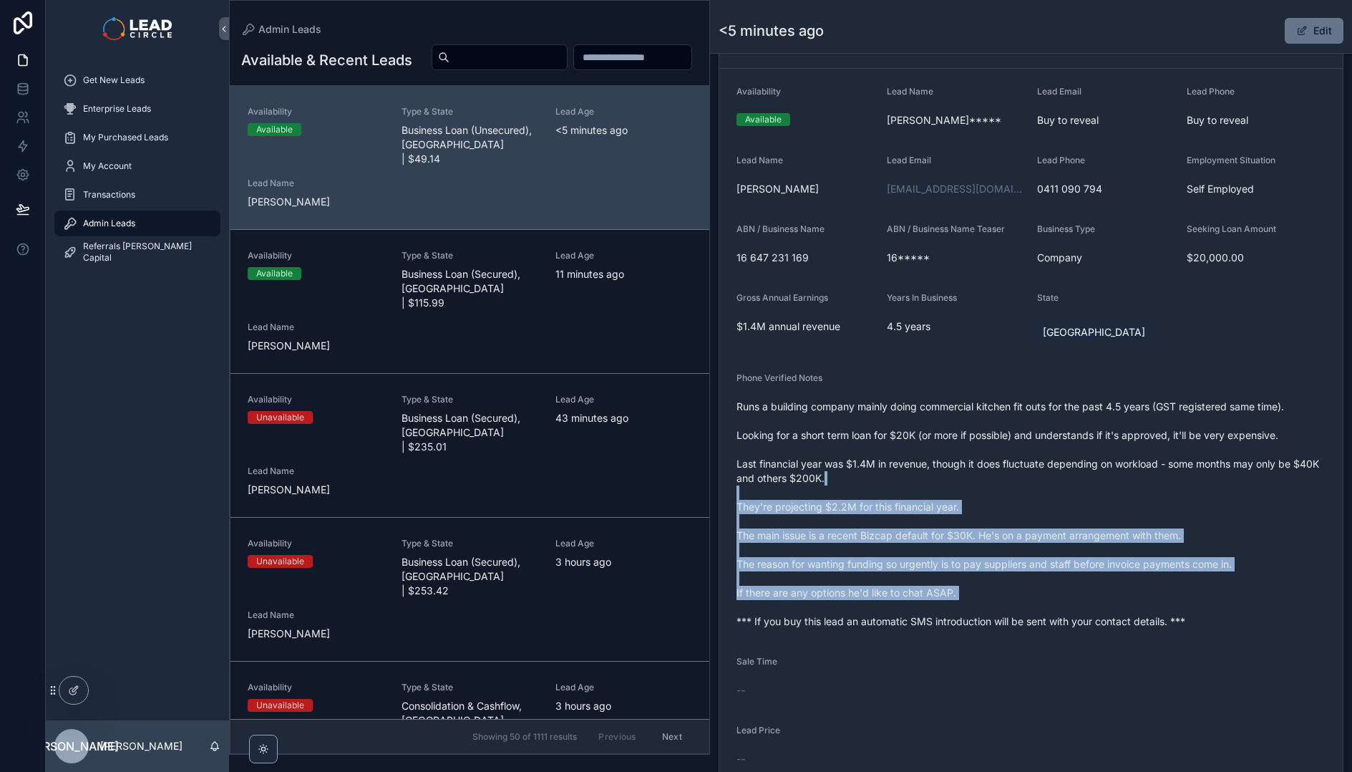
drag, startPoint x: 1213, startPoint y: 586, endPoint x: 1032, endPoint y: 432, distance: 237.7
click at [1032, 432] on span "Runs a building company mainly doing commercial kitchen fit outs for the past 4…" at bounding box center [1031, 513] width 589 height 229
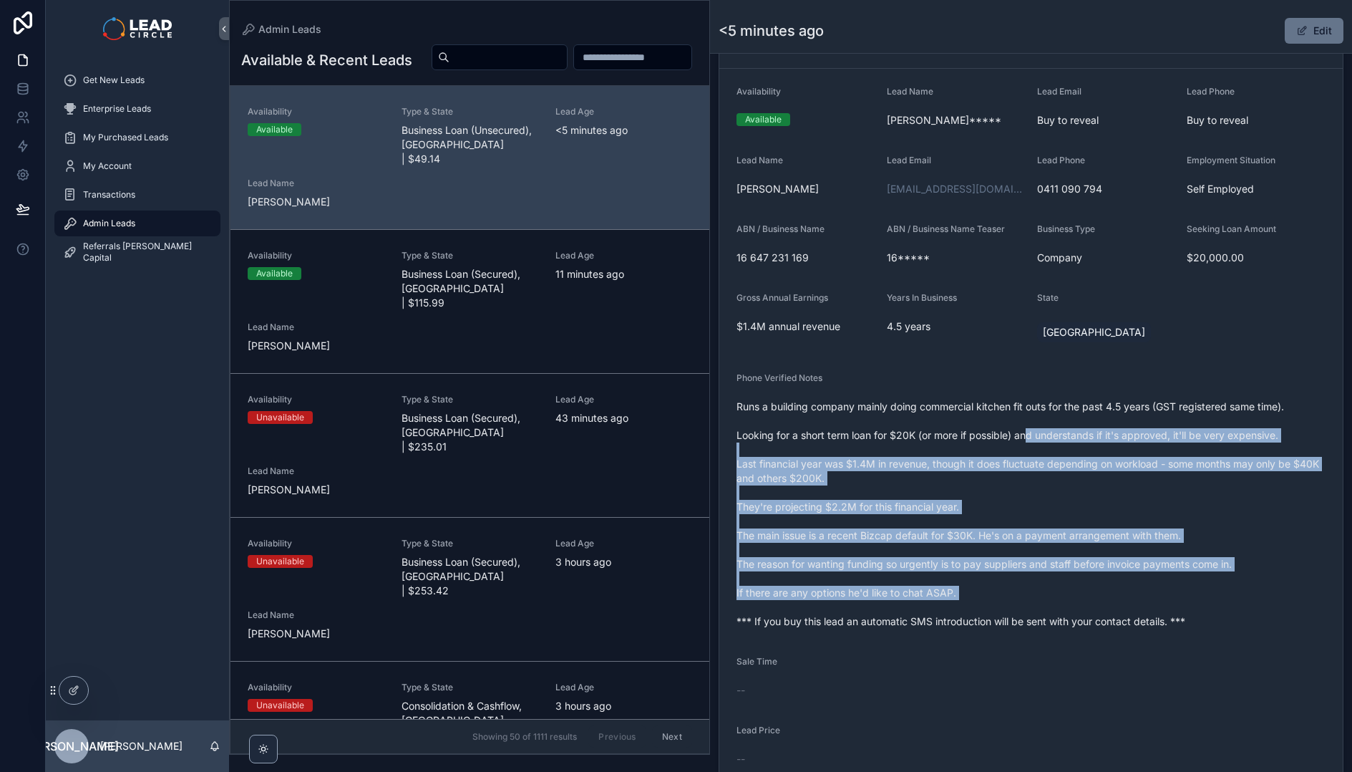
click at [1031, 432] on span "Runs a building company mainly doing commercial kitchen fit outs for the past 4…" at bounding box center [1031, 513] width 589 height 229
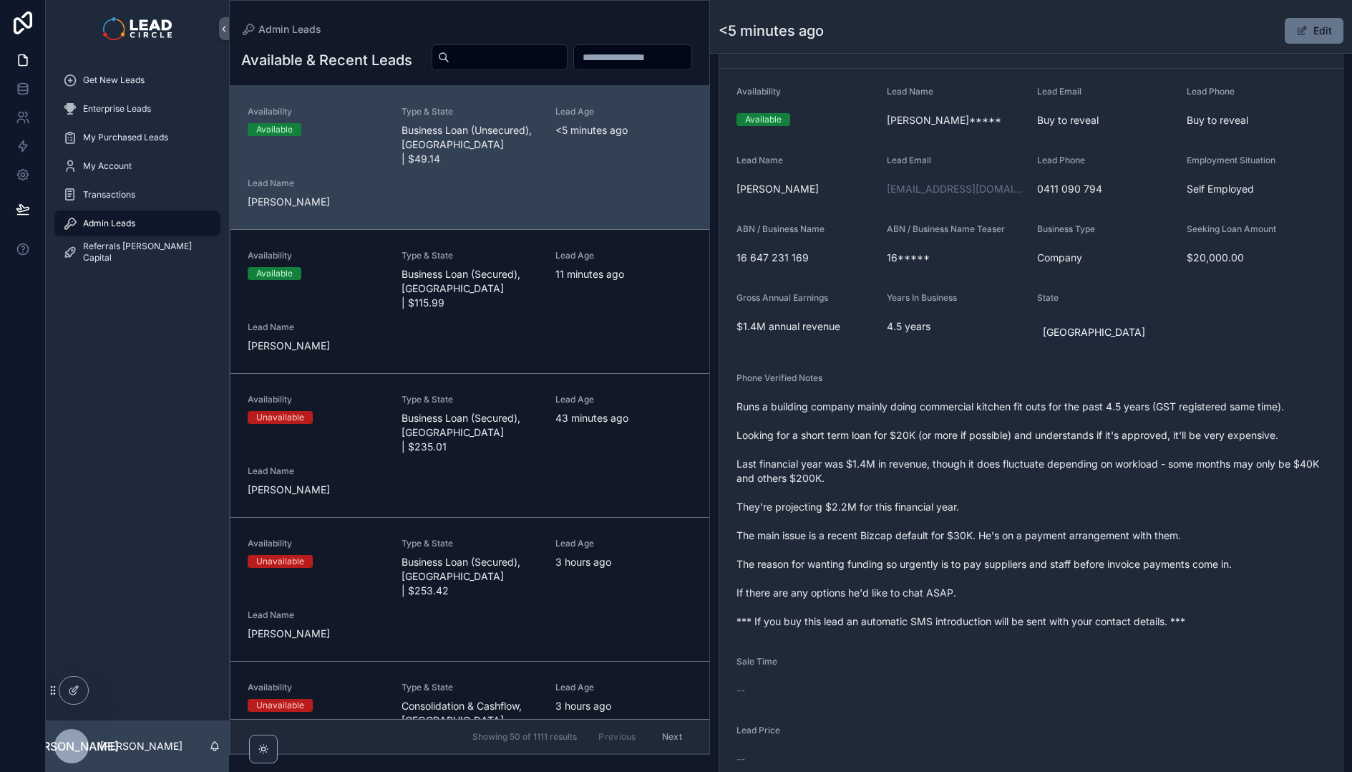
drag, startPoint x: 1019, startPoint y: 404, endPoint x: 1148, endPoint y: 578, distance: 215.9
click at [1148, 578] on span "Runs a building company mainly doing commercial kitchen fit outs for the past 4…" at bounding box center [1031, 513] width 589 height 229
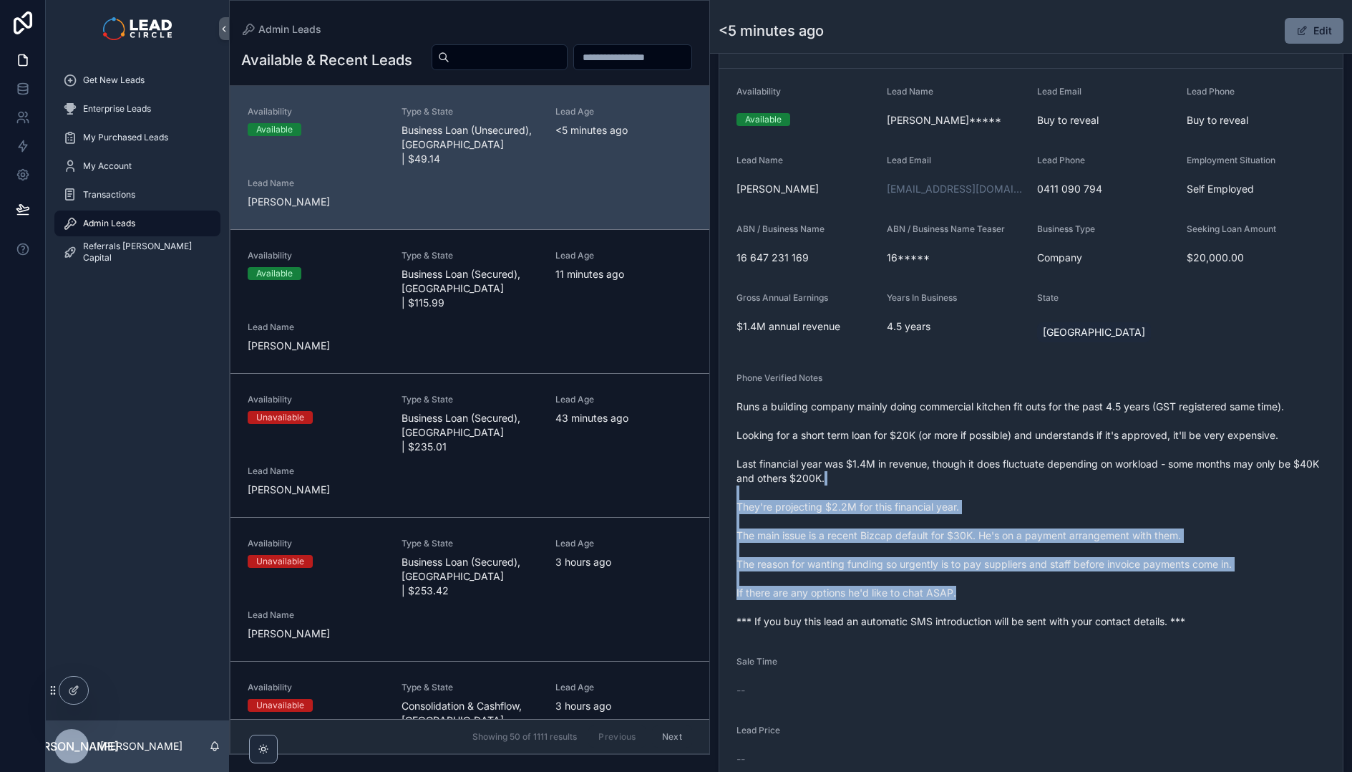
click at [977, 396] on div "Runs a building company mainly doing commercial kitchen fit outs for the past 4…" at bounding box center [1031, 514] width 589 height 238
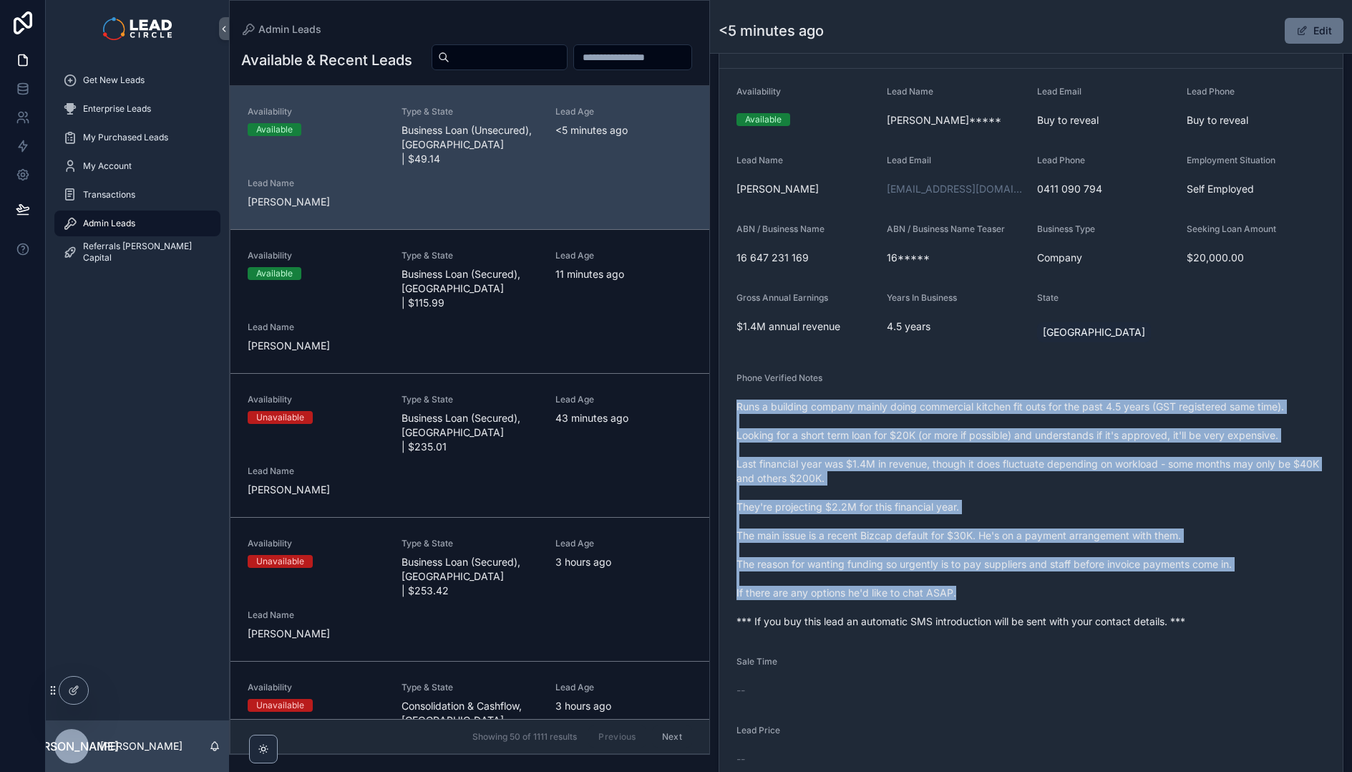
click at [975, 395] on div "Runs a building company mainly doing commercial kitchen fit outs for the past 4…" at bounding box center [1031, 514] width 589 height 238
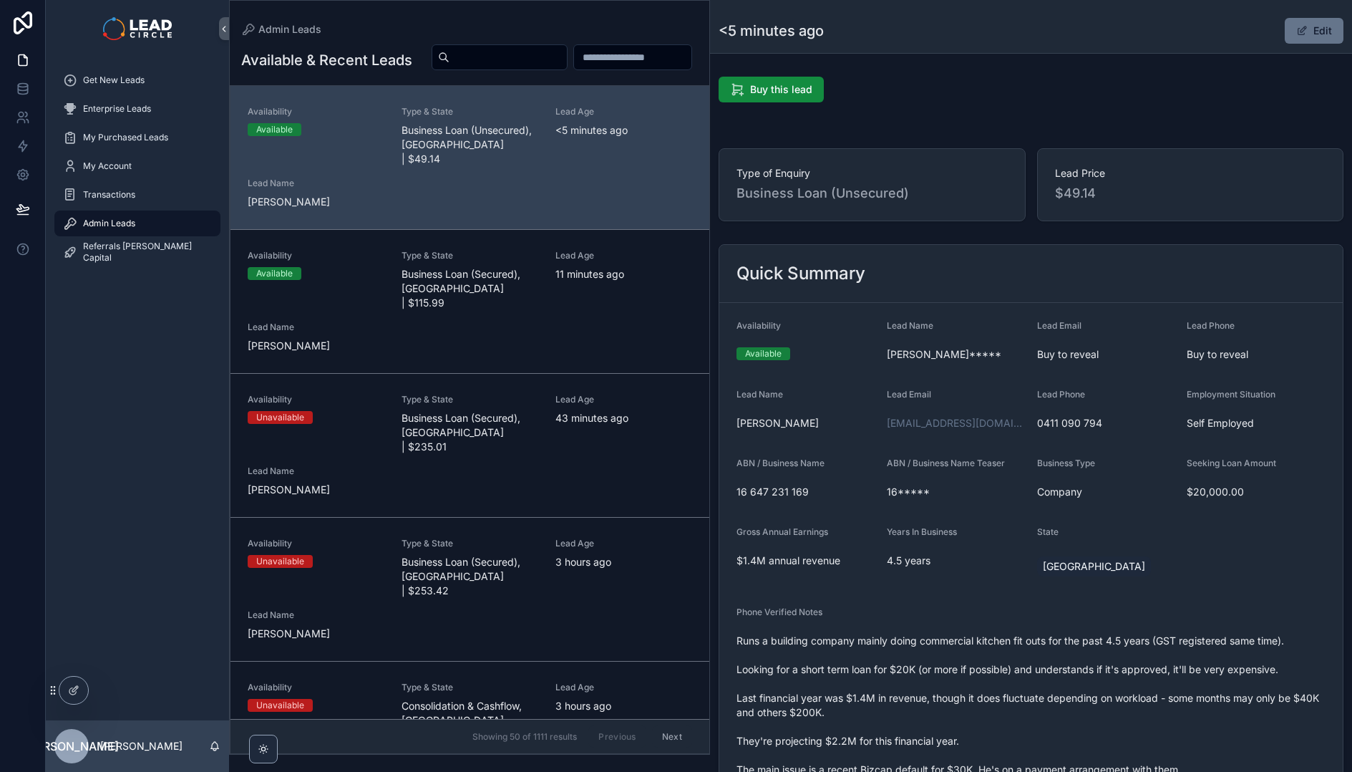
scroll to position [793, 0]
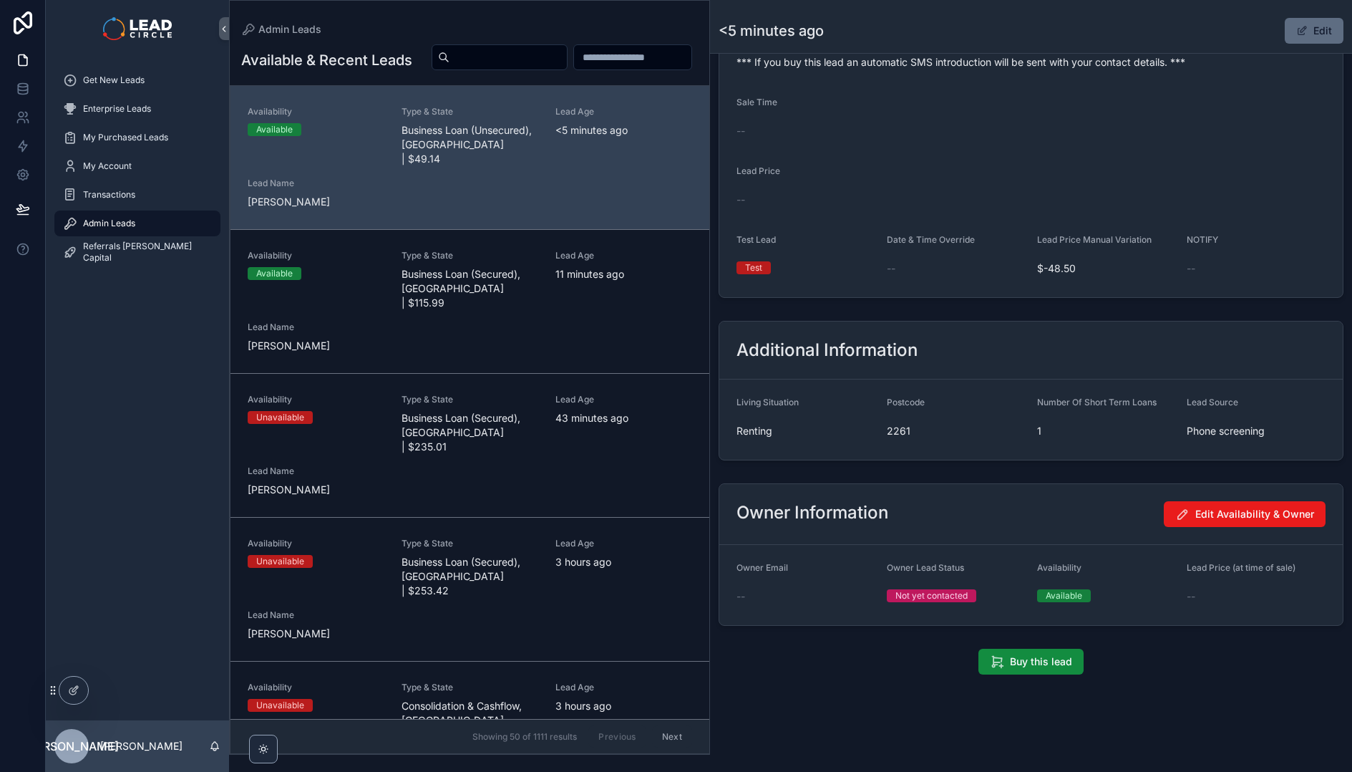
click at [1312, 37] on button "Edit" at bounding box center [1314, 31] width 59 height 26
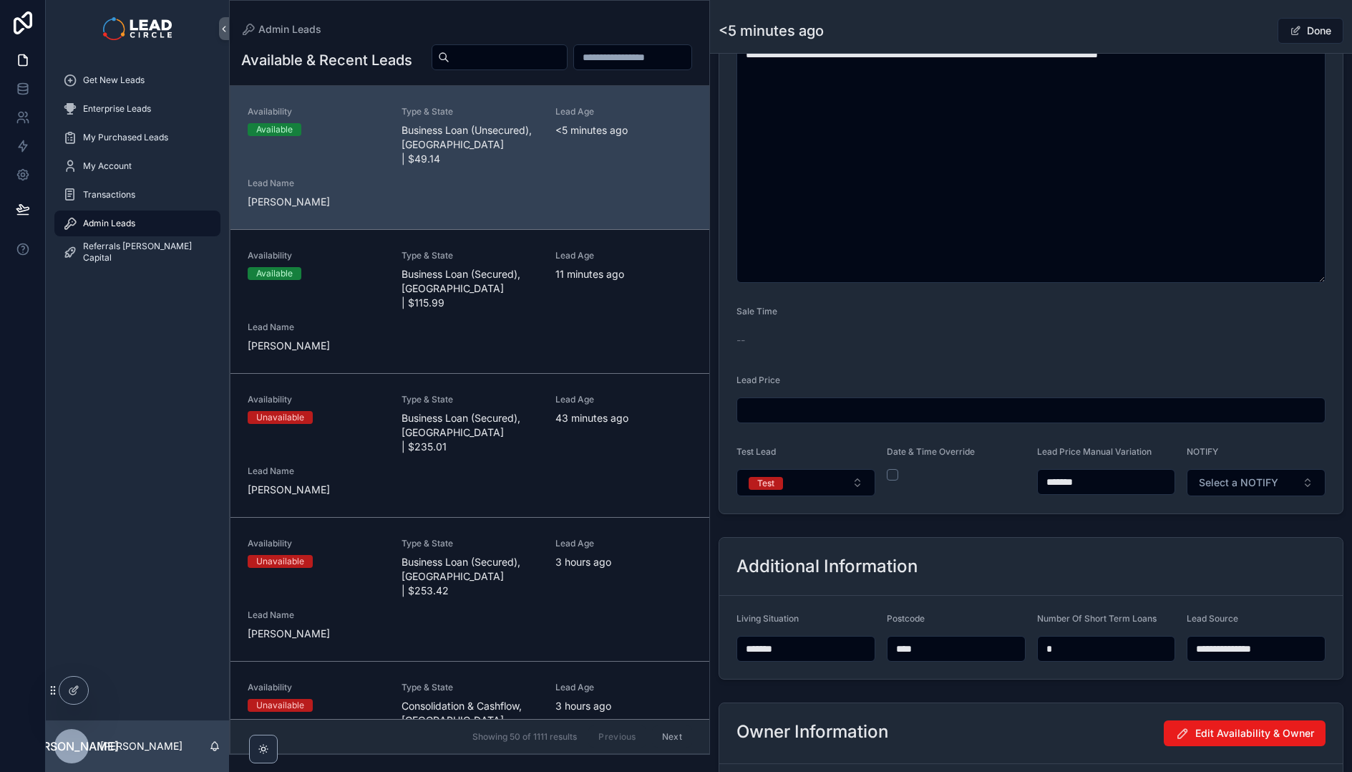
scroll to position [797, 0]
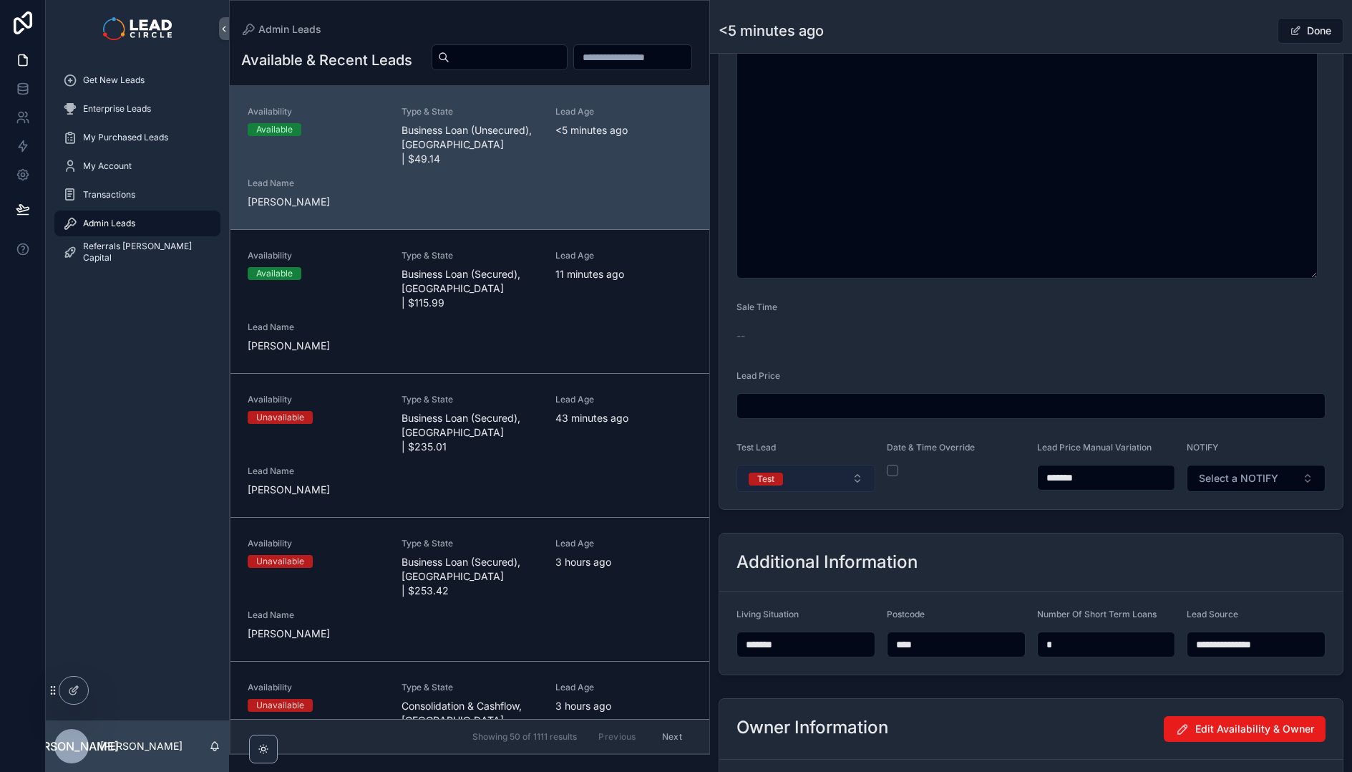
click at [865, 486] on button "Test" at bounding box center [806, 478] width 139 height 27
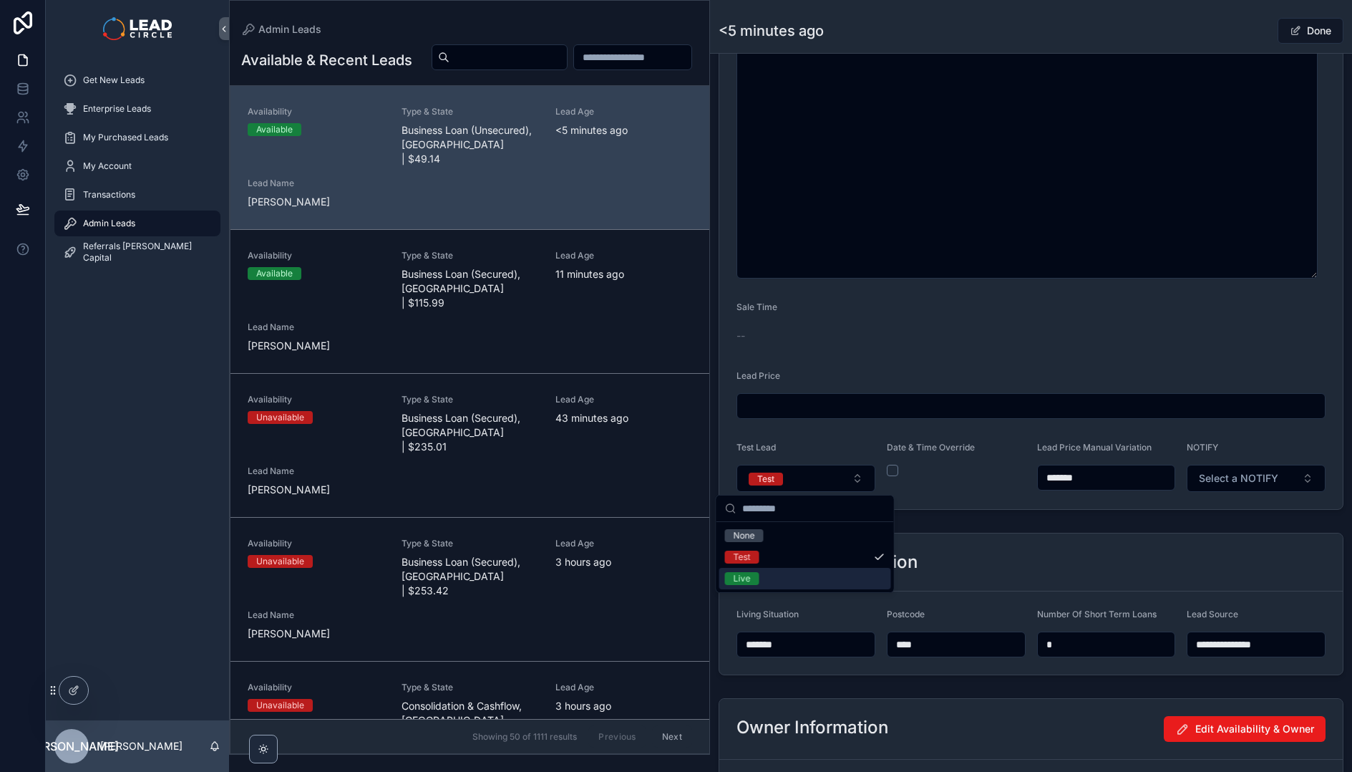
click at [822, 570] on div "Live" at bounding box center [805, 578] width 172 height 21
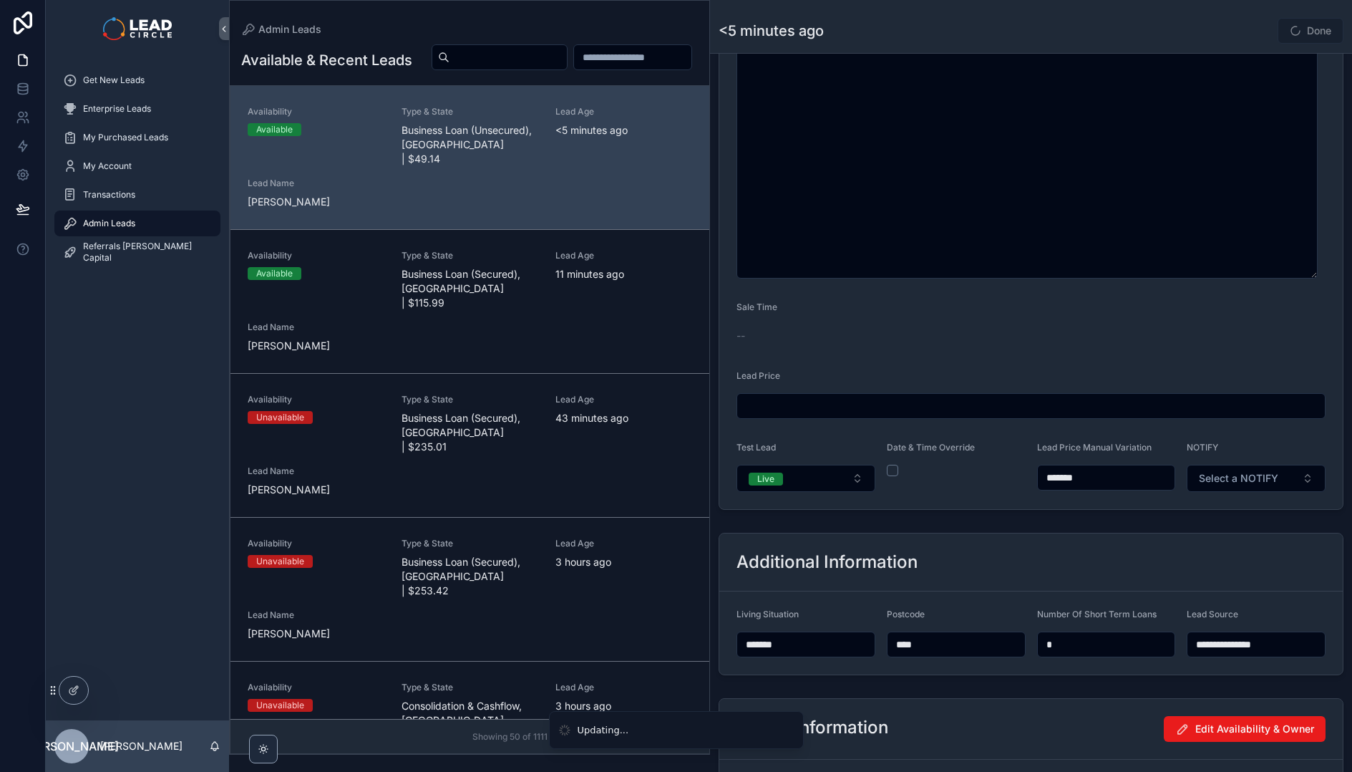
drag, startPoint x: 1127, startPoint y: 523, endPoint x: 1185, endPoint y: 519, distance: 58.1
click at [1127, 523] on div "**********" at bounding box center [1031, 86] width 642 height 1626
click at [1249, 483] on span "Select a NOTIFY" at bounding box center [1238, 478] width 79 height 14
click at [1233, 539] on div "Notify" at bounding box center [1250, 535] width 172 height 21
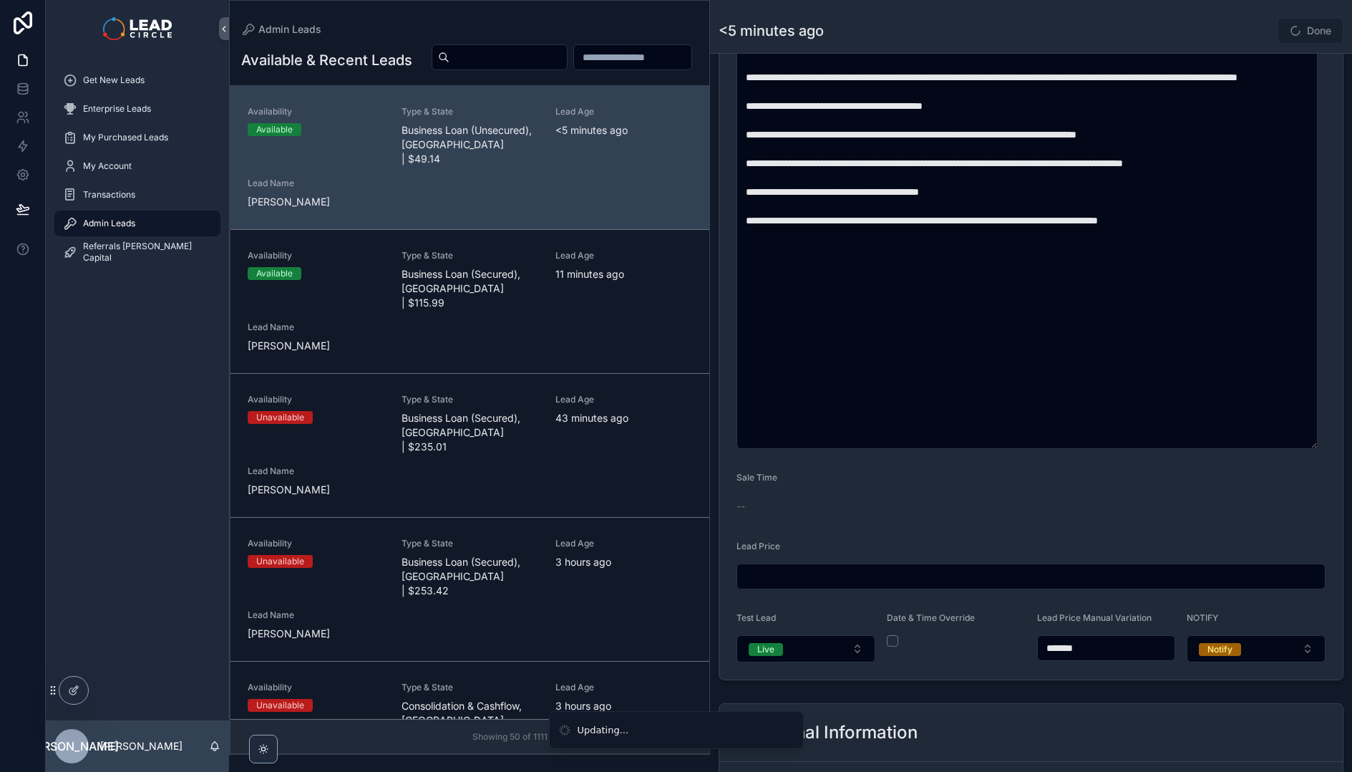
scroll to position [541, 0]
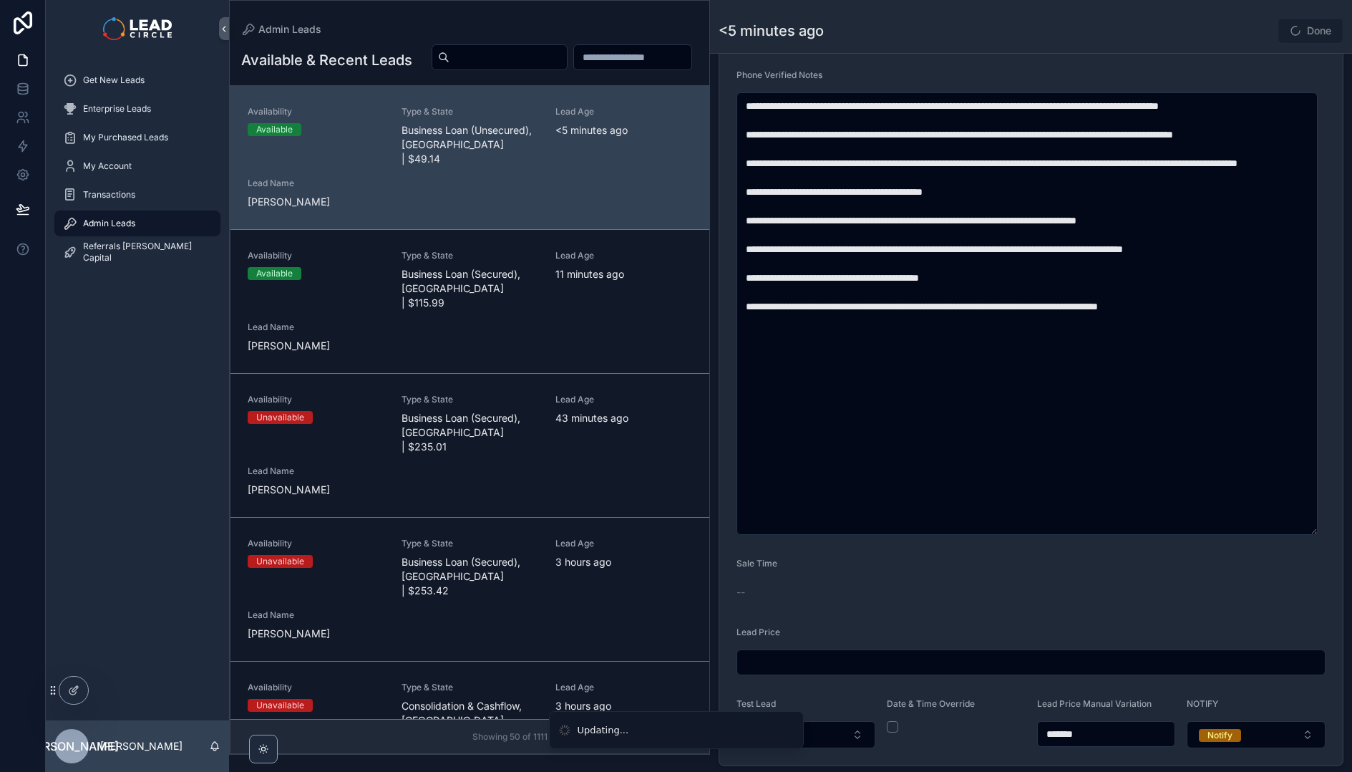
click at [1238, 19] on div "Done" at bounding box center [1289, 30] width 107 height 27
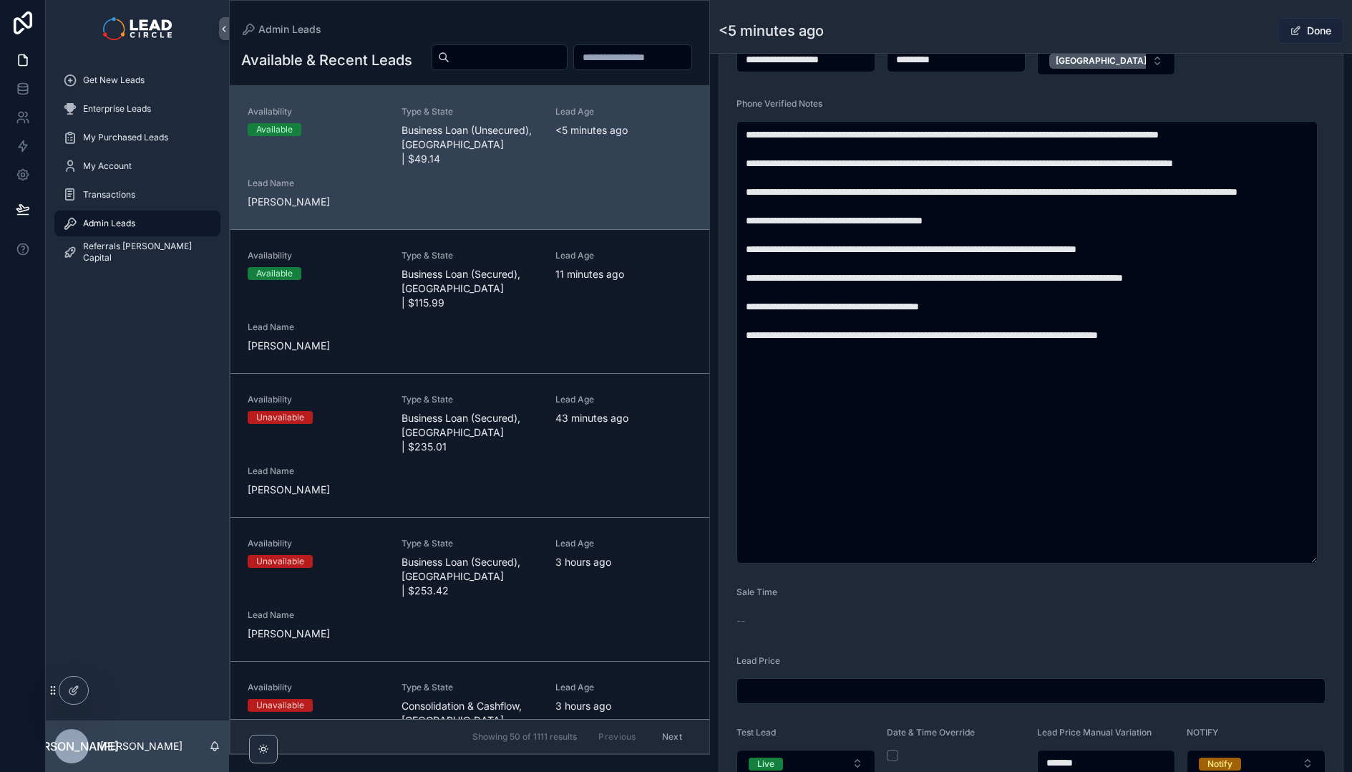
click at [1290, 29] on span "scrollable content" at bounding box center [1295, 30] width 11 height 11
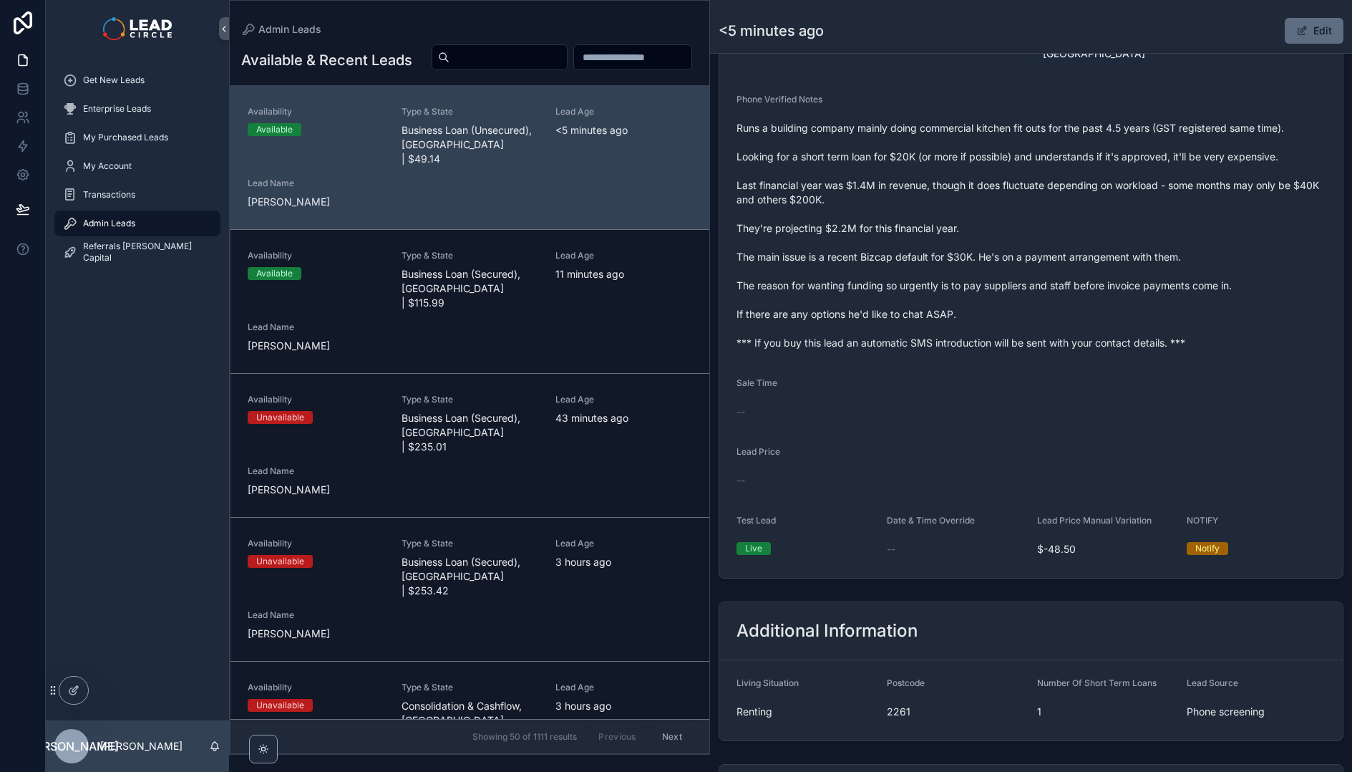
scroll to position [505, 0]
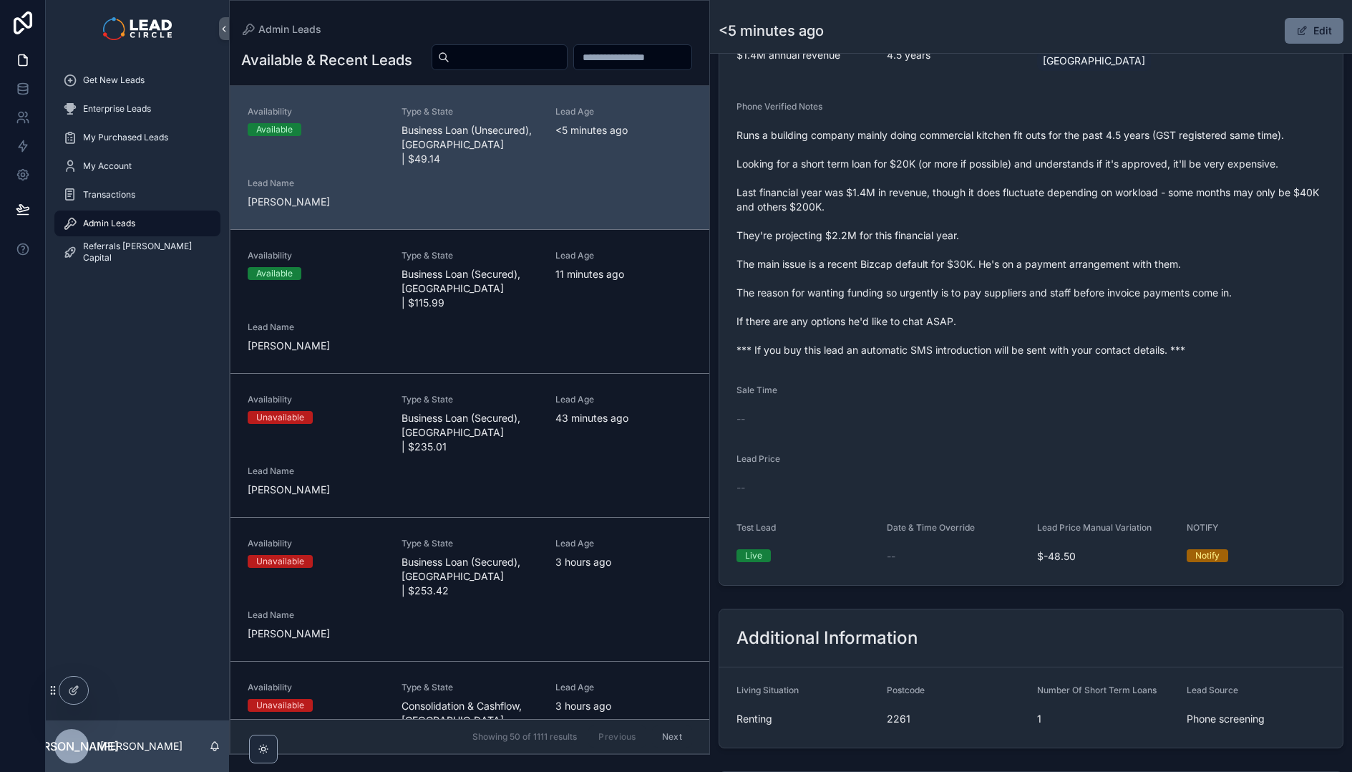
click at [964, 198] on span "Runs a building company mainly doing commercial kitchen fit outs for the past 4…" at bounding box center [1031, 242] width 589 height 229
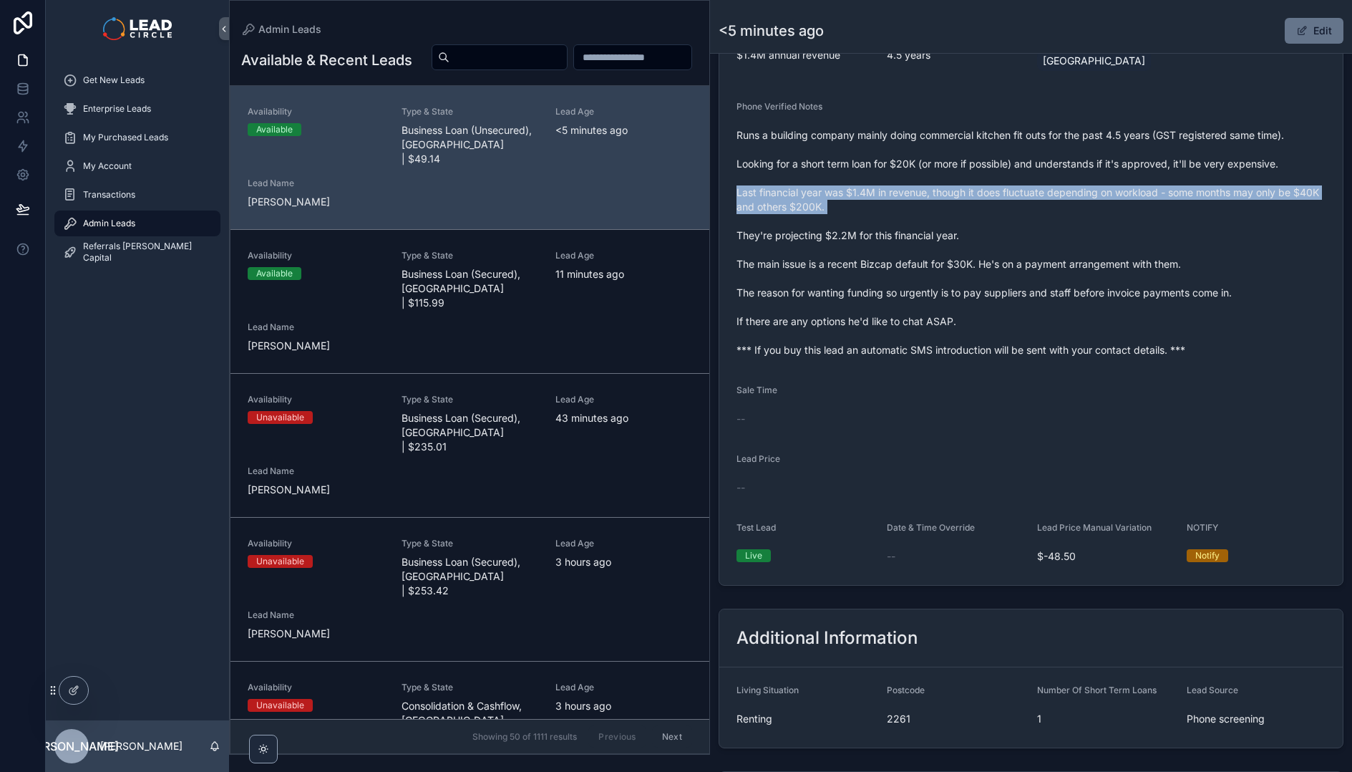
click at [964, 198] on span "Runs a building company mainly doing commercial kitchen fit outs for the past 4…" at bounding box center [1031, 242] width 589 height 229
click at [948, 212] on span "Runs a building company mainly doing commercial kitchen fit outs for the past 4…" at bounding box center [1031, 242] width 589 height 229
drag, startPoint x: 866, startPoint y: 190, endPoint x: 1072, endPoint y: 195, distance: 205.5
click at [1049, 195] on span "Runs a building company mainly doing commercial kitchen fit outs for the past 4…" at bounding box center [1031, 242] width 589 height 229
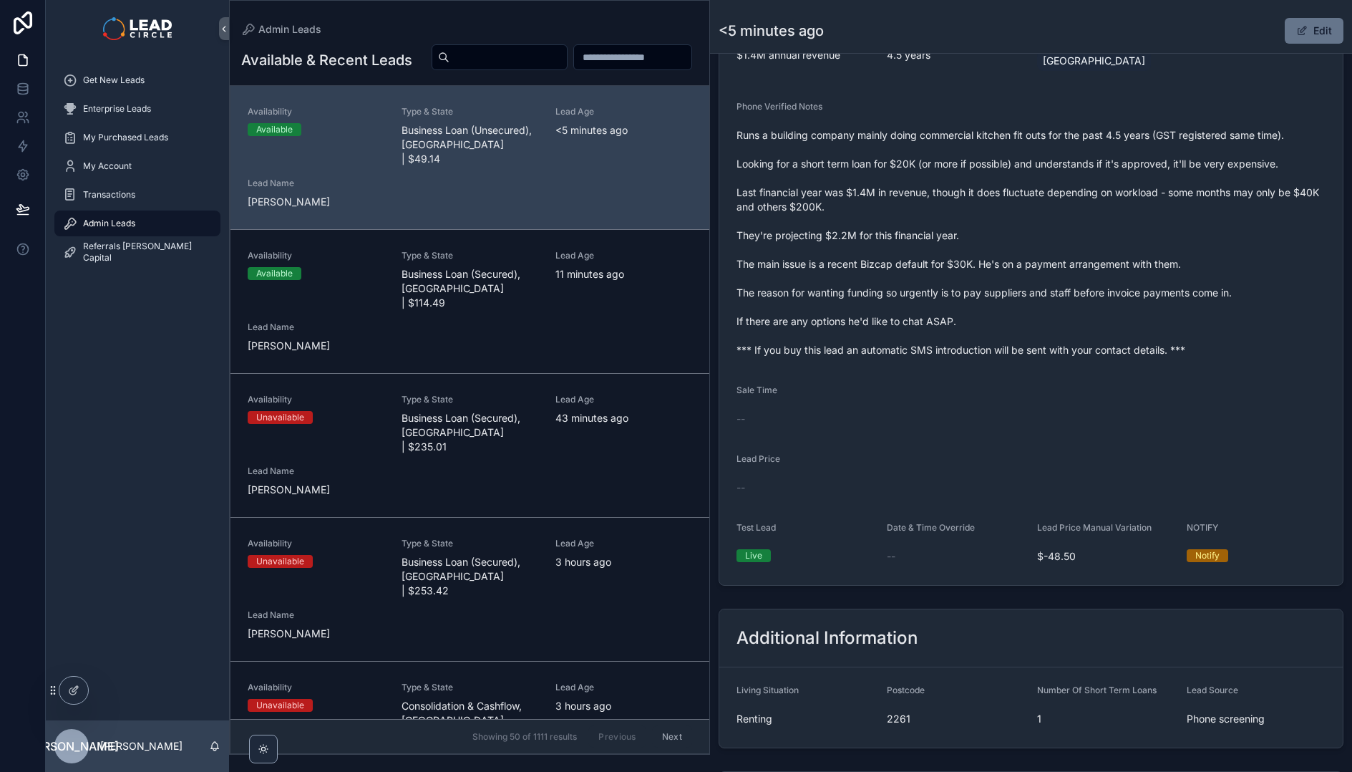
click at [1072, 195] on span "Runs a building company mainly doing commercial kitchen fit outs for the past 4…" at bounding box center [1031, 242] width 589 height 229
drag, startPoint x: 1019, startPoint y: 198, endPoint x: 957, endPoint y: 189, distance: 62.9
click at [970, 192] on span "Runs a building company mainly doing commercial kitchen fit outs for the past 4…" at bounding box center [1031, 242] width 589 height 229
click at [953, 189] on span "Runs a building company mainly doing commercial kitchen fit outs for the past 4…" at bounding box center [1031, 242] width 589 height 229
drag, startPoint x: 953, startPoint y: 189, endPoint x: 1187, endPoint y: 186, distance: 233.4
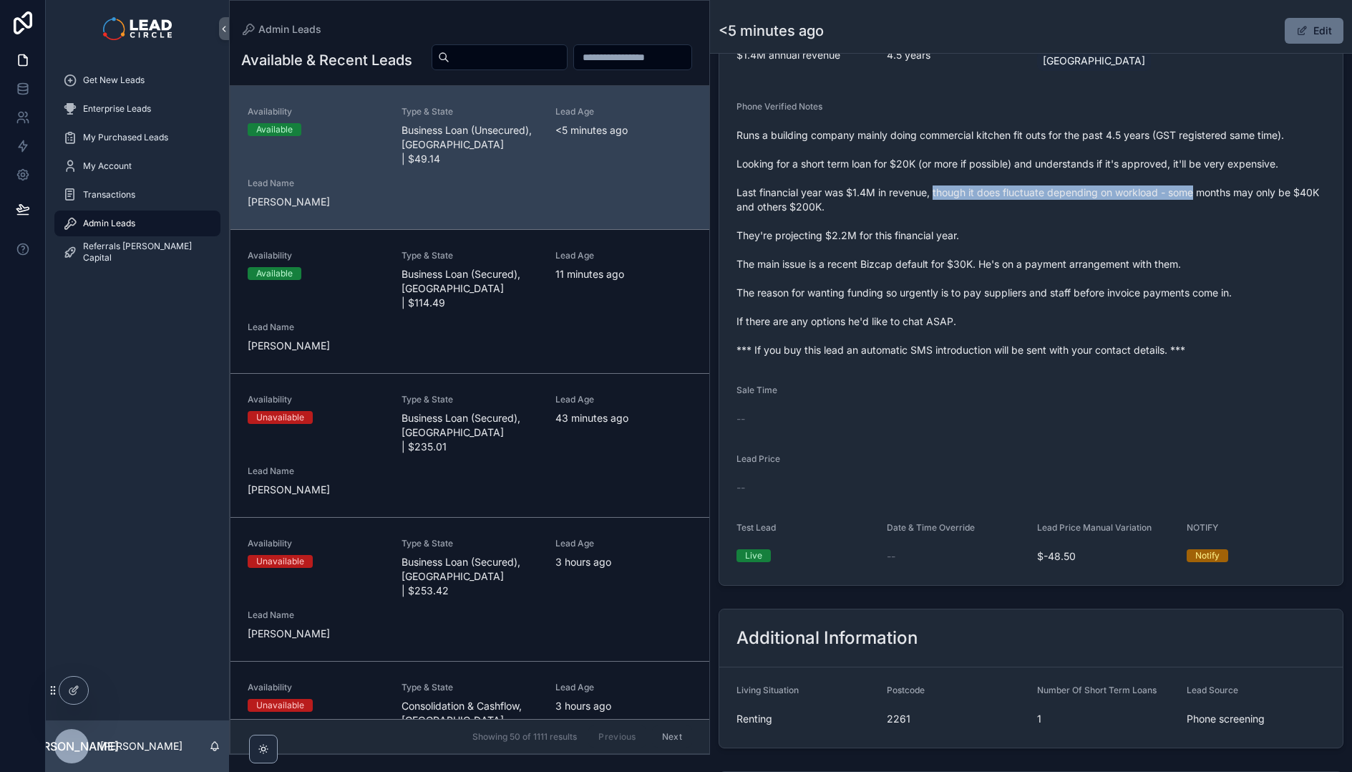
click at [1178, 188] on span "Runs a building company mainly doing commercial kitchen fit outs for the past 4…" at bounding box center [1031, 242] width 589 height 229
click at [1187, 186] on span "Runs a building company mainly doing commercial kitchen fit outs for the past 4…" at bounding box center [1031, 242] width 589 height 229
drag, startPoint x: 1165, startPoint y: 187, endPoint x: 1033, endPoint y: 187, distance: 132.4
click at [1036, 187] on span "Runs a building company mainly doing commercial kitchen fit outs for the past 4…" at bounding box center [1031, 242] width 589 height 229
click at [1033, 187] on span "Runs a building company mainly doing commercial kitchen fit outs for the past 4…" at bounding box center [1031, 242] width 589 height 229
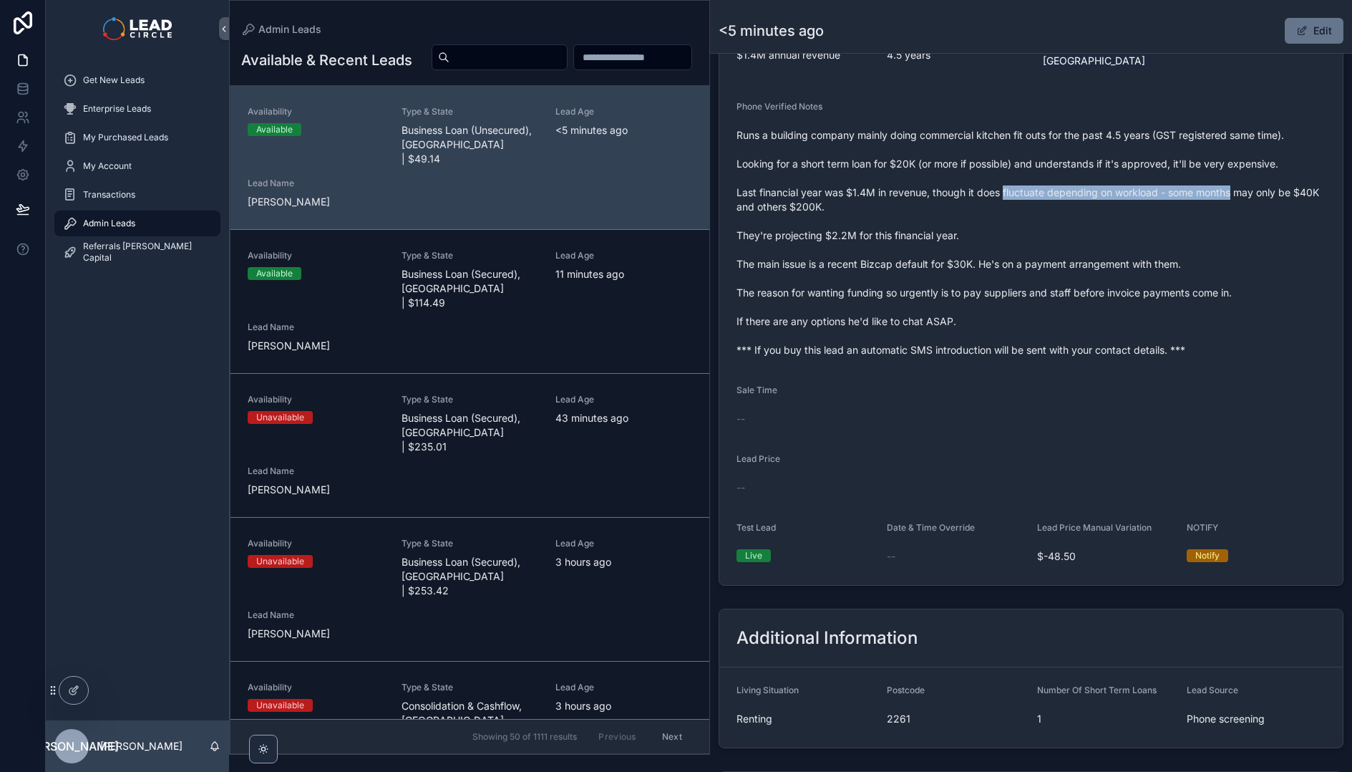
drag, startPoint x: 1033, startPoint y: 187, endPoint x: 1205, endPoint y: 199, distance: 172.2
click at [1203, 199] on span "Runs a building company mainly doing commercial kitchen fit outs for the past 4…" at bounding box center [1031, 242] width 589 height 229
click at [1205, 199] on span "Runs a building company mainly doing commercial kitchen fit outs for the past 4…" at bounding box center [1031, 242] width 589 height 229
drag, startPoint x: 1279, startPoint y: 191, endPoint x: 1154, endPoint y: 189, distance: 125.3
click at [1161, 190] on span "Runs a building company mainly doing commercial kitchen fit outs for the past 4…" at bounding box center [1031, 242] width 589 height 229
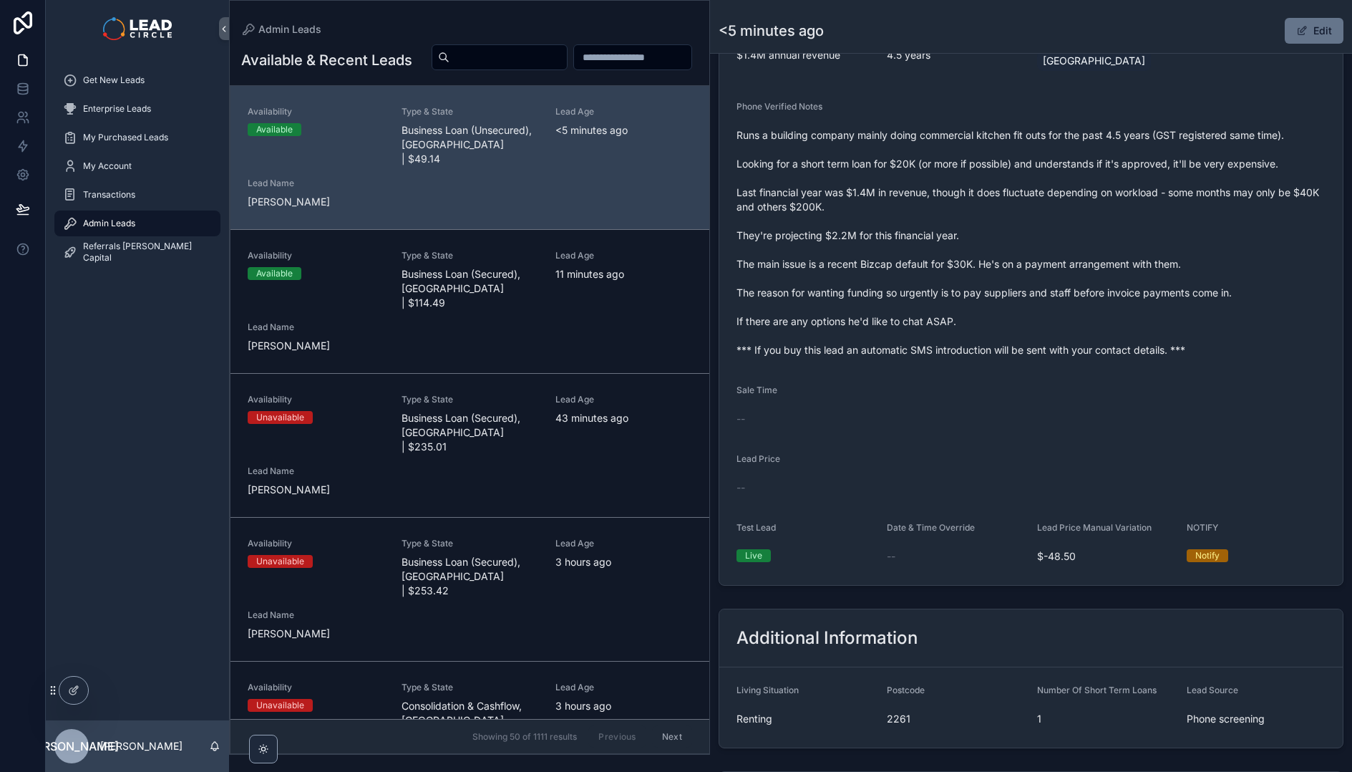
click at [1154, 189] on span "Runs a building company mainly doing commercial kitchen fit outs for the past 4…" at bounding box center [1031, 242] width 589 height 229
drag, startPoint x: 747, startPoint y: 206, endPoint x: 877, endPoint y: 209, distance: 129.6
click at [874, 210] on span "Runs a building company mainly doing commercial kitchen fit outs for the past 4…" at bounding box center [1031, 242] width 589 height 229
click at [877, 209] on span "Runs a building company mainly doing commercial kitchen fit outs for the past 4…" at bounding box center [1031, 242] width 589 height 229
click at [998, 256] on span "Runs a building company mainly doing commercial kitchen fit outs for the past 4…" at bounding box center [1031, 242] width 589 height 229
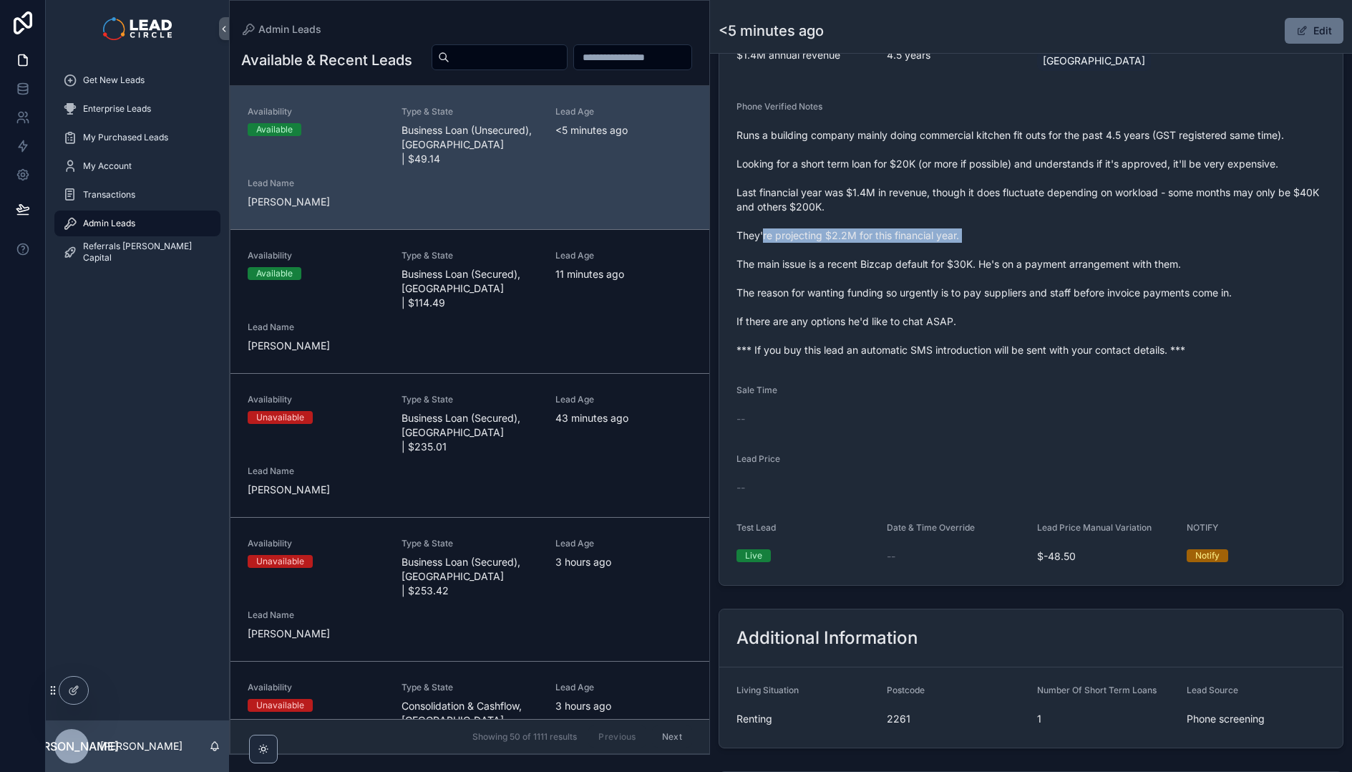
click at [1003, 256] on span "Runs a building company mainly doing commercial kitchen fit outs for the past 4…" at bounding box center [1031, 242] width 589 height 229
click at [805, 241] on span "Runs a building company mainly doing commercial kitchen fit outs for the past 4…" at bounding box center [1031, 242] width 589 height 229
click at [784, 236] on span "Runs a building company mainly doing commercial kitchen fit outs for the past 4…" at bounding box center [1031, 242] width 589 height 229
drag, startPoint x: 806, startPoint y: 233, endPoint x: 1006, endPoint y: 231, distance: 200.4
click at [953, 233] on span "Runs a building company mainly doing commercial kitchen fit outs for the past 4…" at bounding box center [1031, 242] width 589 height 229
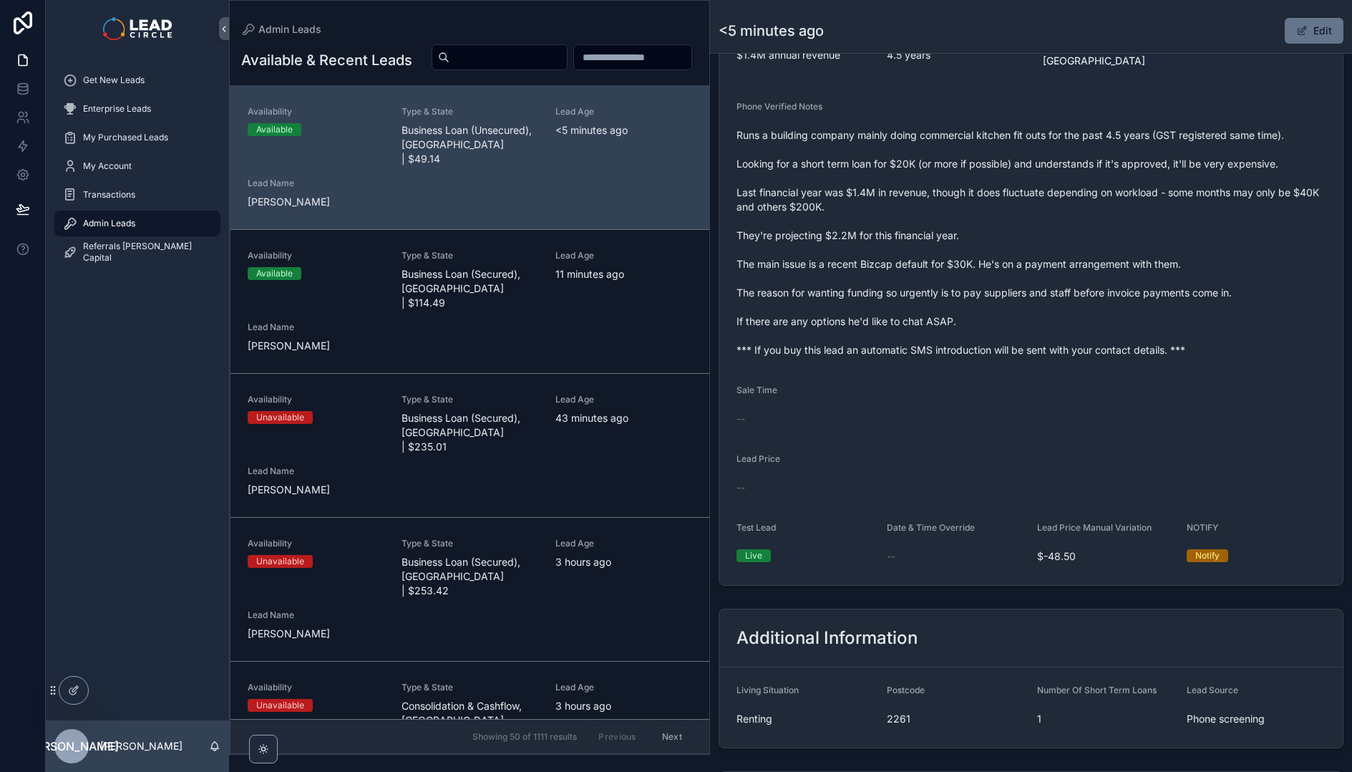
click at [1010, 229] on span "Runs a building company mainly doing commercial kitchen fit outs for the past 4…" at bounding box center [1031, 242] width 589 height 229
drag, startPoint x: 795, startPoint y: 264, endPoint x: 1042, endPoint y: 265, distance: 247.7
click at [1002, 265] on span "Runs a building company mainly doing commercial kitchen fit outs for the past 4…" at bounding box center [1031, 242] width 589 height 229
click at [1042, 265] on span "Runs a building company mainly doing commercial kitchen fit outs for the past 4…" at bounding box center [1031, 242] width 589 height 229
drag, startPoint x: 1014, startPoint y: 266, endPoint x: 933, endPoint y: 263, distance: 80.9
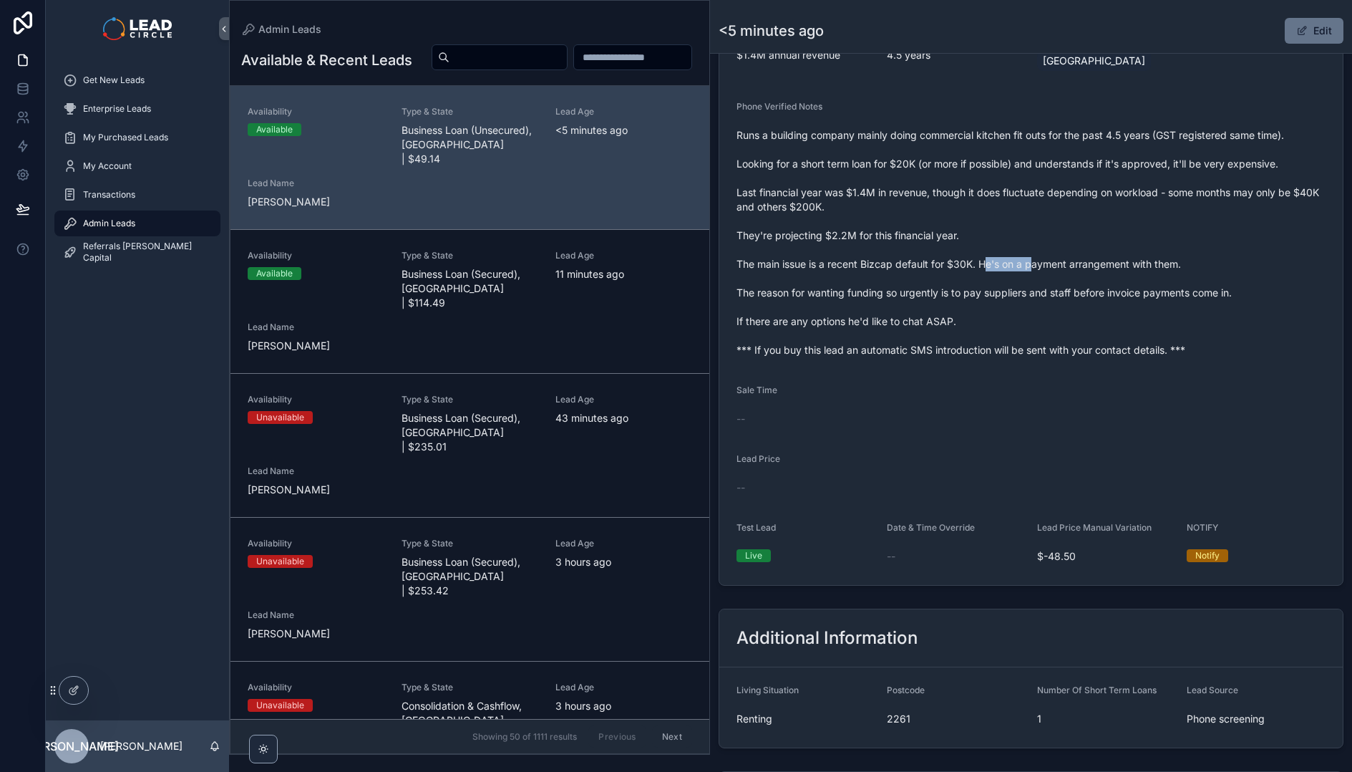
click at [936, 263] on span "Runs a building company mainly doing commercial kitchen fit outs for the past 4…" at bounding box center [1031, 242] width 589 height 229
click at [933, 263] on span "Runs a building company mainly doing commercial kitchen fit outs for the past 4…" at bounding box center [1031, 242] width 589 height 229
drag, startPoint x: 1041, startPoint y: 265, endPoint x: 1124, endPoint y: 267, distance: 83.1
click at [1112, 265] on span "Runs a building company mainly doing commercial kitchen fit outs for the past 4…" at bounding box center [1031, 242] width 589 height 229
click at [1124, 267] on span "Runs a building company mainly doing commercial kitchen fit outs for the past 4…" at bounding box center [1031, 242] width 589 height 229
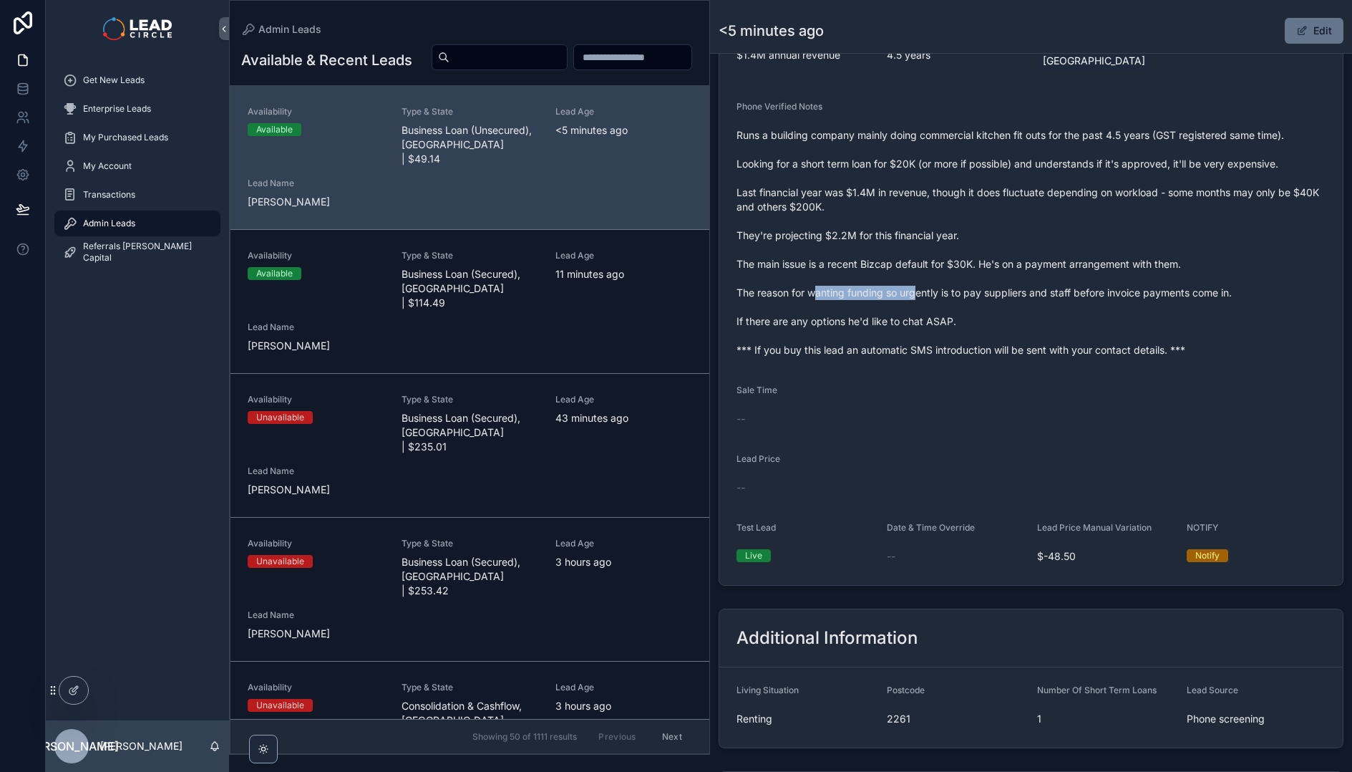
drag, startPoint x: 817, startPoint y: 297, endPoint x: 939, endPoint y: 291, distance: 122.6
click at [918, 294] on span "Runs a building company mainly doing commercial kitchen fit outs for the past 4…" at bounding box center [1031, 242] width 589 height 229
click at [939, 291] on span "Runs a building company mainly doing commercial kitchen fit outs for the past 4…" at bounding box center [1031, 242] width 589 height 229
drag, startPoint x: 827, startPoint y: 324, endPoint x: 964, endPoint y: 322, distance: 137.5
click at [953, 323] on span "Runs a building company mainly doing commercial kitchen fit outs for the past 4…" at bounding box center [1031, 242] width 589 height 229
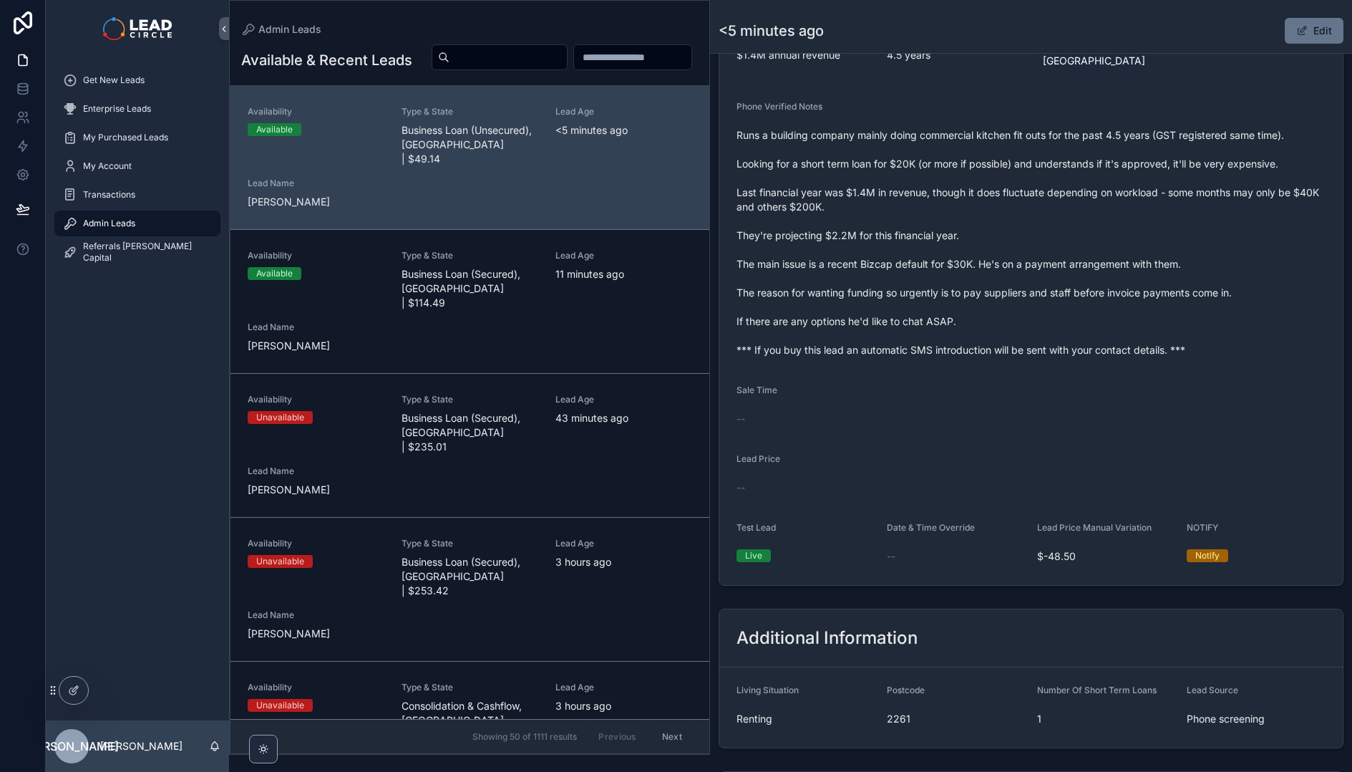
click at [968, 321] on span "Runs a building company mainly doing commercial kitchen fit outs for the past 4…" at bounding box center [1031, 242] width 589 height 229
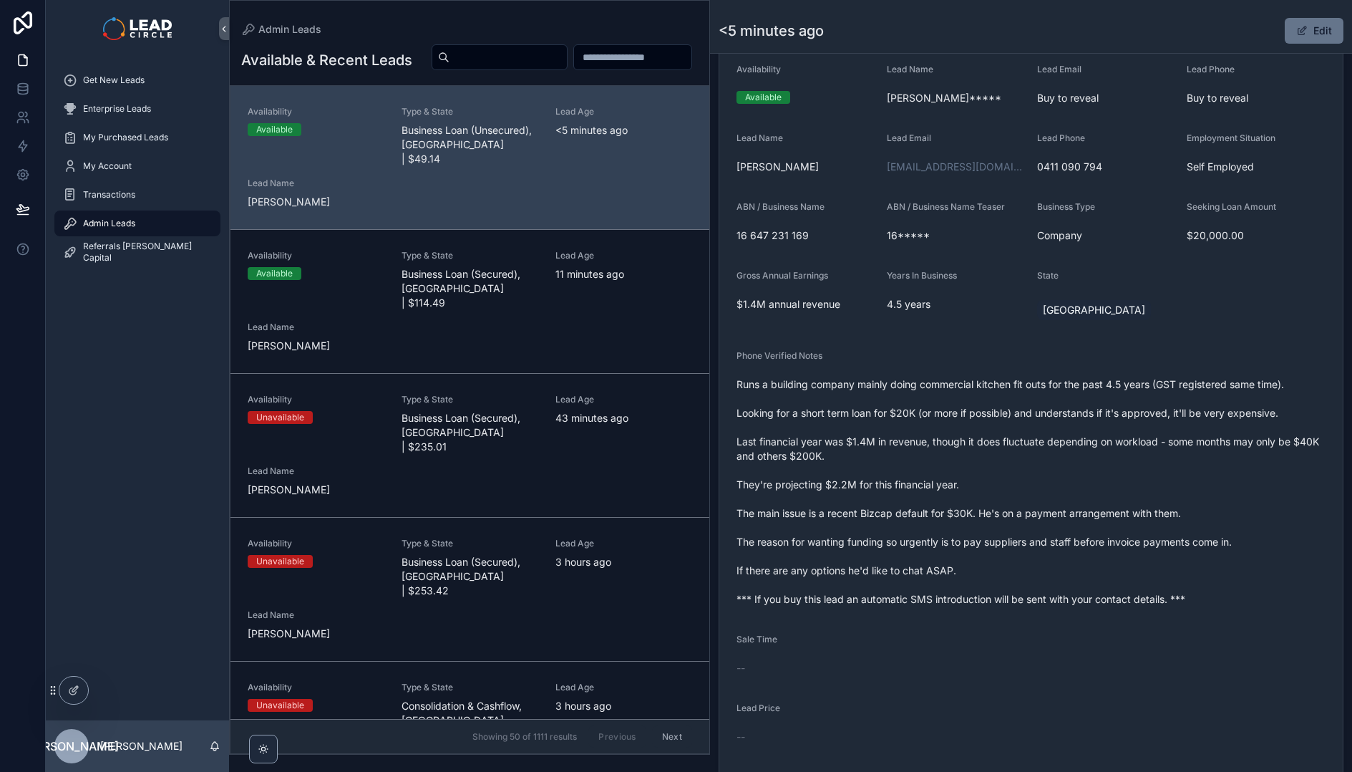
scroll to position [0, 0]
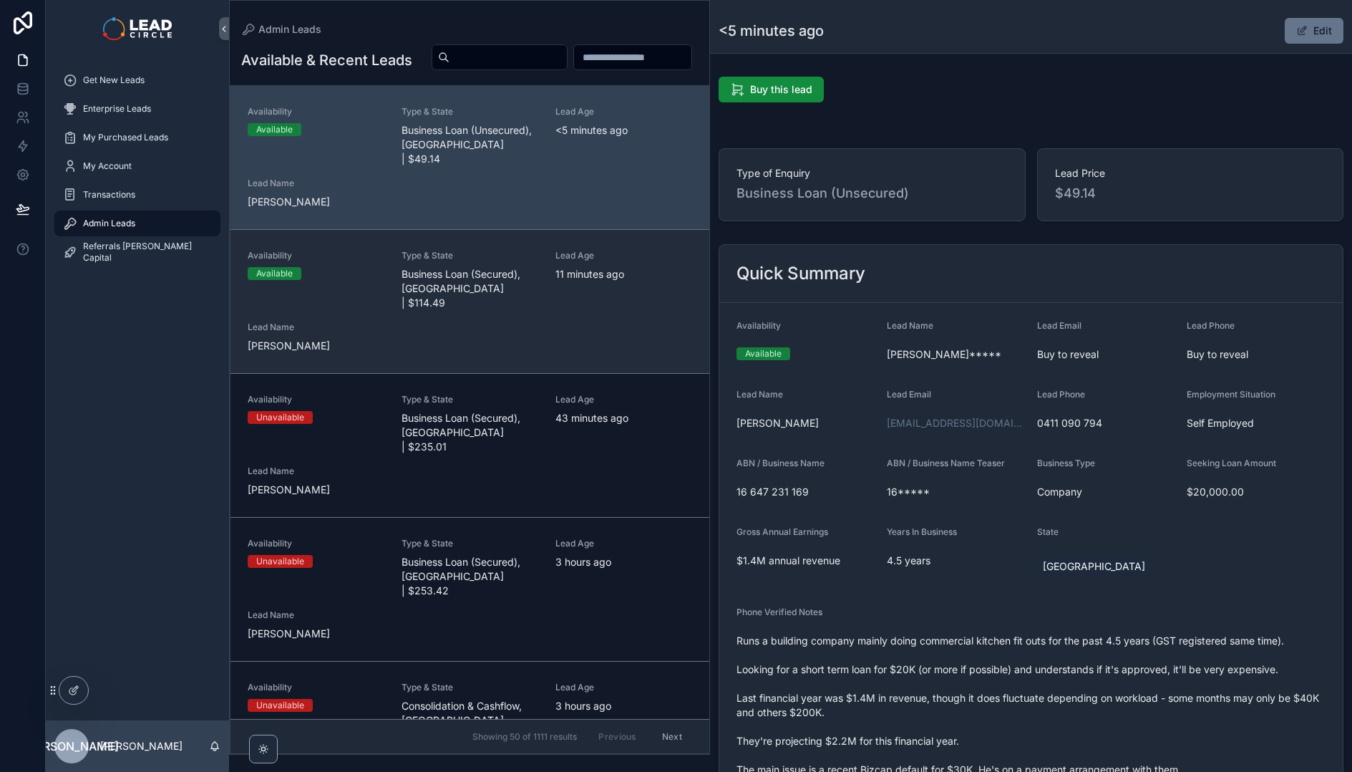
click at [525, 301] on span "Business Loan (Secured), [GEOGRAPHIC_DATA] | $114.49" at bounding box center [470, 288] width 137 height 43
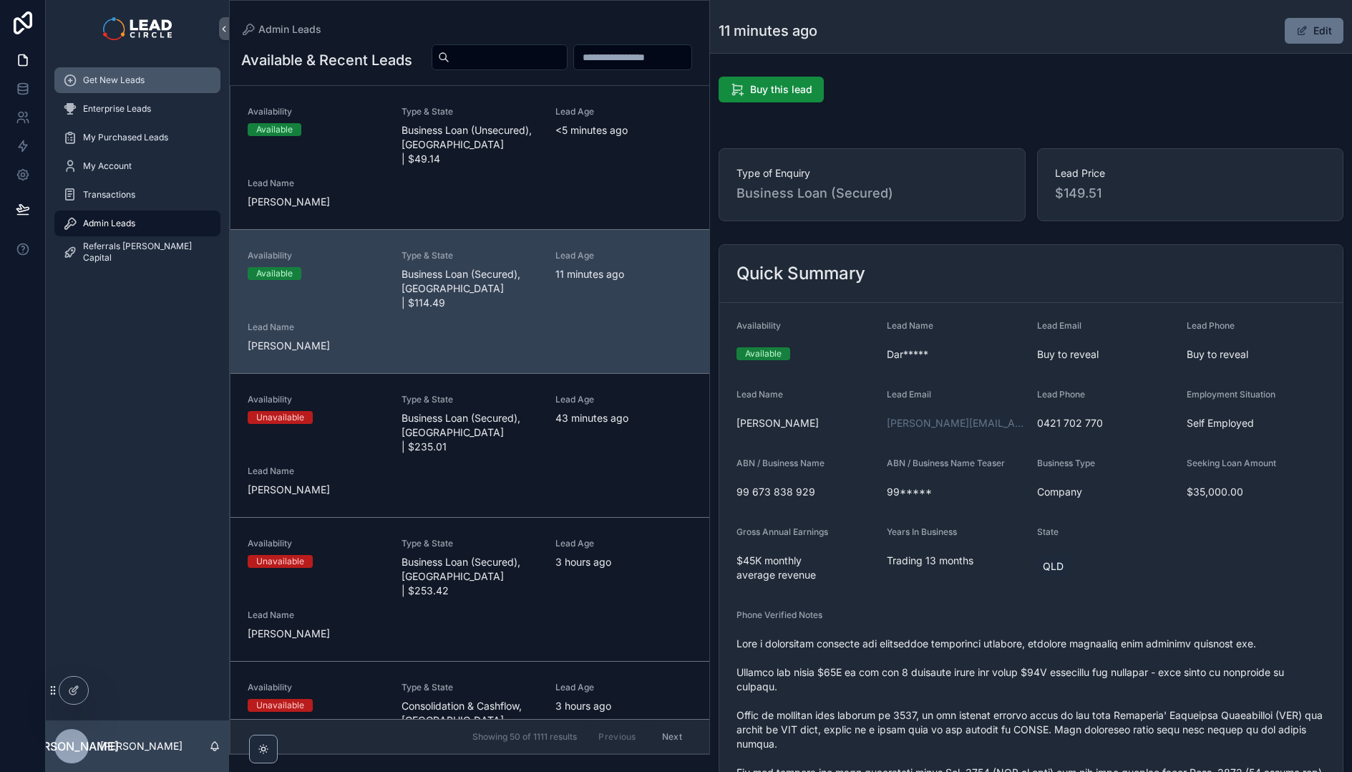
click at [112, 84] on span "Get New Leads" at bounding box center [114, 79] width 62 height 11
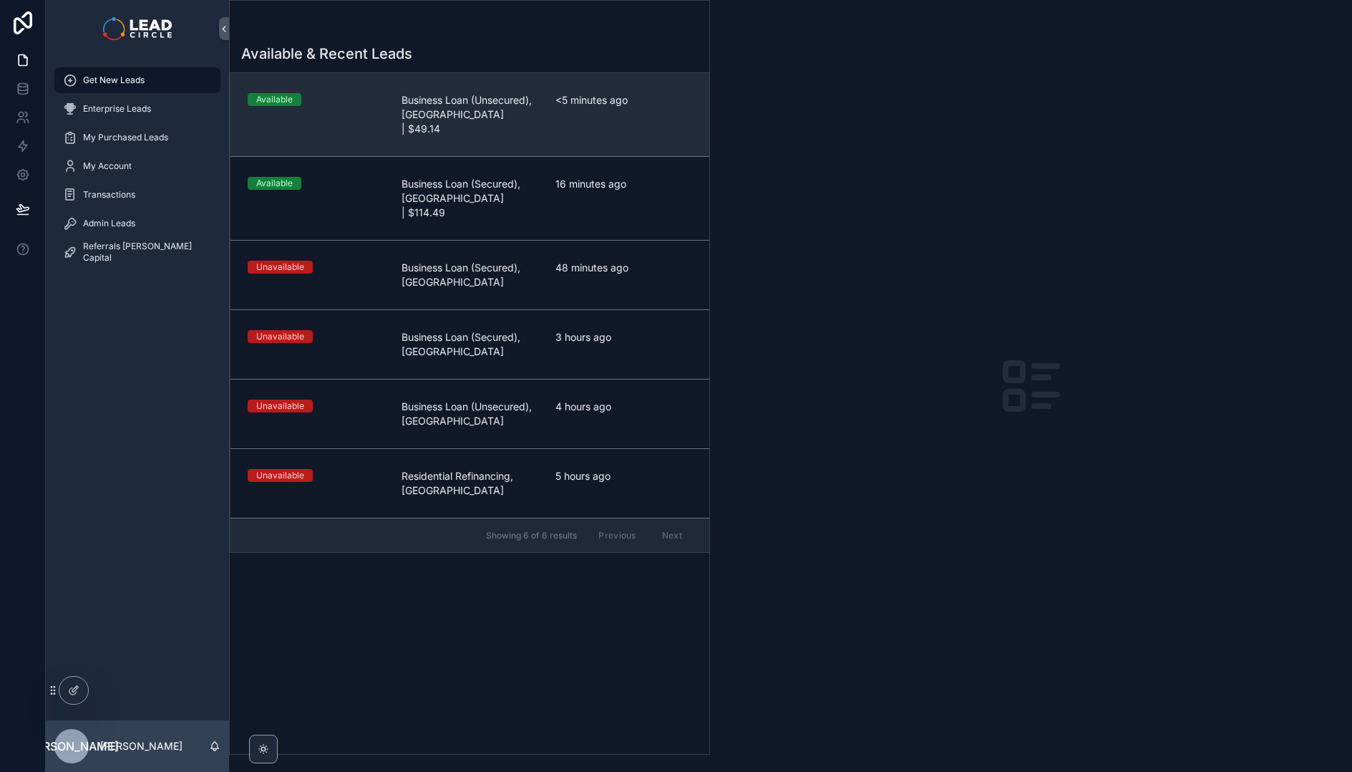
click at [477, 100] on span "Business Loan (Unsecured), [GEOGRAPHIC_DATA] | $49.14" at bounding box center [470, 114] width 137 height 43
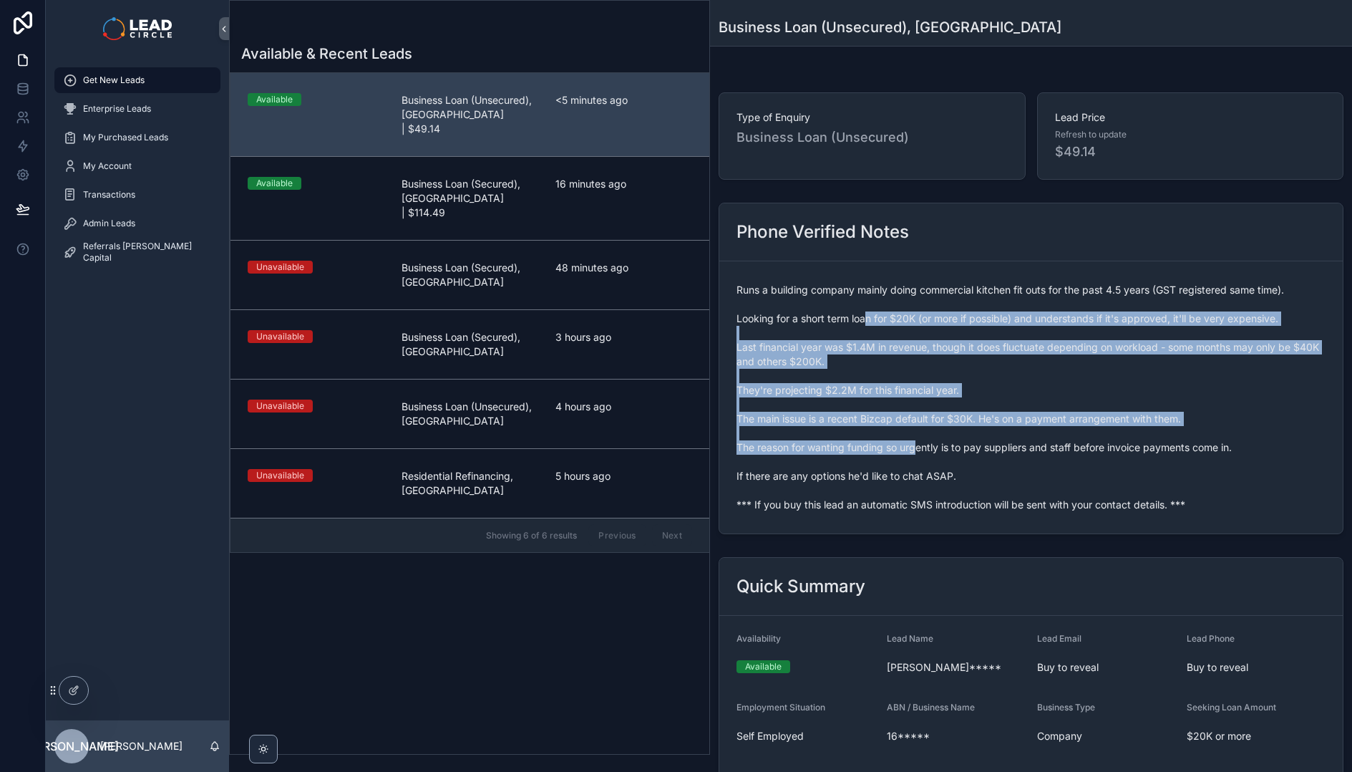
drag, startPoint x: 875, startPoint y: 321, endPoint x: 917, endPoint y: 444, distance: 129.9
click at [917, 444] on span "Runs a building company mainly doing commercial kitchen fit outs for the past 4…" at bounding box center [1031, 397] width 589 height 229
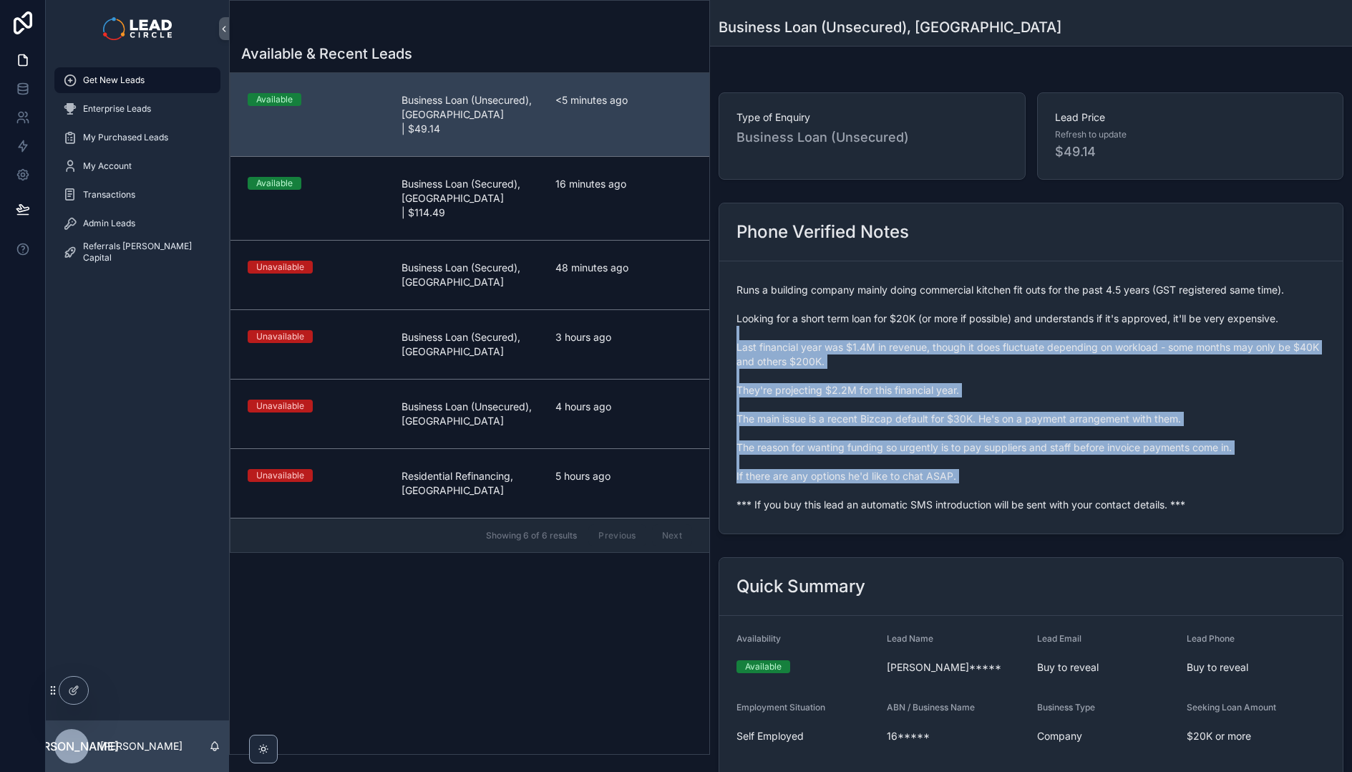
drag, startPoint x: 928, startPoint y: 492, endPoint x: 855, endPoint y: 322, distance: 185.6
click at [855, 324] on span "Runs a building company mainly doing commercial kitchen fit outs for the past 4…" at bounding box center [1031, 397] width 589 height 229
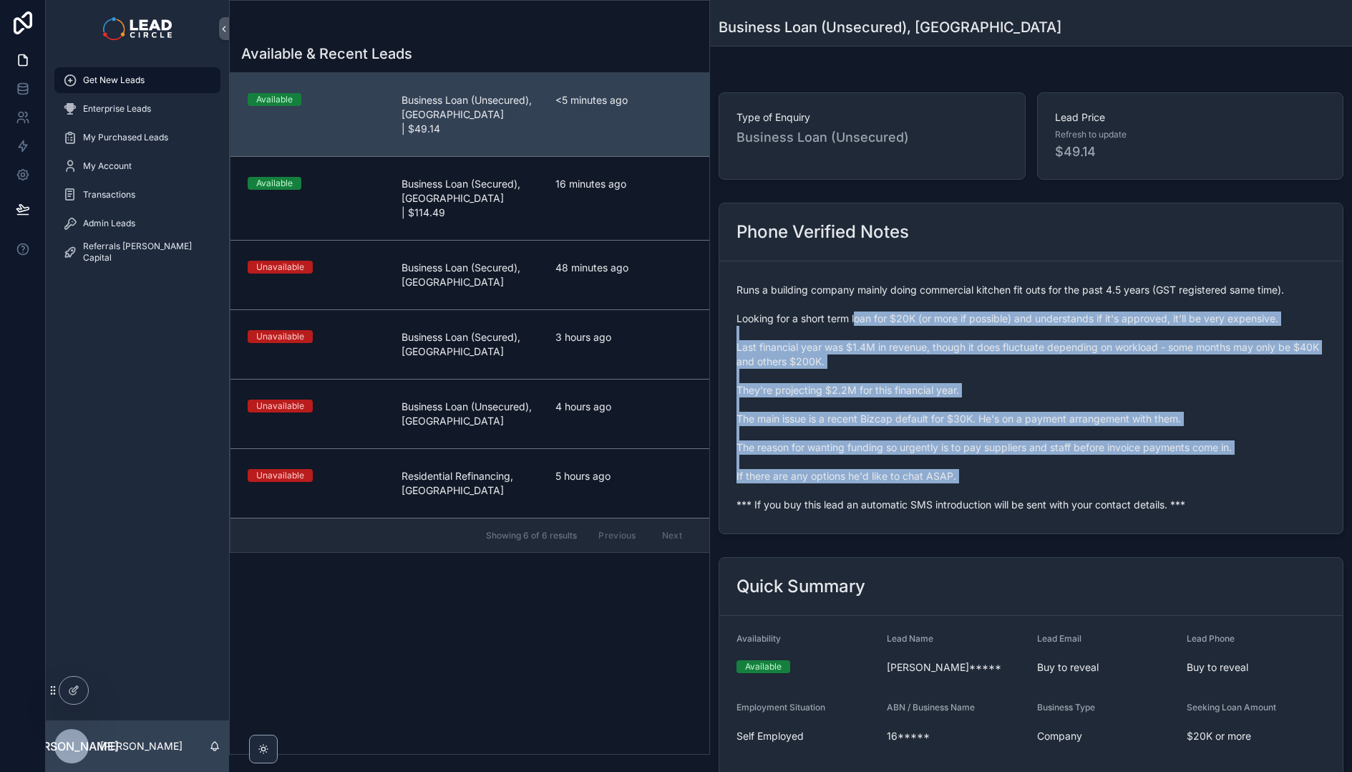
click at [855, 321] on span "Runs a building company mainly doing commercial kitchen fit outs for the past 4…" at bounding box center [1031, 397] width 589 height 229
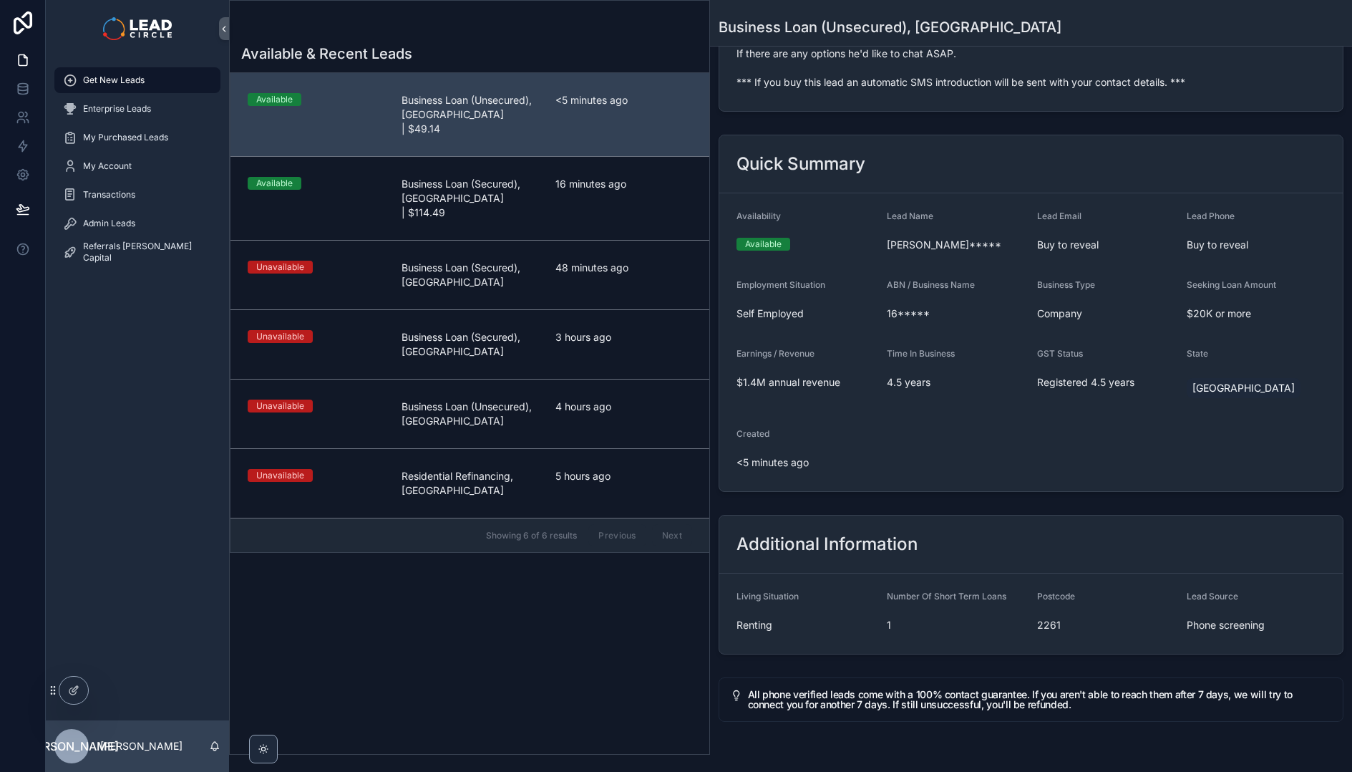
scroll to position [470, 0]
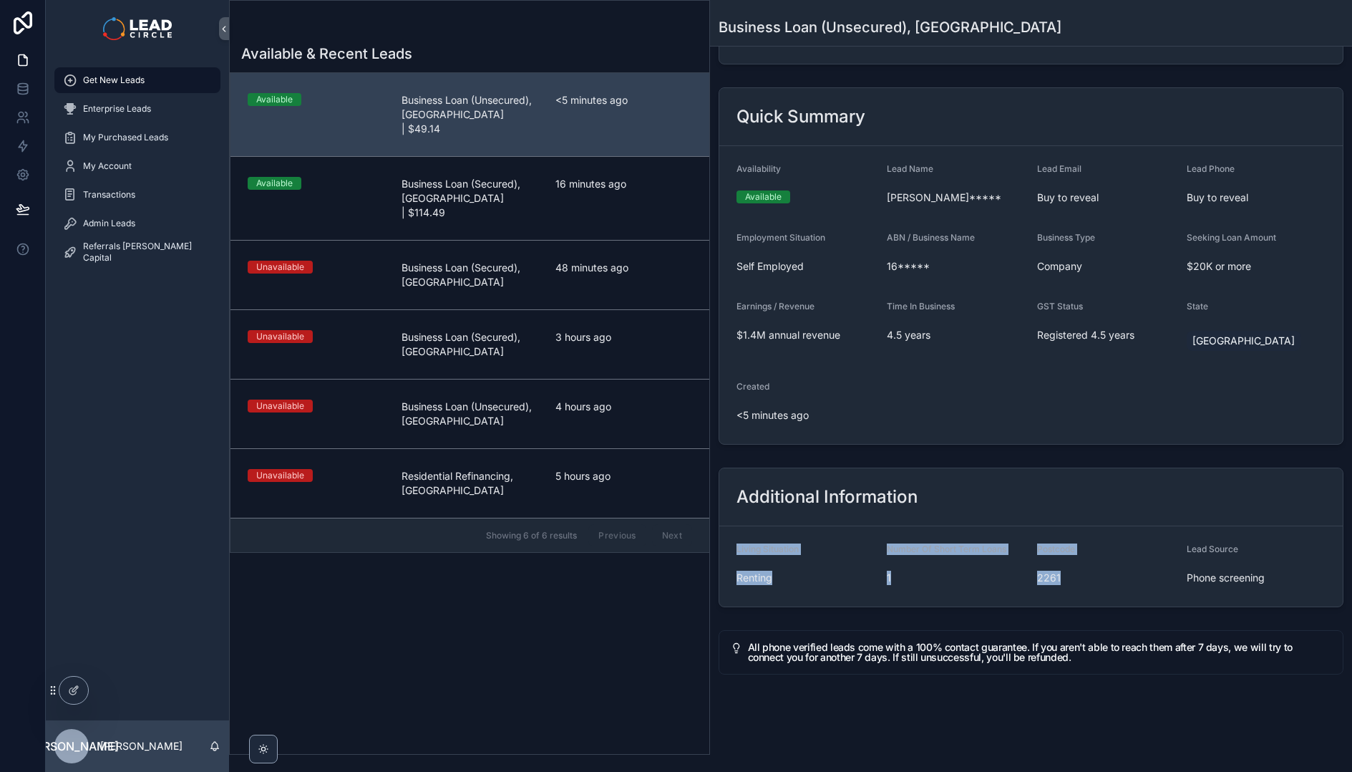
drag, startPoint x: 961, startPoint y: 499, endPoint x: 1170, endPoint y: 603, distance: 234.0
click at [1170, 603] on div "Additional Information Living Situation Renting Number Of Short Term Loans 1 Po…" at bounding box center [1031, 537] width 625 height 140
click at [1170, 603] on form "Living Situation Renting Number Of Short Term Loans 1 Postcode 2261 Lead Source…" at bounding box center [1030, 566] width 623 height 80
drag, startPoint x: 1160, startPoint y: 601, endPoint x: 960, endPoint y: 497, distance: 225.7
click at [960, 497] on div "Additional Information Living Situation Renting Number Of Short Term Loans 1 Po…" at bounding box center [1031, 537] width 642 height 151
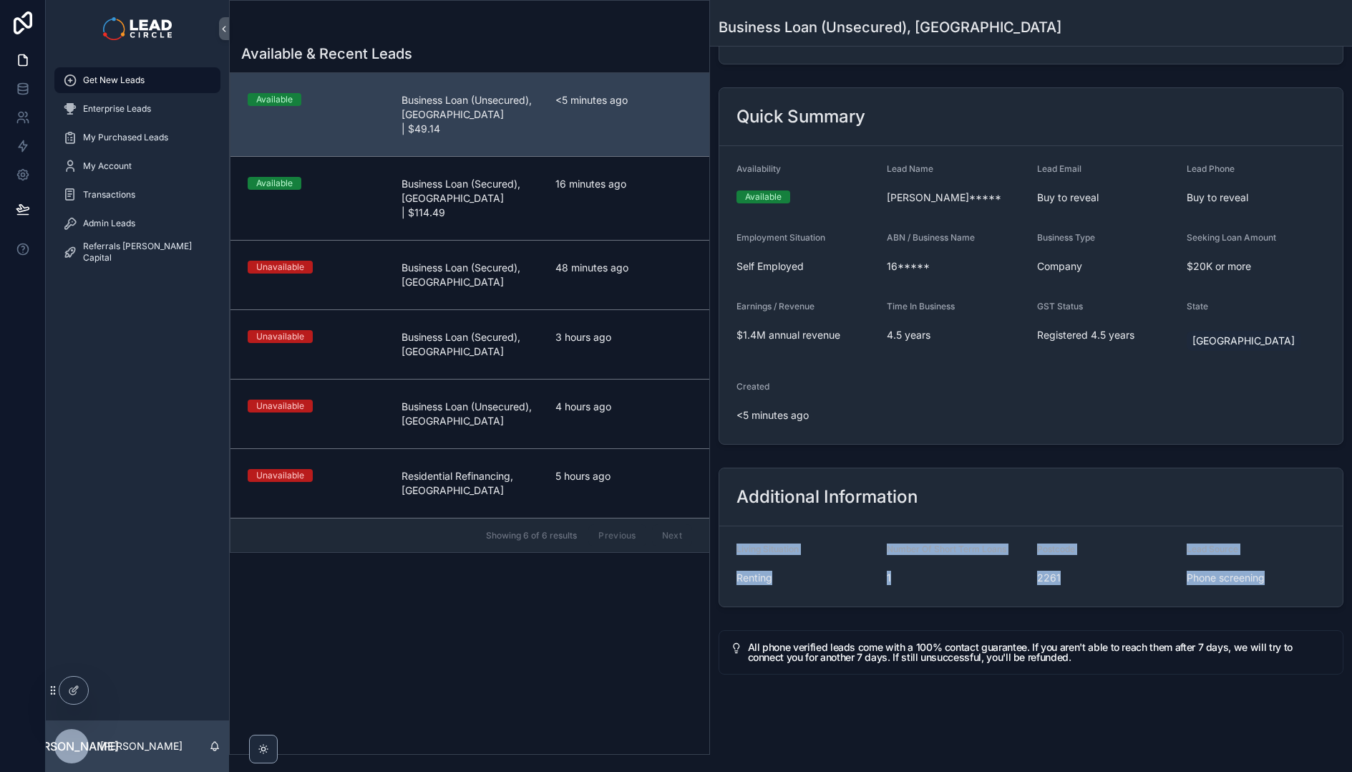
click at [960, 497] on div "Additional Information" at bounding box center [1031, 496] width 589 height 23
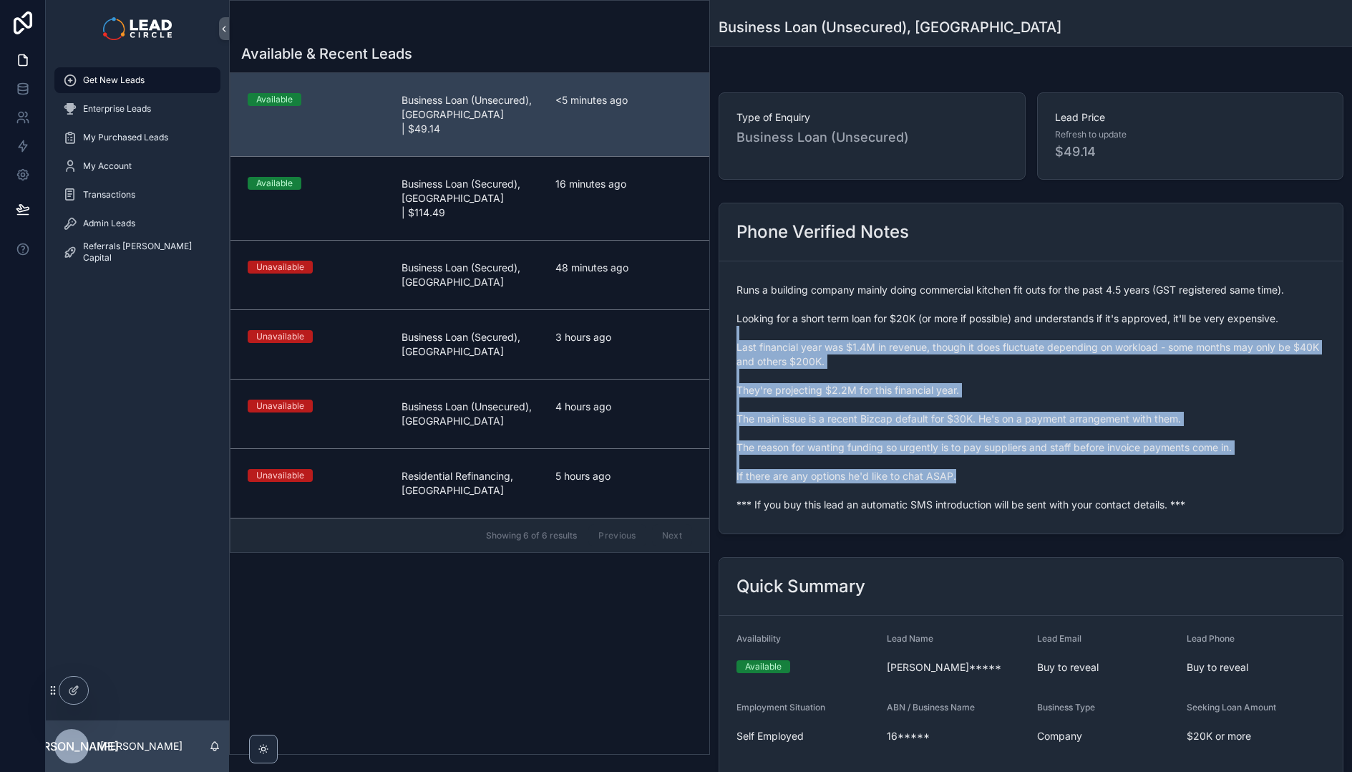
drag, startPoint x: 934, startPoint y: 389, endPoint x: 1011, endPoint y: 469, distance: 111.4
click at [1011, 469] on span "Runs a building company mainly doing commercial kitchen fit outs for the past 4…" at bounding box center [1031, 397] width 589 height 229
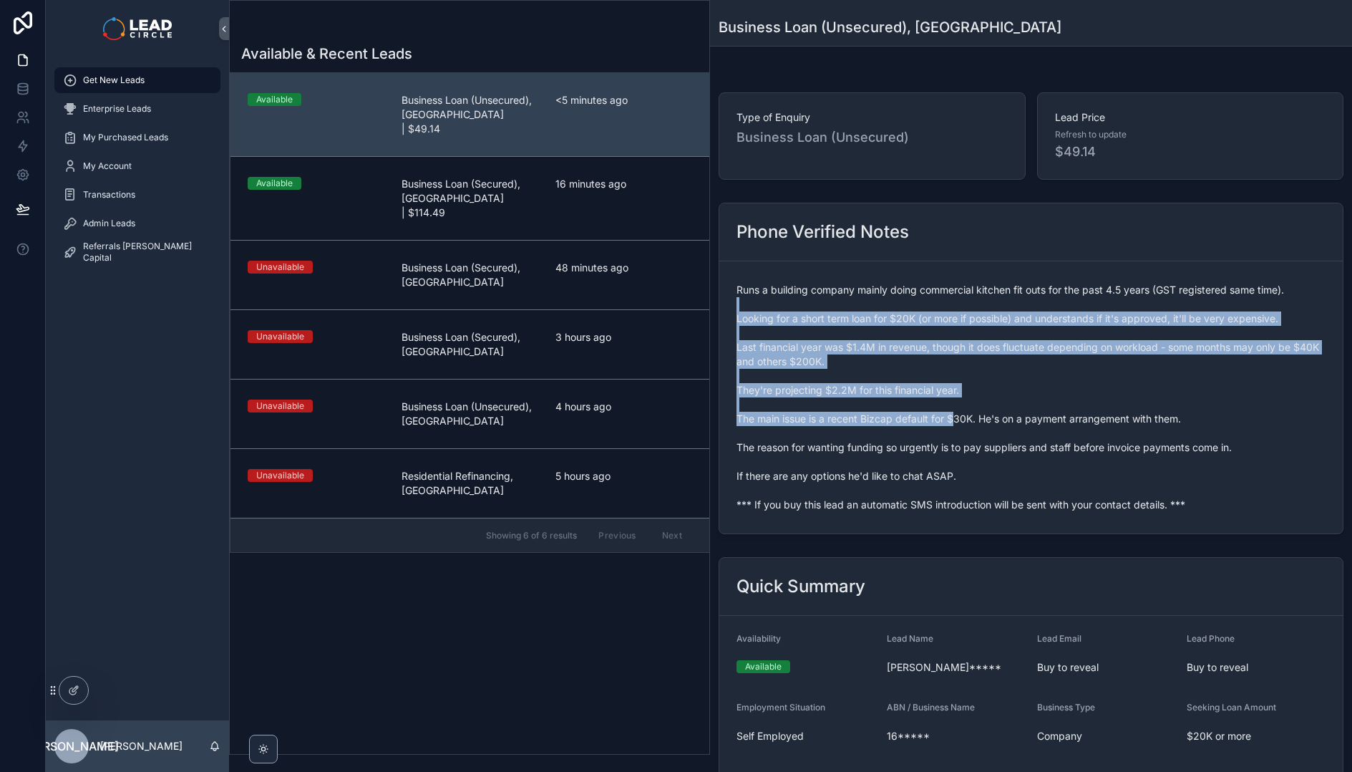
drag, startPoint x: 906, startPoint y: 304, endPoint x: 958, endPoint y: 416, distance: 123.9
click at [958, 416] on span "Runs a building company mainly doing commercial kitchen fit outs for the past 4…" at bounding box center [1031, 397] width 589 height 229
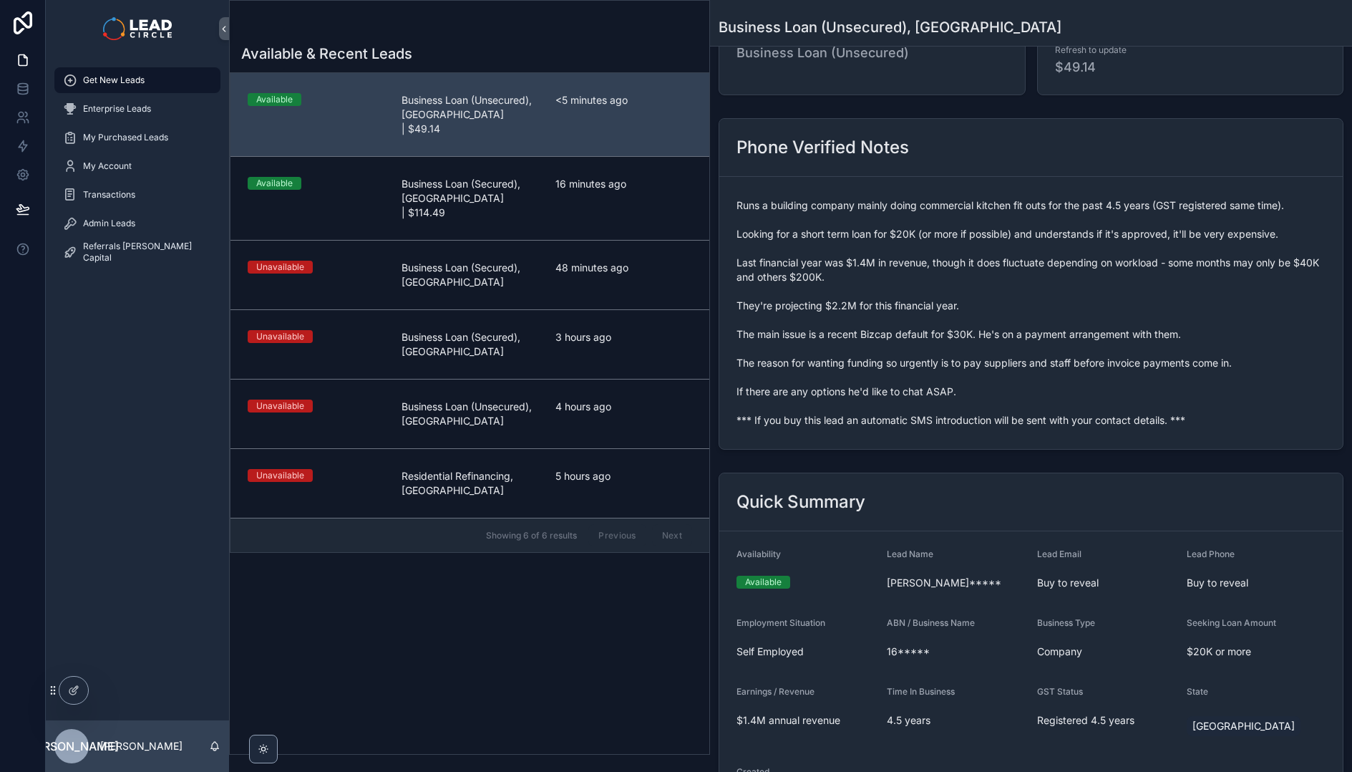
scroll to position [262, 0]
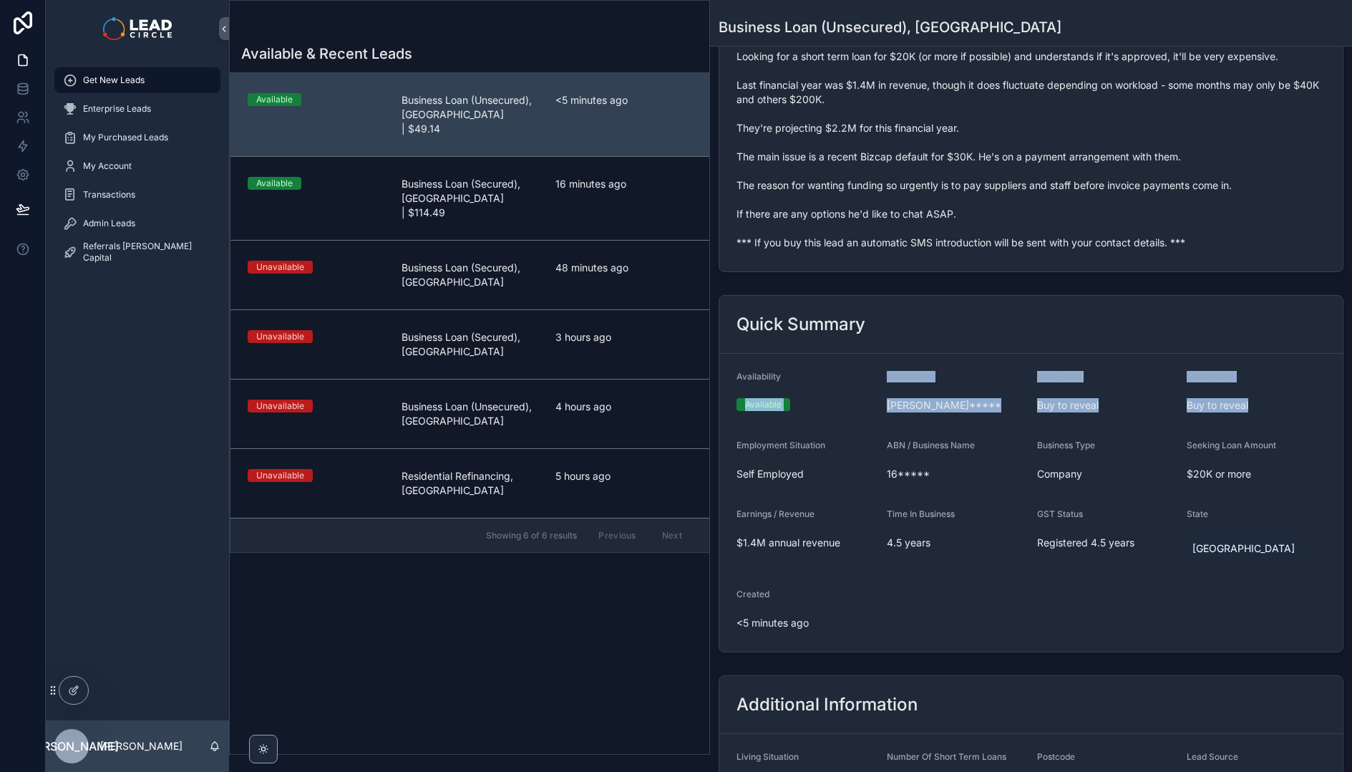
drag, startPoint x: 814, startPoint y: 430, endPoint x: 830, endPoint y: 439, distance: 17.9
click at [830, 439] on form "Availability Available Lead Name [PERSON_NAME]***** Lead Email Buy to reveal Le…" at bounding box center [1030, 503] width 623 height 298
click at [830, 440] on div "Employment Situation" at bounding box center [806, 448] width 139 height 17
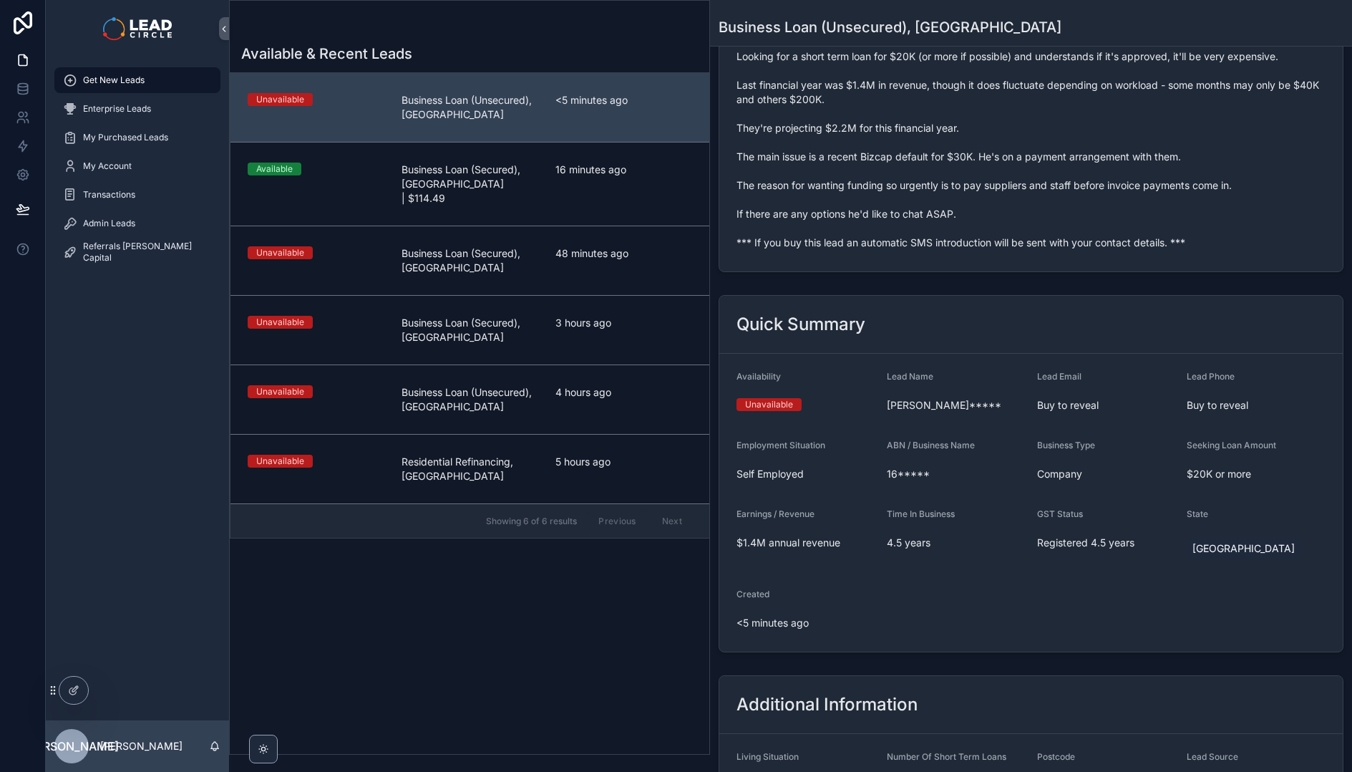
scroll to position [0, 0]
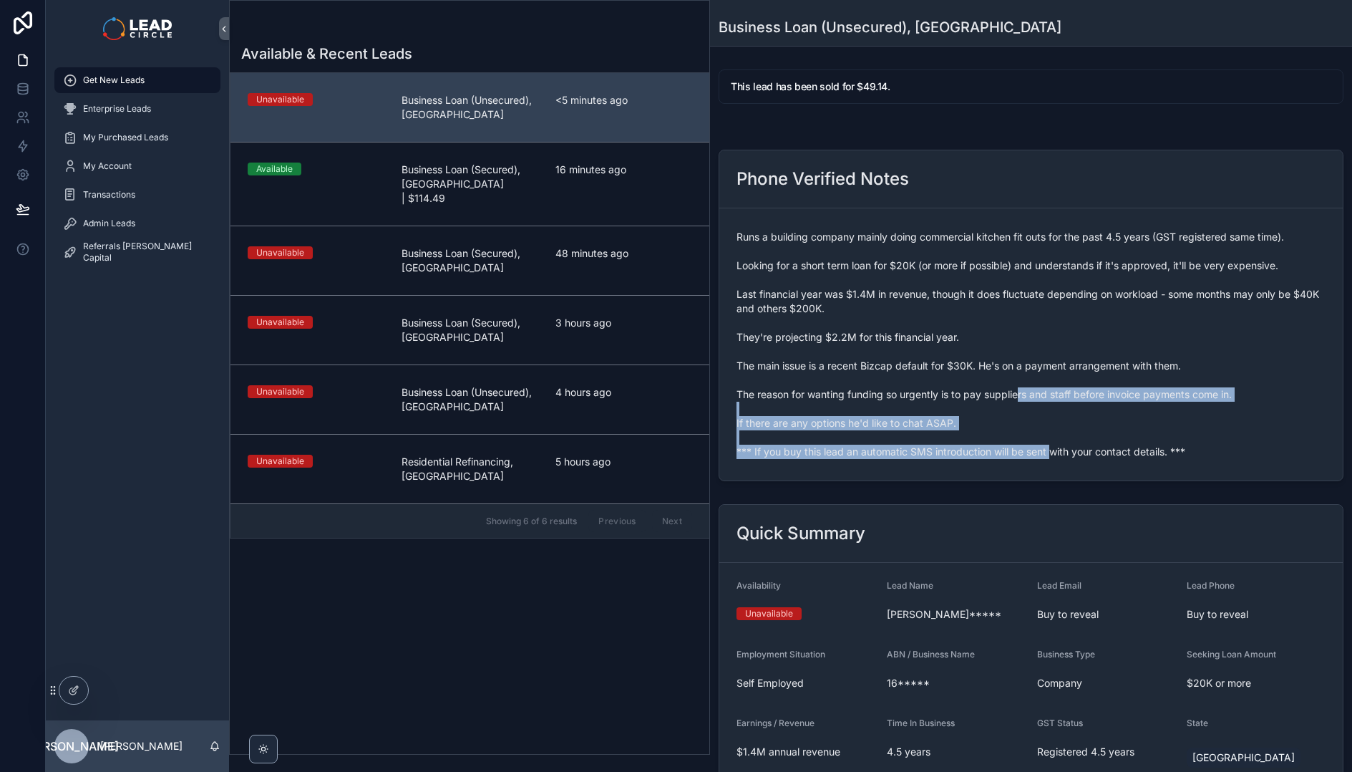
drag, startPoint x: 1021, startPoint y: 393, endPoint x: 1057, endPoint y: 450, distance: 67.5
click at [1057, 450] on span "Runs a building company mainly doing commercial kitchen fit outs for the past 4…" at bounding box center [1031, 344] width 589 height 229
drag, startPoint x: 1069, startPoint y: 470, endPoint x: 963, endPoint y: 386, distance: 135.6
click at [966, 388] on form "Runs a building company mainly doing commercial kitchen fit outs for the past 4…" at bounding box center [1030, 344] width 623 height 272
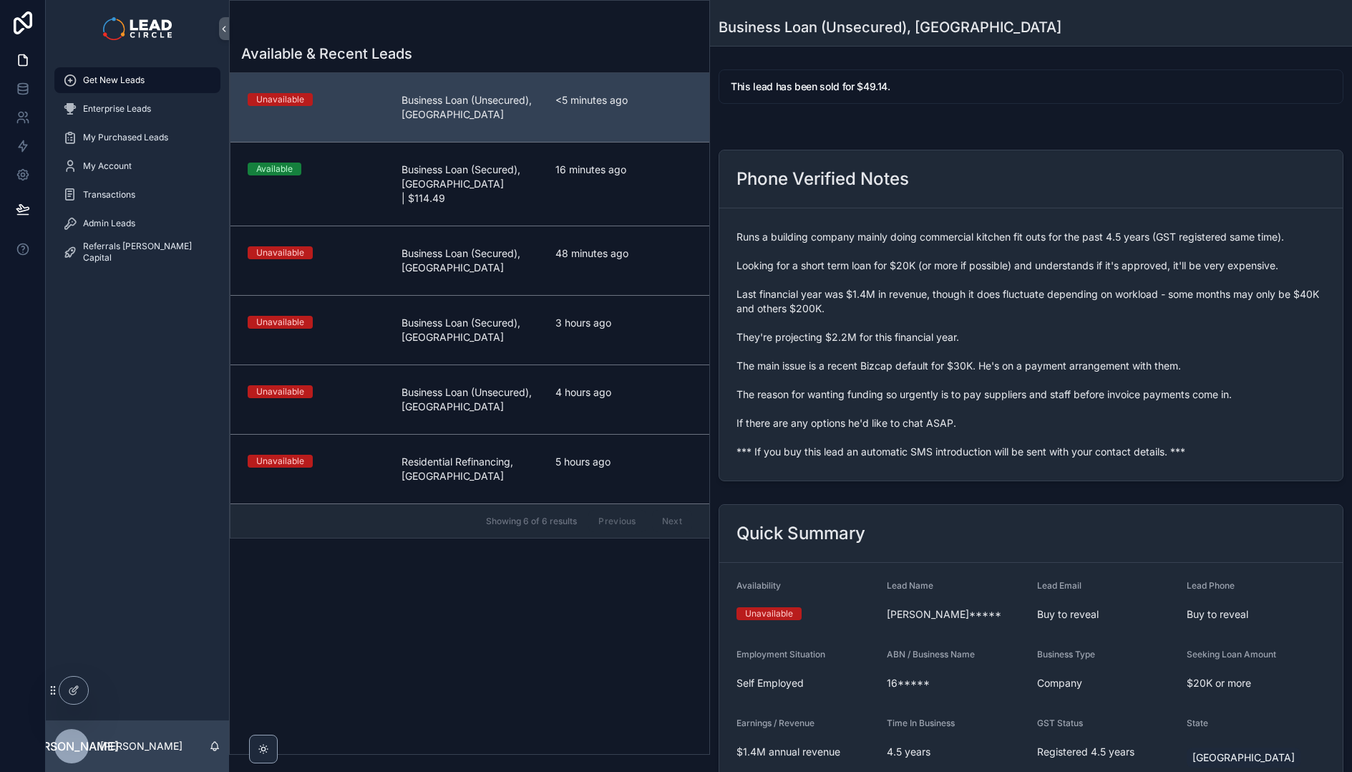
click at [963, 386] on span "Runs a building company mainly doing commercial kitchen fit outs for the past 4…" at bounding box center [1031, 344] width 589 height 229
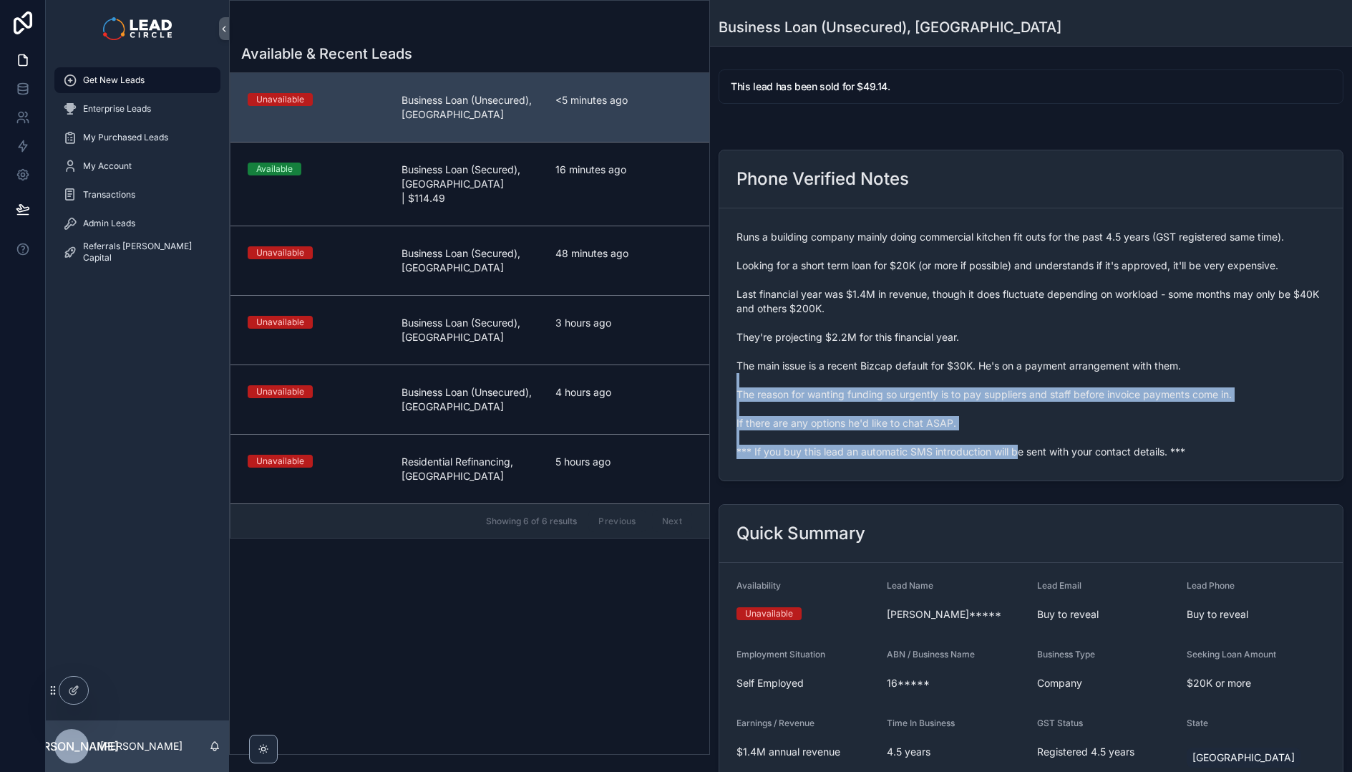
drag, startPoint x: 995, startPoint y: 427, endPoint x: 1022, endPoint y: 449, distance: 35.1
click at [1021, 448] on span "Runs a building company mainly doing commercial kitchen fit outs for the past 4…" at bounding box center [1031, 344] width 589 height 229
click at [1022, 449] on span "Runs a building company mainly doing commercial kitchen fit outs for the past 4…" at bounding box center [1031, 344] width 589 height 229
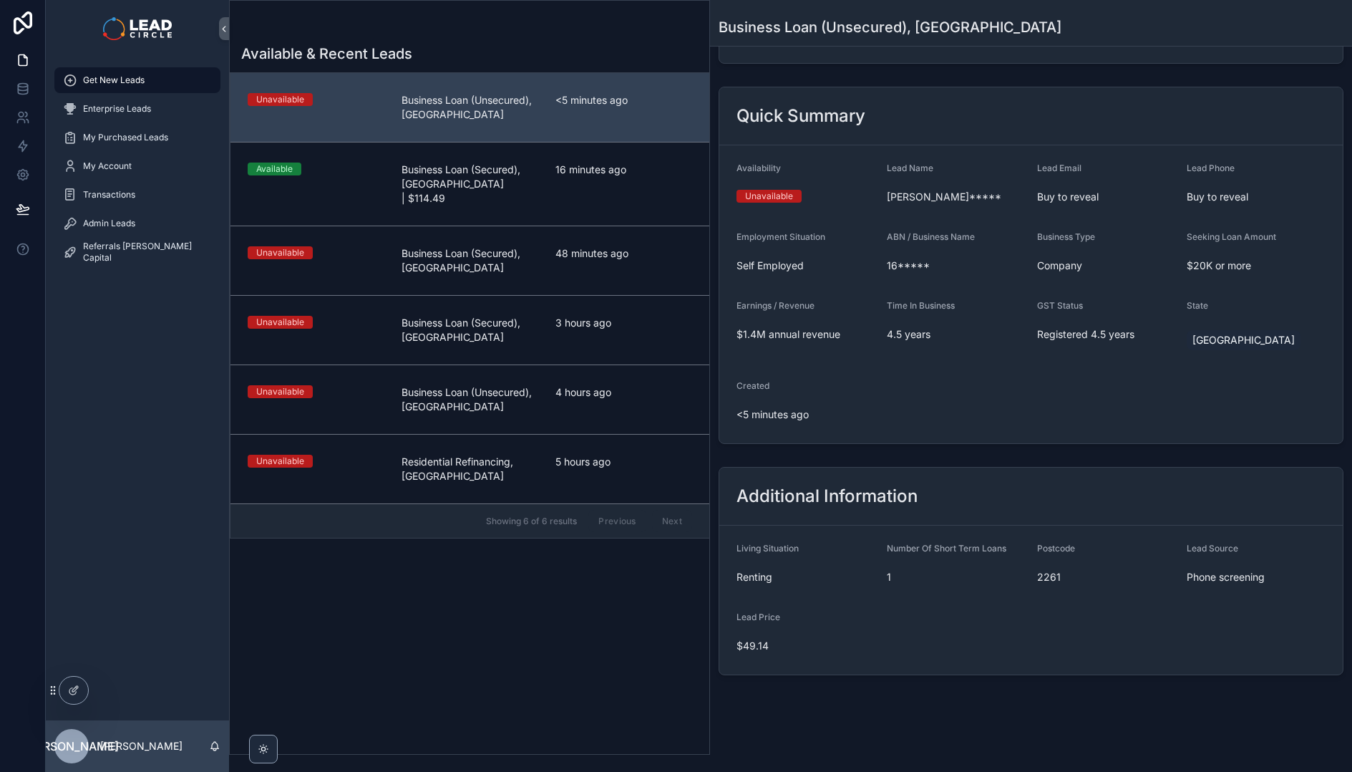
scroll to position [418, 0]
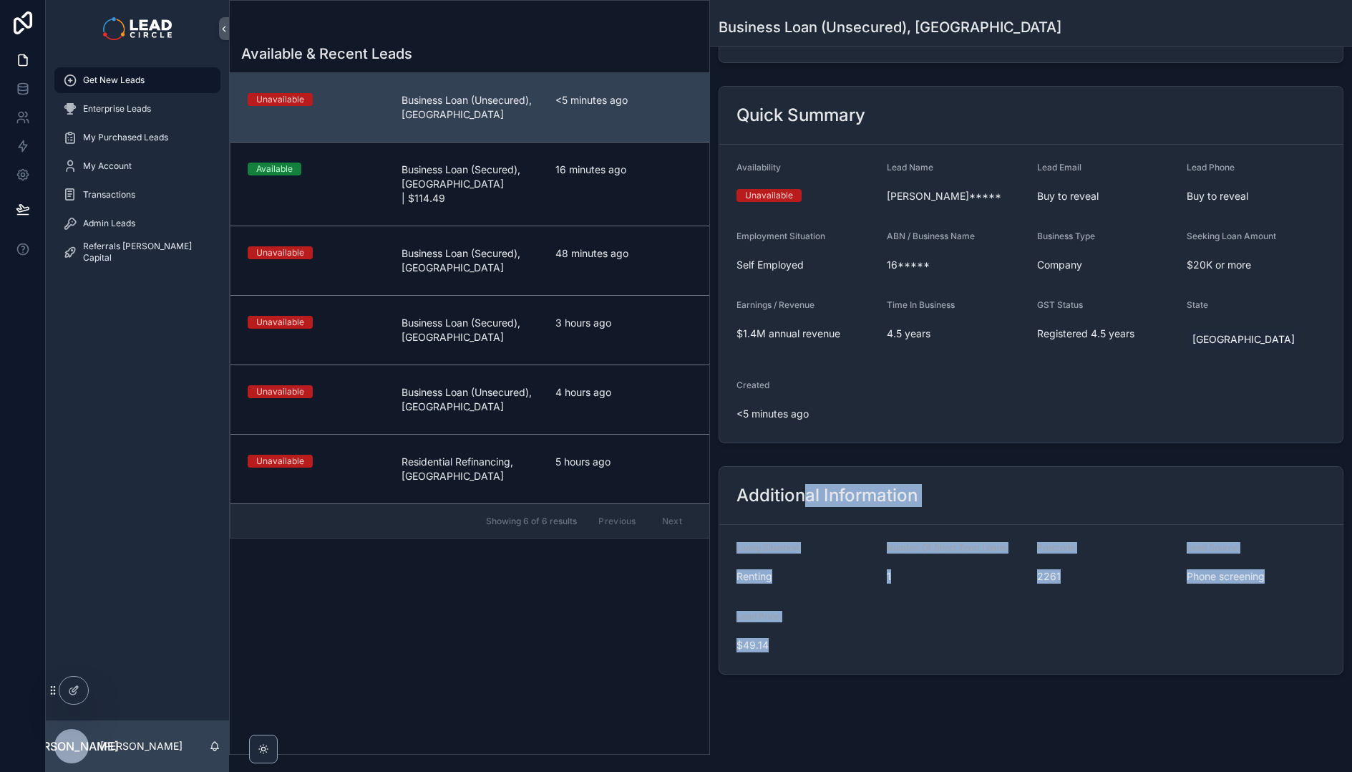
drag, startPoint x: 804, startPoint y: 490, endPoint x: 793, endPoint y: 470, distance: 22.1
click at [794, 470] on div "Additional Information Living Situation Renting Number Of Short Term Loans 1 Po…" at bounding box center [1031, 570] width 642 height 220
click at [793, 470] on div "Additional Information" at bounding box center [1030, 496] width 623 height 58
drag, startPoint x: 793, startPoint y: 470, endPoint x: 900, endPoint y: 656, distance: 214.9
click at [900, 656] on div "Additional Information Living Situation Renting Number Of Short Term Loans 1 Po…" at bounding box center [1031, 570] width 625 height 208
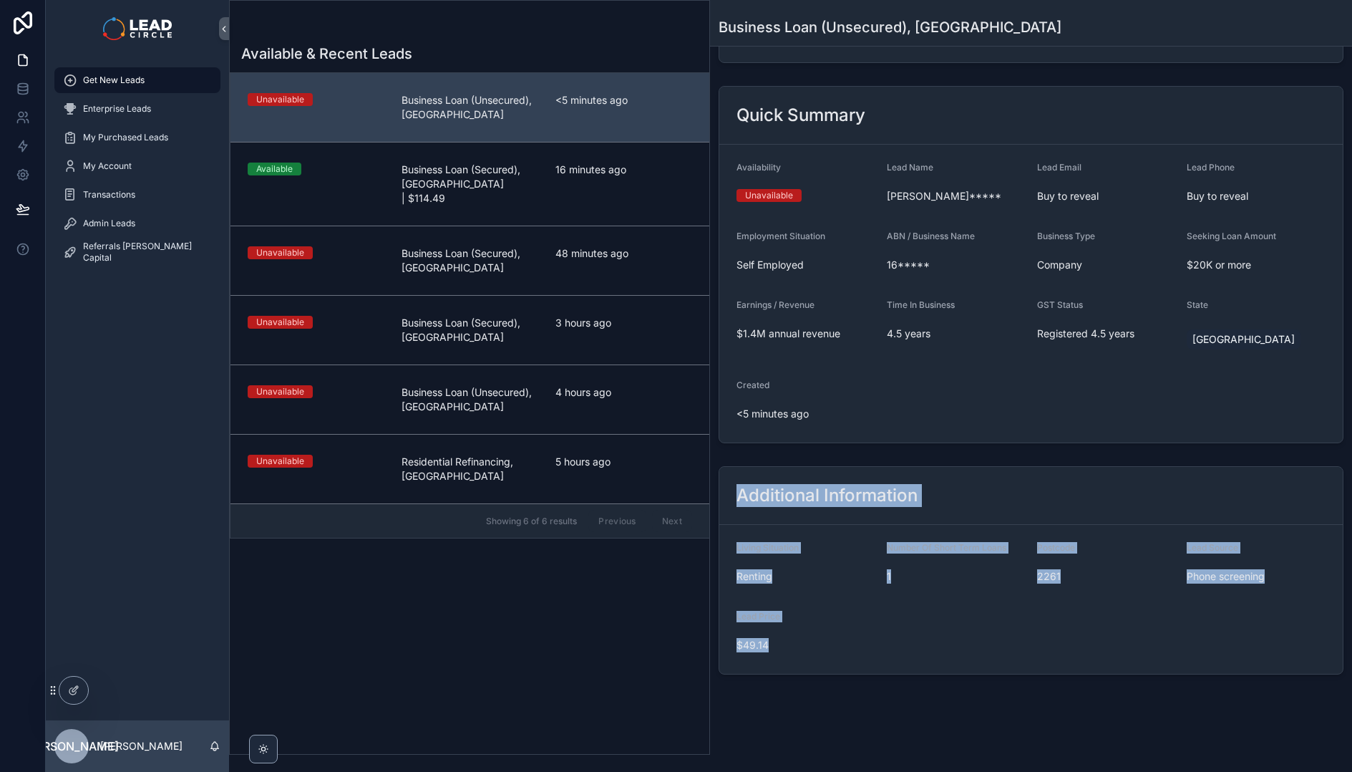
click at [900, 656] on form "Living Situation Renting Number Of Short Term Loans 1 Postcode 2261 Lead Source…" at bounding box center [1030, 599] width 623 height 149
drag, startPoint x: 900, startPoint y: 656, endPoint x: 744, endPoint y: 472, distance: 242.2
click at [744, 472] on div "Additional Information Living Situation Renting Number Of Short Term Loans 1 Po…" at bounding box center [1031, 570] width 625 height 208
click at [744, 472] on div "Additional Information" at bounding box center [1030, 496] width 623 height 58
drag, startPoint x: 744, startPoint y: 472, endPoint x: 860, endPoint y: 641, distance: 205.3
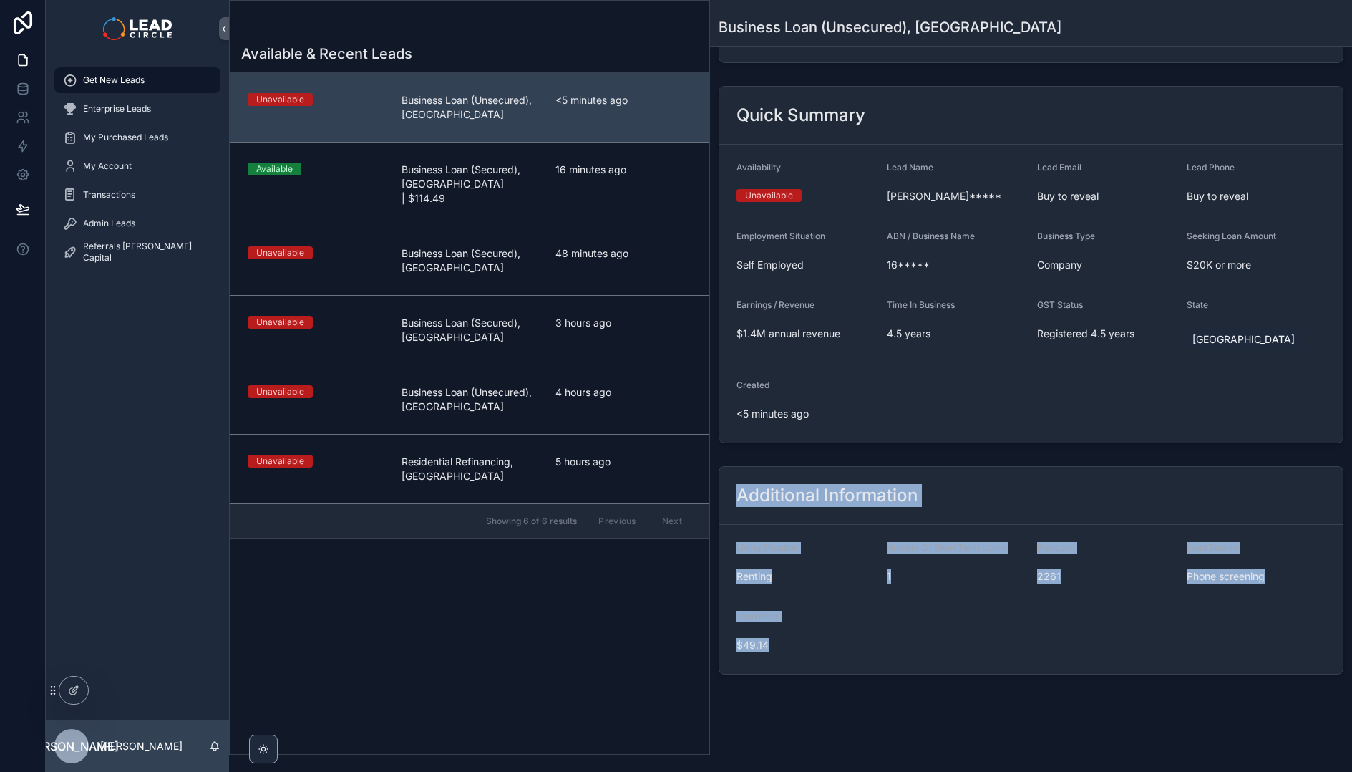
click at [860, 641] on div "Additional Information Living Situation Renting Number Of Short Term Loans 1 Po…" at bounding box center [1031, 570] width 625 height 208
click at [860, 641] on span "$49.14" at bounding box center [806, 645] width 139 height 14
drag, startPoint x: 893, startPoint y: 676, endPoint x: 791, endPoint y: 464, distance: 236.0
click at [792, 467] on div "Additional Information Living Situation Renting Number Of Short Term Loans 1 Po…" at bounding box center [1031, 570] width 642 height 220
click at [791, 464] on div "Additional Information Living Situation Renting Number Of Short Term Loans 1 Po…" at bounding box center [1031, 570] width 642 height 220
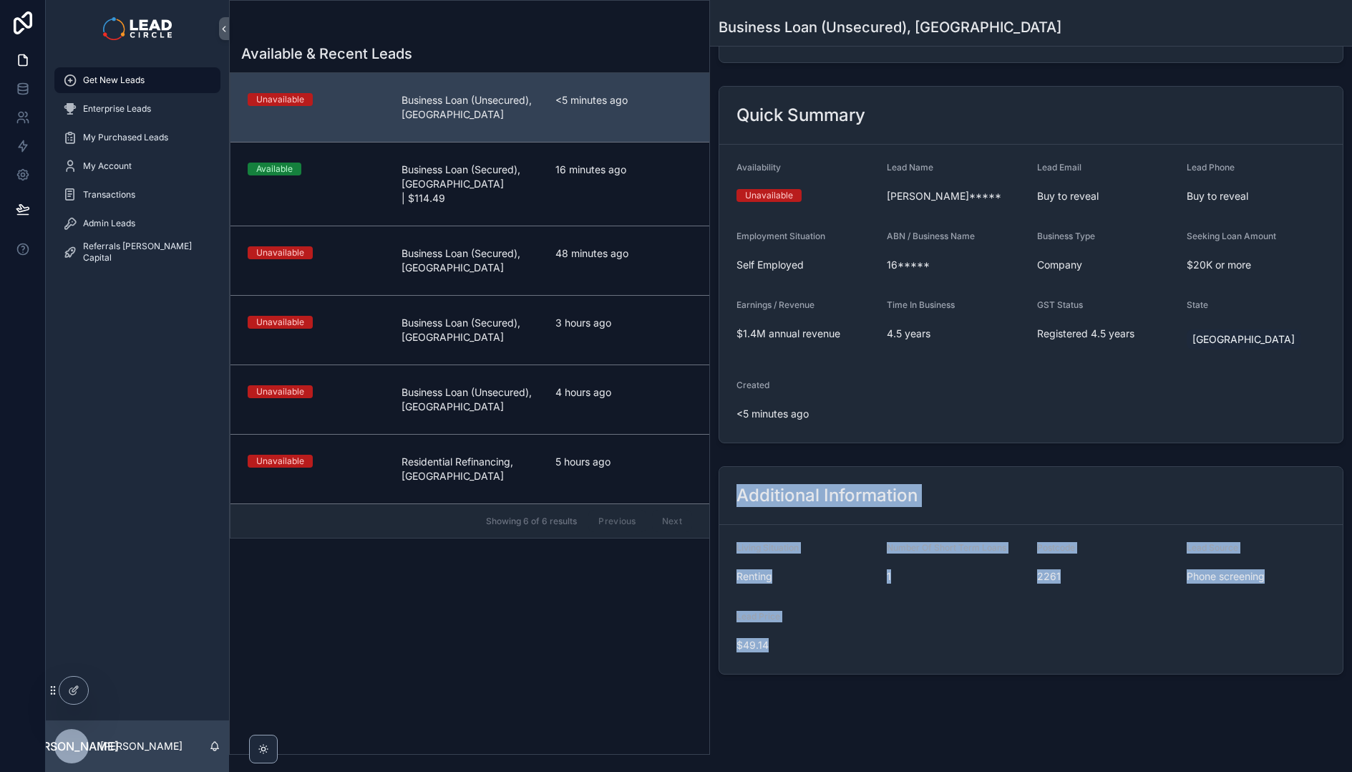
drag, startPoint x: 791, startPoint y: 464, endPoint x: 880, endPoint y: 649, distance: 205.5
click at [880, 649] on div "Additional Information Living Situation Renting Number Of Short Term Loans 1 Po…" at bounding box center [1031, 570] width 642 height 220
click at [880, 649] on form "Living Situation Renting Number Of Short Term Loans 1 Postcode 2261 Lead Source…" at bounding box center [1030, 599] width 623 height 149
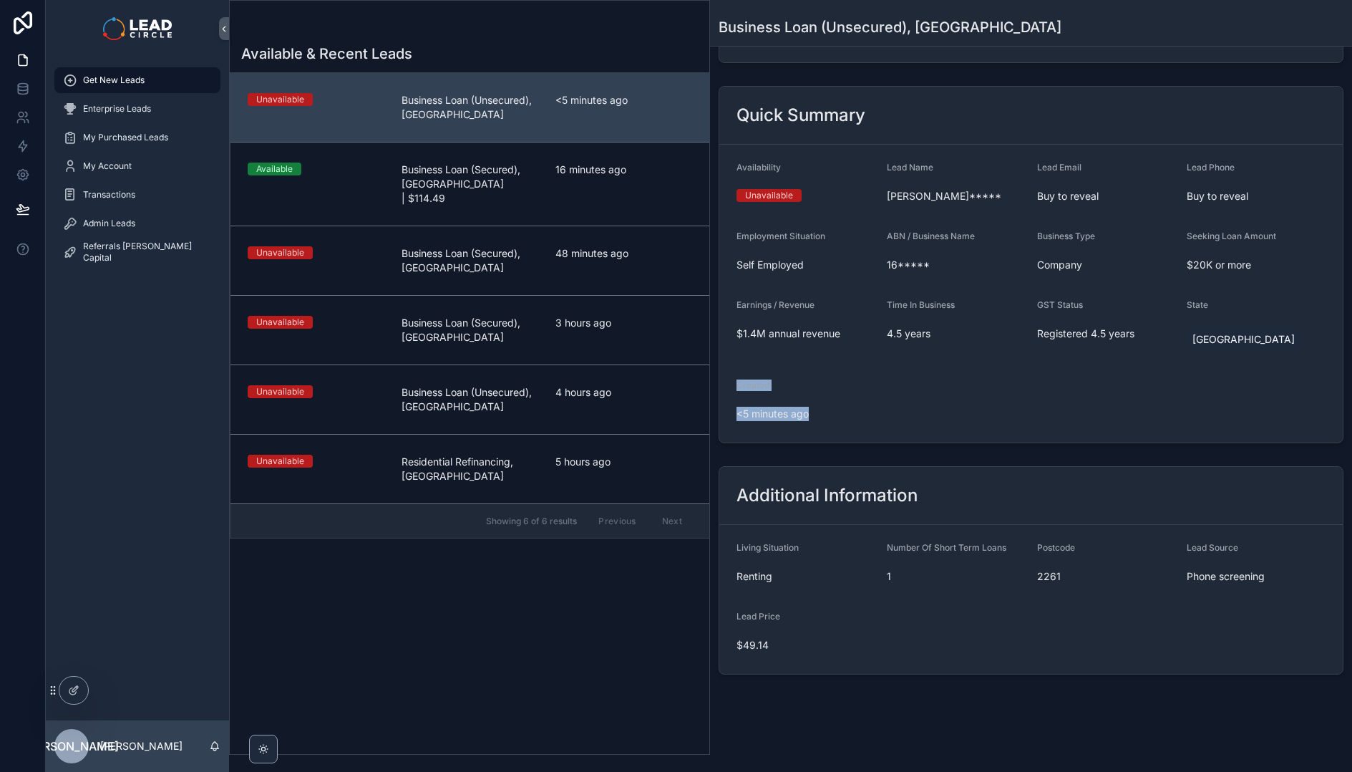
drag, startPoint x: 845, startPoint y: 374, endPoint x: 865, endPoint y: 435, distance: 64.3
click at [865, 435] on form "Availability Unavailable Lead Name [PERSON_NAME]***** Lead Email Buy to reveal …" at bounding box center [1030, 294] width 623 height 298
drag, startPoint x: 865, startPoint y: 435, endPoint x: 837, endPoint y: 356, distance: 84.5
click at [837, 358] on form "Availability Unavailable Lead Name [PERSON_NAME]***** Lead Email Buy to reveal …" at bounding box center [1030, 294] width 623 height 298
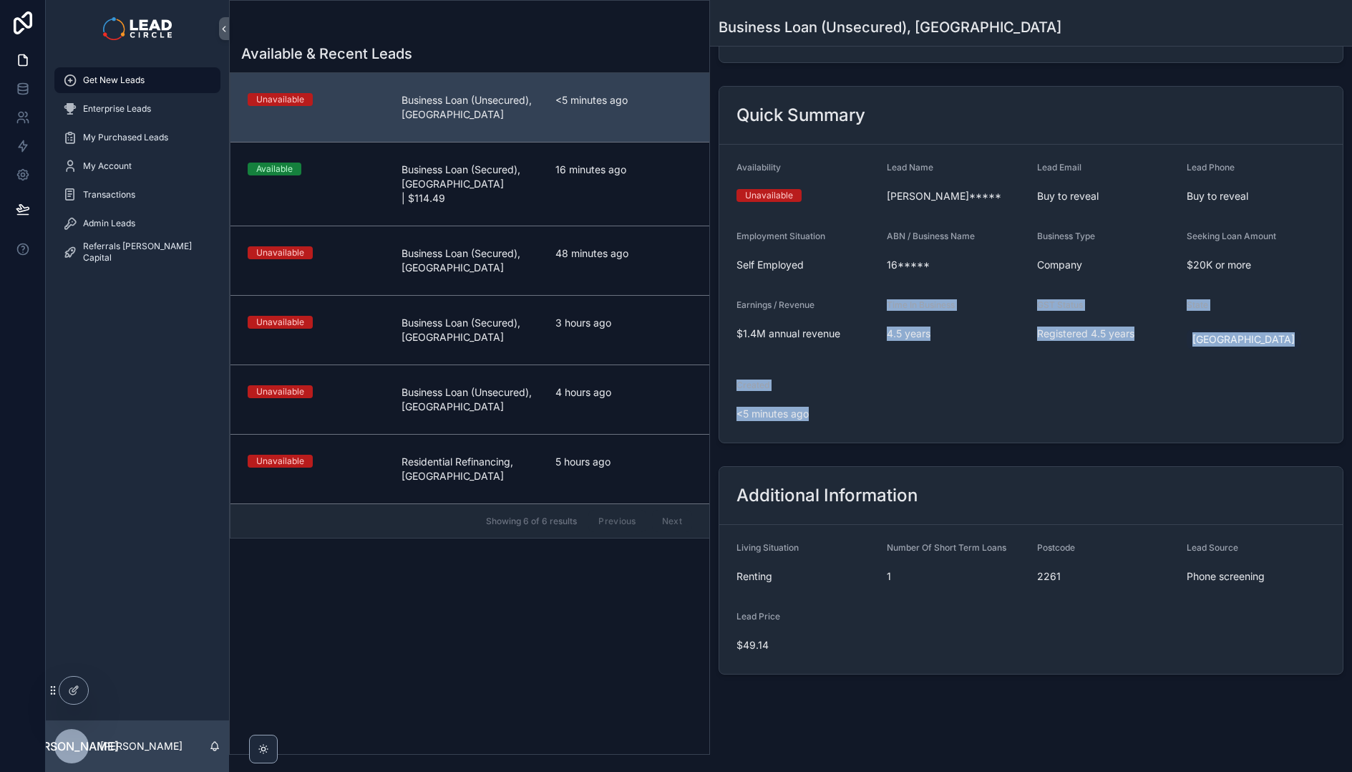
click at [837, 356] on div "Earnings / Revenue $1.4M annual revenue" at bounding box center [806, 327] width 139 height 57
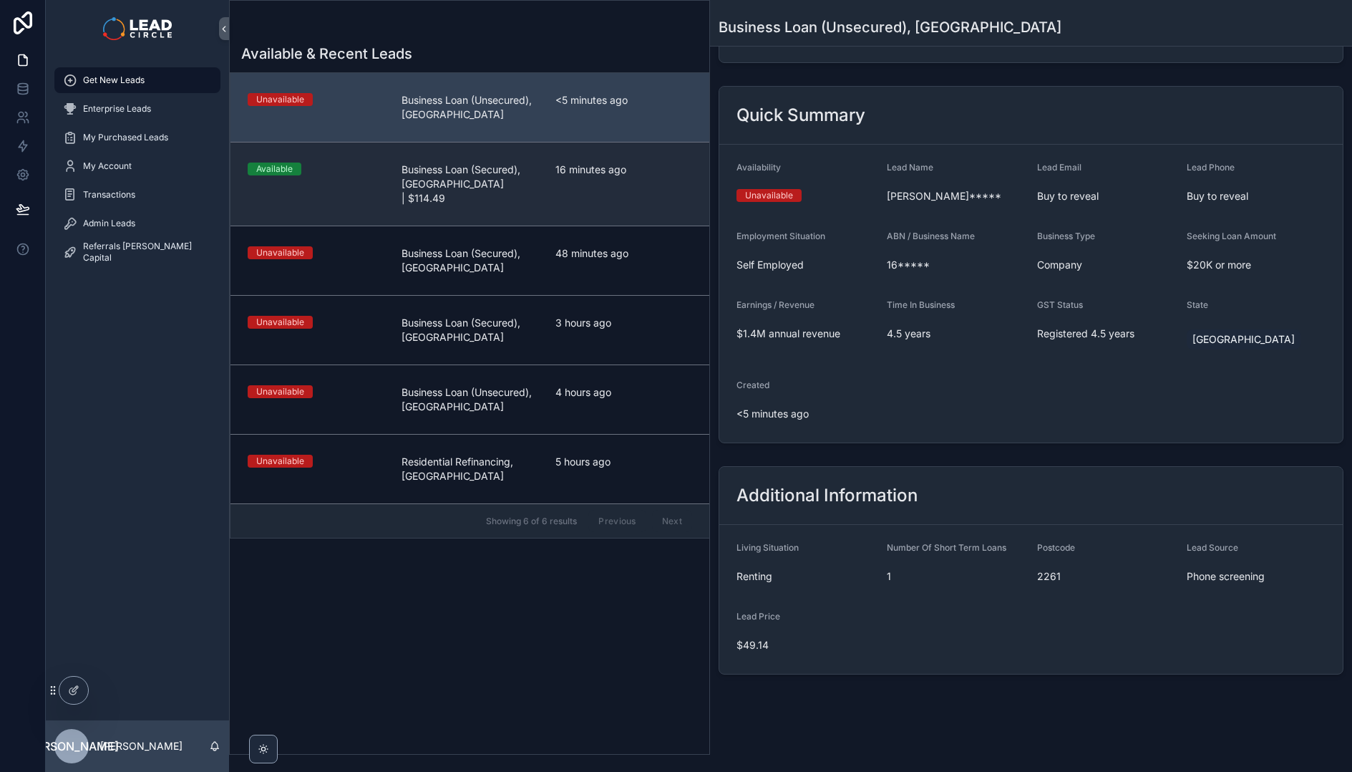
click at [626, 191] on link "Available Business Loan (Secured), [GEOGRAPHIC_DATA] | $114.49 16 minutes ago" at bounding box center [469, 184] width 479 height 84
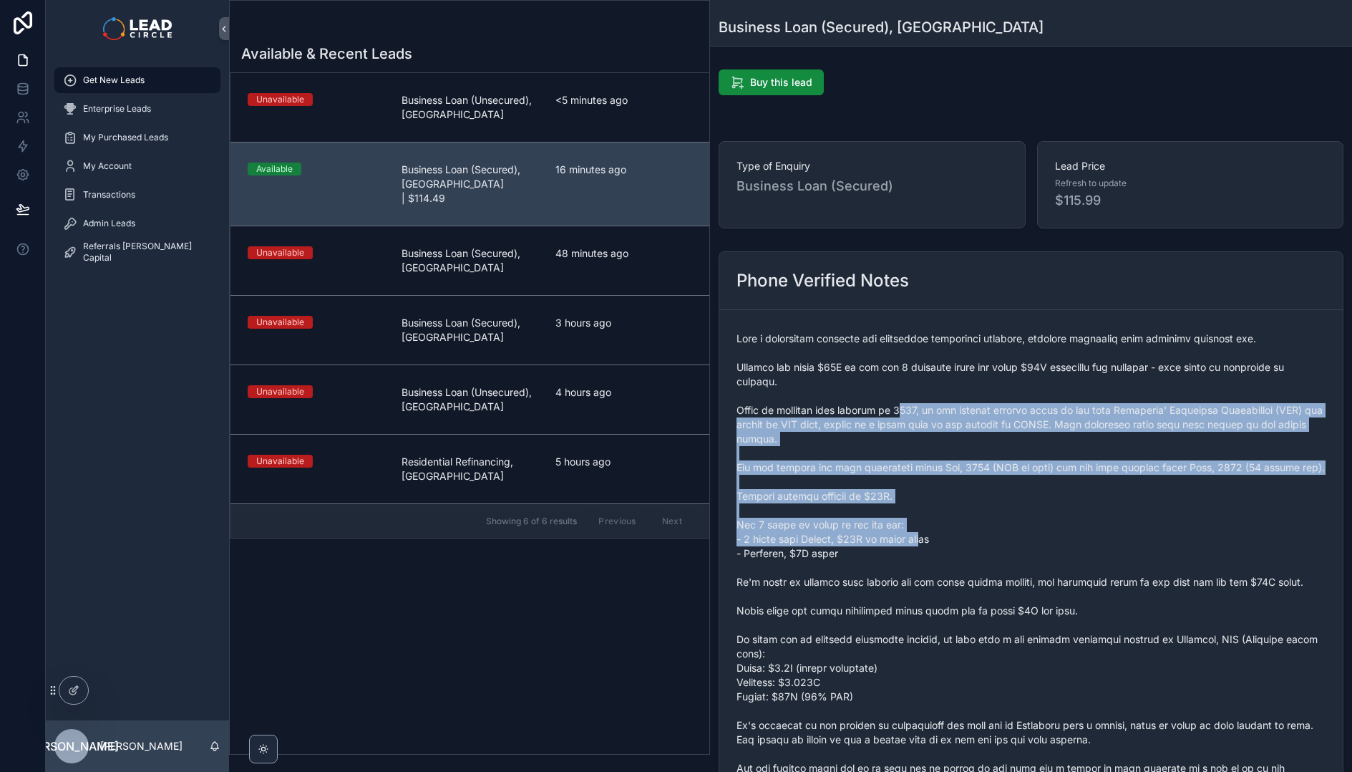
drag, startPoint x: 894, startPoint y: 409, endPoint x: 923, endPoint y: 563, distance: 156.5
click at [923, 562] on span "scrollable content" at bounding box center [1031, 596] width 589 height 530
click at [923, 563] on span "scrollable content" at bounding box center [1031, 596] width 589 height 530
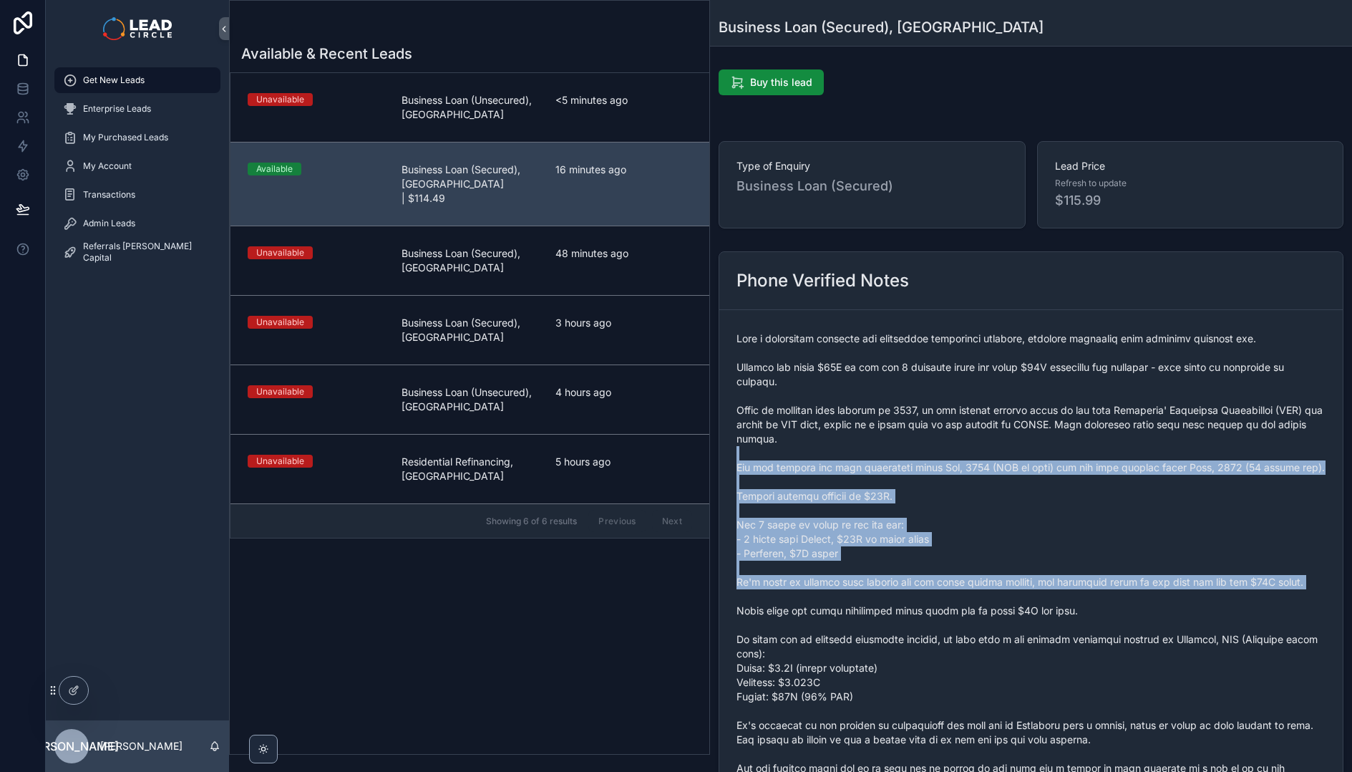
drag, startPoint x: 934, startPoint y: 609, endPoint x: 892, endPoint y: 432, distance: 182.5
click at [895, 445] on span "scrollable content" at bounding box center [1031, 596] width 589 height 530
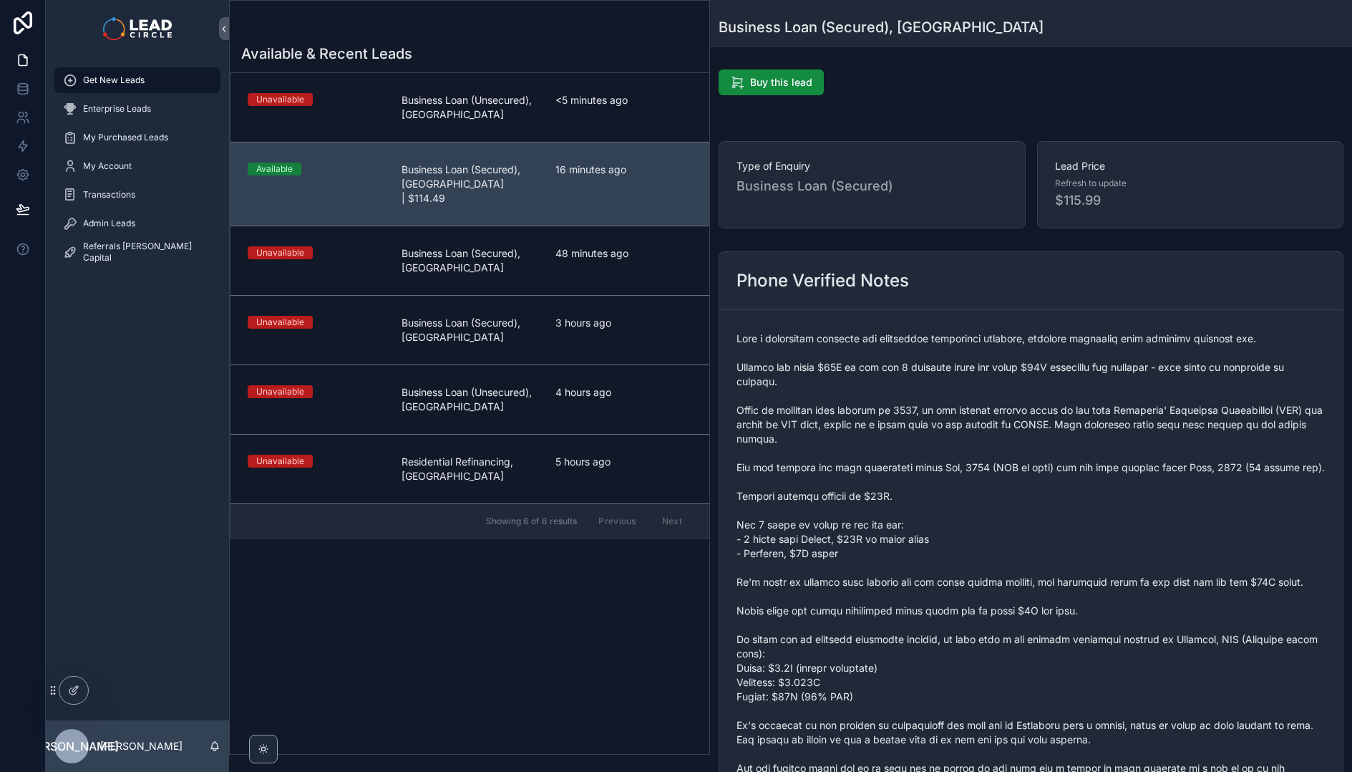
click at [891, 430] on span "scrollable content" at bounding box center [1031, 596] width 589 height 530
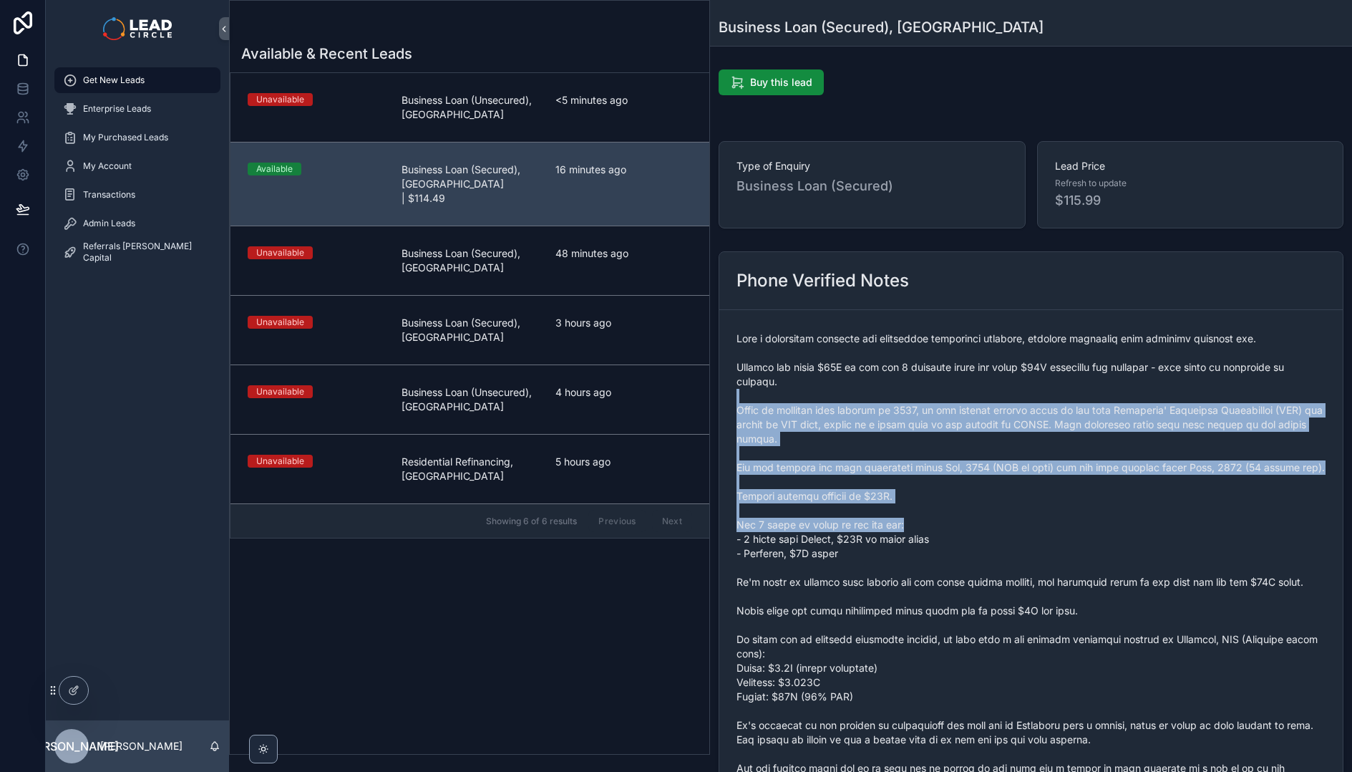
drag, startPoint x: 898, startPoint y: 400, endPoint x: 948, endPoint y: 555, distance: 163.2
click at [948, 555] on span "scrollable content" at bounding box center [1031, 596] width 589 height 530
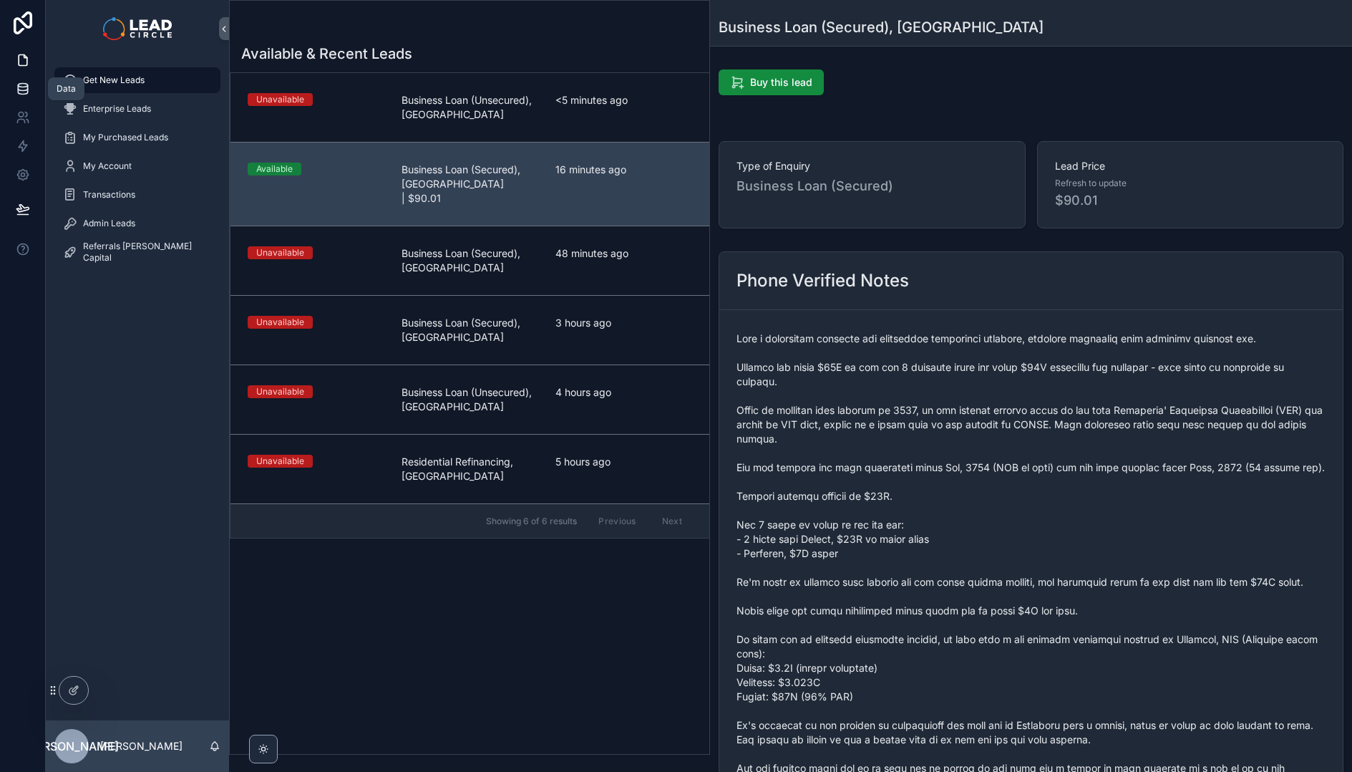
click at [24, 92] on icon at bounding box center [23, 89] width 14 height 14
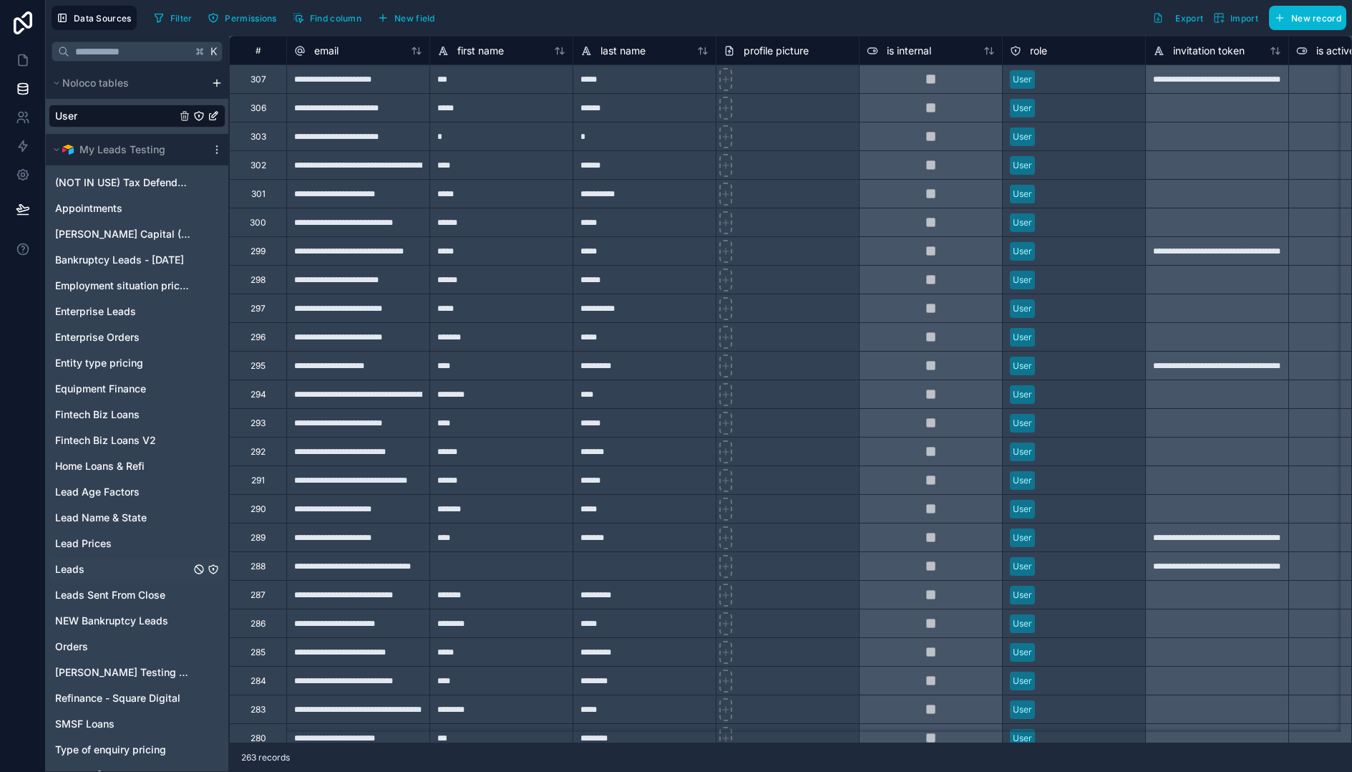
click at [82, 573] on span "Leads" at bounding box center [69, 569] width 29 height 14
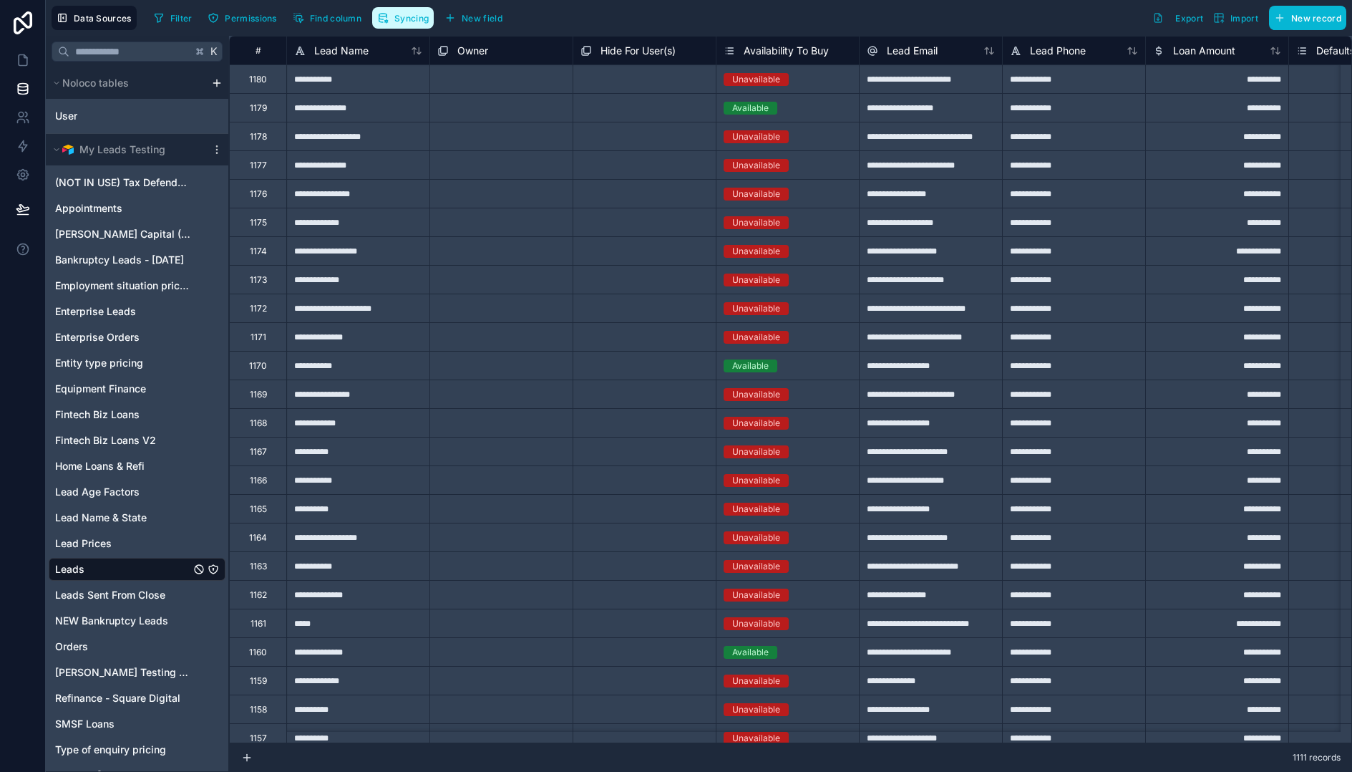
click at [399, 18] on span "Syncing" at bounding box center [411, 18] width 34 height 11
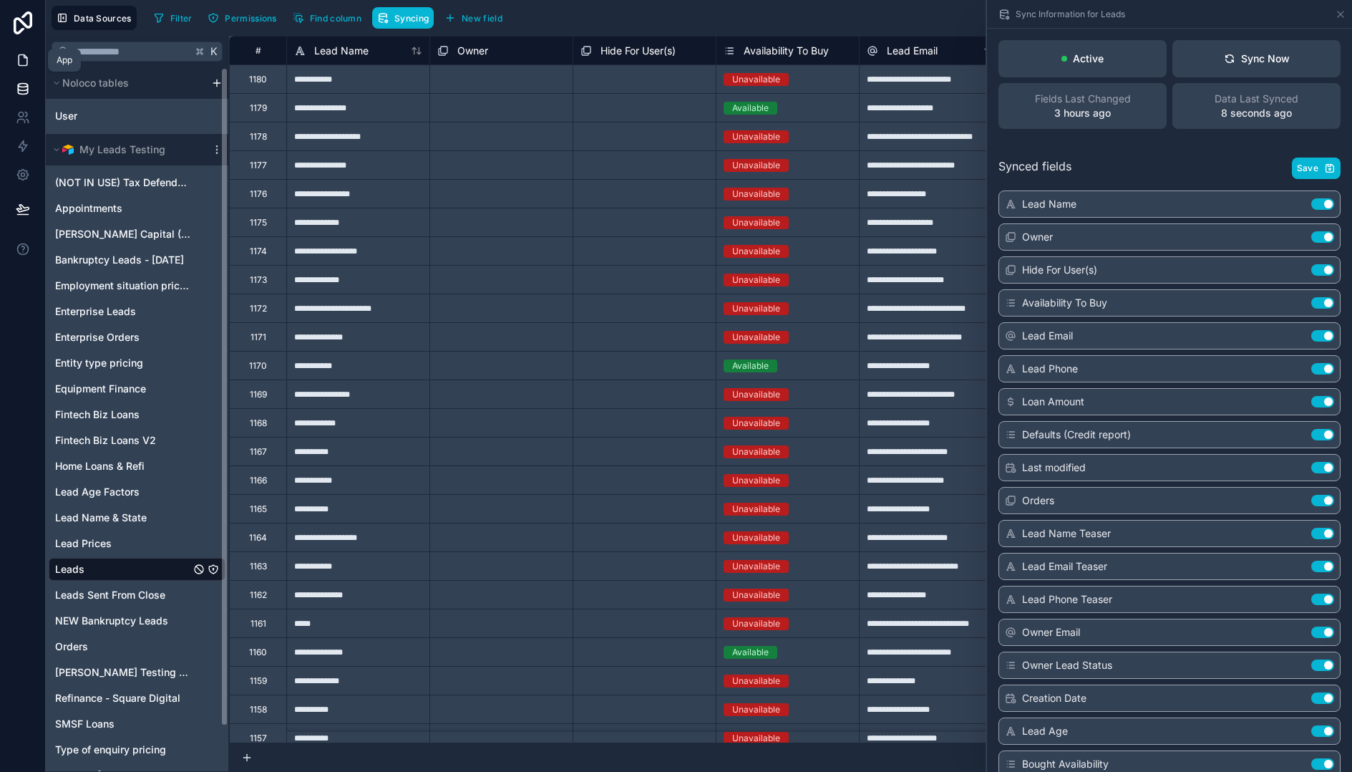
click at [30, 64] on link at bounding box center [22, 60] width 45 height 29
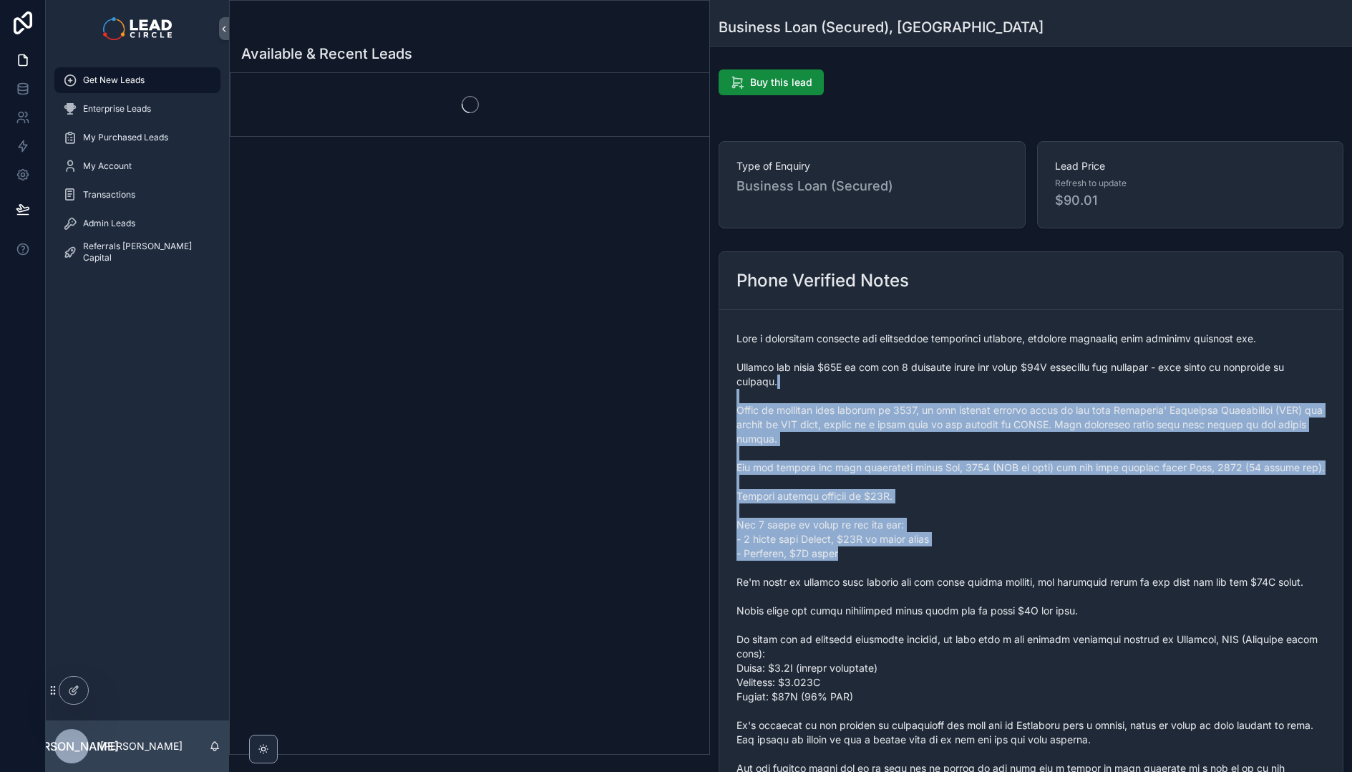
drag, startPoint x: 1069, startPoint y: 518, endPoint x: 1104, endPoint y: 572, distance: 64.3
click at [1104, 571] on span "scrollable content" at bounding box center [1031, 596] width 589 height 530
click at [1104, 572] on span "scrollable content" at bounding box center [1031, 596] width 589 height 530
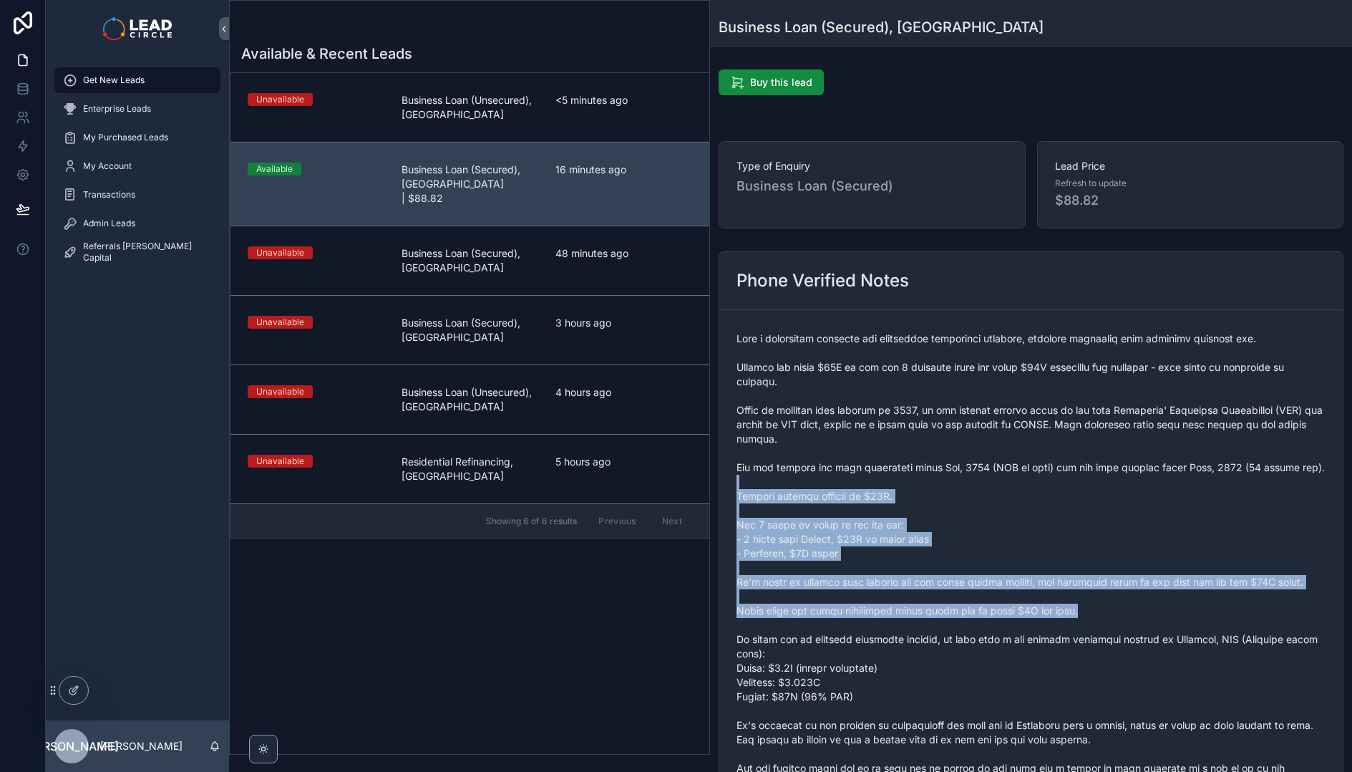
drag, startPoint x: 1054, startPoint y: 496, endPoint x: 966, endPoint y: 396, distance: 133.9
click at [966, 397] on span "scrollable content" at bounding box center [1031, 596] width 589 height 530
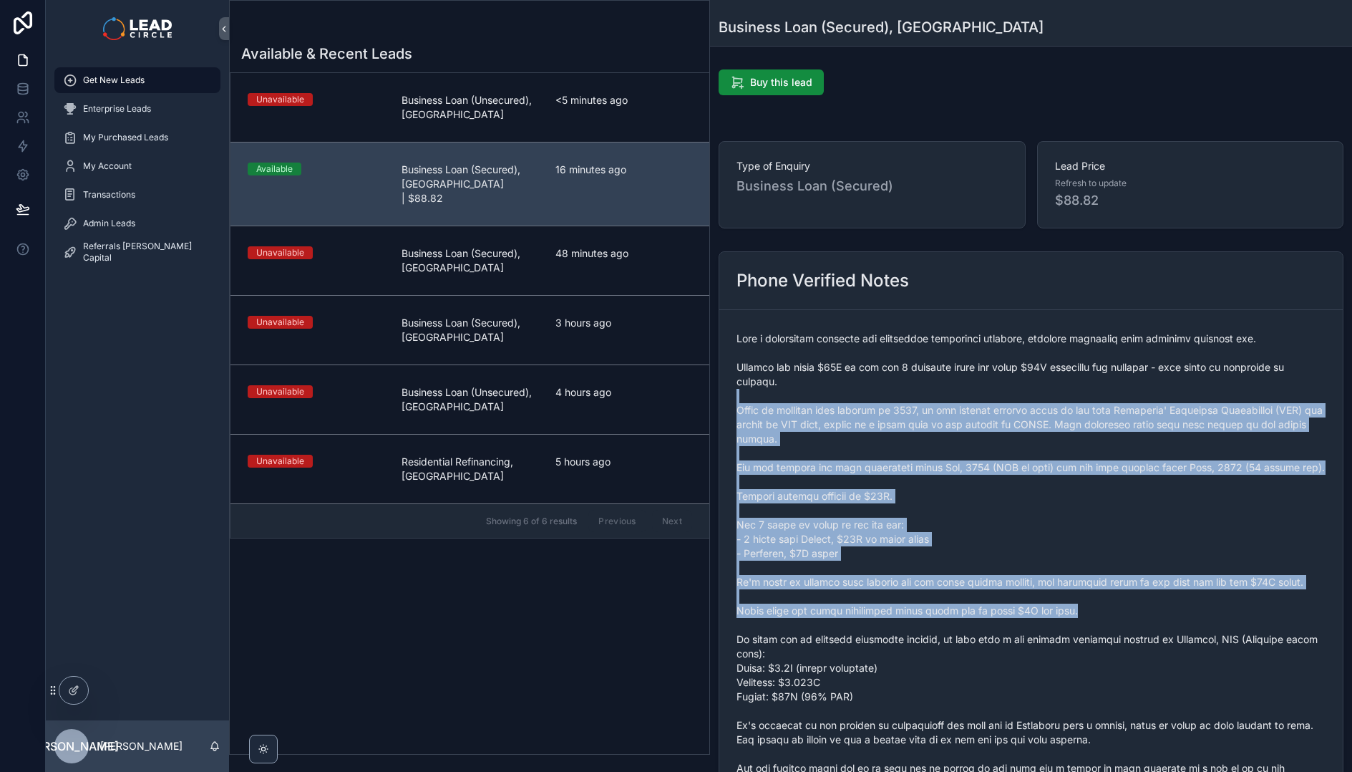
click at [966, 396] on span "scrollable content" at bounding box center [1031, 596] width 589 height 530
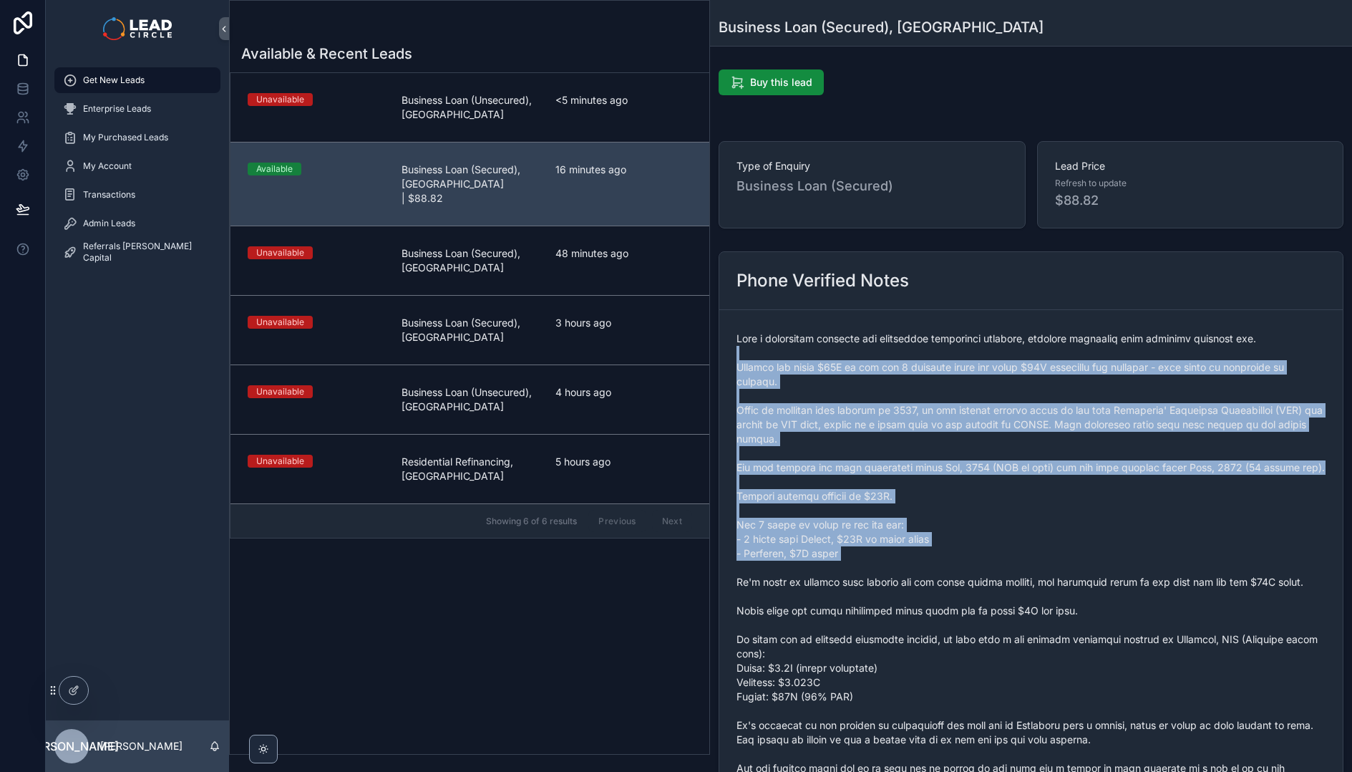
drag, startPoint x: 962, startPoint y: 356, endPoint x: 1071, endPoint y: 583, distance: 252.3
click at [1071, 583] on span "scrollable content" at bounding box center [1031, 596] width 589 height 530
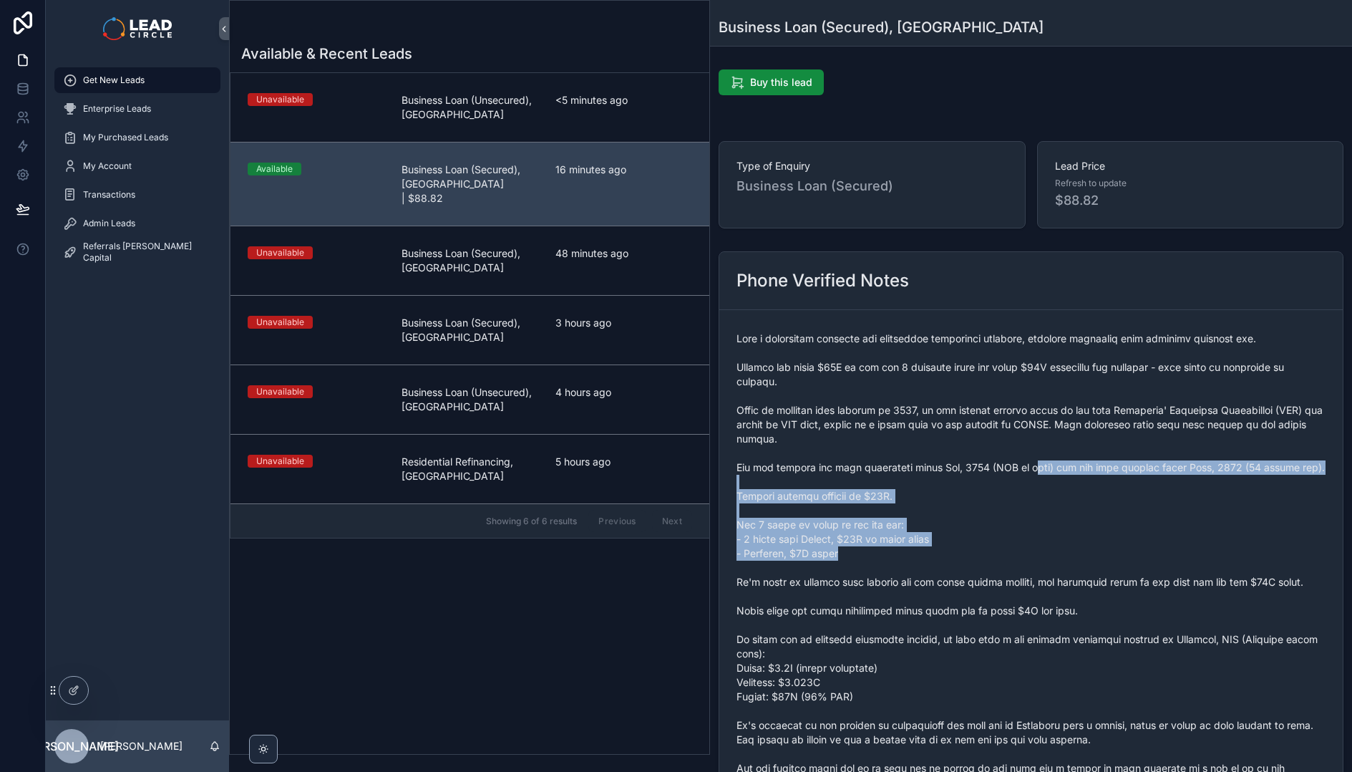
drag, startPoint x: 1049, startPoint y: 463, endPoint x: 1095, endPoint y: 568, distance: 114.4
click at [1095, 568] on span "scrollable content" at bounding box center [1031, 596] width 589 height 530
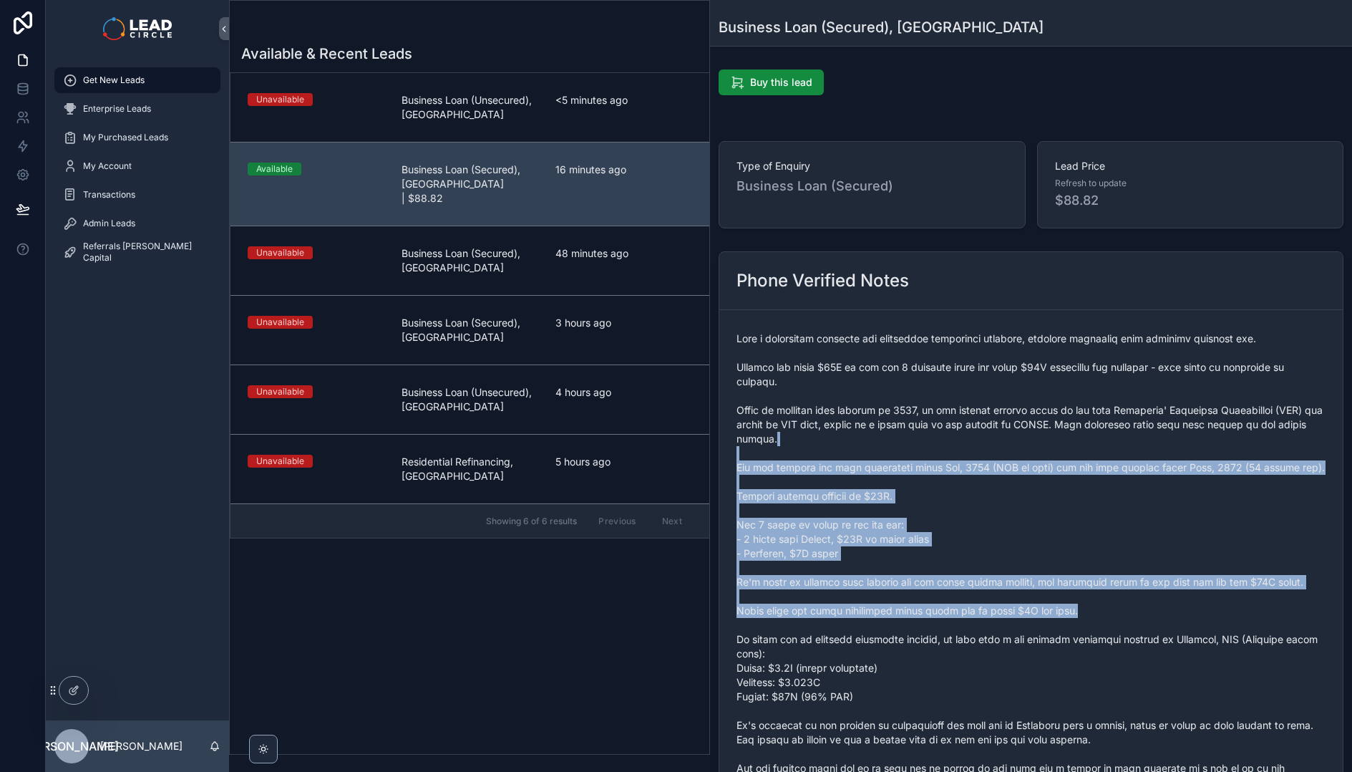
drag, startPoint x: 1118, startPoint y: 631, endPoint x: 977, endPoint y: 445, distance: 232.9
click at [977, 445] on span "scrollable content" at bounding box center [1031, 596] width 589 height 530
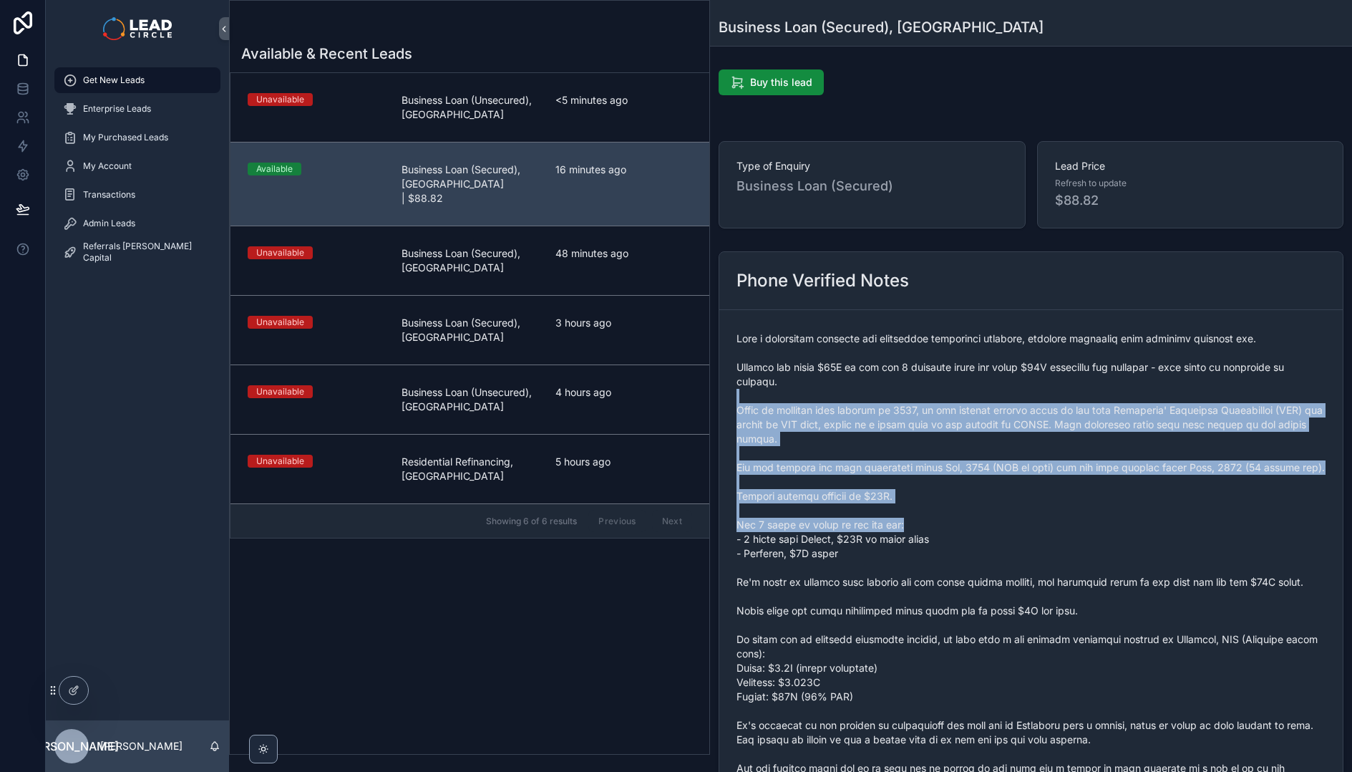
drag, startPoint x: 965, startPoint y: 394, endPoint x: 1045, endPoint y: 570, distance: 193.5
click at [1045, 570] on span "scrollable content" at bounding box center [1031, 596] width 589 height 530
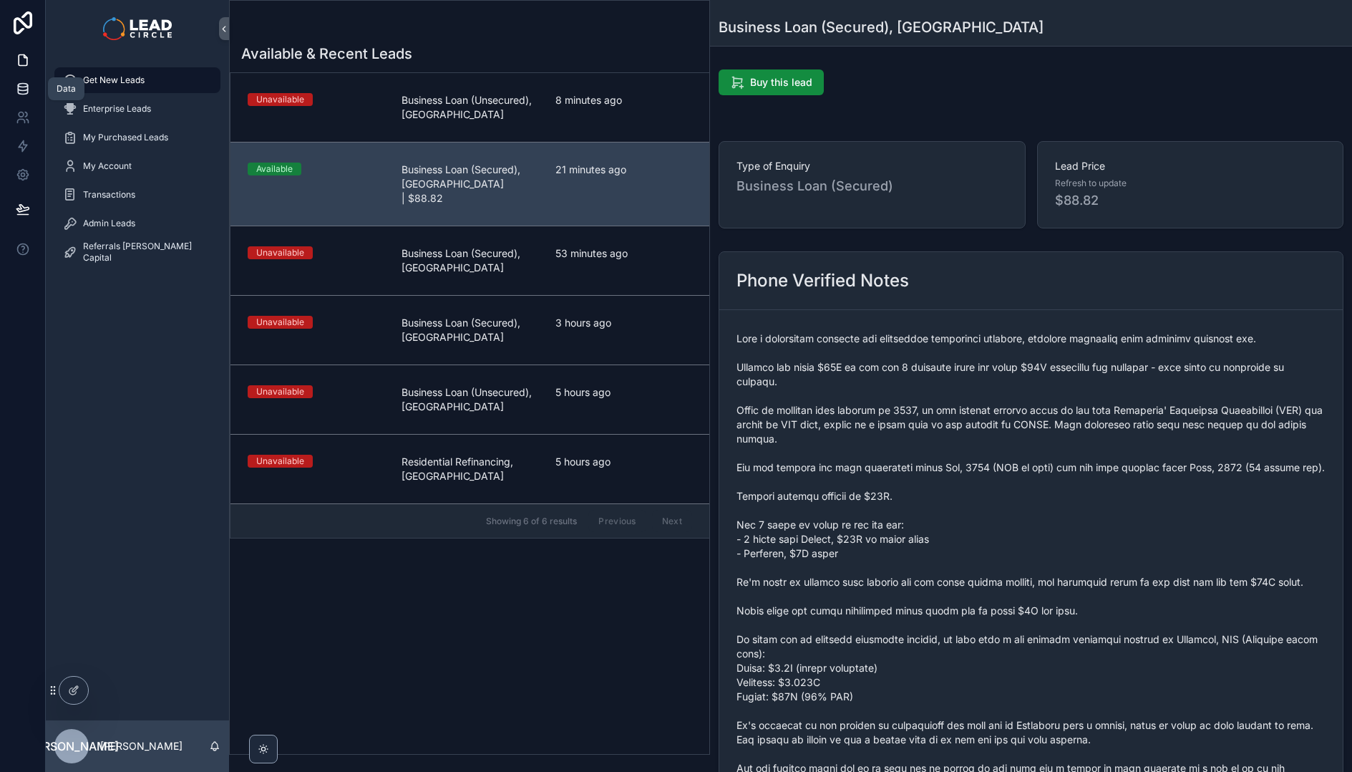
click at [26, 92] on icon at bounding box center [23, 89] width 14 height 14
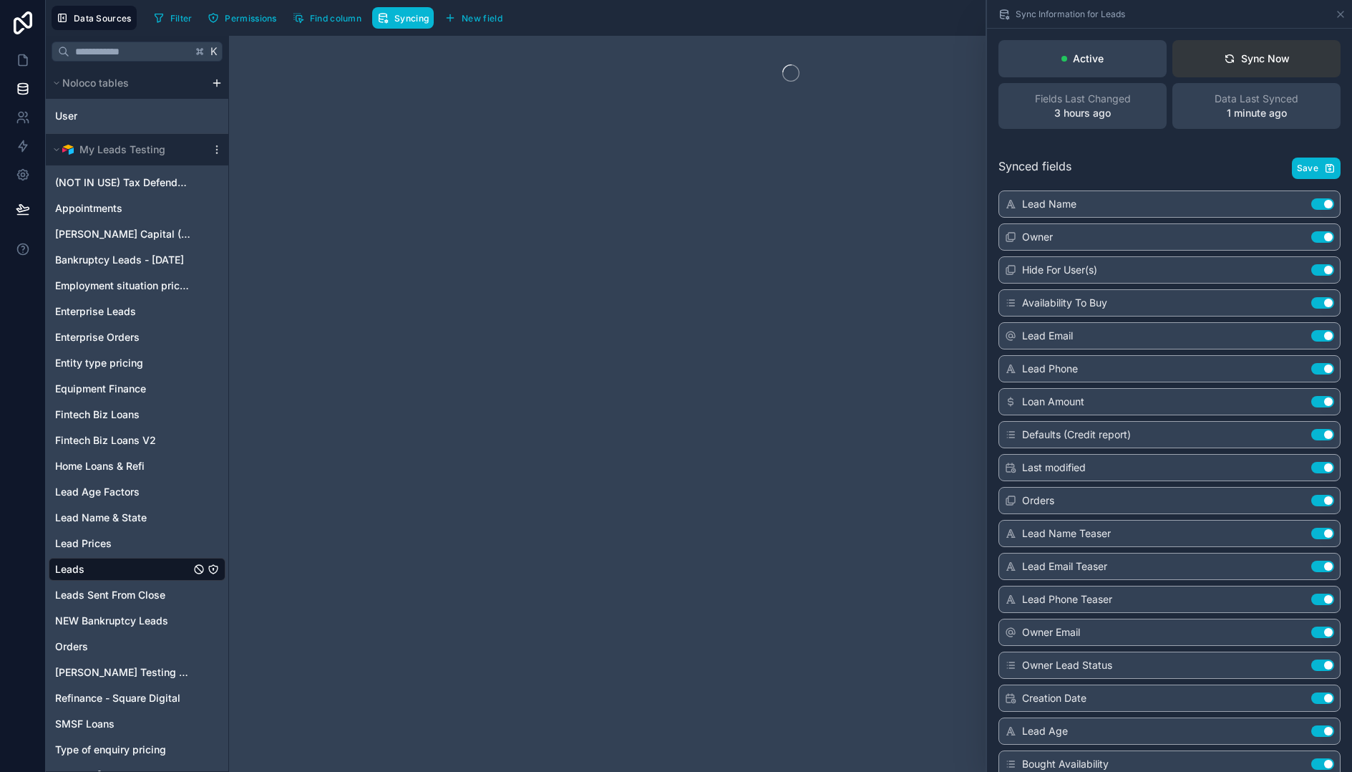
click at [1266, 62] on div "Sync Now" at bounding box center [1257, 59] width 66 height 14
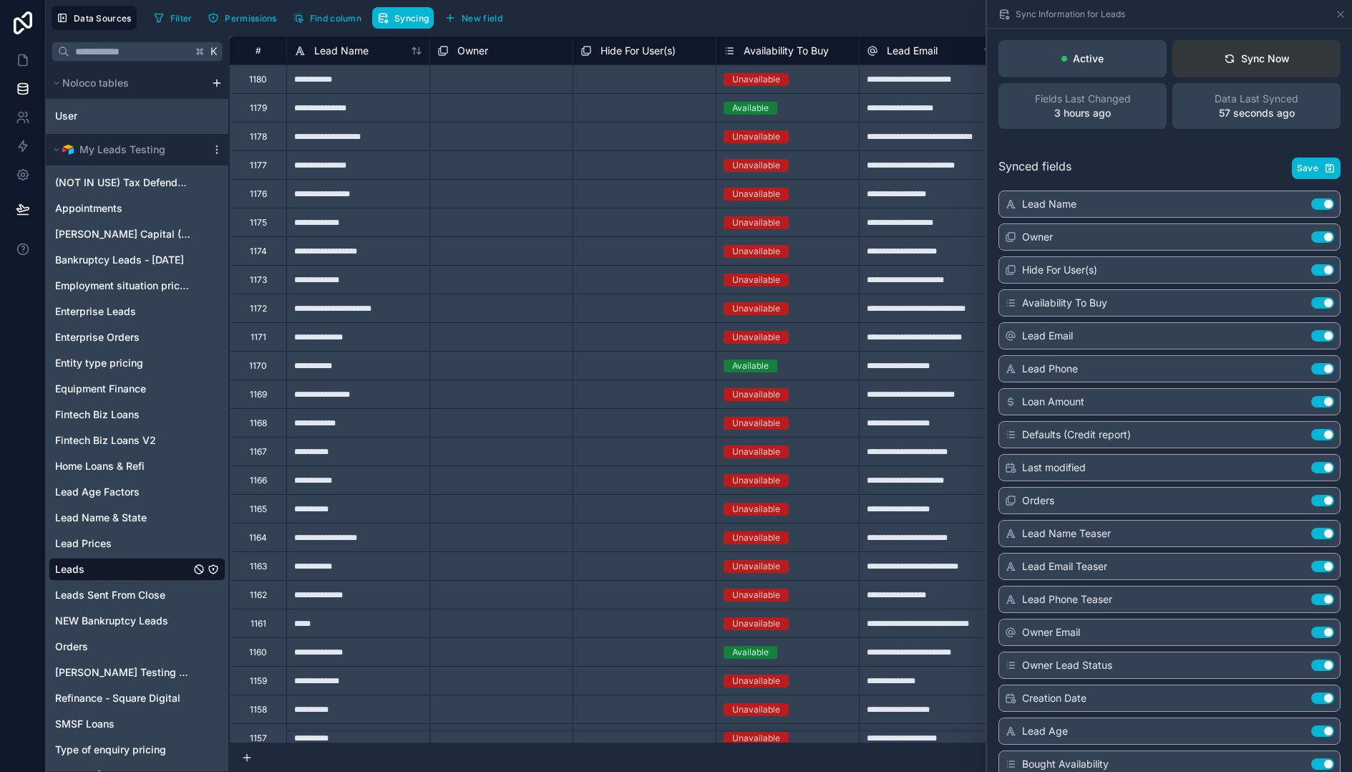
click at [1225, 55] on icon at bounding box center [1229, 57] width 8 height 4
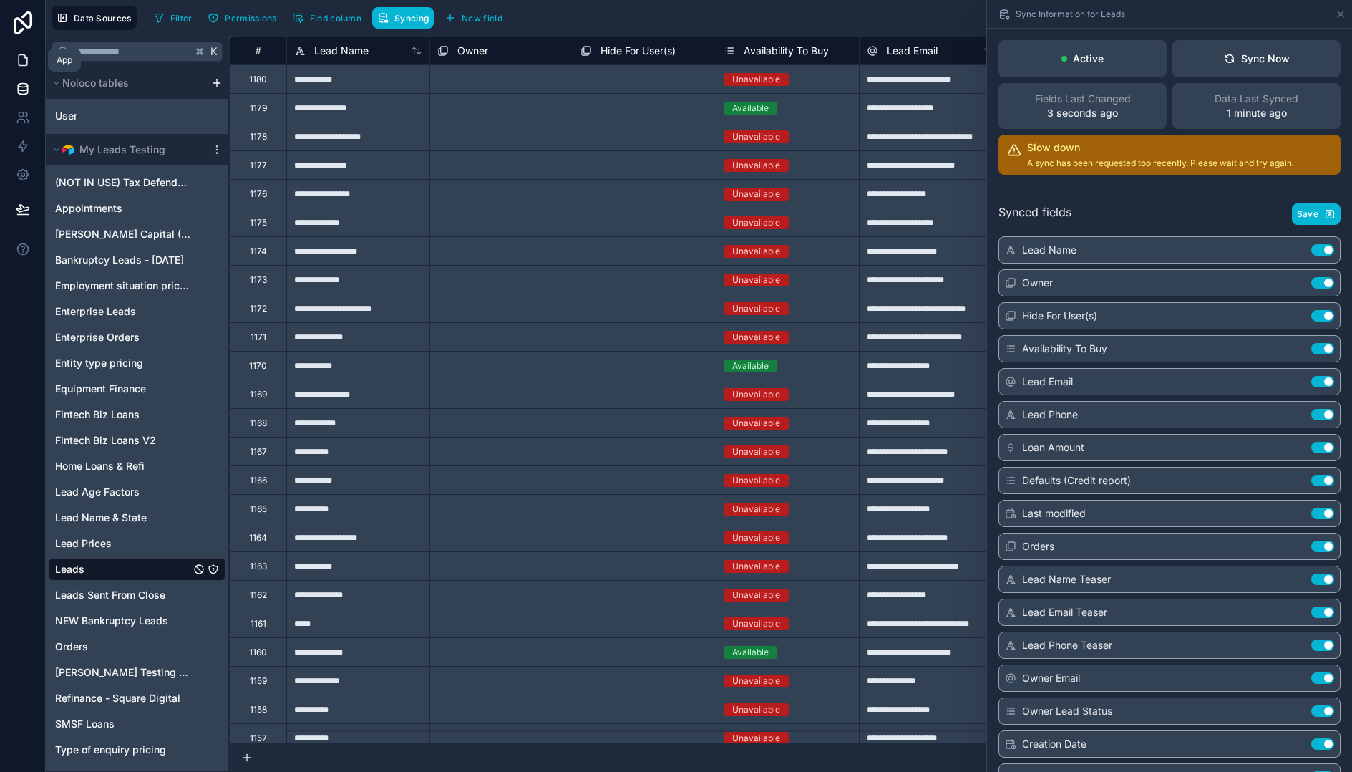
click at [25, 69] on link at bounding box center [22, 60] width 45 height 29
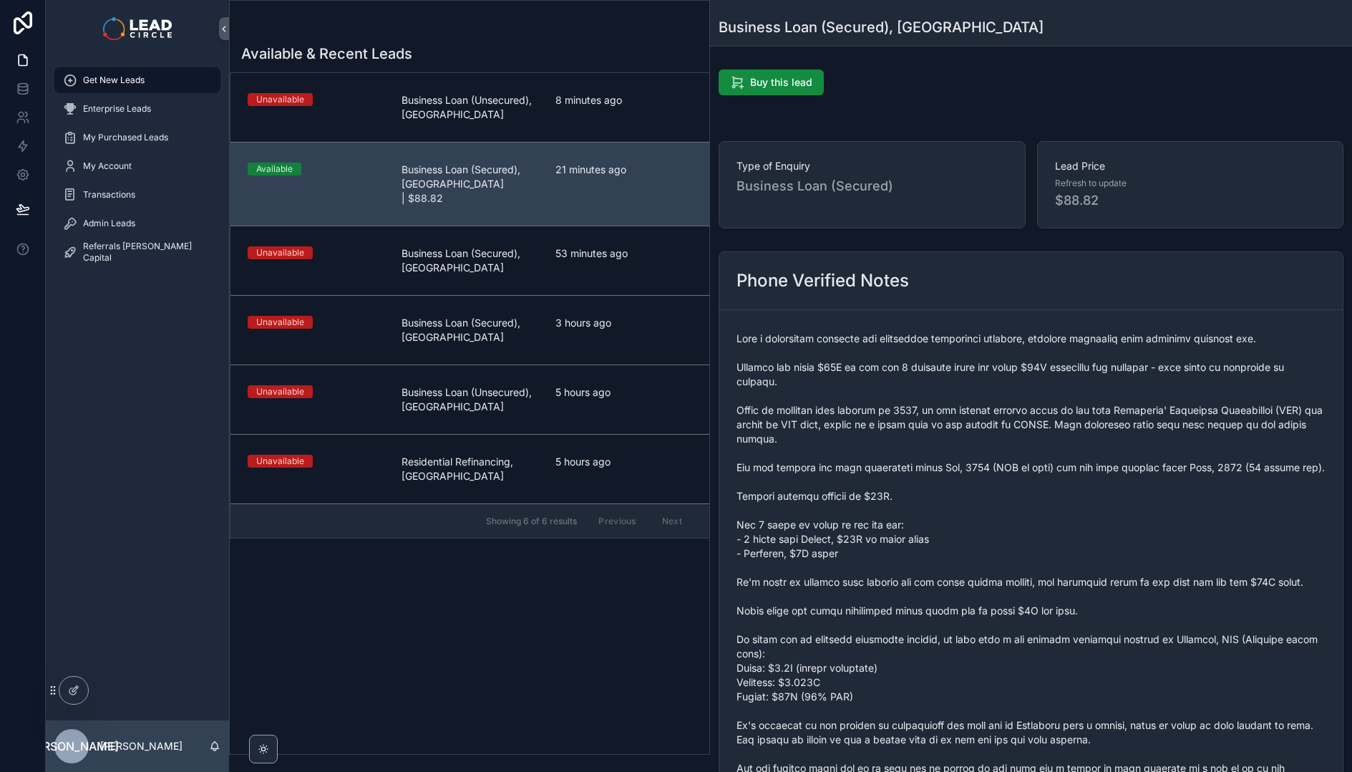
click at [40, 466] on div at bounding box center [23, 386] width 46 height 772
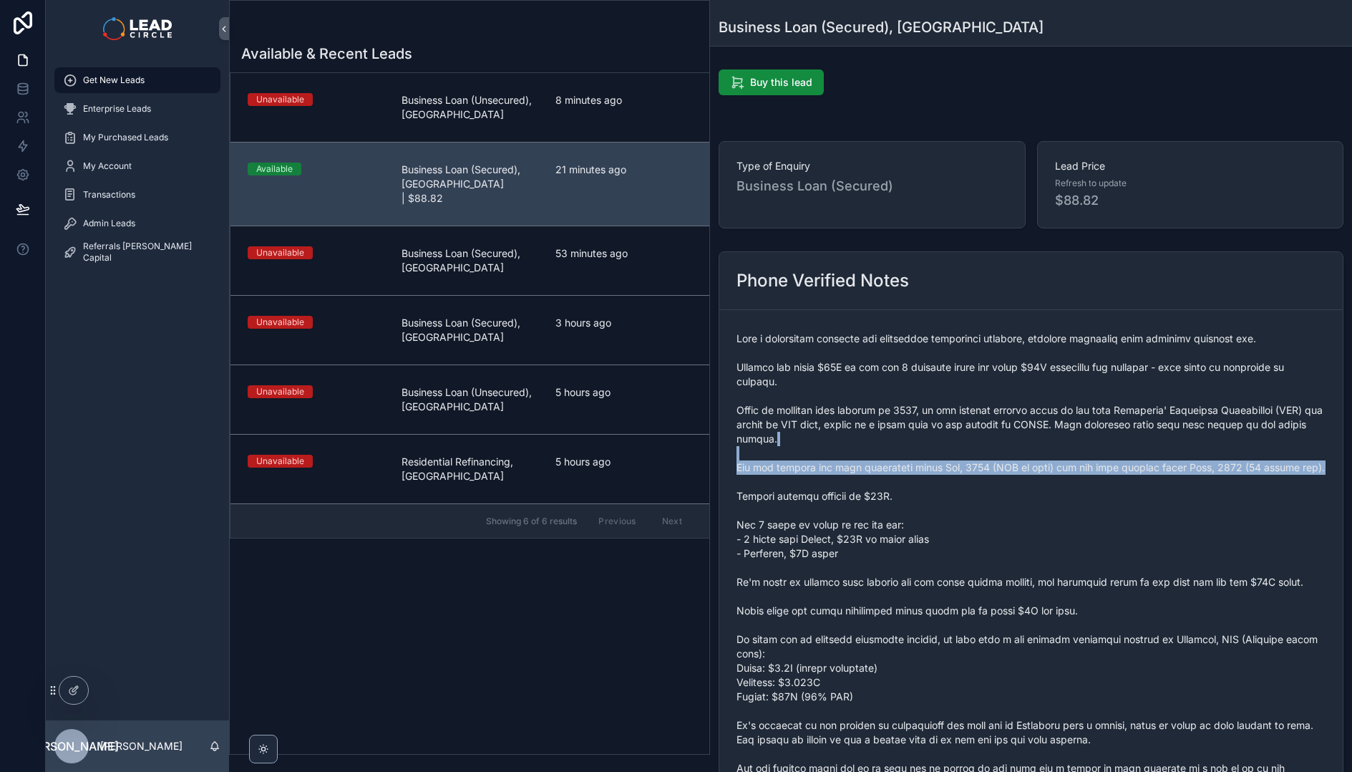
drag, startPoint x: 843, startPoint y: 445, endPoint x: 878, endPoint y: 508, distance: 71.1
click at [873, 503] on span "scrollable content" at bounding box center [1031, 596] width 589 height 530
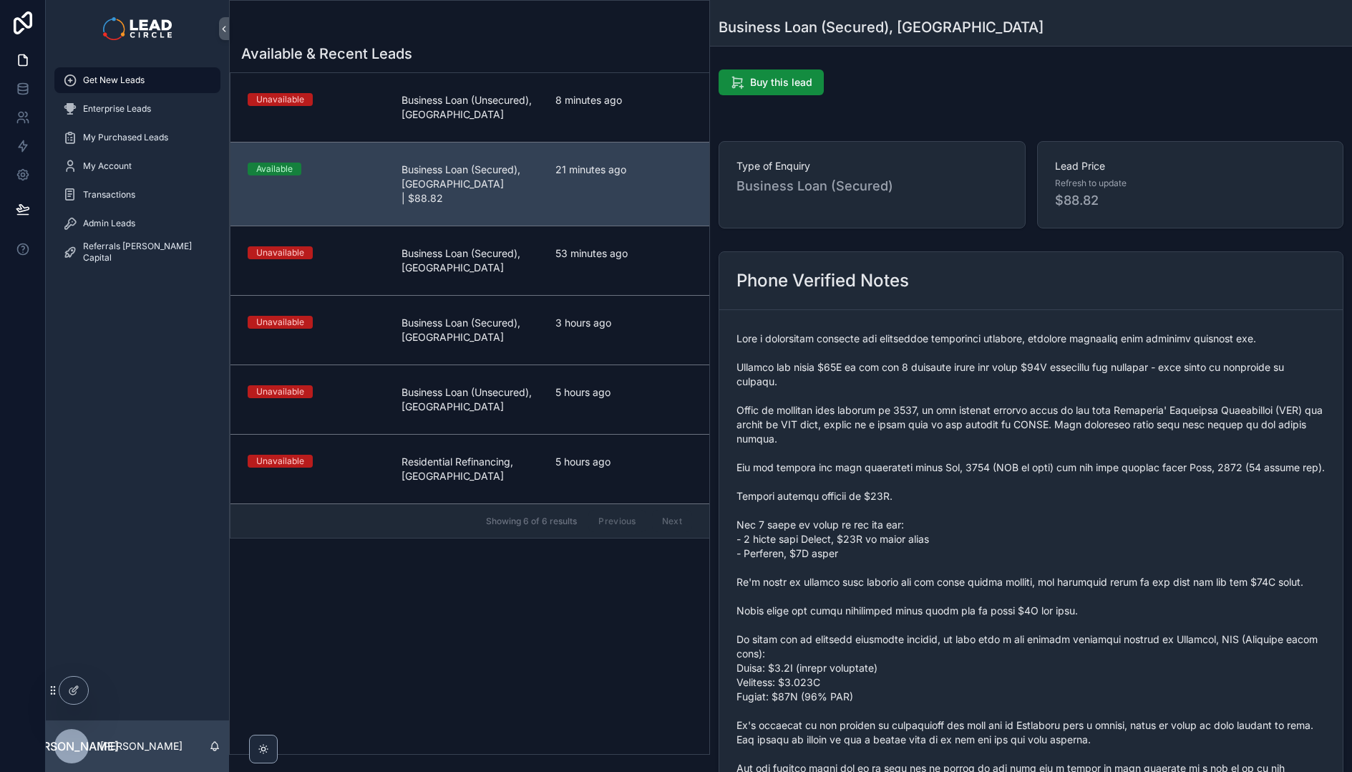
click at [887, 515] on span "scrollable content" at bounding box center [1031, 596] width 589 height 530
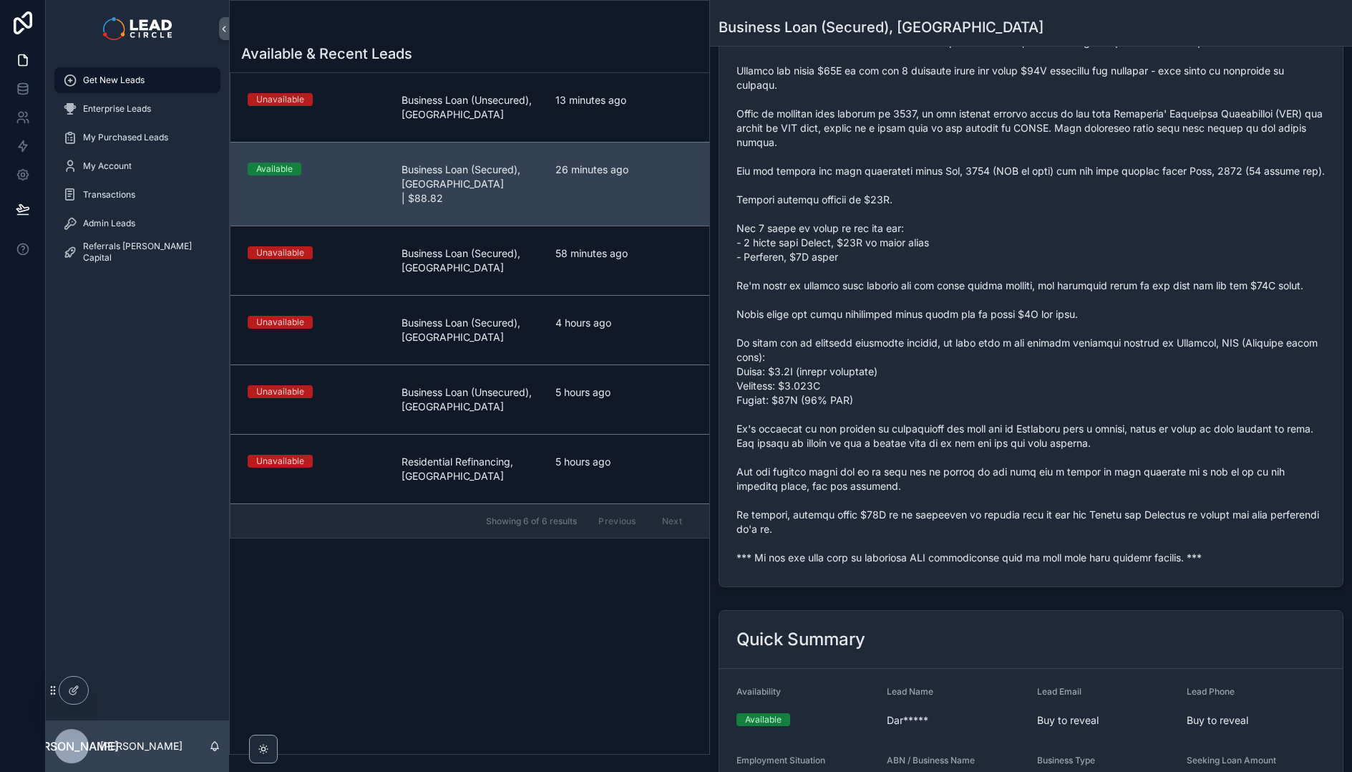
click at [860, 565] on span "scrollable content" at bounding box center [1031, 300] width 589 height 530
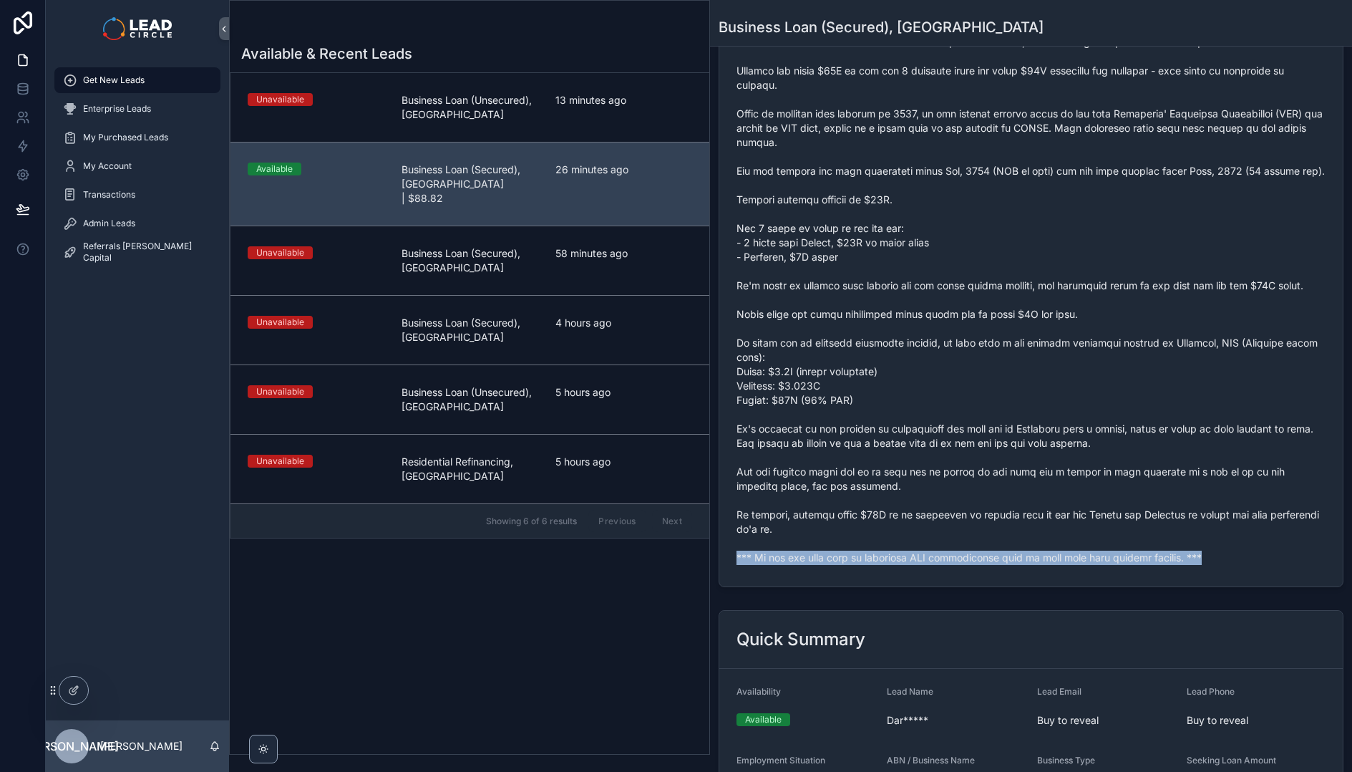
click at [860, 565] on span "scrollable content" at bounding box center [1031, 300] width 589 height 530
copy span "*** If you buy this lead an automatic SMS introduction will be sent with your c…"
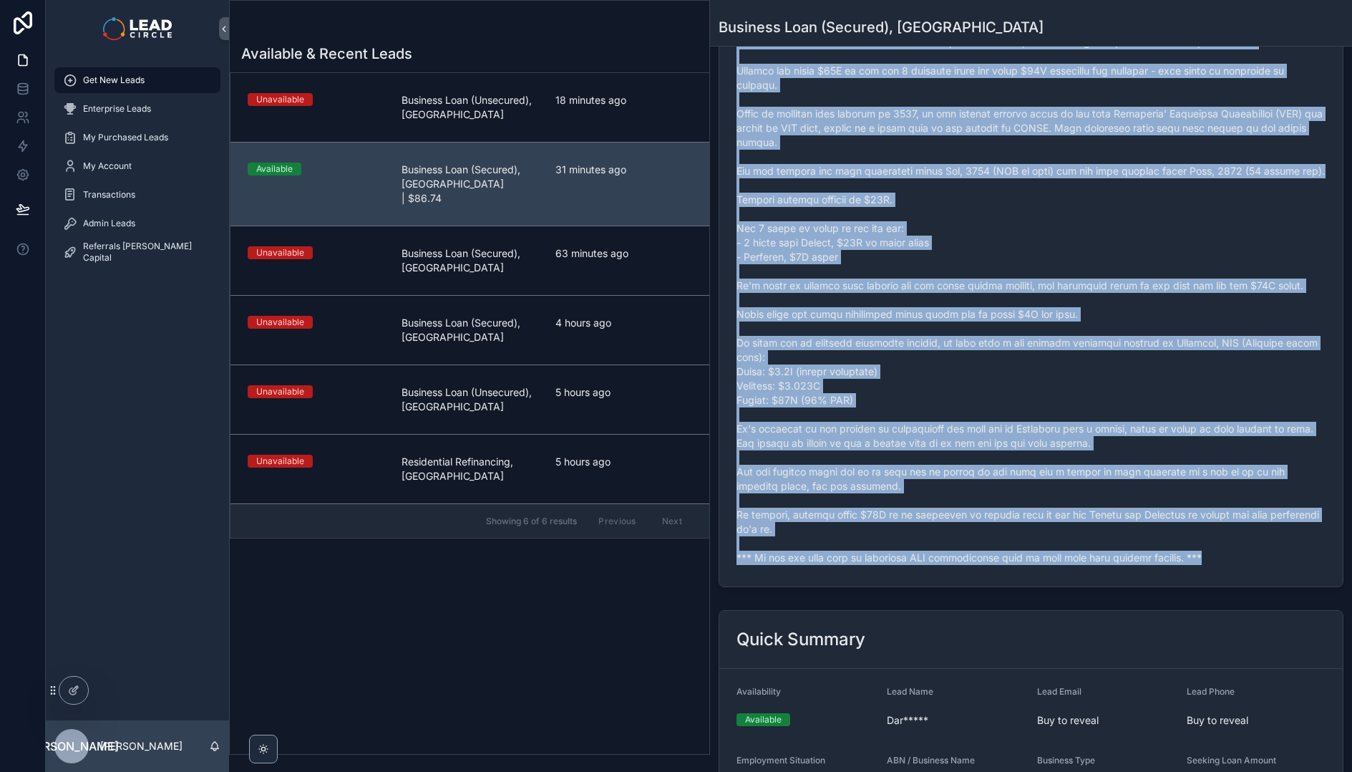
click at [893, 497] on span "scrollable content" at bounding box center [1031, 300] width 589 height 530
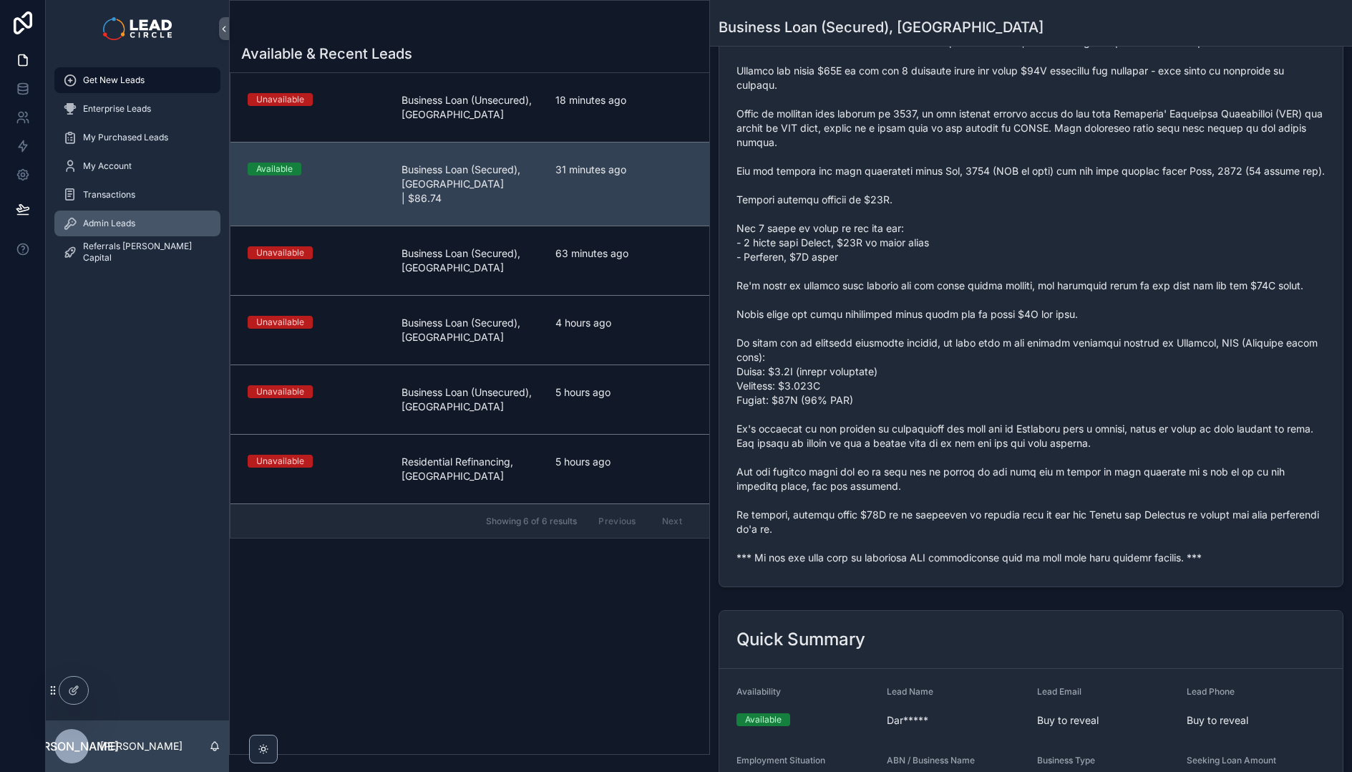
click at [160, 231] on div "Admin Leads" at bounding box center [137, 223] width 149 height 23
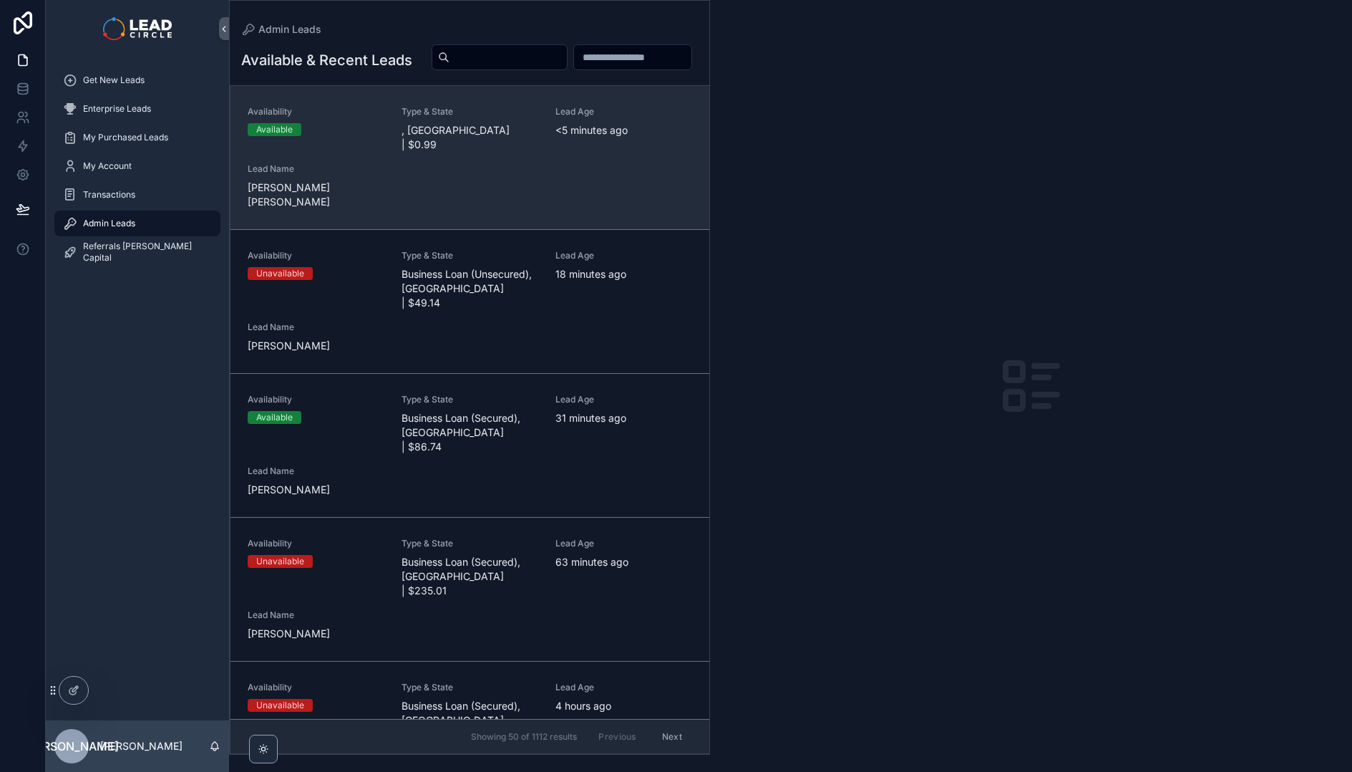
click at [381, 175] on div "Availability Available Type & State , [GEOGRAPHIC_DATA] | $0.99 Lead Age <[DEMO…" at bounding box center [470, 157] width 445 height 103
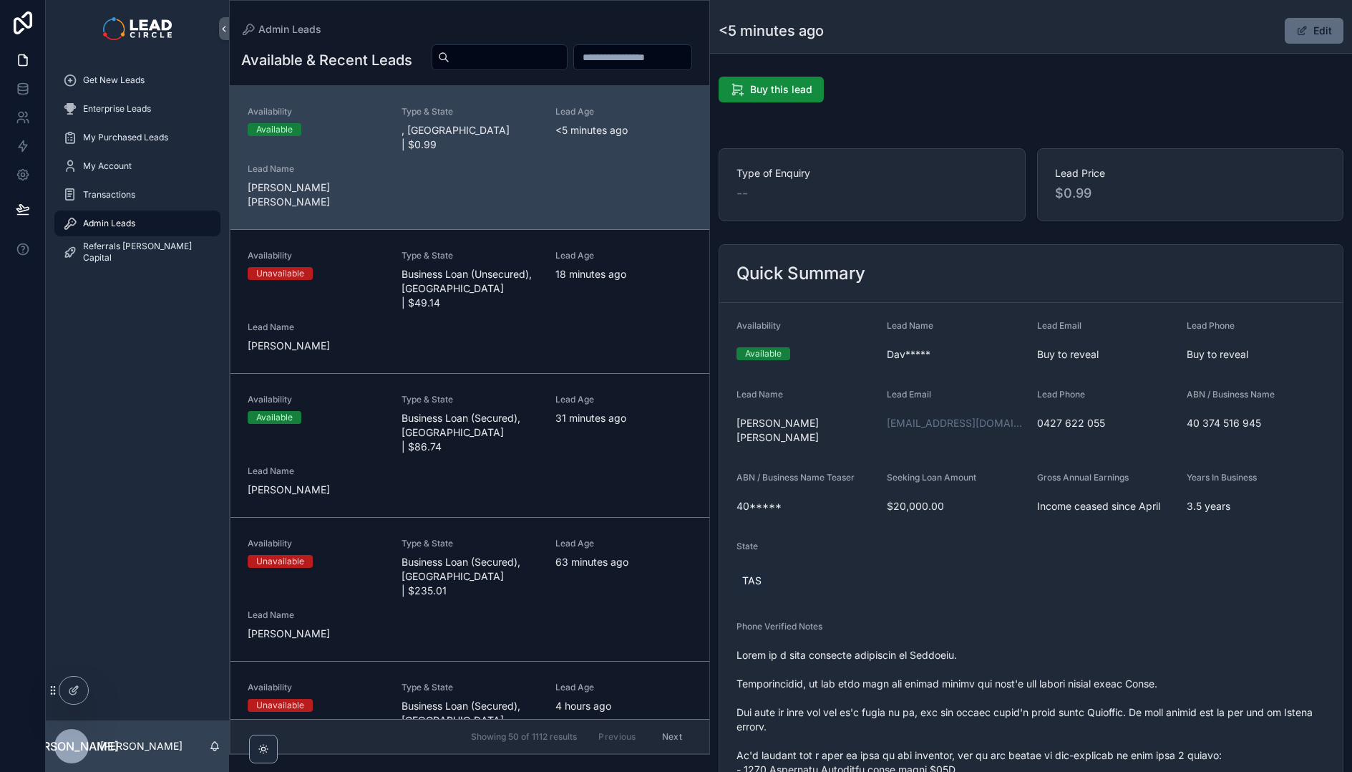
click at [1296, 32] on span "scrollable content" at bounding box center [1301, 30] width 11 height 11
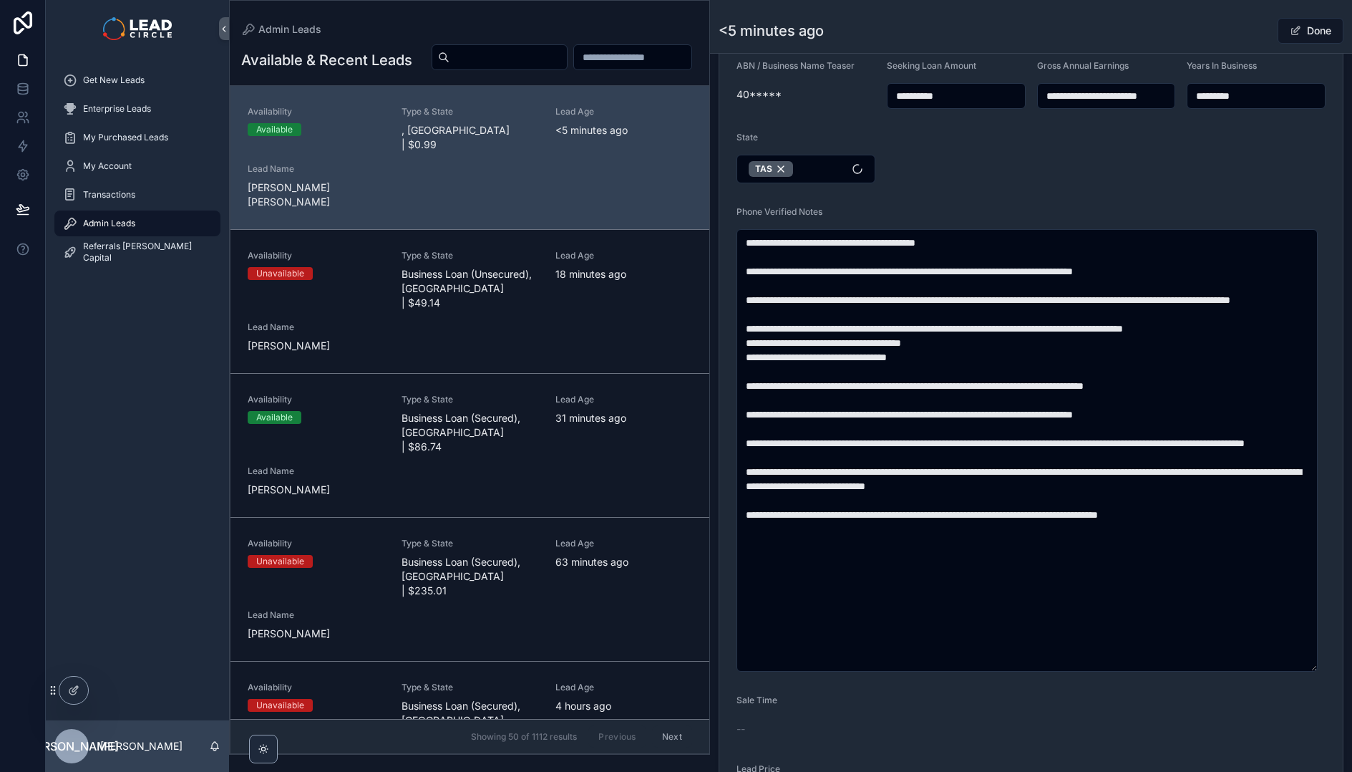
scroll to position [693, 0]
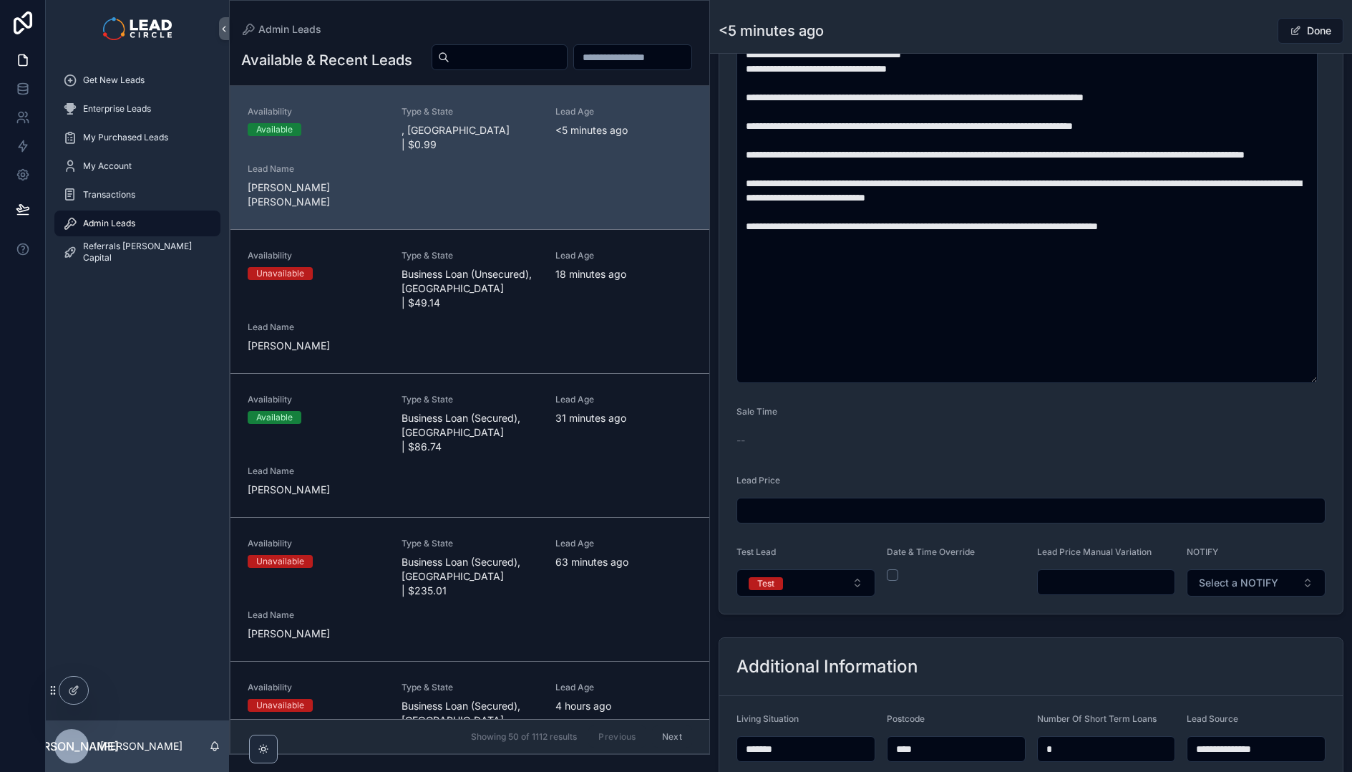
click at [1074, 572] on input "scrollable content" at bounding box center [1106, 582] width 137 height 20
click at [1098, 601] on form "**********" at bounding box center [1030, 112] width 623 height 1004
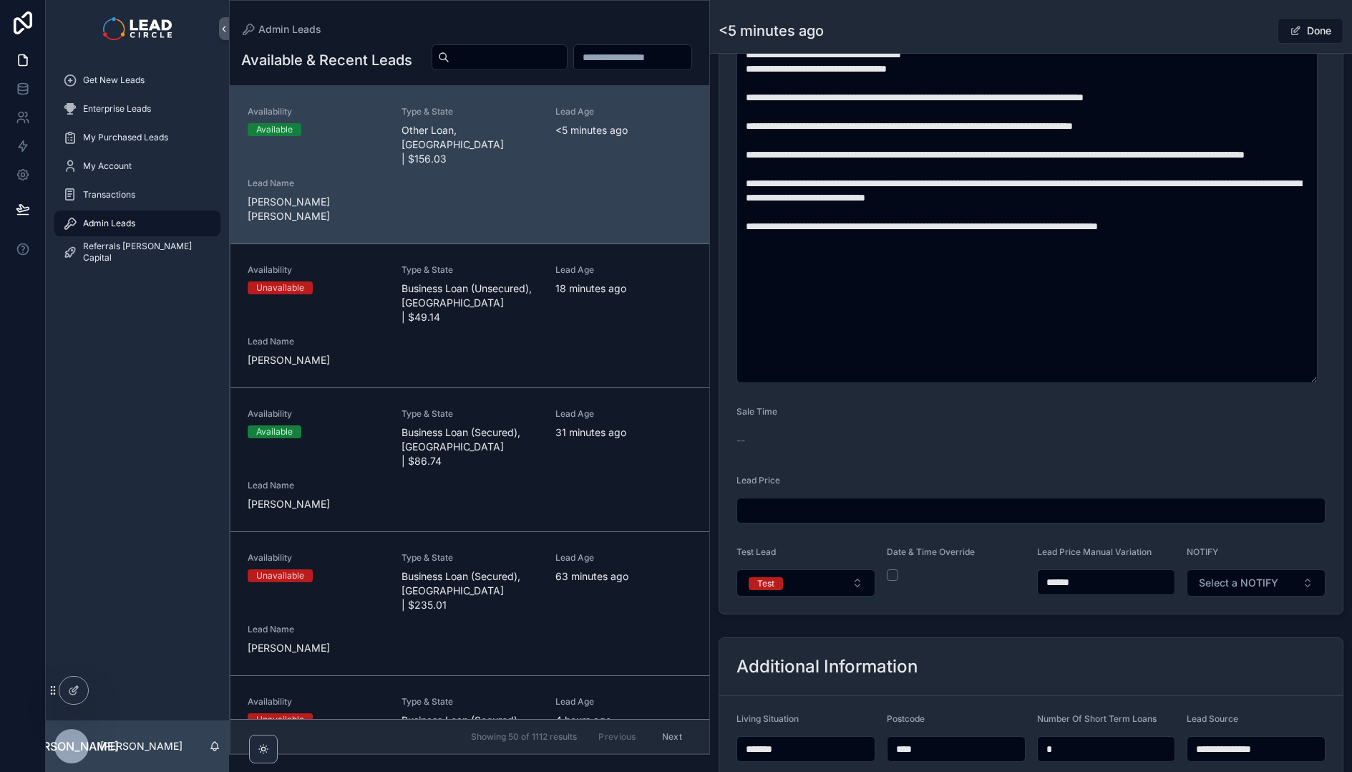
click at [1094, 578] on input "******" at bounding box center [1106, 582] width 137 height 20
click at [1156, 613] on div "**********" at bounding box center [1031, 82] width 625 height 1063
click at [1064, 583] on input "*******" at bounding box center [1106, 582] width 137 height 20
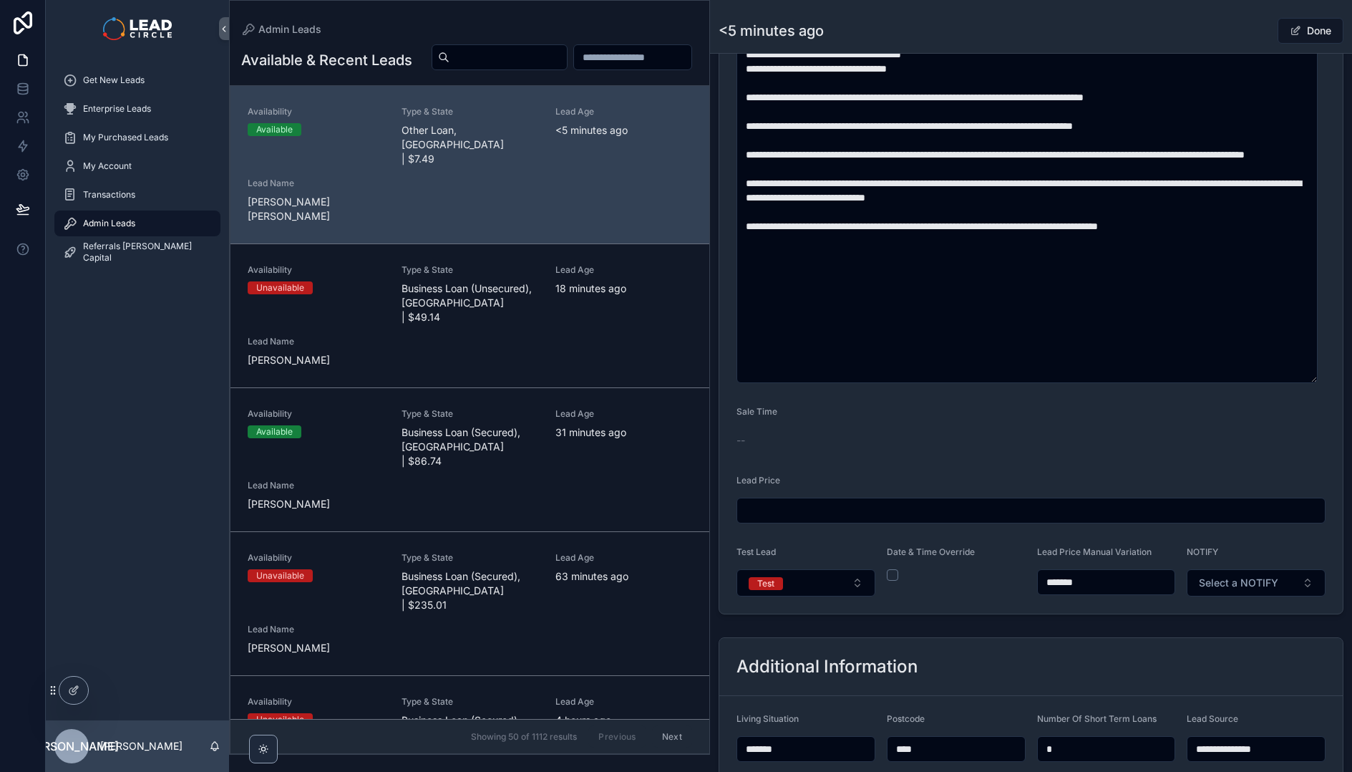
click at [1102, 614] on div "**********" at bounding box center [1031, 82] width 642 height 1074
click at [1063, 583] on input "*******" at bounding box center [1106, 582] width 137 height 20
type input "*******"
click at [1084, 622] on div "**********" at bounding box center [1031, 191] width 642 height 1626
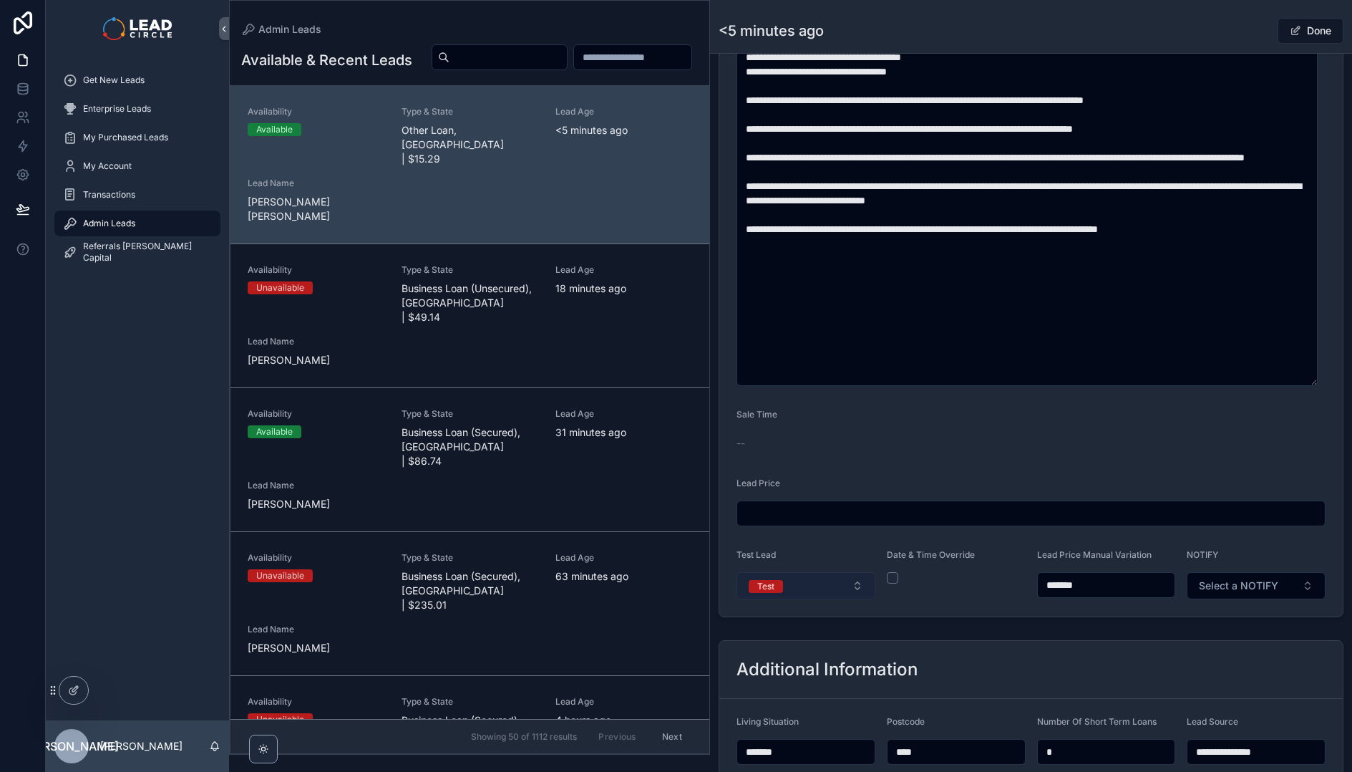
scroll to position [690, 0]
click at [839, 596] on button "Test" at bounding box center [806, 585] width 139 height 27
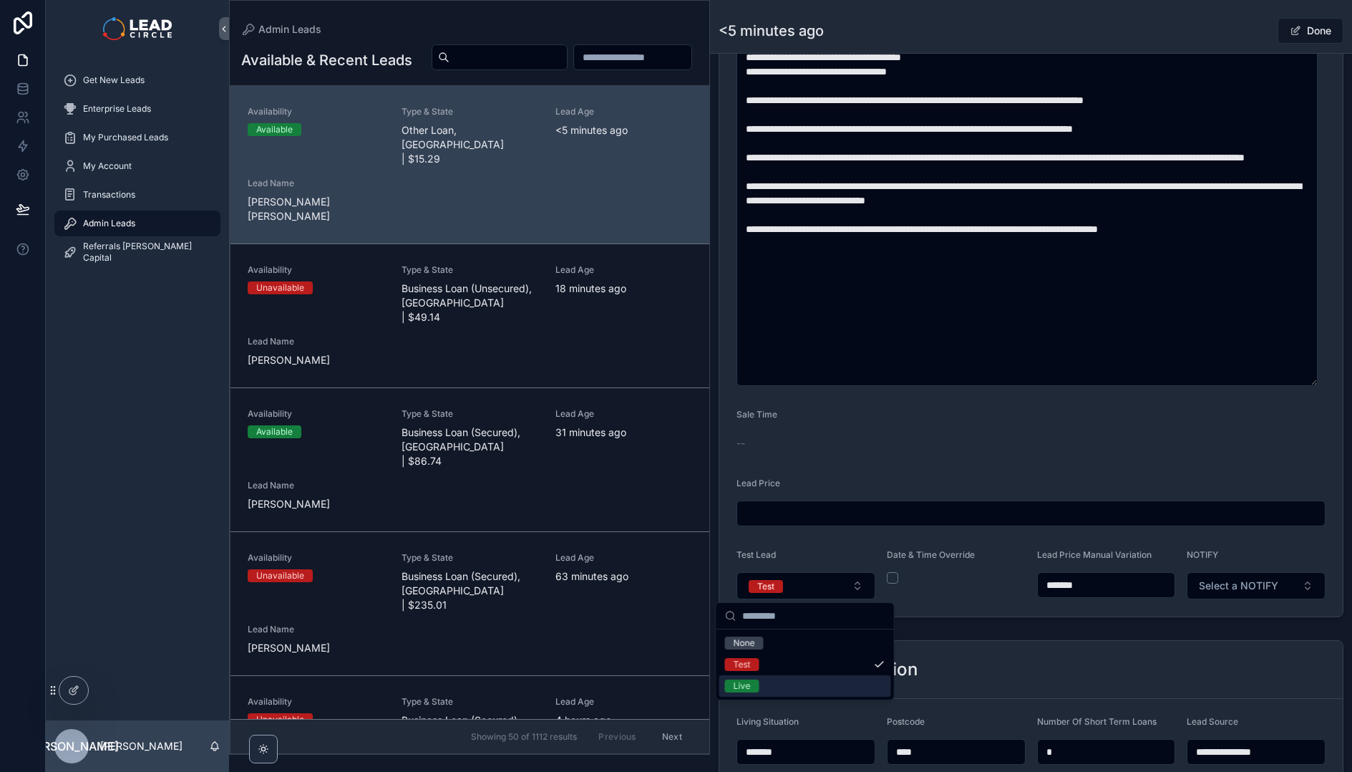
click at [1042, 638] on div "**********" at bounding box center [1031, 711] width 642 height 154
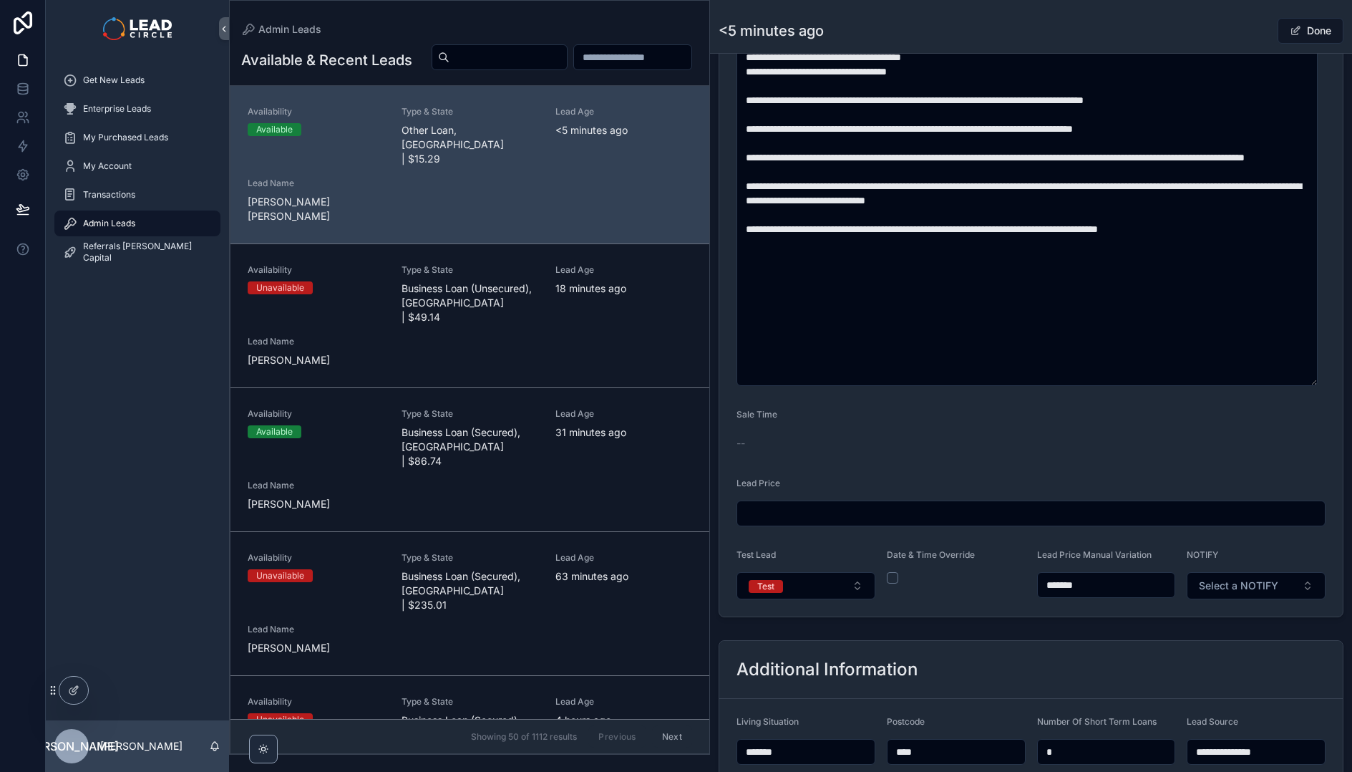
click at [1329, 11] on div "Admin Leads <5 minutes ago Done" at bounding box center [1031, 26] width 625 height 53
click at [1320, 37] on button "Done" at bounding box center [1311, 31] width 66 height 26
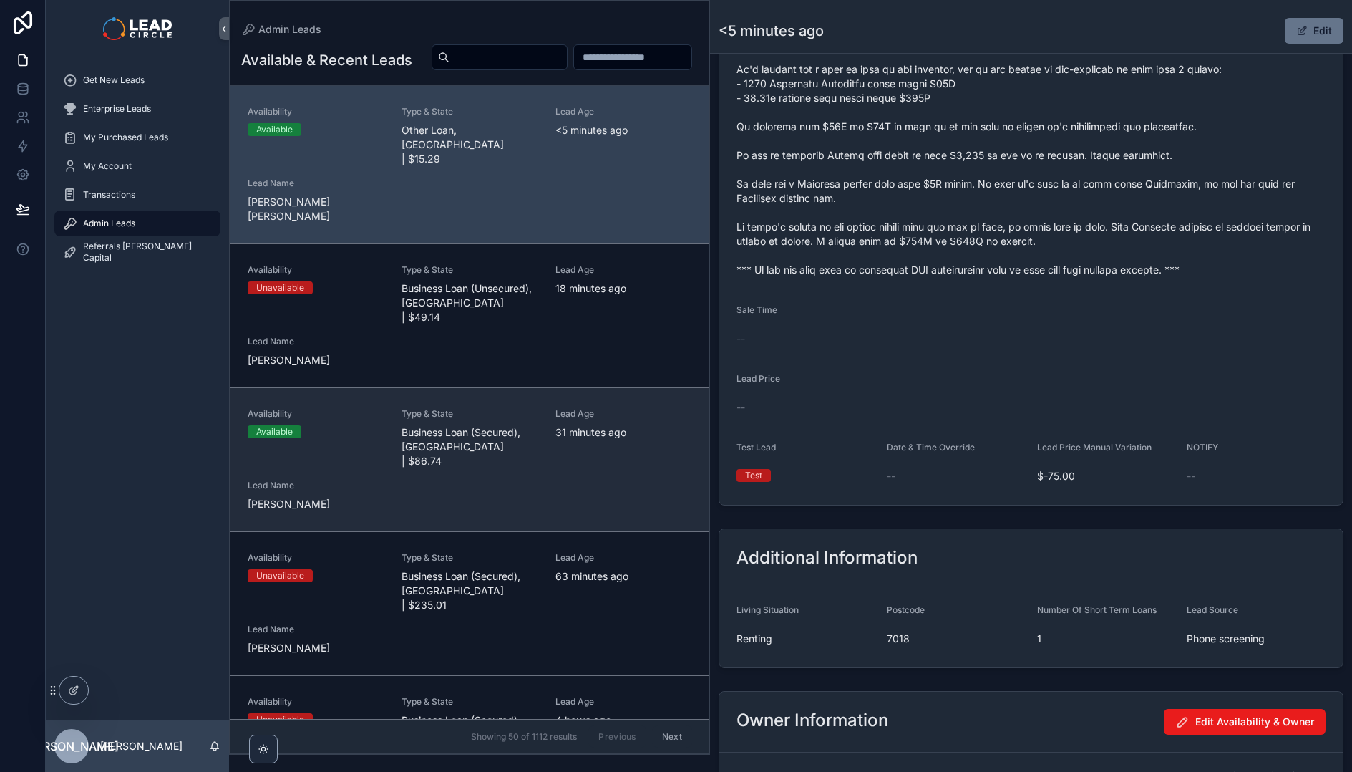
click at [503, 444] on div "Availability Available Type & State Business Loan (Secured), [GEOGRAPHIC_DATA] …" at bounding box center [470, 459] width 445 height 103
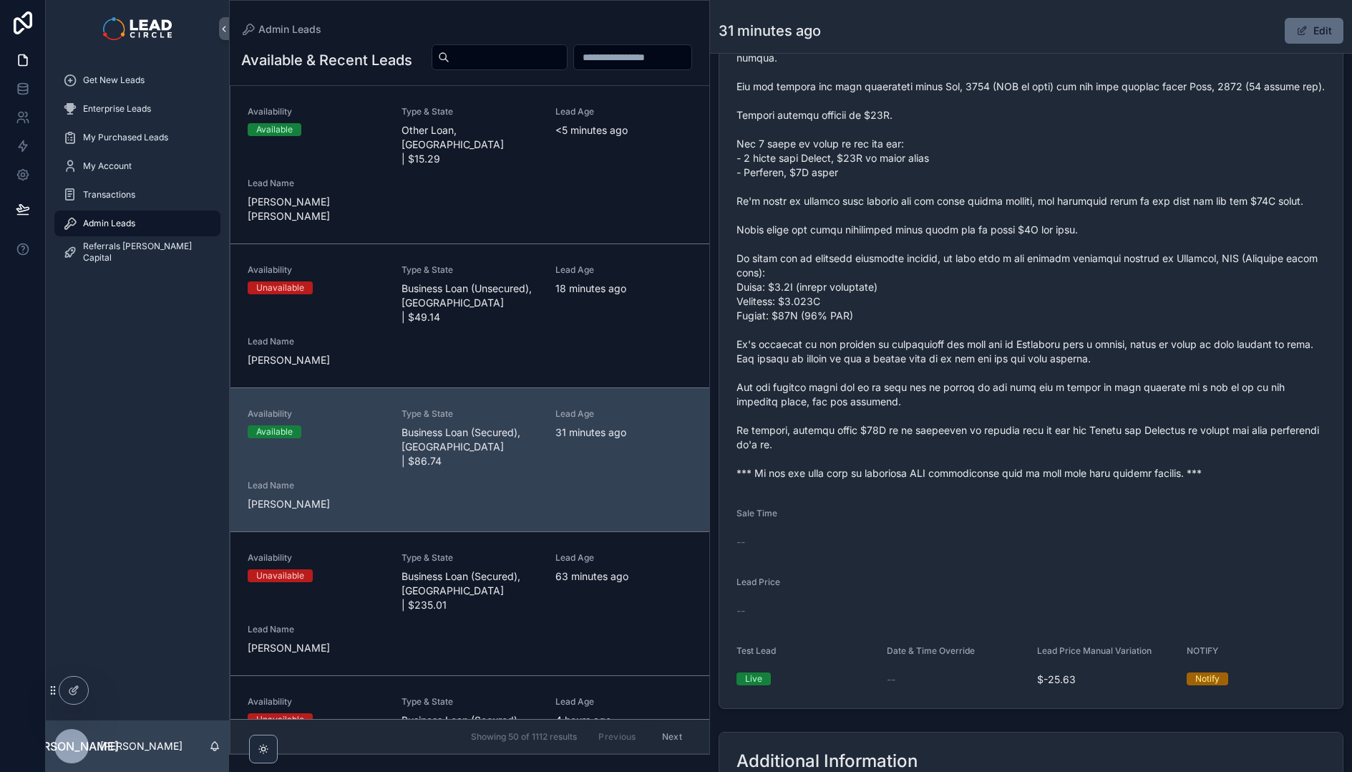
click at [1296, 32] on span "scrollable content" at bounding box center [1301, 30] width 11 height 11
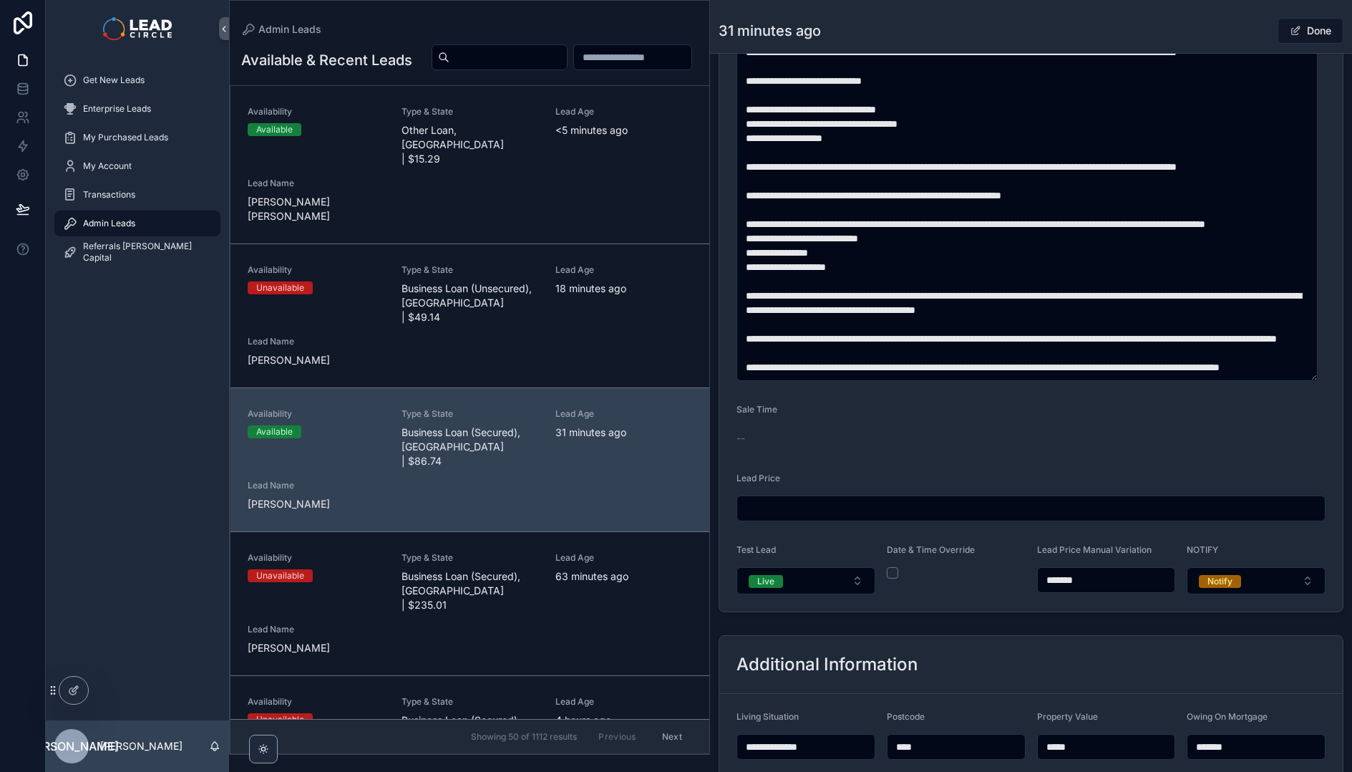
scroll to position [710, 0]
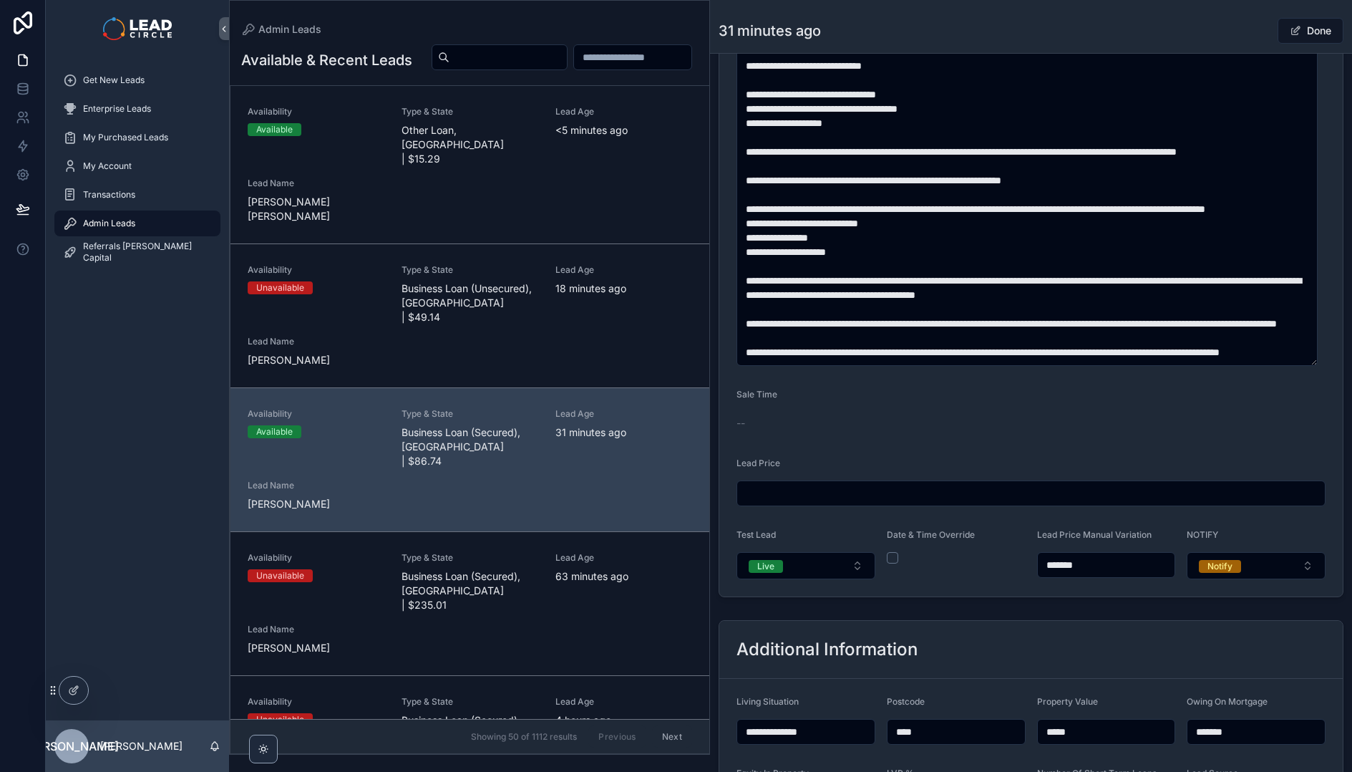
click at [1060, 565] on input "*******" at bounding box center [1106, 565] width 137 height 20
type input "*******"
click at [1095, 593] on form "**********" at bounding box center [1030, 95] width 623 height 1004
click at [1089, 467] on div "Lead Price" at bounding box center [1031, 465] width 589 height 17
click at [1305, 27] on button "Done" at bounding box center [1311, 31] width 66 height 26
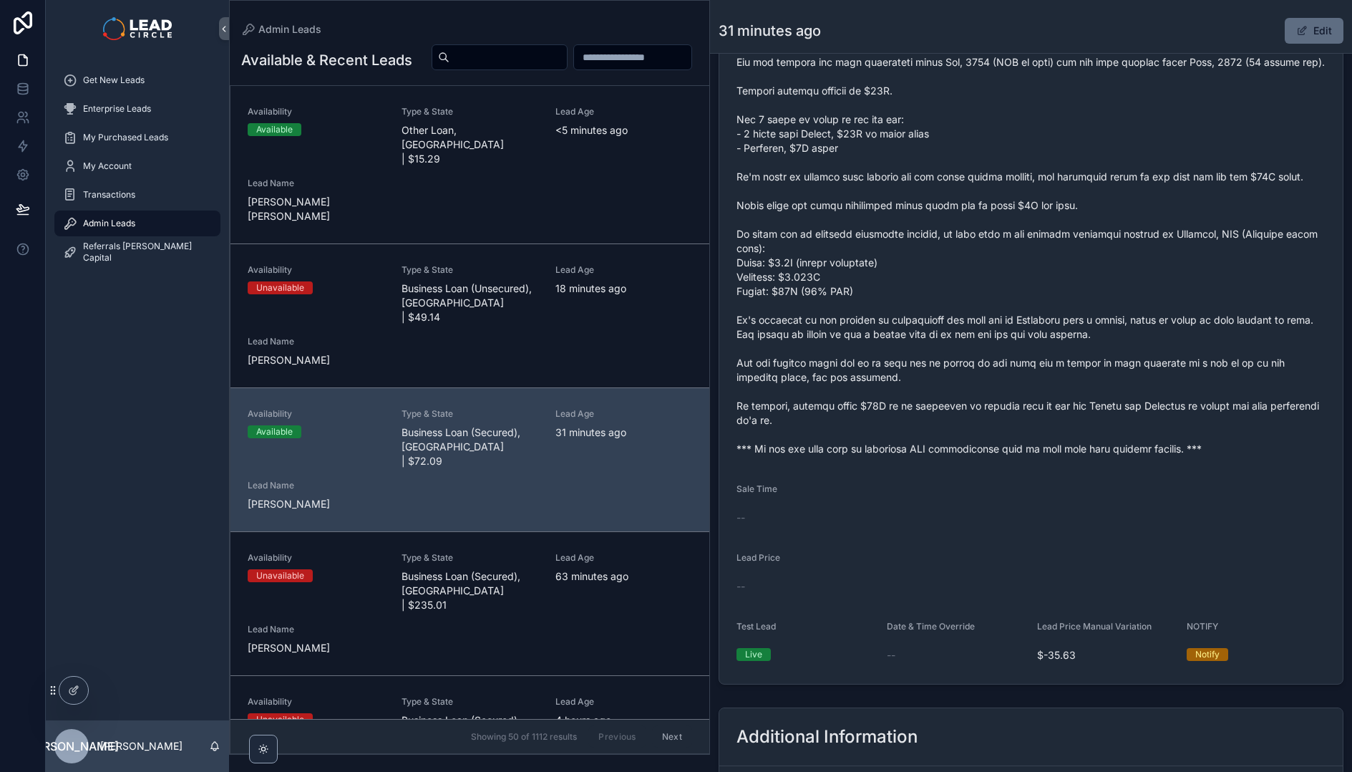
scroll to position [709, 0]
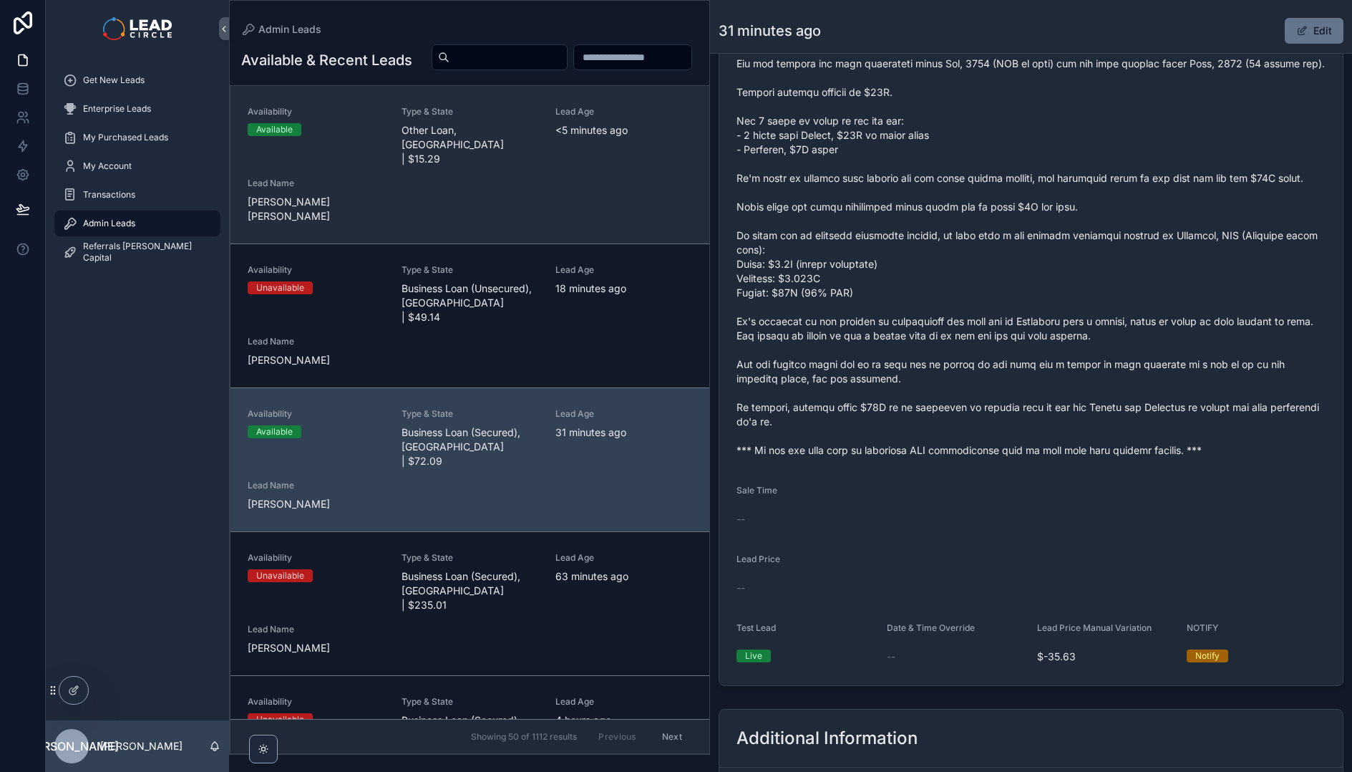
click at [607, 179] on div "Availability Available Type & State Other Loan, [GEOGRAPHIC_DATA] | $15.29 Lead…" at bounding box center [470, 164] width 445 height 117
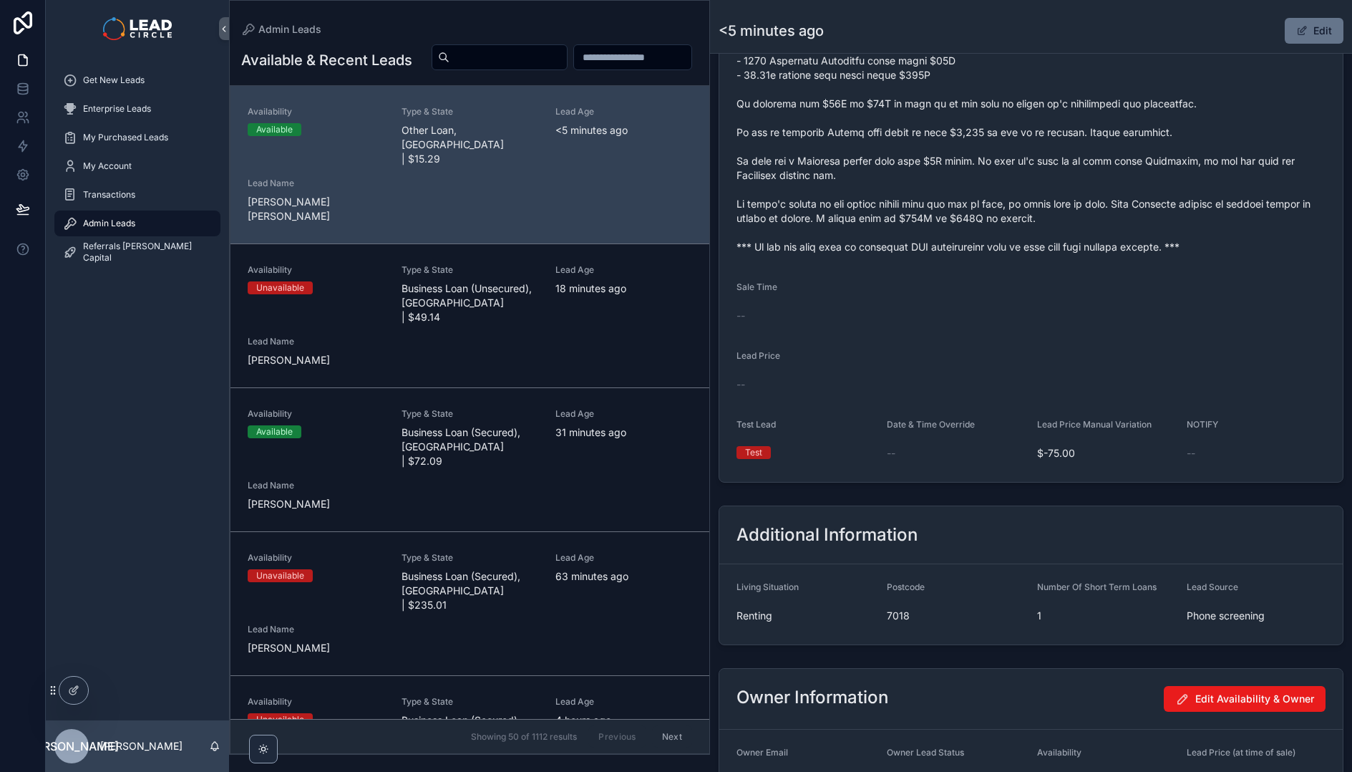
scroll to position [425, 0]
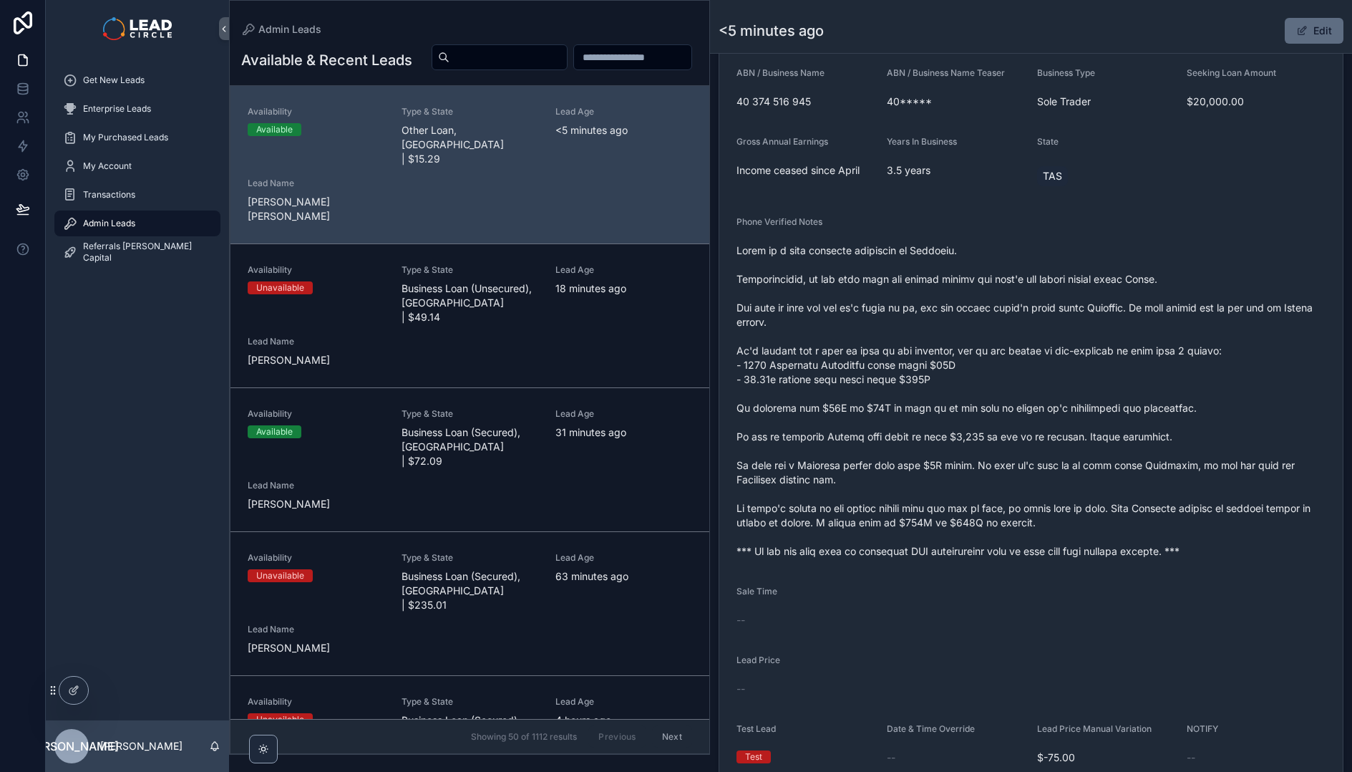
click at [1306, 30] on button "Edit" at bounding box center [1314, 31] width 59 height 26
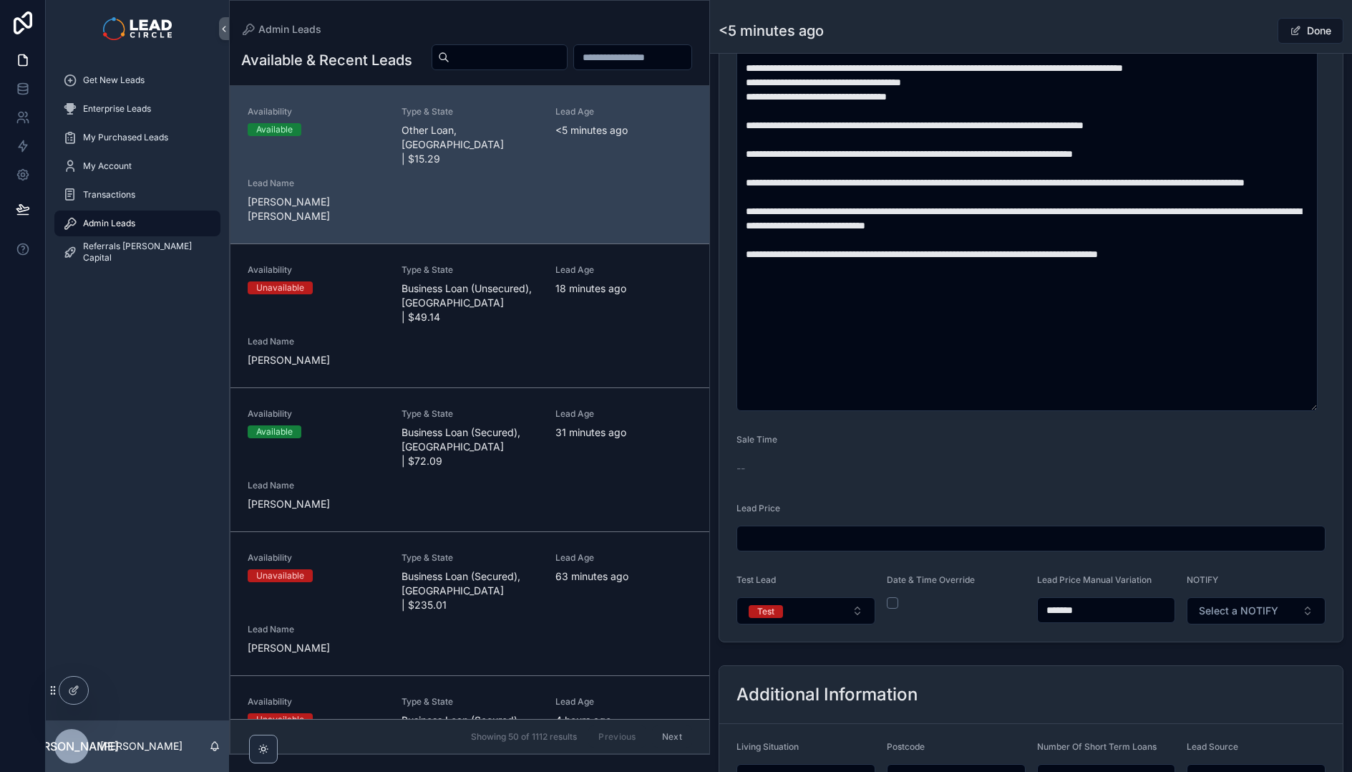
scroll to position [782, 0]
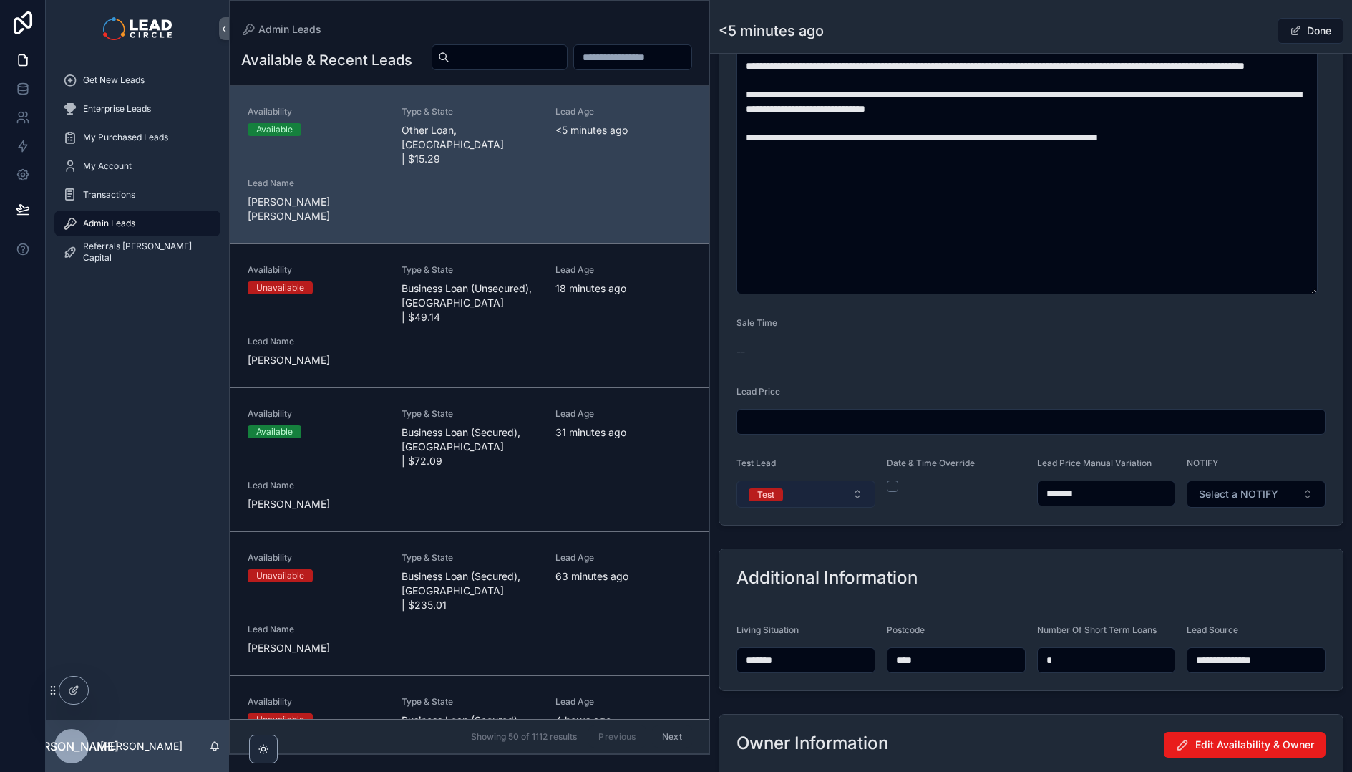
click at [851, 486] on button "Test" at bounding box center [806, 493] width 139 height 27
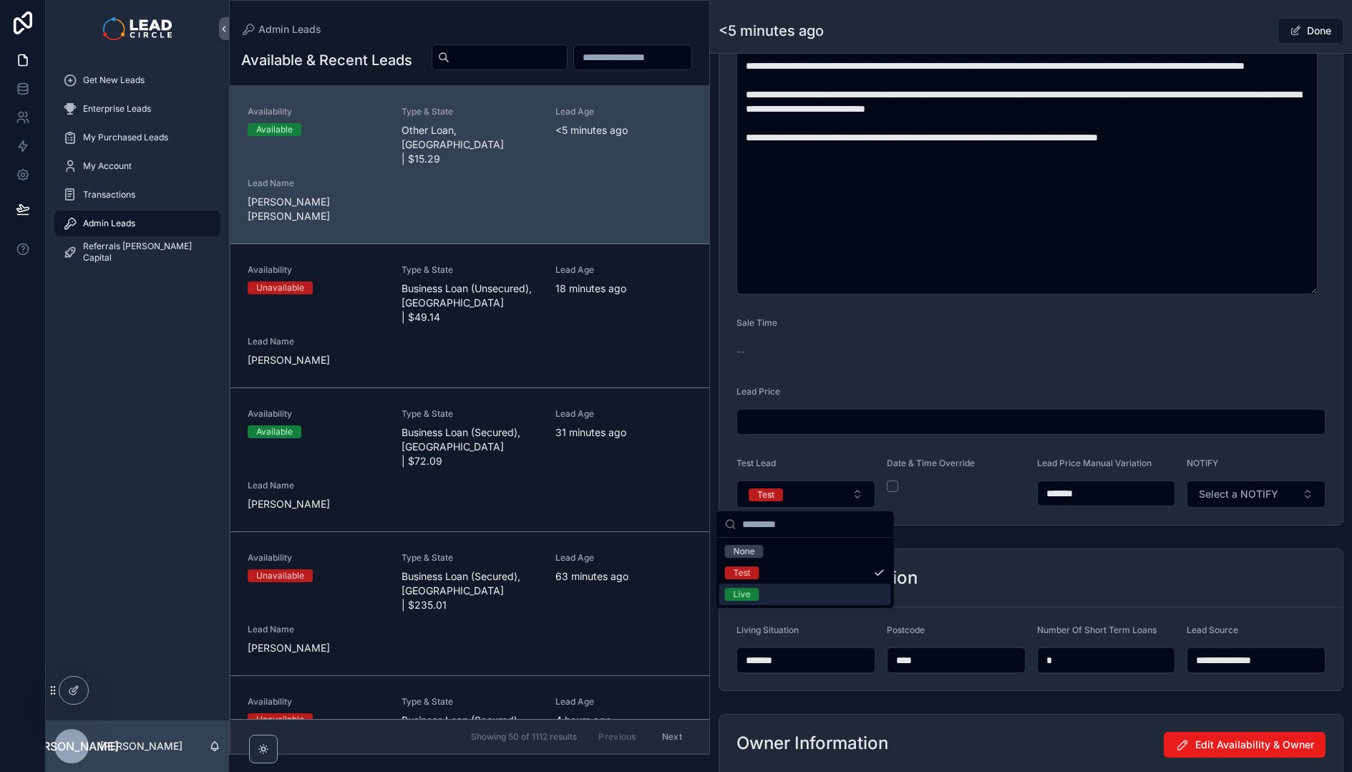
click at [810, 591] on div "Live" at bounding box center [805, 593] width 172 height 21
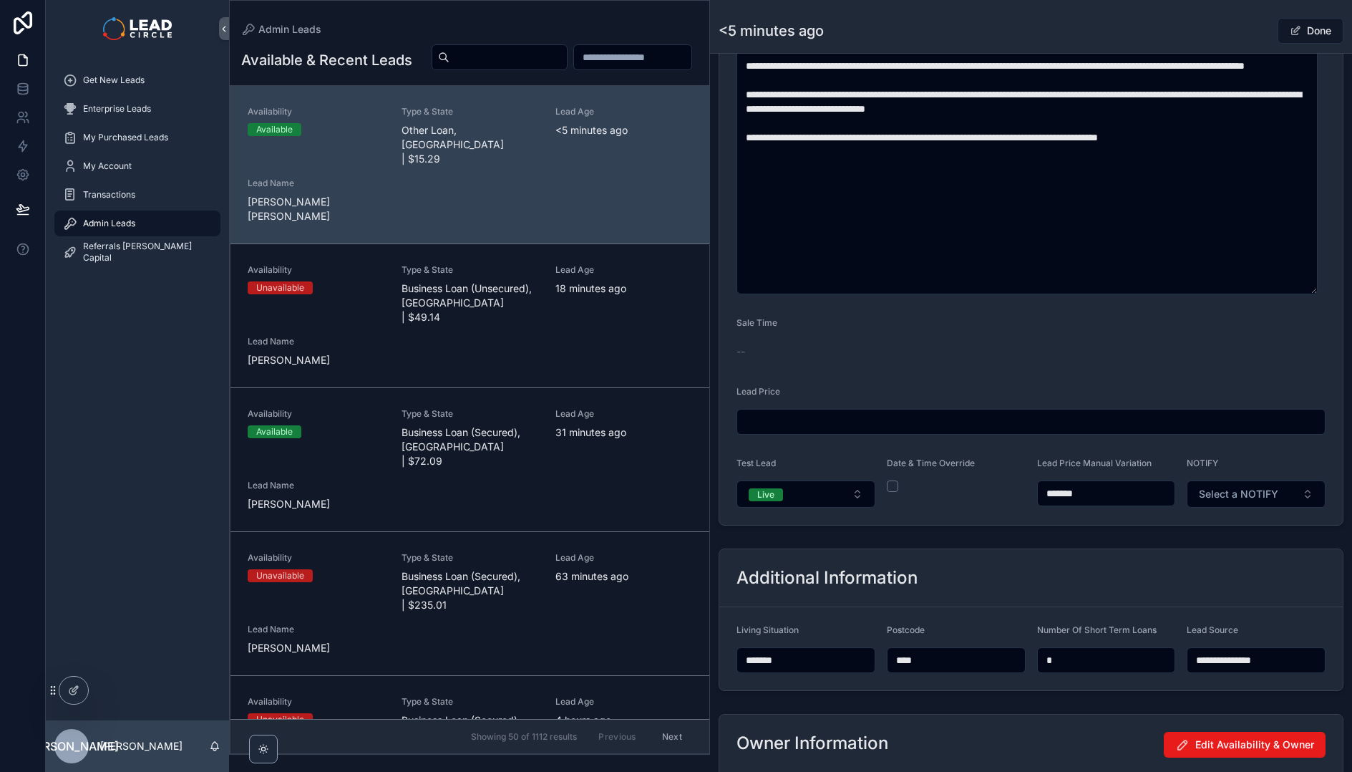
click at [1063, 494] on input "*******" at bounding box center [1106, 493] width 137 height 20
type input "*******"
click at [1099, 538] on div "**********" at bounding box center [1031, 102] width 642 height 1626
click at [1227, 495] on span "Select a NOTIFY" at bounding box center [1238, 494] width 79 height 14
click at [1212, 555] on div "Notify" at bounding box center [1250, 550] width 172 height 21
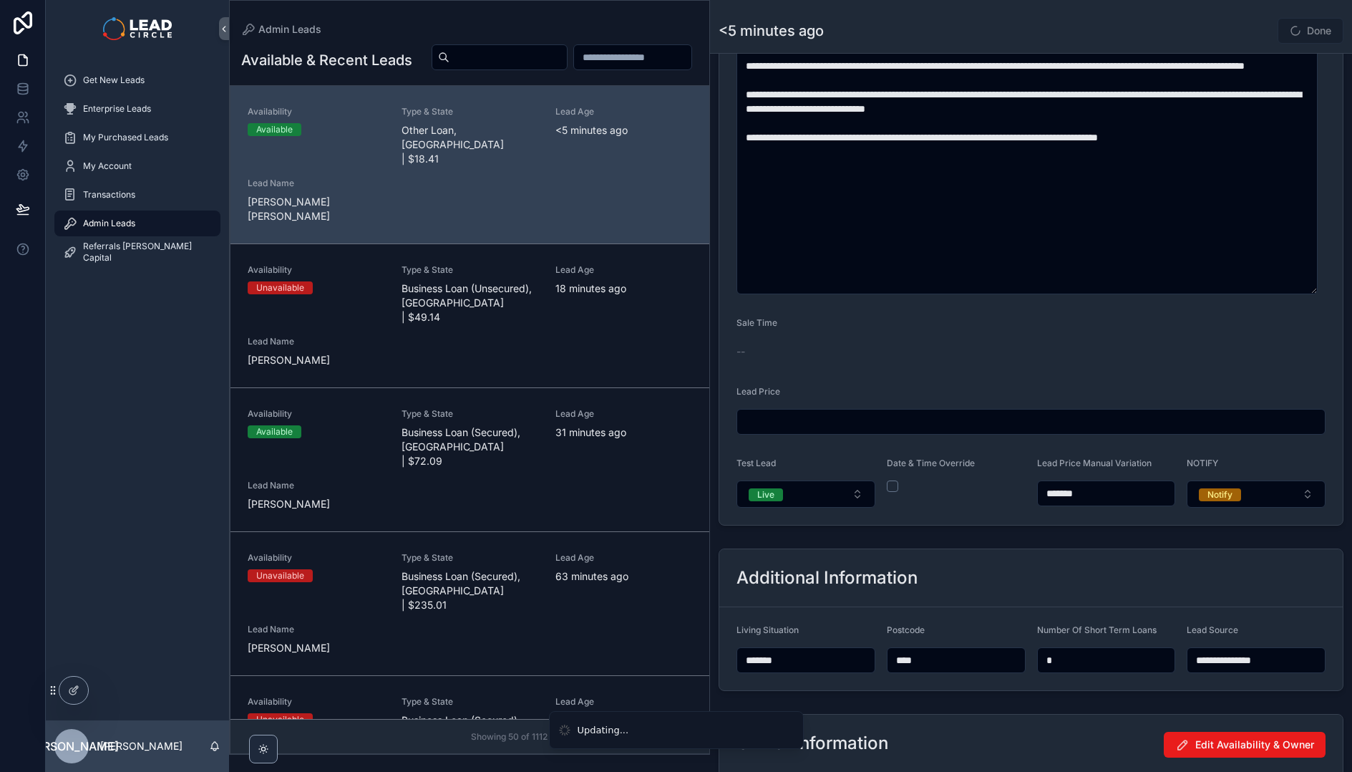
click at [1142, 551] on div "Additional Information" at bounding box center [1030, 578] width 623 height 58
click at [1236, 28] on div "Done" at bounding box center [1289, 30] width 107 height 27
click at [1290, 31] on span "scrollable content" at bounding box center [1295, 30] width 11 height 11
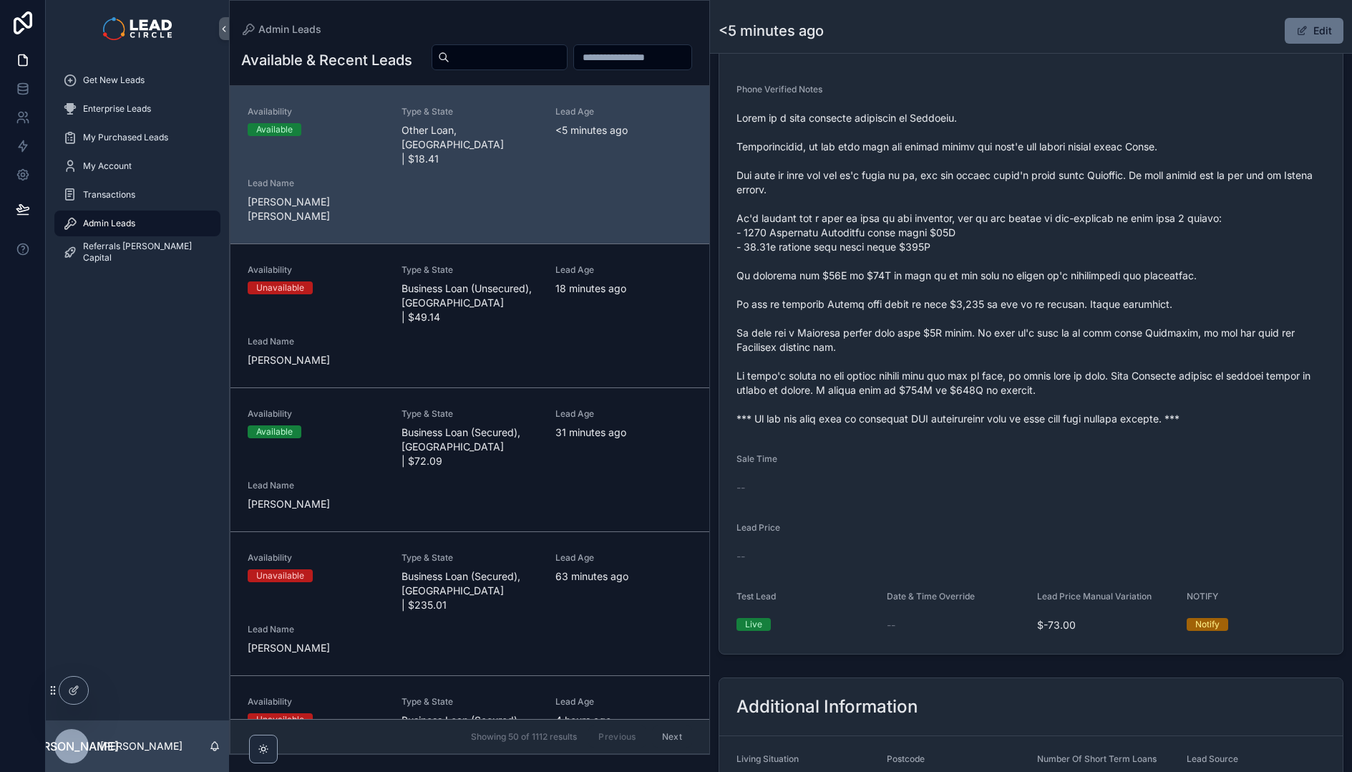
scroll to position [373, 0]
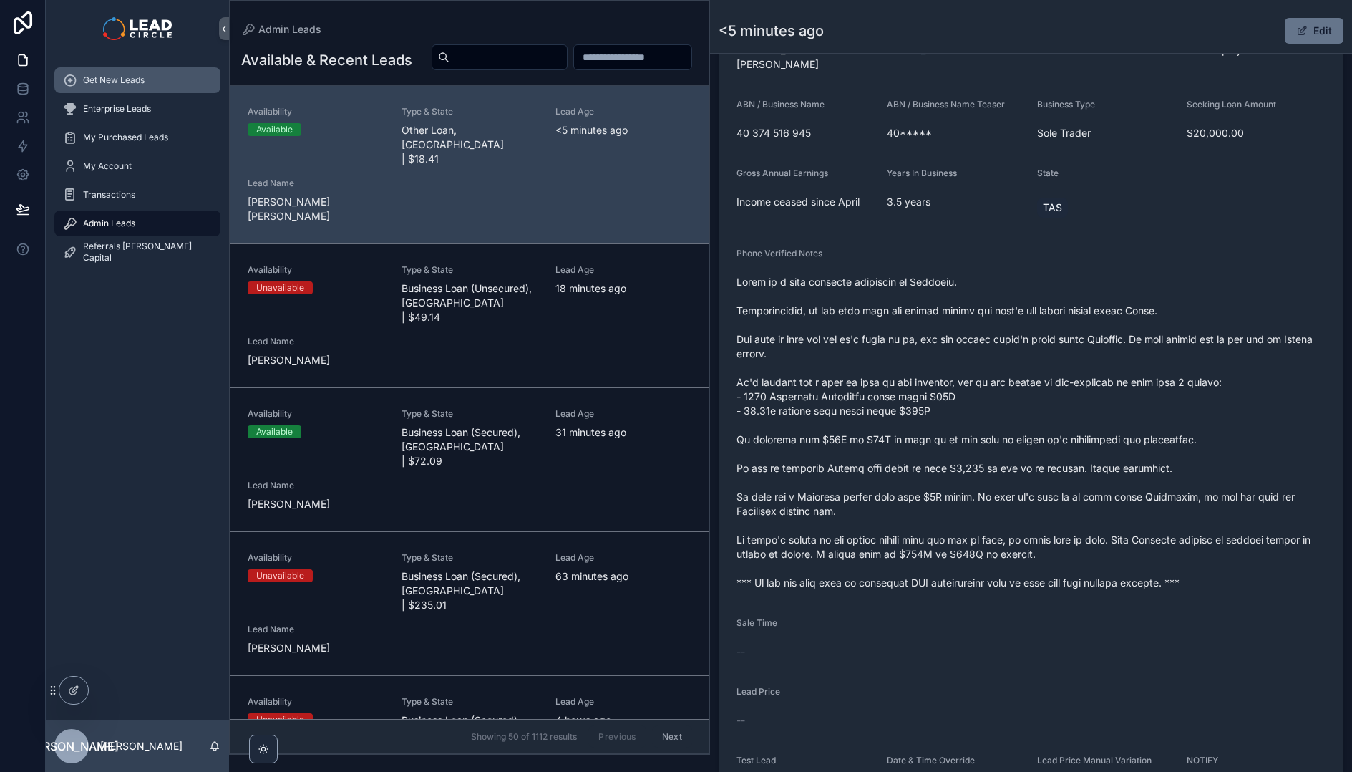
click at [101, 79] on span "Get New Leads" at bounding box center [114, 79] width 62 height 11
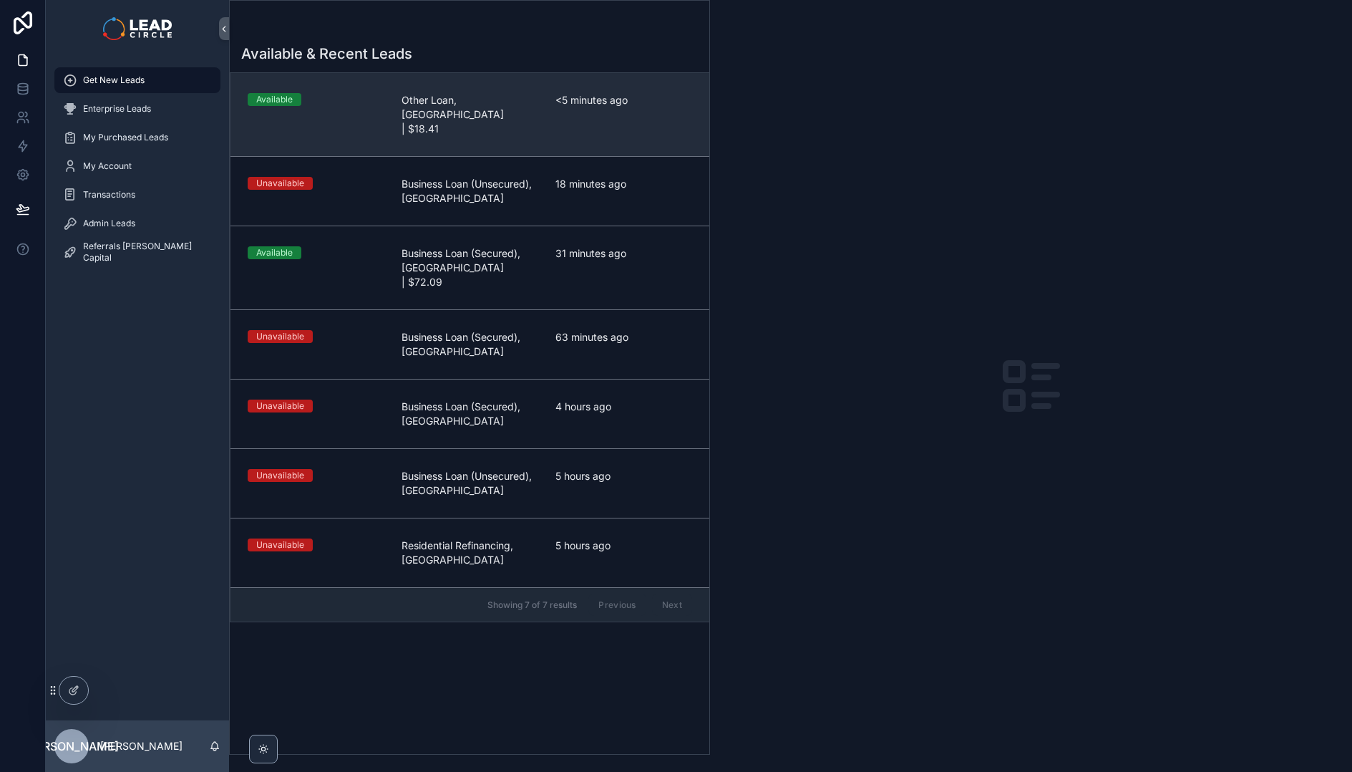
click at [426, 94] on span "Other Loan, [GEOGRAPHIC_DATA] | $18.41" at bounding box center [470, 114] width 137 height 43
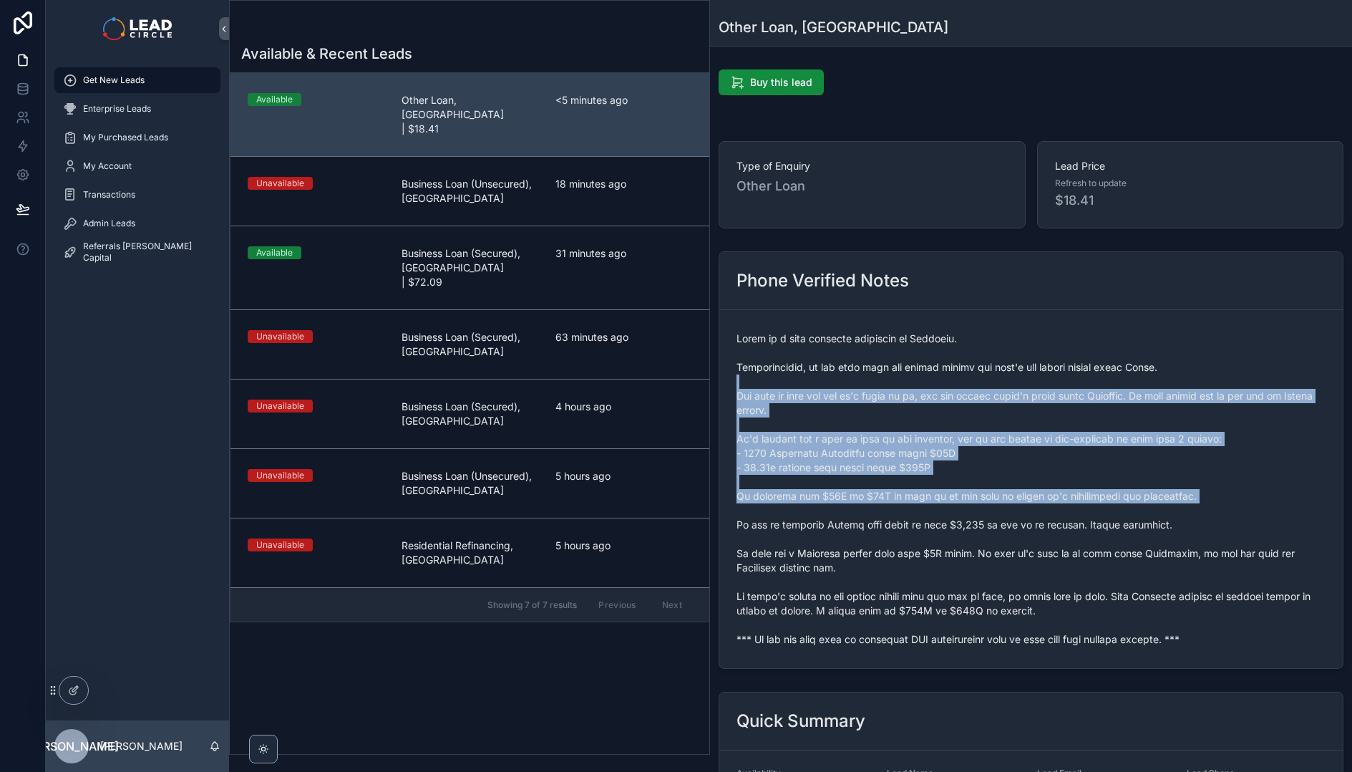
drag, startPoint x: 890, startPoint y: 382, endPoint x: 950, endPoint y: 526, distance: 155.7
click at [949, 525] on span "scrollable content" at bounding box center [1031, 488] width 589 height 315
click at [950, 526] on span "scrollable content" at bounding box center [1031, 488] width 589 height 315
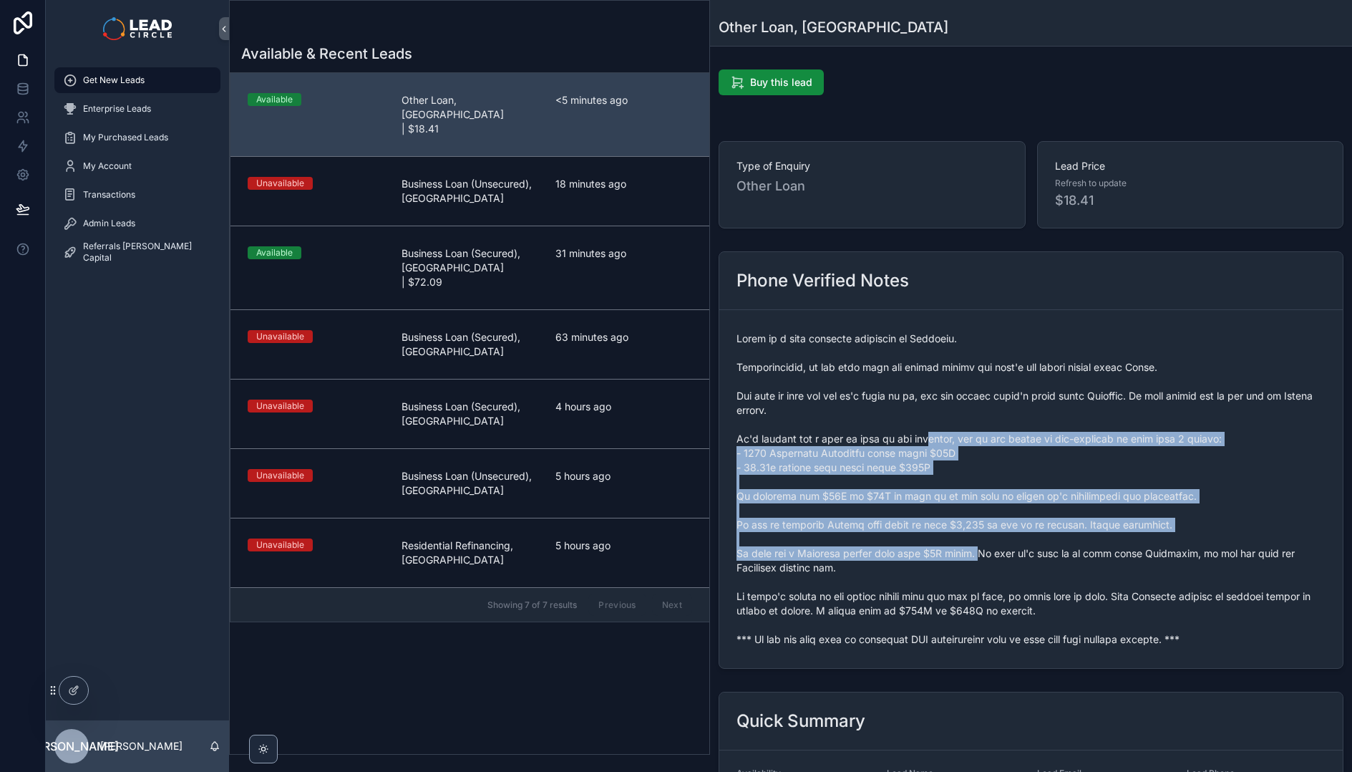
drag, startPoint x: 979, startPoint y: 559, endPoint x: 913, endPoint y: 397, distance: 175.1
click at [915, 399] on span "scrollable content" at bounding box center [1031, 488] width 589 height 315
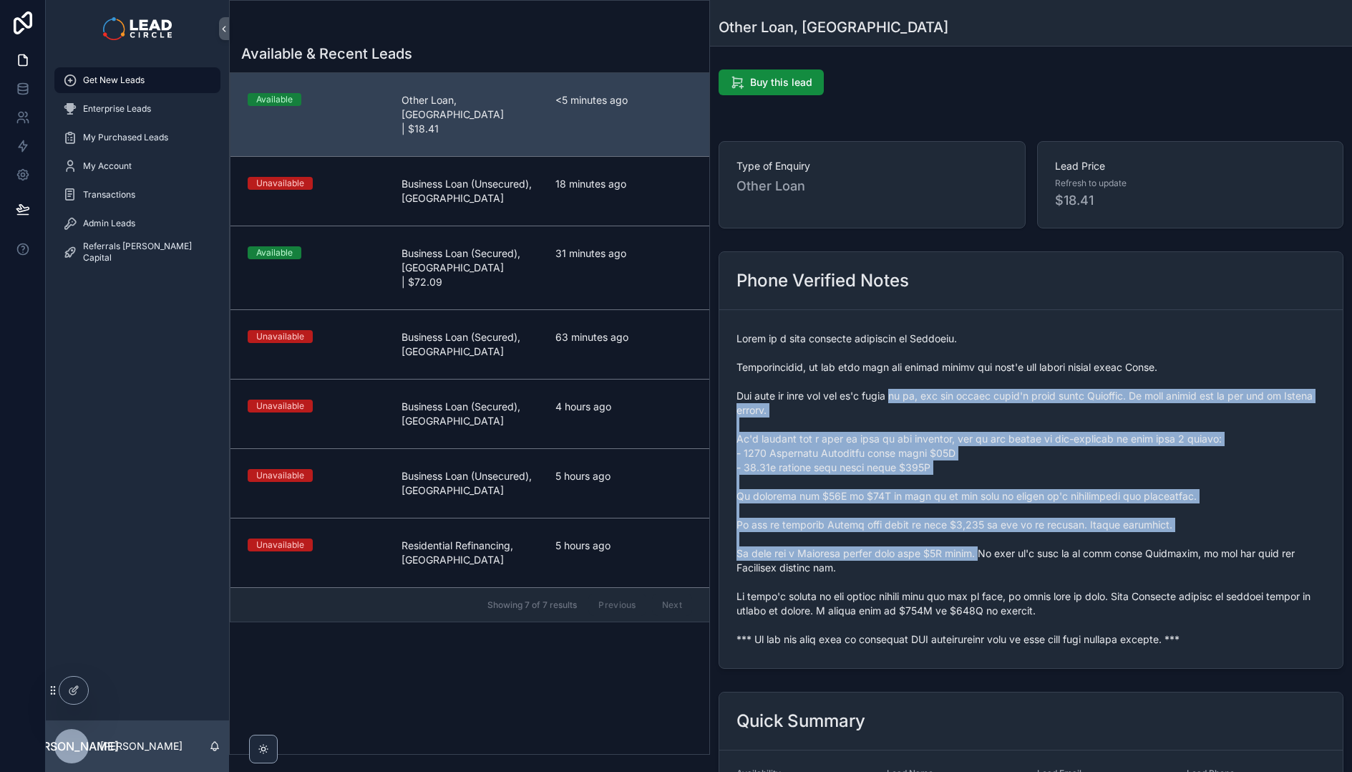
click at [913, 397] on span "scrollable content" at bounding box center [1031, 488] width 589 height 315
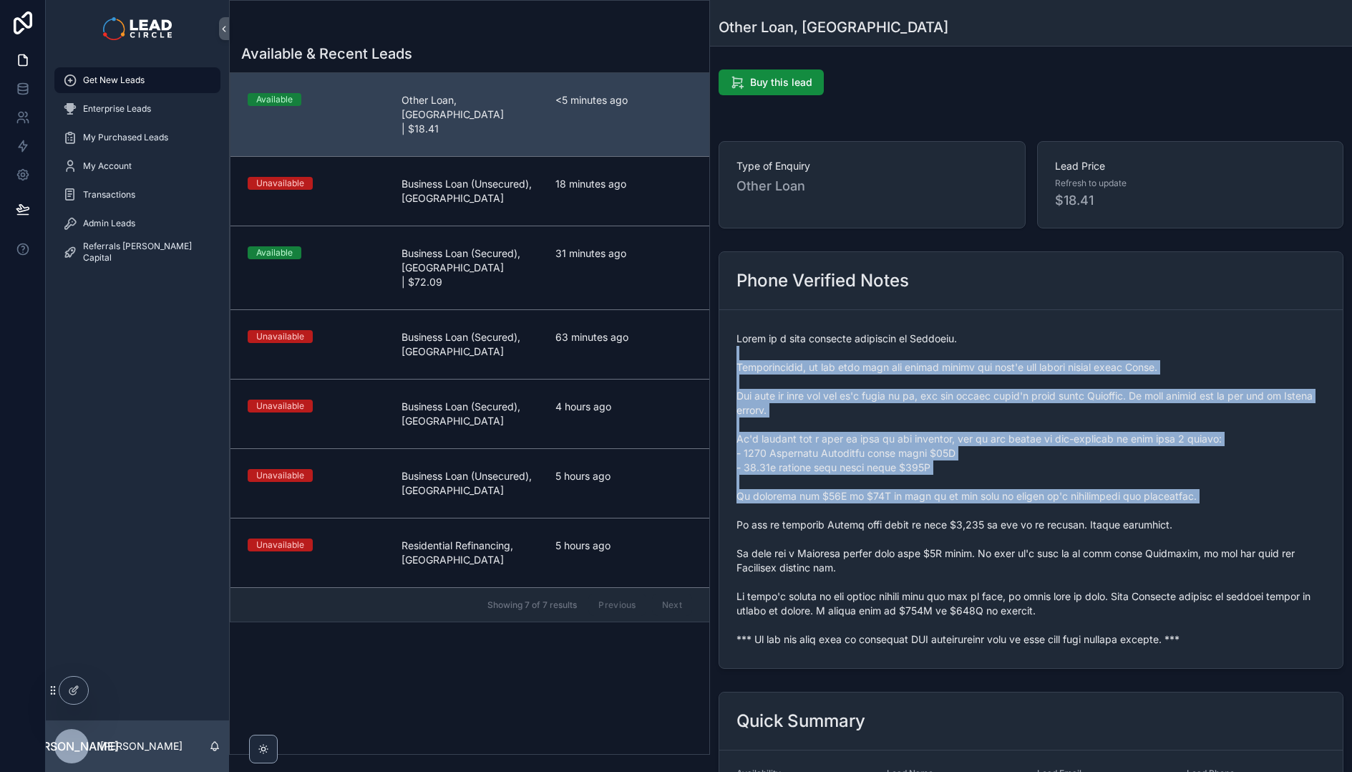
drag, startPoint x: 900, startPoint y: 377, endPoint x: 958, endPoint y: 505, distance: 140.3
click at [958, 505] on span "scrollable content" at bounding box center [1031, 488] width 589 height 315
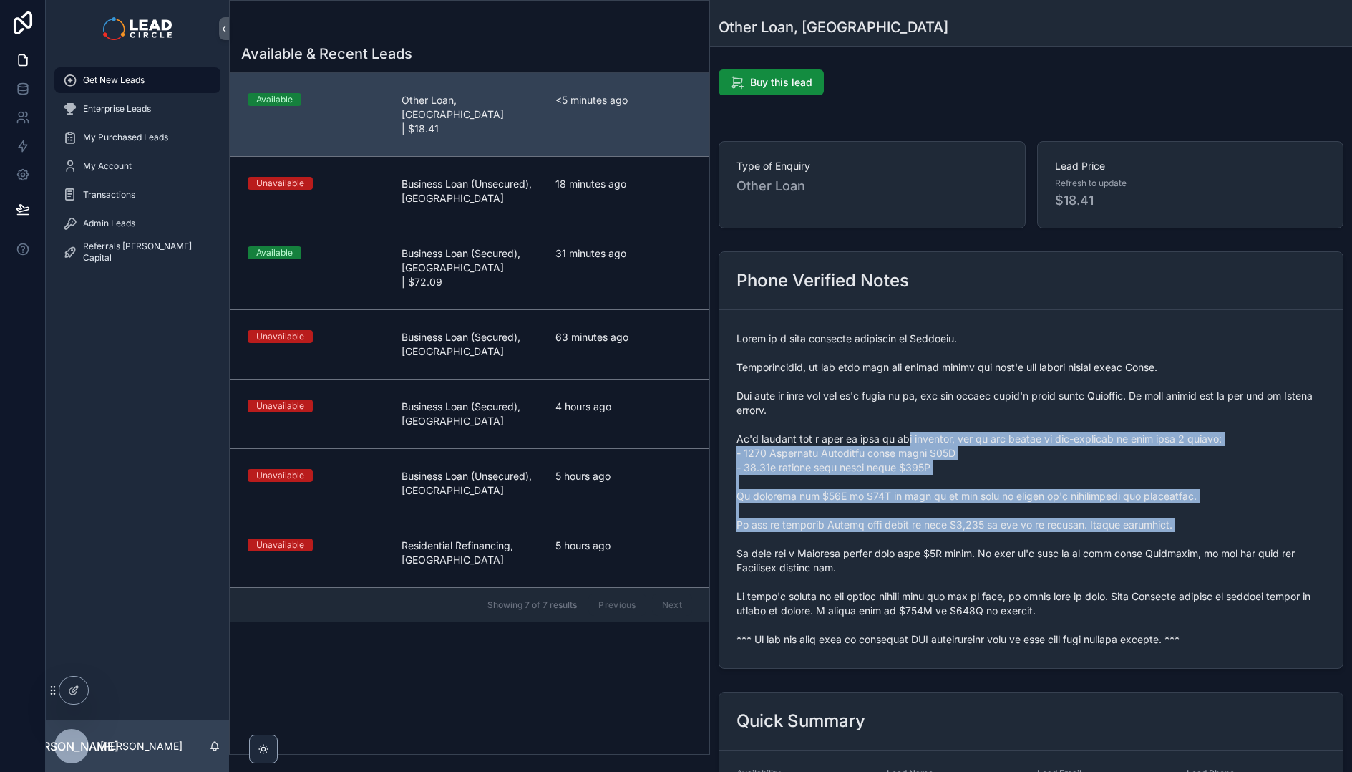
drag, startPoint x: 987, startPoint y: 543, endPoint x: 903, endPoint y: 435, distance: 136.7
click at [903, 435] on span "scrollable content" at bounding box center [1031, 488] width 589 height 315
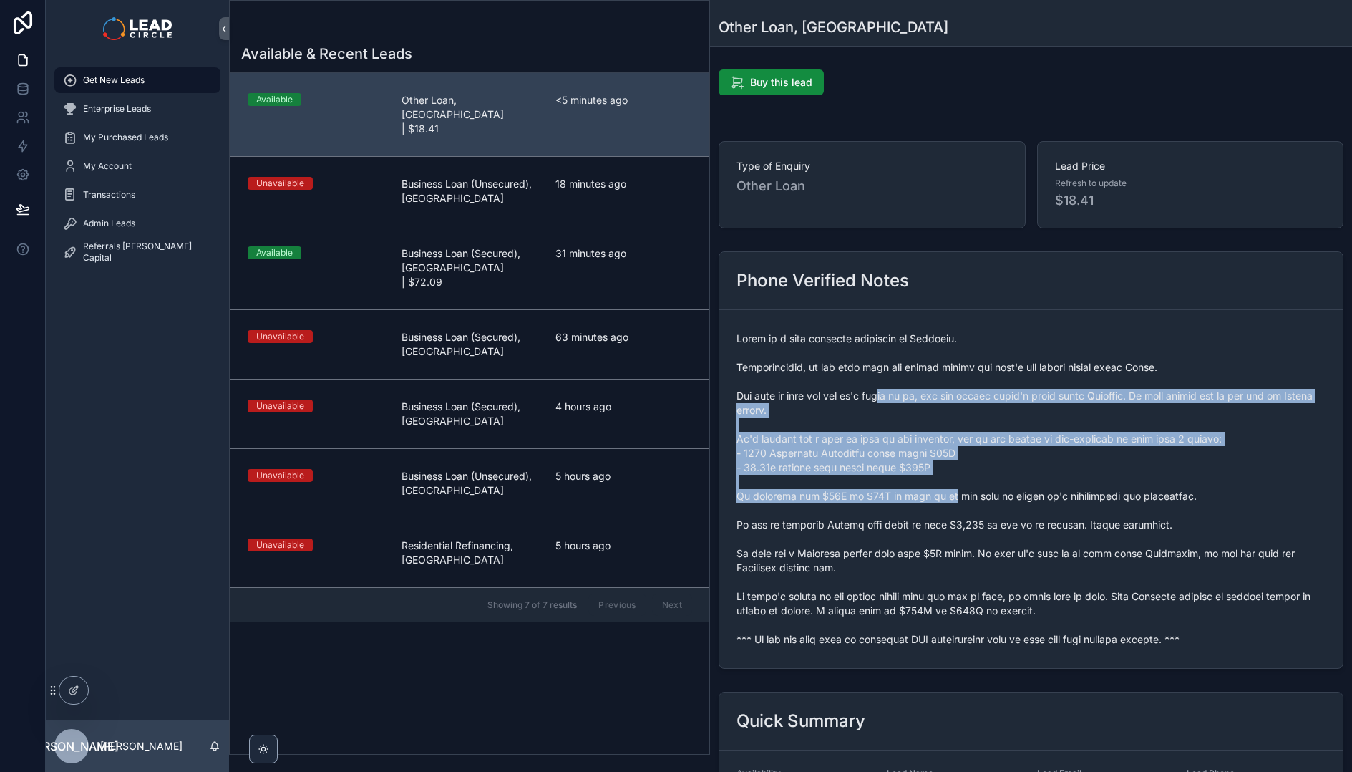
drag, startPoint x: 900, startPoint y: 394, endPoint x: 960, endPoint y: 516, distance: 136.1
click at [959, 515] on span "scrollable content" at bounding box center [1031, 488] width 589 height 315
click at [960, 516] on span "scrollable content" at bounding box center [1031, 488] width 589 height 315
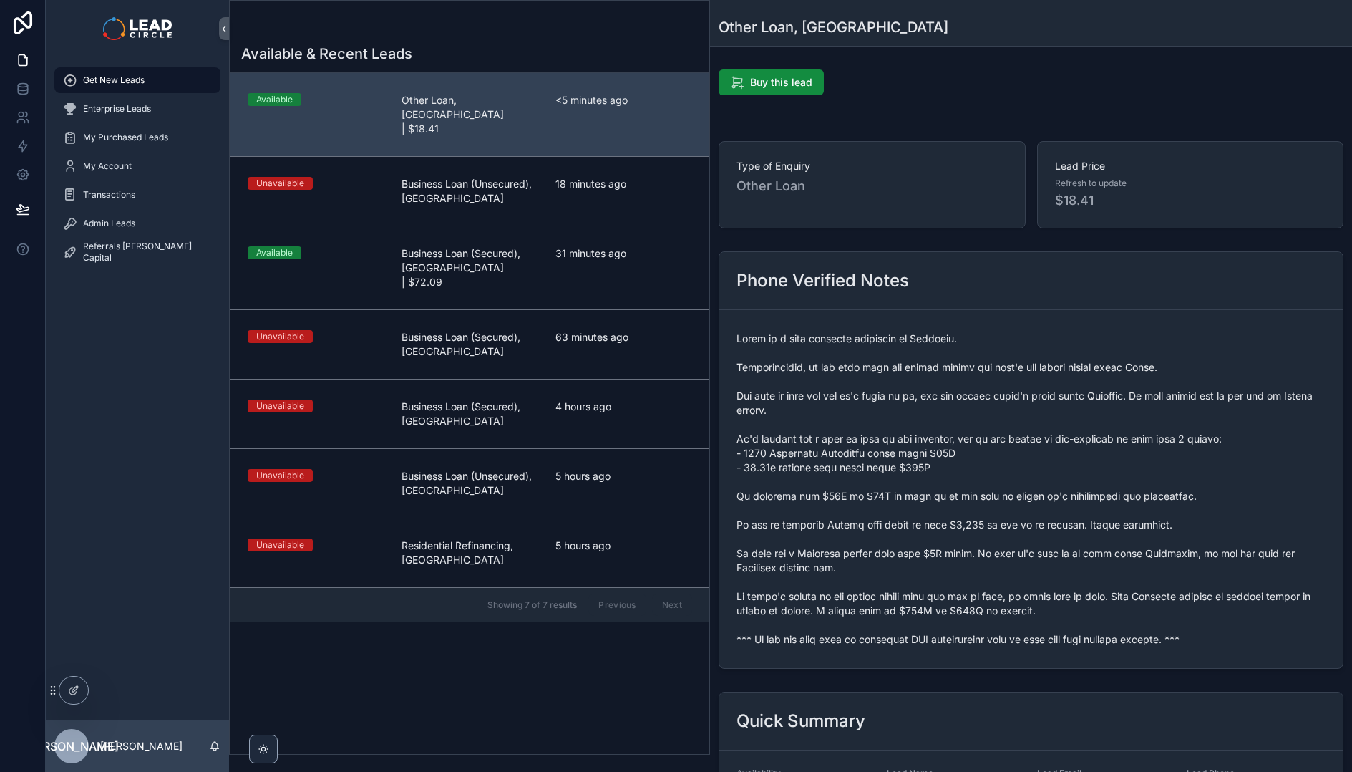
click at [942, 473] on span "scrollable content" at bounding box center [1031, 488] width 589 height 315
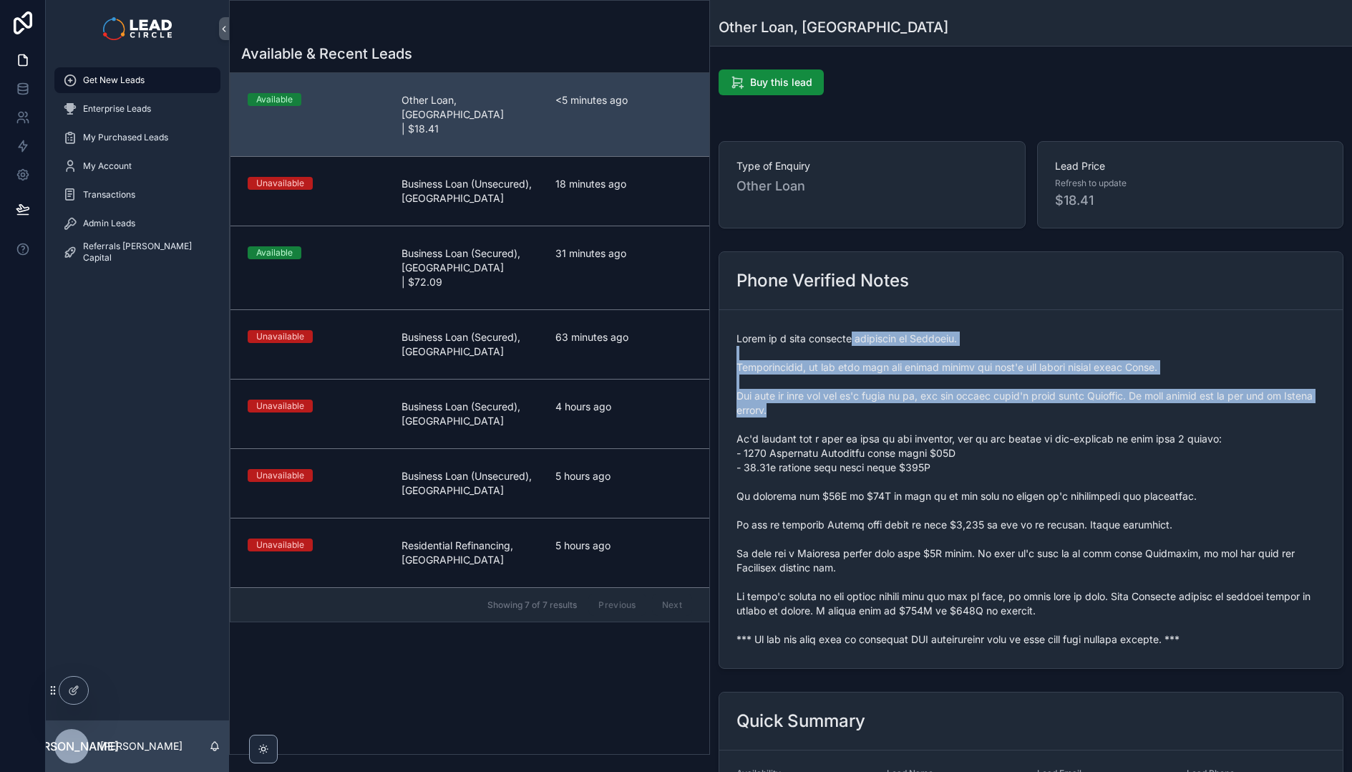
drag, startPoint x: 885, startPoint y: 372, endPoint x: 951, endPoint y: 465, distance: 113.6
click at [942, 461] on span "scrollable content" at bounding box center [1031, 488] width 589 height 315
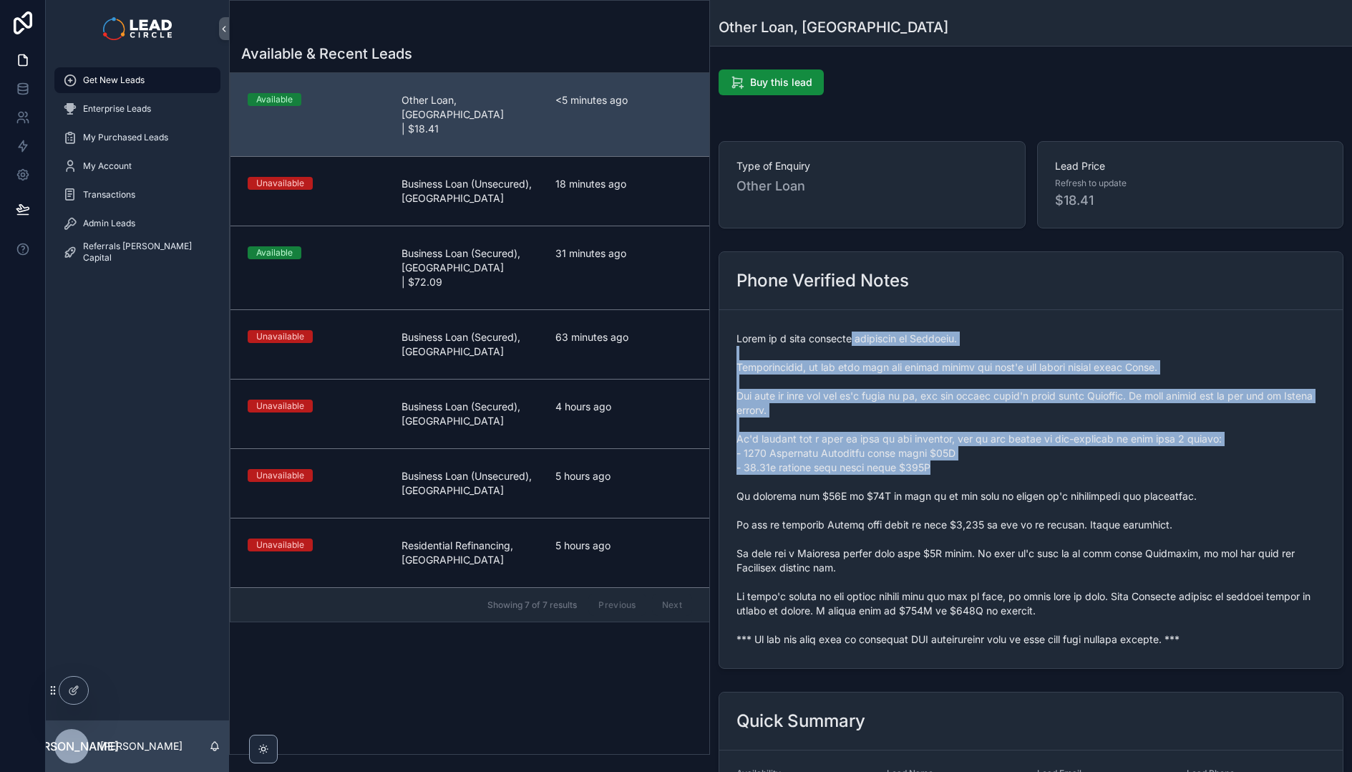
click at [951, 465] on span "scrollable content" at bounding box center [1031, 488] width 589 height 315
drag, startPoint x: 992, startPoint y: 317, endPoint x: 1022, endPoint y: 451, distance: 137.2
click at [1022, 451] on form "scrollable content" at bounding box center [1030, 489] width 623 height 358
drag, startPoint x: 1022, startPoint y: 451, endPoint x: 1024, endPoint y: 462, distance: 11.5
click at [1022, 452] on span "scrollable content" at bounding box center [1031, 488] width 589 height 315
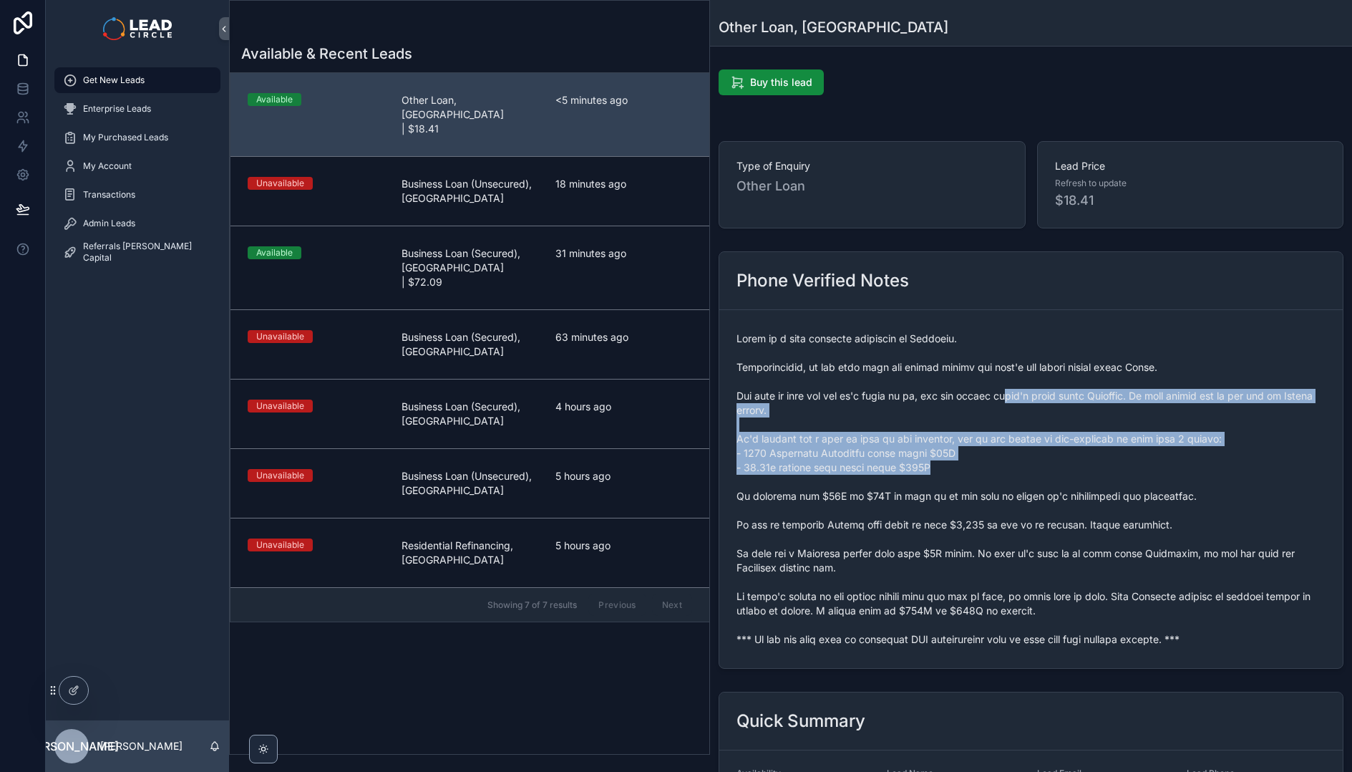
drag, startPoint x: 1026, startPoint y: 473, endPoint x: 1026, endPoint y: 374, distance: 99.5
click at [1026, 379] on span "scrollable content" at bounding box center [1031, 488] width 589 height 315
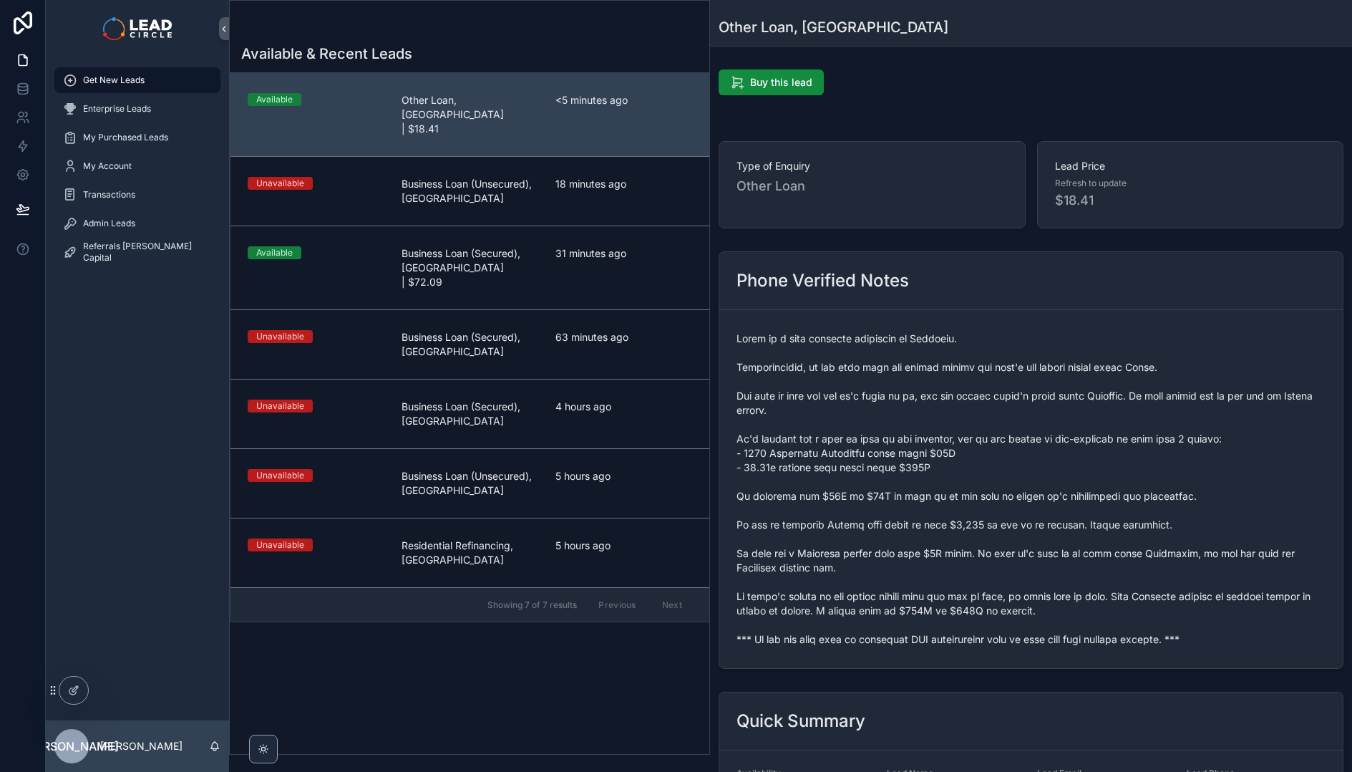
click at [1026, 374] on span "scrollable content" at bounding box center [1031, 488] width 589 height 315
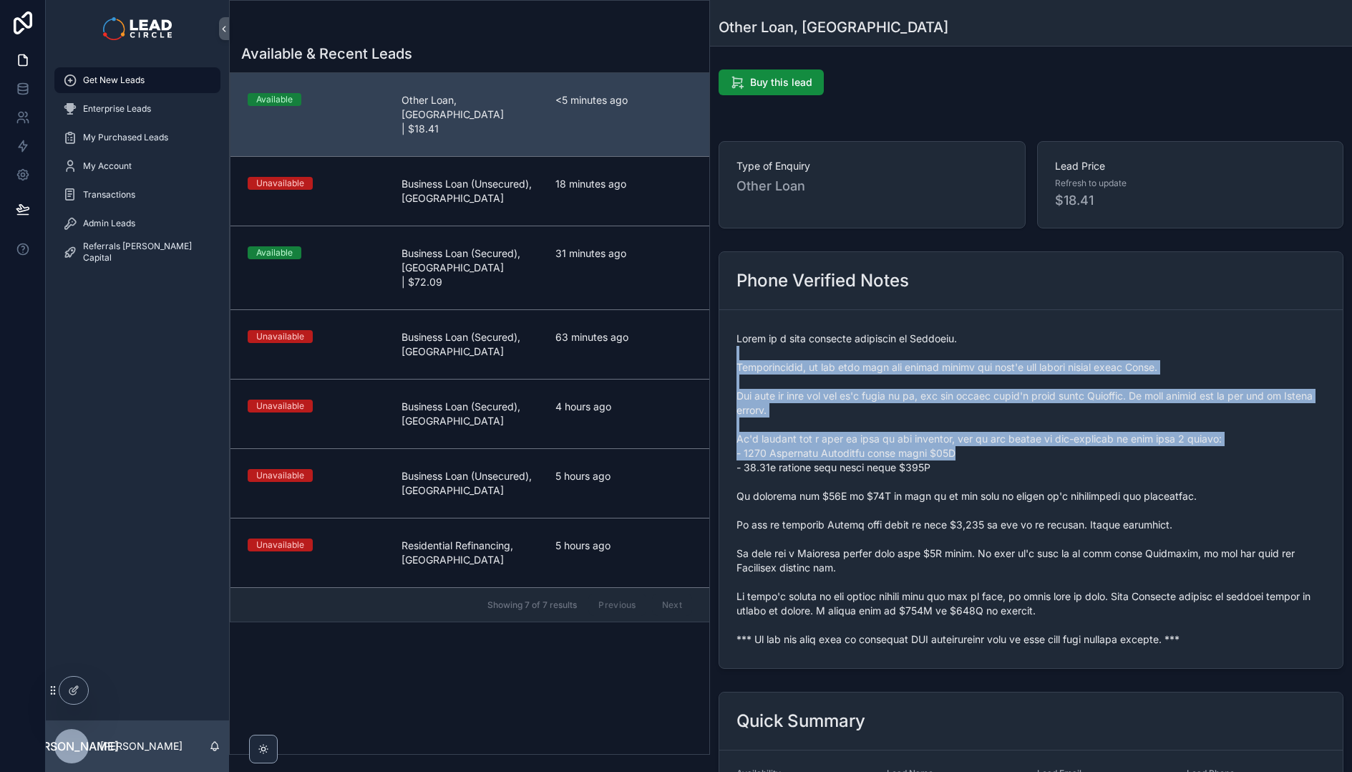
drag, startPoint x: 1029, startPoint y: 351, endPoint x: 1030, endPoint y: 459, distance: 107.4
click at [1030, 459] on span "scrollable content" at bounding box center [1031, 488] width 589 height 315
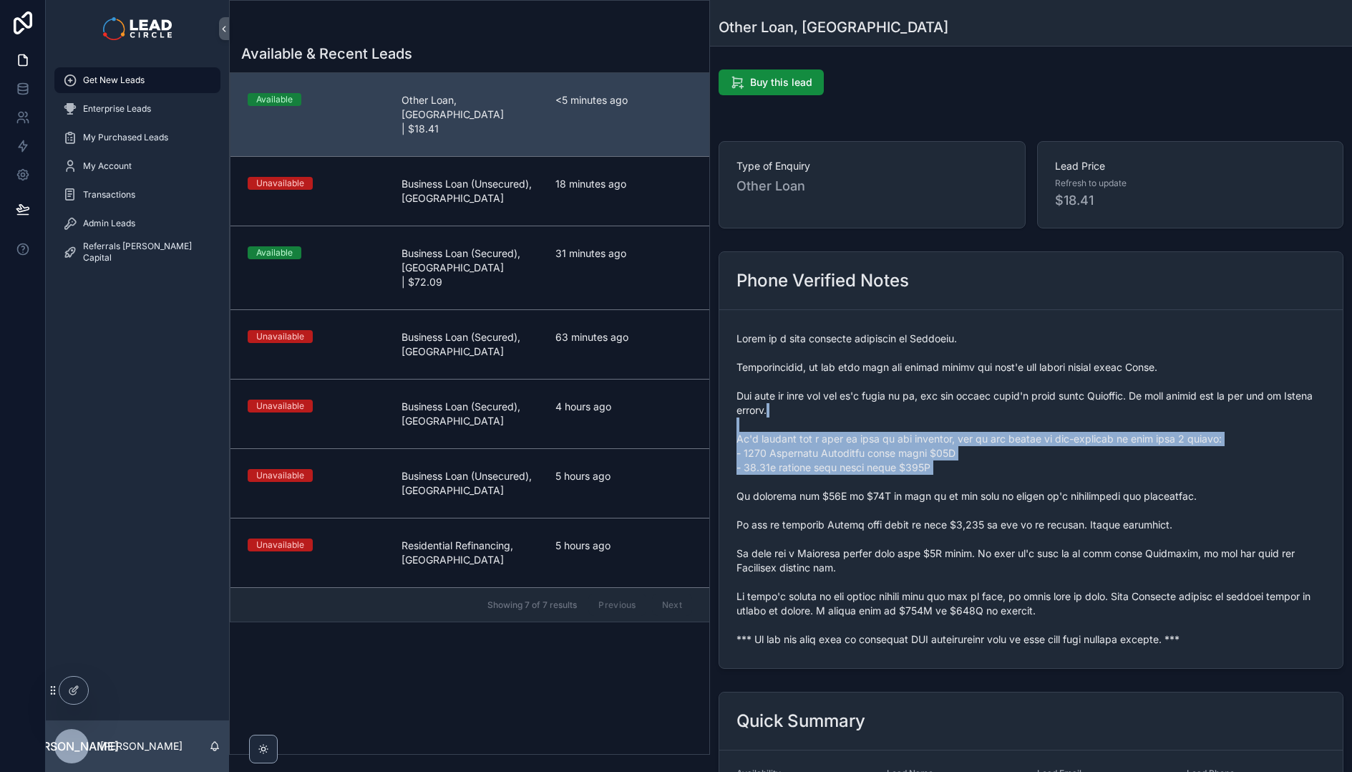
drag, startPoint x: 1035, startPoint y: 482, endPoint x: 1035, endPoint y: 387, distance: 95.2
click at [1035, 393] on span "scrollable content" at bounding box center [1031, 488] width 589 height 315
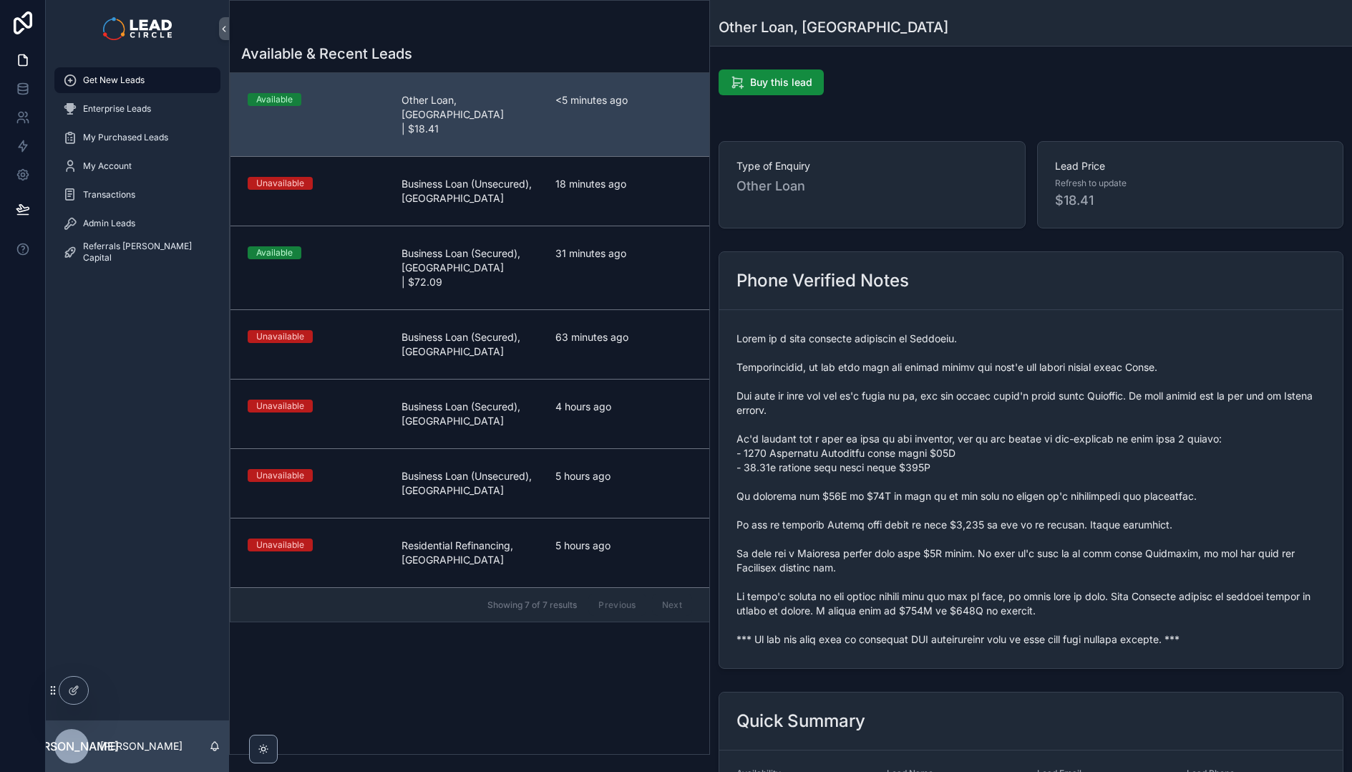
click at [1035, 387] on span "scrollable content" at bounding box center [1031, 488] width 589 height 315
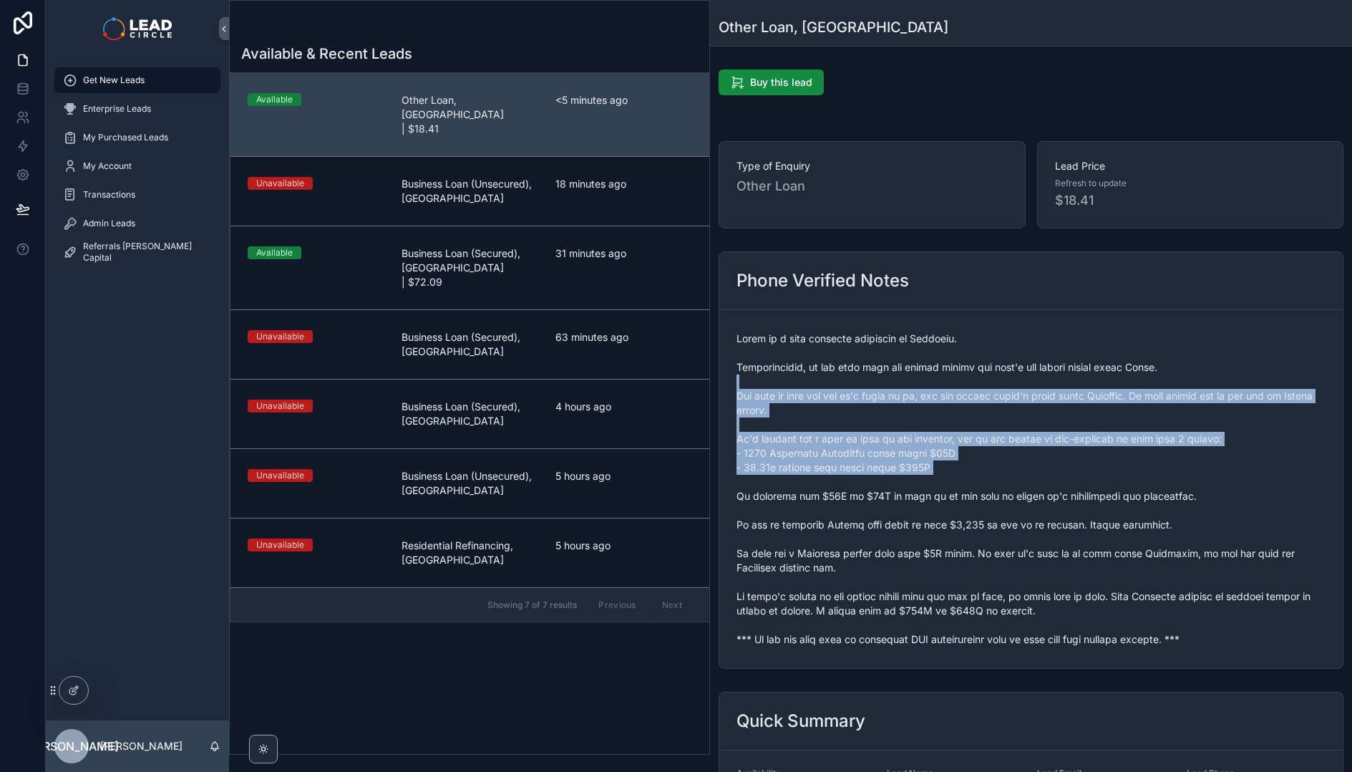
drag, startPoint x: 1035, startPoint y: 387, endPoint x: 1039, endPoint y: 472, distance: 84.5
click at [1039, 472] on span "scrollable content" at bounding box center [1031, 488] width 589 height 315
click at [1016, 396] on span "scrollable content" at bounding box center [1031, 488] width 589 height 315
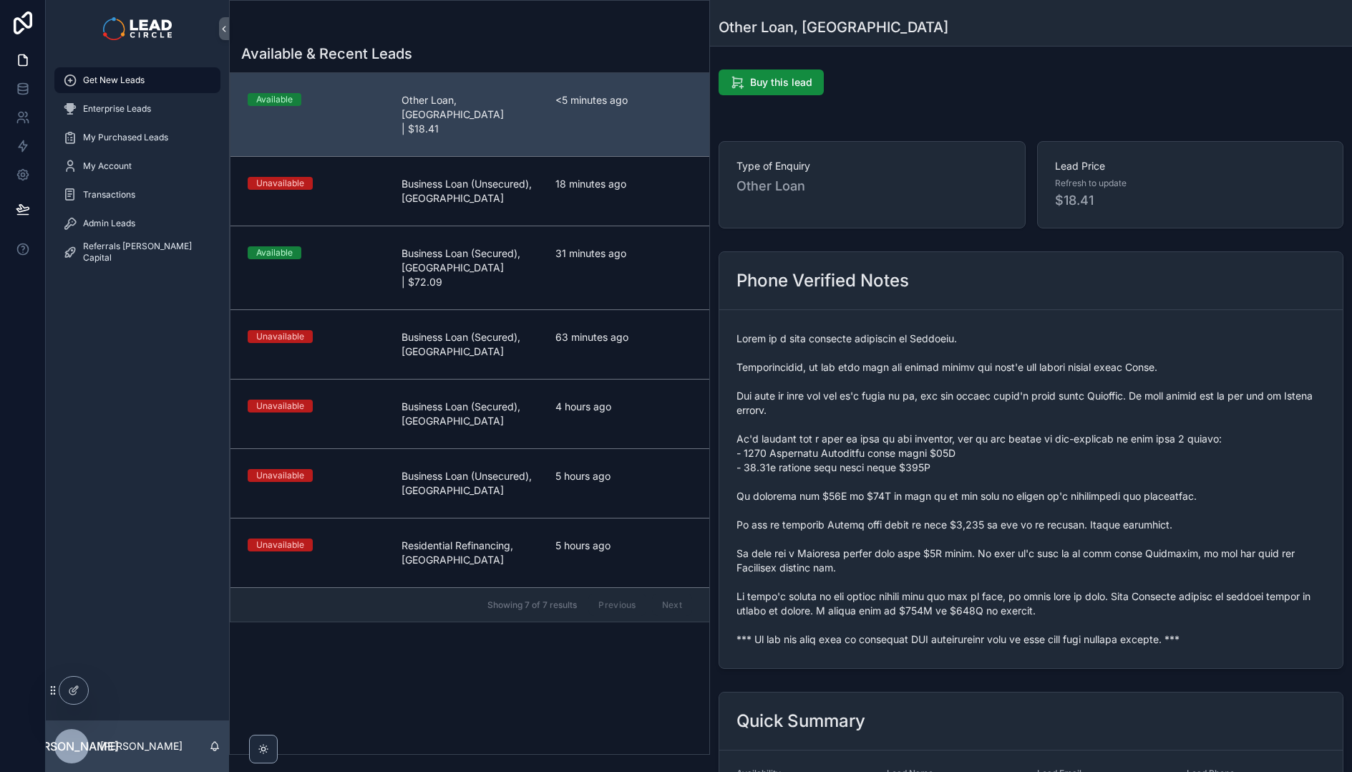
click at [1016, 395] on span "scrollable content" at bounding box center [1031, 488] width 589 height 315
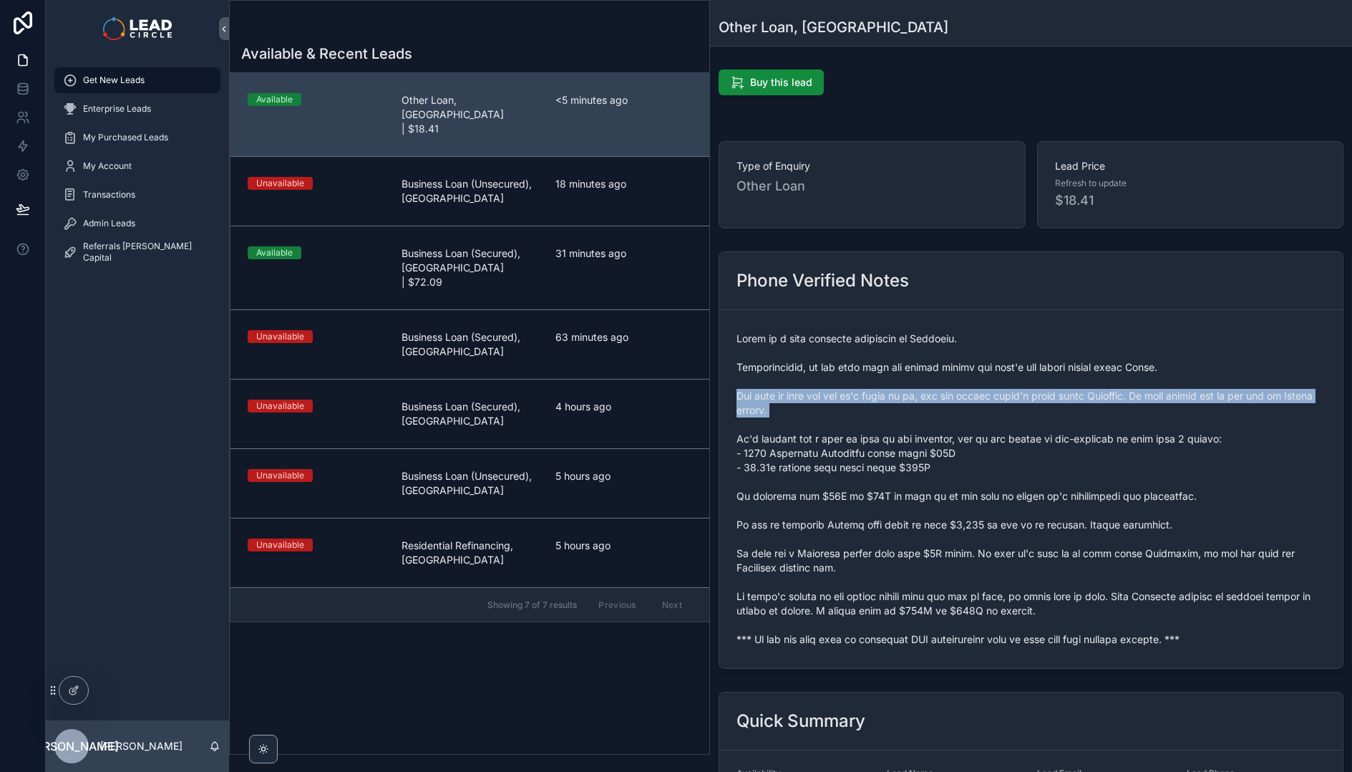
click at [1016, 395] on span "scrollable content" at bounding box center [1031, 488] width 589 height 315
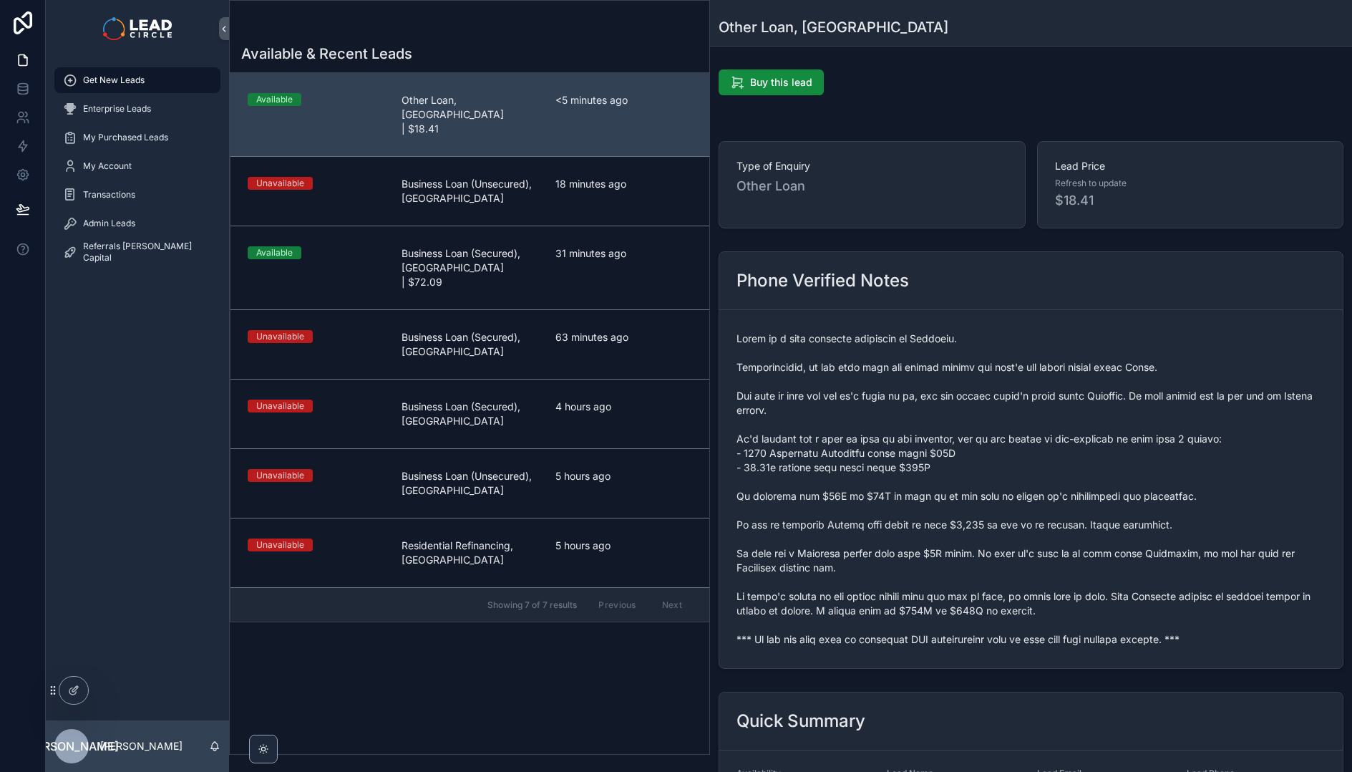
click at [1018, 360] on span "scrollable content" at bounding box center [1031, 488] width 589 height 315
drag, startPoint x: 755, startPoint y: 452, endPoint x: 1007, endPoint y: 451, distance: 252.0
click at [988, 451] on span "scrollable content" at bounding box center [1031, 488] width 589 height 315
click at [1011, 451] on span "scrollable content" at bounding box center [1031, 488] width 589 height 315
drag, startPoint x: 803, startPoint y: 497, endPoint x: 892, endPoint y: 489, distance: 89.2
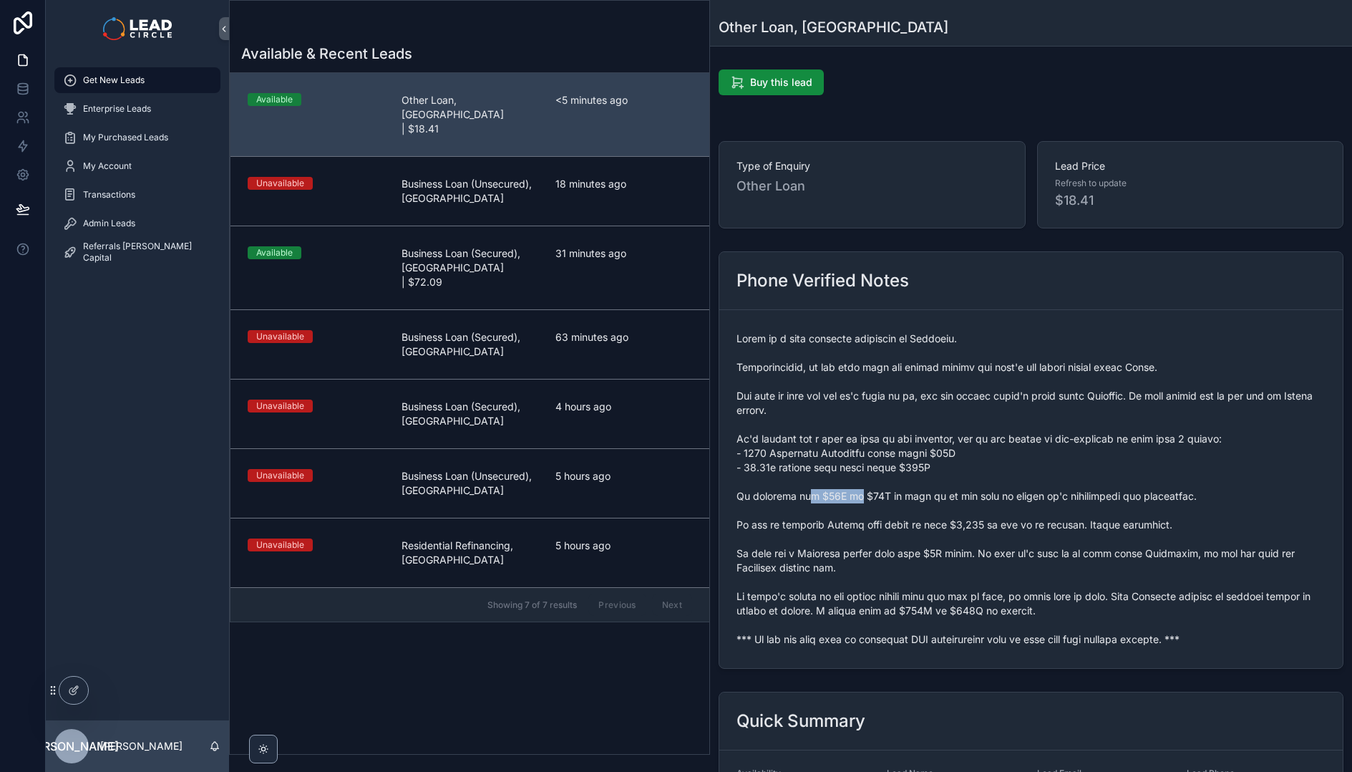
click at [880, 490] on span "scrollable content" at bounding box center [1031, 488] width 589 height 315
click at [893, 489] on span "scrollable content" at bounding box center [1031, 488] width 589 height 315
drag, startPoint x: 988, startPoint y: 489, endPoint x: 911, endPoint y: 494, distance: 77.5
click at [919, 494] on span "scrollable content" at bounding box center [1031, 488] width 589 height 315
click at [911, 494] on span "scrollable content" at bounding box center [1031, 488] width 589 height 315
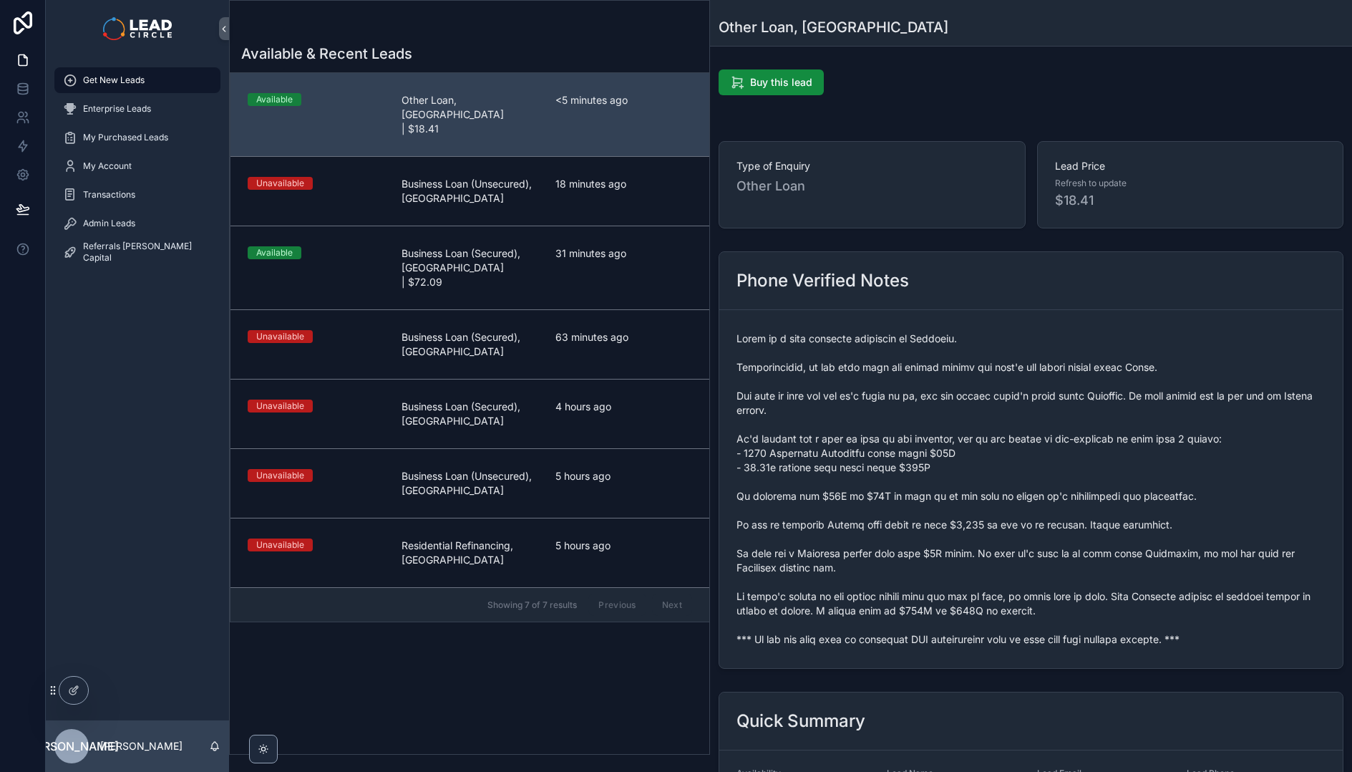
drag, startPoint x: 895, startPoint y: 494, endPoint x: 1008, endPoint y: 494, distance: 113.1
click at [977, 494] on span "scrollable content" at bounding box center [1031, 488] width 589 height 315
click at [1008, 494] on span "scrollable content" at bounding box center [1031, 488] width 589 height 315
drag, startPoint x: 926, startPoint y: 525, endPoint x: 984, endPoint y: 529, distance: 58.1
click at [976, 529] on span "scrollable content" at bounding box center [1031, 488] width 589 height 315
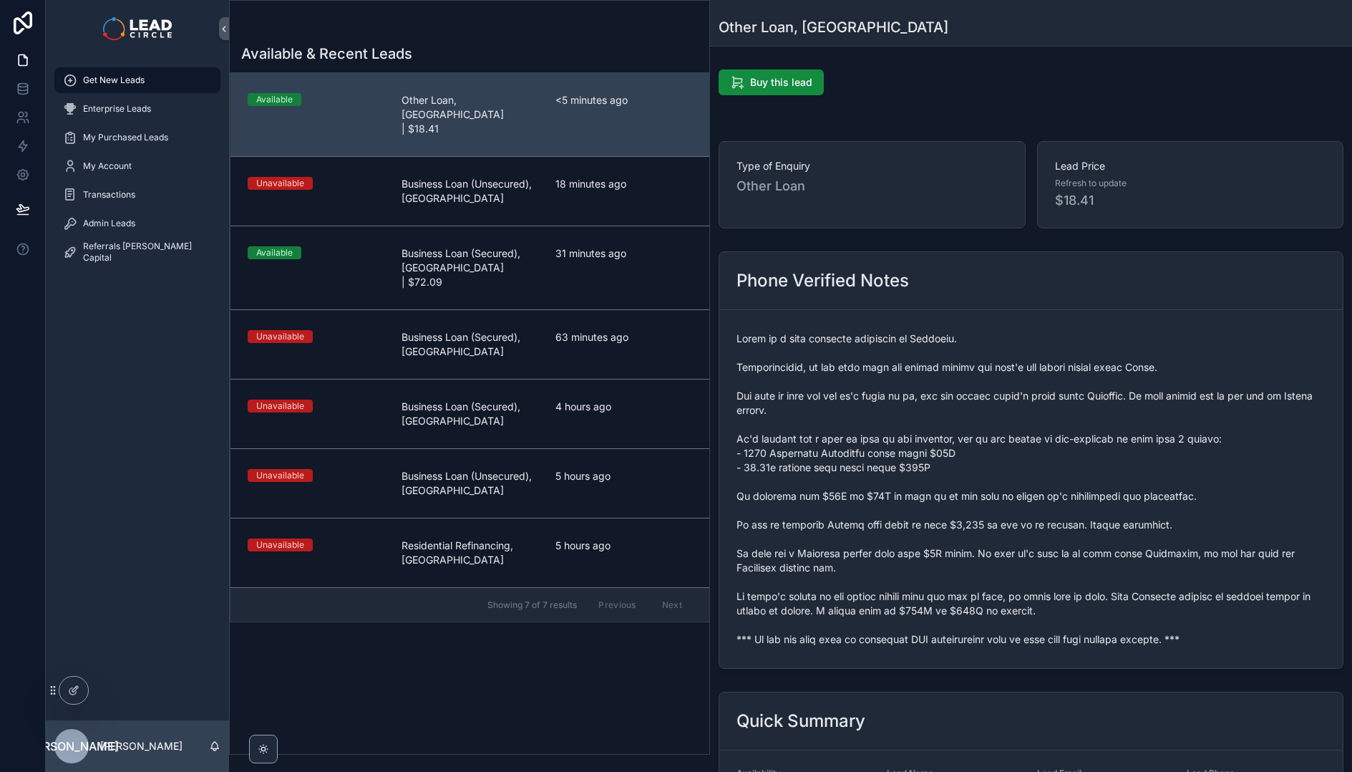
click at [984, 529] on span "scrollable content" at bounding box center [1031, 488] width 589 height 315
drag, startPoint x: 989, startPoint y: 528, endPoint x: 904, endPoint y: 519, distance: 85.0
click at [908, 520] on span "scrollable content" at bounding box center [1031, 488] width 589 height 315
click at [903, 519] on span "scrollable content" at bounding box center [1031, 488] width 589 height 315
drag, startPoint x: 903, startPoint y: 519, endPoint x: 999, endPoint y: 524, distance: 96.0
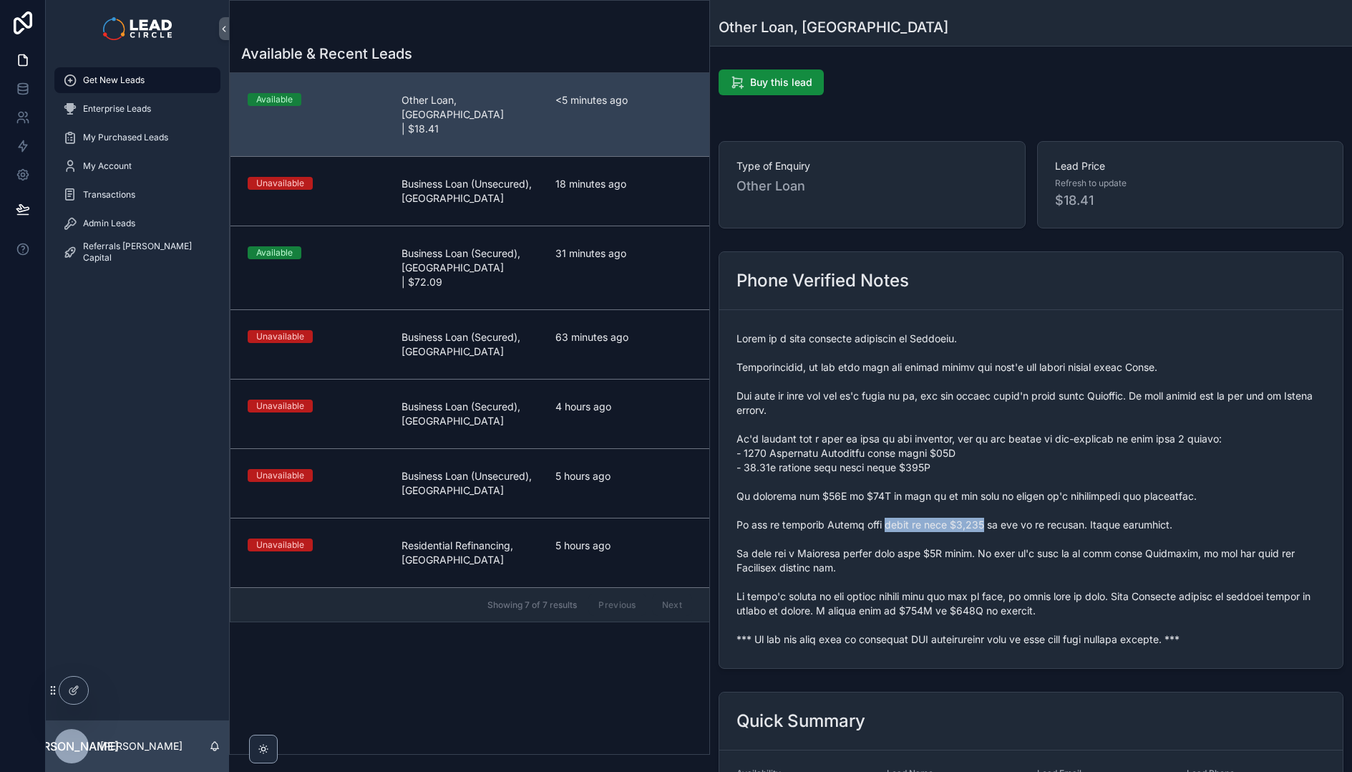
click at [990, 524] on span "scrollable content" at bounding box center [1031, 488] width 589 height 315
click at [999, 524] on span "scrollable content" at bounding box center [1031, 488] width 589 height 315
drag, startPoint x: 821, startPoint y: 553, endPoint x: 916, endPoint y: 548, distance: 95.3
click at [894, 549] on span "scrollable content" at bounding box center [1031, 488] width 589 height 315
click at [918, 548] on span "scrollable content" at bounding box center [1031, 488] width 589 height 315
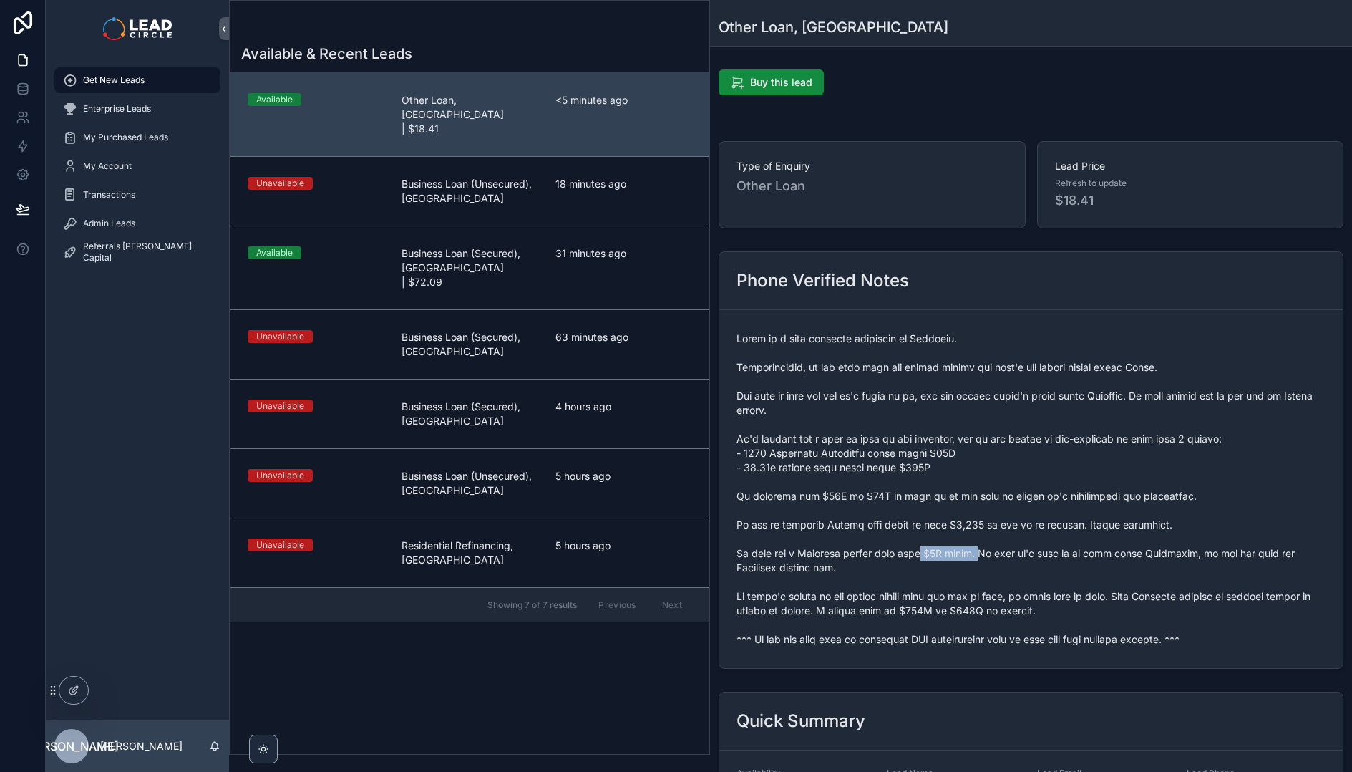
drag, startPoint x: 980, startPoint y: 550, endPoint x: 903, endPoint y: 555, distance: 76.8
click at [913, 555] on span "scrollable content" at bounding box center [1031, 488] width 589 height 315
click at [903, 555] on span "scrollable content" at bounding box center [1031, 488] width 589 height 315
drag, startPoint x: 879, startPoint y: 553, endPoint x: 1142, endPoint y: 553, distance: 263.4
click at [1119, 553] on span "scrollable content" at bounding box center [1031, 488] width 589 height 315
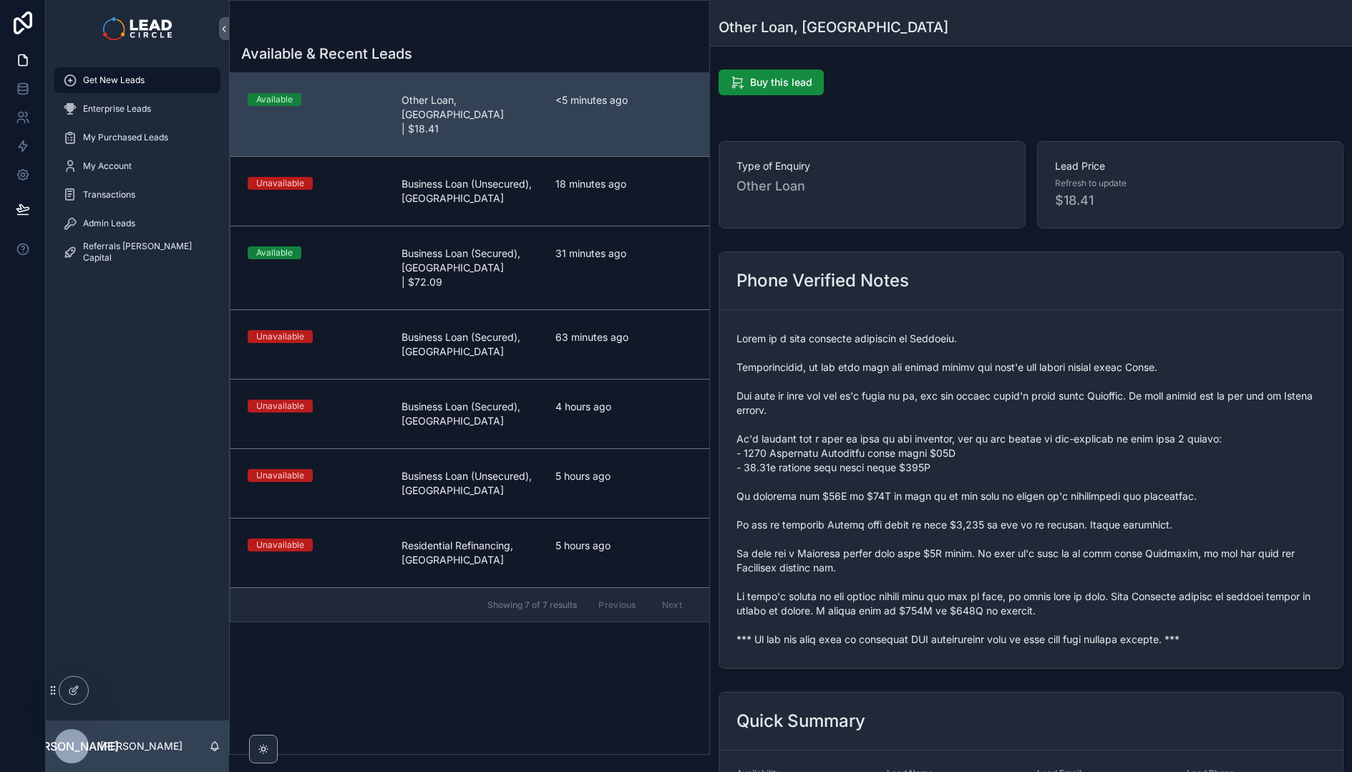
click at [1148, 555] on span "scrollable content" at bounding box center [1031, 488] width 589 height 315
drag, startPoint x: 1150, startPoint y: 555, endPoint x: 1074, endPoint y: 550, distance: 76.0
click at [1089, 551] on span "scrollable content" at bounding box center [1031, 488] width 589 height 315
click at [1074, 550] on span "scrollable content" at bounding box center [1031, 488] width 589 height 315
click at [1158, 553] on span "scrollable content" at bounding box center [1031, 488] width 589 height 315
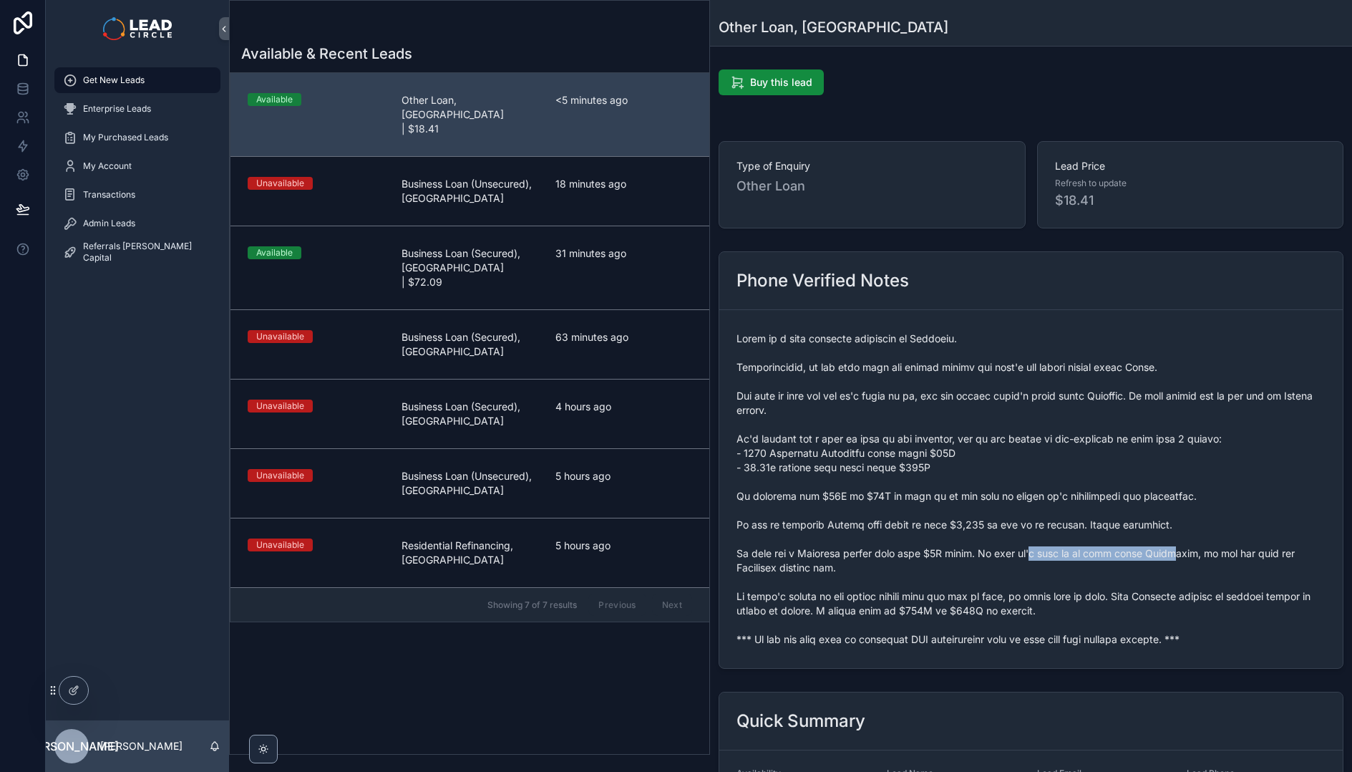
click at [1162, 552] on span "scrollable content" at bounding box center [1031, 488] width 589 height 315
drag, startPoint x: 984, startPoint y: 592, endPoint x: 1063, endPoint y: 590, distance: 78.8
click at [1047, 592] on span "scrollable content" at bounding box center [1031, 488] width 589 height 315
click at [1063, 590] on span "scrollable content" at bounding box center [1031, 488] width 589 height 315
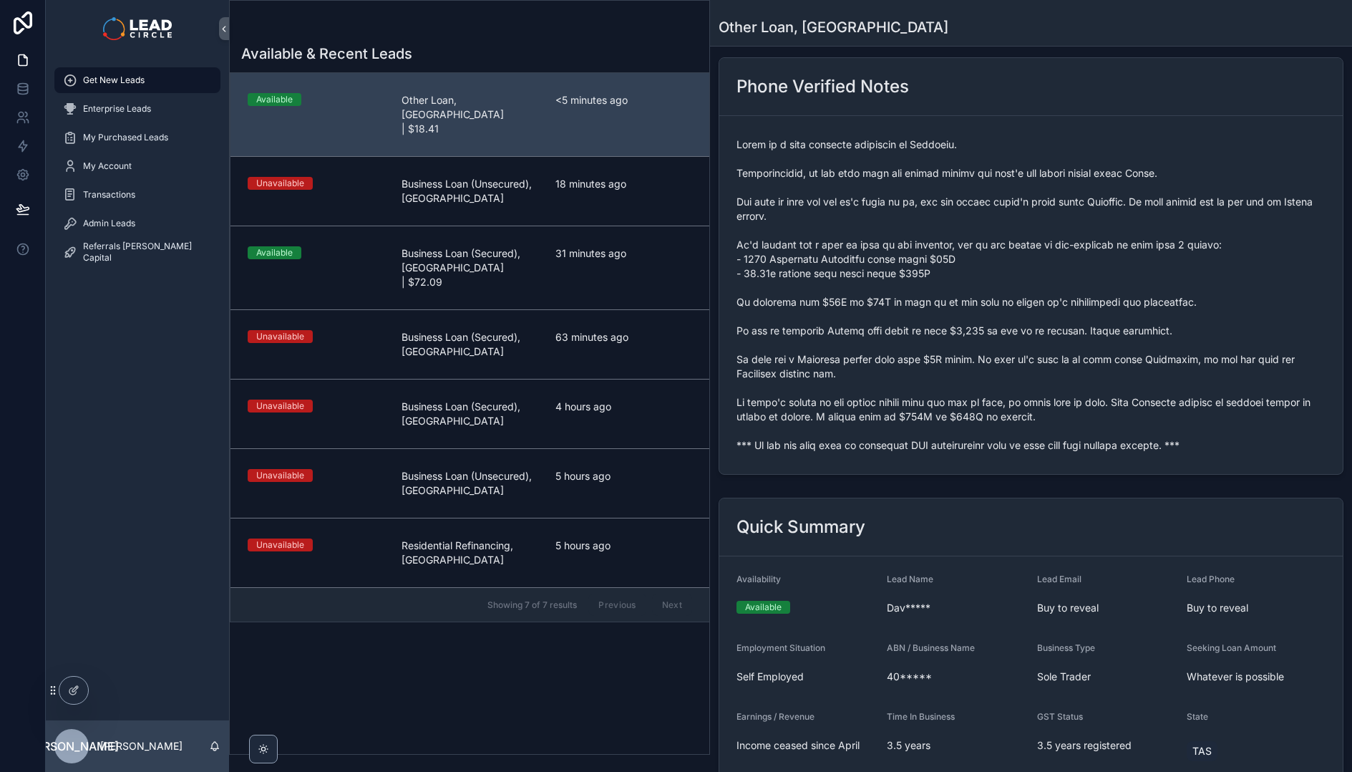
scroll to position [465, 0]
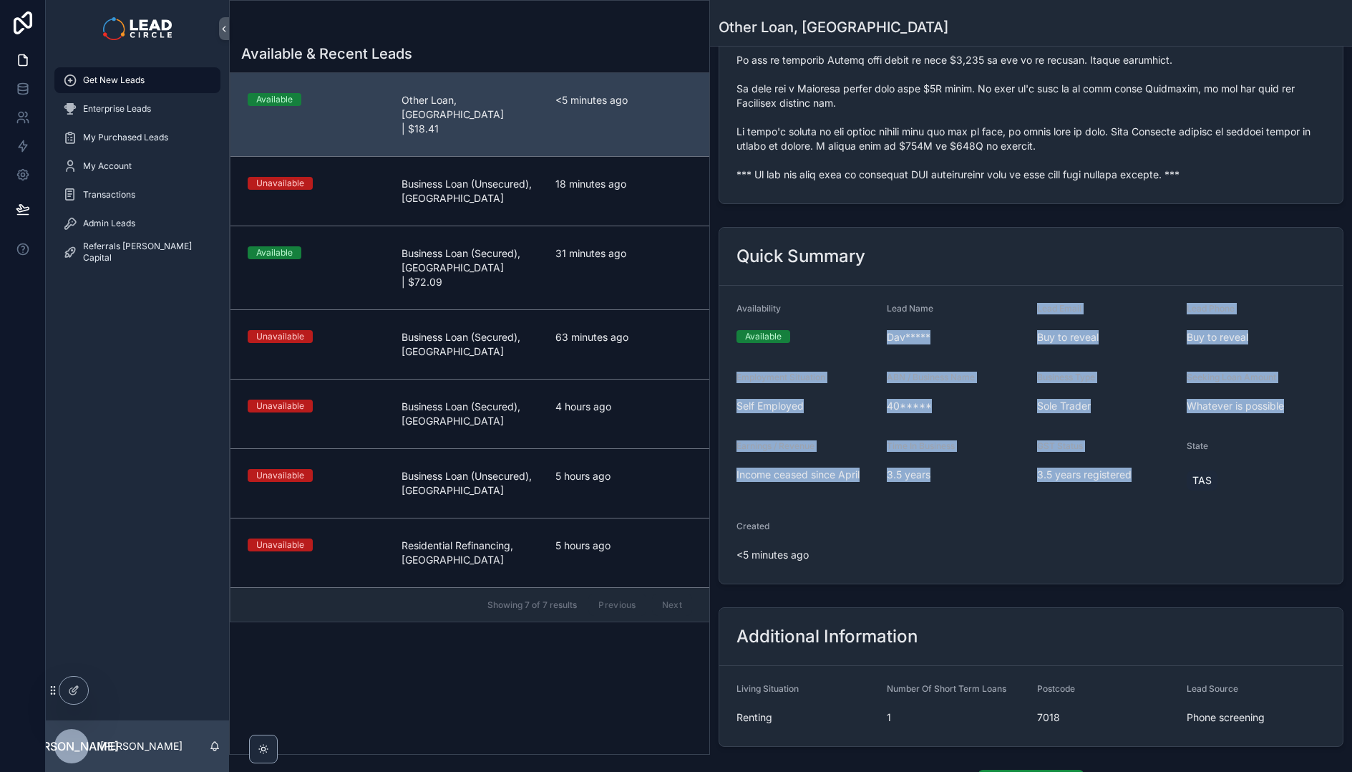
drag, startPoint x: 1069, startPoint y: 564, endPoint x: 947, endPoint y: 306, distance: 285.9
click at [947, 306] on form "Availability Available Lead Name Dav***** Lead Email Buy to reveal Lead Phone B…" at bounding box center [1030, 435] width 623 height 298
click at [947, 306] on div "Lead Name" at bounding box center [956, 311] width 139 height 17
drag, startPoint x: 949, startPoint y: 282, endPoint x: 1006, endPoint y: 550, distance: 274.3
click at [1006, 550] on div "Quick Summary Availability Available Lead Name Dav***** Lead Email Buy to revea…" at bounding box center [1031, 405] width 625 height 357
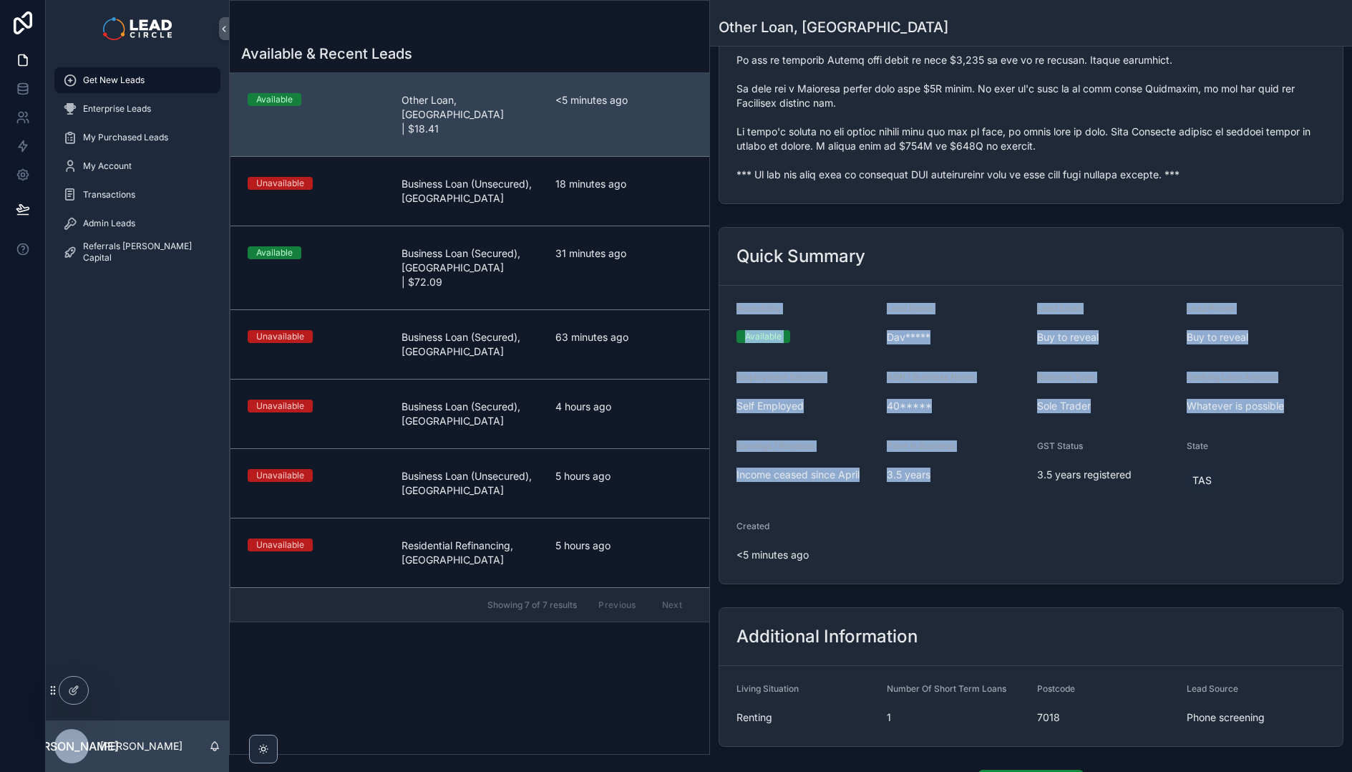
click at [1006, 550] on form "Availability Available Lead Name Dav***** Lead Email Buy to reveal Lead Phone B…" at bounding box center [1030, 435] width 623 height 298
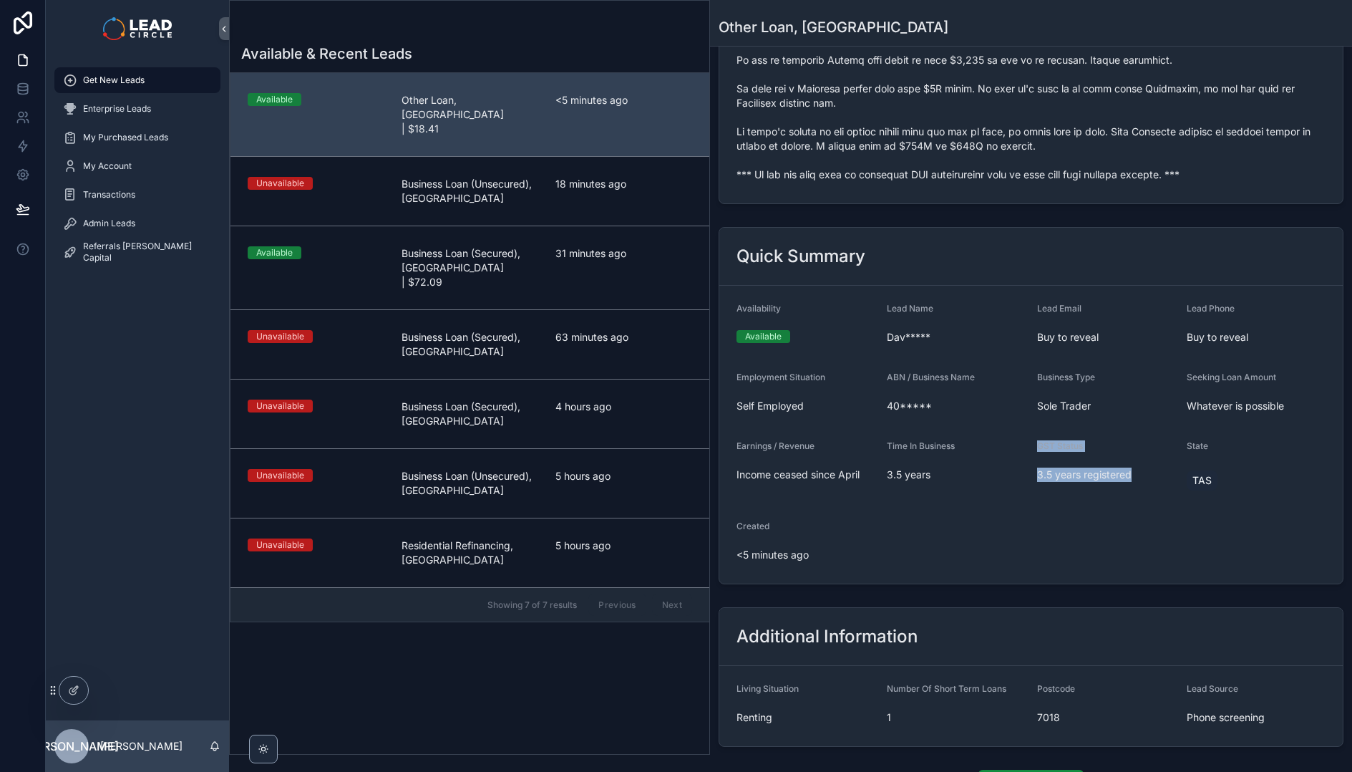
drag, startPoint x: 1048, startPoint y: 587, endPoint x: 1006, endPoint y: 518, distance: 80.9
click at [1006, 518] on div "Quick Summary Availability Available Lead Name Dav***** Lead Email Buy to revea…" at bounding box center [1031, 405] width 642 height 369
click at [1006, 518] on form "Availability Available Lead Name Dav***** Lead Email Buy to reveal Lead Phone B…" at bounding box center [1030, 435] width 623 height 298
click at [785, 476] on span "Income ceased since April" at bounding box center [806, 474] width 139 height 14
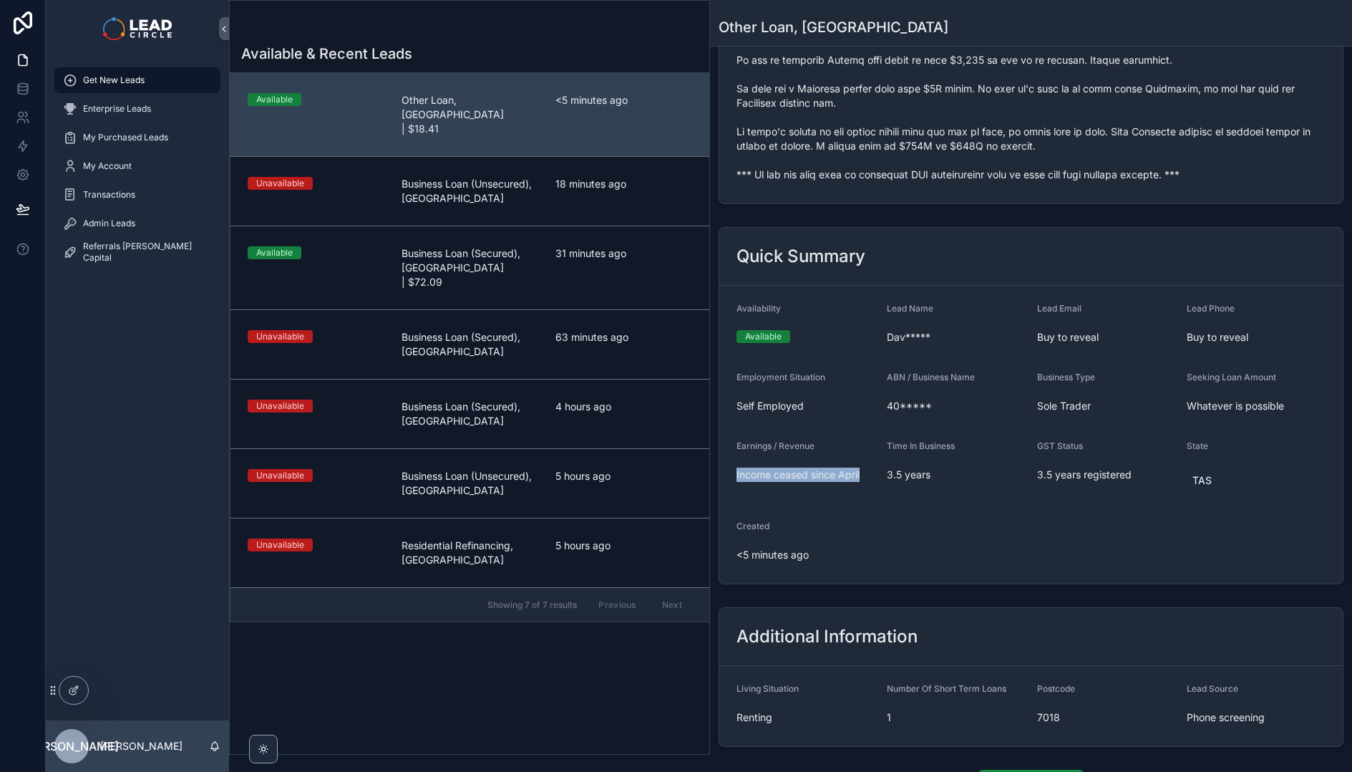
click at [785, 476] on span "Income ceased since April" at bounding box center [806, 474] width 139 height 14
click at [920, 541] on form "Availability Available Lead Name Dav***** Lead Email Buy to reveal Lead Phone B…" at bounding box center [1030, 435] width 623 height 298
